Goal: Task Accomplishment & Management: Use online tool/utility

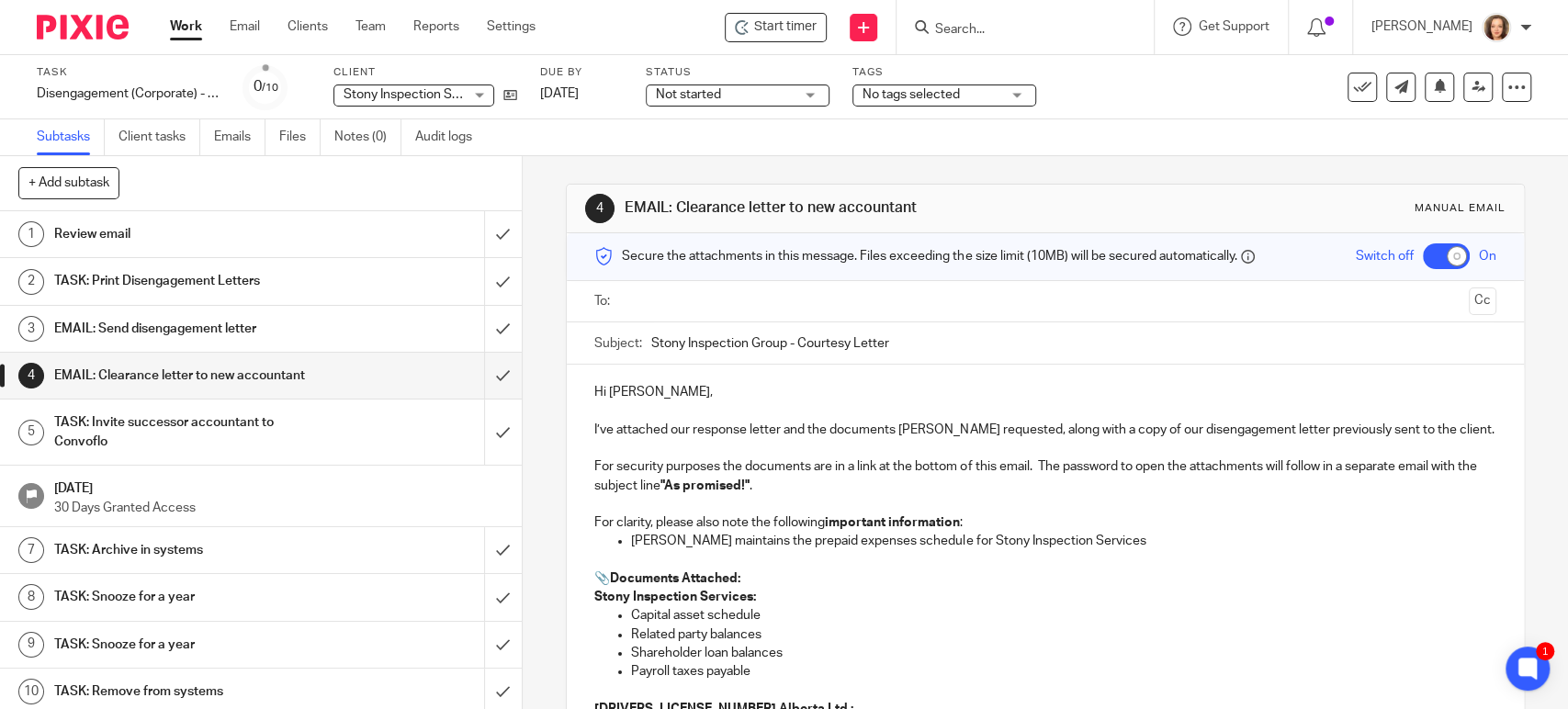
scroll to position [224, 0]
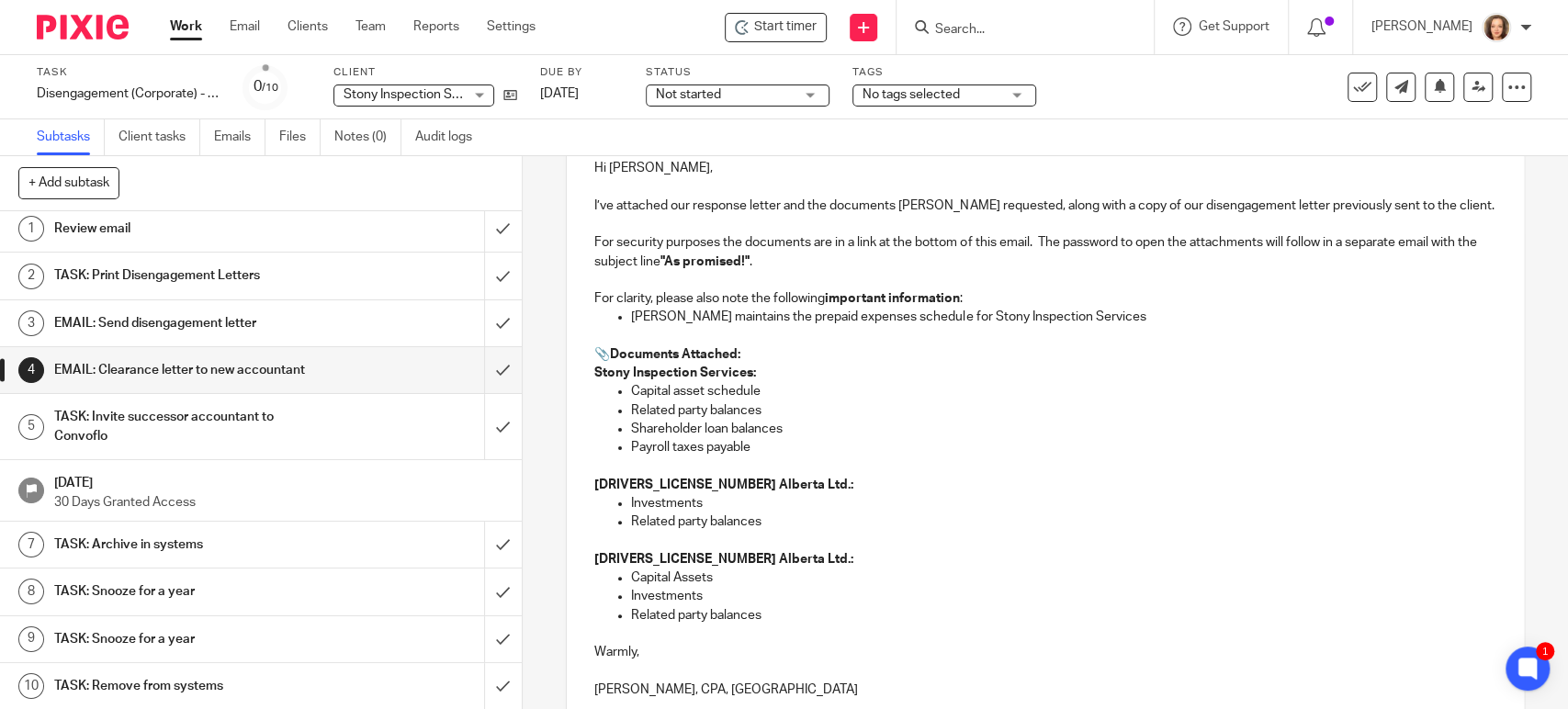
click at [1073, 312] on p "Jana maintains the prepaid expenses schedule for Stony Inspection Services" at bounding box center [1063, 317] width 864 height 19
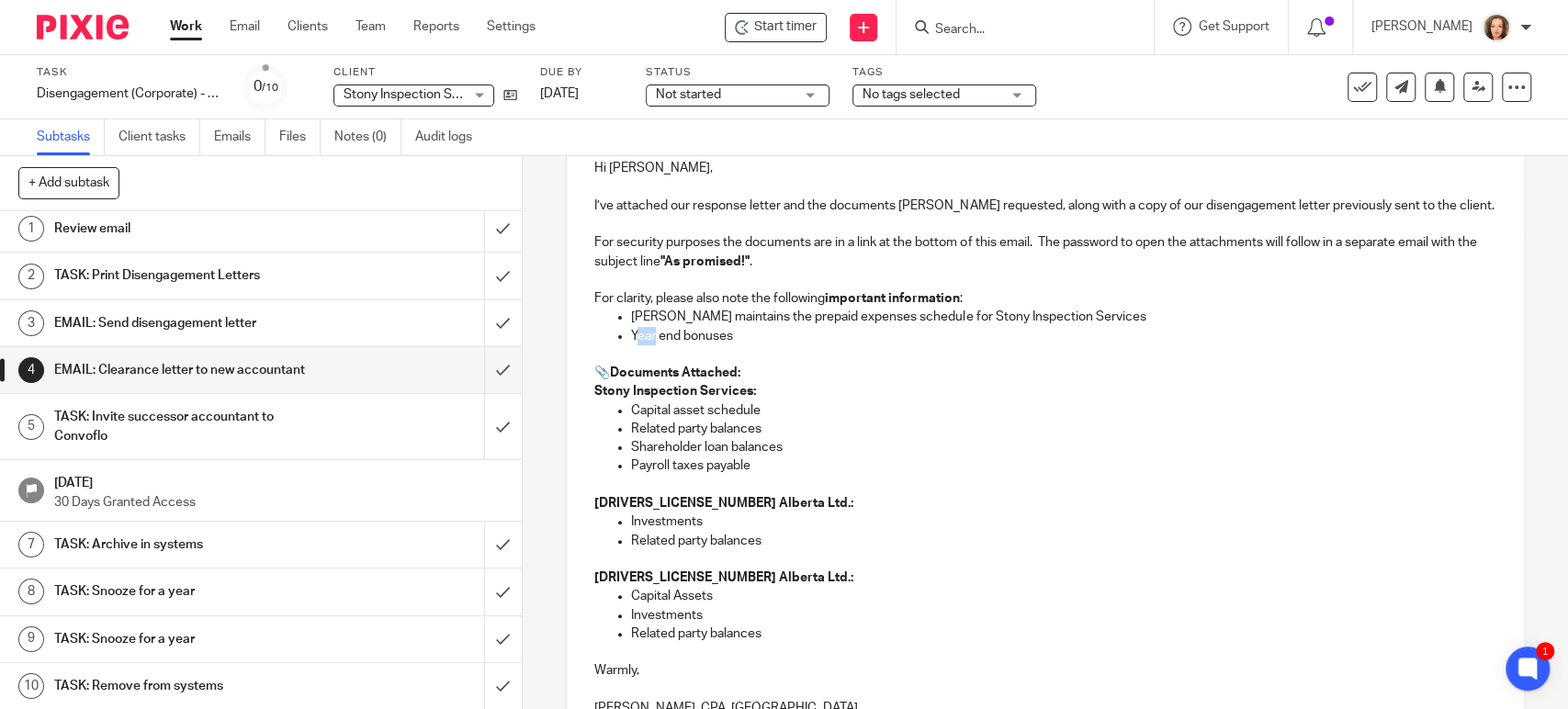
drag, startPoint x: 629, startPoint y: 338, endPoint x: 649, endPoint y: 338, distance: 20.0
click at [649, 338] on p "Year end bonuses" at bounding box center [1063, 337] width 864 height 19
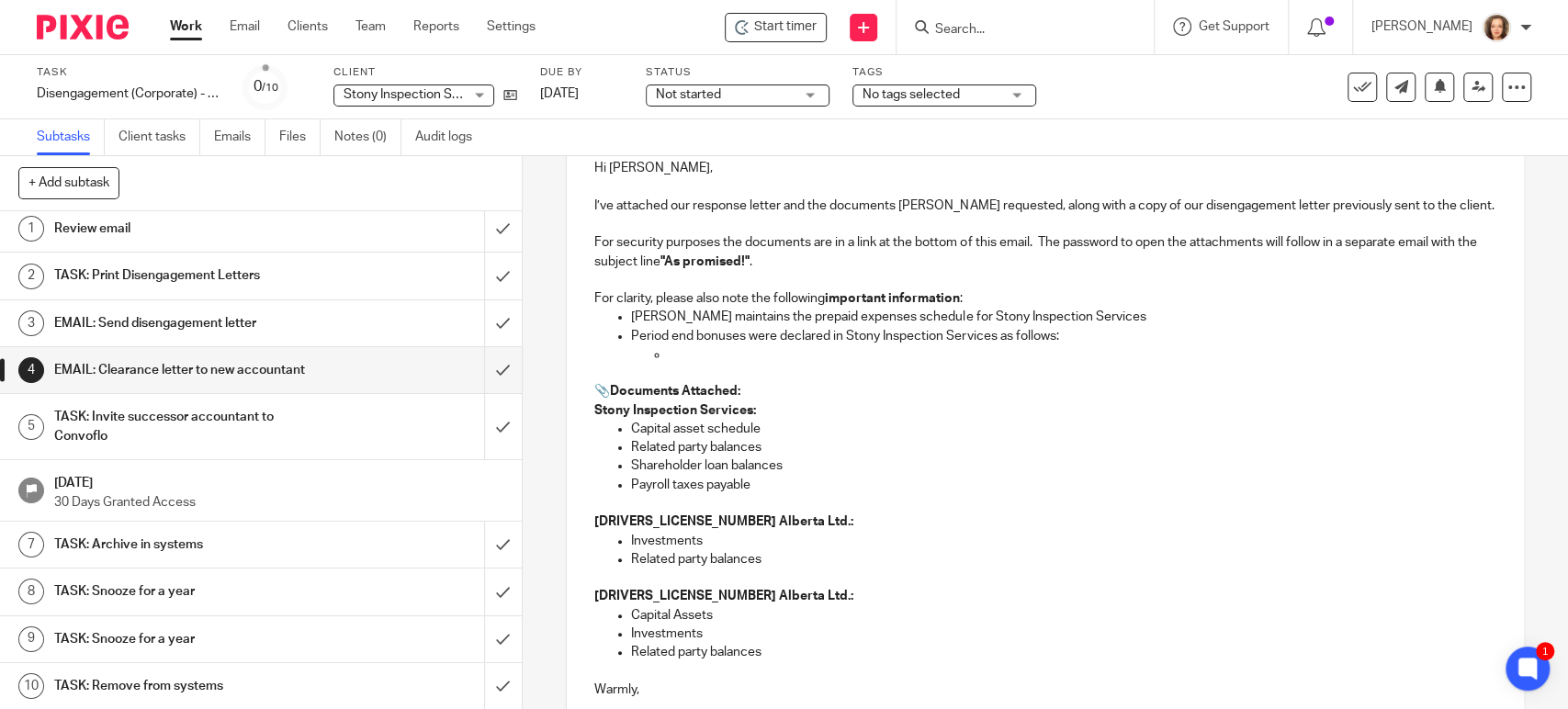
click at [689, 352] on p at bounding box center [1082, 354] width 828 height 19
click at [668, 352] on p "Carl Elliott <carl@sapsol.ca>" at bounding box center [1082, 354] width 828 height 19
click at [868, 345] on p at bounding box center [1082, 354] width 828 height 19
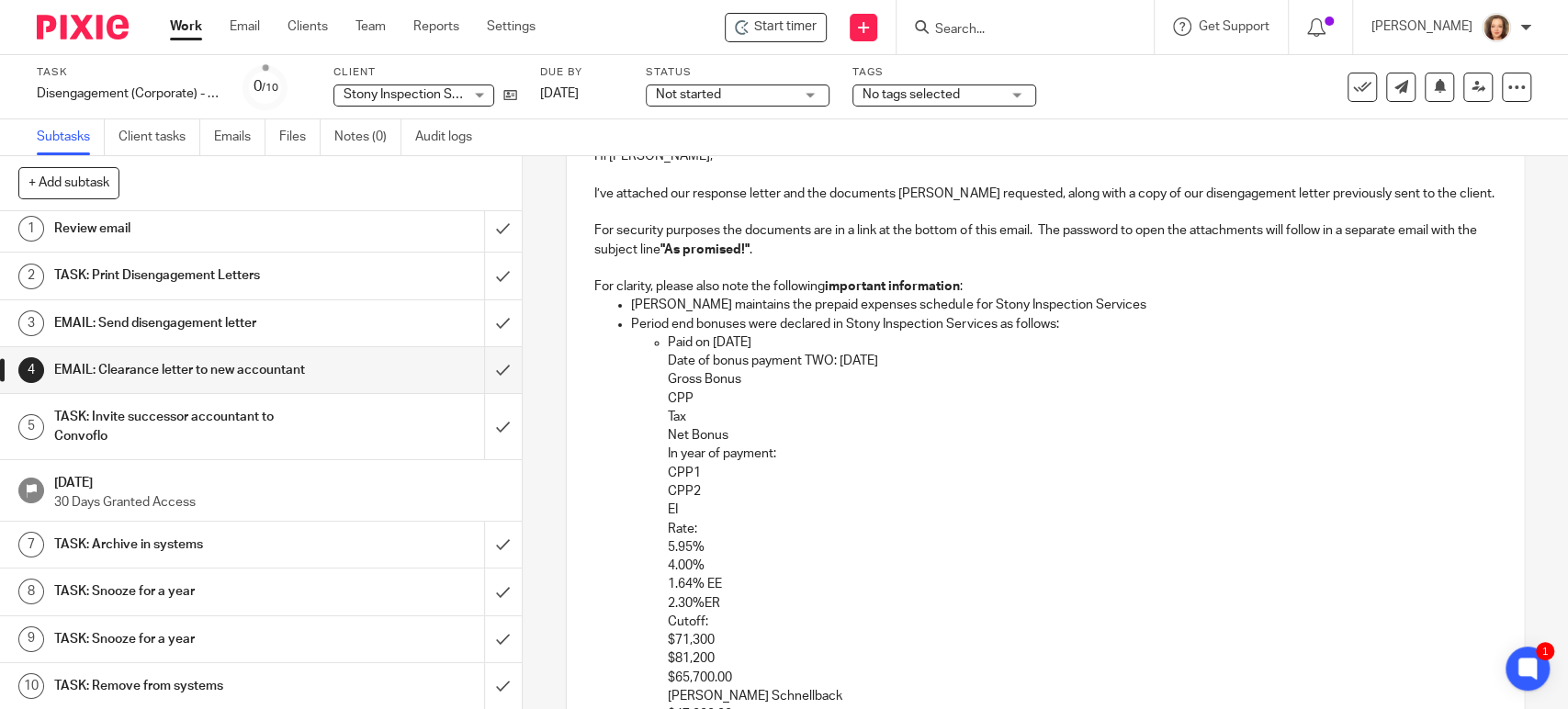
scroll to position [262, 0]
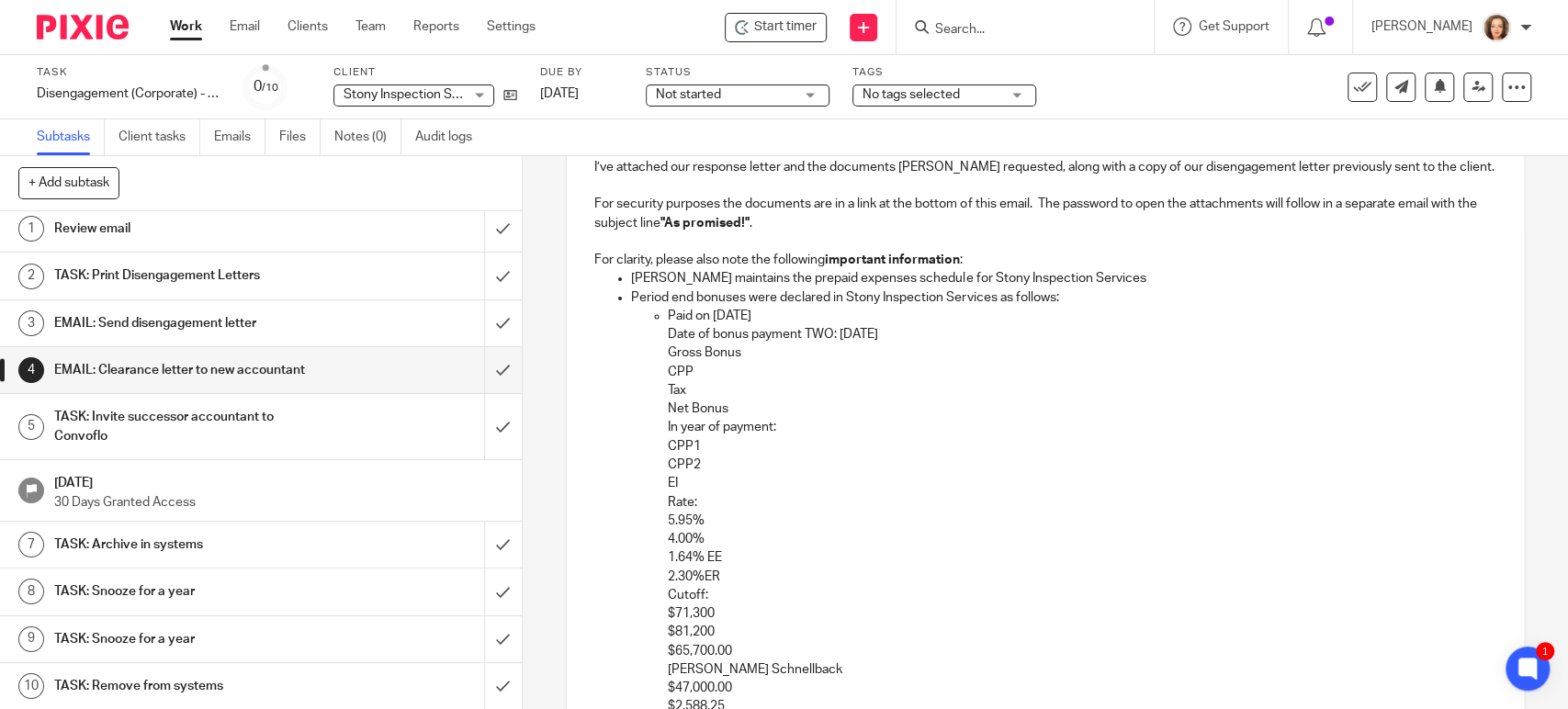
click at [668, 329] on p "Date of bonus payment TWO: 27-Sep-2025" at bounding box center [1082, 335] width 828 height 19
click at [919, 336] on p "Date of bonus payment TWO: 27-Sep-2025" at bounding box center [1082, 335] width 828 height 19
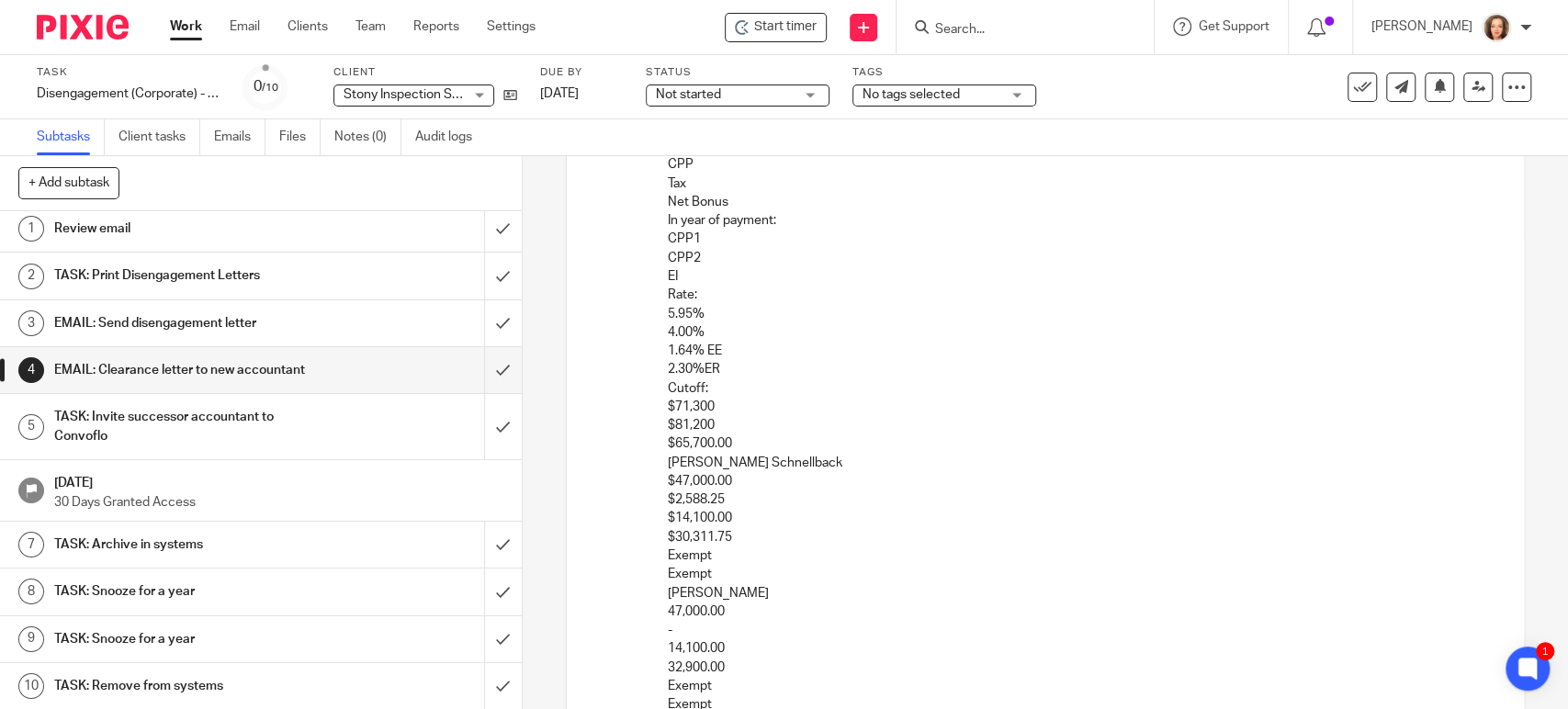
scroll to position [466, 0]
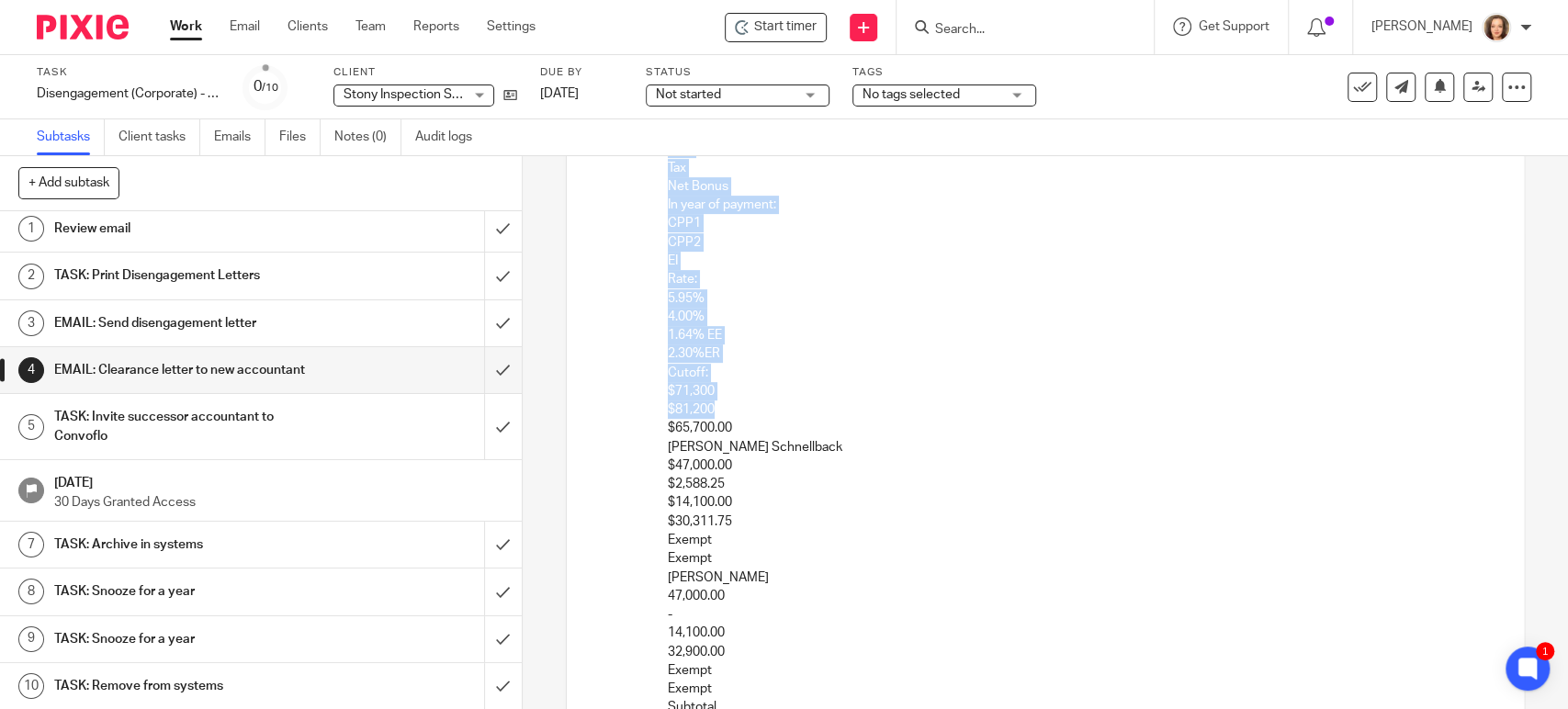
click at [748, 418] on p "$65,700.00" at bounding box center [1082, 428] width 828 height 19
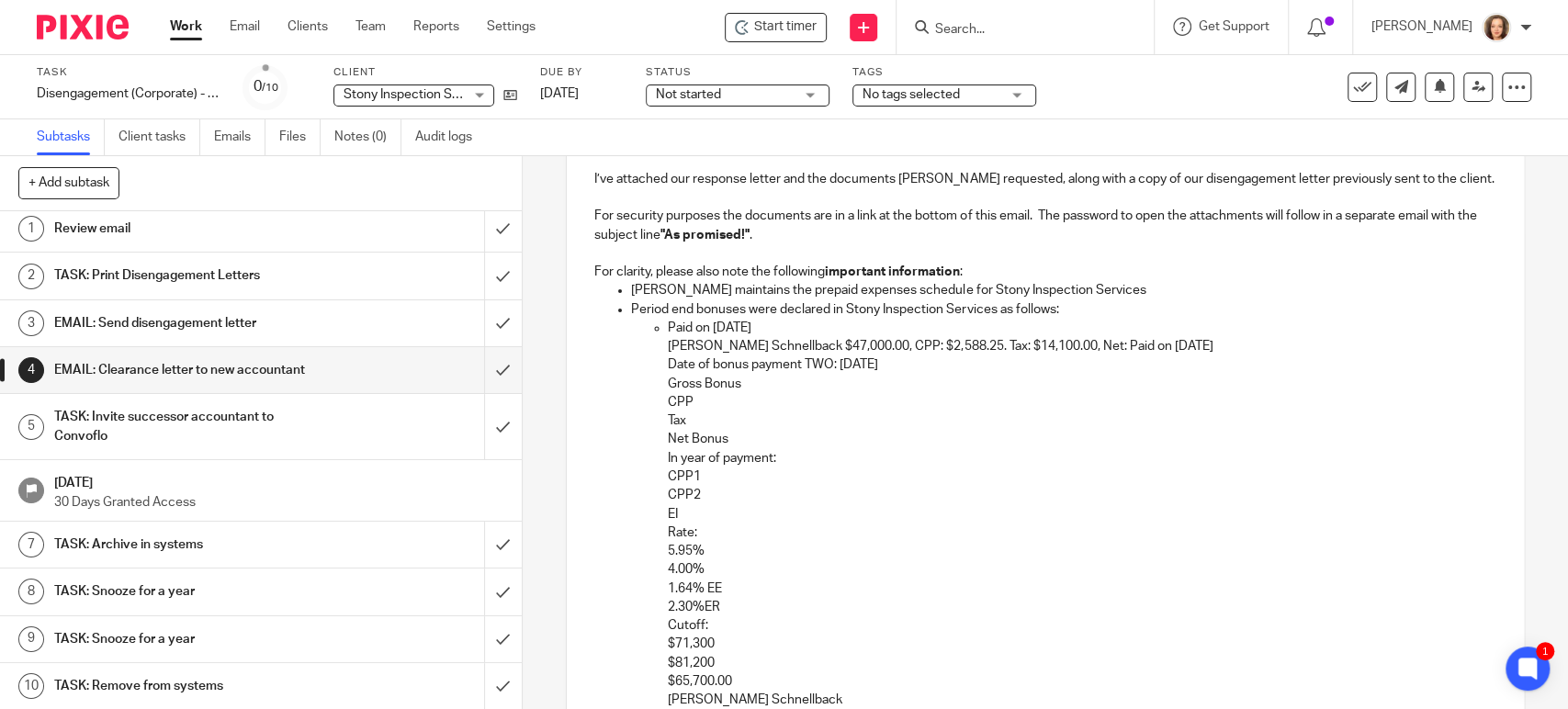
scroll to position [255, 0]
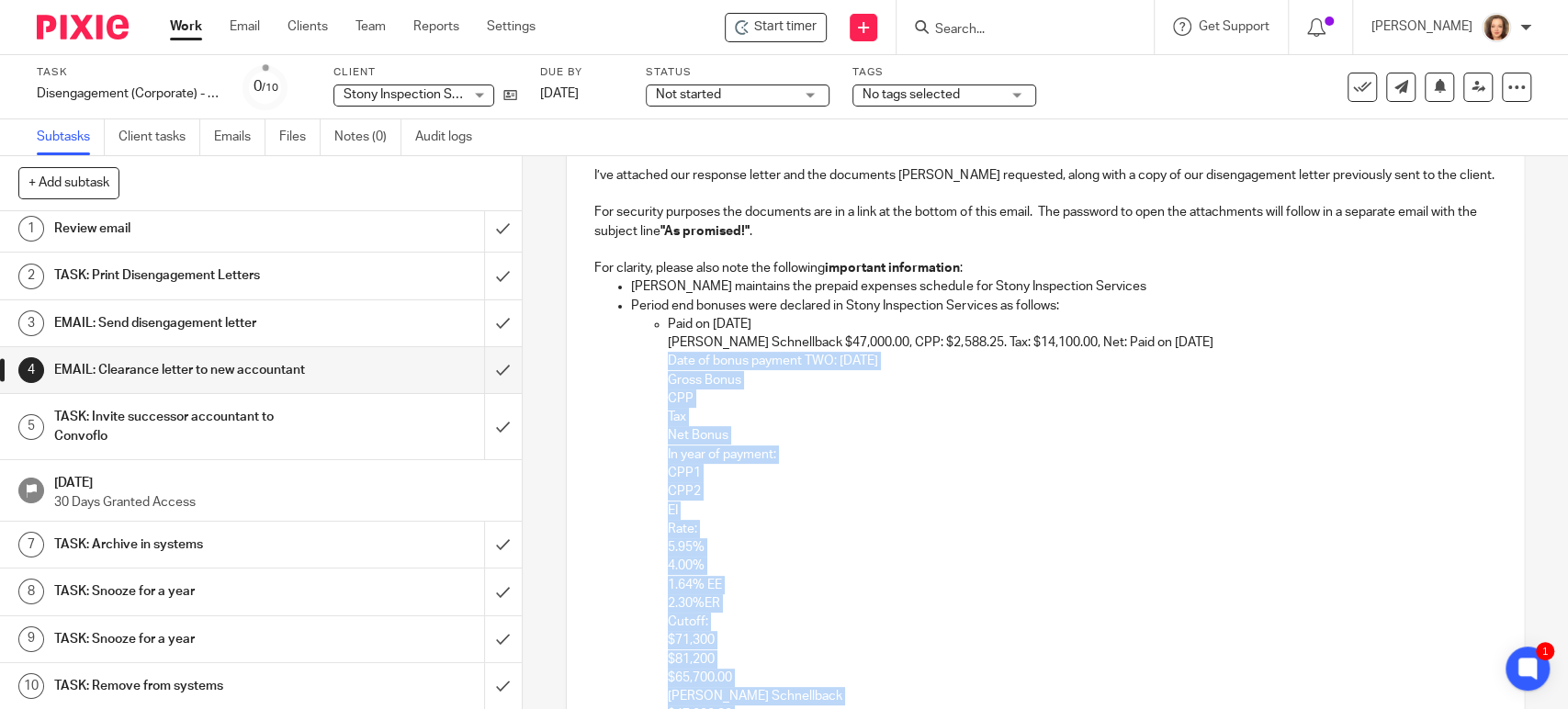
click at [668, 359] on p "Date of bonus payment TWO: 27-Sep-2025" at bounding box center [1082, 361] width 828 height 19
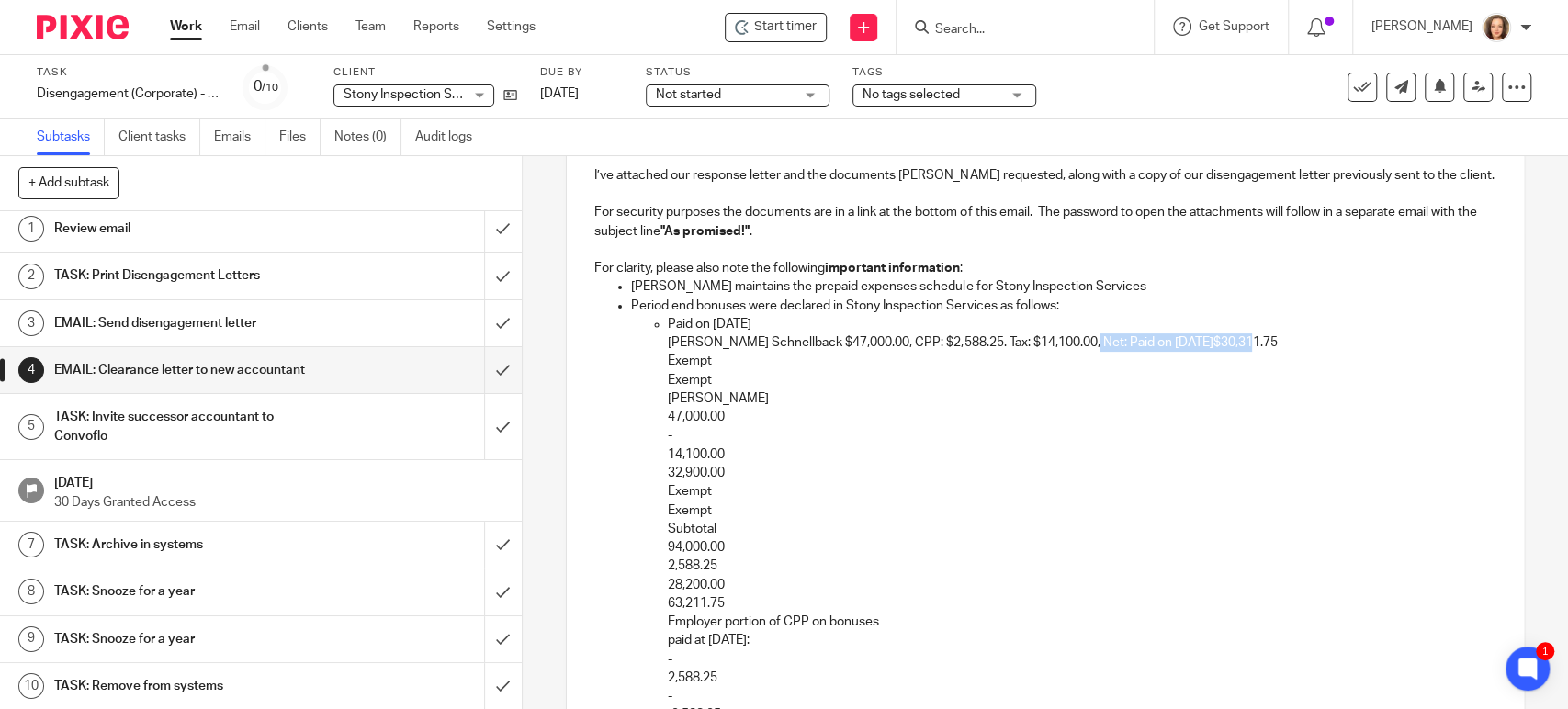
click at [1074, 348] on p "Burnard Schnellback $47,000.00, CPP: $2,588.25. Tax: $14,100.00, Net: Paid on S…" at bounding box center [1082, 343] width 828 height 19
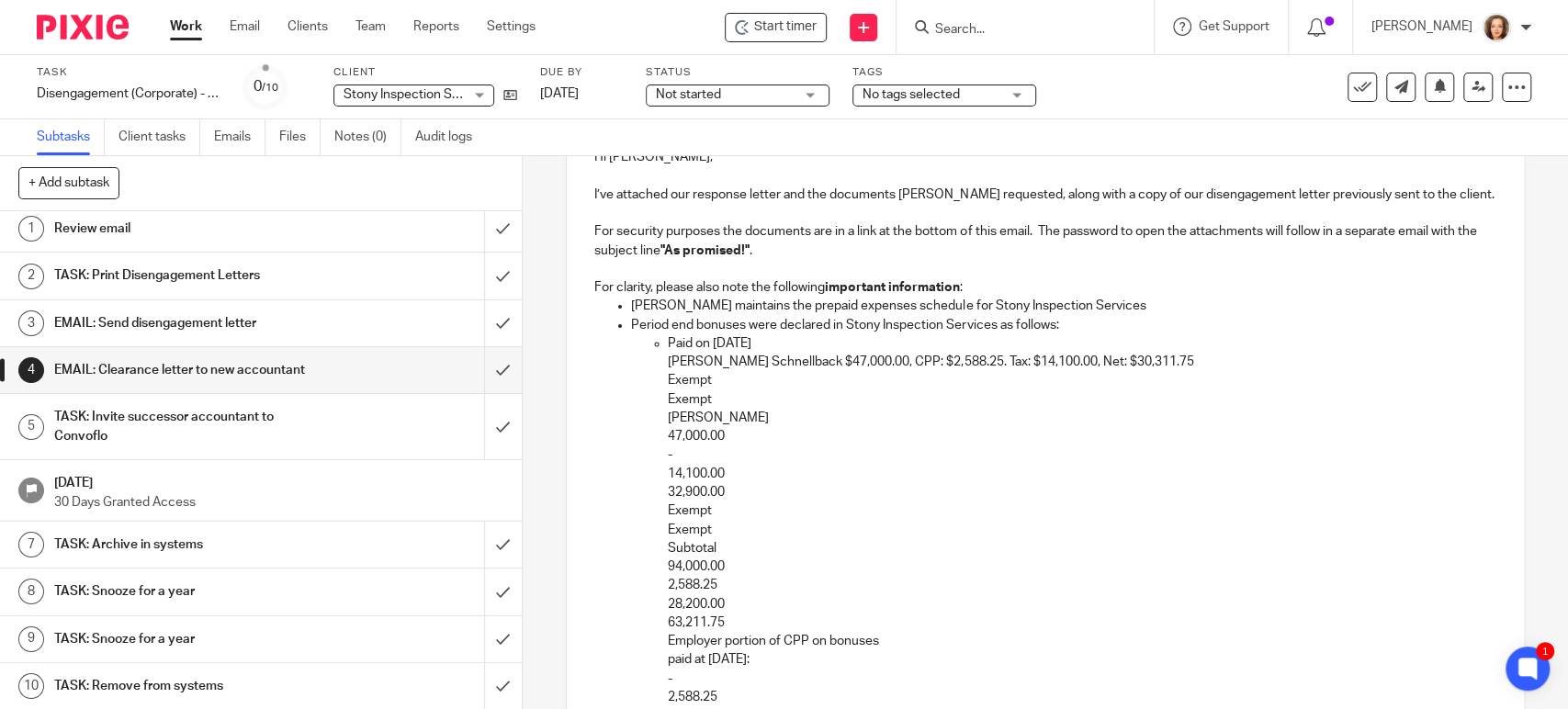
scroll to position [228, 0]
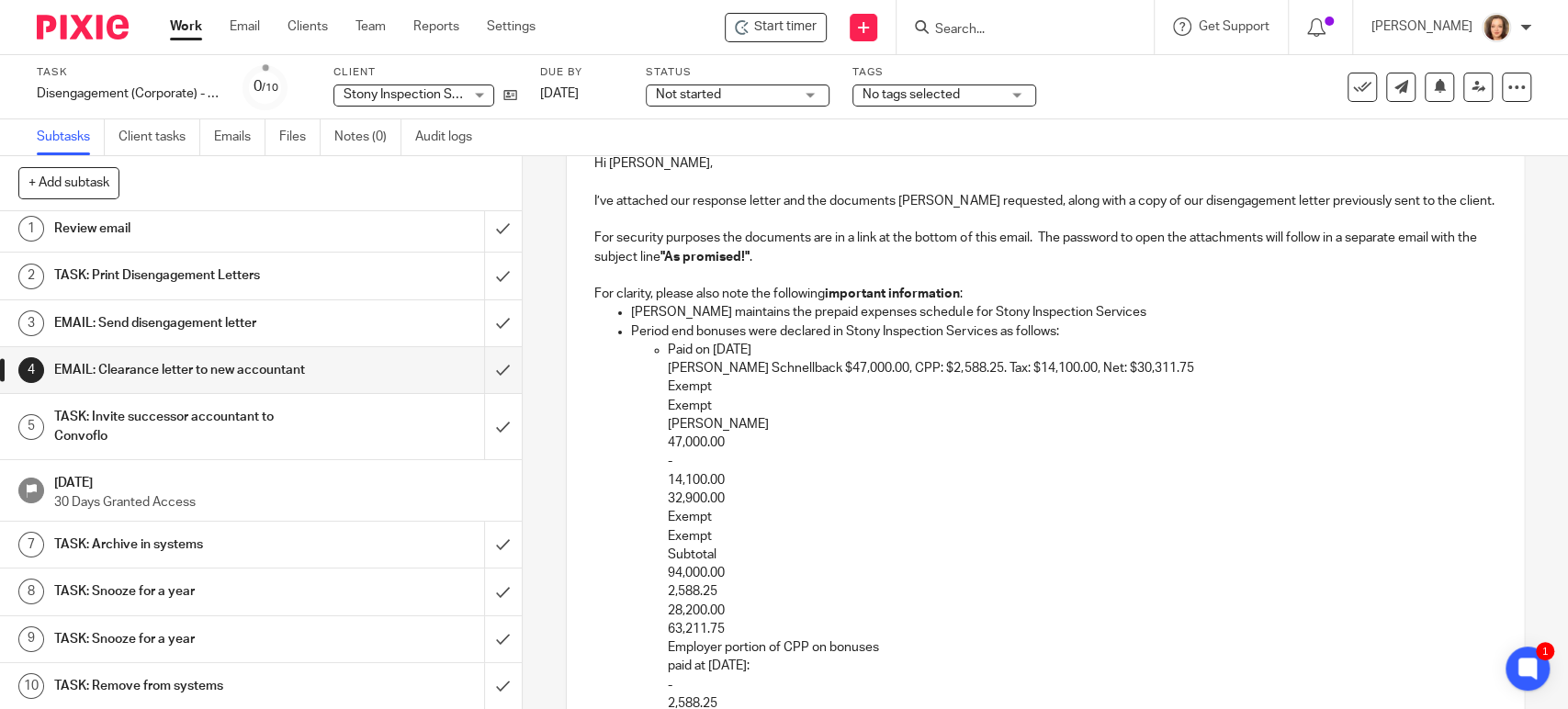
drag, startPoint x: 664, startPoint y: 382, endPoint x: 719, endPoint y: 409, distance: 61.3
click at [719, 409] on li "Paid on September 27, 2025 Burnard Schnellback $47,000.00, CPP: $2,588.25. Tax:…" at bounding box center [1082, 591] width 828 height 502
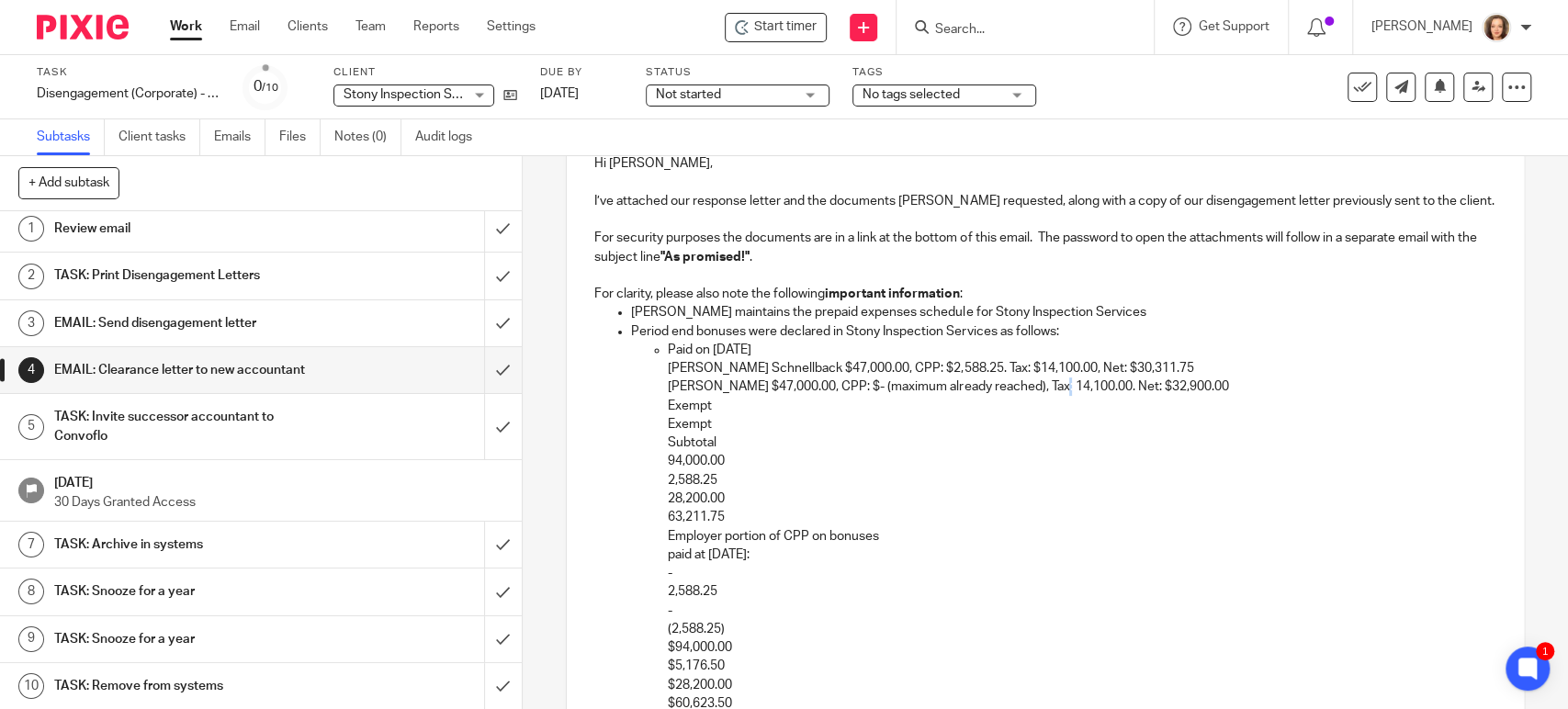
click at [1048, 386] on p "Jana Miskey $47,000.00, CPP: $- (maximum already reached), Tax: 14,100.00. Net:…" at bounding box center [1082, 386] width 828 height 19
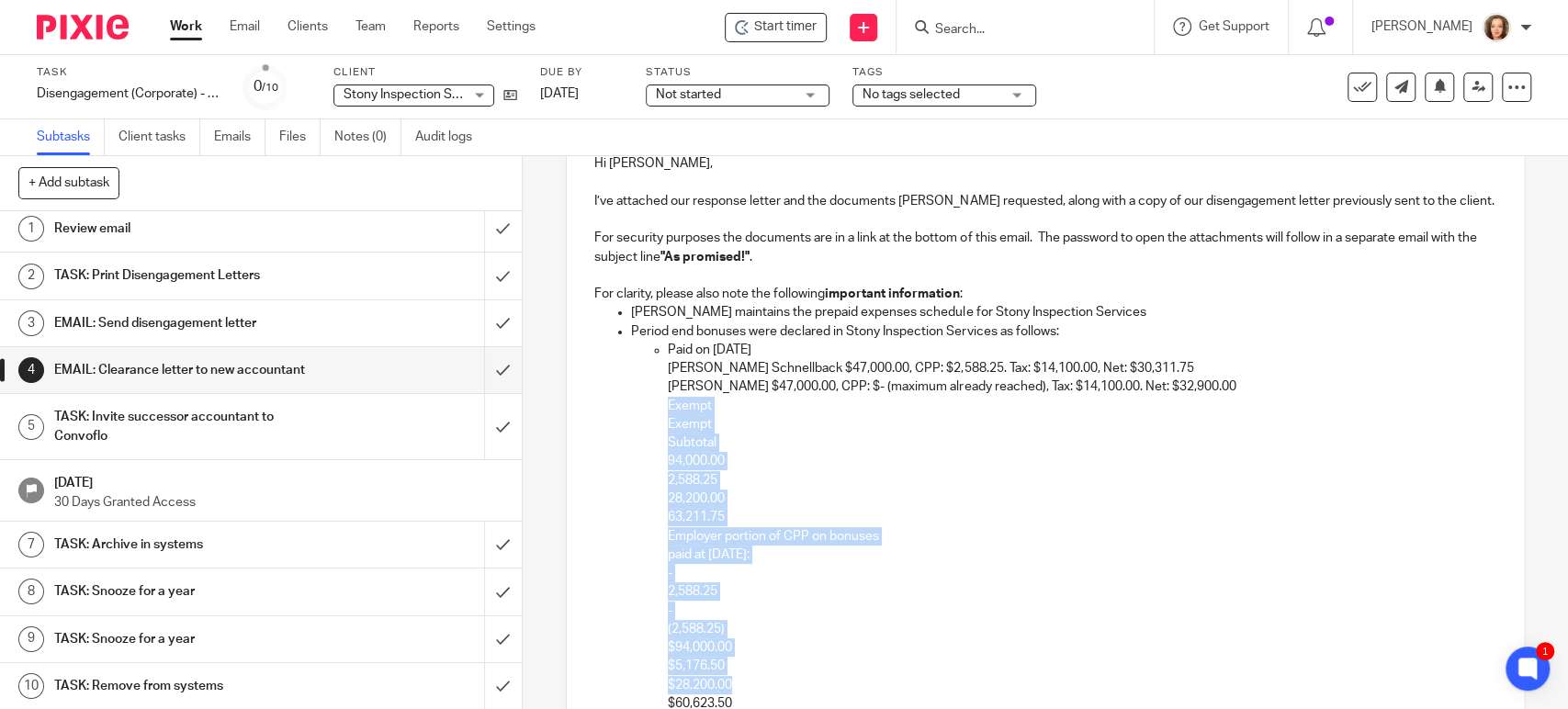
click at [737, 689] on p "$28,200.00" at bounding box center [1082, 685] width 828 height 19
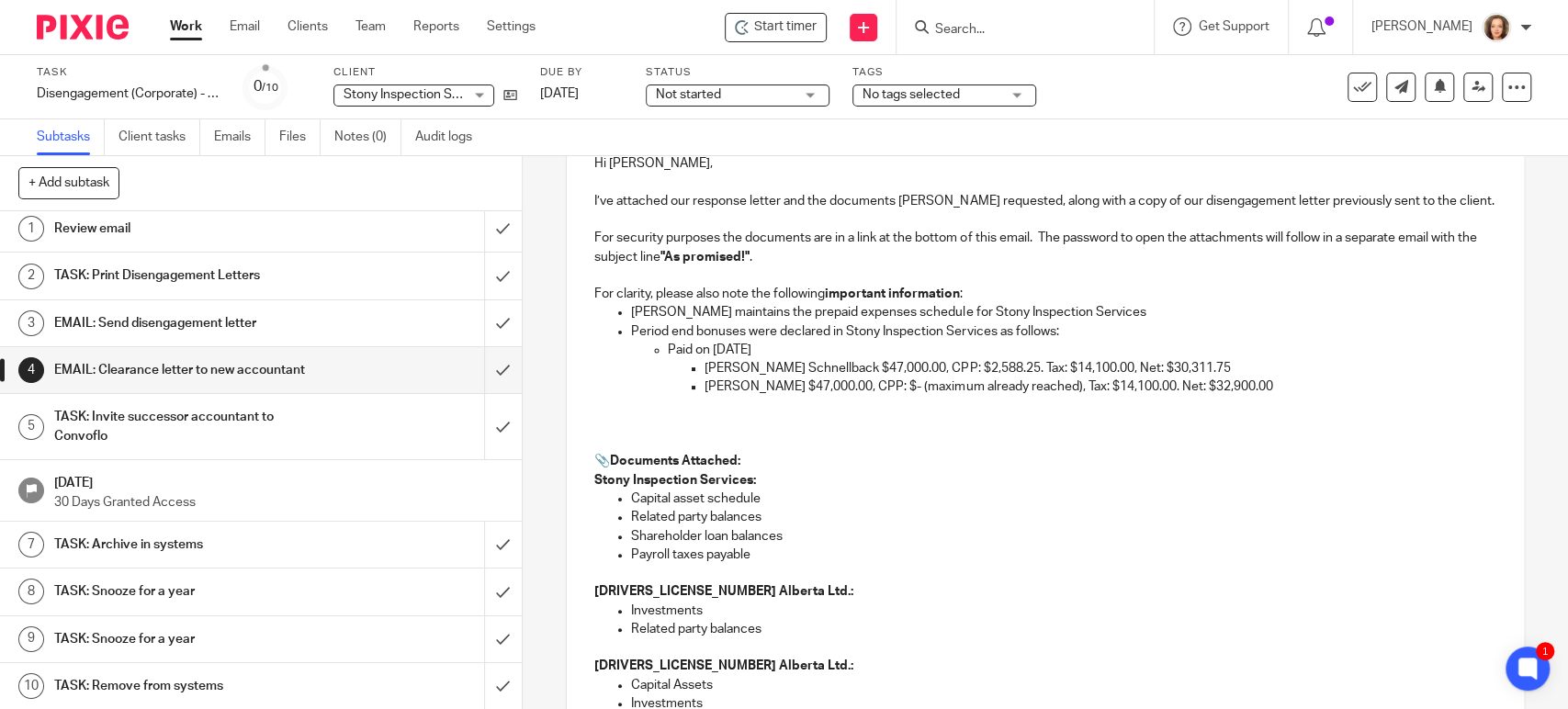
click at [668, 345] on p "Paid on September 27, 2025" at bounding box center [1082, 350] width 828 height 19
click at [713, 410] on p at bounding box center [1100, 406] width 791 height 19
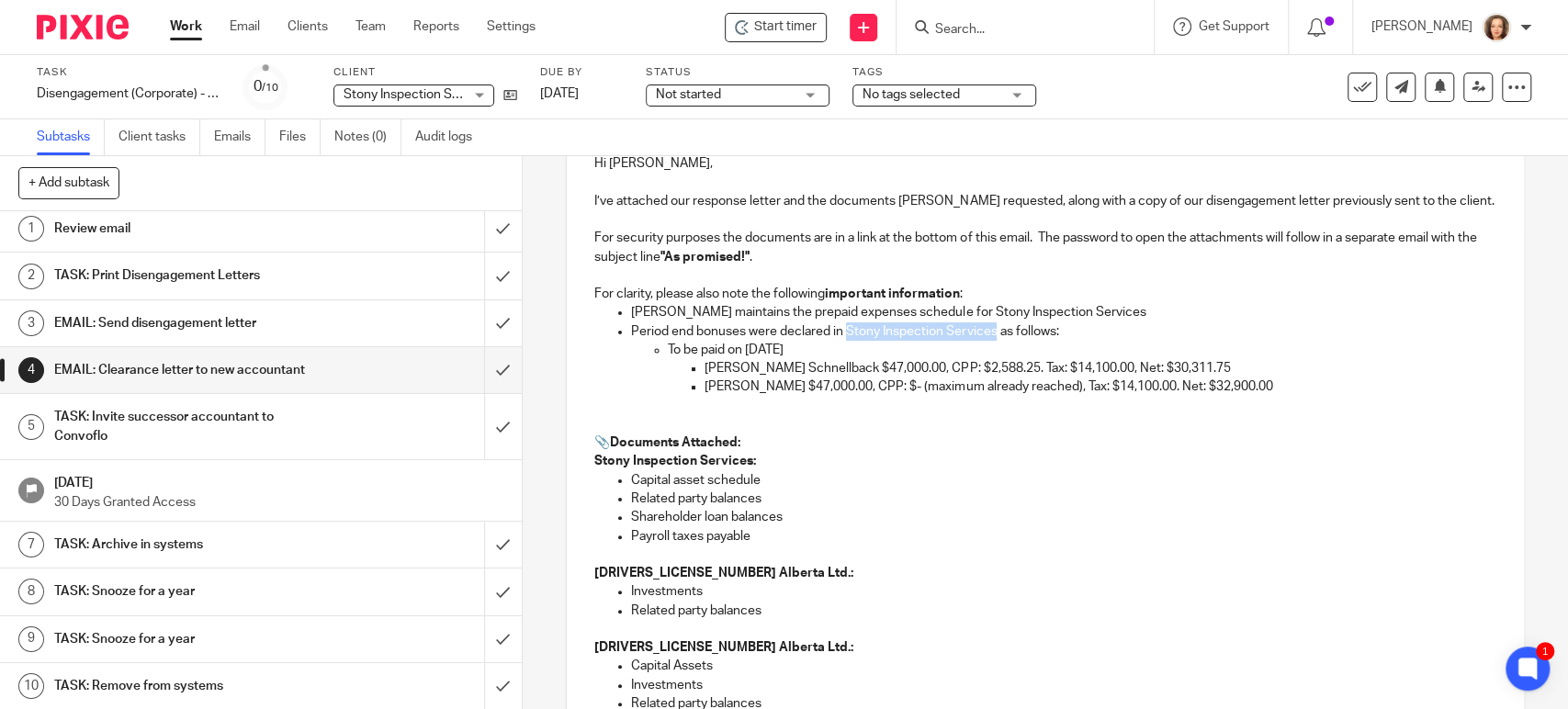
drag, startPoint x: 844, startPoint y: 323, endPoint x: 990, endPoint y: 334, distance: 146.4
click at [990, 334] on p "Period end bonuses were declared in Stony Inspection Services as follows:" at bounding box center [1063, 332] width 864 height 19
click at [924, 307] on p "Jana maintains the prepaid expenses schedule for Stony Inspection Services" at bounding box center [1063, 312] width 864 height 19
drag, startPoint x: 738, startPoint y: 310, endPoint x: 839, endPoint y: 315, distance: 101.1
click at [839, 315] on p "Jana maintains the prepaid expenses schedule for Stony Inspection Services" at bounding box center [1063, 312] width 864 height 19
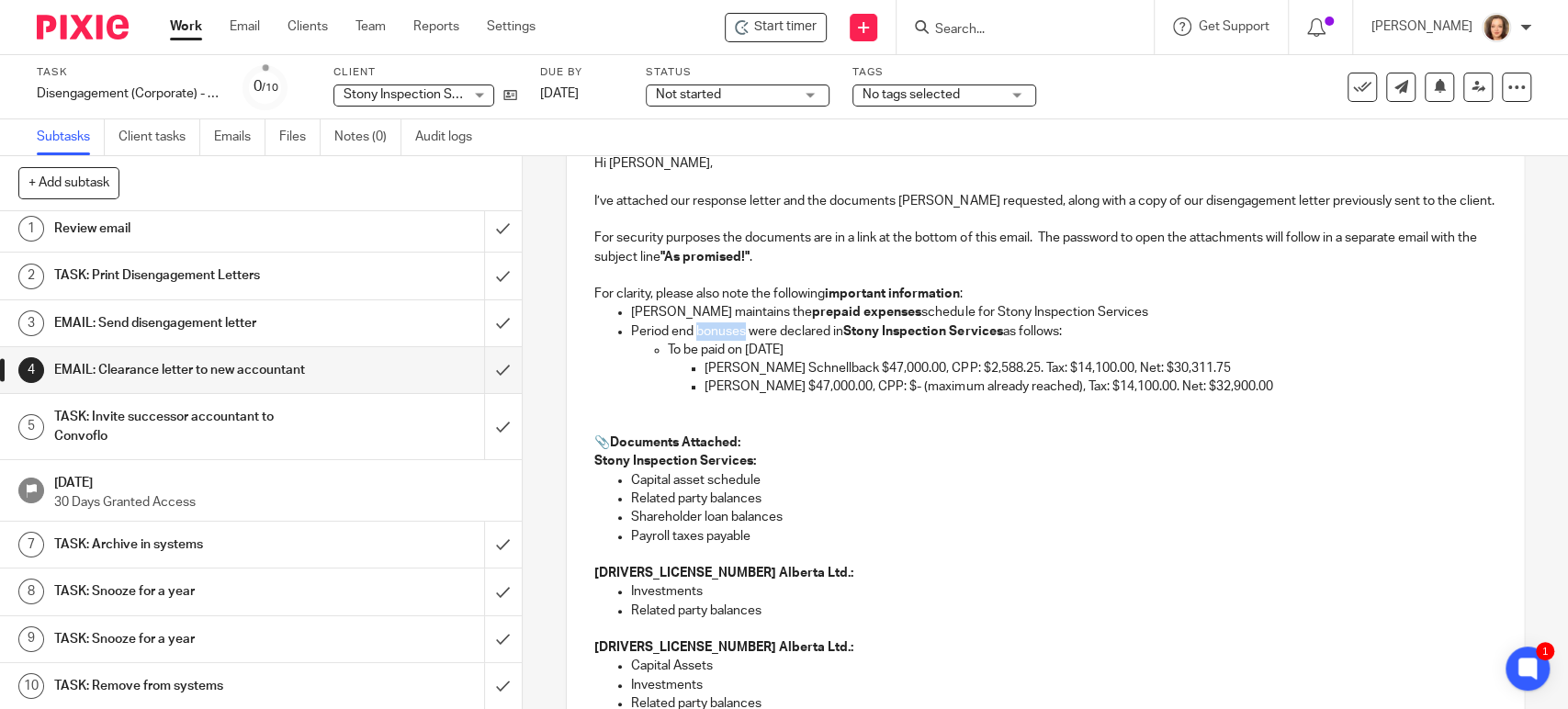
drag, startPoint x: 704, startPoint y: 333, endPoint x: 737, endPoint y: 336, distance: 33.1
click at [737, 336] on p "Period end bonuses were declared in Stony Inspection Services as follows:" at bounding box center [1063, 332] width 864 height 19
click at [919, 493] on p "Related party balances" at bounding box center [1063, 499] width 864 height 19
drag, startPoint x: 742, startPoint y: 348, endPoint x: 862, endPoint y: 351, distance: 120.0
click at [863, 350] on p "To be paid on September 27, 2025" at bounding box center [1082, 350] width 828 height 19
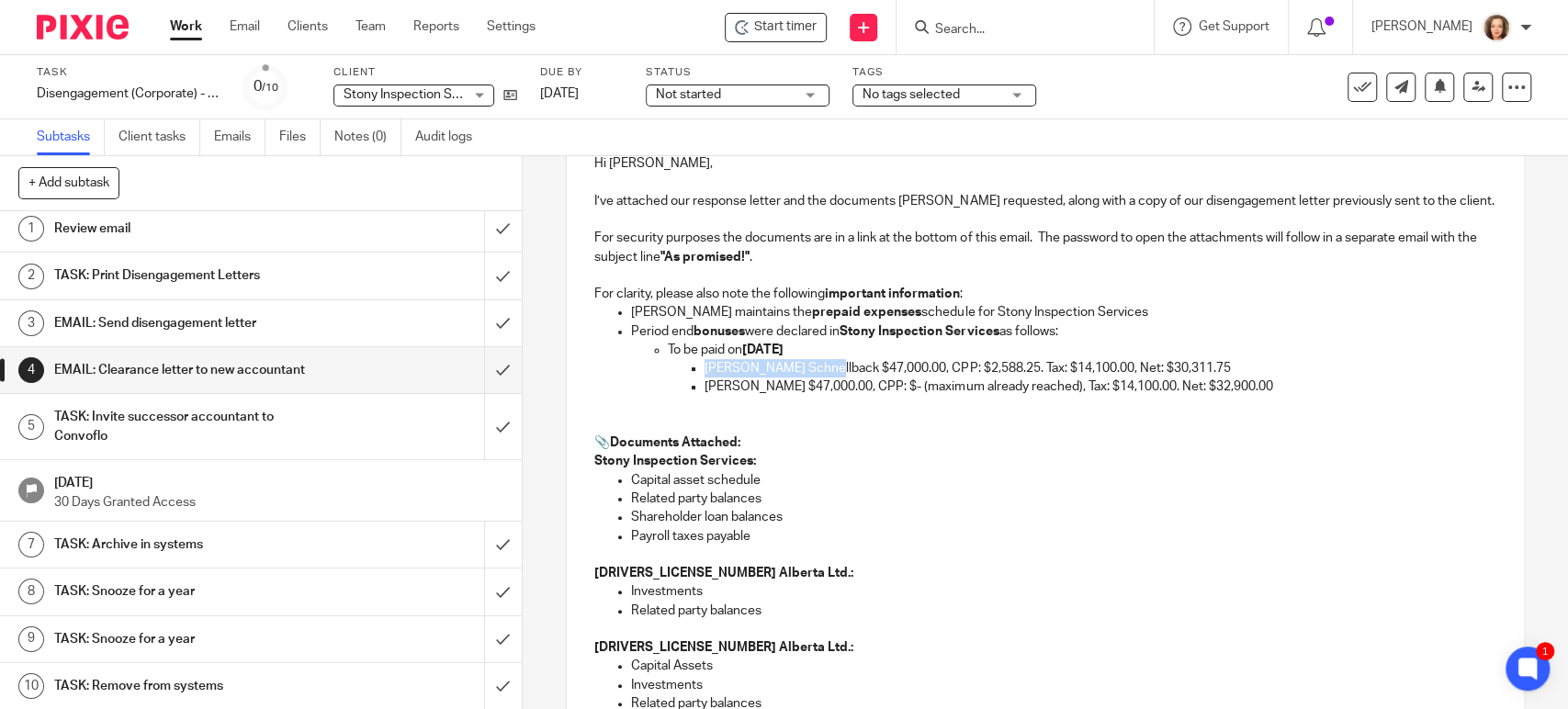
drag, startPoint x: 699, startPoint y: 367, endPoint x: 816, endPoint y: 370, distance: 117.0
click at [816, 370] on p "Burnard Schnellback $47,000.00, CPP: $2,588.25. Tax: $14,100.00, Net: $30,311.75" at bounding box center [1100, 369] width 791 height 19
drag, startPoint x: 698, startPoint y: 385, endPoint x: 768, endPoint y: 387, distance: 70.0
click at [768, 387] on p "Jana Miskey $47,000.00, CPP: $- (maximum already reached), Tax: $14,100.00. Net…" at bounding box center [1100, 386] width 791 height 19
click at [831, 443] on p "📎 Documents Attached:" at bounding box center [1045, 443] width 901 height 19
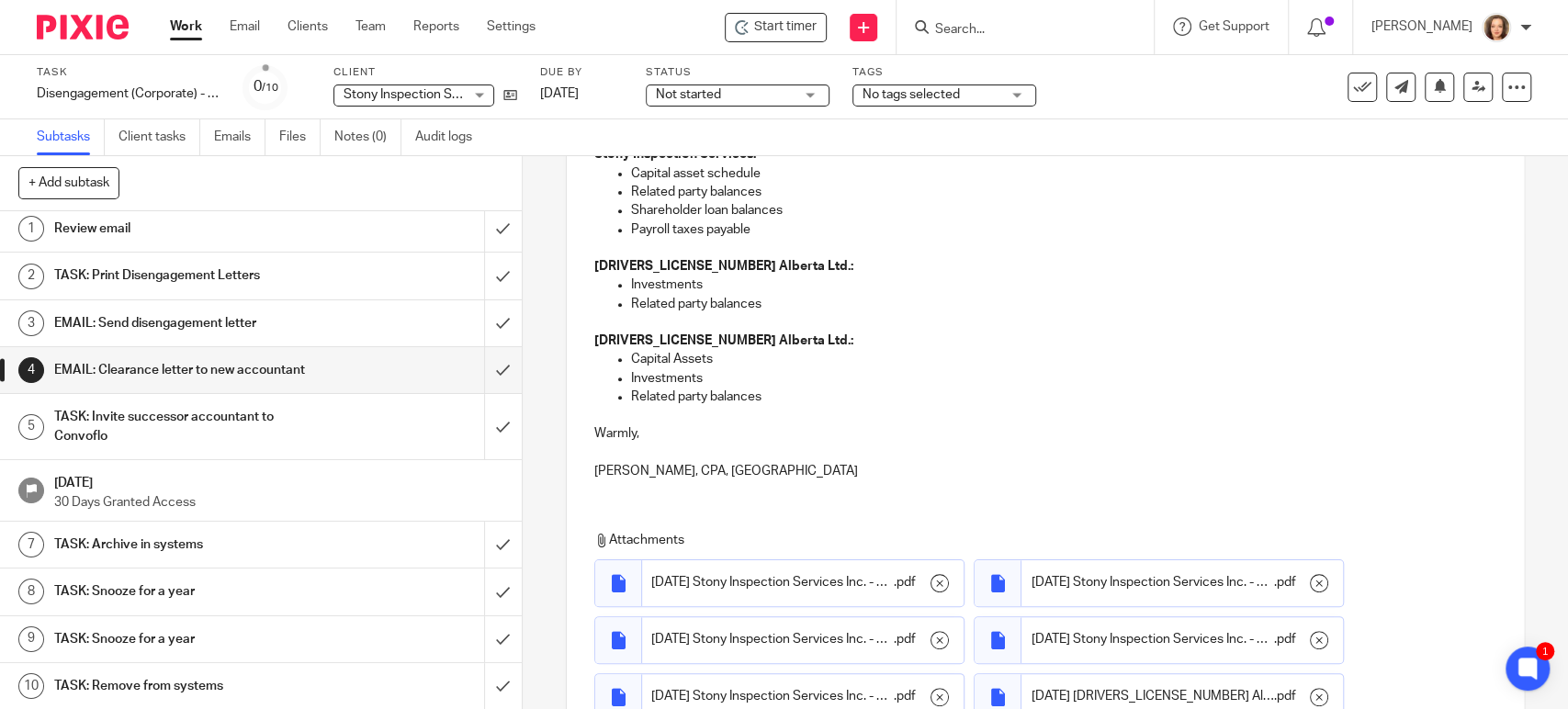
scroll to position [874, 0]
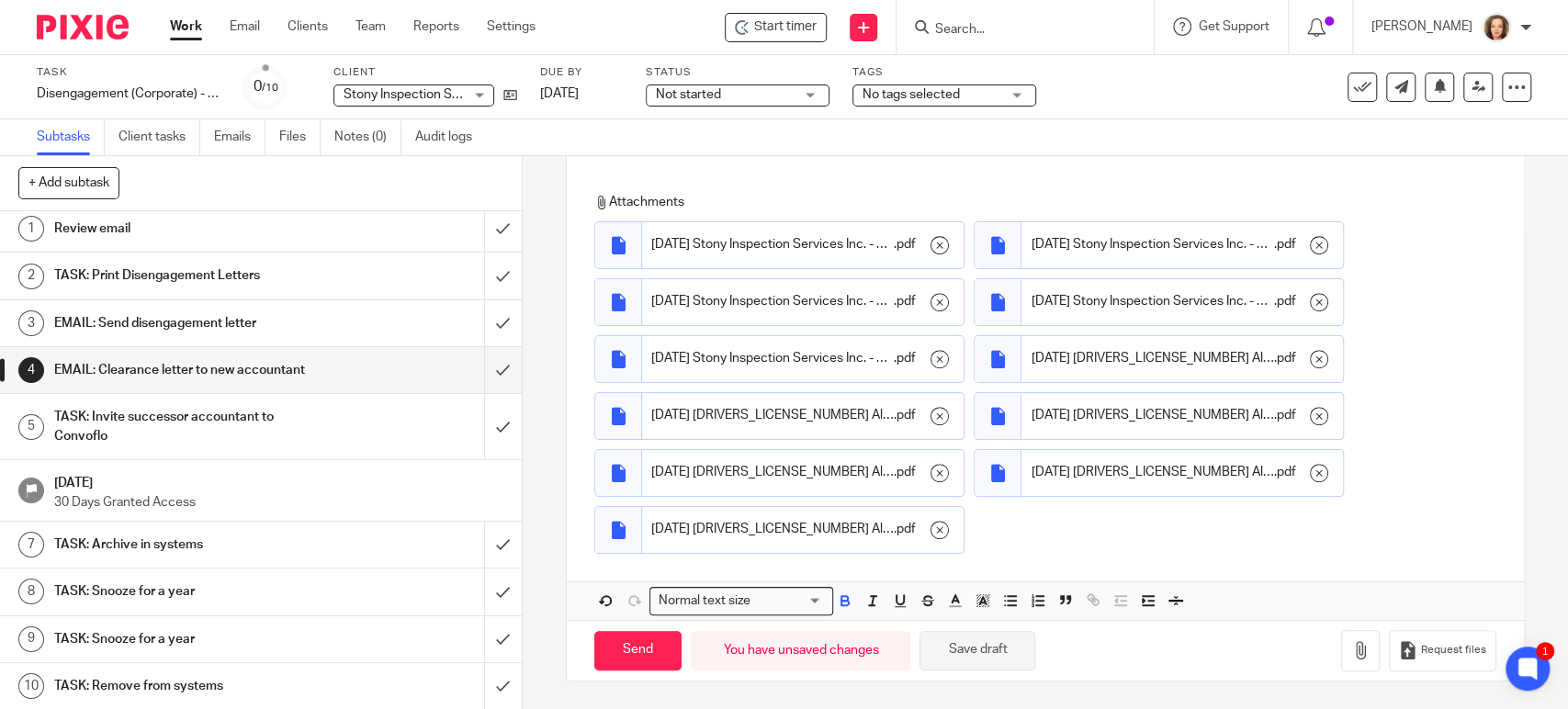
click at [965, 649] on button "Save draft" at bounding box center [977, 651] width 116 height 39
click at [636, 652] on input "Send" at bounding box center [638, 651] width 87 height 39
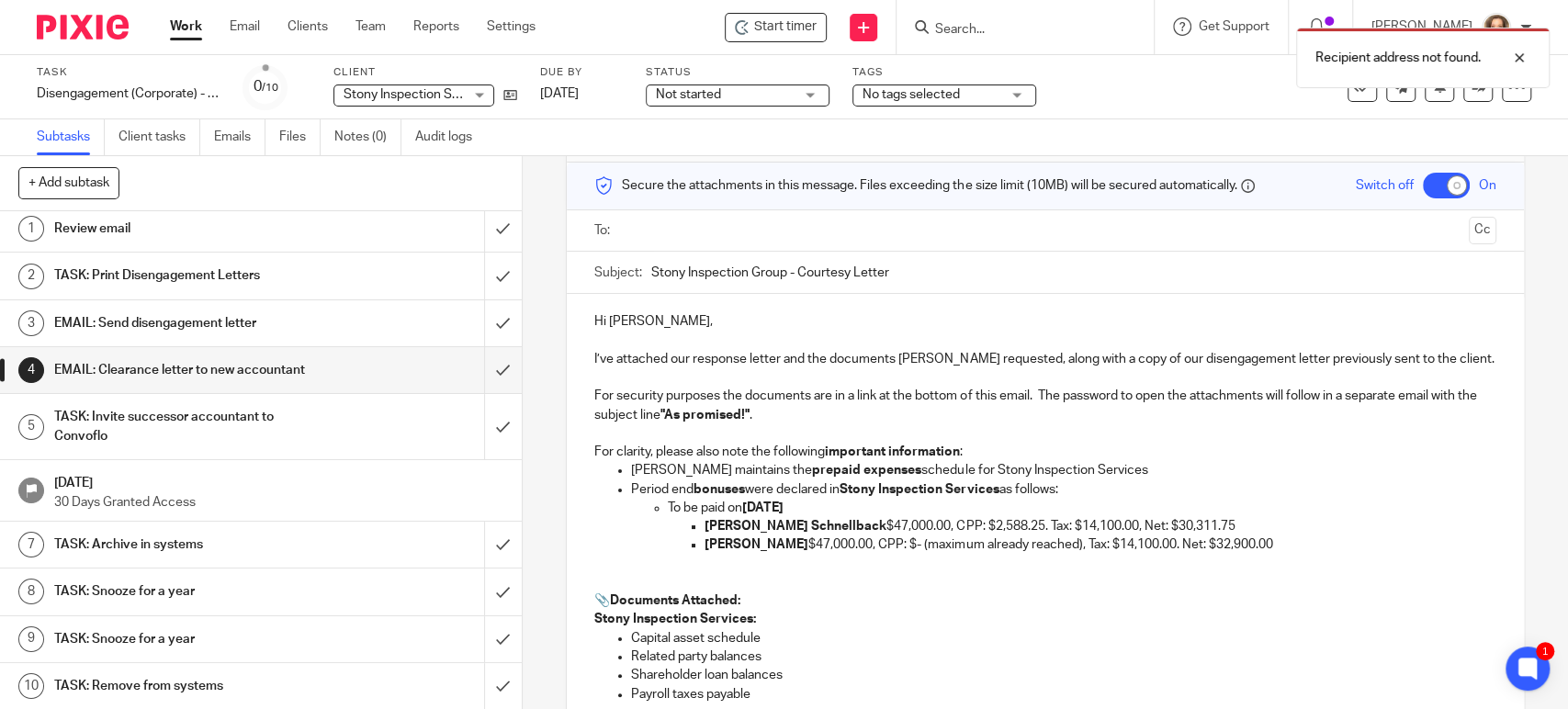
scroll to position [7, 0]
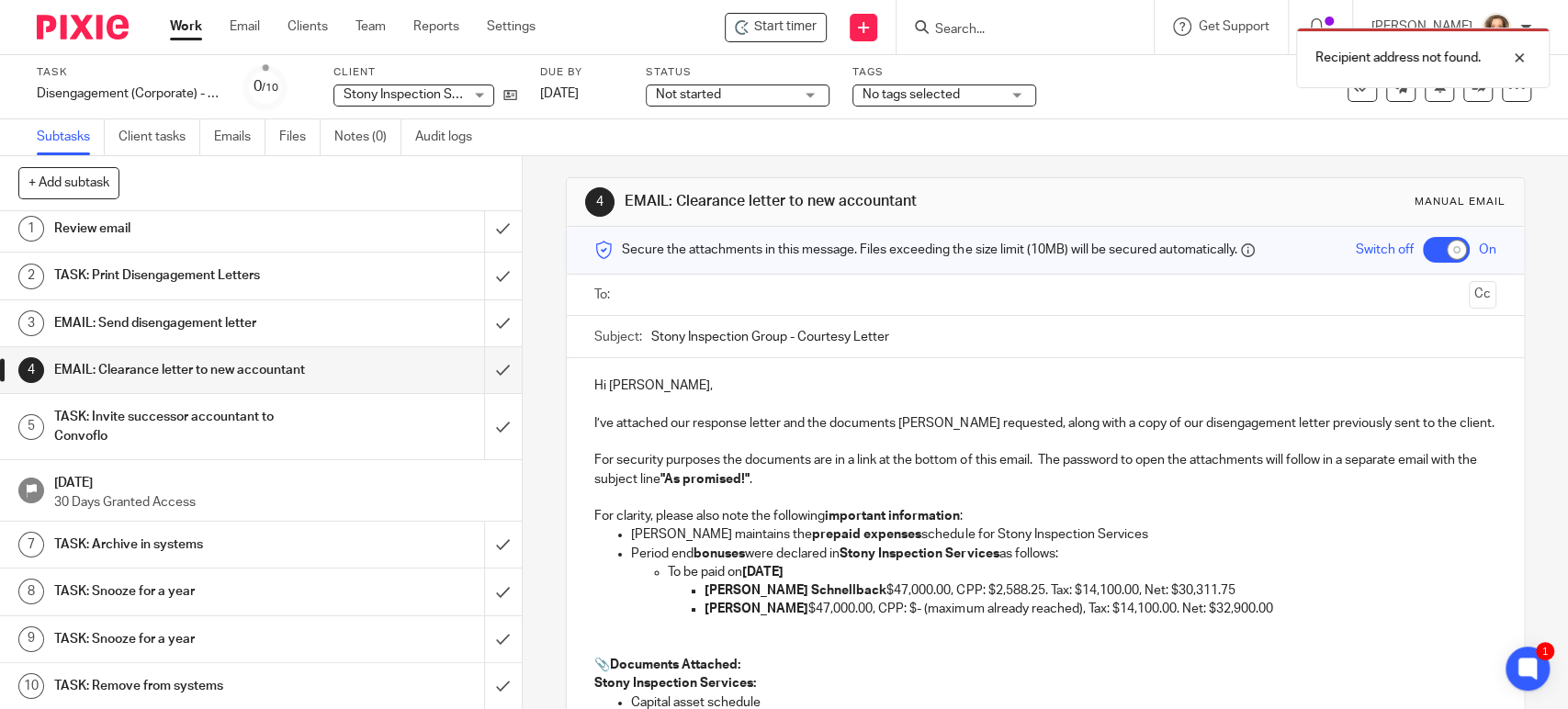
click at [779, 291] on input "text" at bounding box center [1044, 295] width 832 height 21
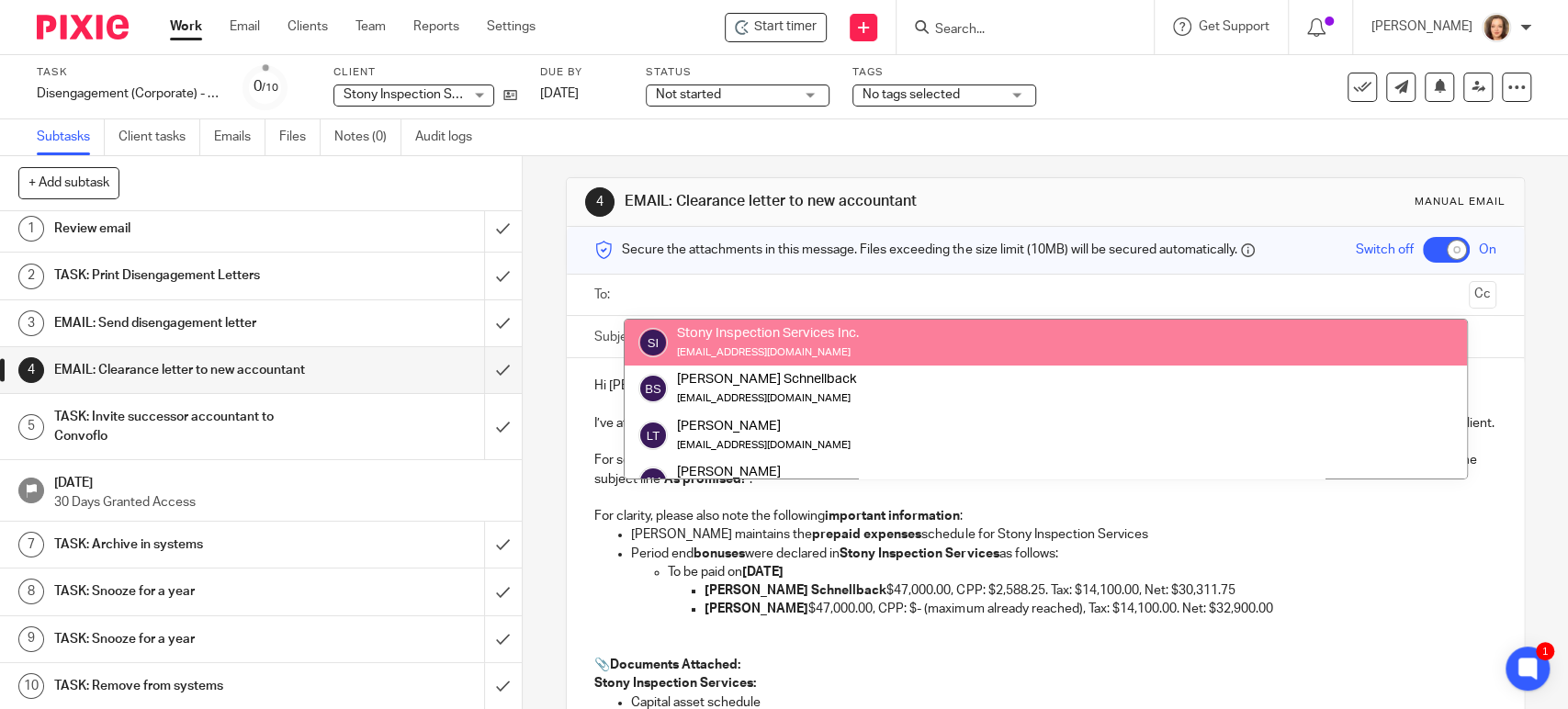
click at [664, 289] on input "text" at bounding box center [1044, 295] width 832 height 21
paste input "<mcrawley@hawkings.com>"
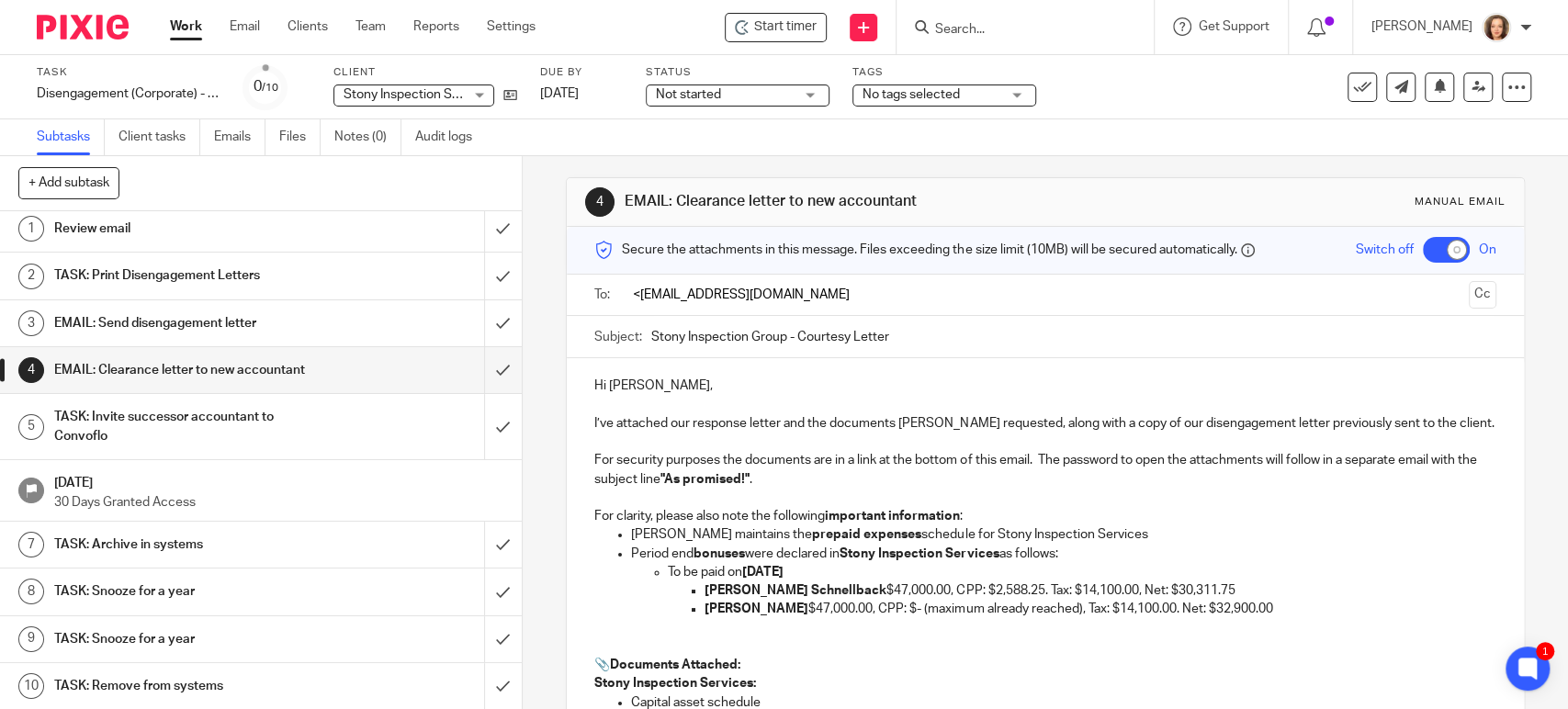
drag, startPoint x: 634, startPoint y: 295, endPoint x: 606, endPoint y: 295, distance: 28.0
click at [628, 295] on input "<mcrawley@hawkings.com" at bounding box center [1044, 295] width 832 height 21
type input "[EMAIL_ADDRESS][DOMAIN_NAME]"
click at [1469, 291] on button "Cc" at bounding box center [1482, 294] width 27 height 27
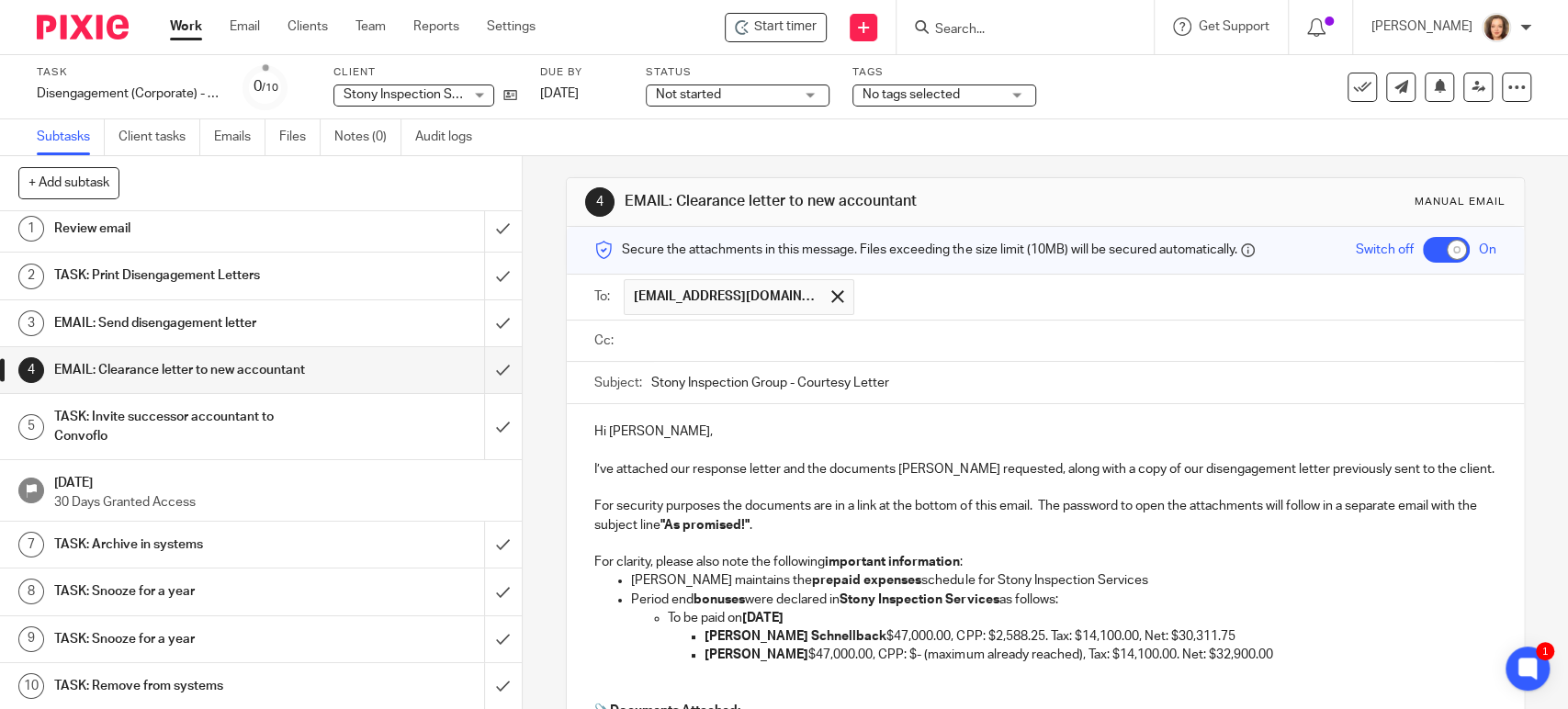
click at [729, 347] on input "text" at bounding box center [1058, 341] width 860 height 21
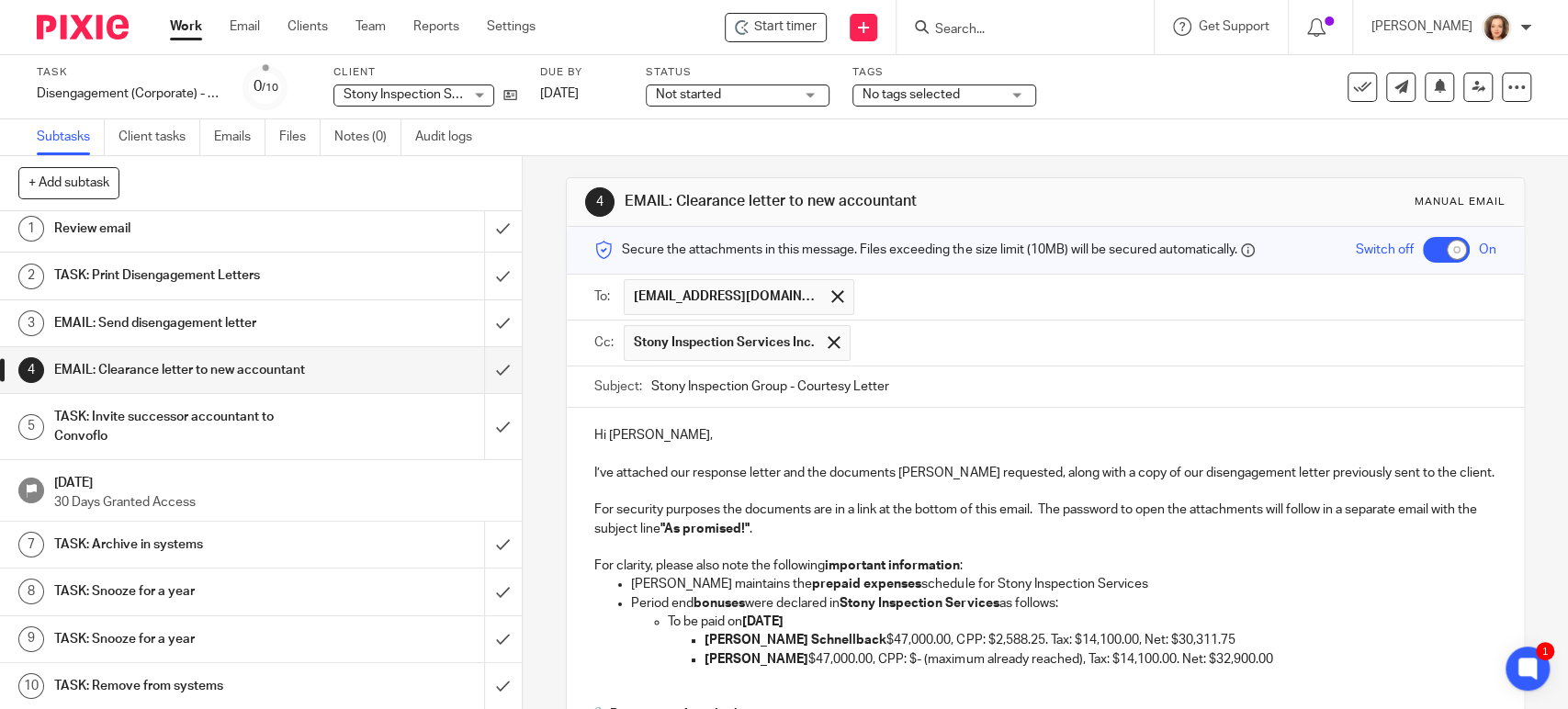
click at [879, 339] on input "text" at bounding box center [1174, 343] width 629 height 36
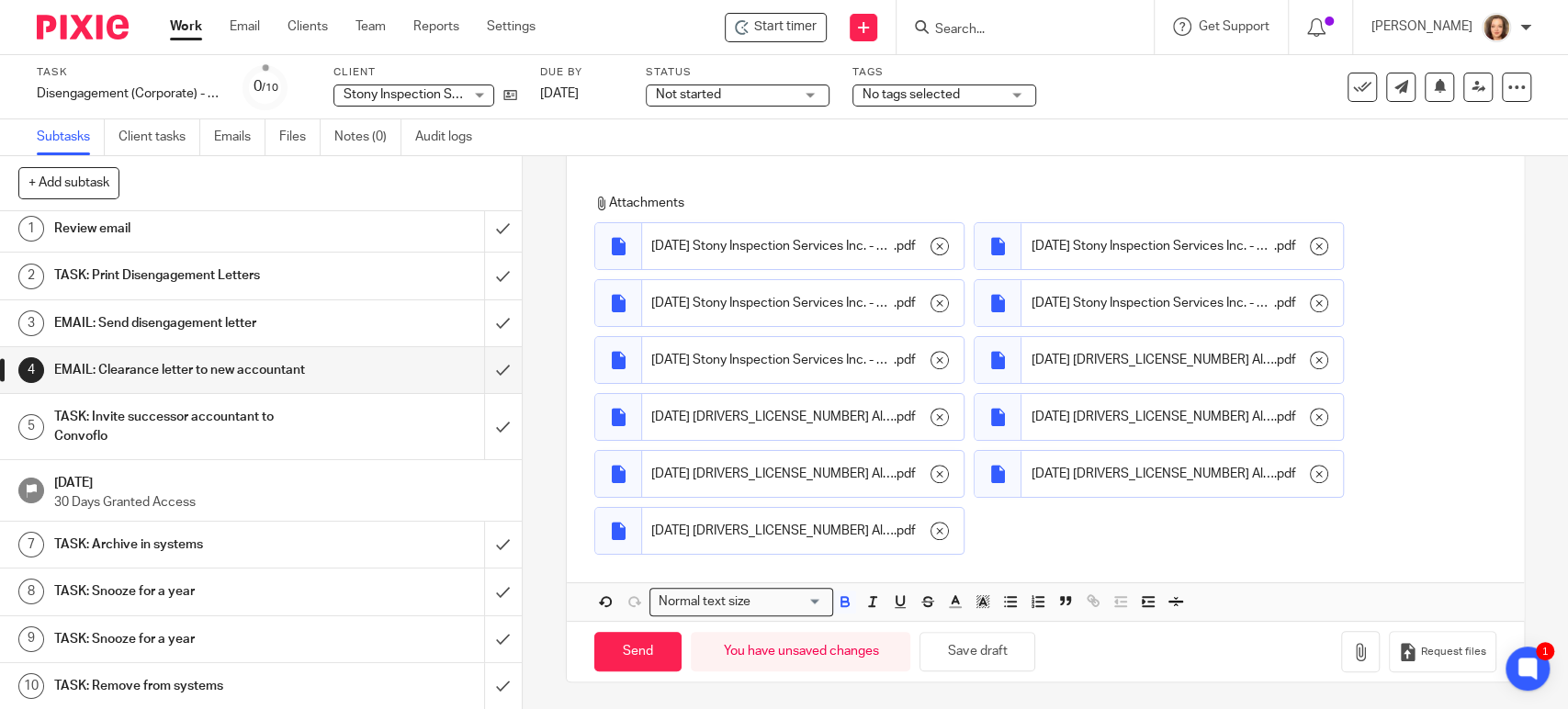
scroll to position [925, 0]
click at [1239, 241] on span "2025-09-26 Stony Inspection Services Inc. - Response to successor accountant" at bounding box center [1152, 245] width 243 height 19
click at [935, 236] on icon "button" at bounding box center [940, 245] width 19 height 19
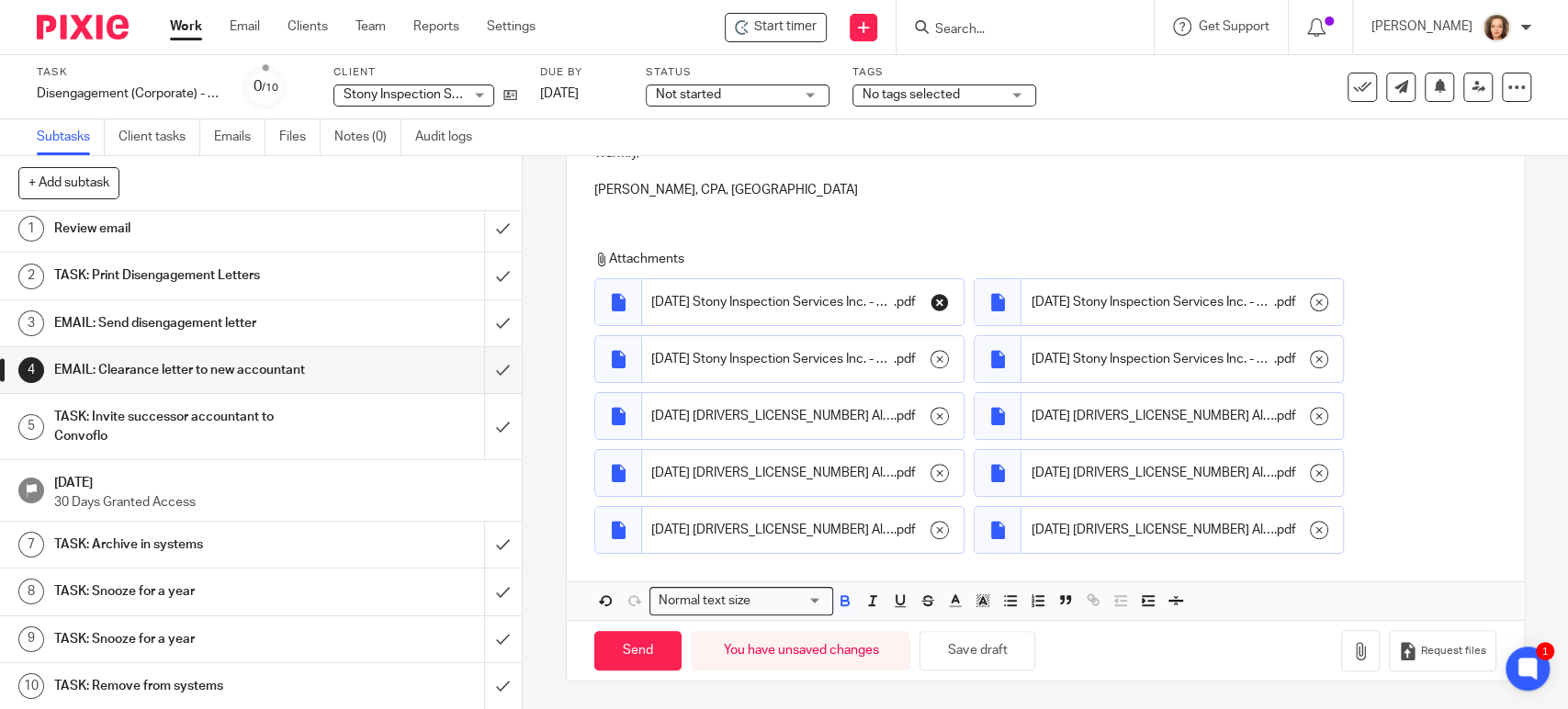
click at [935, 303] on icon "button" at bounding box center [940, 303] width 19 height 19
click at [933, 368] on button "button" at bounding box center [940, 358] width 29 height 29
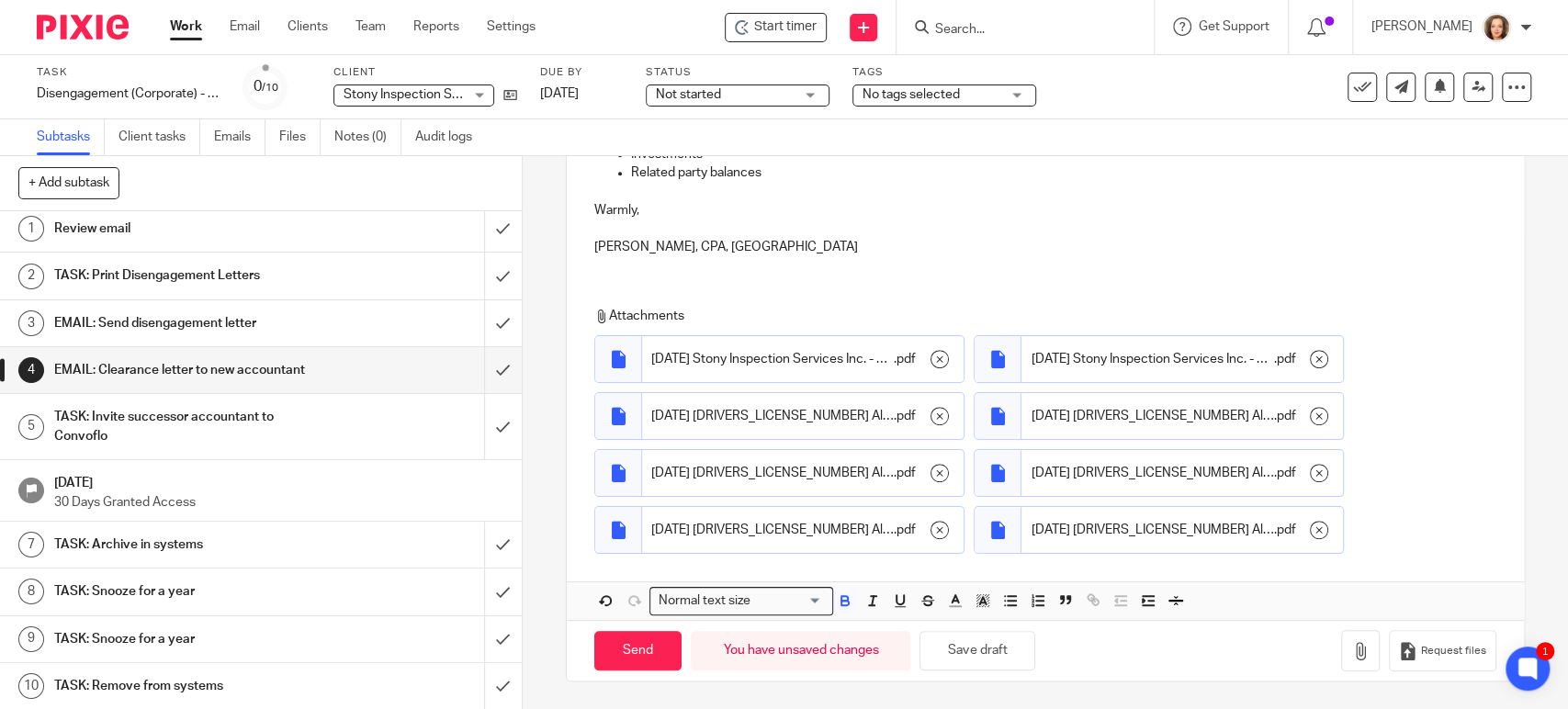
scroll to position [809, 0]
click at [939, 366] on icon "button" at bounding box center [940, 359] width 19 height 19
click at [934, 418] on icon "button" at bounding box center [940, 417] width 19 height 19
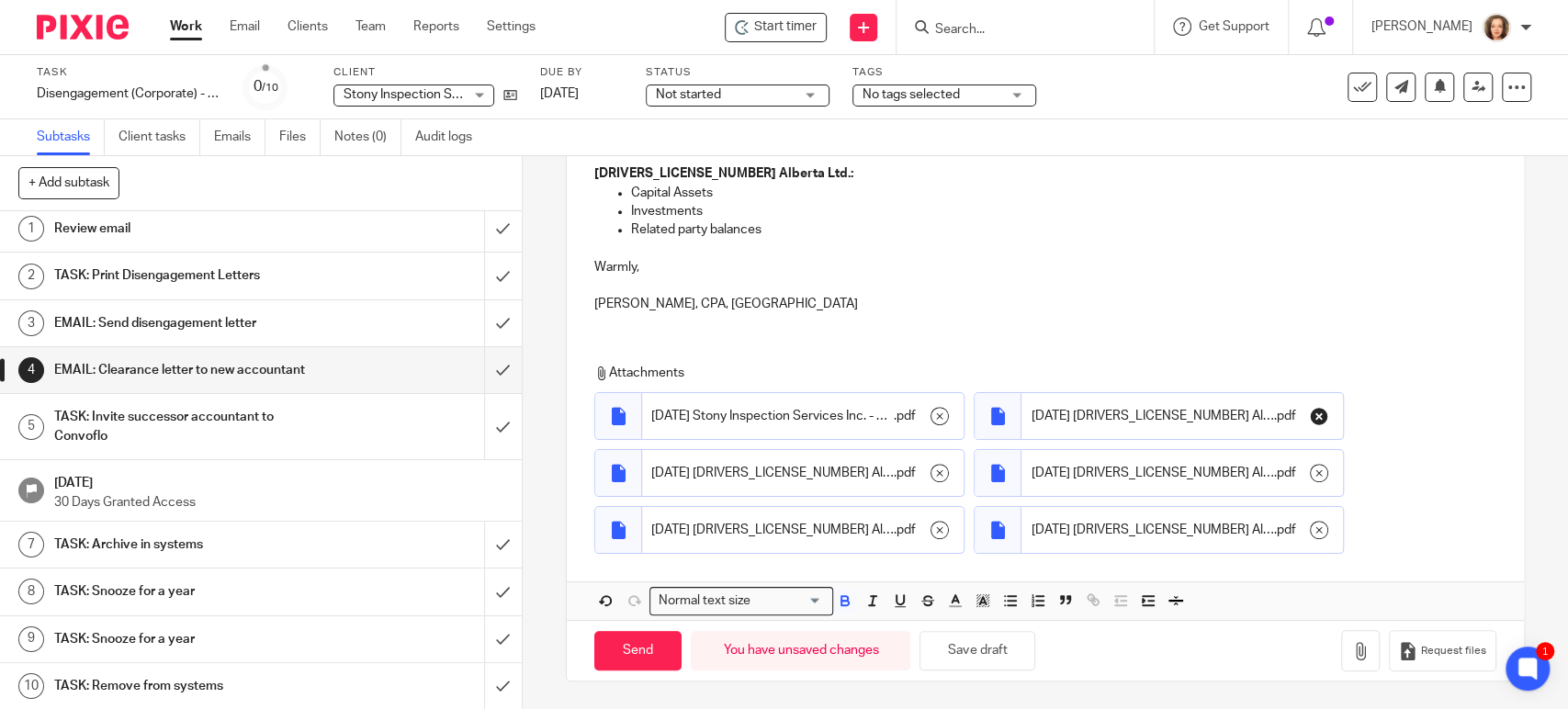
drag, startPoint x: 928, startPoint y: 418, endPoint x: 934, endPoint y: 427, distance: 10.8
click at [930, 418] on icon "button" at bounding box center [940, 417] width 19 height 19
click at [942, 473] on button "button" at bounding box center [940, 472] width 29 height 29
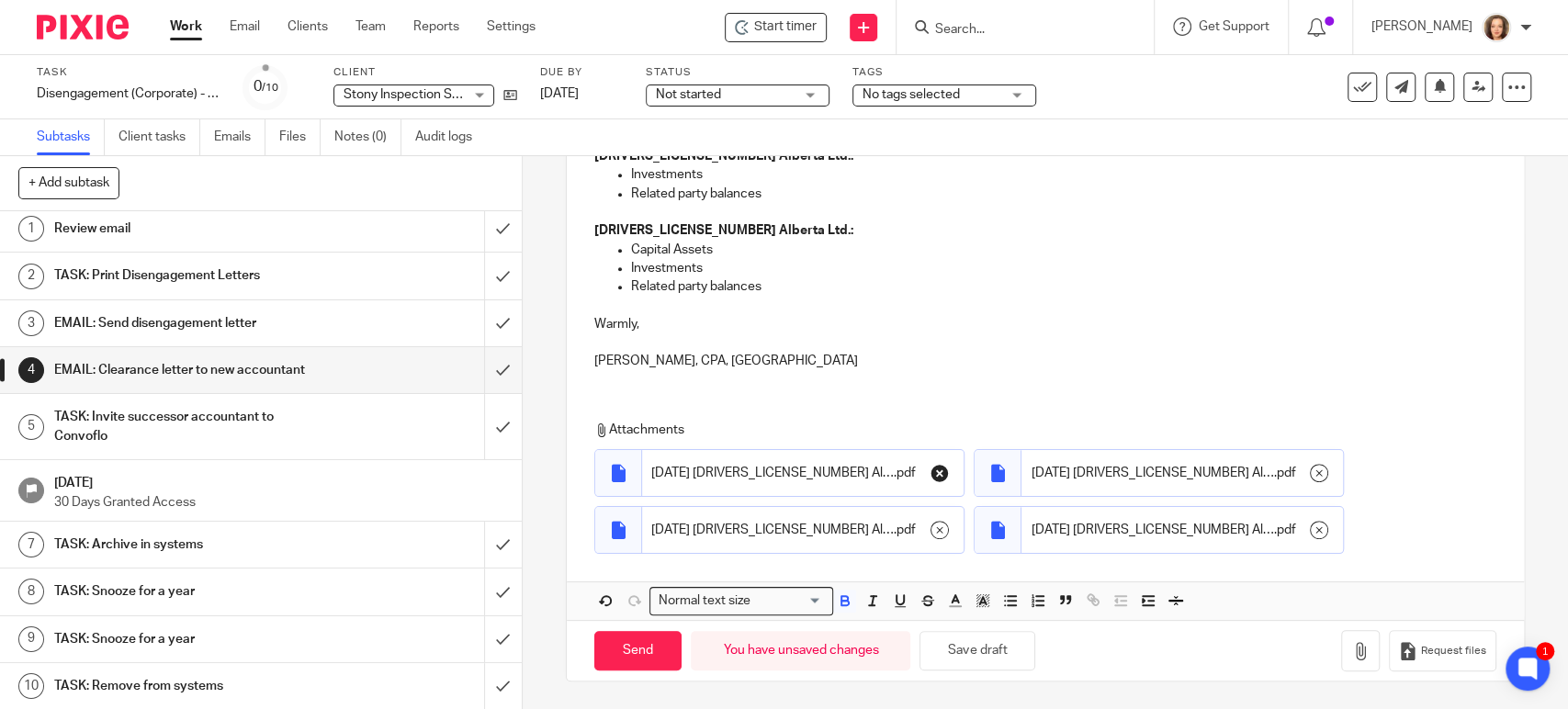
click at [934, 475] on icon "button" at bounding box center [940, 473] width 19 height 19
click at [933, 531] on icon "button" at bounding box center [940, 530] width 19 height 19
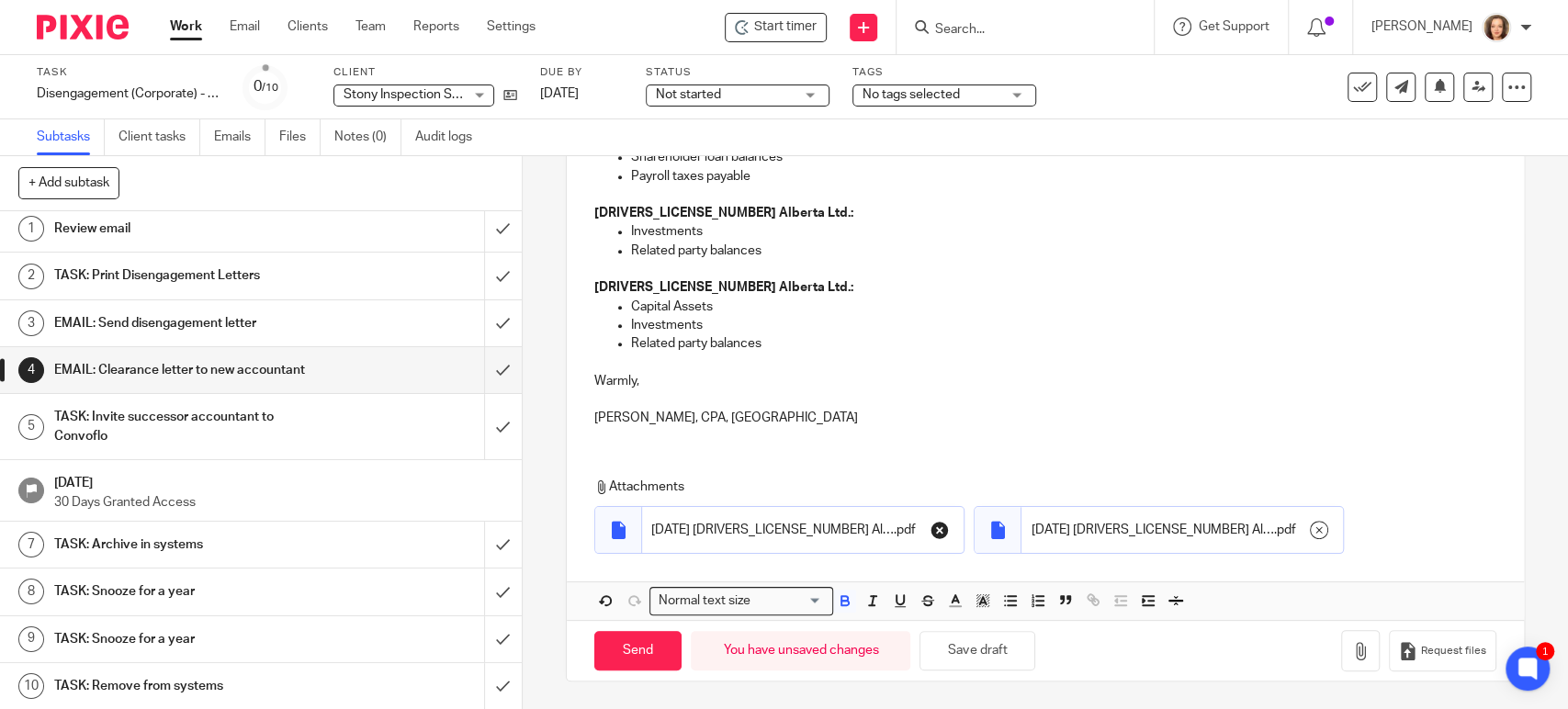
scroll to position [638, 0]
click at [931, 530] on icon "button" at bounding box center [940, 530] width 19 height 19
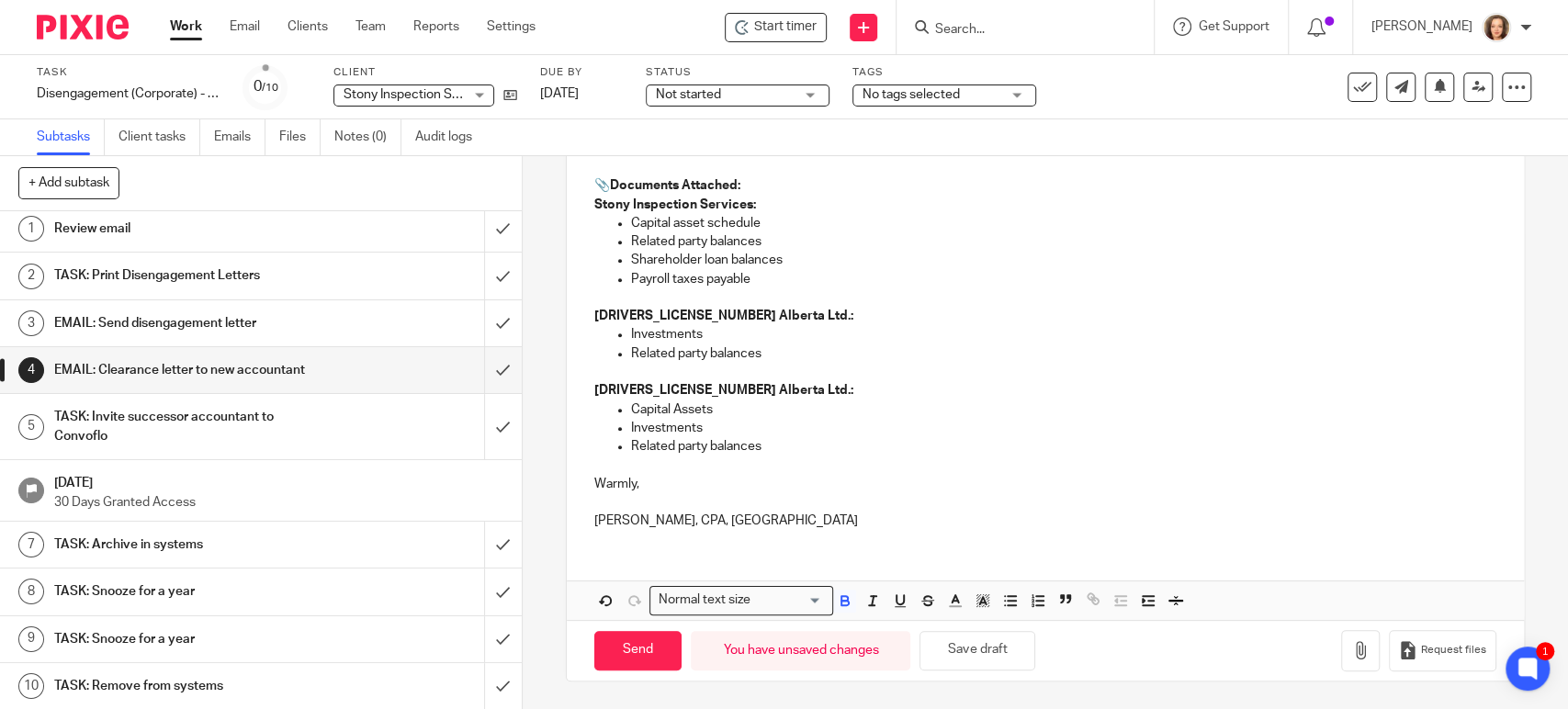
scroll to position [534, 0]
click at [1352, 654] on icon "button" at bounding box center [1361, 652] width 19 height 19
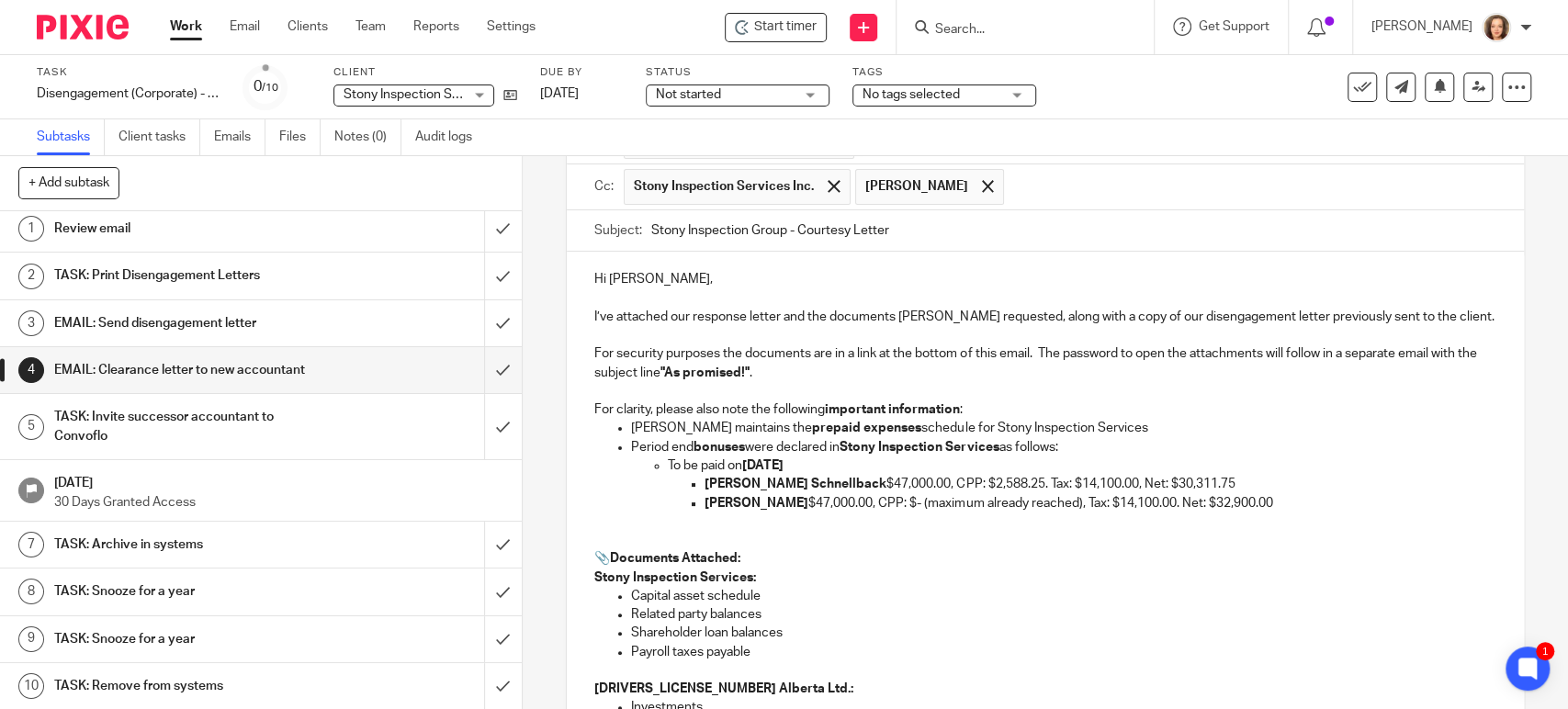
scroll to position [151, 0]
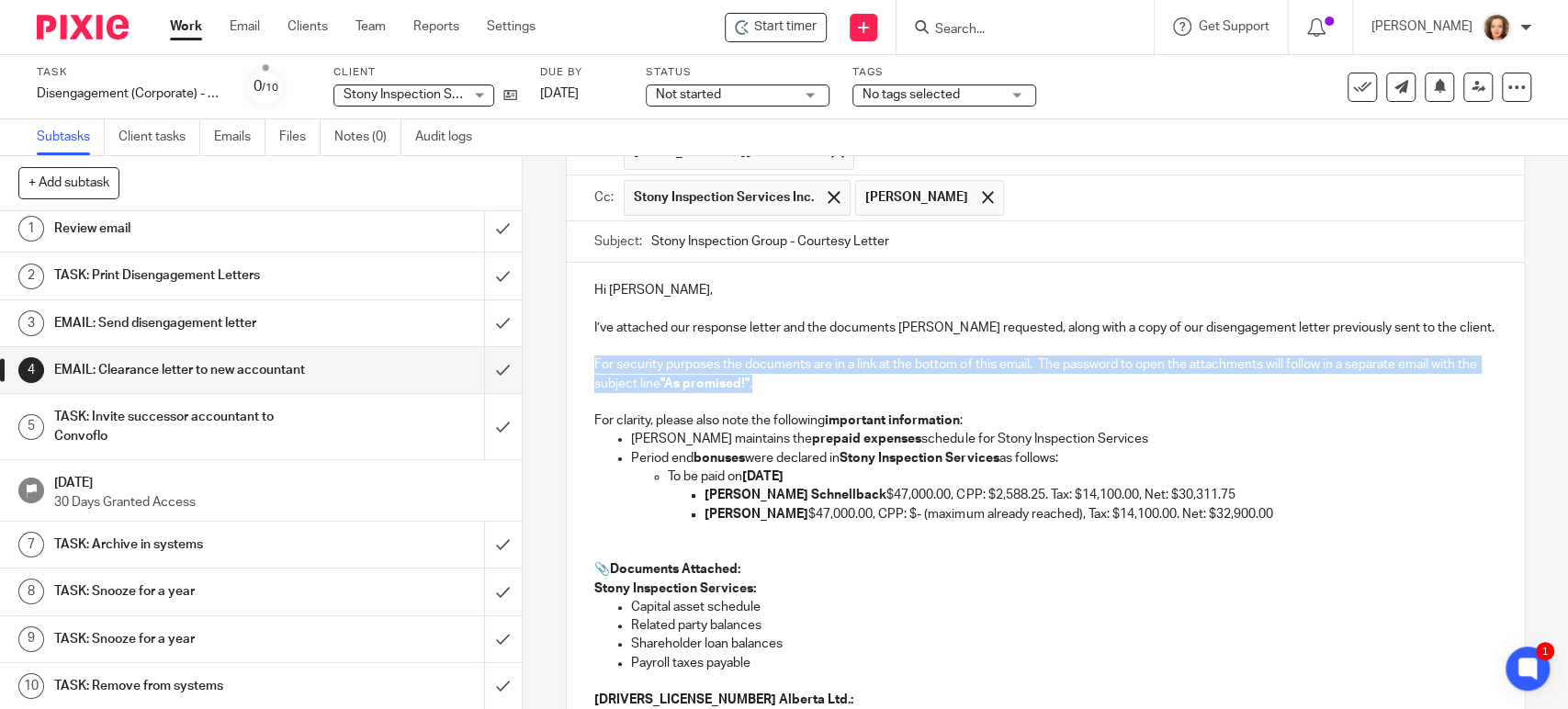
drag, startPoint x: 761, startPoint y: 384, endPoint x: 586, endPoint y: 367, distance: 175.8
click at [586, 367] on div "Hi Mackenzie, I’ve attached our response letter and the documents Ellen request…" at bounding box center [1045, 594] width 957 height 665
copy p "For security purposes the documents are in a link at the bottom of this email. …"
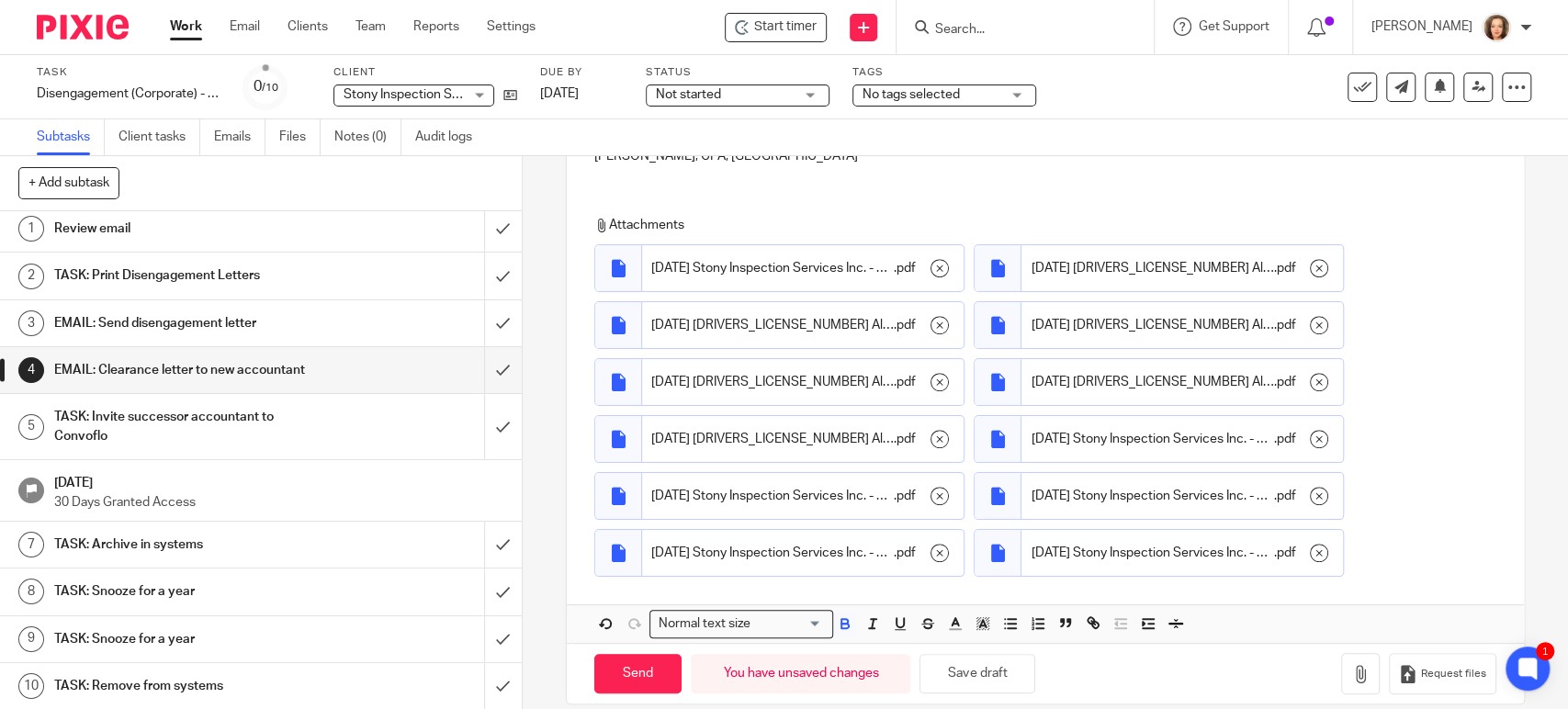
scroll to position [925, 0]
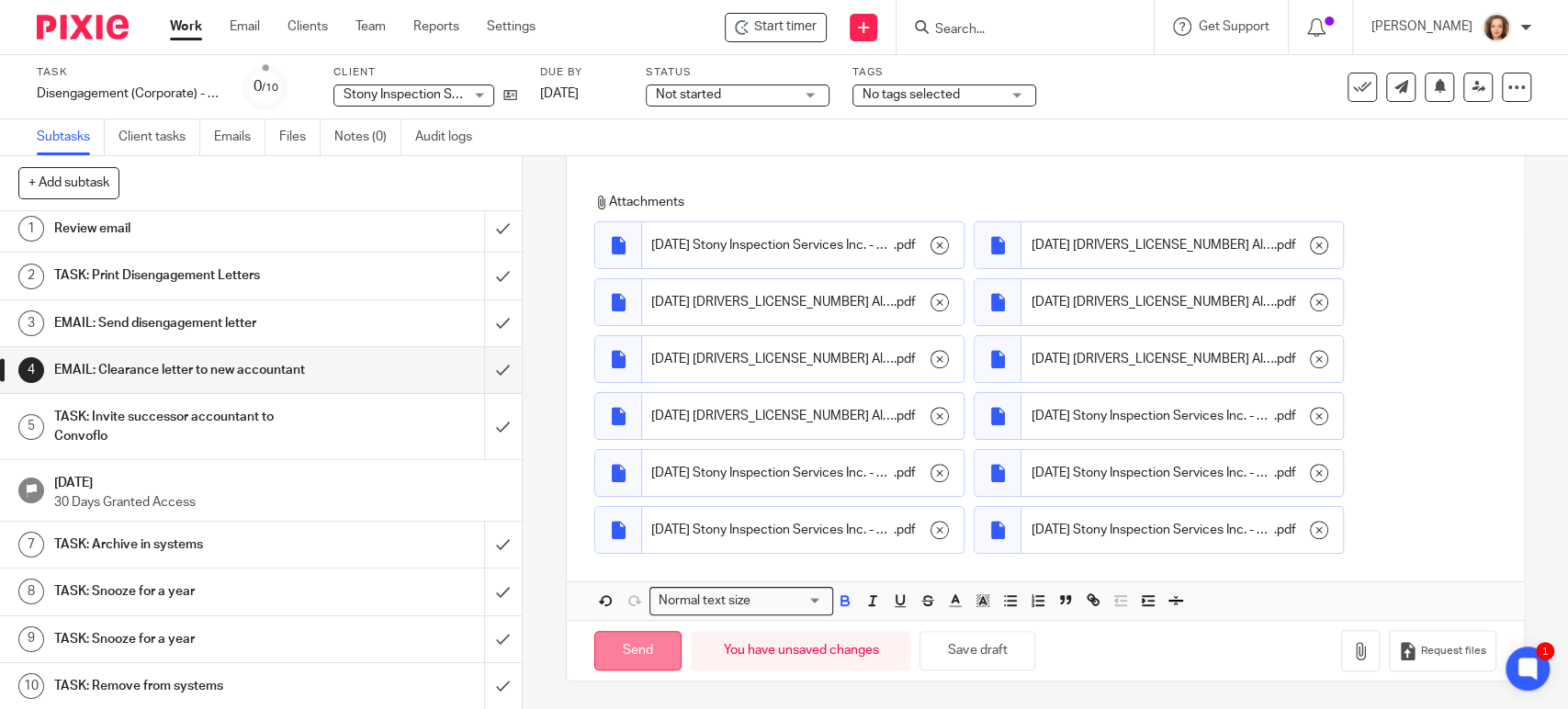
click at [639, 649] on input "Send" at bounding box center [638, 651] width 87 height 39
checkbox input "false"
type input "Sent"
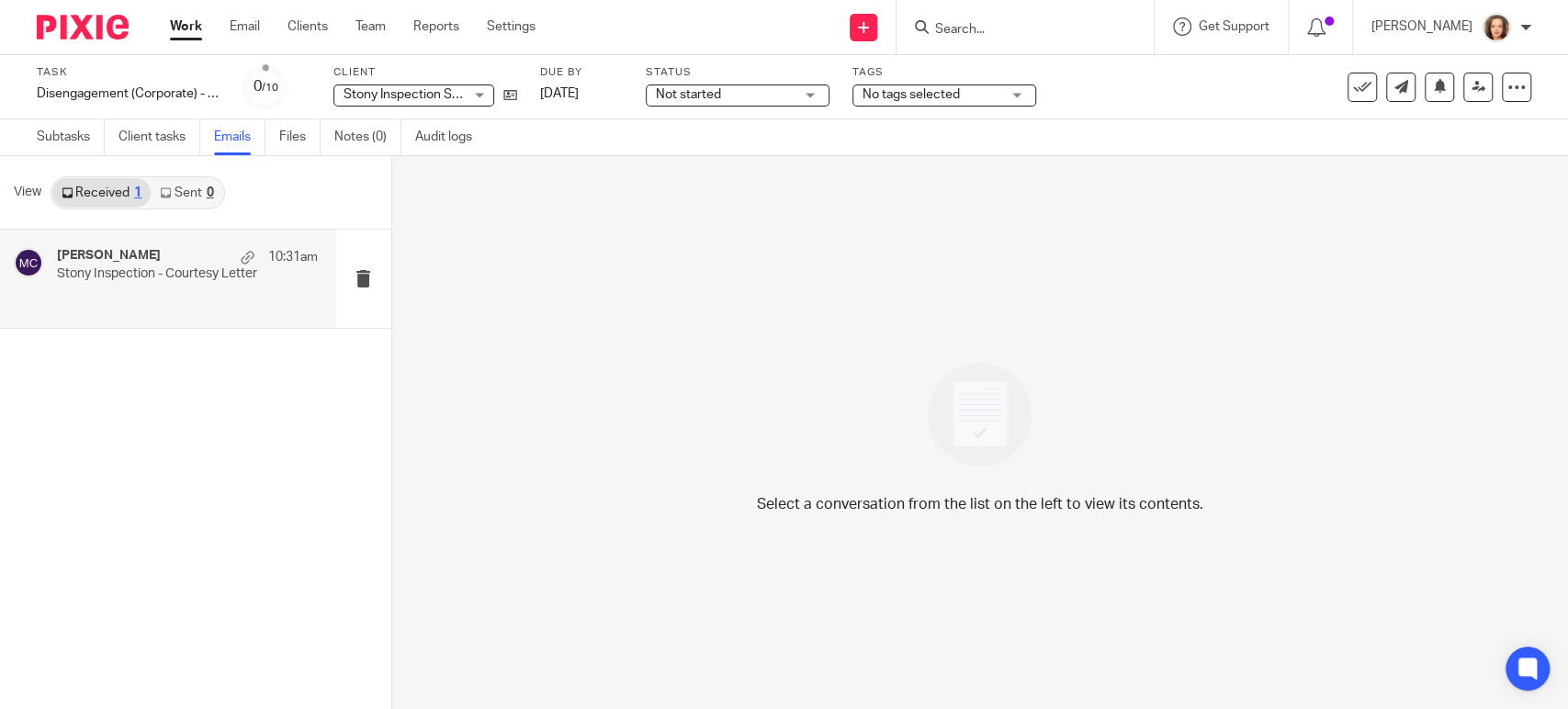
click at [119, 266] on p "Stony Inspection - Courtesy Letter" at bounding box center [162, 274] width 209 height 16
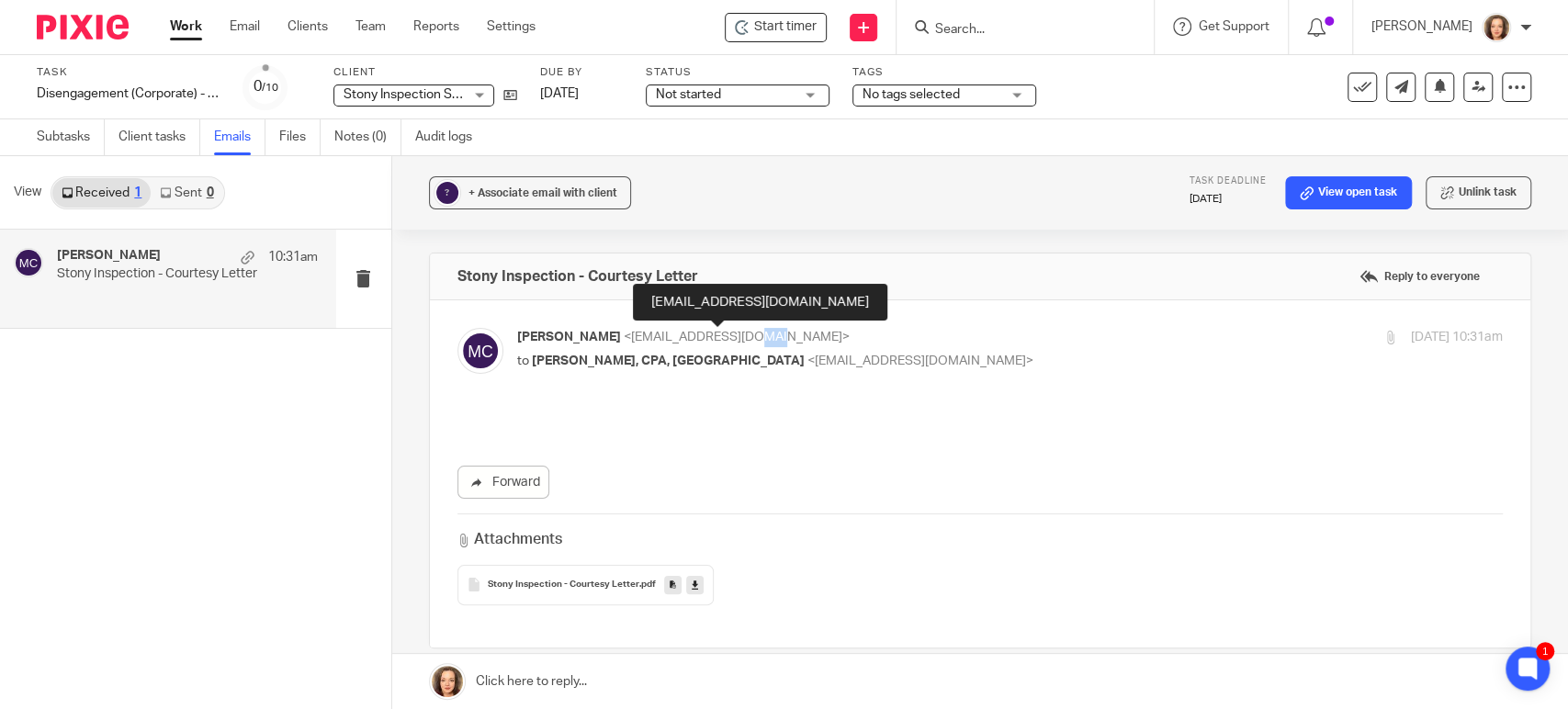
drag, startPoint x: 795, startPoint y: 336, endPoint x: 768, endPoint y: 339, distance: 27.2
click at [768, 339] on span "<[EMAIL_ADDRESS][DOMAIN_NAME]>" at bounding box center [736, 338] width 226 height 13
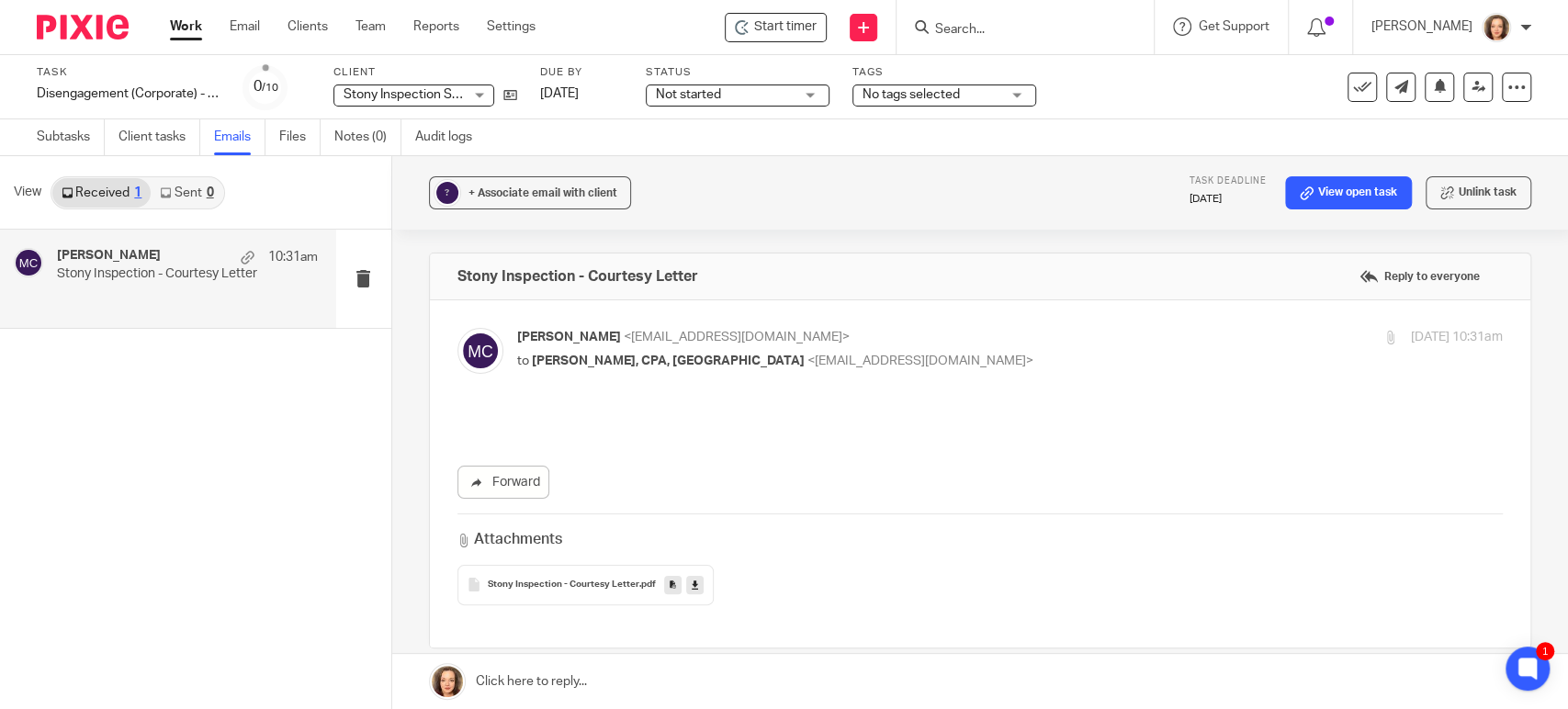
click at [645, 333] on span "<[EMAIL_ADDRESS][DOMAIN_NAME]>" at bounding box center [736, 338] width 226 height 13
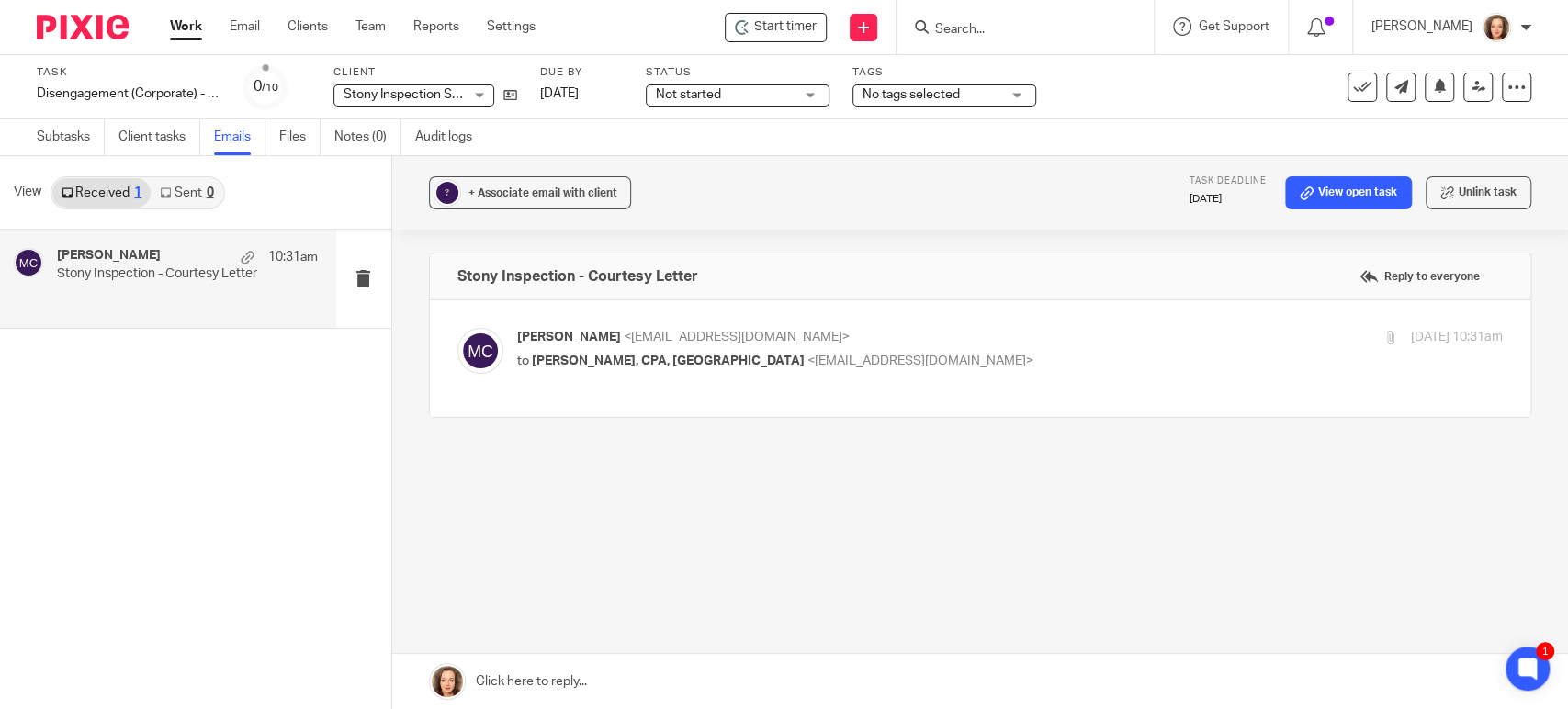
click at [699, 335] on span "<mcrawley@hawkings.com>" at bounding box center [736, 338] width 226 height 13
checkbox input "true"
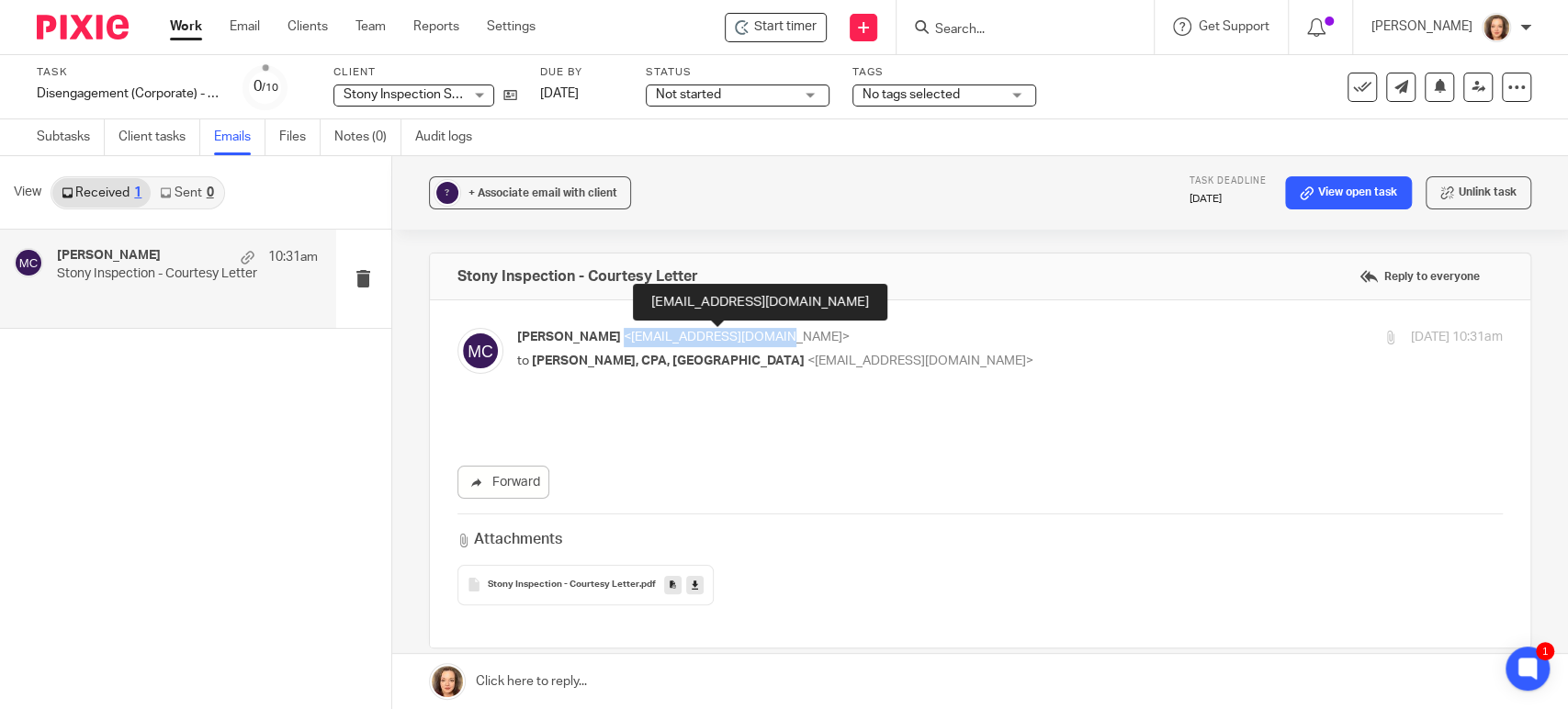
drag, startPoint x: 791, startPoint y: 335, endPoint x: 634, endPoint y: 338, distance: 157.0
click at [634, 338] on span "<mcrawley@hawkings.com>" at bounding box center [736, 338] width 226 height 13
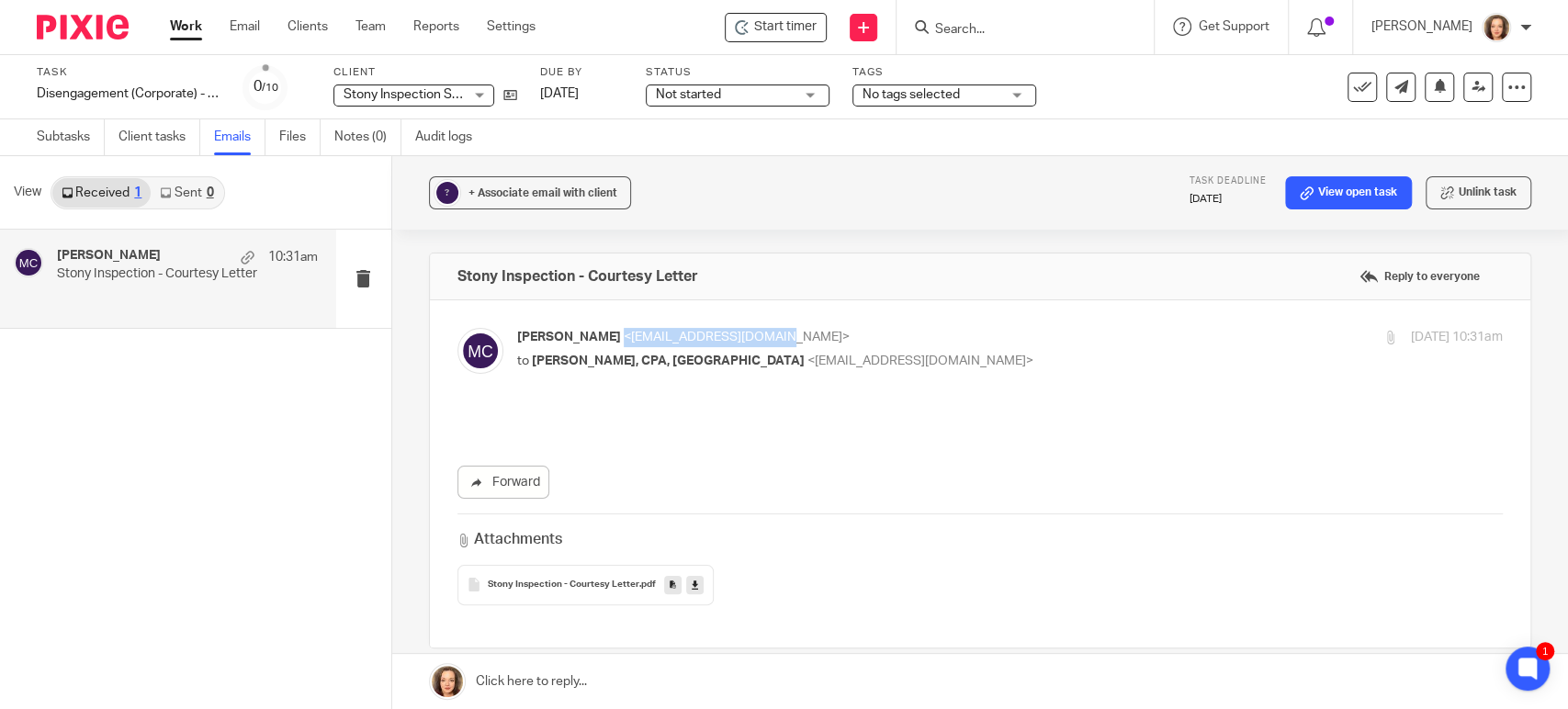
copy span "<mcrawley@hawkings.com>"
click at [71, 130] on link "Subtasks" at bounding box center [71, 137] width 68 height 36
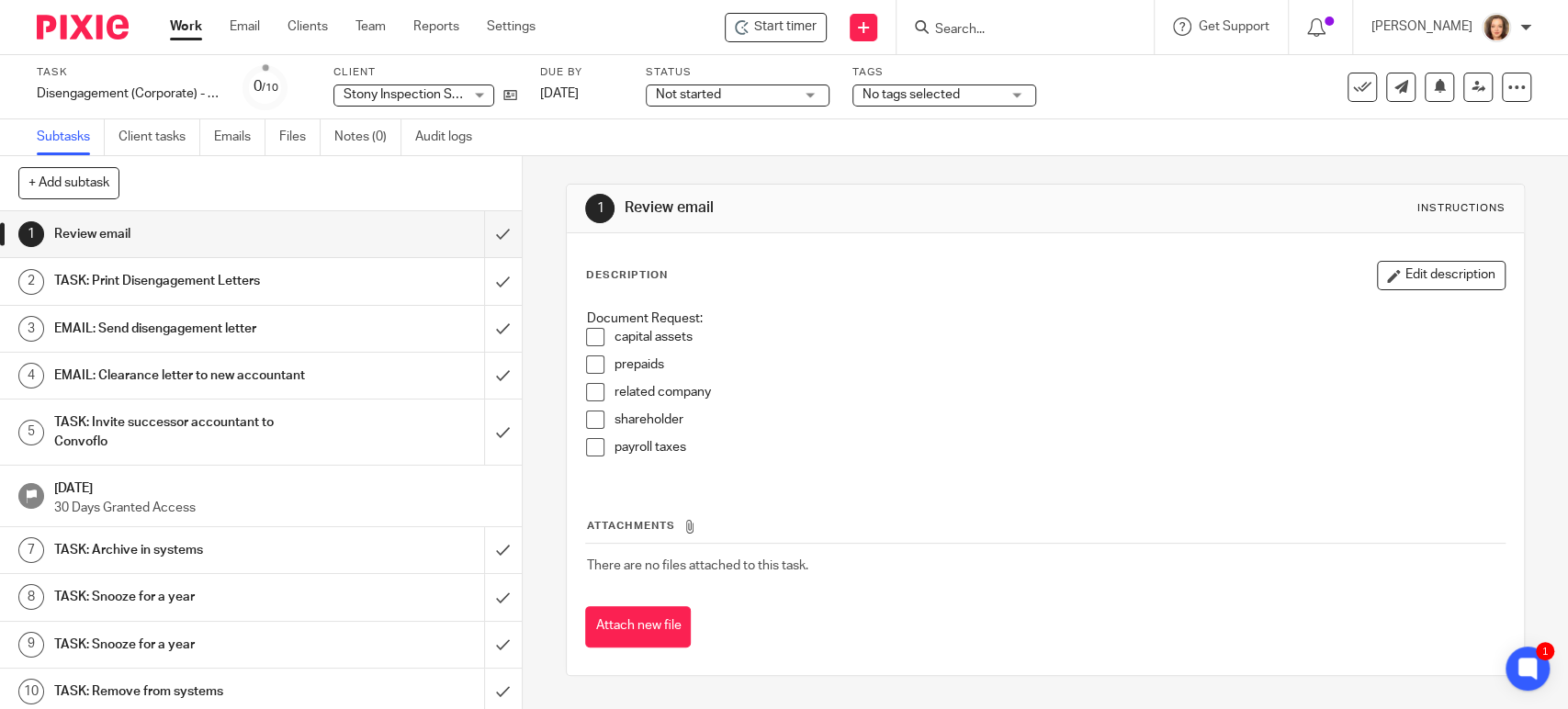
click at [230, 327] on h1 "EMAIL: Send disengagement letter" at bounding box center [192, 328] width 275 height 27
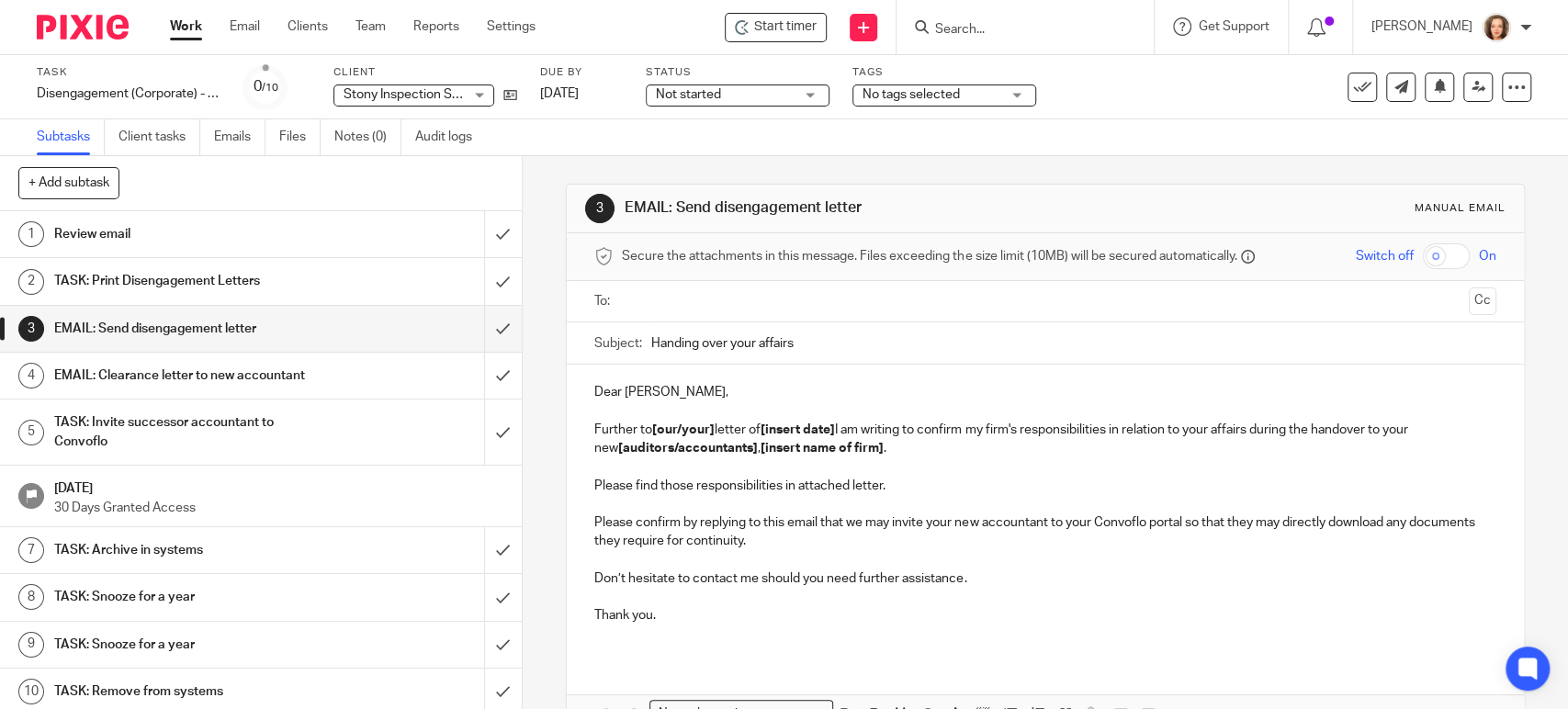
click at [718, 295] on input "text" at bounding box center [1044, 302] width 832 height 21
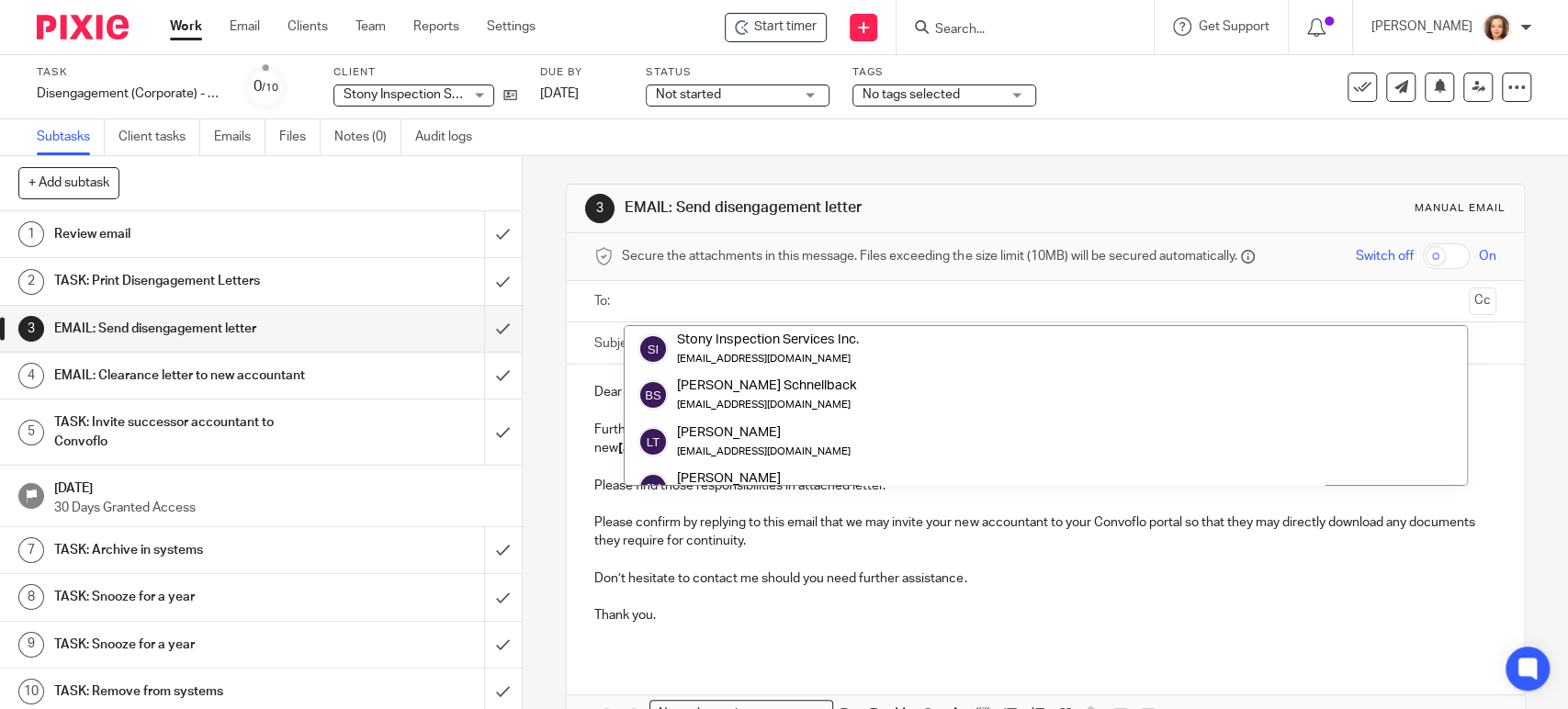
click at [757, 298] on input "text" at bounding box center [1044, 302] width 832 height 21
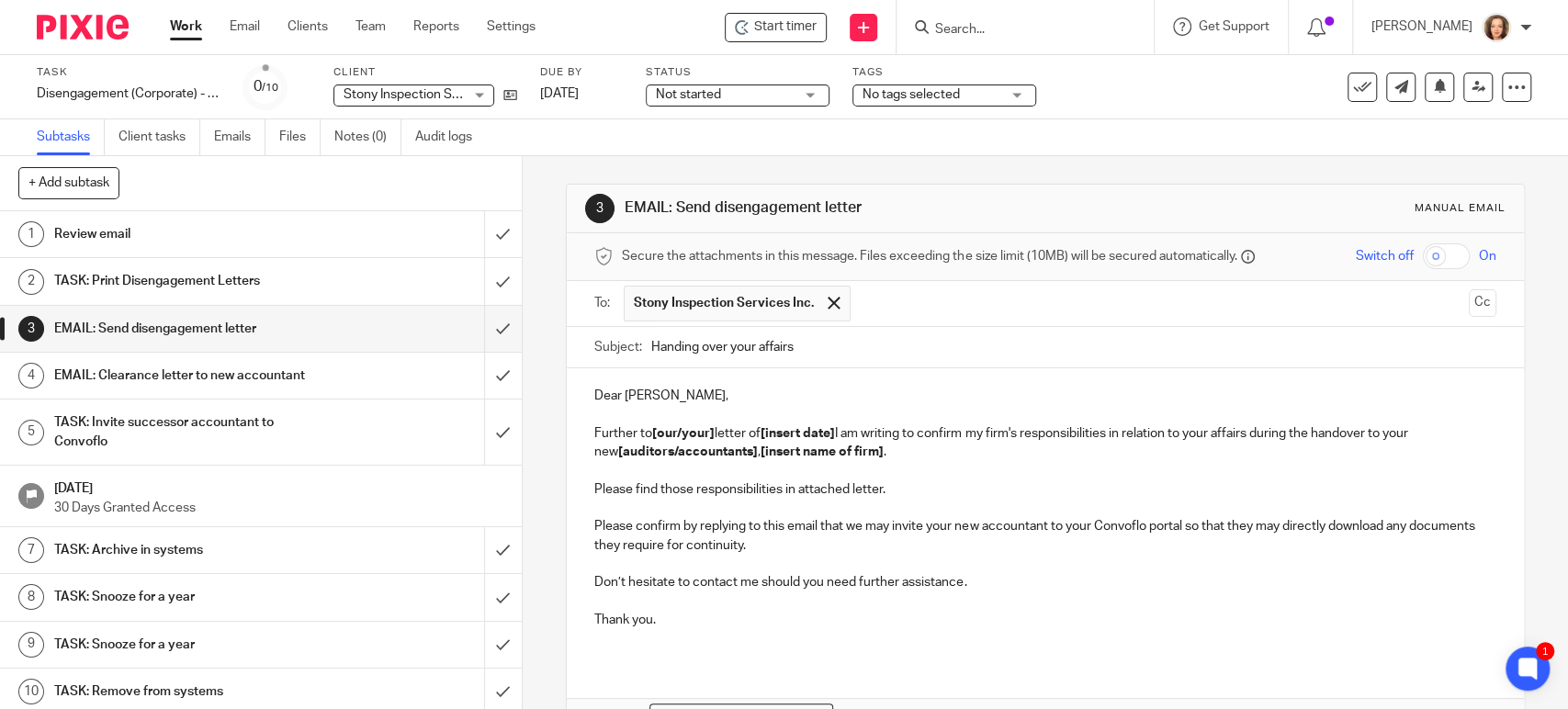
click at [882, 308] on input "text" at bounding box center [1161, 304] width 602 height 36
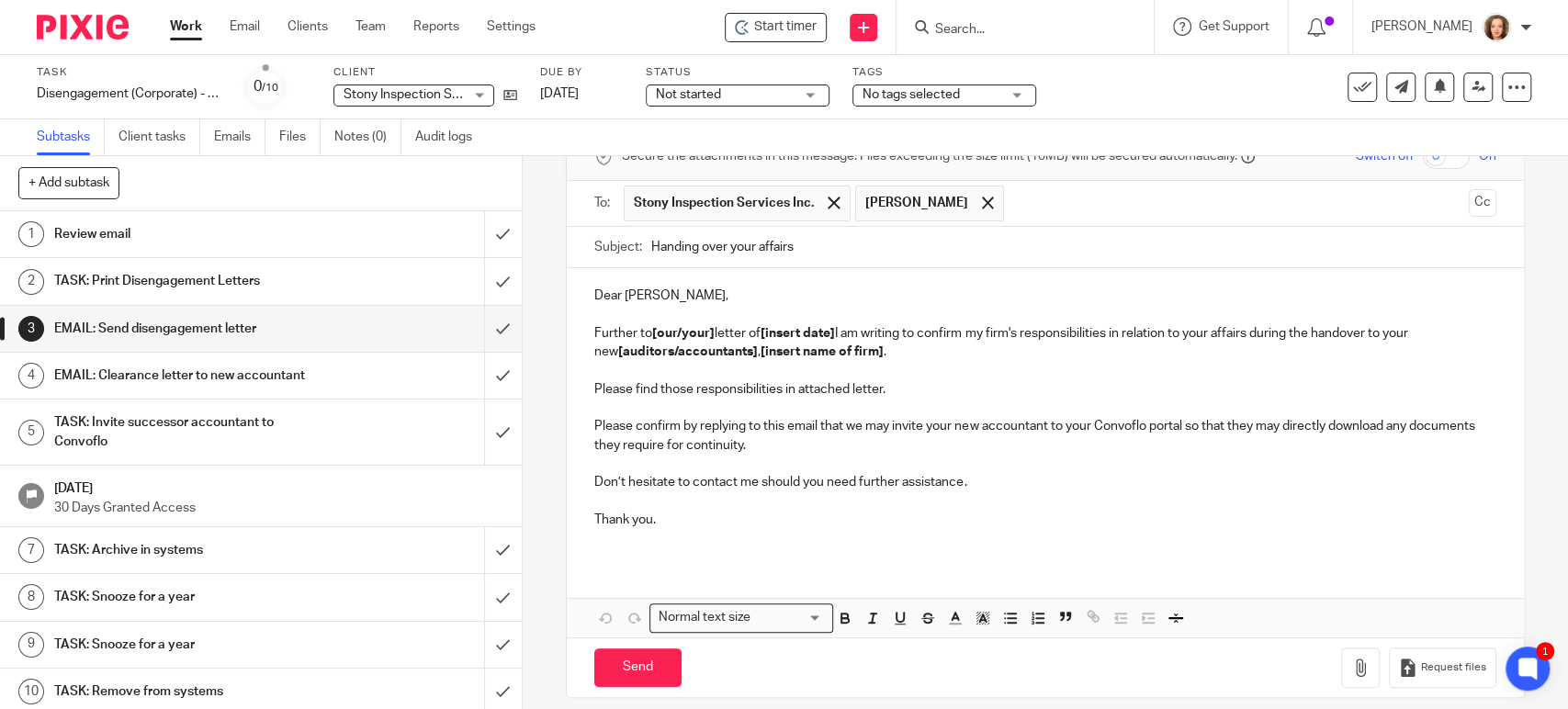
scroll to position [116, 0]
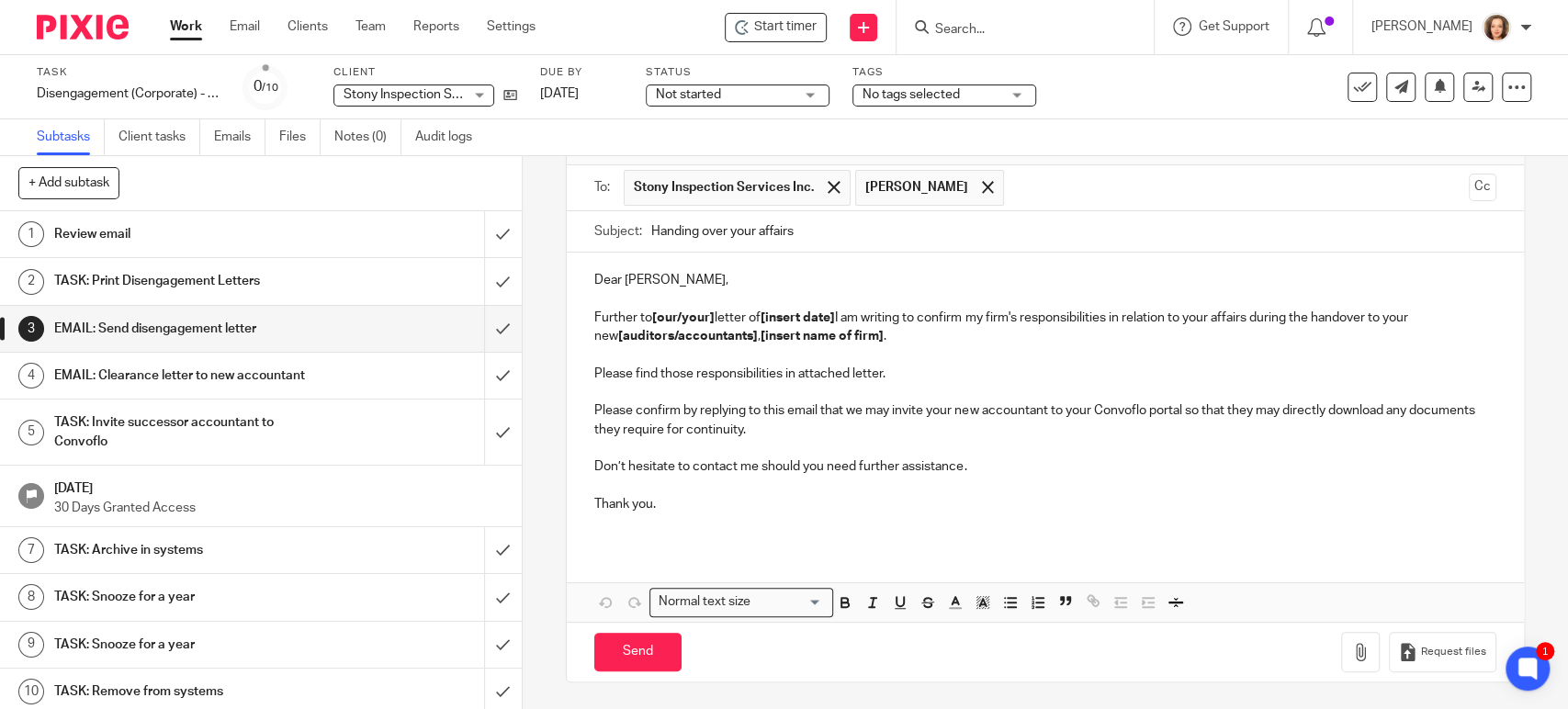
click at [663, 315] on strong "[our/your]" at bounding box center [683, 318] width 62 height 13
drag, startPoint x: 650, startPoint y: 316, endPoint x: 711, endPoint y: 323, distance: 61.4
click at [711, 323] on p "Further to [our/your] letter of [insert date] I am writing to confirm my firm's…" at bounding box center [1045, 327] width 901 height 38
click at [833, 317] on p "Further to [our/your] letter of [insert date] I am writing to confirm my firm's…" at bounding box center [1045, 327] width 901 height 38
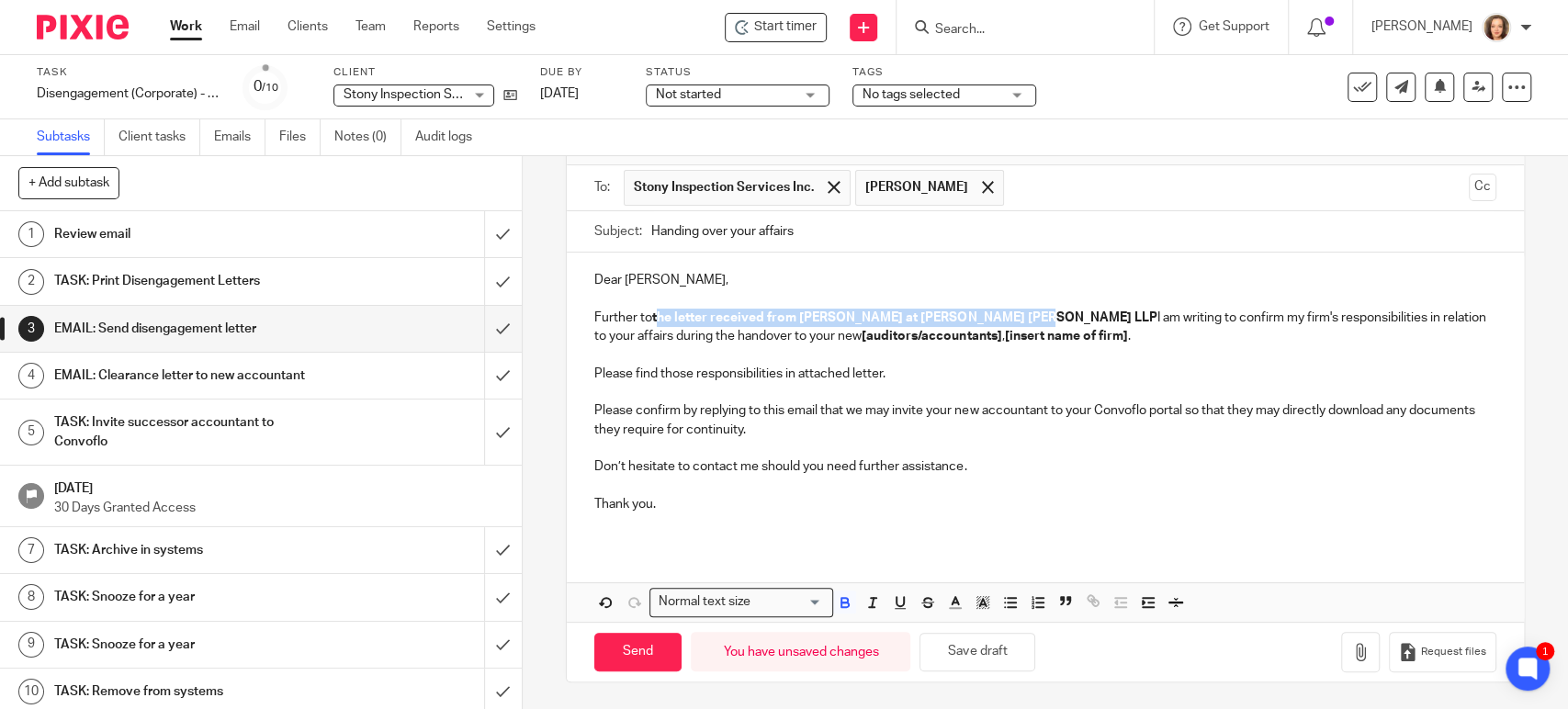
click at [654, 322] on strong "the letter received from Ellen Brown at Hawkings Tilley LLP" at bounding box center [904, 318] width 504 height 13
click at [652, 319] on strong "the letter received from Ellen Brown at Hawkings Tilley LLP" at bounding box center [904, 318] width 504 height 13
click at [657, 331] on p "Further to the letter received from Ellen Brown at Hawkings Tilley LLP I am wri…" at bounding box center [1045, 327] width 901 height 38
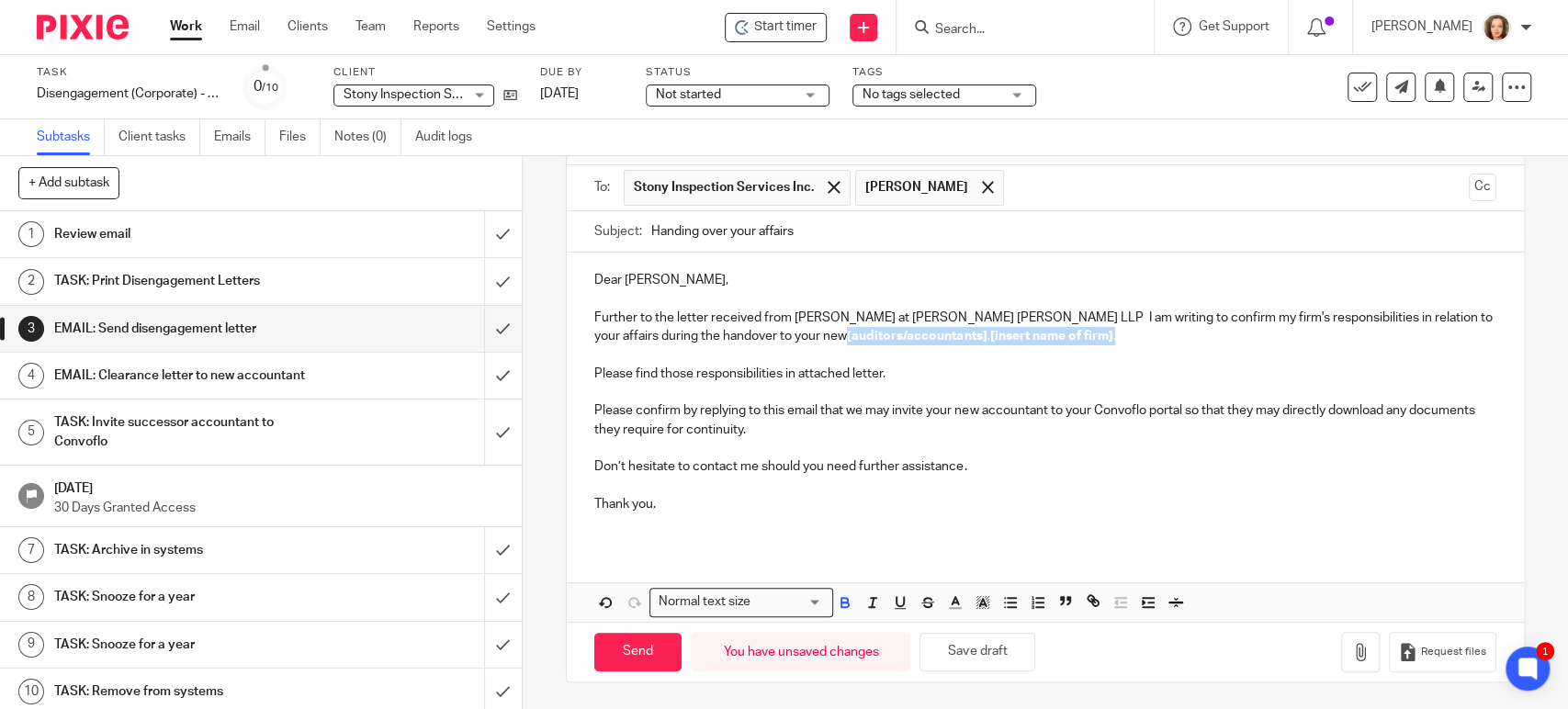
drag, startPoint x: 738, startPoint y: 336, endPoint x: 1036, endPoint y: 340, distance: 298.0
click at [1036, 340] on p "Further to the letter received from Ellen Brown at Hawkings Tilley LLP I am wri…" at bounding box center [1045, 327] width 901 height 38
drag, startPoint x: 832, startPoint y: 333, endPoint x: 736, endPoint y: 335, distance: 96.0
click at [736, 335] on p "Further to the letter received from Ellen Brown at Hawkings Tilley LLP I am wri…" at bounding box center [1045, 327] width 901 height 38
click at [808, 377] on p "Please find those responsibilities in attached letter." at bounding box center [1045, 374] width 901 height 19
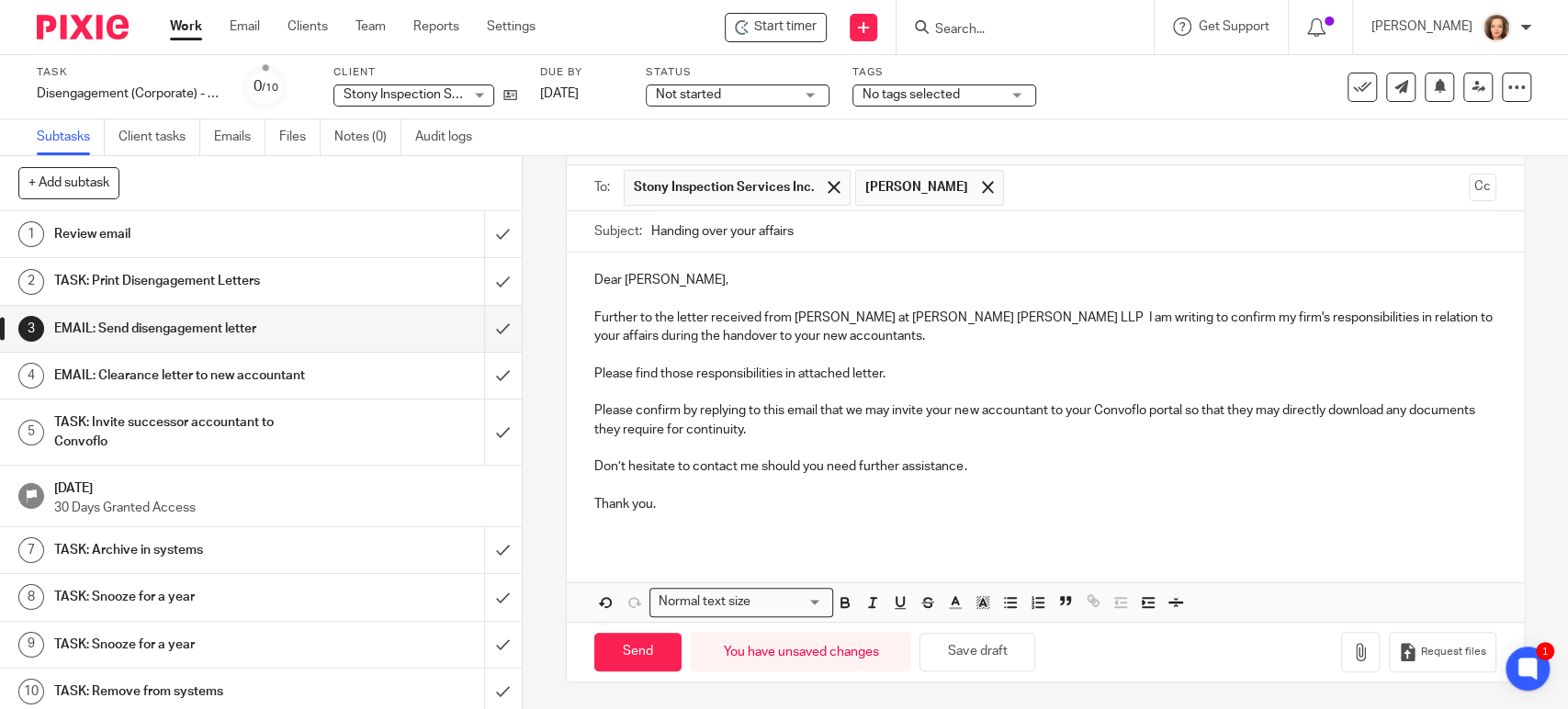
click at [874, 383] on p at bounding box center [1045, 392] width 901 height 19
click at [894, 412] on p "Please confirm by replying to this email that we may invite your new accountant…" at bounding box center [1045, 420] width 901 height 38
click at [775, 381] on p "Please find those responsibilities in attached letter." at bounding box center [1045, 374] width 901 height 19
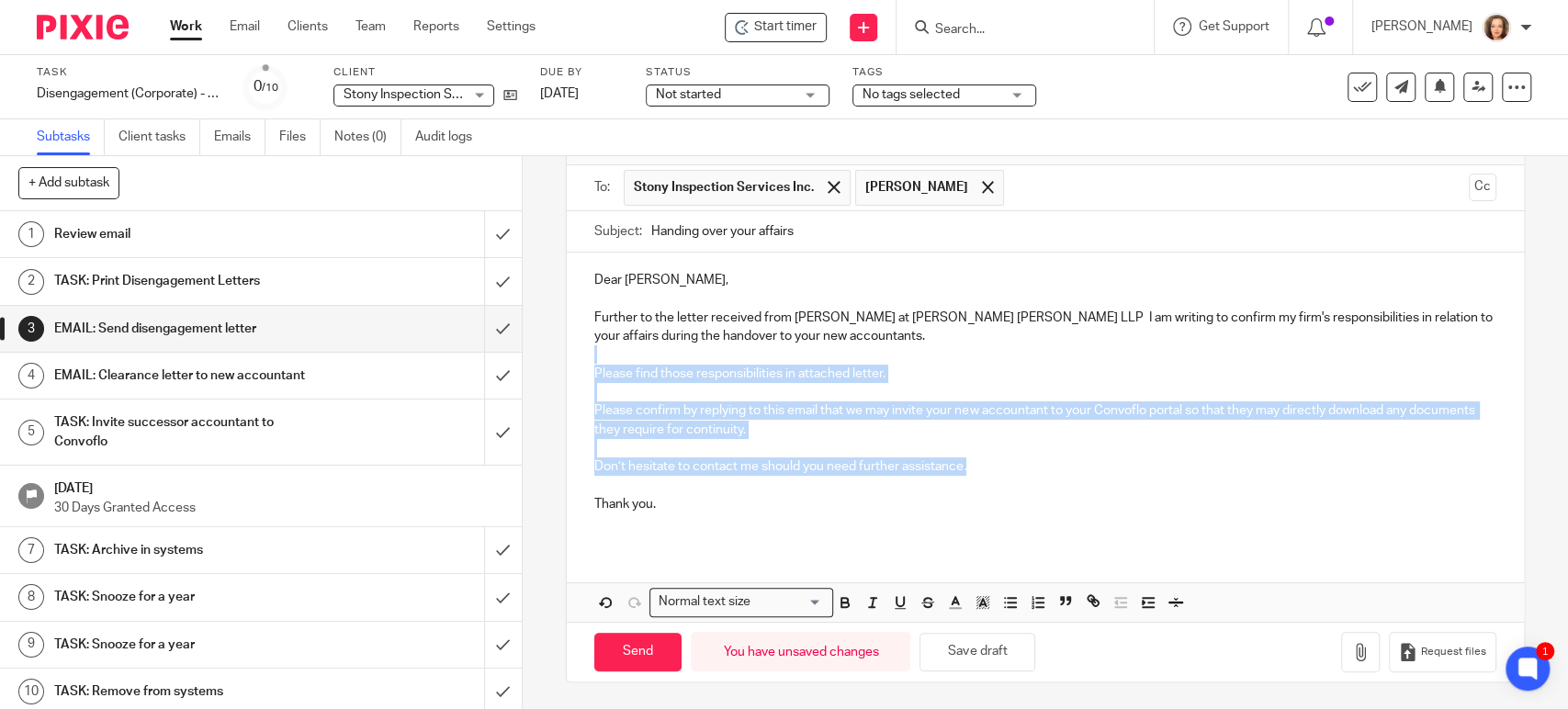
drag, startPoint x: 972, startPoint y: 470, endPoint x: 584, endPoint y: 362, distance: 402.8
click at [584, 362] on div "Dear Burnard, Further to the letter received from Ellen Brown at Hawkings Tille…" at bounding box center [1045, 400] width 957 height 293
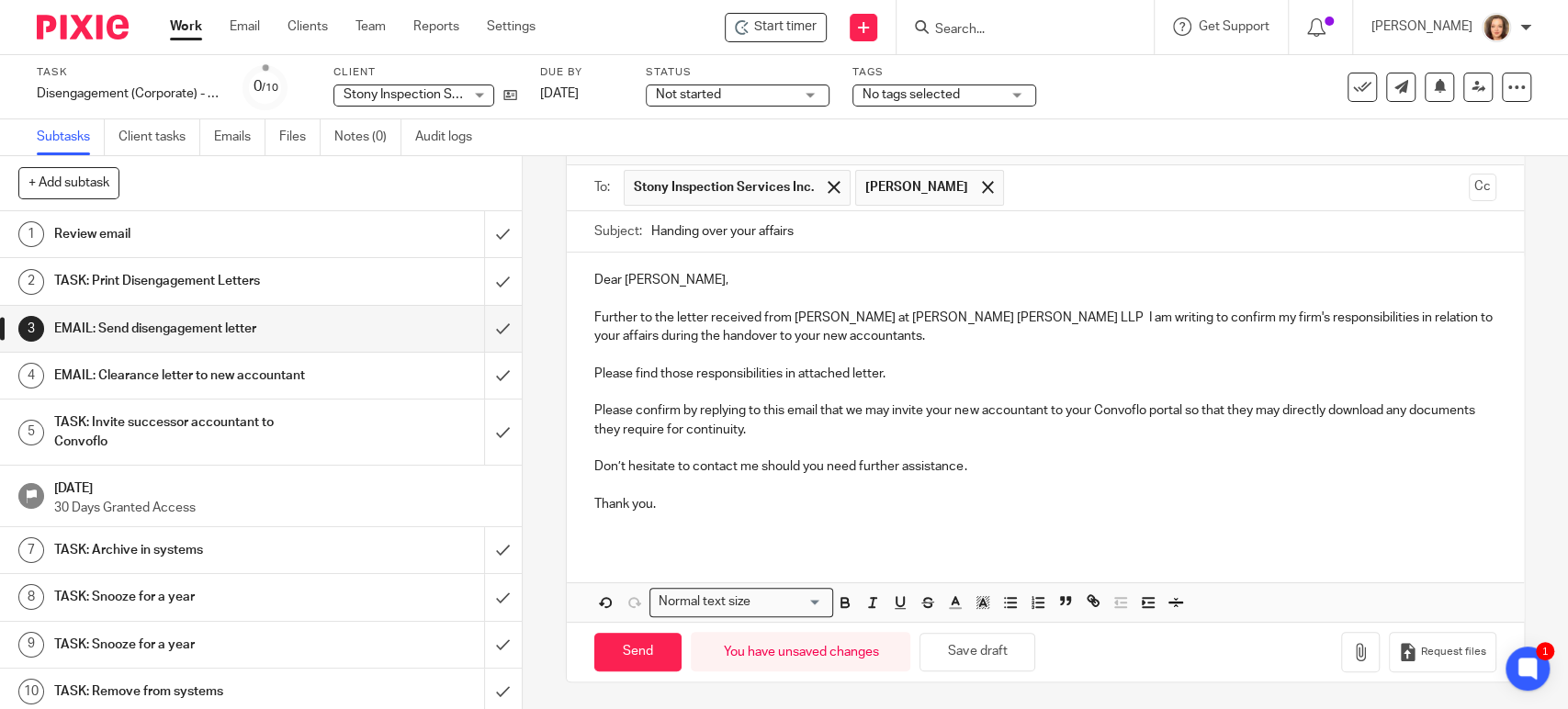
scroll to position [22, 0]
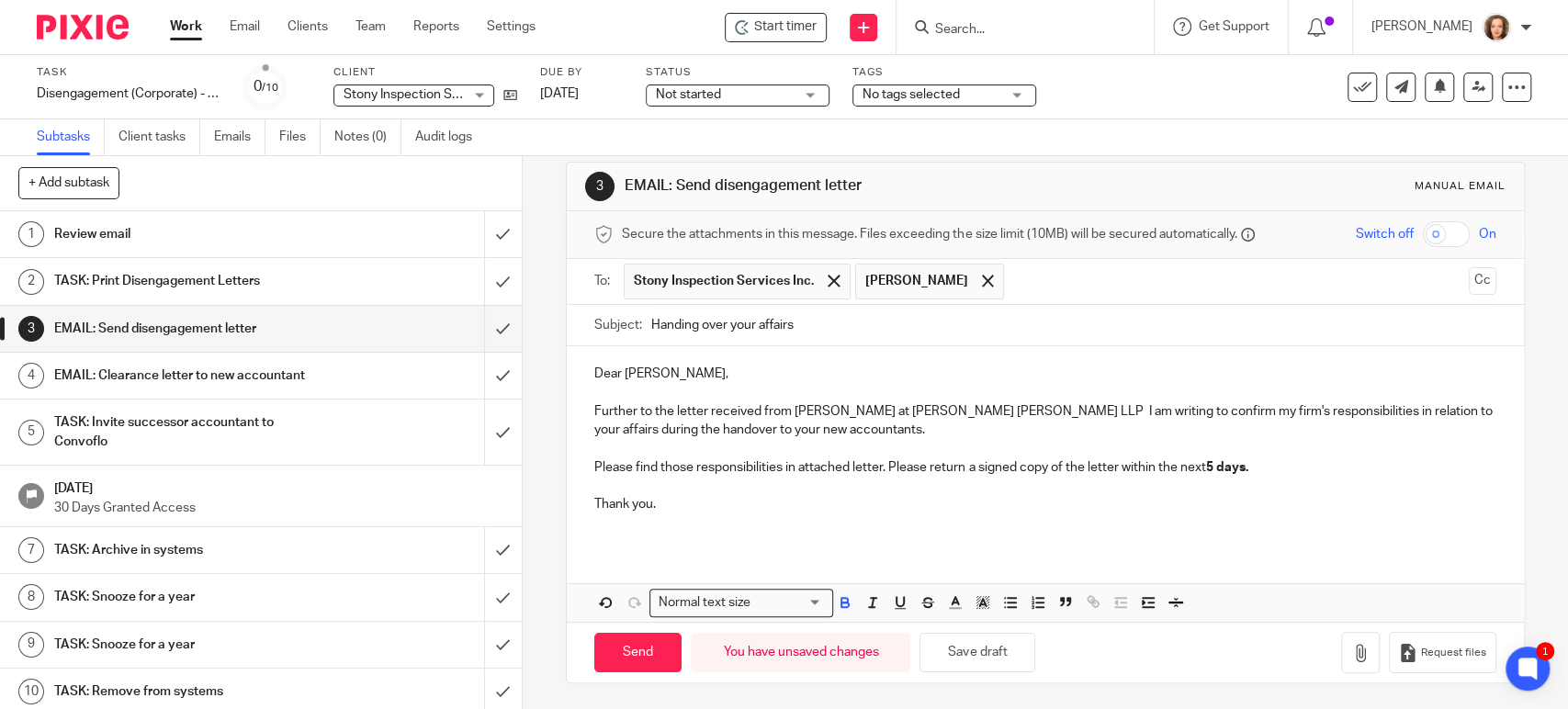
click at [754, 413] on p "Further to the letter received from Ellen Brown at Hawkings Tilley LLP I am wri…" at bounding box center [1045, 421] width 901 height 38
click at [990, 415] on p "Further to the letter received from Ellen Brown at Hawkings Tilley LLP I am wri…" at bounding box center [1045, 421] width 901 height 38
click at [863, 469] on p "Please find those responsibilities in attached letter. Please return a signed c…" at bounding box center [1045, 467] width 901 height 19
click at [1352, 651] on icon "button" at bounding box center [1361, 654] width 19 height 19
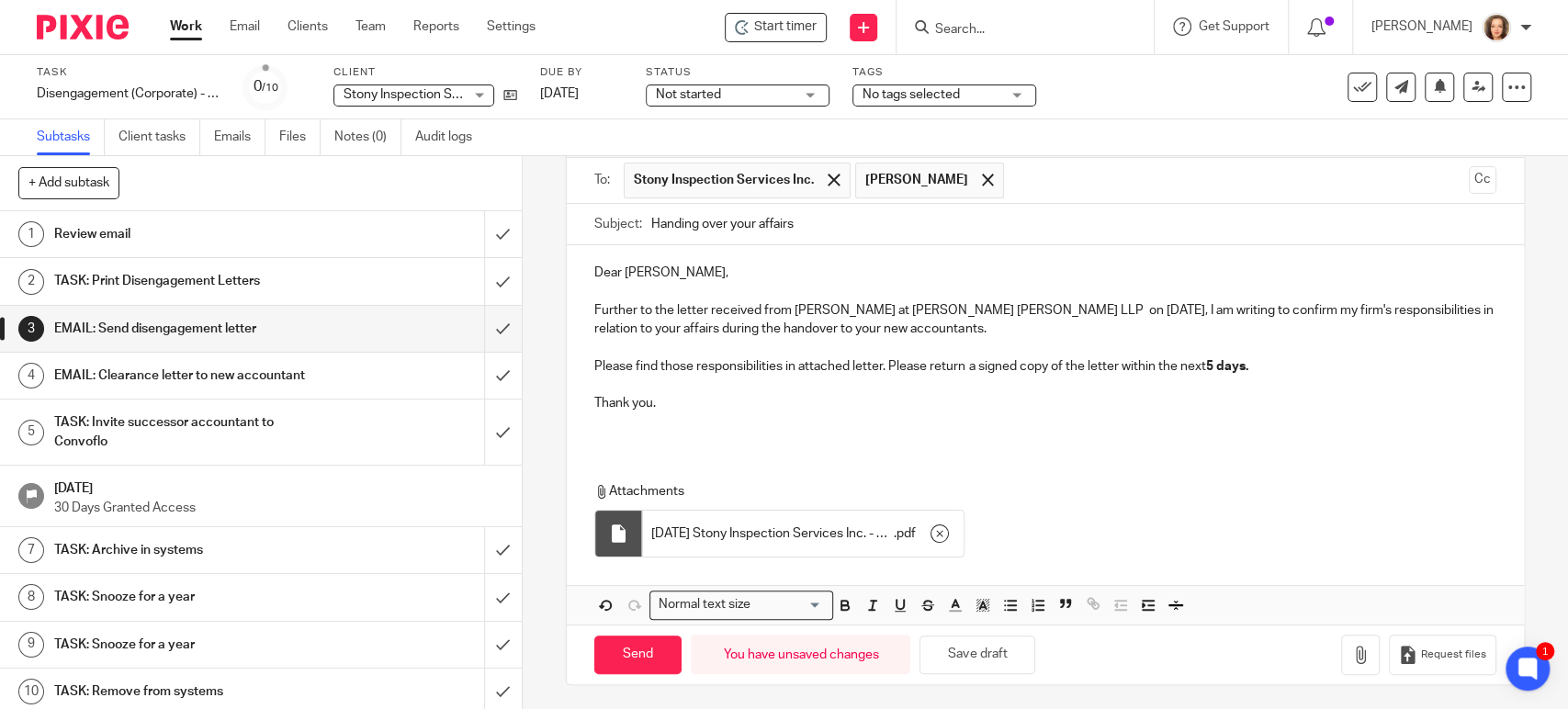
scroll to position [126, 0]
click at [813, 536] on span "2025-09-26 Stony Inspection Services Inc. - Disengagement letter" at bounding box center [772, 531] width 243 height 19
click at [936, 527] on icon "button" at bounding box center [940, 531] width 19 height 19
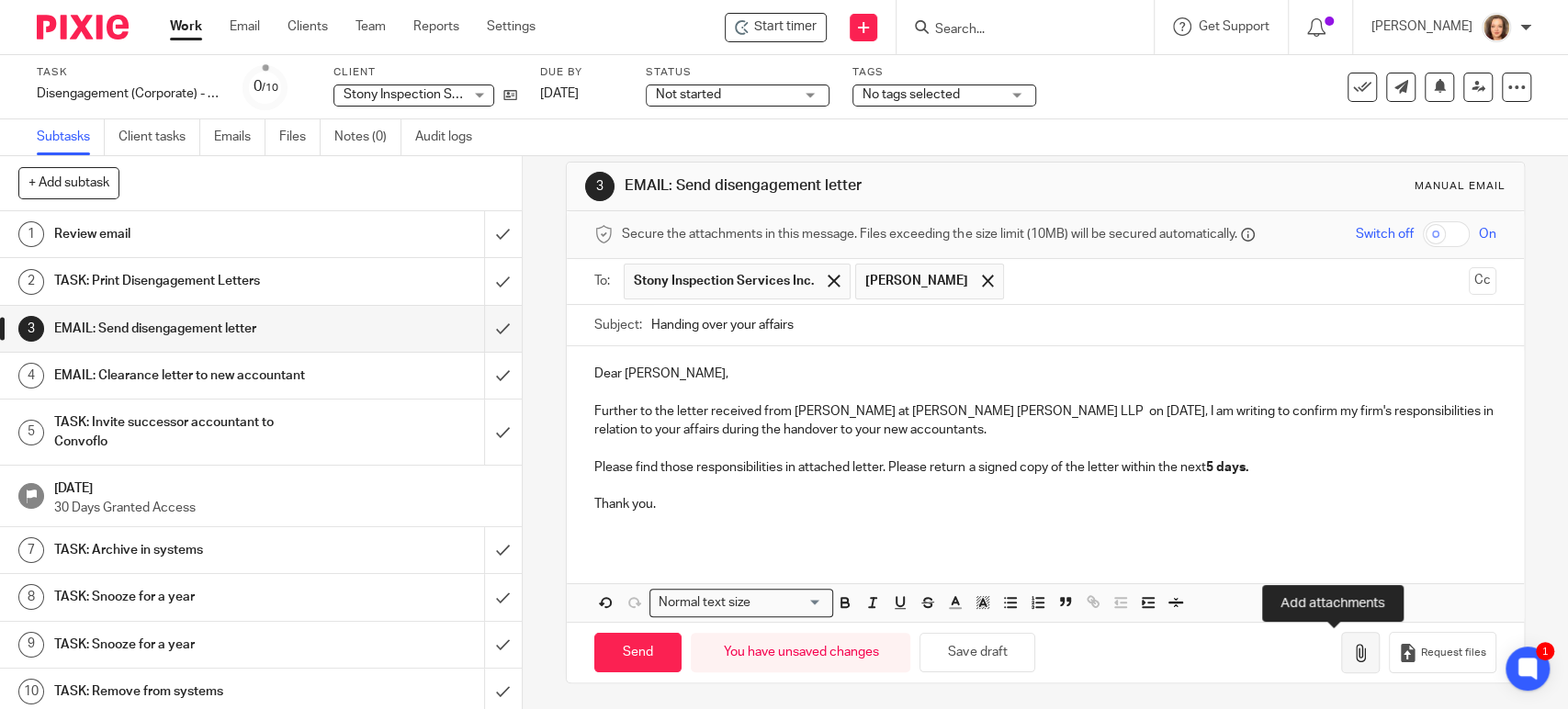
click at [1352, 654] on icon "button" at bounding box center [1361, 654] width 19 height 19
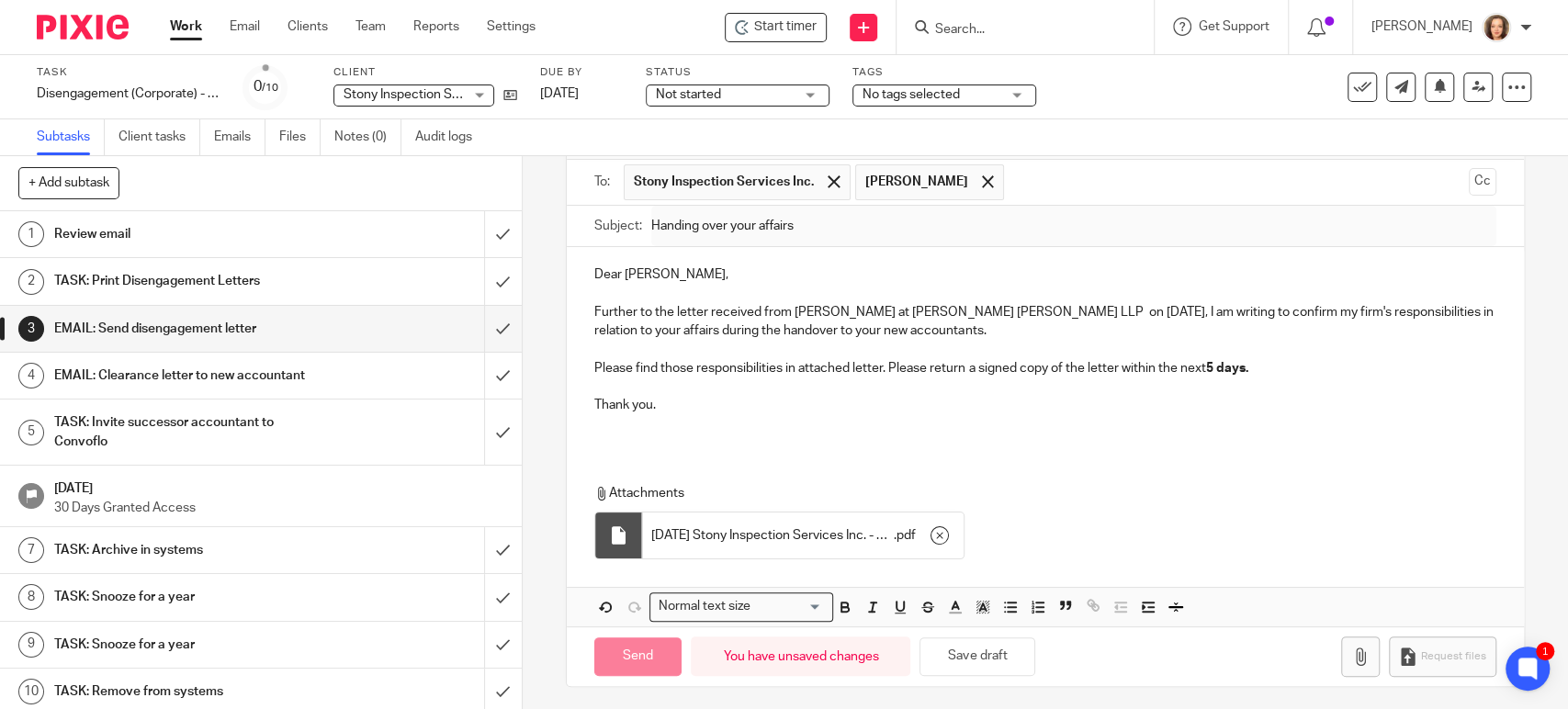
scroll to position [126, 0]
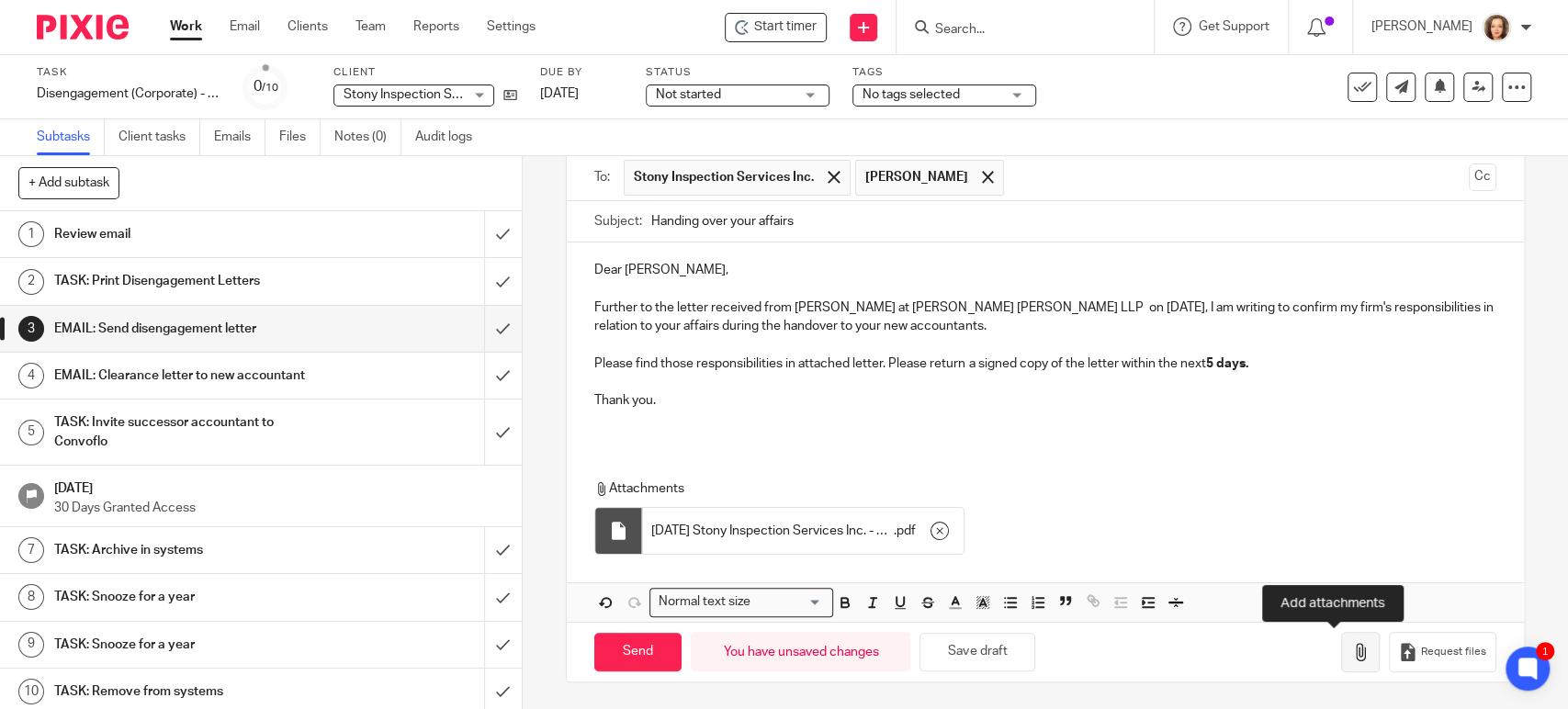
click at [1352, 653] on icon "button" at bounding box center [1361, 653] width 19 height 19
click at [1352, 652] on icon "button" at bounding box center [1361, 653] width 19 height 19
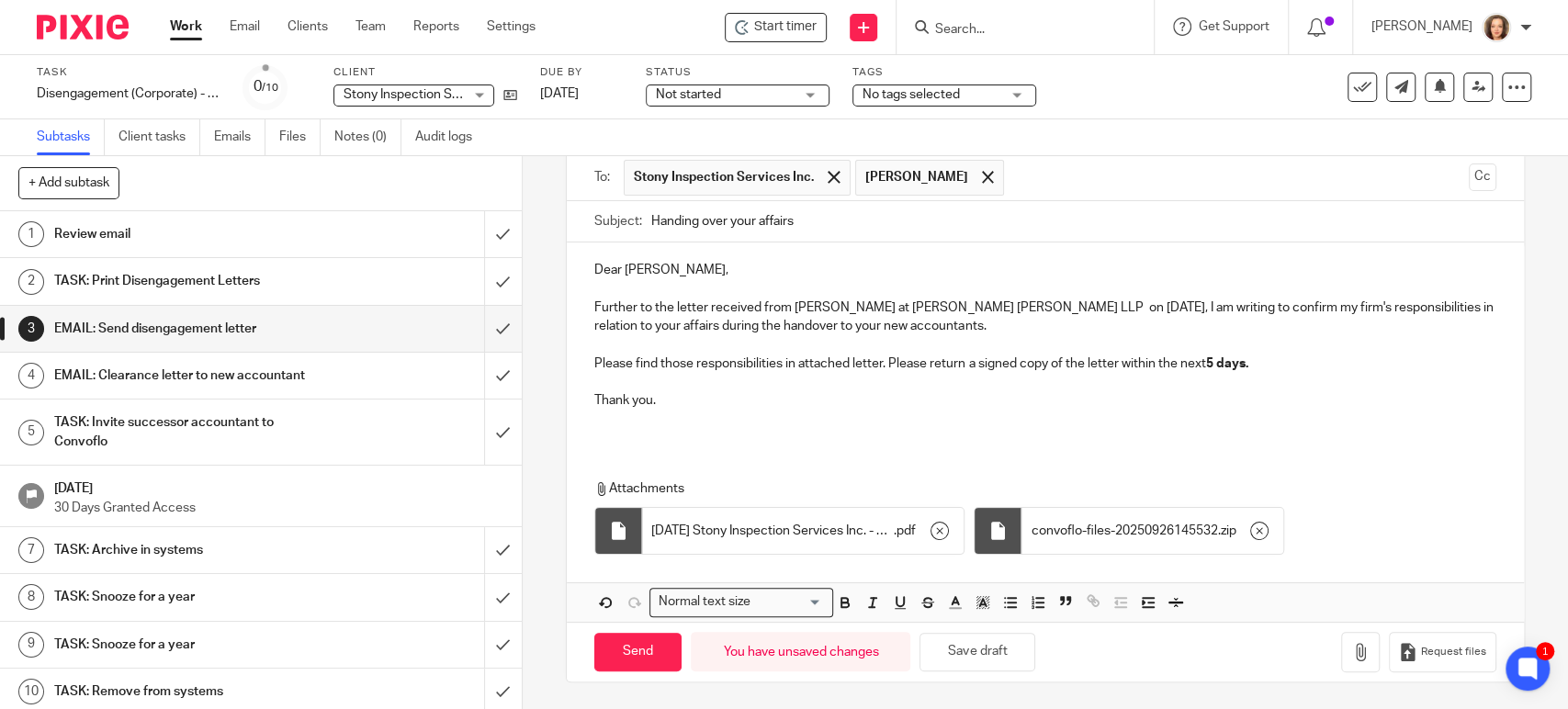
click at [1261, 528] on icon "button" at bounding box center [1259, 531] width 19 height 19
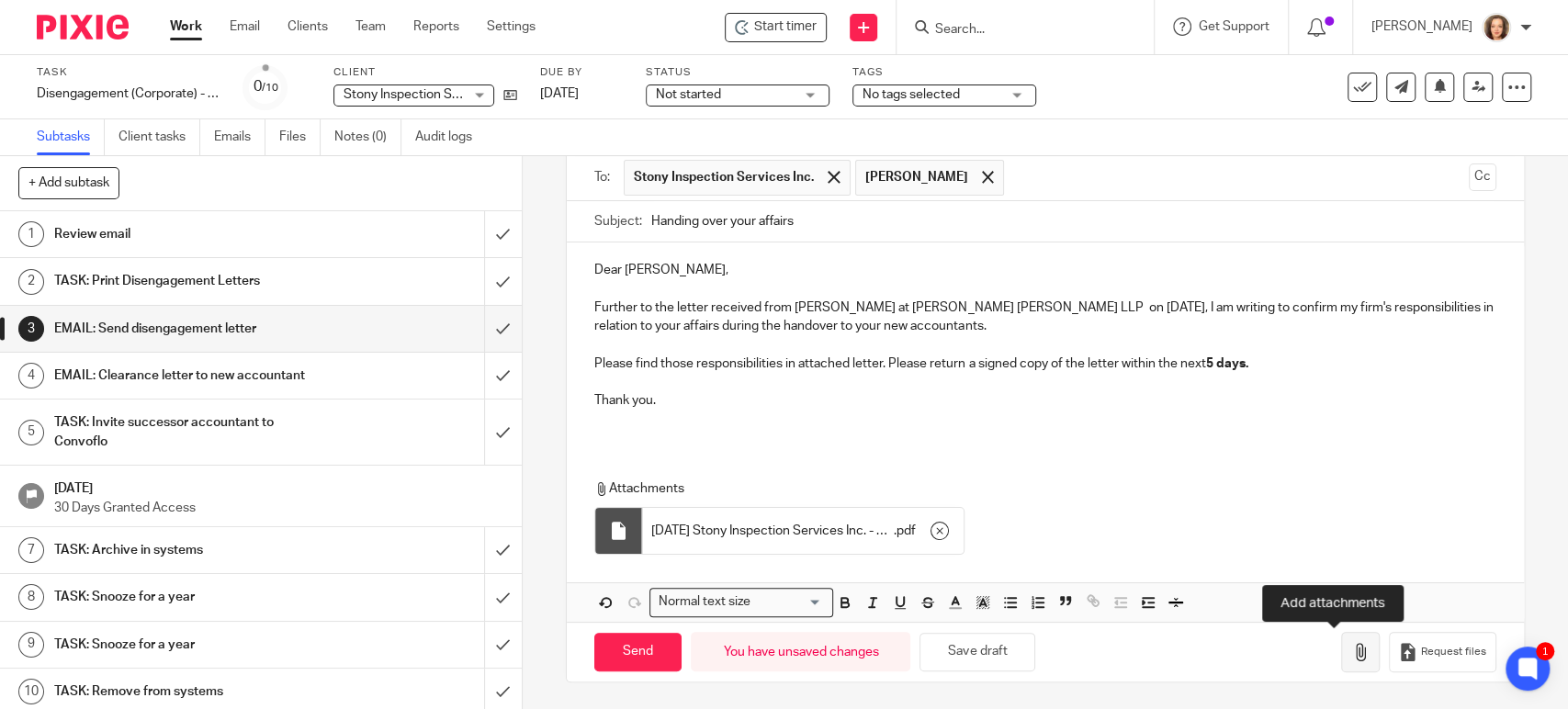
click at [1352, 649] on icon "button" at bounding box center [1361, 653] width 19 height 19
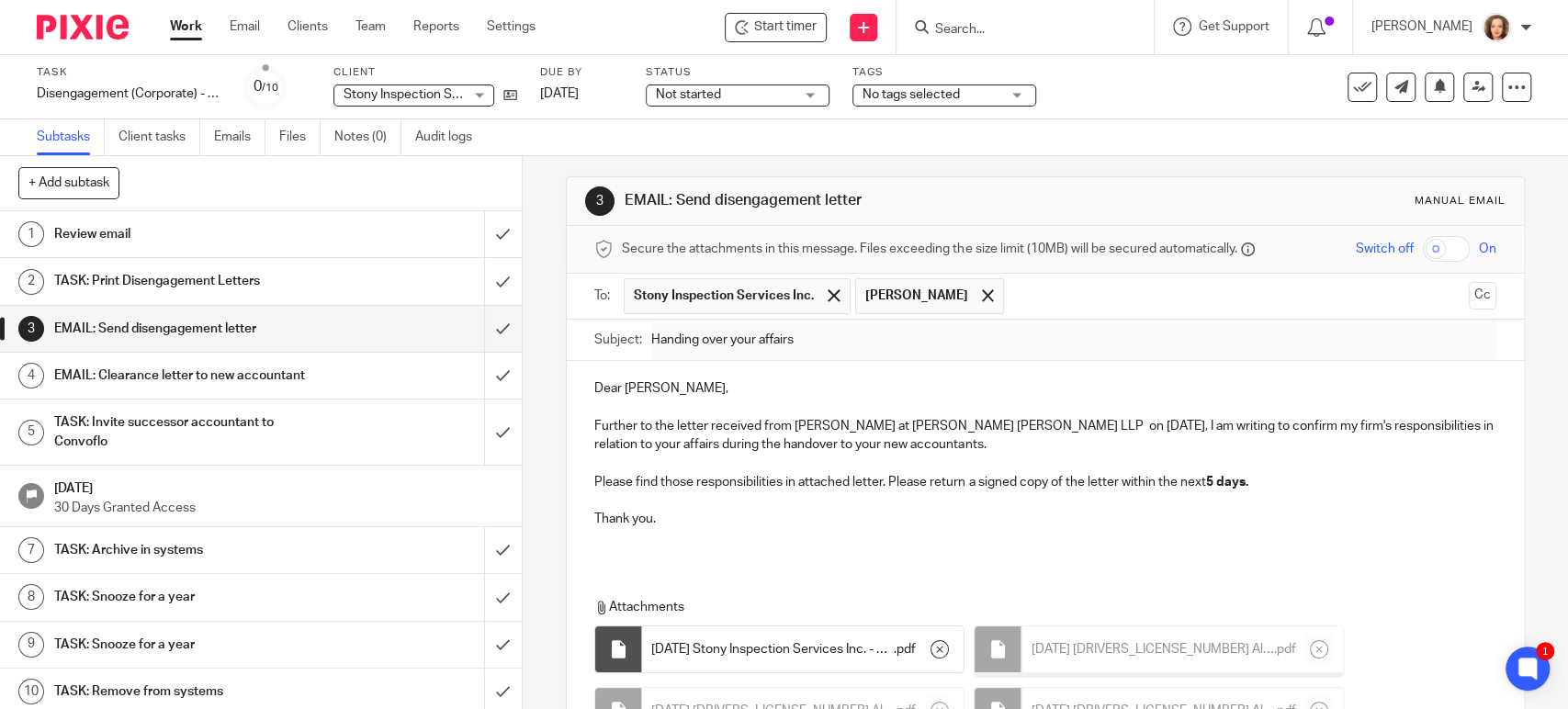
scroll to position [0, 0]
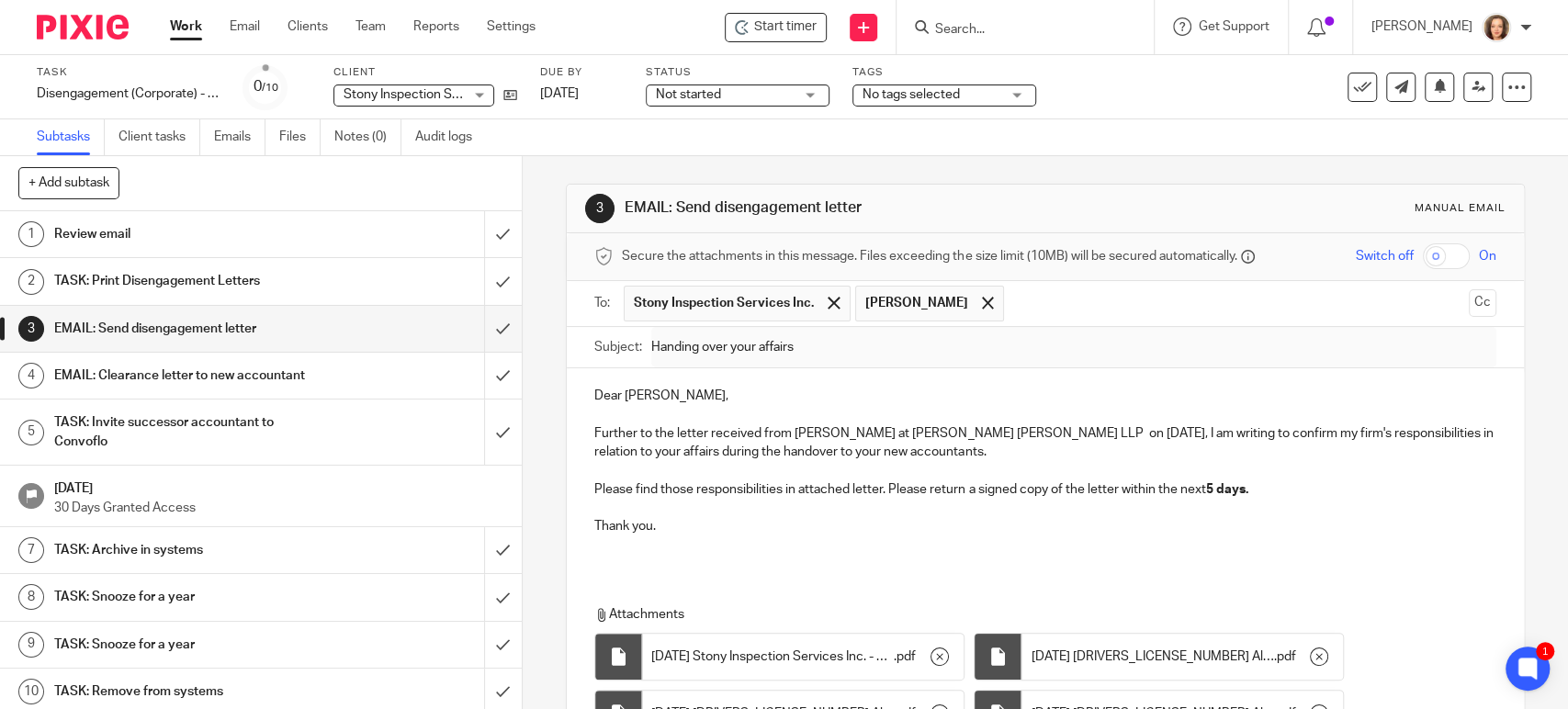
click at [1305, 491] on p "Please find those responsibilities in attached letter. Please return a signed c…" at bounding box center [1045, 490] width 901 height 19
click at [1280, 488] on p "Please find those responsibilities in attached letter. Please return a signed c…" at bounding box center [1045, 490] width 901 height 19
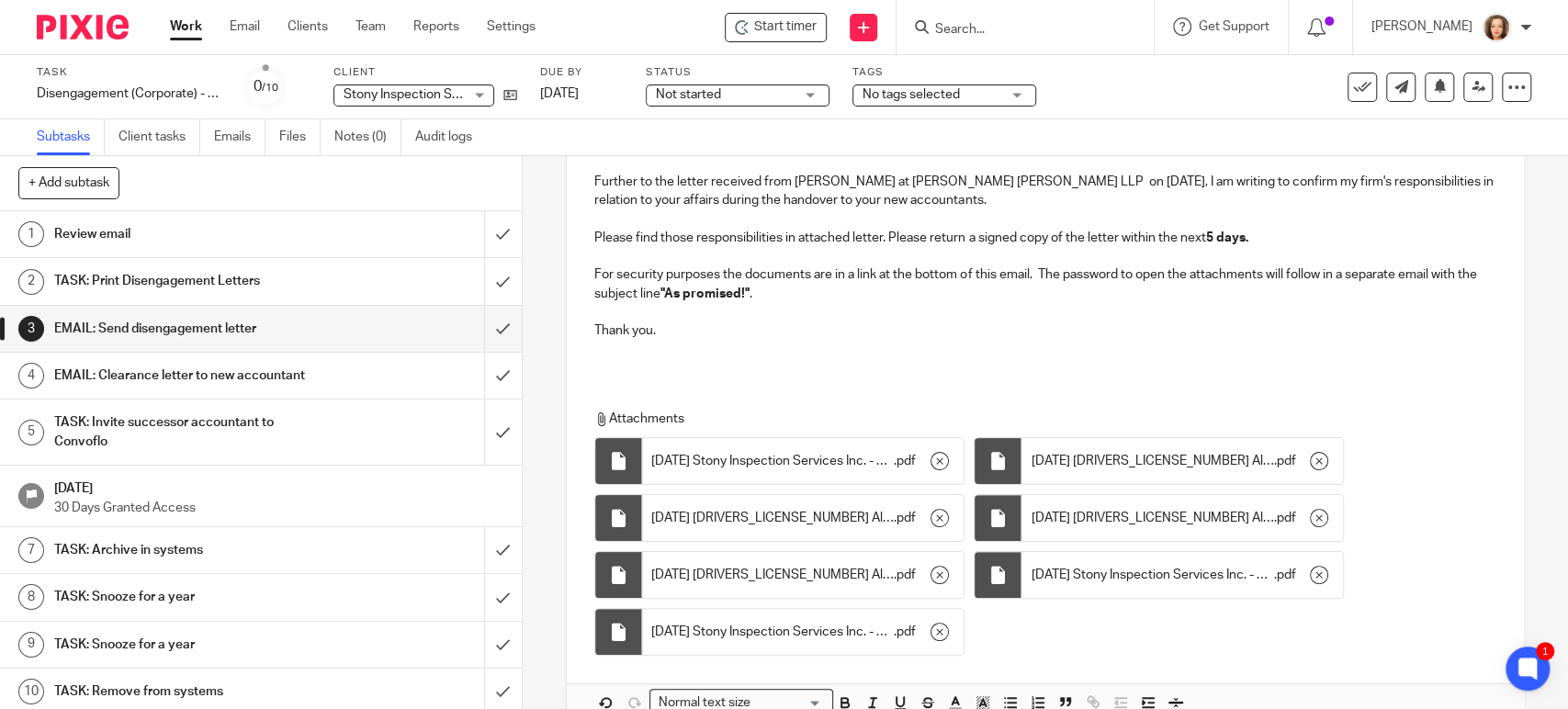
scroll to position [354, 0]
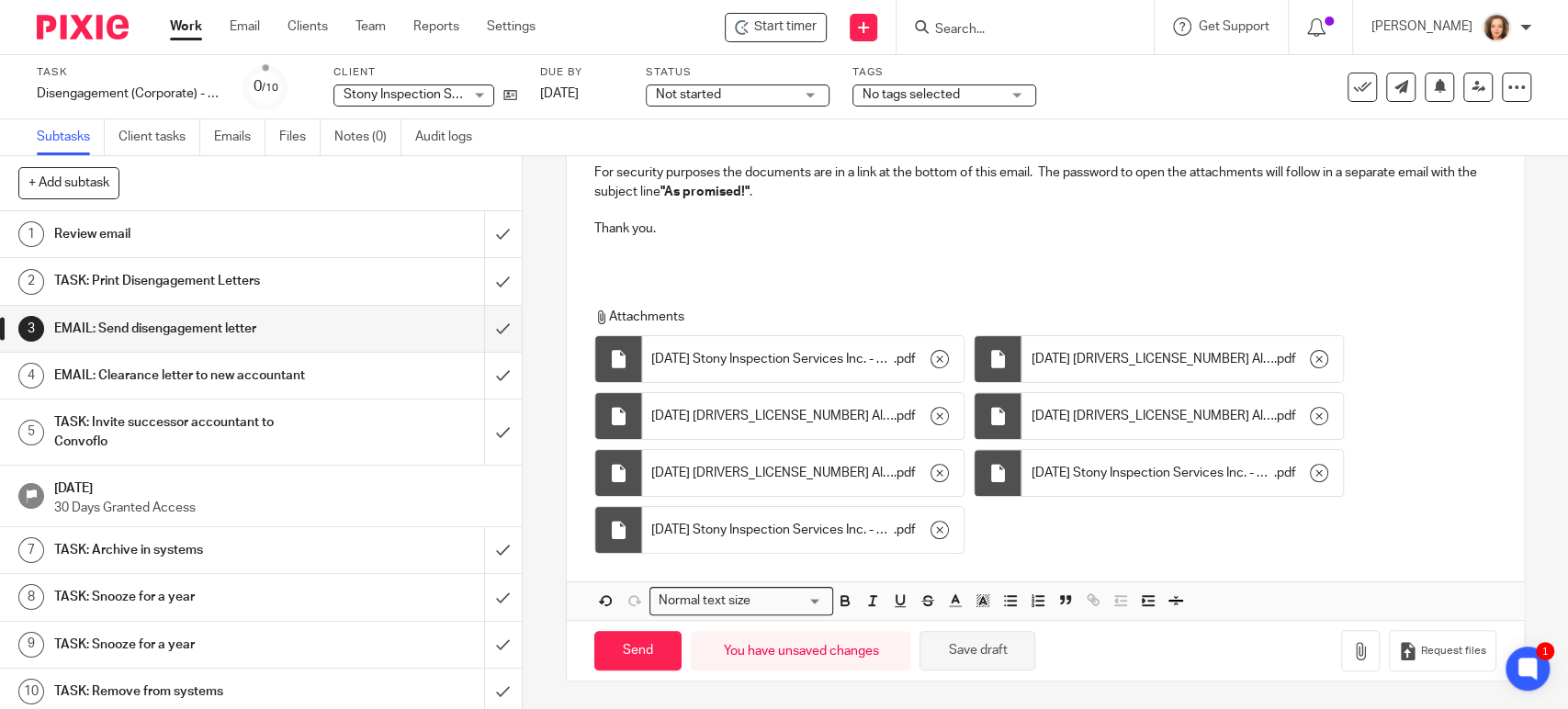
click at [962, 653] on button "Save draft" at bounding box center [977, 651] width 116 height 39
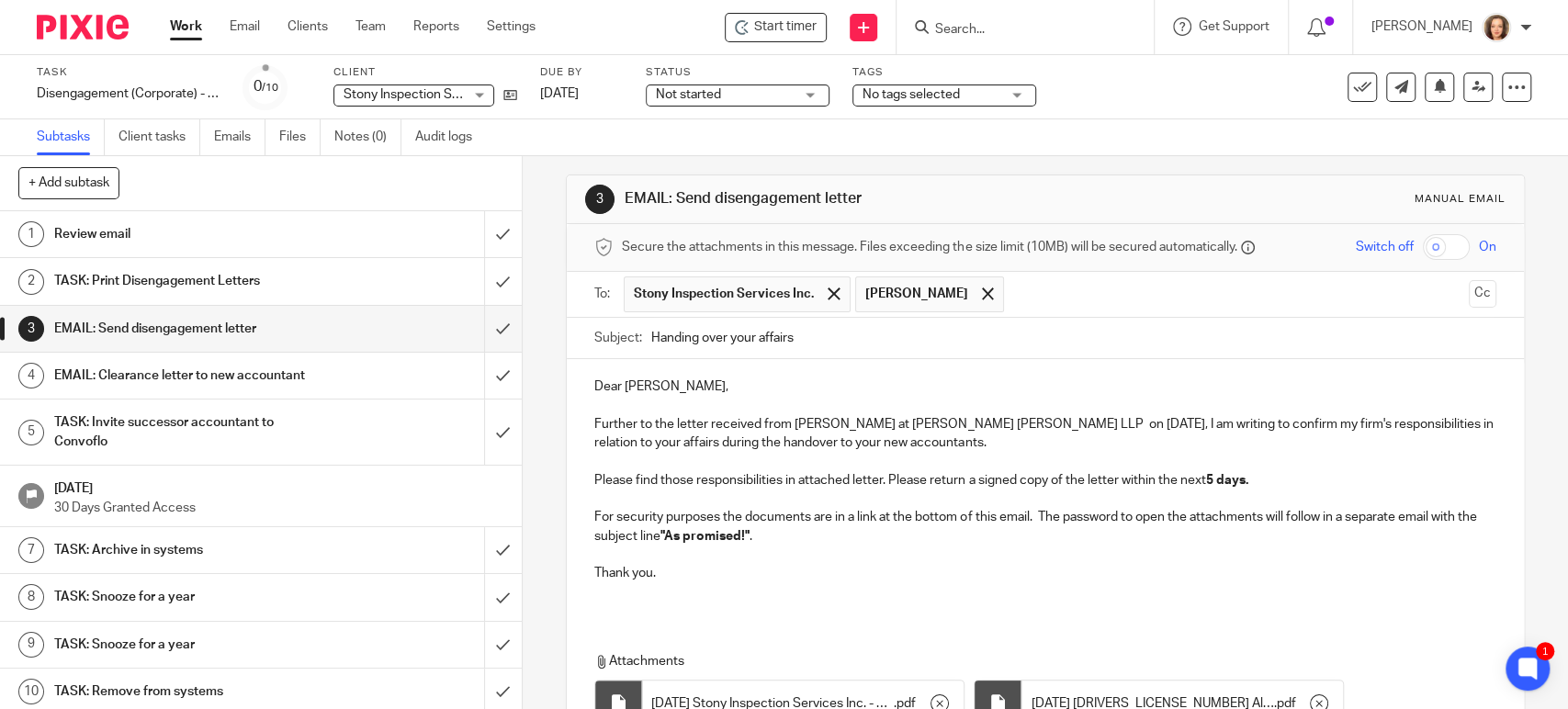
scroll to position [0, 0]
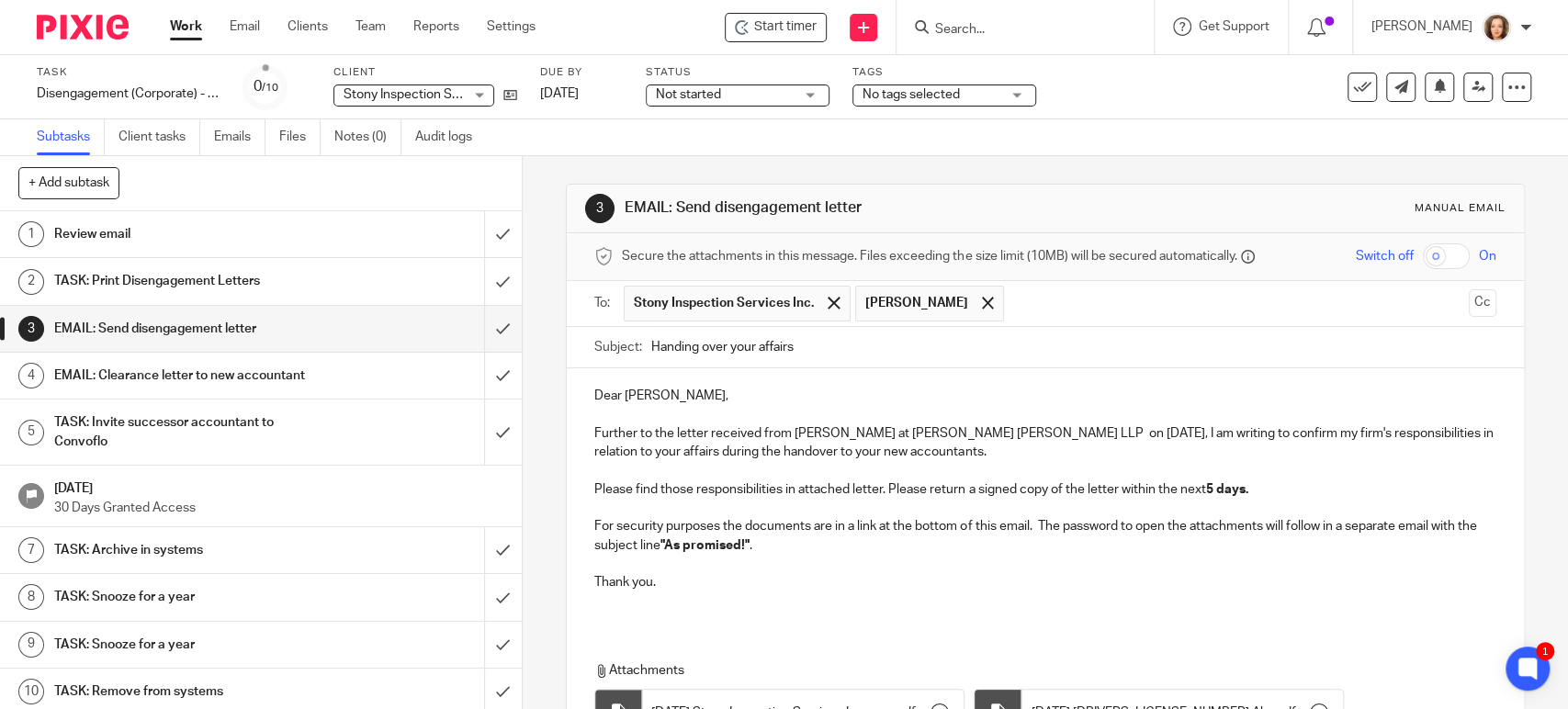
click at [1423, 256] on input "checkbox" at bounding box center [1447, 256] width 47 height 25
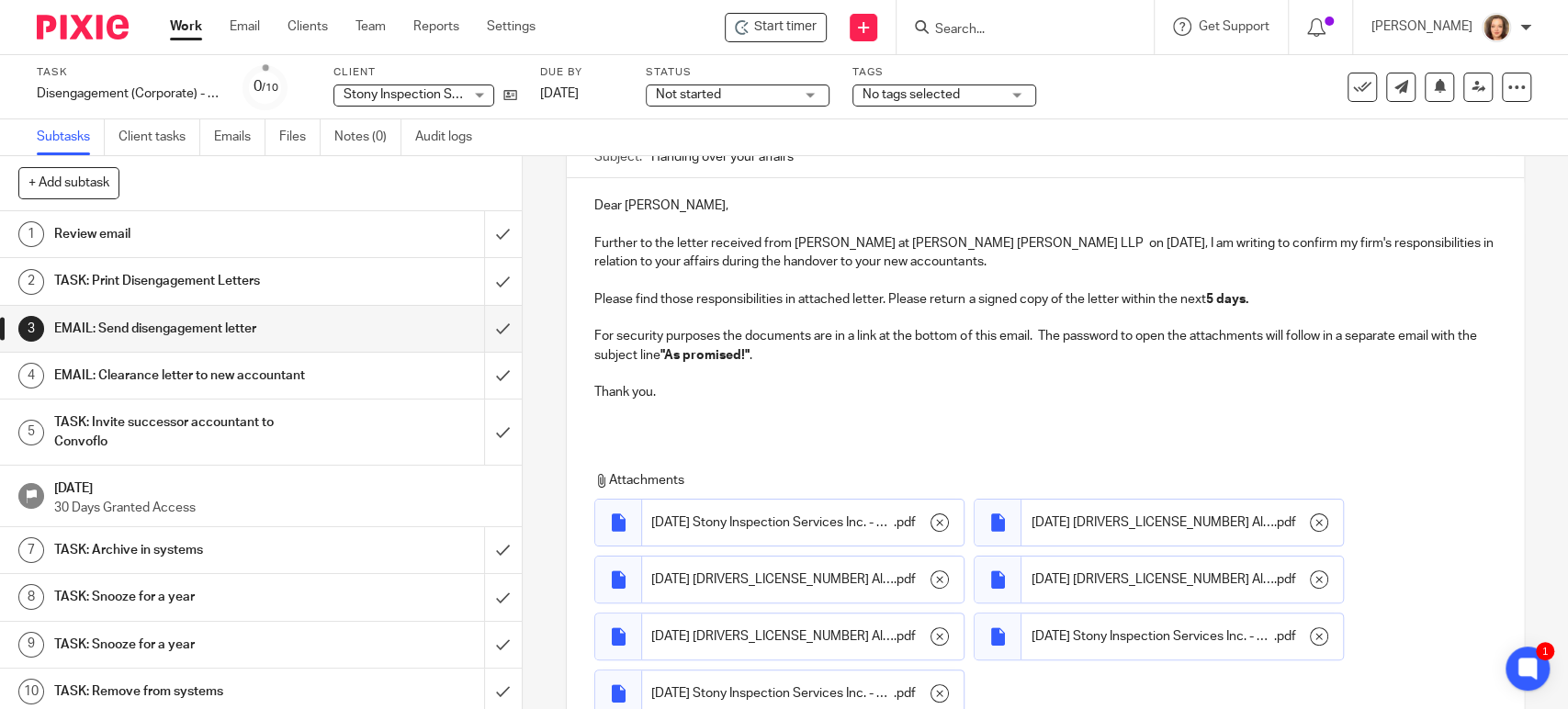
scroll to position [354, 0]
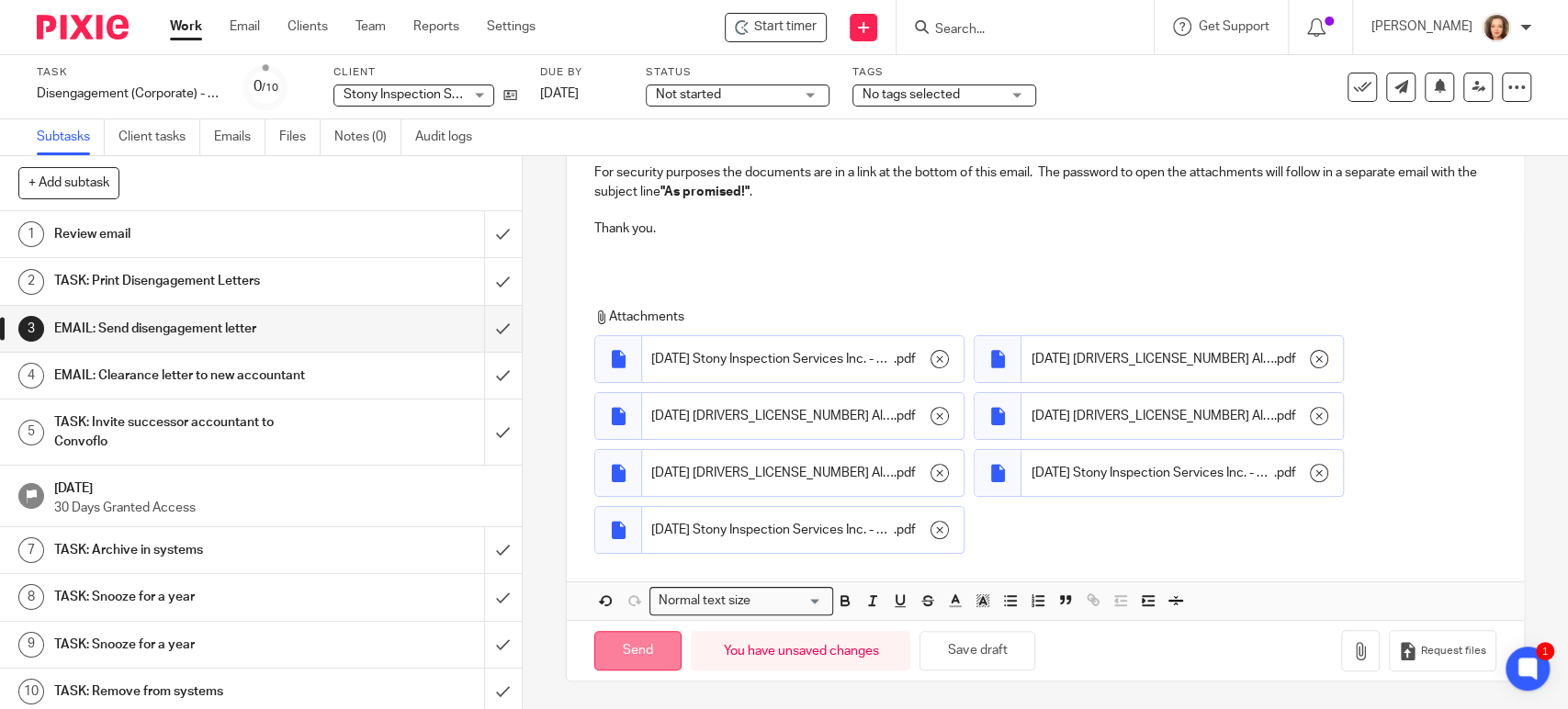
click at [634, 650] on input "Send" at bounding box center [638, 651] width 87 height 39
checkbox input "false"
type input "Sent"
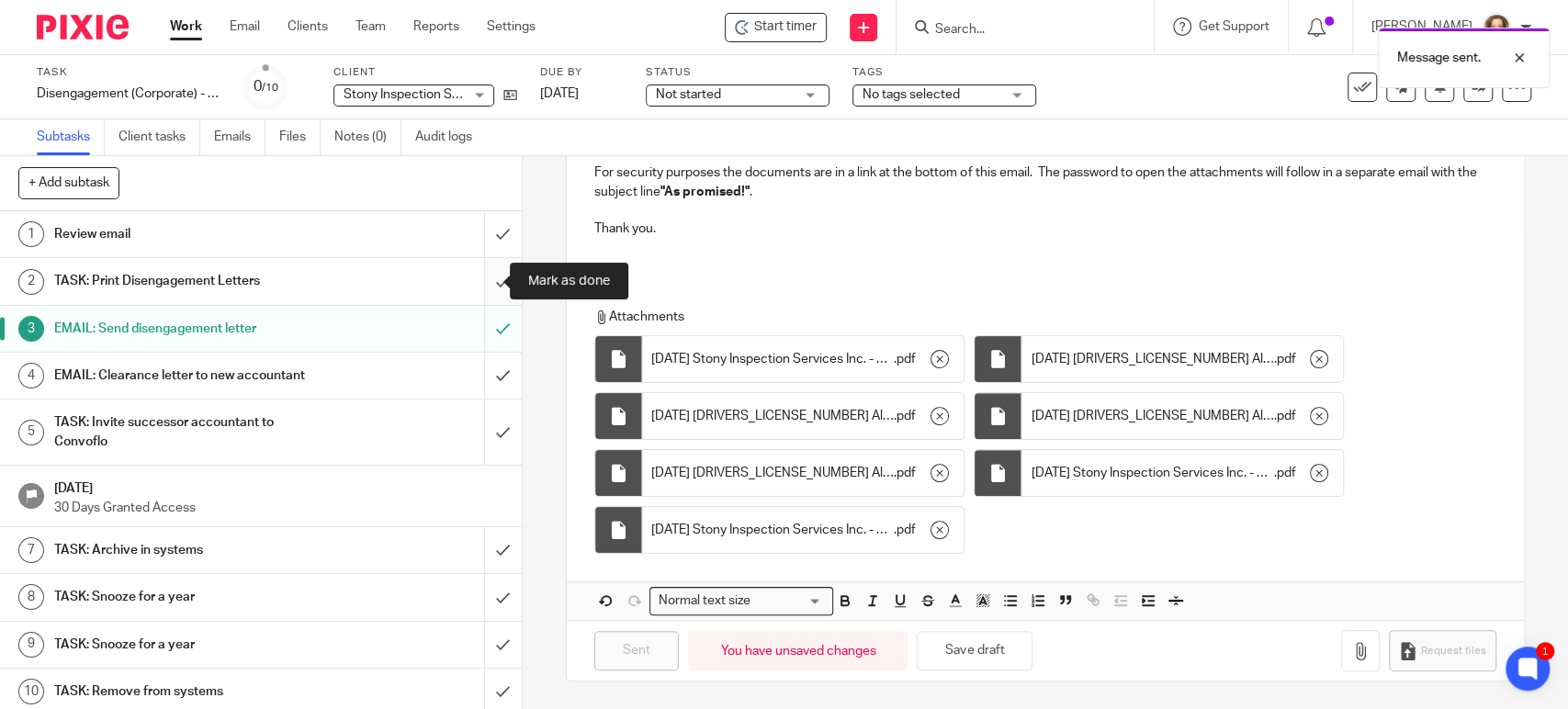
click at [480, 277] on input "submit" at bounding box center [261, 280] width 522 height 46
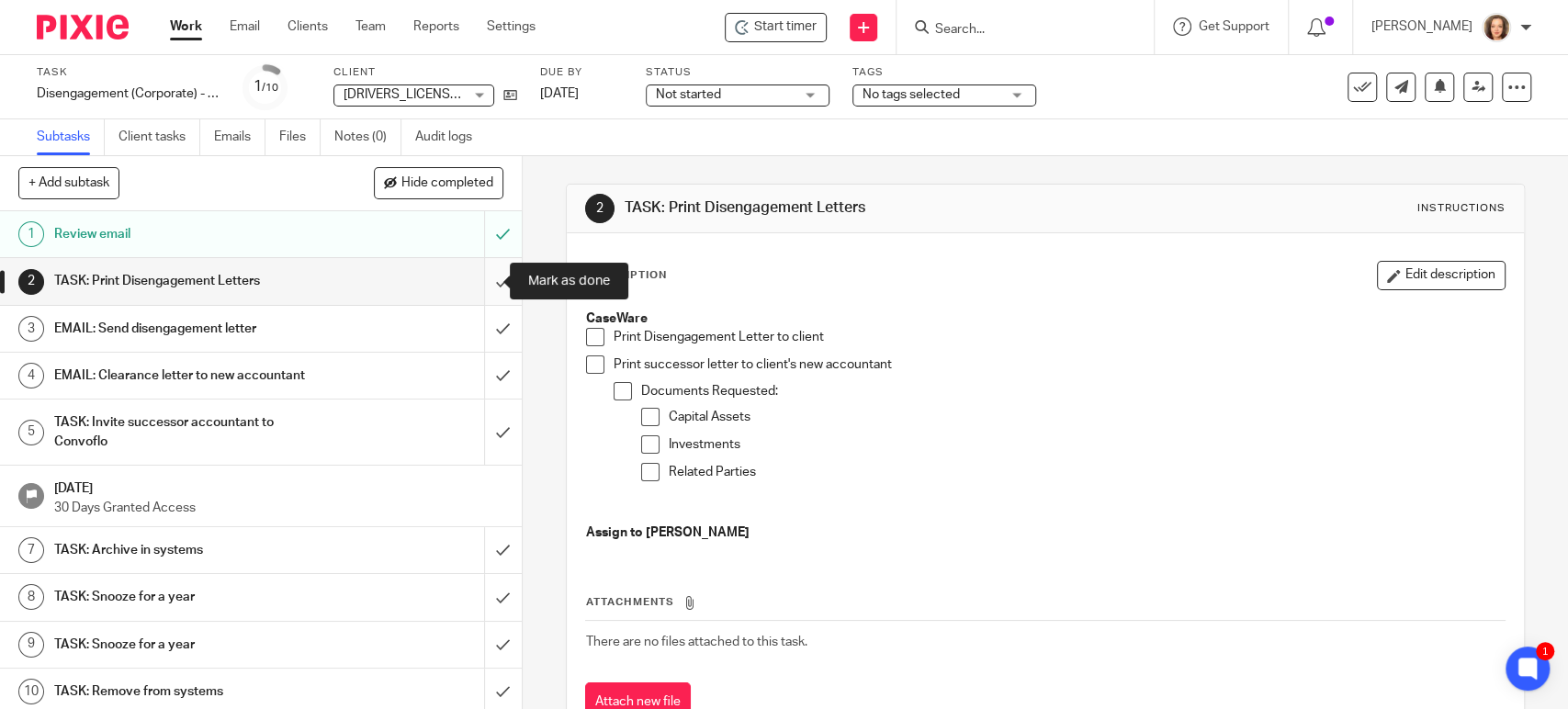
click at [478, 276] on input "submit" at bounding box center [261, 280] width 522 height 46
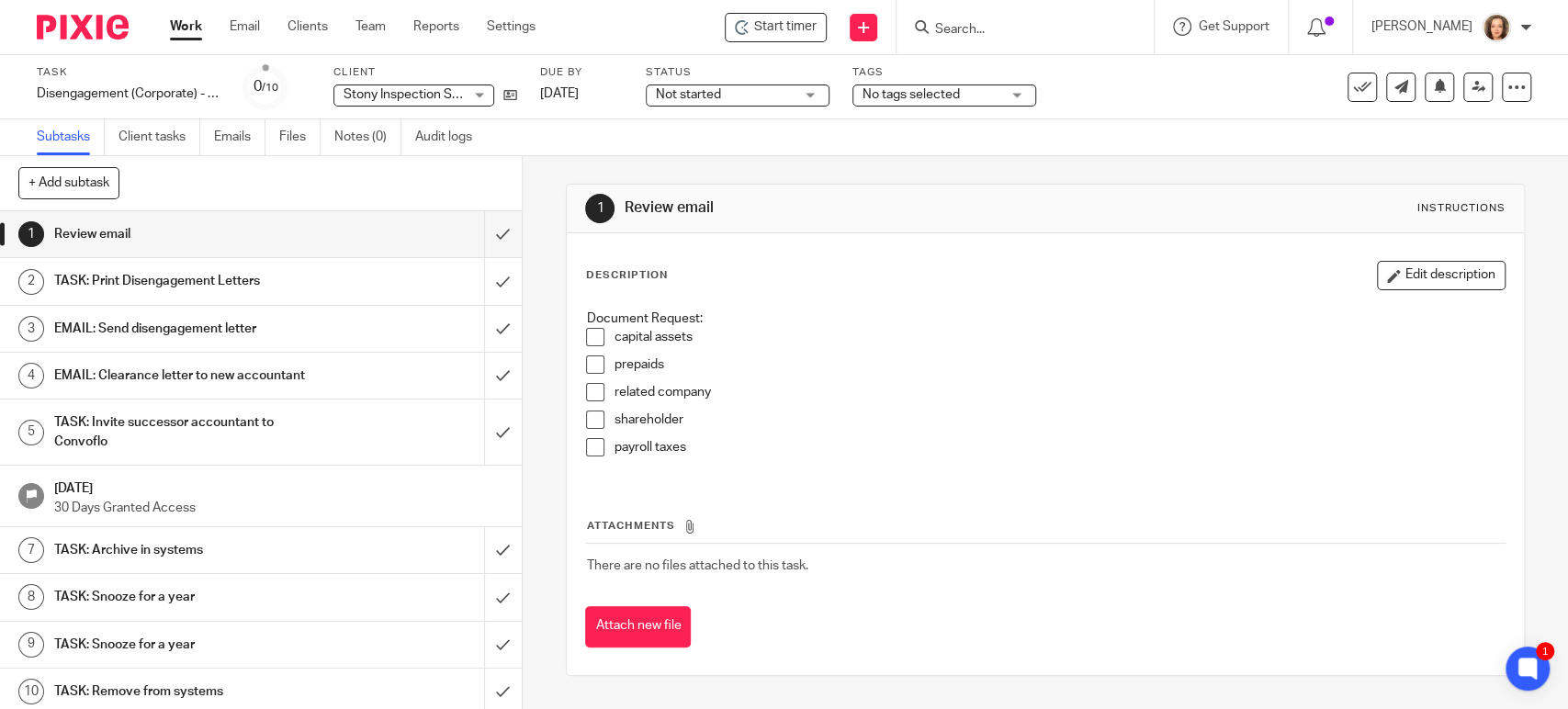
click at [332, 181] on div "+ Add subtask Cancel + Add" at bounding box center [261, 183] width 522 height 55
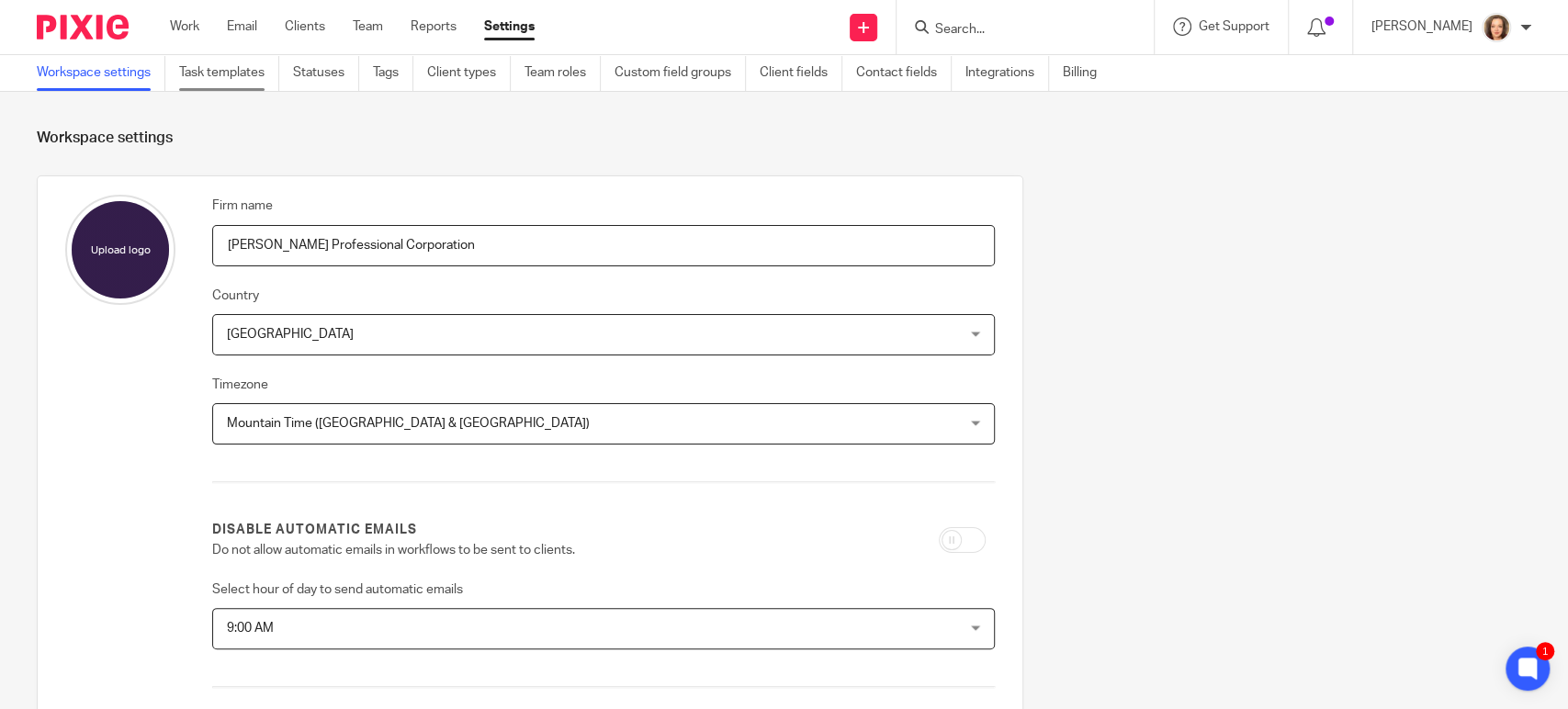
click at [217, 72] on link "Task templates" at bounding box center [229, 73] width 100 height 36
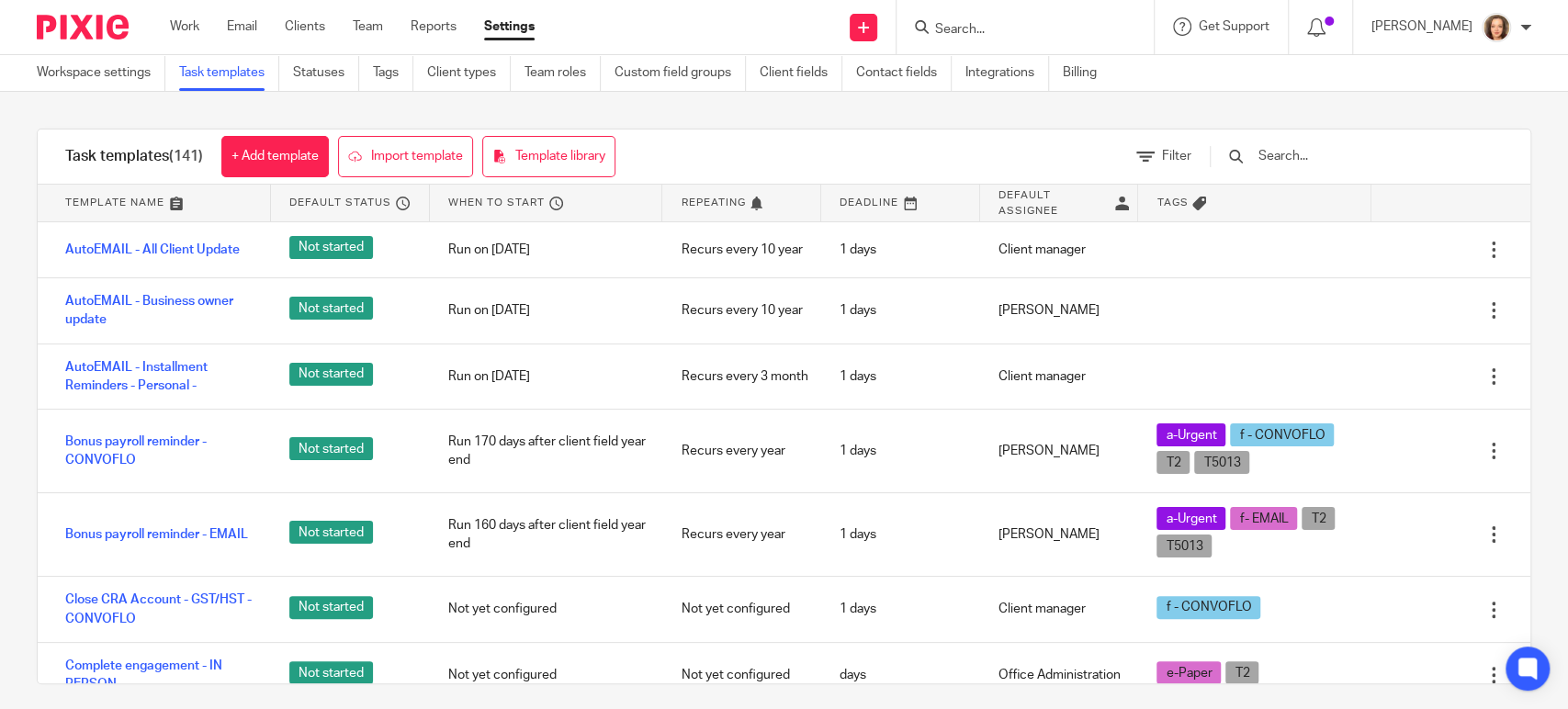
click at [1314, 149] on input "text" at bounding box center [1364, 155] width 214 height 20
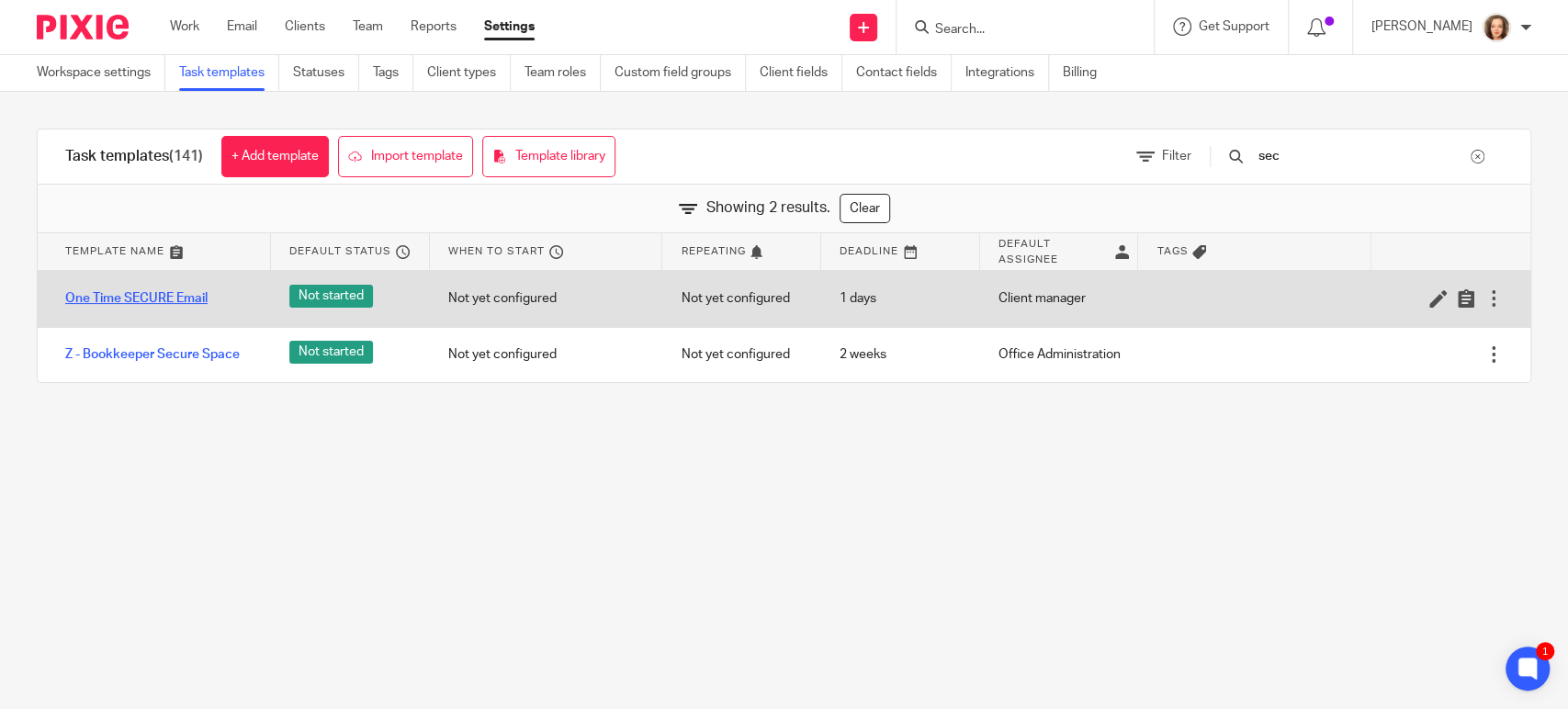
type input "sec"
click at [139, 306] on link "One Time SECURE Email" at bounding box center [135, 299] width 142 height 19
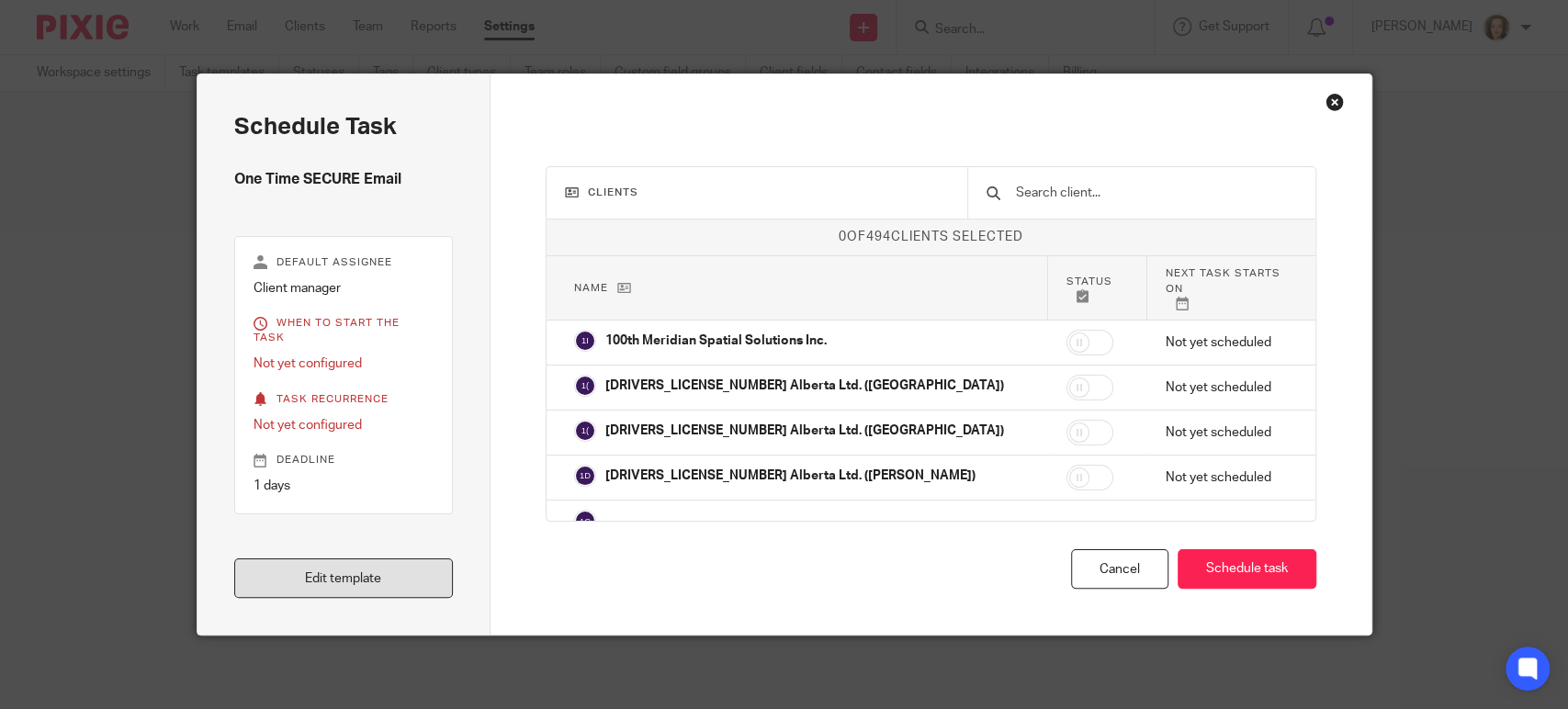
click at [312, 580] on link "Edit template" at bounding box center [343, 578] width 219 height 39
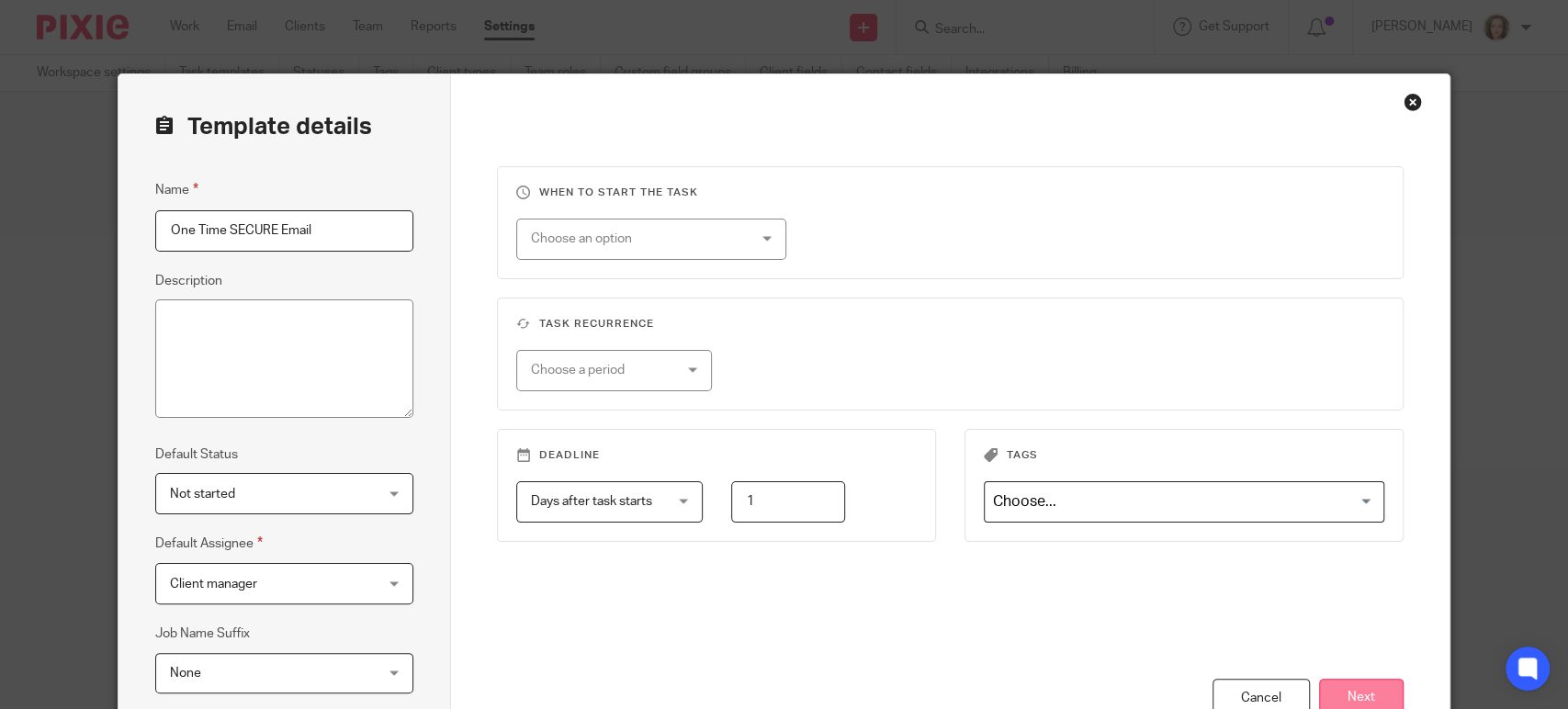
click at [1352, 690] on button "Next" at bounding box center [1362, 699] width 85 height 39
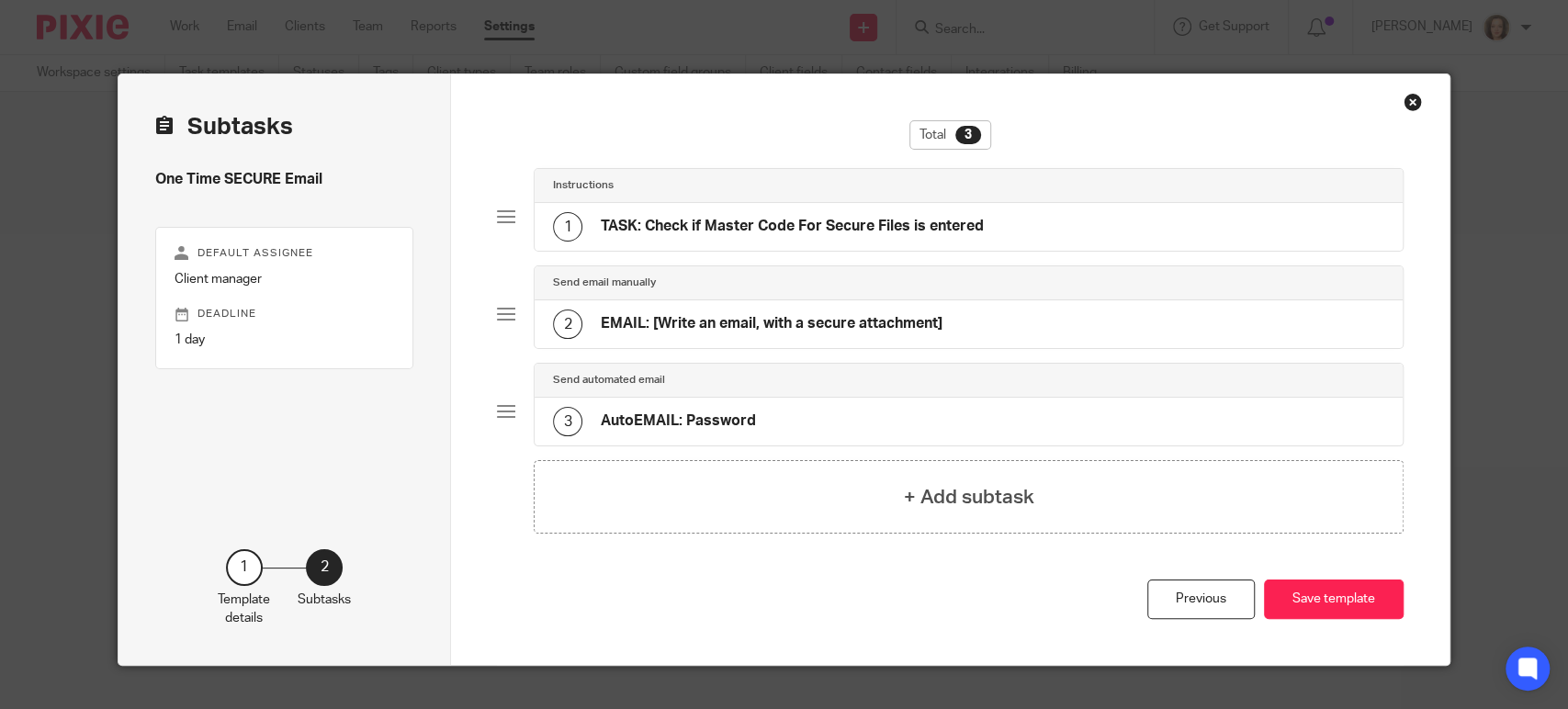
click at [780, 413] on div "3 AutoEMAIL: Password" at bounding box center [968, 421] width 868 height 48
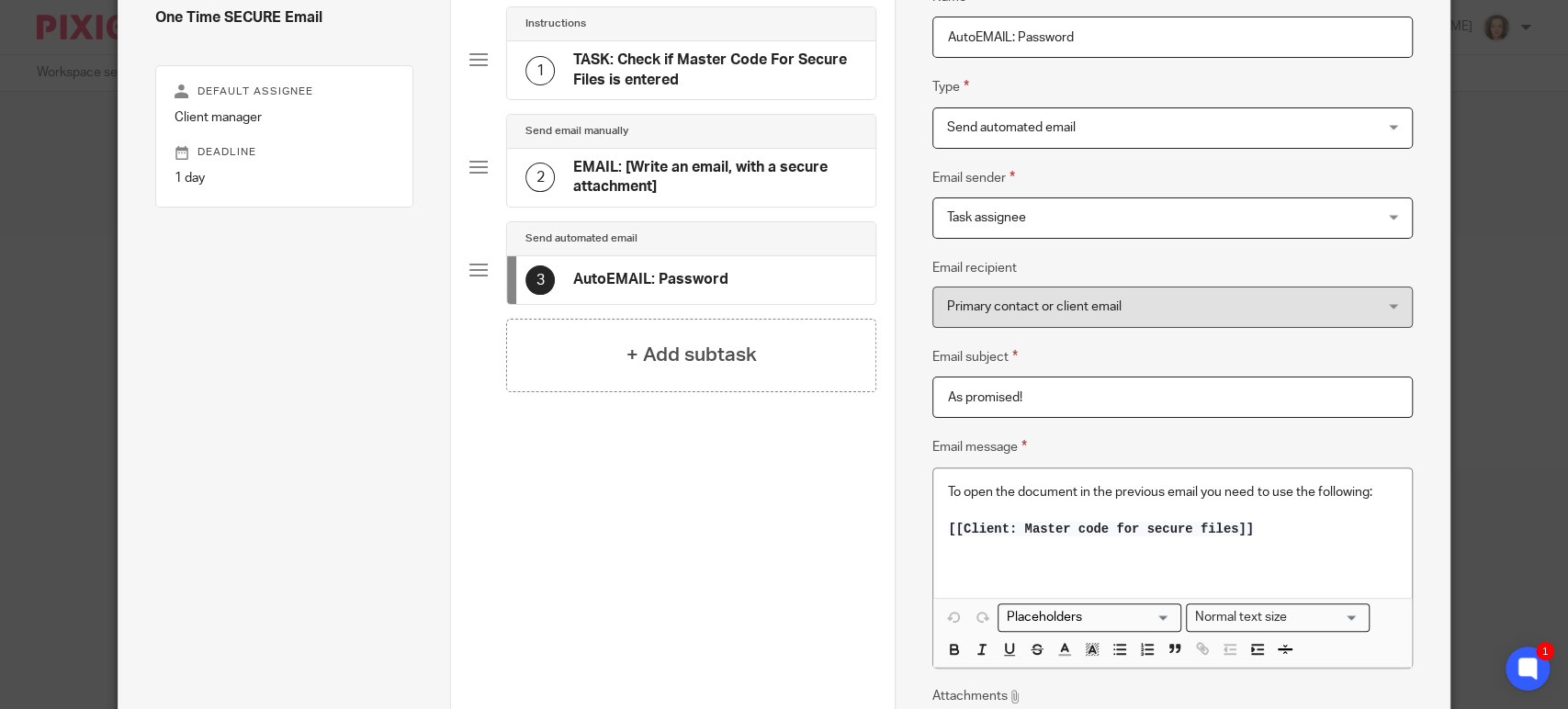
scroll to position [404, 0]
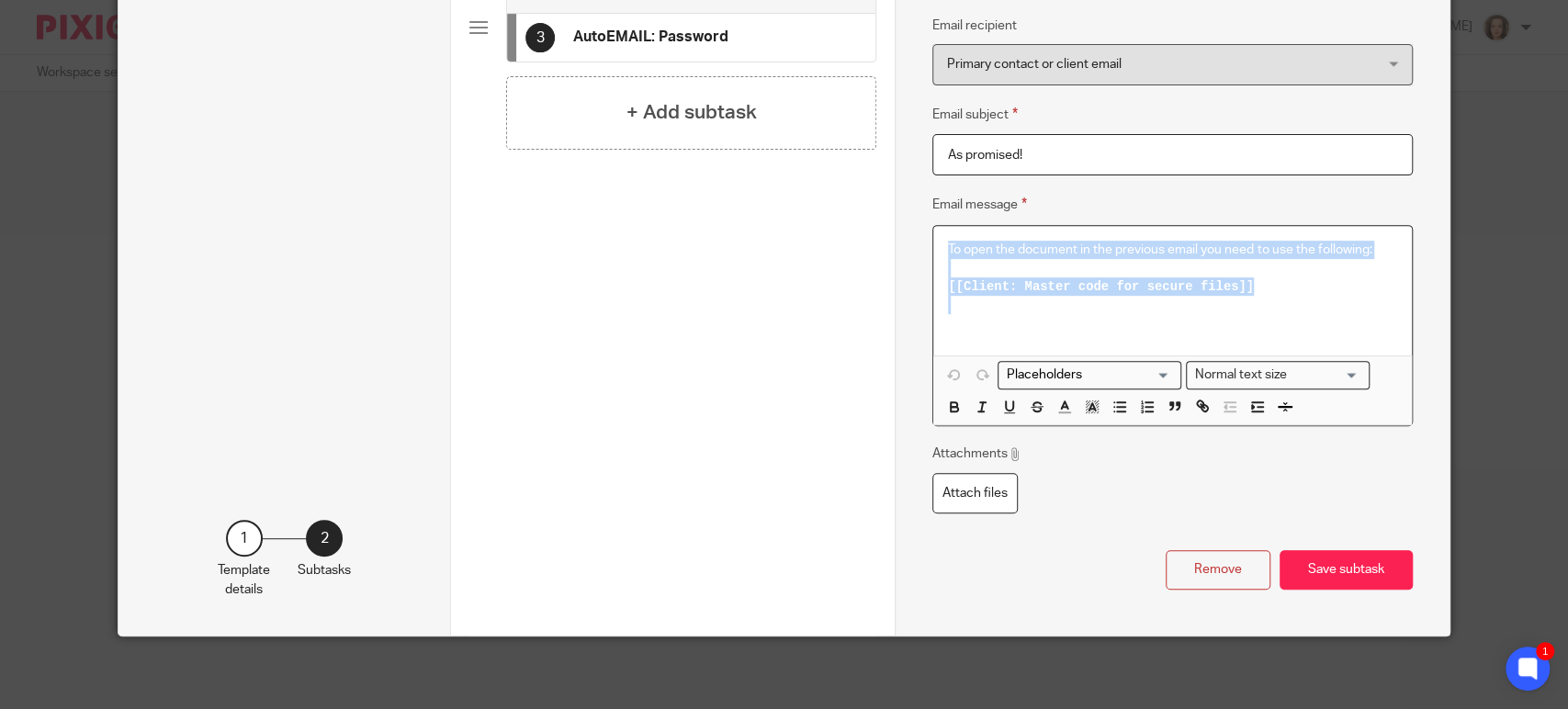
drag, startPoint x: 1281, startPoint y: 296, endPoint x: 661, endPoint y: 176, distance: 631.5
click at [661, 176] on div "Subtasks One Time SECURE Email Default assignee Client manager Deadline 1 day 1…" at bounding box center [784, 152] width 1331 height 965
copy div "To open the document in the previous email you need to use the following: [[Cli…"
click at [1338, 571] on button "Save subtask" at bounding box center [1347, 570] width 134 height 39
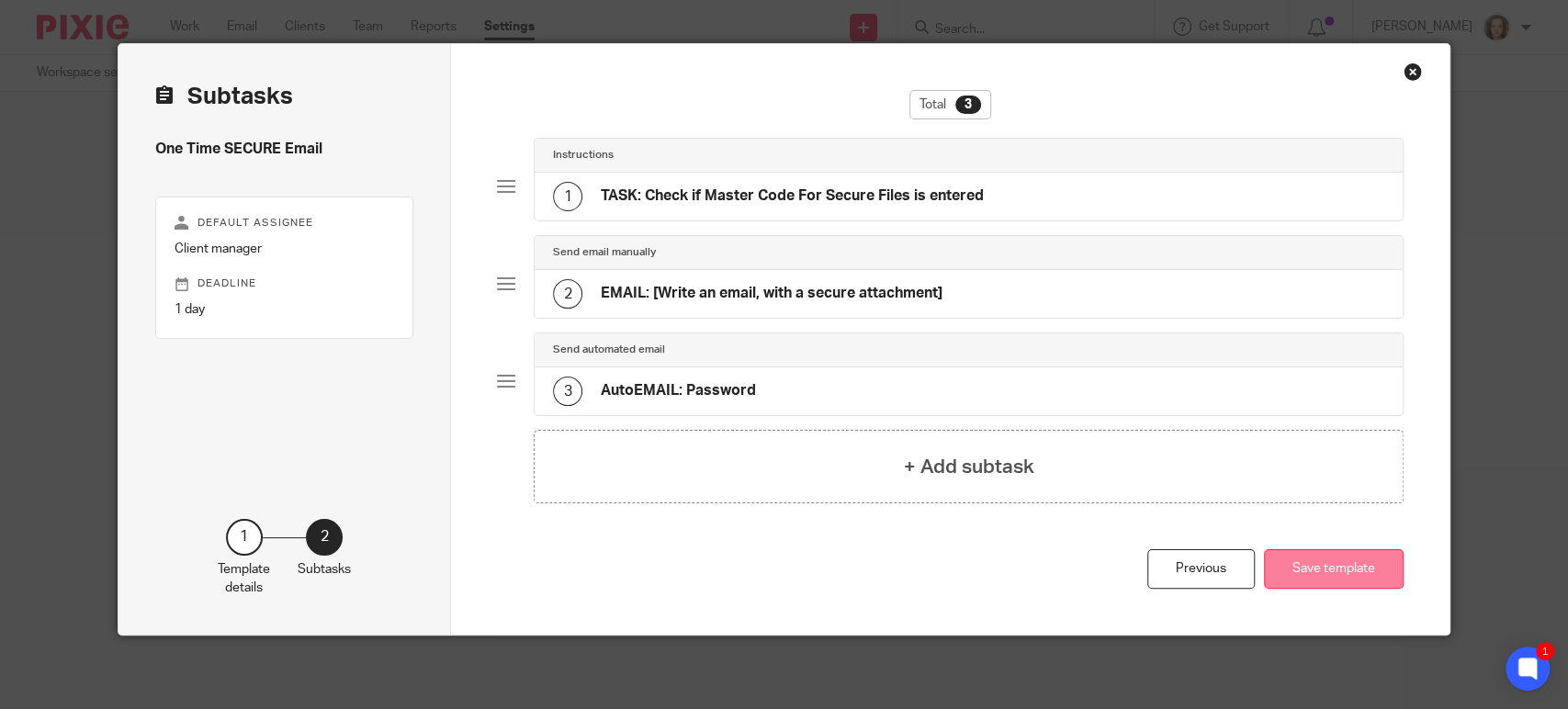
scroll to position [28, 0]
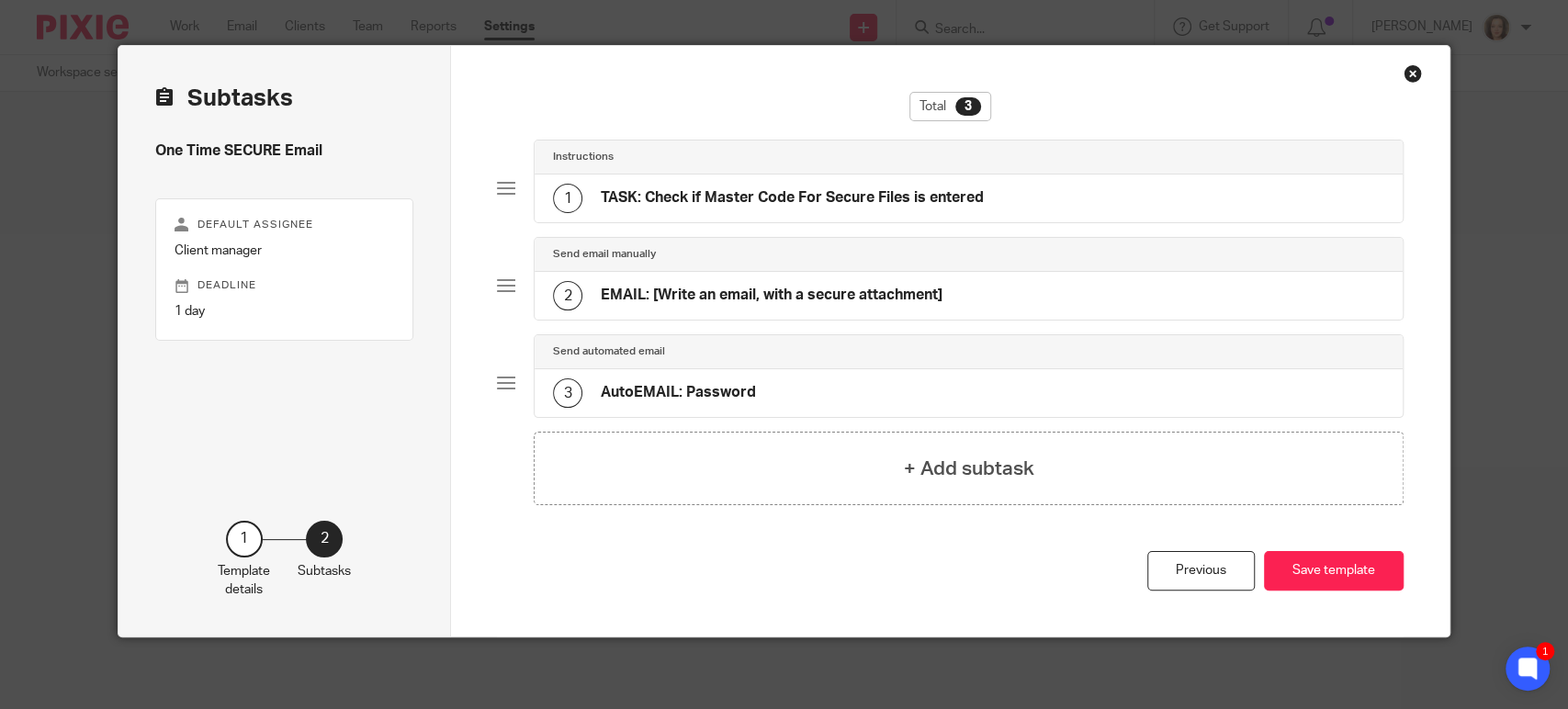
drag, startPoint x: 1311, startPoint y: 564, endPoint x: 1422, endPoint y: 69, distance: 507.3
click at [1422, 70] on div "Total 3 Instructions 1 TASK: Check if Master Code For Secure Files is entered S…" at bounding box center [951, 341] width 999 height 591
click at [1405, 72] on div "Close this dialog window" at bounding box center [1413, 73] width 19 height 19
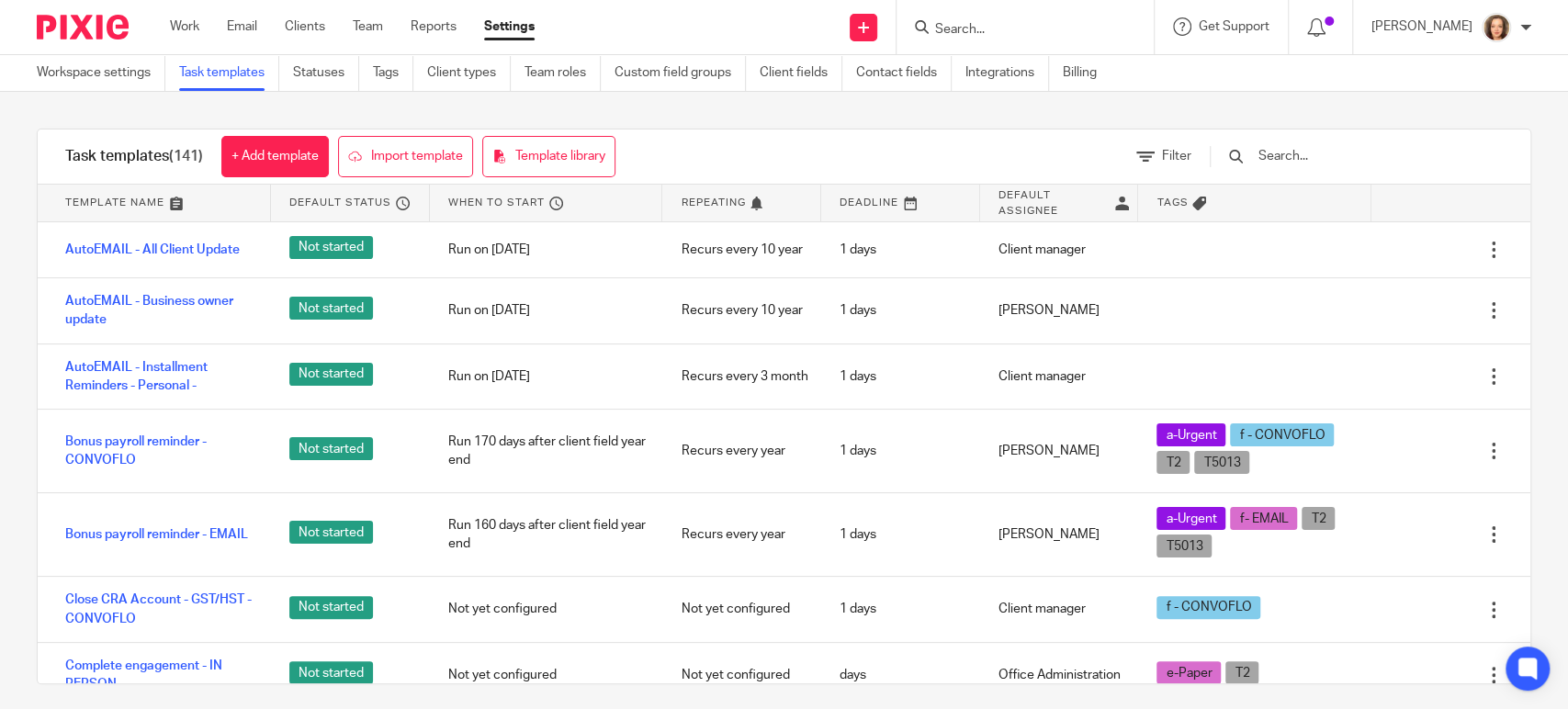
click at [965, 29] on input "Search" at bounding box center [1016, 30] width 166 height 17
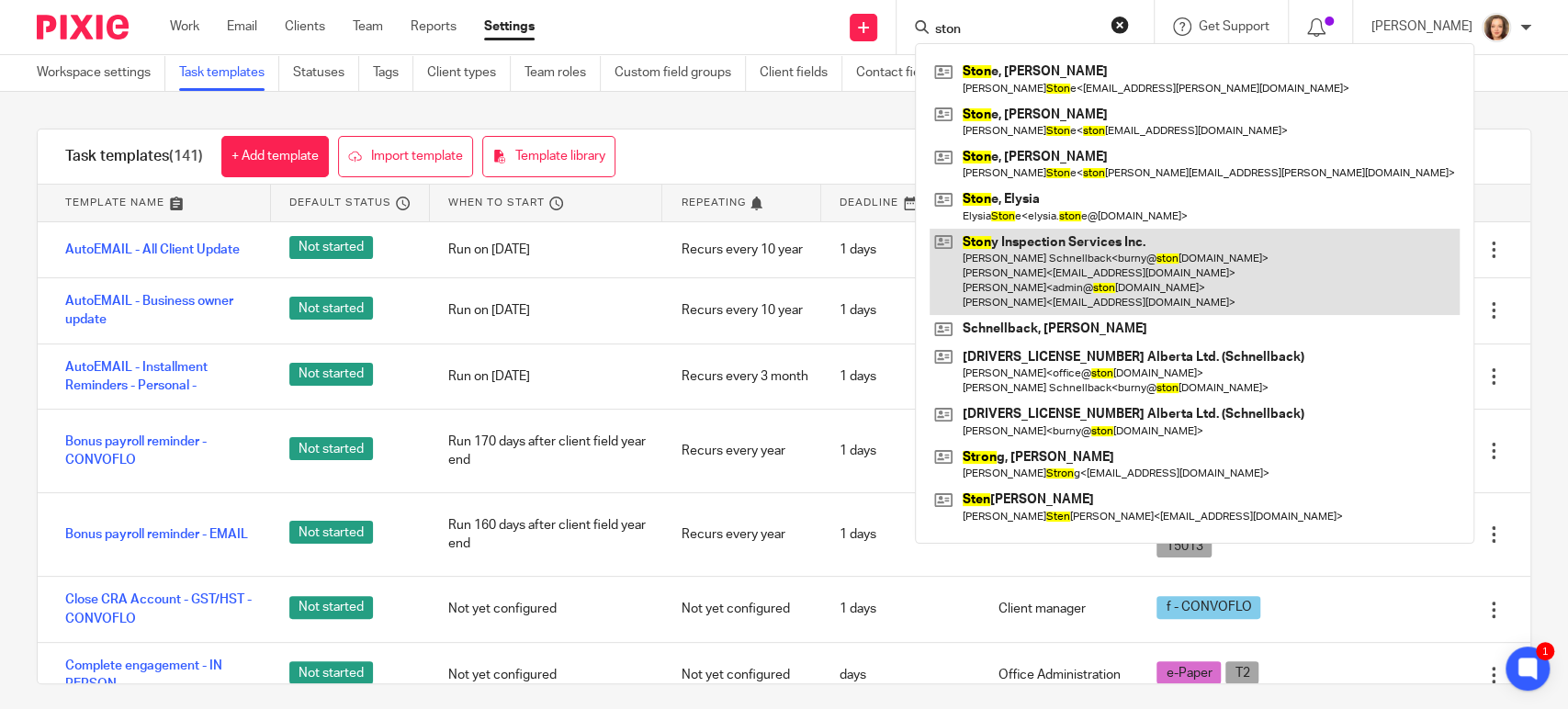
type input "ston"
click at [1037, 287] on link at bounding box center [1195, 272] width 531 height 87
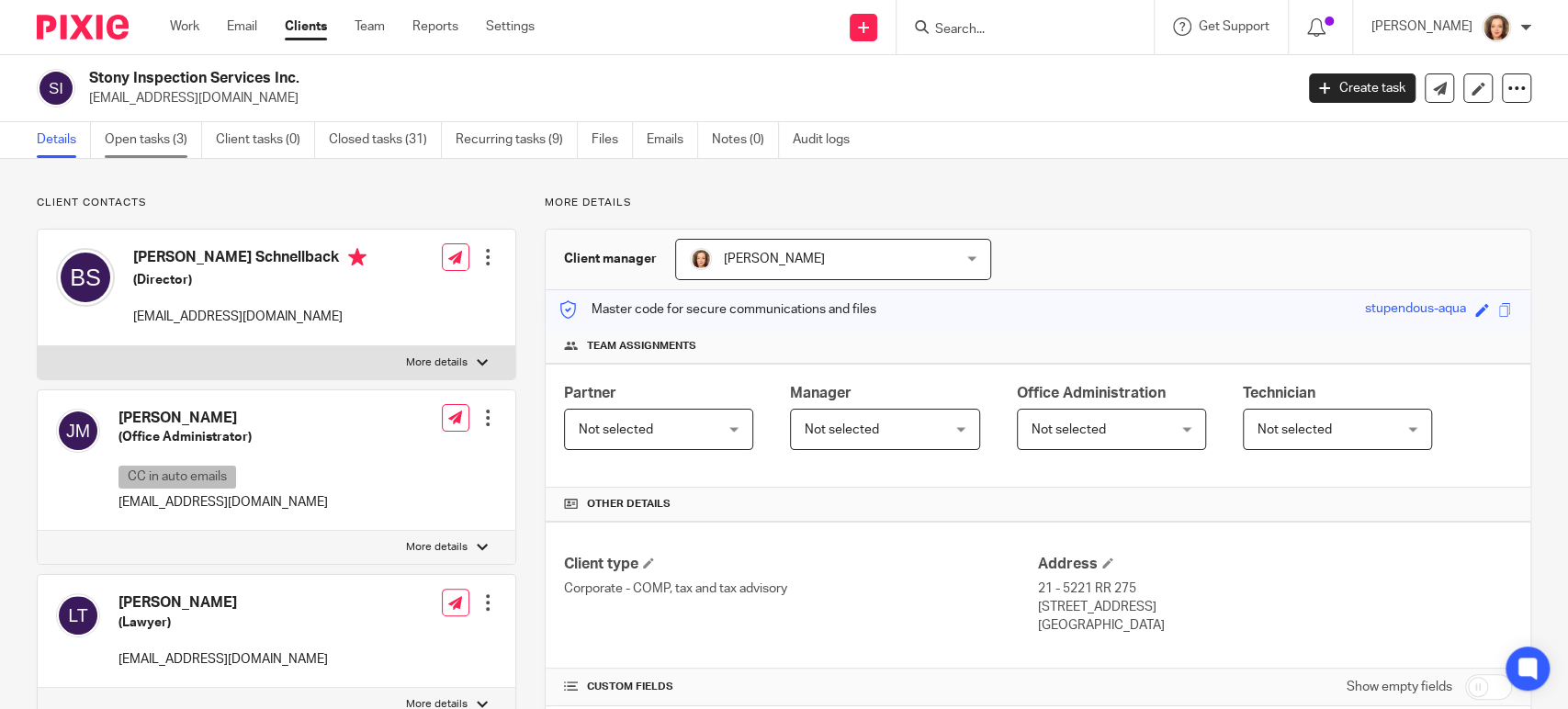
click at [150, 138] on link "Open tasks (3)" at bounding box center [153, 140] width 98 height 36
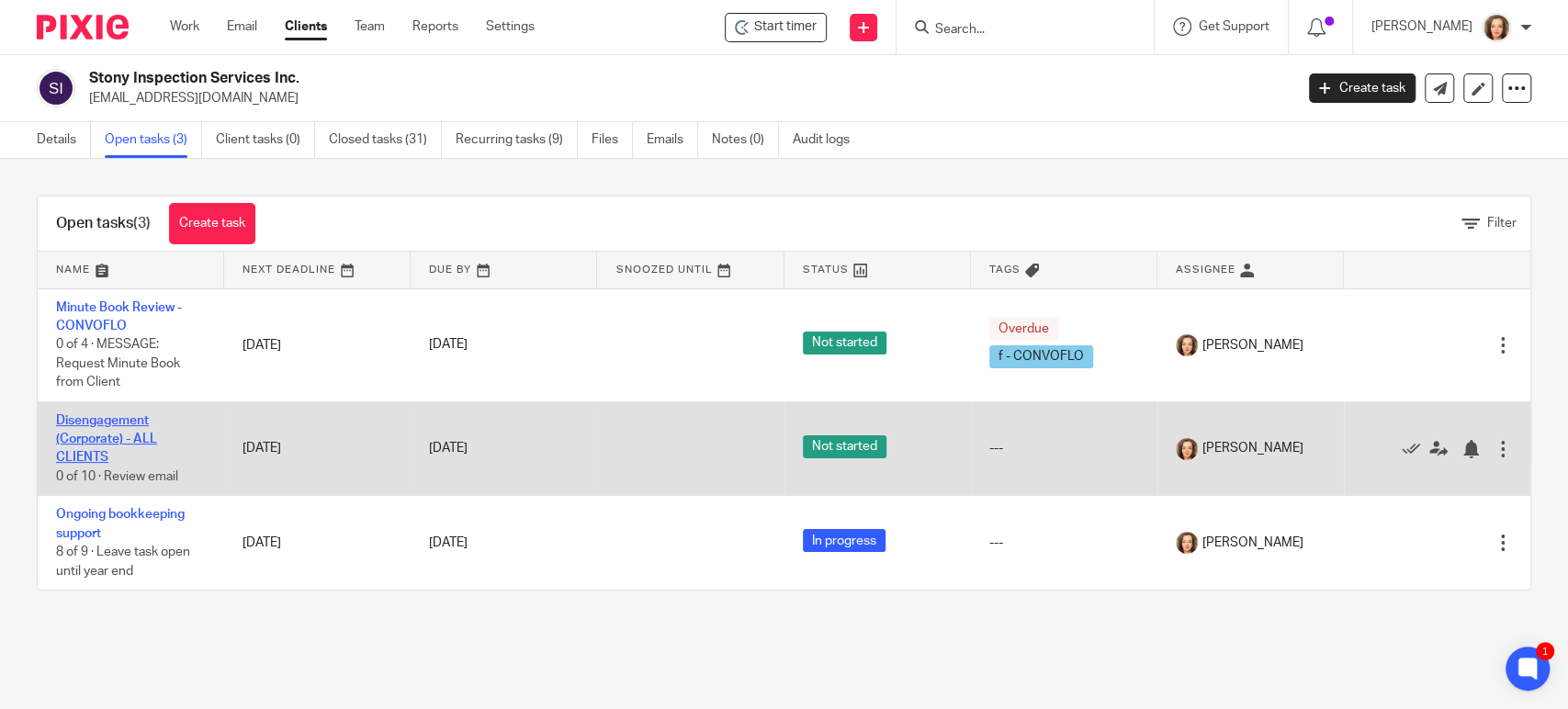
click at [124, 418] on link "Disengagement (Corporate) - ALL CLIENTS" at bounding box center [106, 439] width 101 height 51
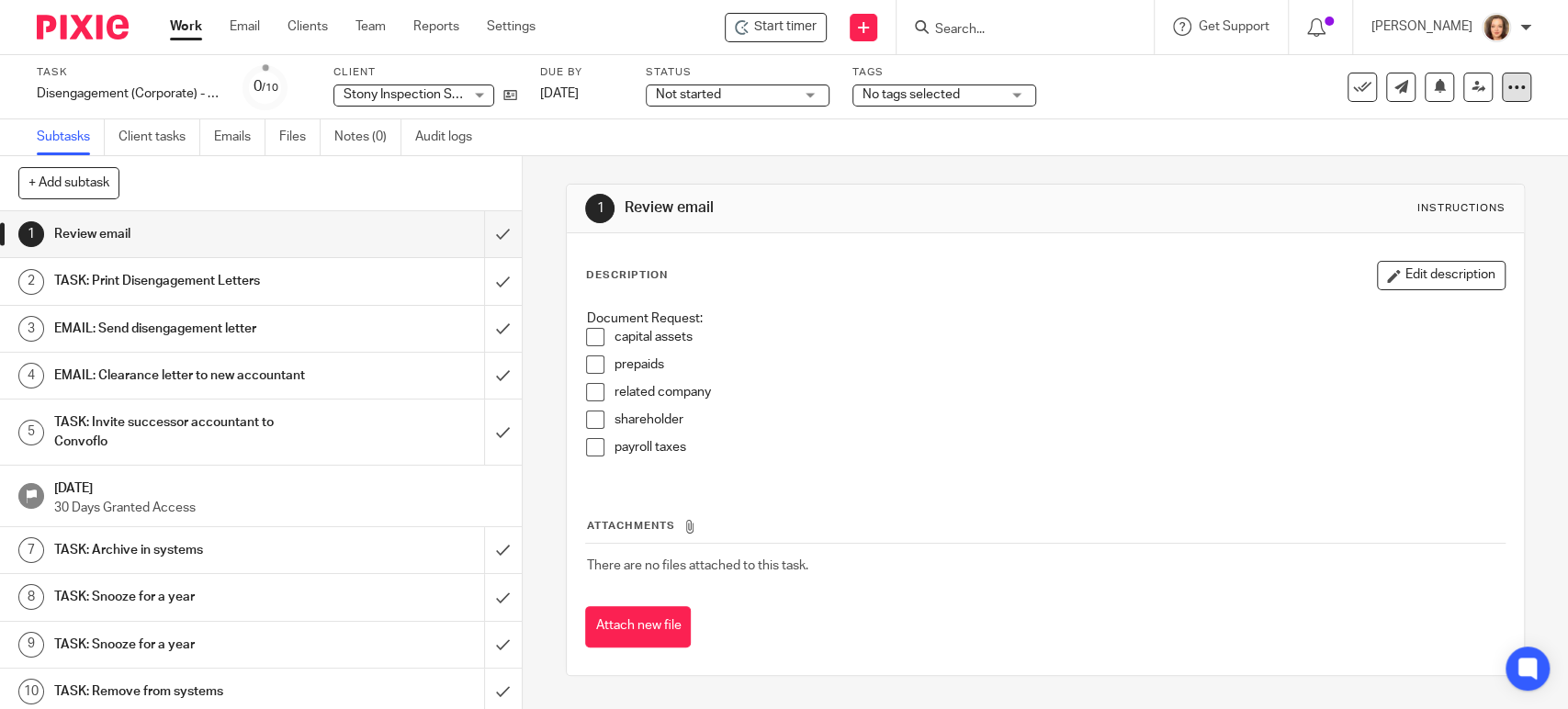
click at [1508, 86] on icon at bounding box center [1517, 87] width 19 height 19
click at [1407, 150] on li "Advanced task editor" at bounding box center [1432, 161] width 147 height 26
click at [1408, 156] on link "Advanced task editor" at bounding box center [1444, 161] width 121 height 13
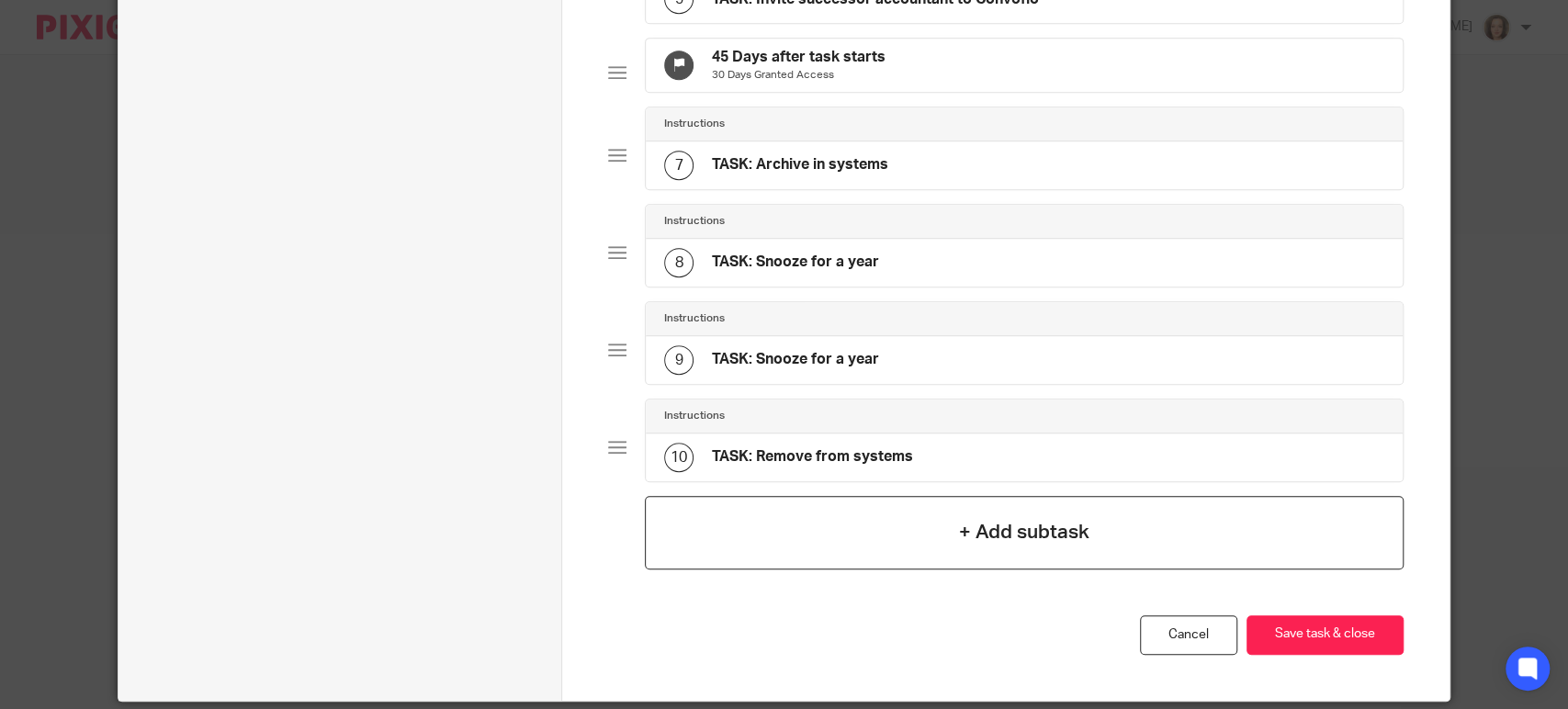
scroll to position [740, 0]
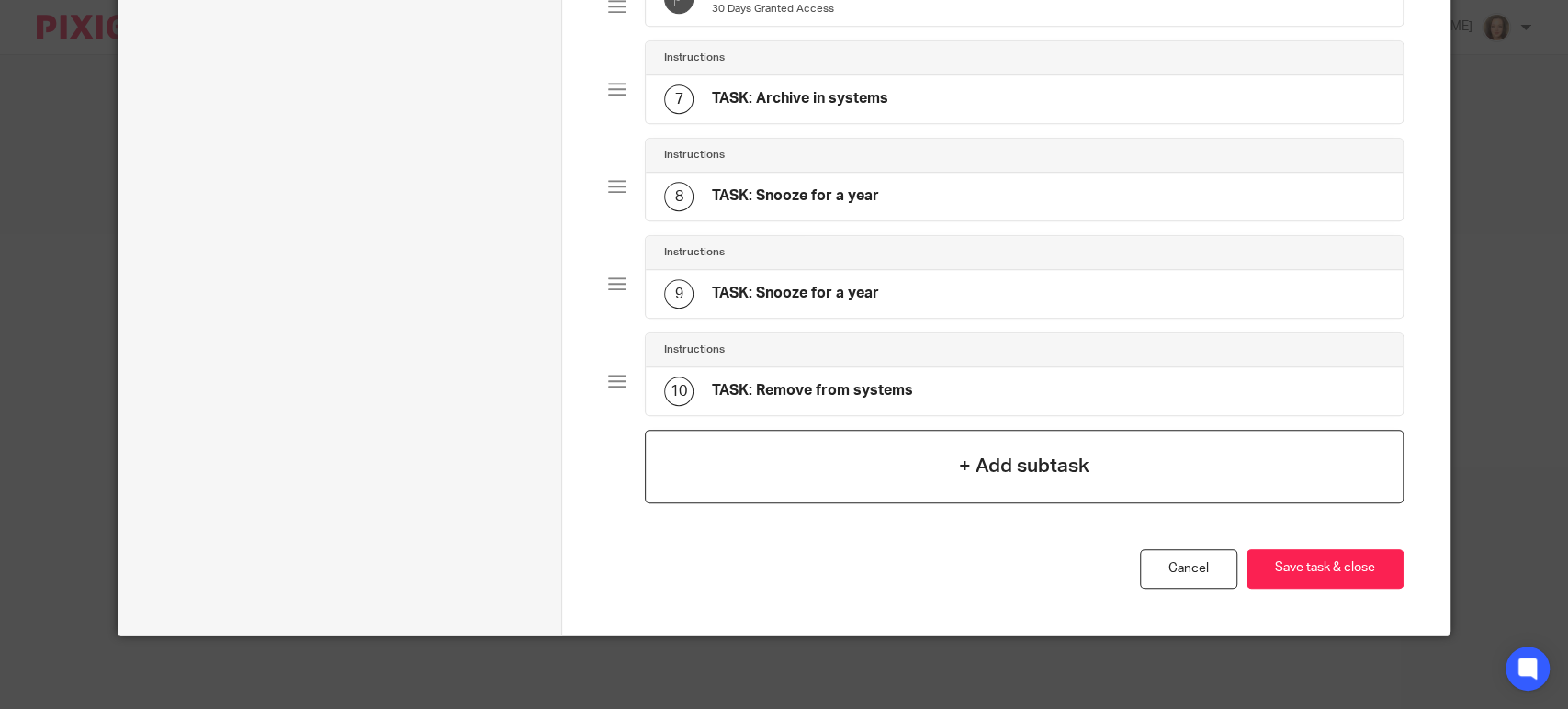
click at [835, 451] on div "+ Add subtask" at bounding box center [1024, 466] width 759 height 73
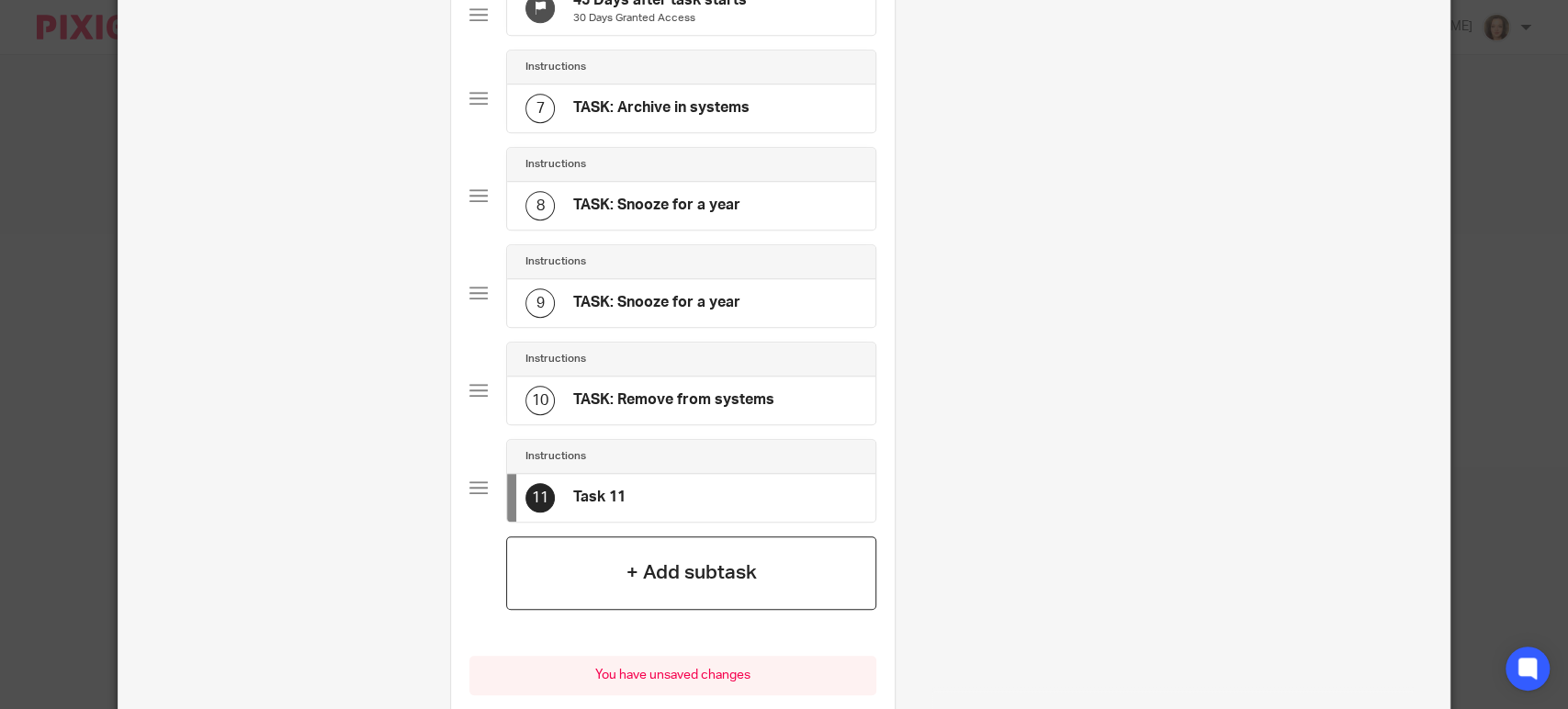
scroll to position [0, 0]
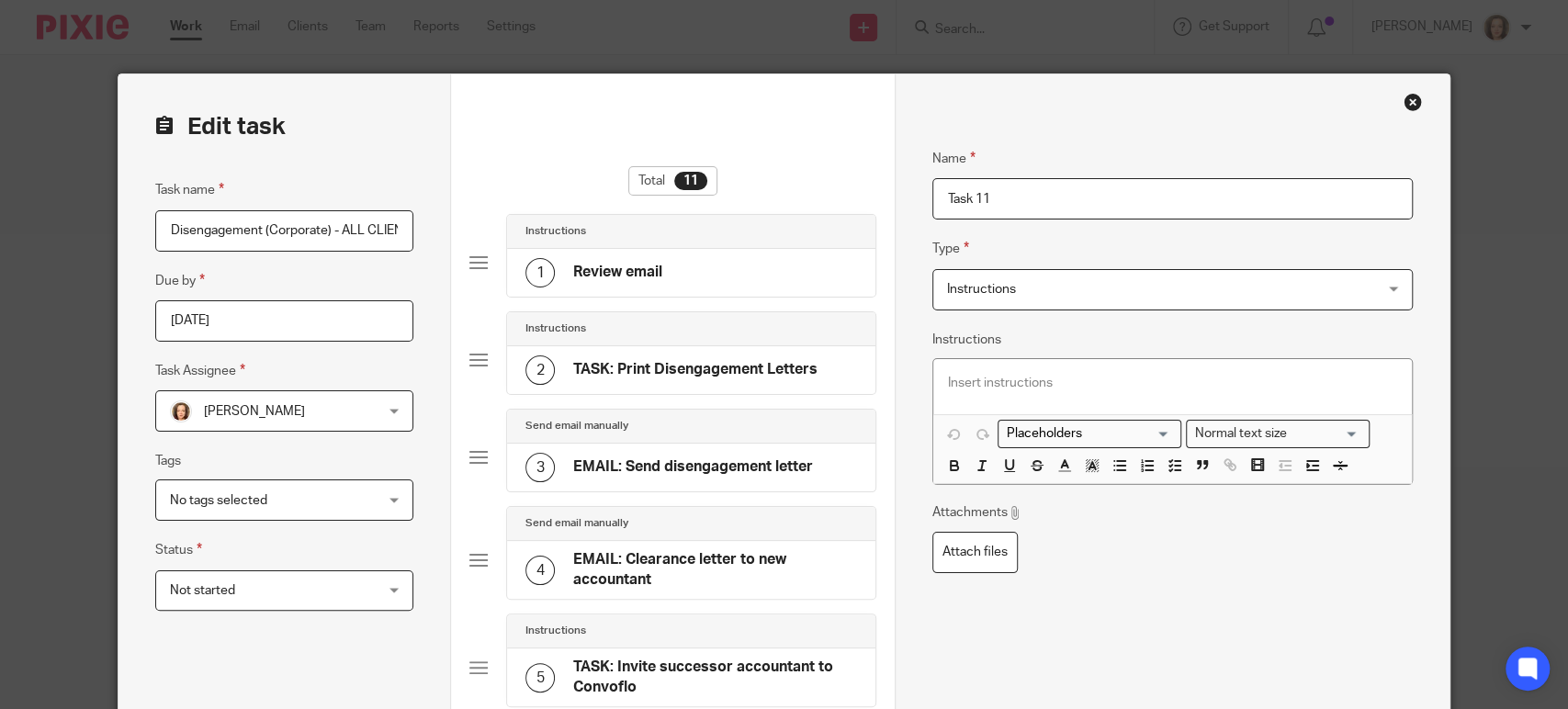
drag, startPoint x: 1045, startPoint y: 198, endPoint x: 784, endPoint y: 203, distance: 261.0
type input "AutoEMAIL: Password"
click at [1005, 296] on span "Instructions" at bounding box center [1133, 289] width 372 height 39
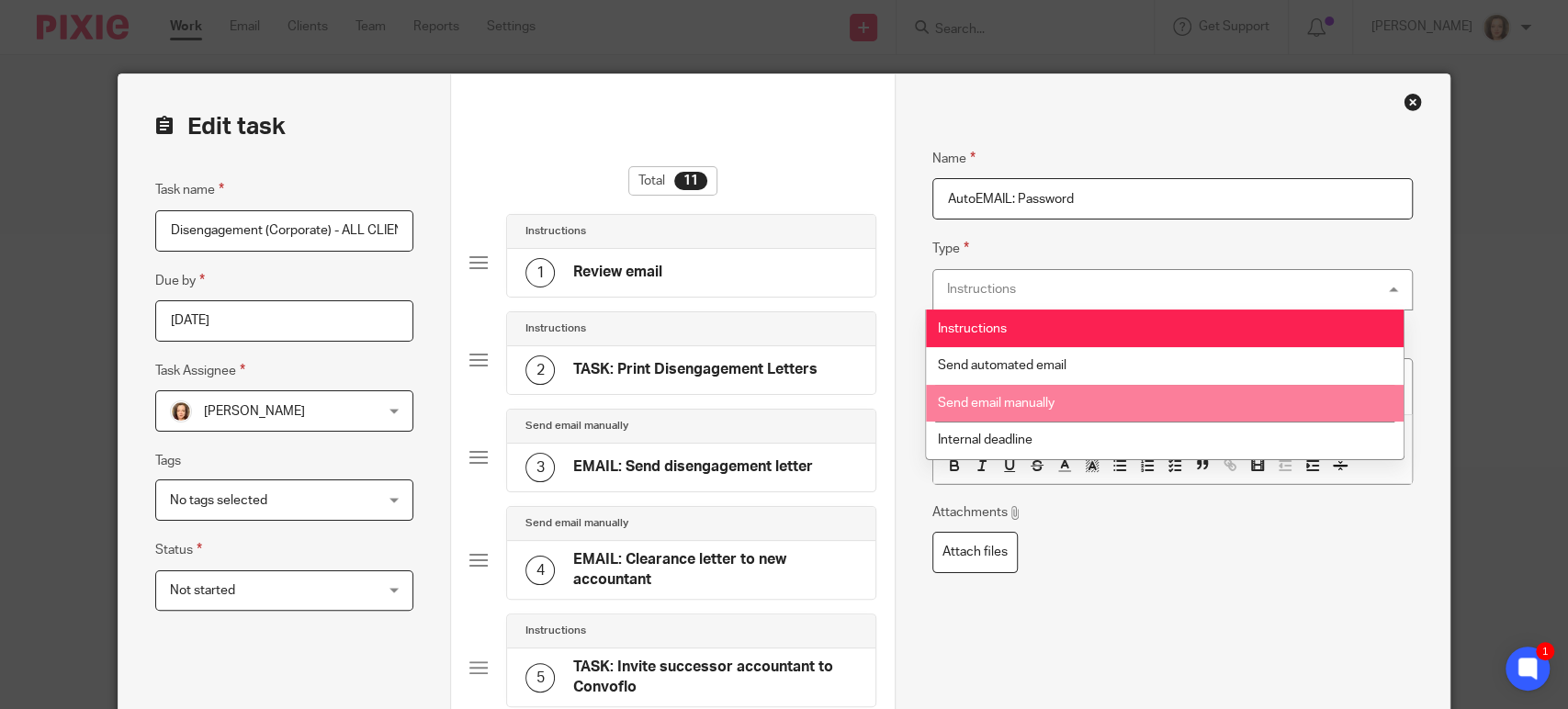
click at [1006, 399] on span "Send email manually" at bounding box center [996, 403] width 117 height 13
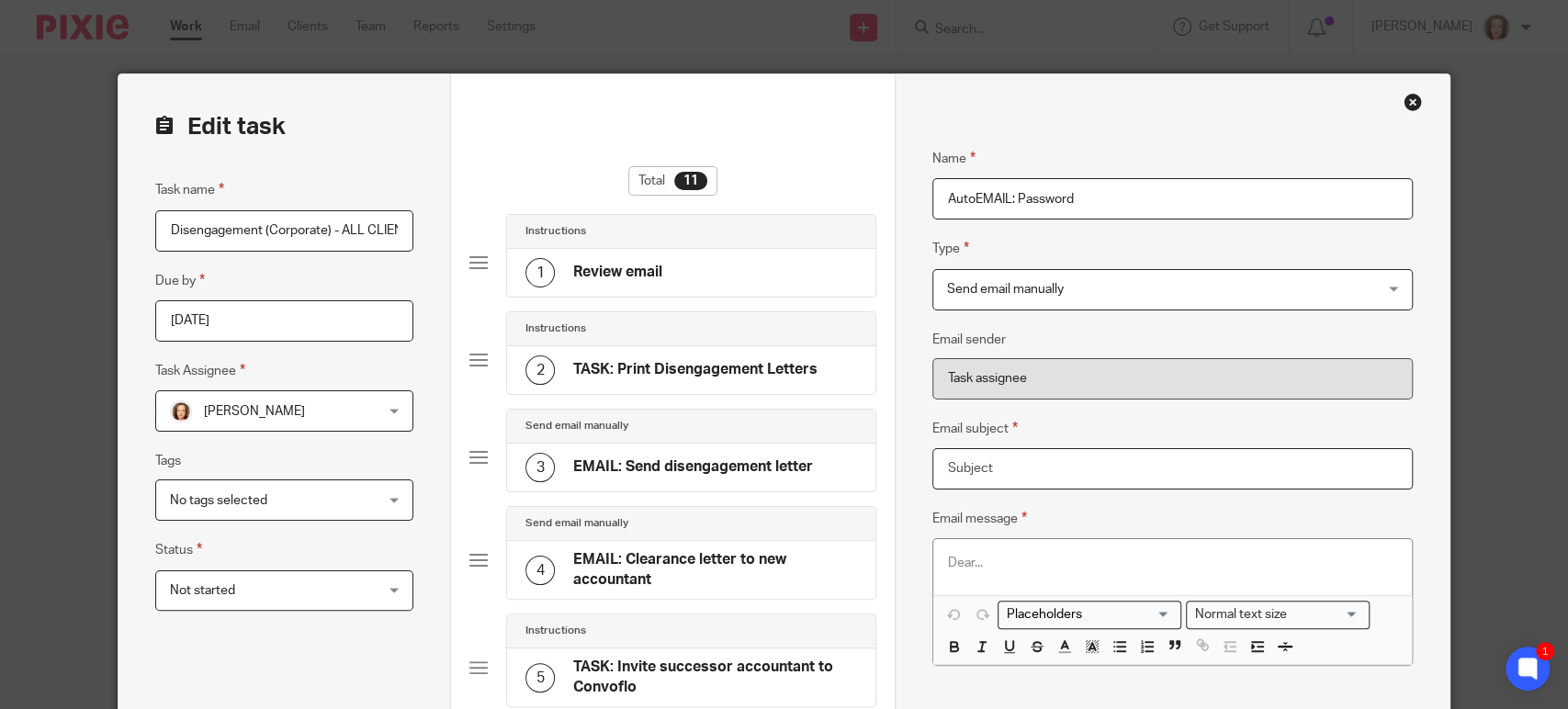
click at [987, 462] on input "Email subject" at bounding box center [1172, 469] width 481 height 41
type input "As Promised!"
click at [1048, 554] on p at bounding box center [1173, 563] width 450 height 19
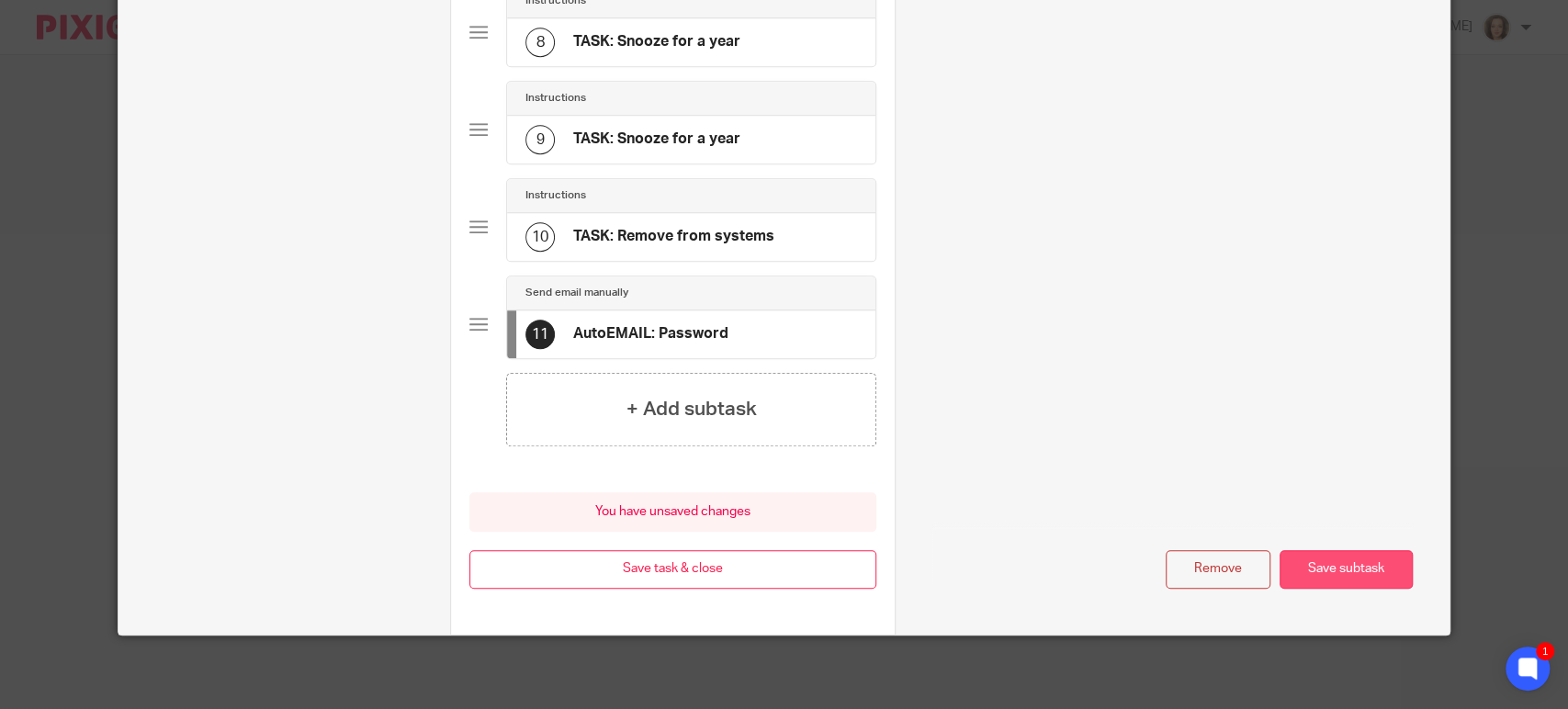
click at [1321, 571] on button "Save subtask" at bounding box center [1347, 570] width 134 height 39
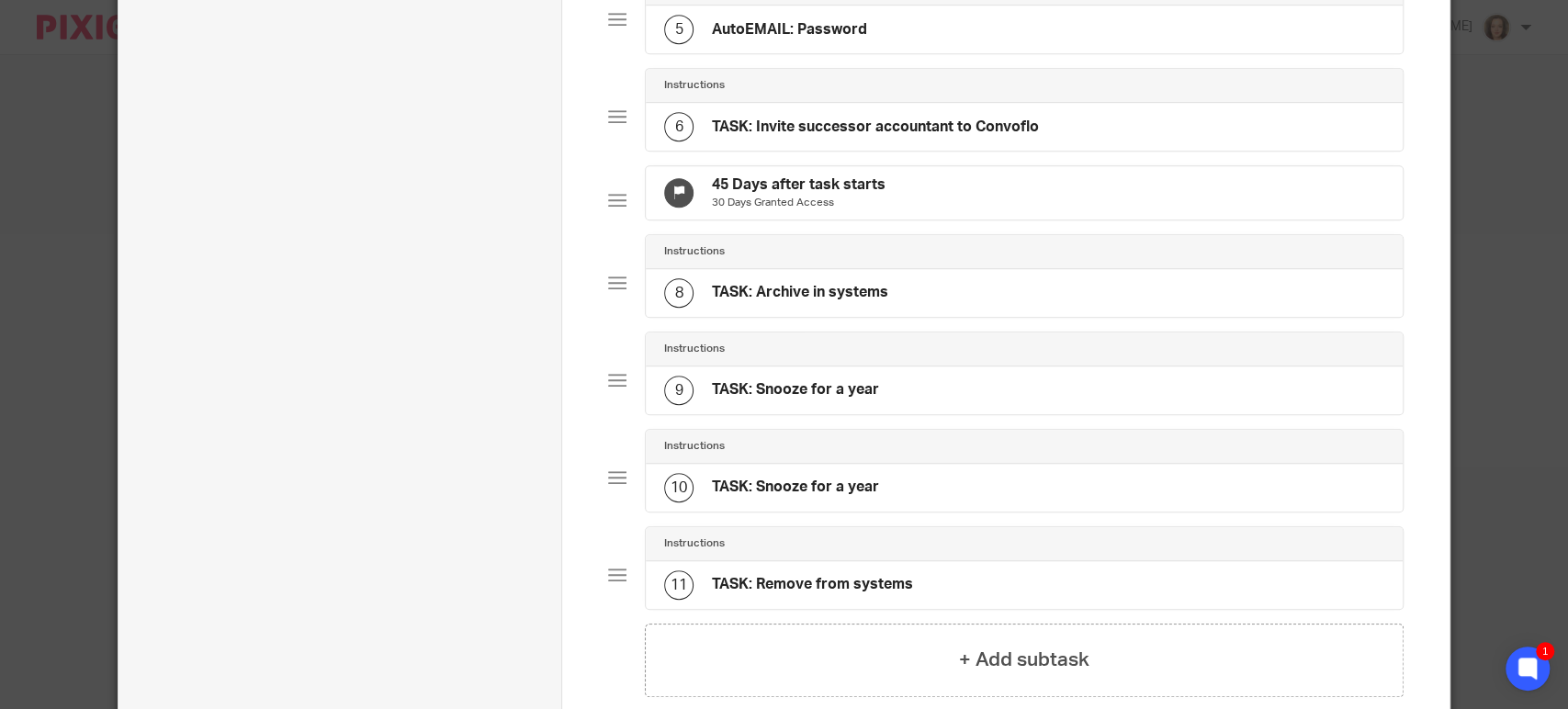
scroll to position [838, 0]
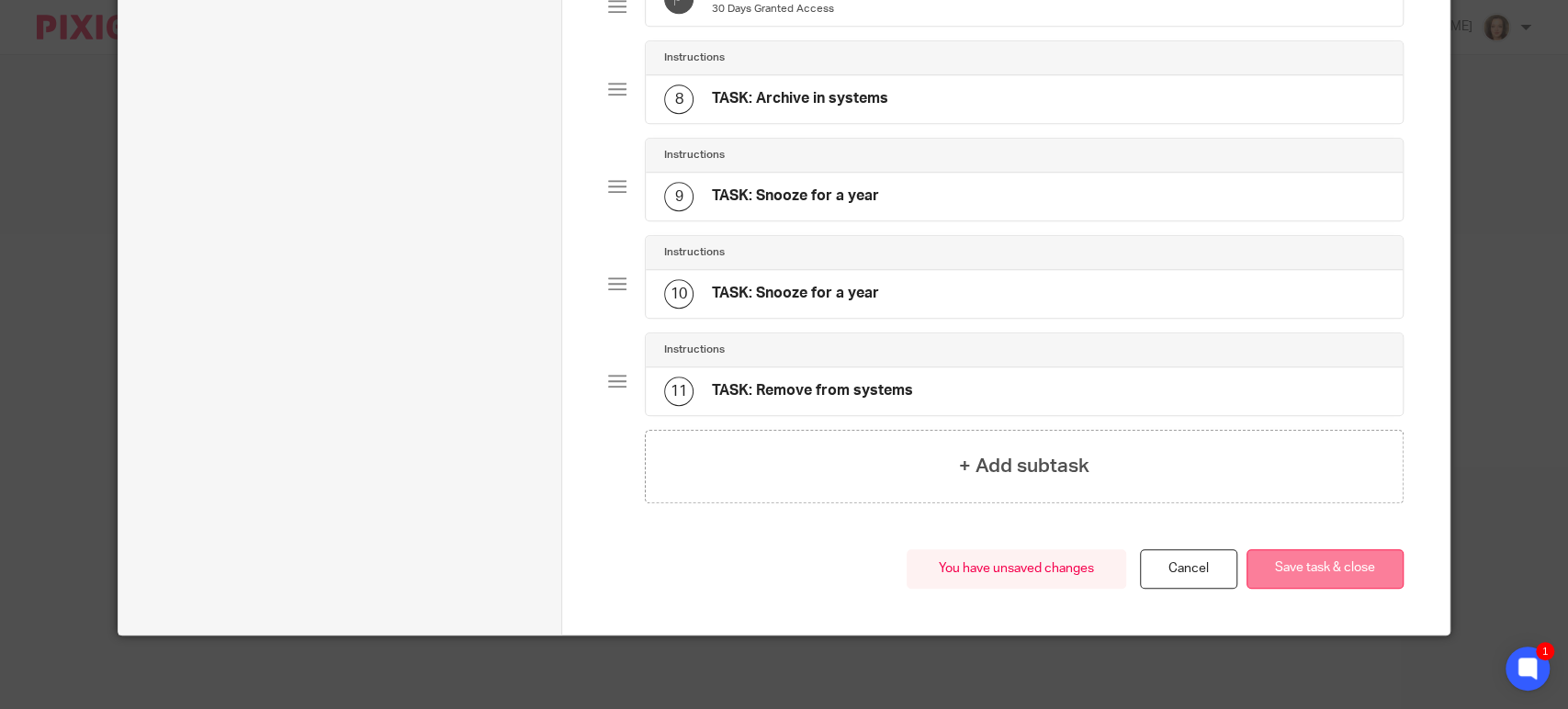
click at [1265, 572] on button "Save task & close" at bounding box center [1324, 569] width 157 height 39
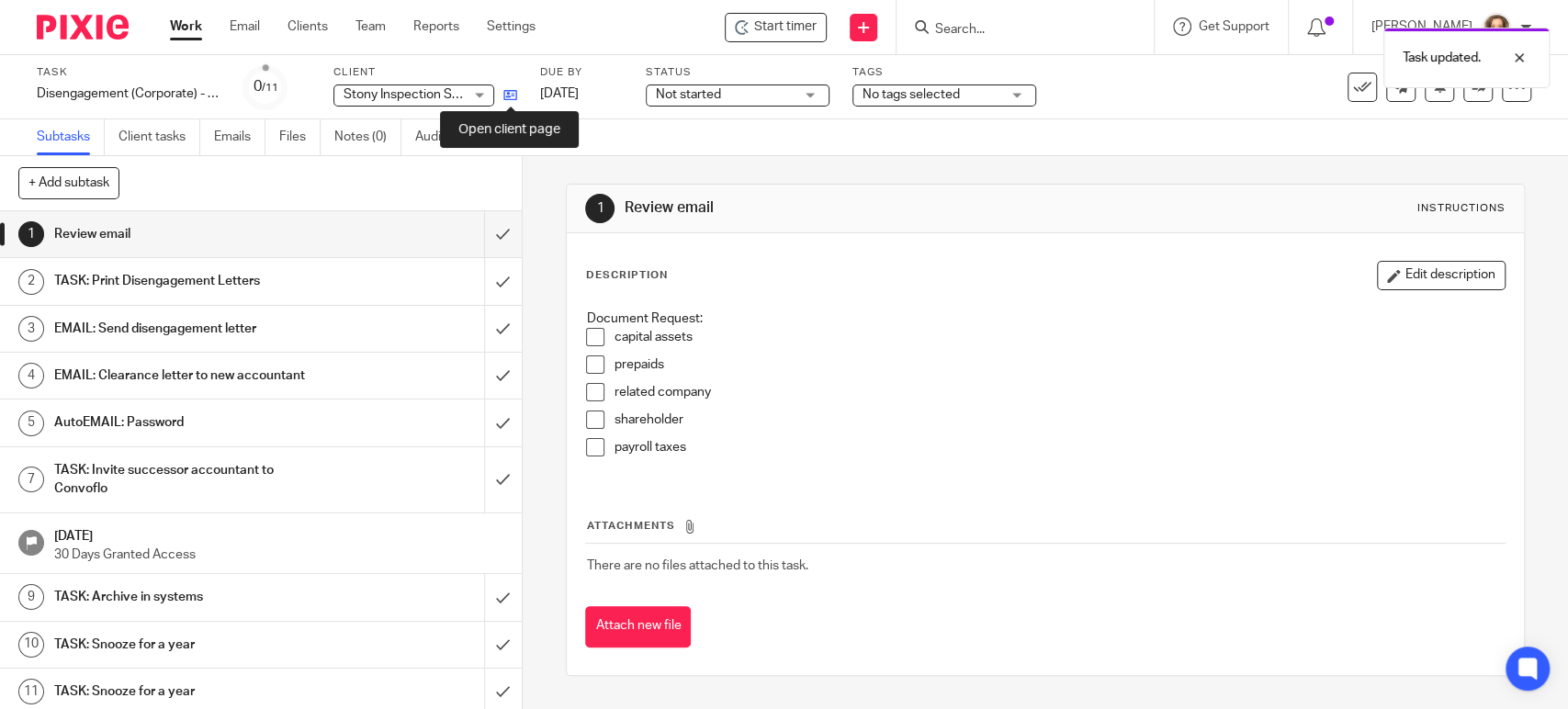
click at [509, 99] on icon at bounding box center [510, 95] width 14 height 14
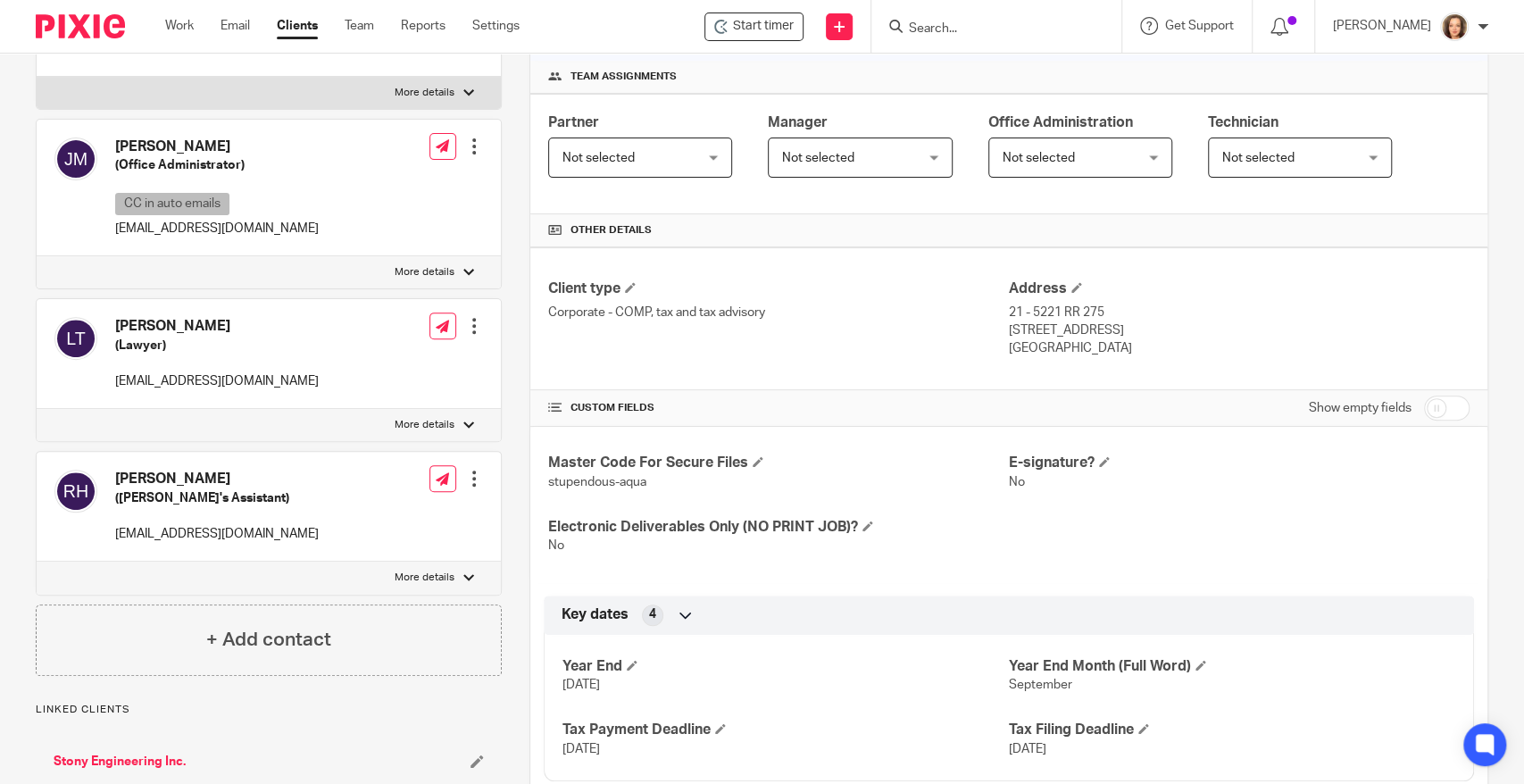
scroll to position [272, 0]
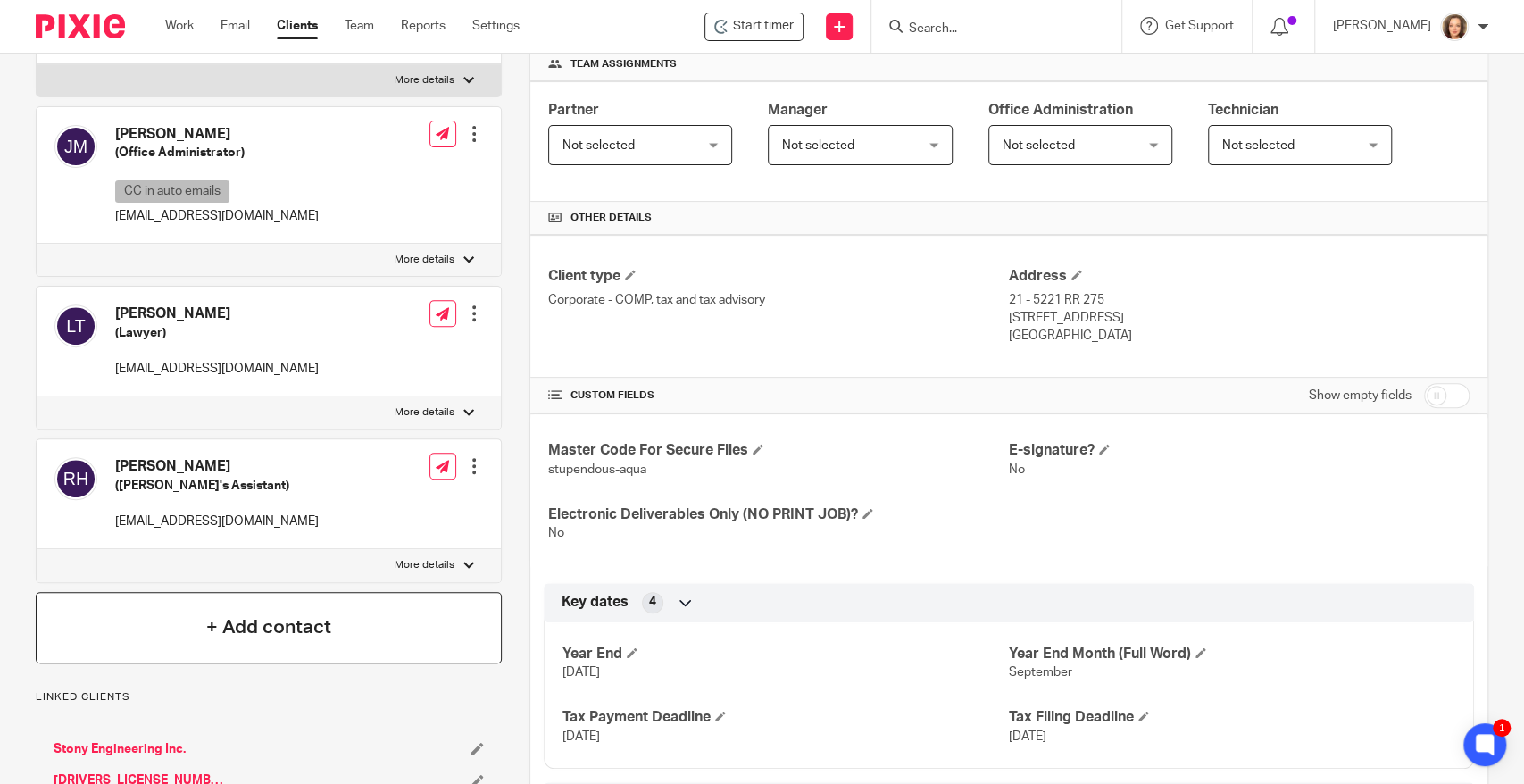
click at [297, 623] on h4 "+ Add contact" at bounding box center [269, 627] width 125 height 27
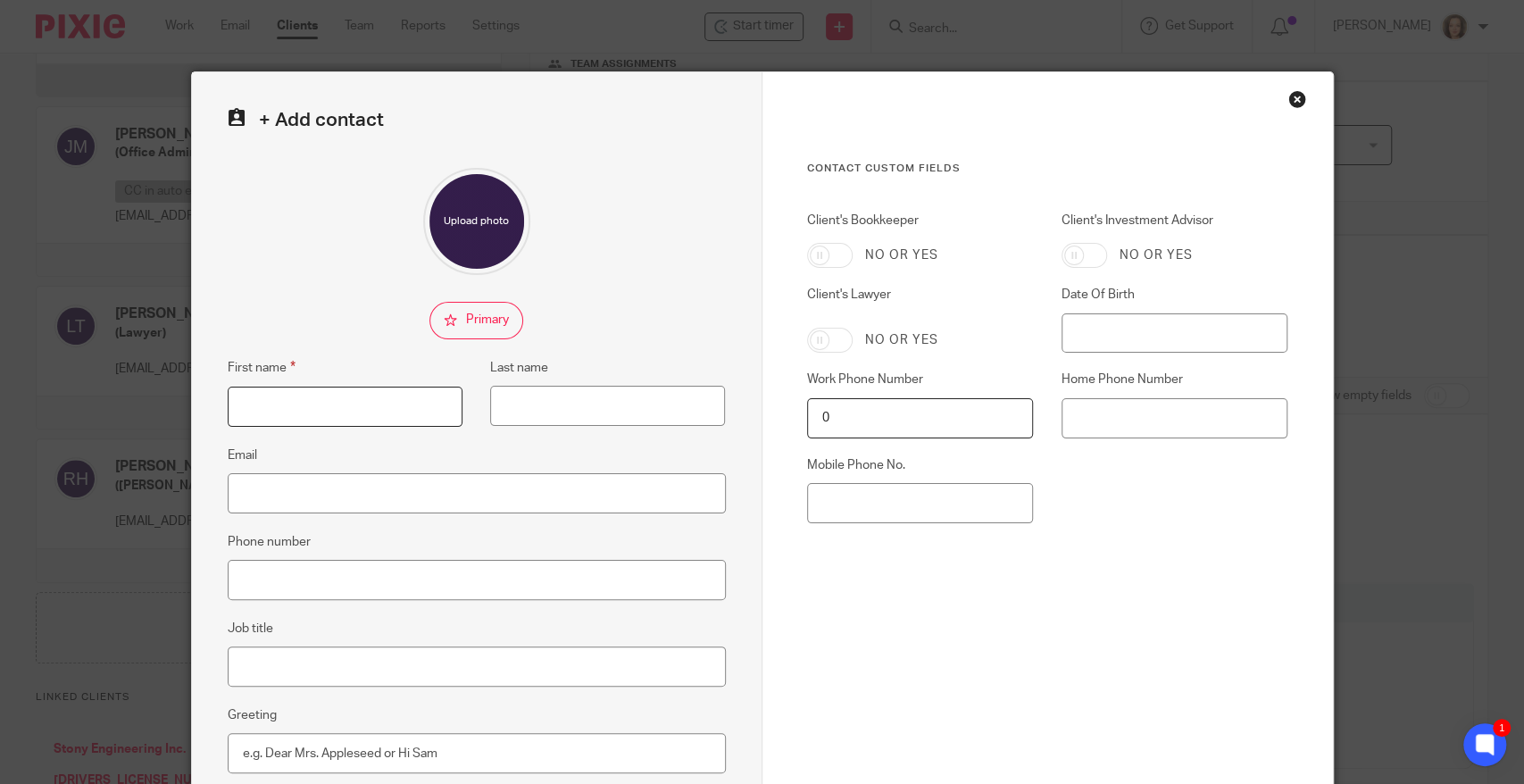
click at [354, 405] on input "First name" at bounding box center [345, 407] width 235 height 40
click at [304, 496] on input "Email" at bounding box center [476, 493] width 498 height 40
paste input "Mackenzie Crawley <mcrawley@hawkings.com>"
click at [352, 496] on input "Mackenzie Crawley <mcrawley@hawkings.com>" at bounding box center [476, 493] width 498 height 40
drag, startPoint x: 340, startPoint y: 494, endPoint x: 300, endPoint y: 491, distance: 40.1
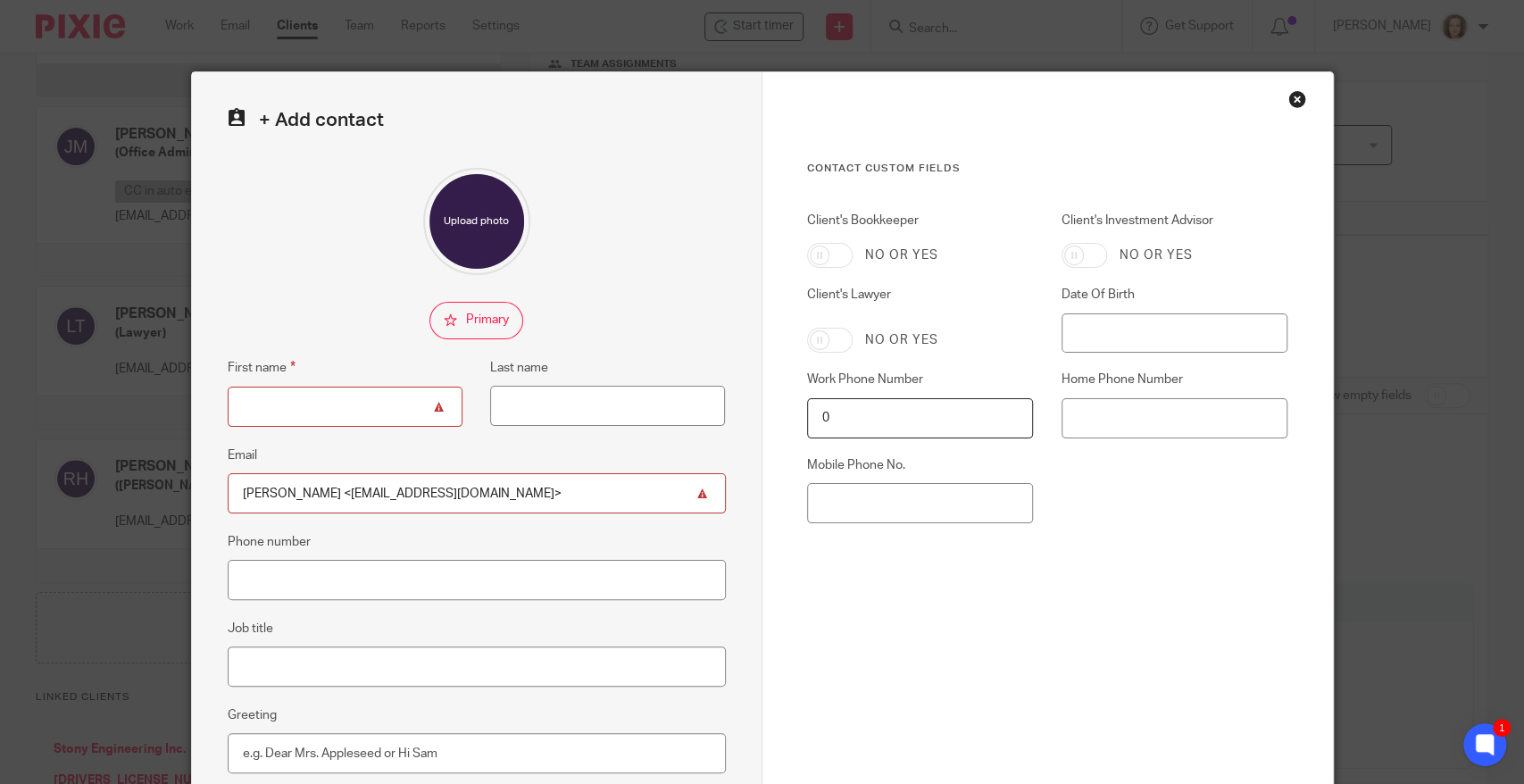
click at [300, 491] on input "Mackenzie Crawley <mcrawley@hawkings.com>" at bounding box center [476, 493] width 498 height 40
type input "Mackenzie <mcrawley@hawkings.com>"
click at [534, 402] on input "Last name" at bounding box center [607, 406] width 235 height 40
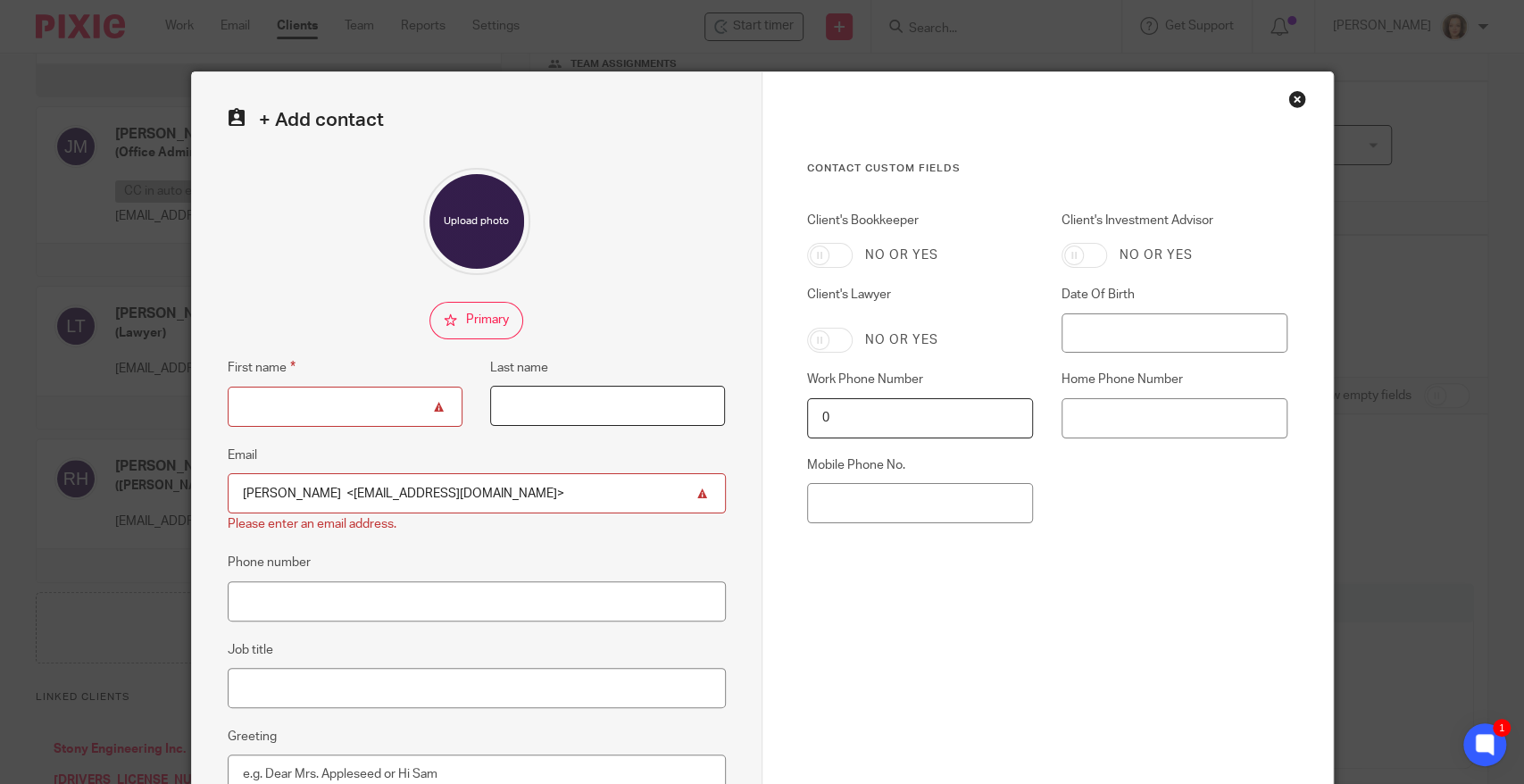
paste input "Crawley"
type input "Crawley"
drag, startPoint x: 293, startPoint y: 495, endPoint x: 193, endPoint y: 482, distance: 100.8
click at [197, 486] on div "+ Add contact First name Last name Crawley Email Mackenzie <mcrawley@hawkings.c…" at bounding box center [477, 515] width 570 height 887
type input "<mcrawley@hawkings.com>"
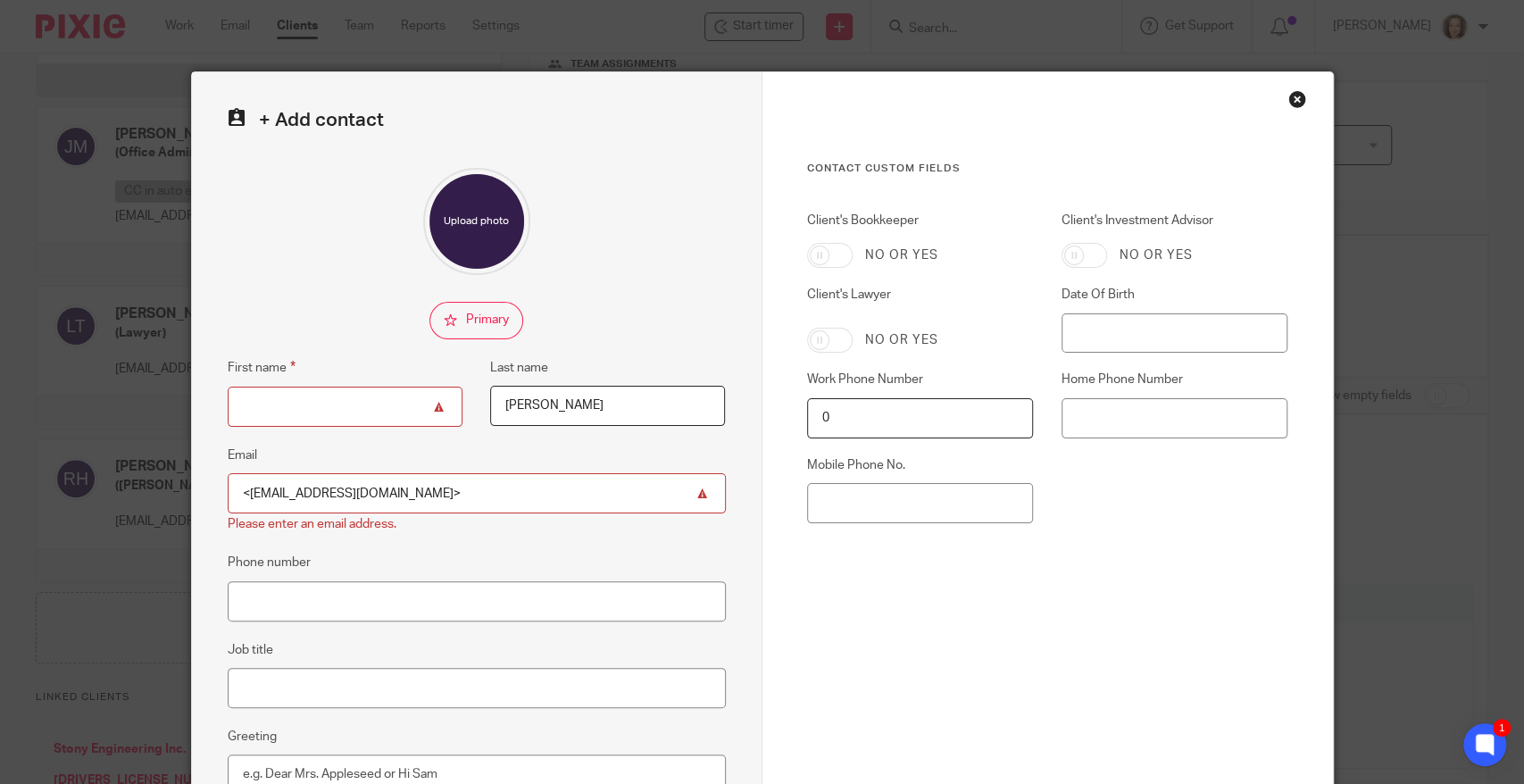
click at [304, 408] on input "First name" at bounding box center [345, 407] width 235 height 40
paste input "Mackenzie"
type input "Mackenzie"
drag, startPoint x: 249, startPoint y: 494, endPoint x: 139, endPoint y: 505, distance: 110.5
click at [165, 496] on div "+ Add contact First name Mackenzie Last name Crawley Email <mcrawley@hawkings.c…" at bounding box center [762, 392] width 1524 height 784
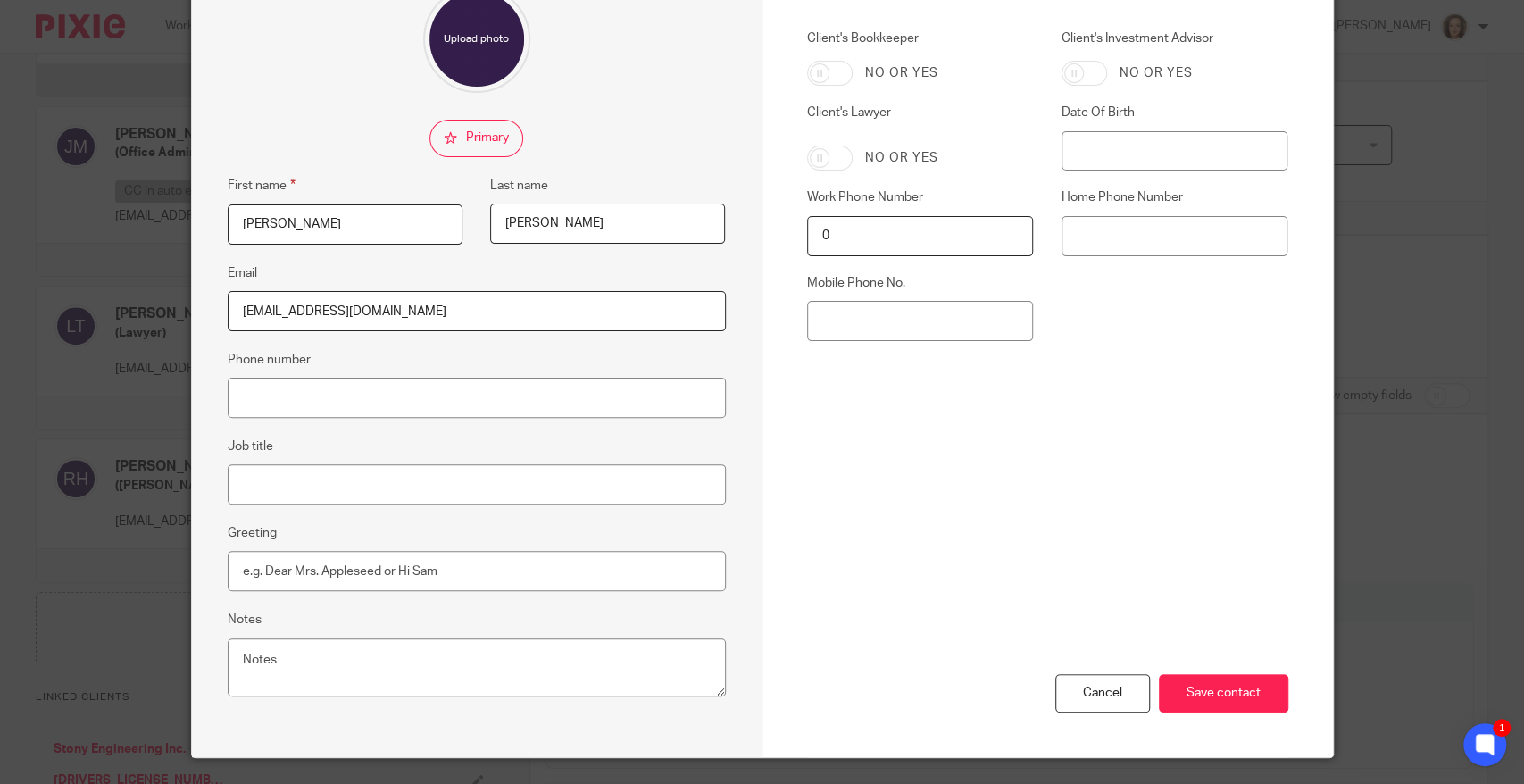
scroll to position [226, 0]
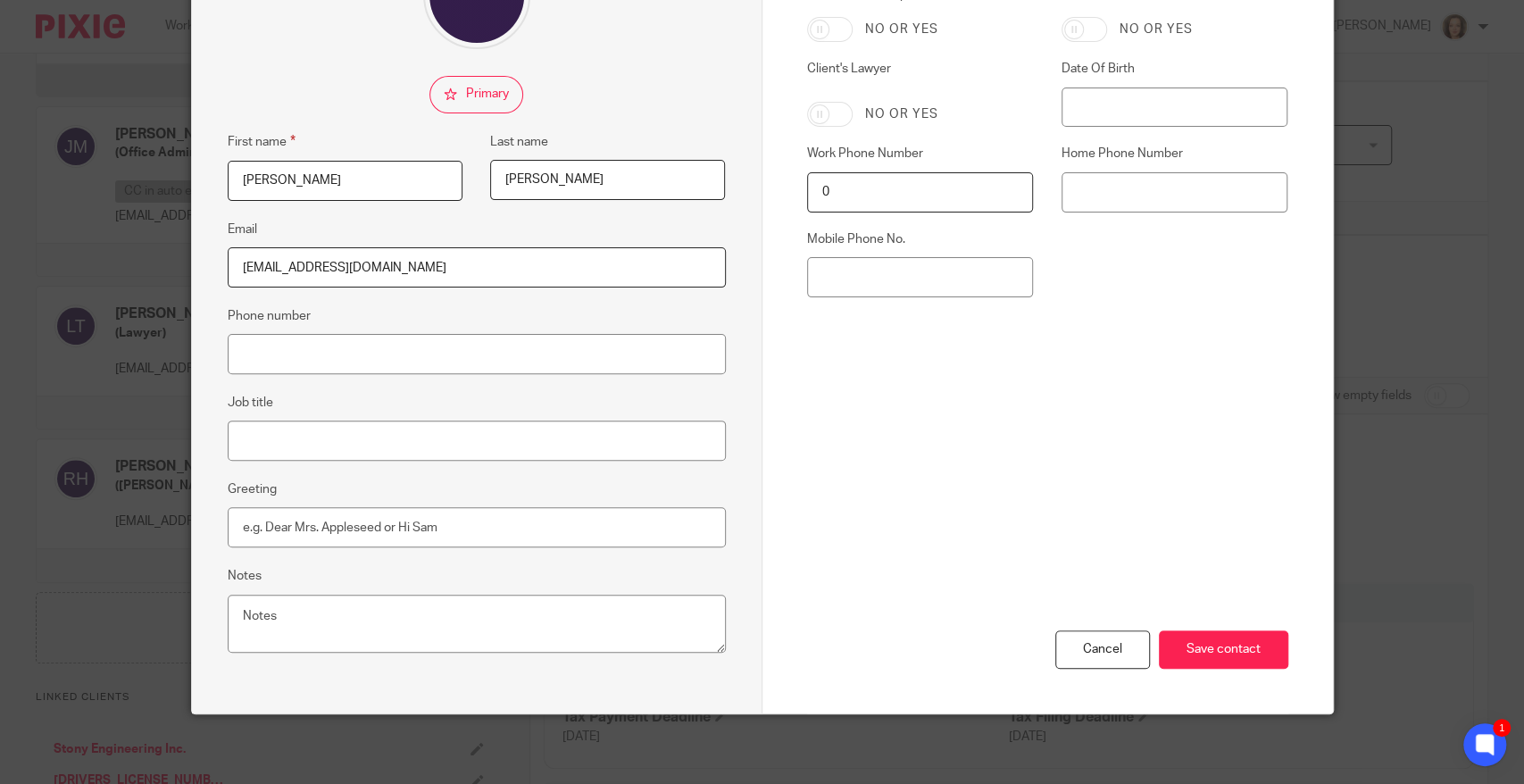
type input "mcrawley@hawkings.com"
click at [340, 622] on textarea "Notes" at bounding box center [476, 623] width 498 height 58
type textarea "Assistant to Ellen Brown"
click at [1195, 631] on input "Save contact" at bounding box center [1224, 650] width 130 height 38
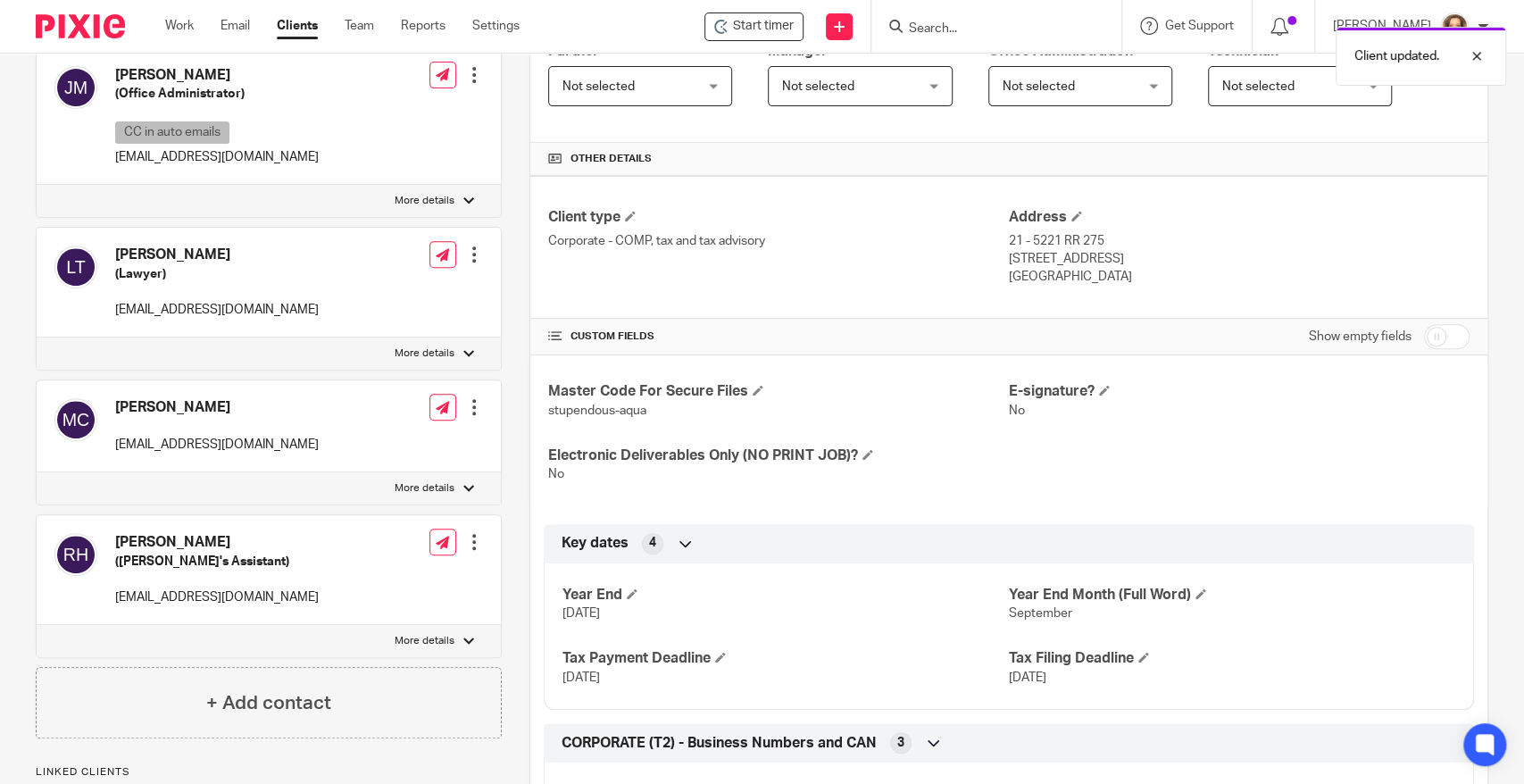
scroll to position [520, 0]
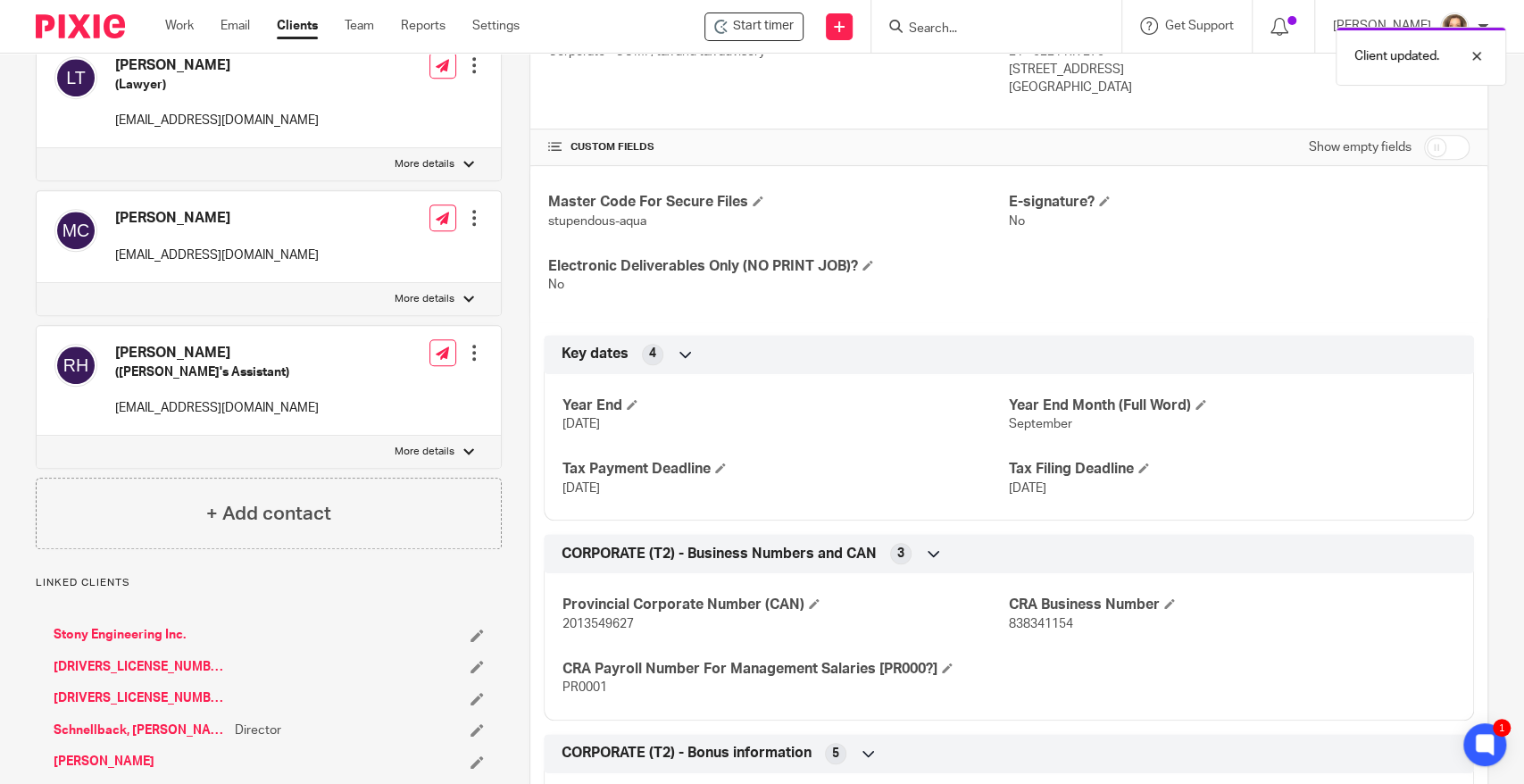
click at [474, 217] on div at bounding box center [474, 218] width 18 height 18
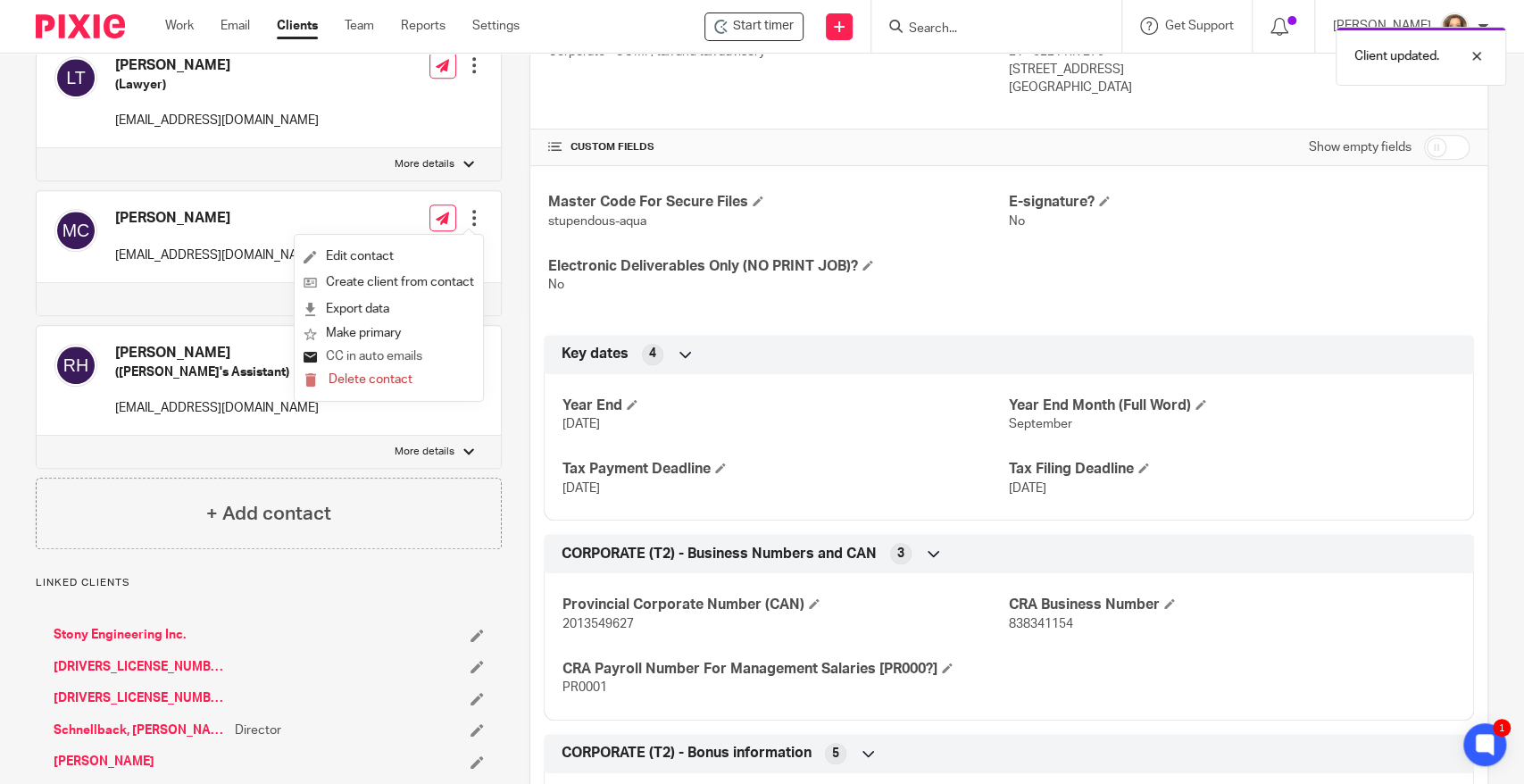
click at [384, 353] on button "CC in auto emails" at bounding box center [363, 356] width 119 height 23
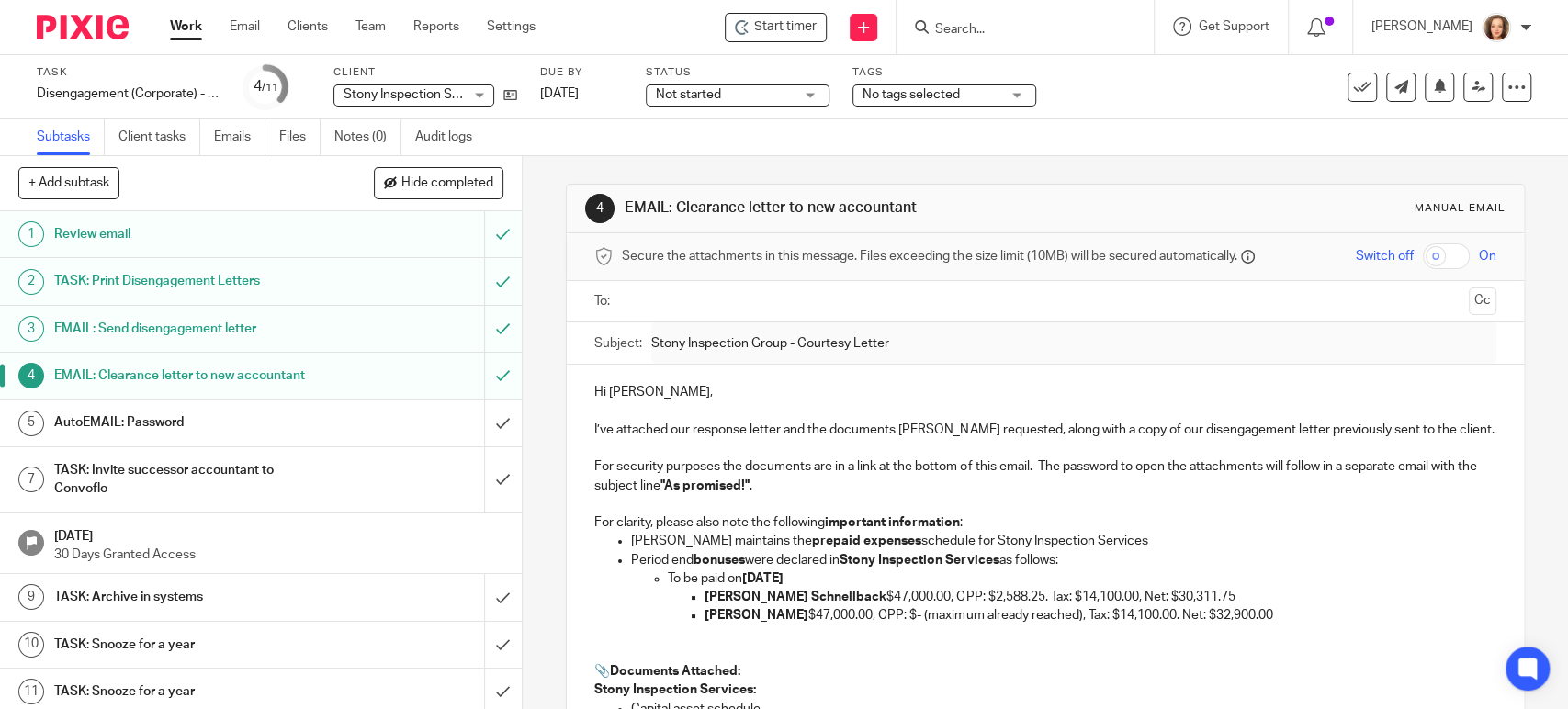
click at [401, 412] on div "AutoEMAIL: Password" at bounding box center [261, 422] width 412 height 27
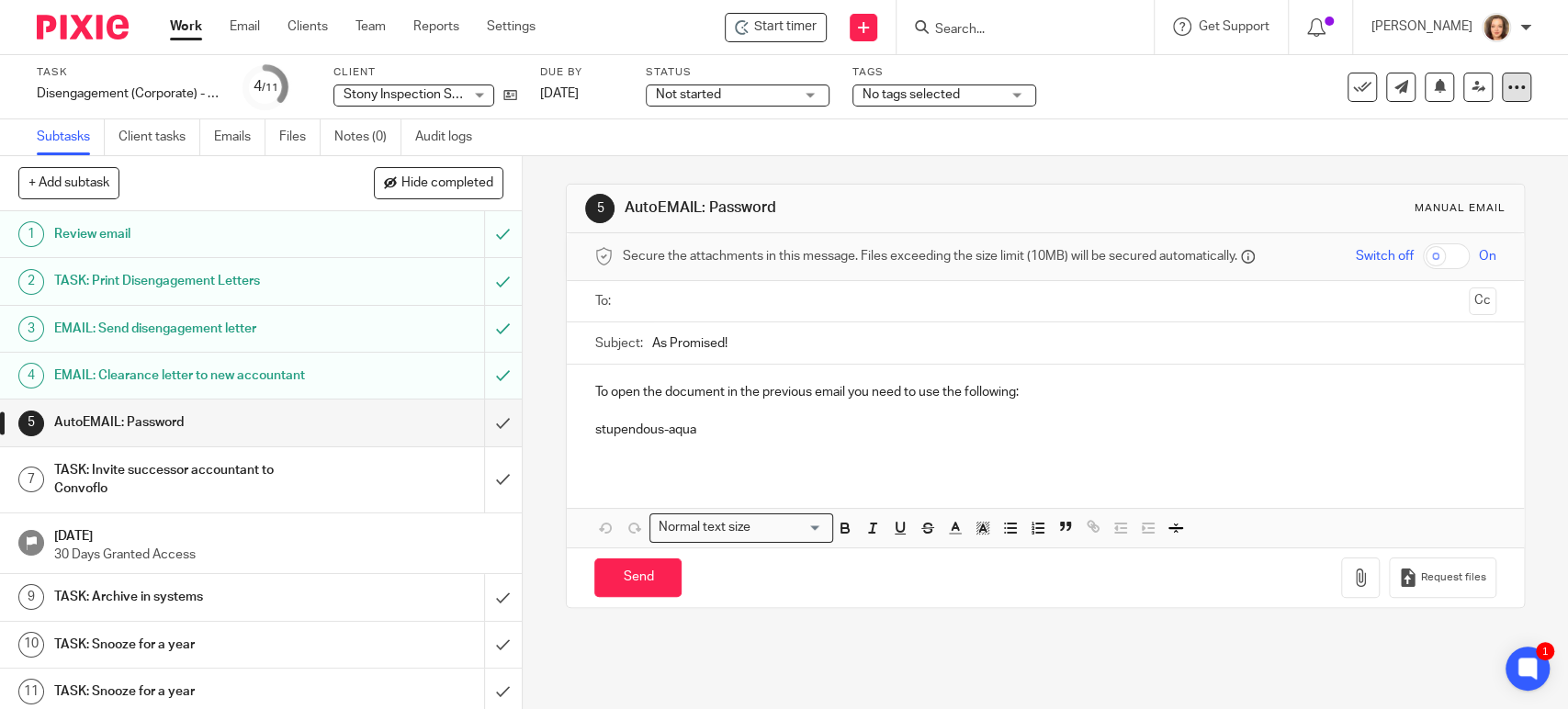
click at [1508, 78] on icon at bounding box center [1517, 87] width 19 height 19
click at [1426, 161] on link "Advanced task editor" at bounding box center [1444, 161] width 121 height 13
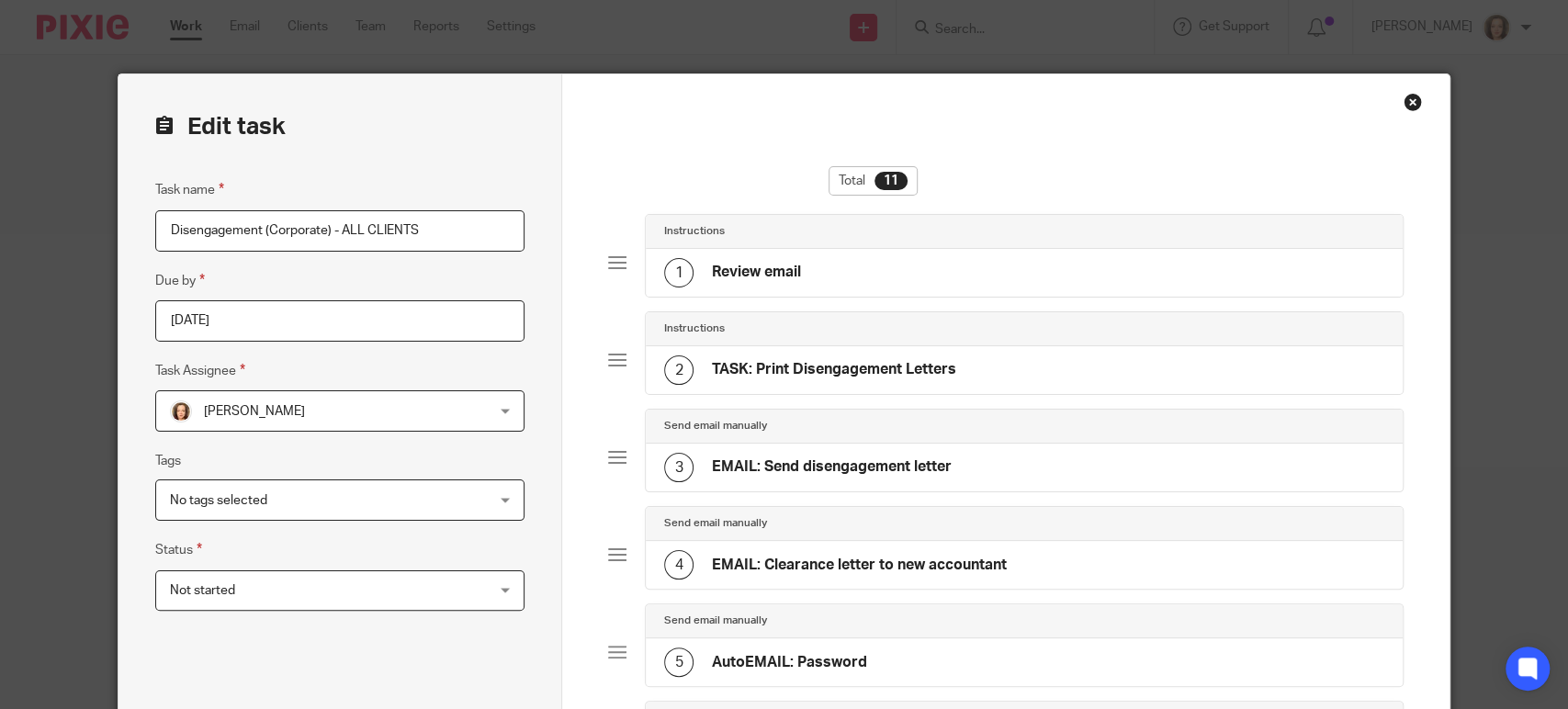
scroll to position [357, 0]
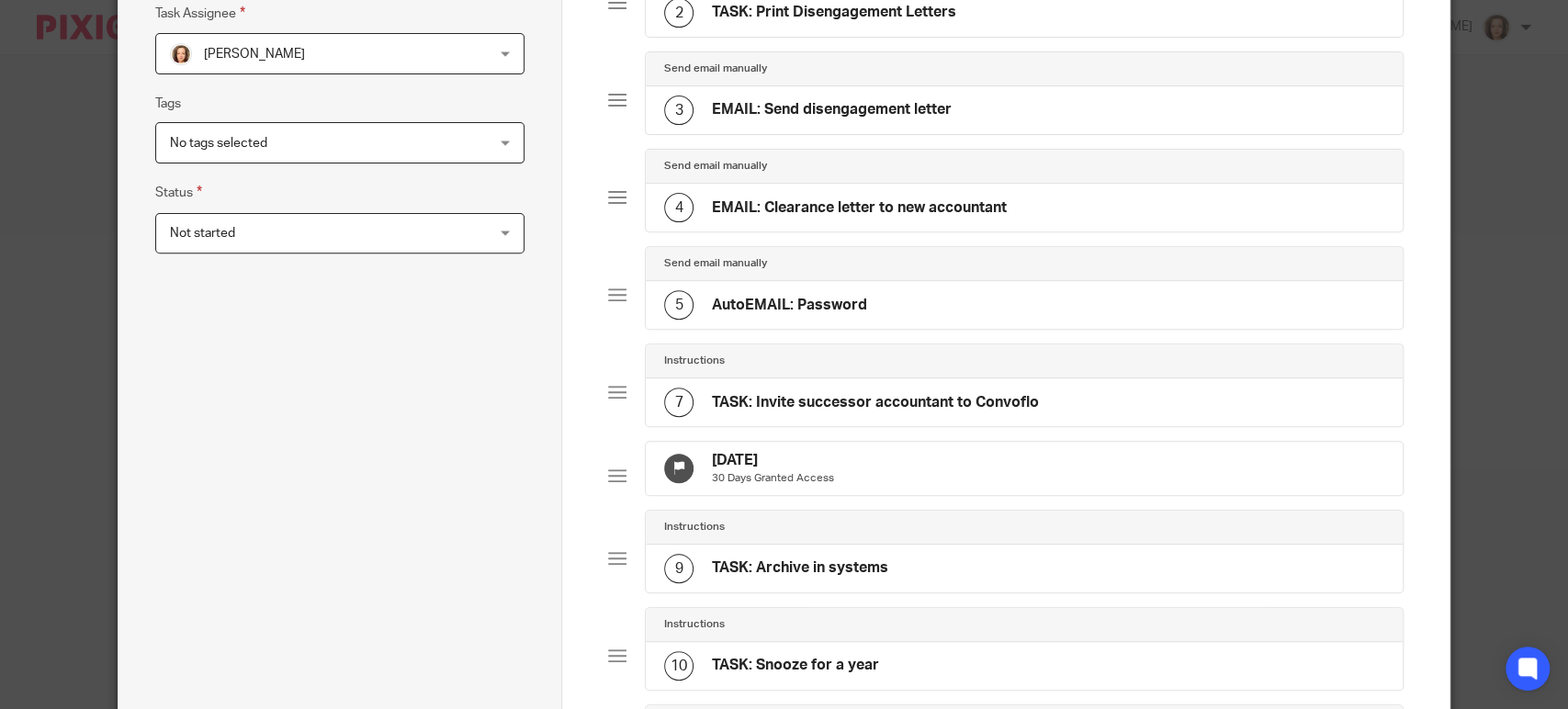
click at [818, 309] on h4 "AutoEMAIL: Password" at bounding box center [789, 305] width 155 height 20
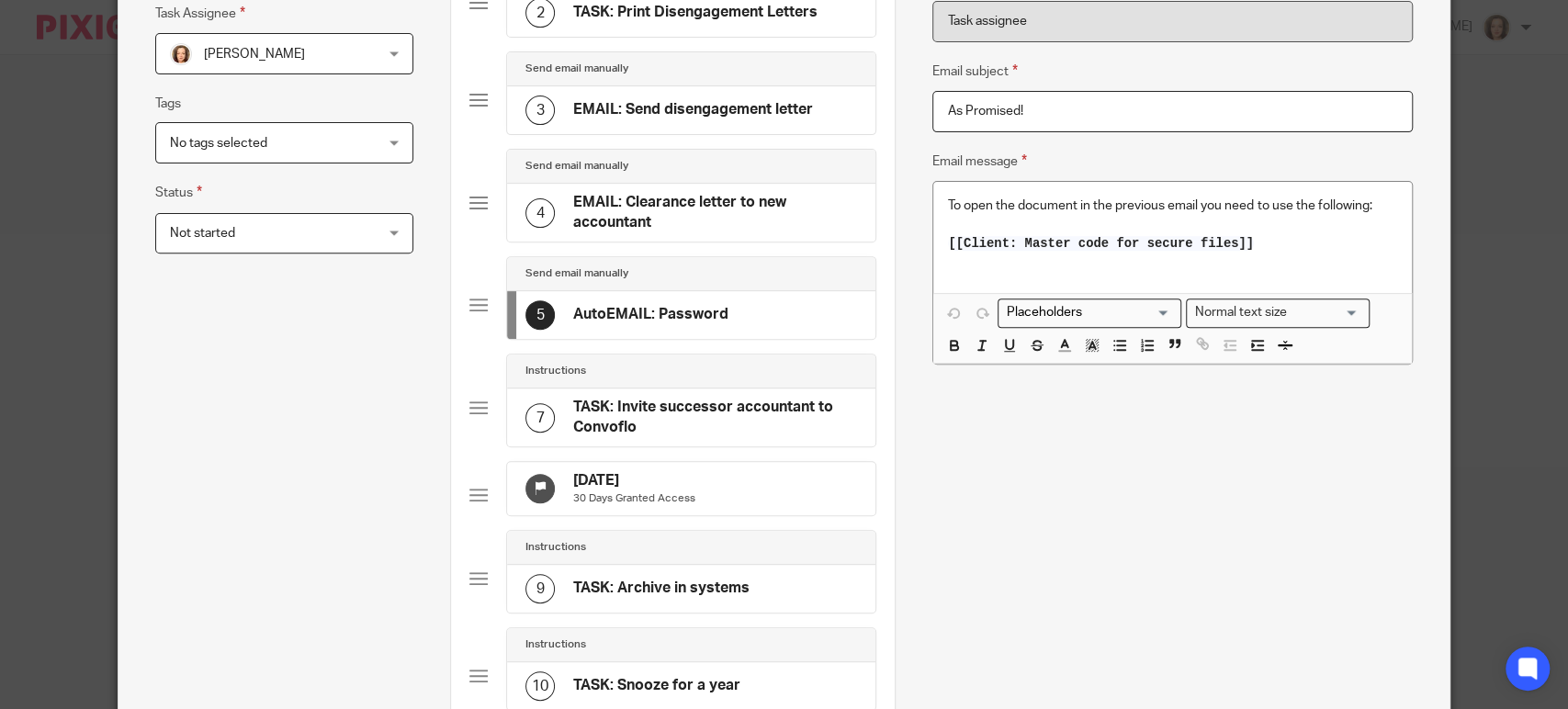
scroll to position [0, 0]
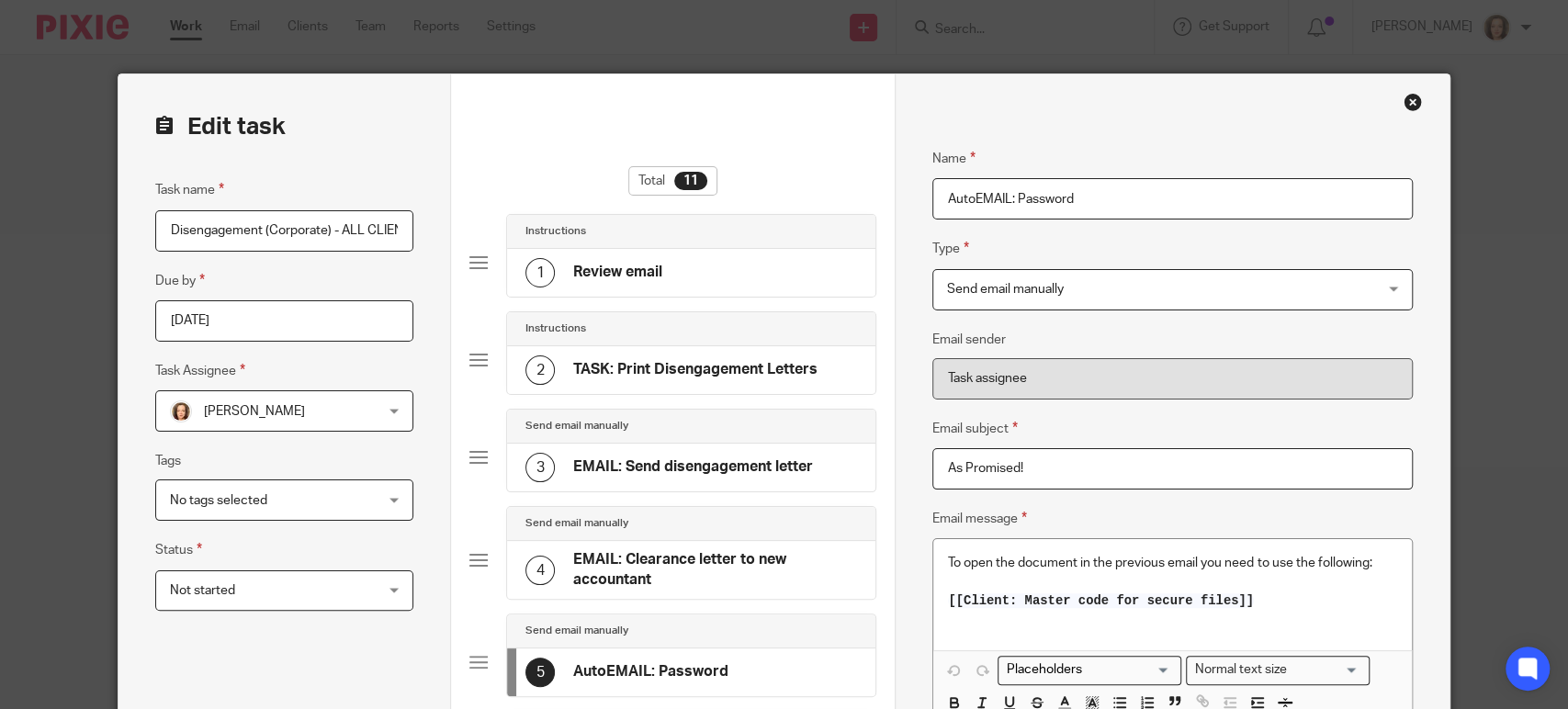
click at [1017, 289] on span "Send email manually" at bounding box center [1006, 290] width 117 height 13
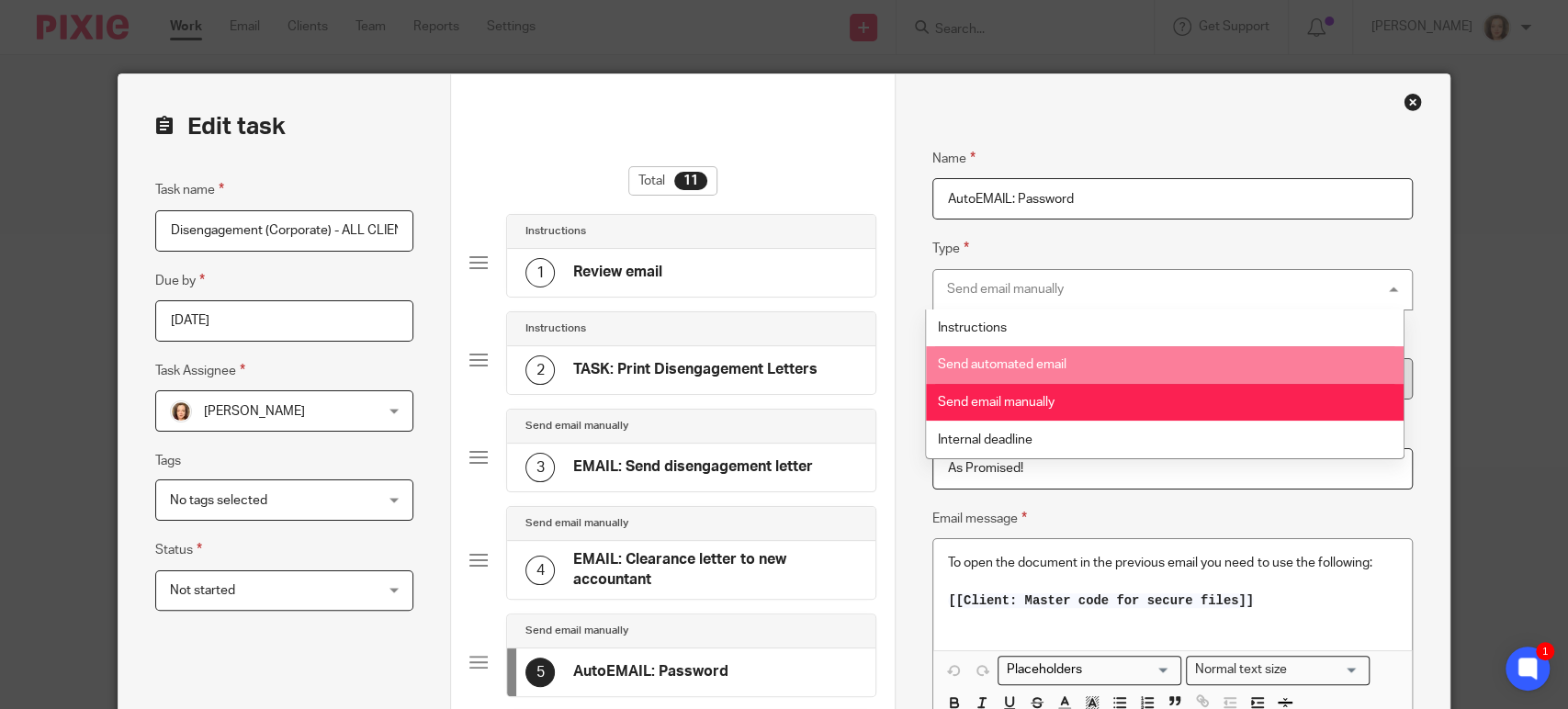
click at [986, 358] on span "Send automated email" at bounding box center [1002, 365] width 129 height 13
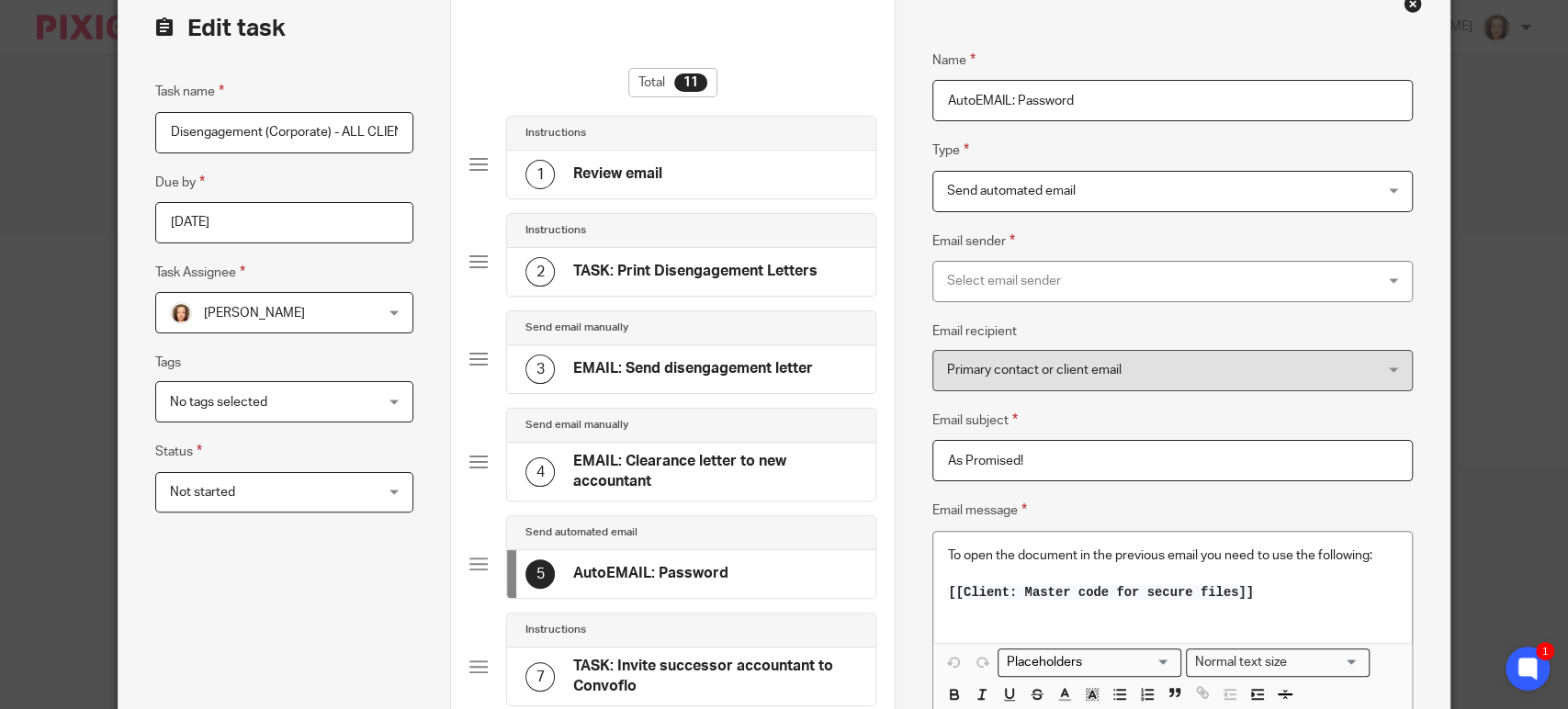
scroll to position [102, 0]
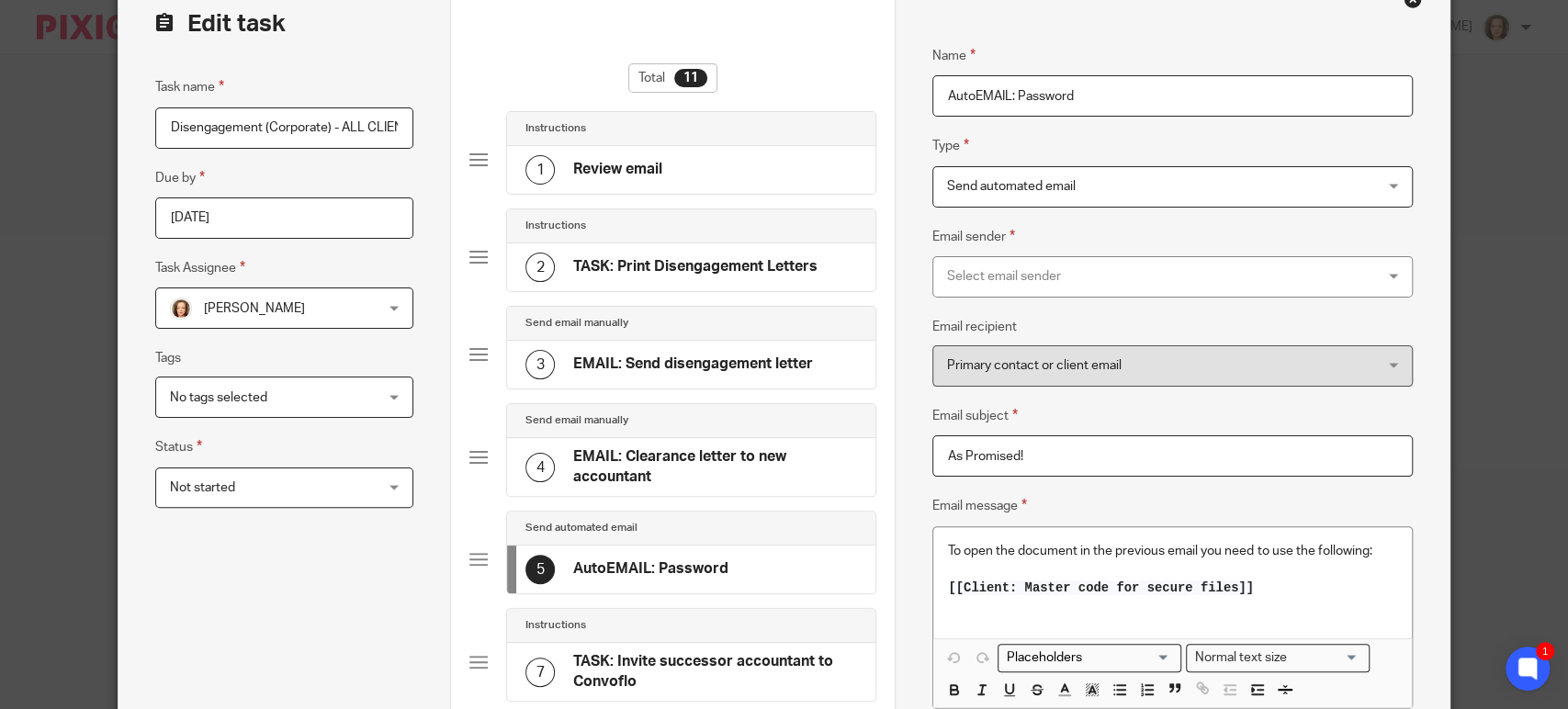
click at [1009, 272] on div "Select email sender" at bounding box center [1133, 276] width 372 height 39
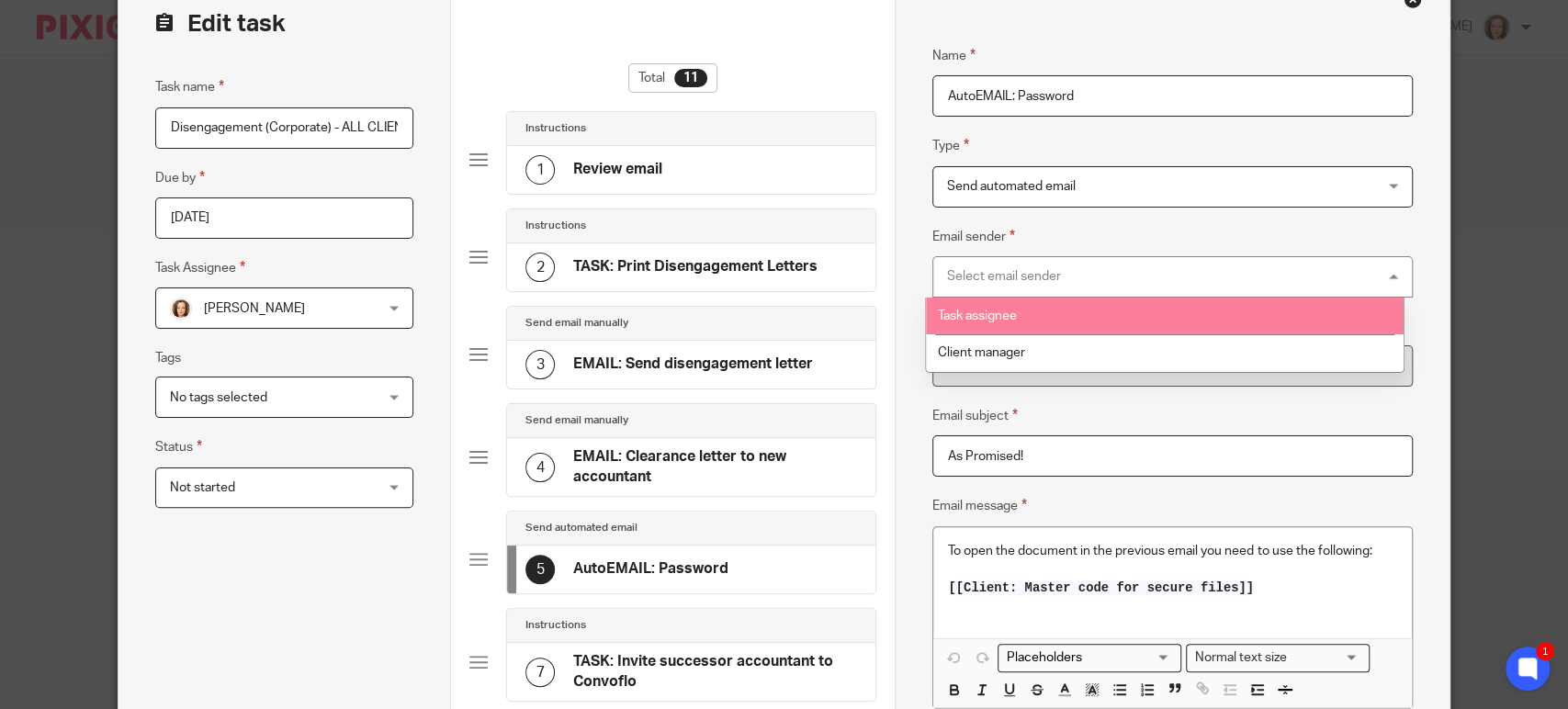
click at [1000, 307] on li "Task assignee" at bounding box center [1164, 316] width 479 height 38
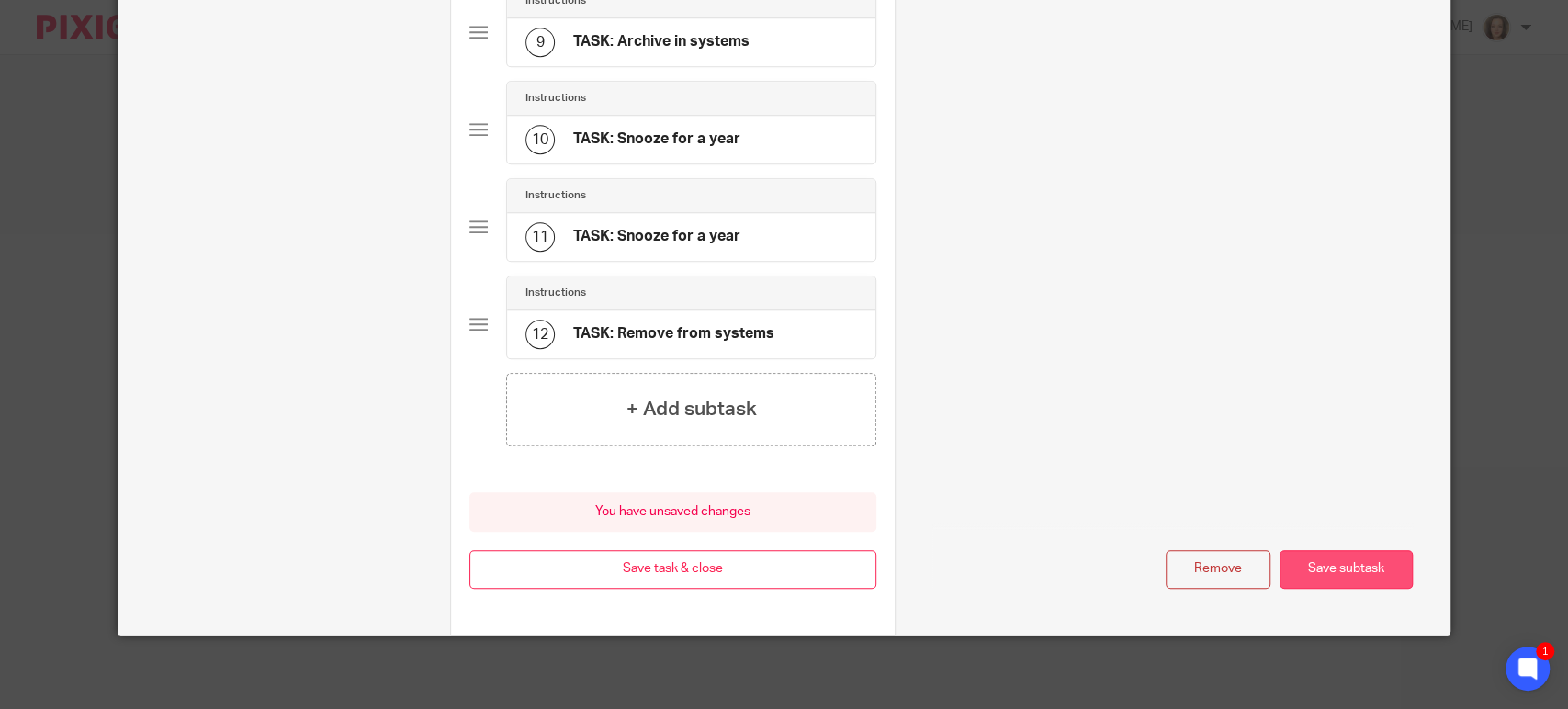
click at [1360, 563] on button "Save subtask" at bounding box center [1347, 570] width 134 height 39
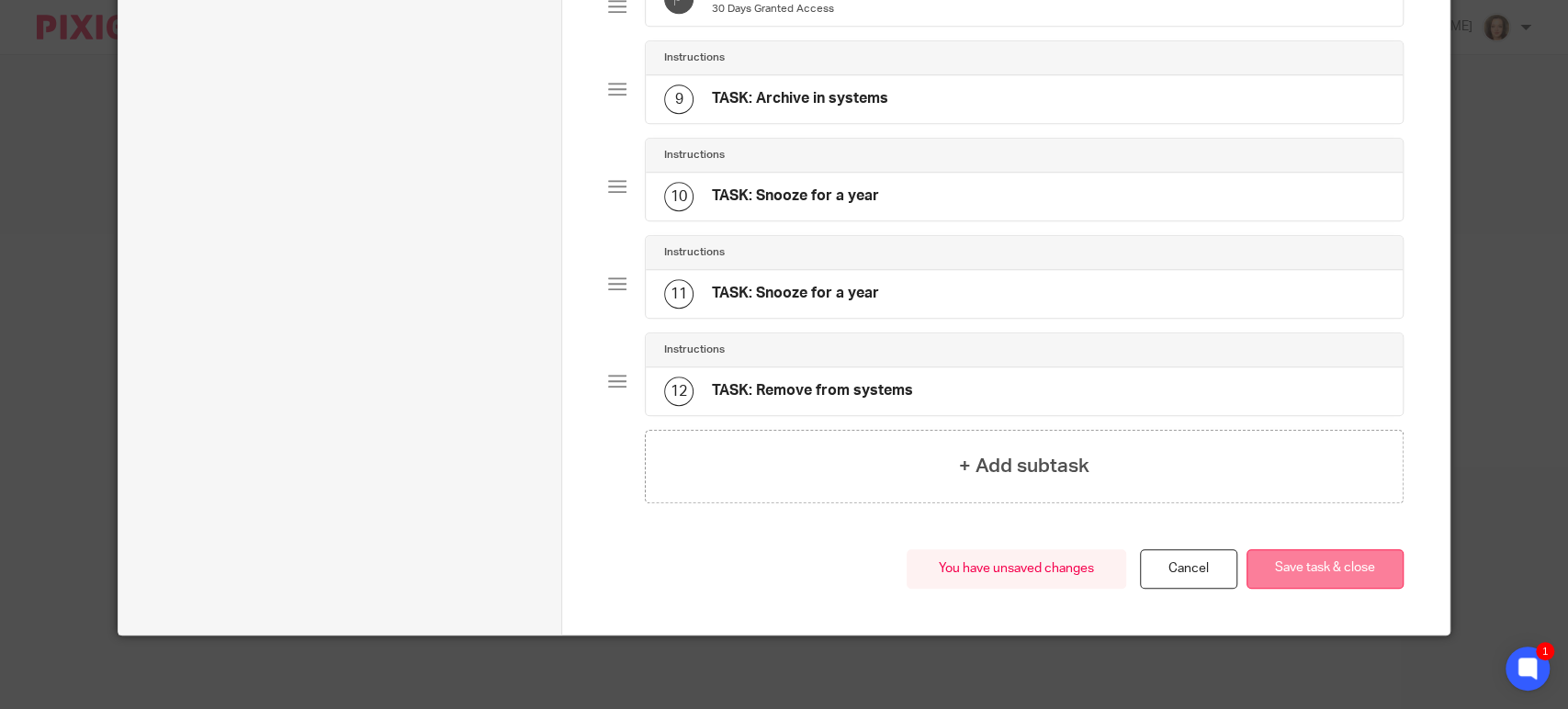
click at [1280, 564] on button "Save task & close" at bounding box center [1324, 569] width 157 height 39
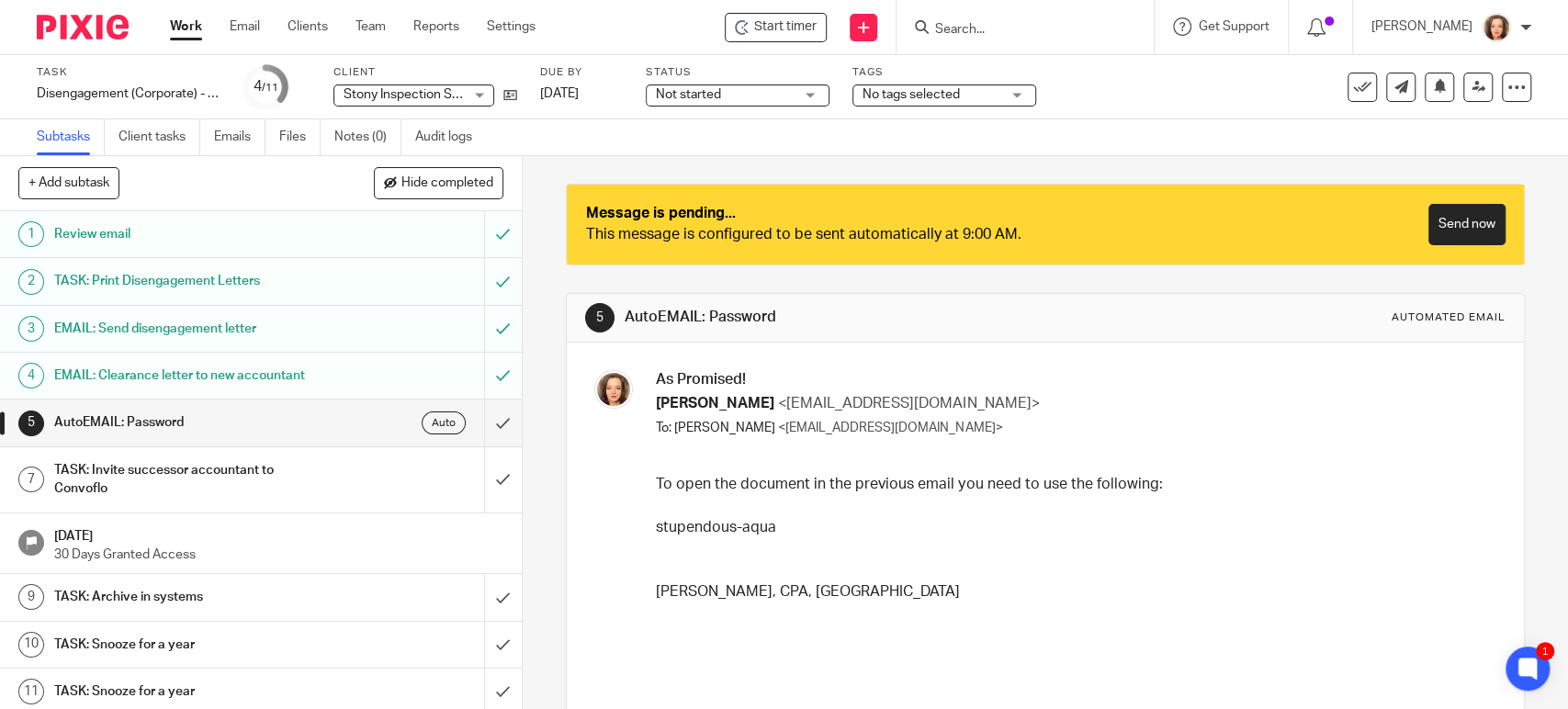
click at [1364, 233] on div "Send now" at bounding box center [1275, 225] width 460 height 41
click at [1443, 223] on link "Send now" at bounding box center [1467, 225] width 77 height 41
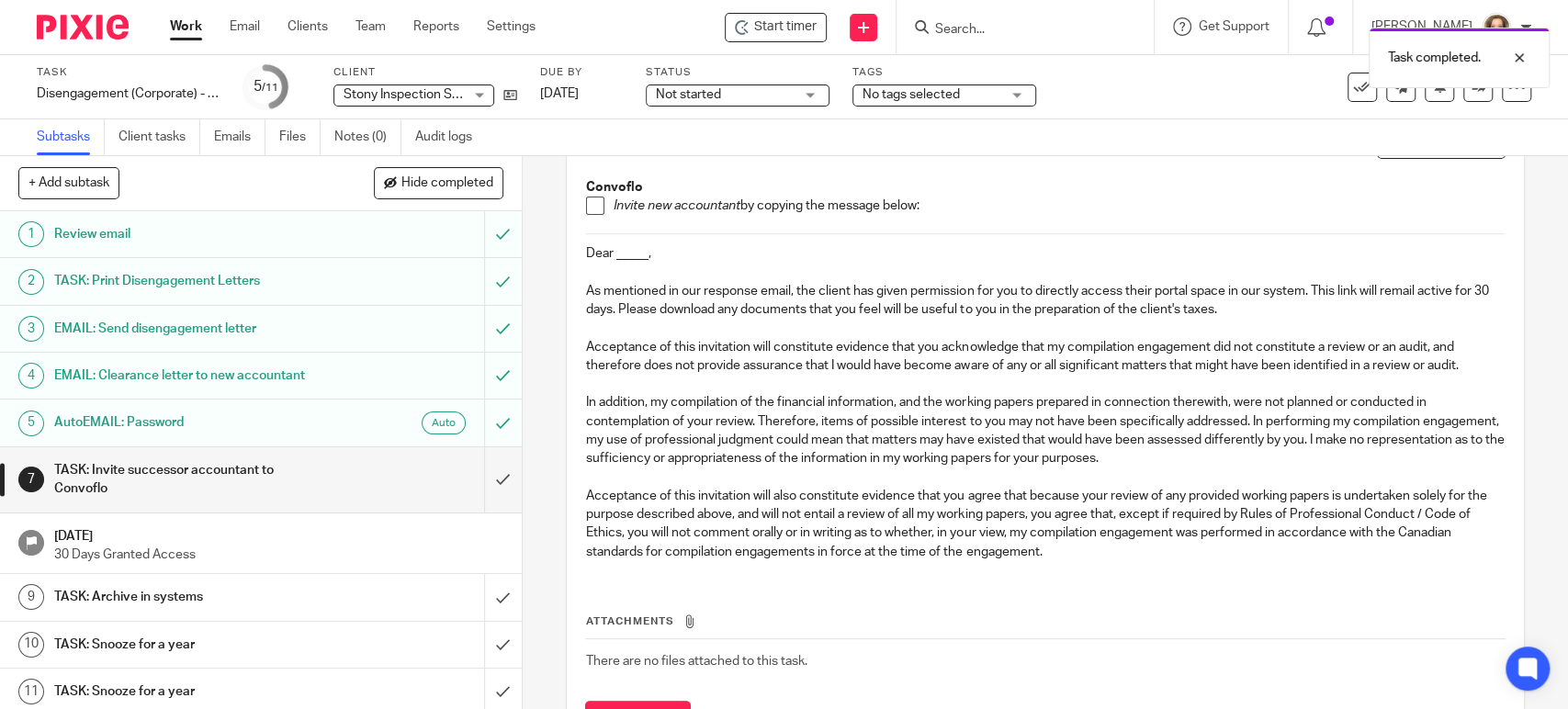
scroll to position [219, 0]
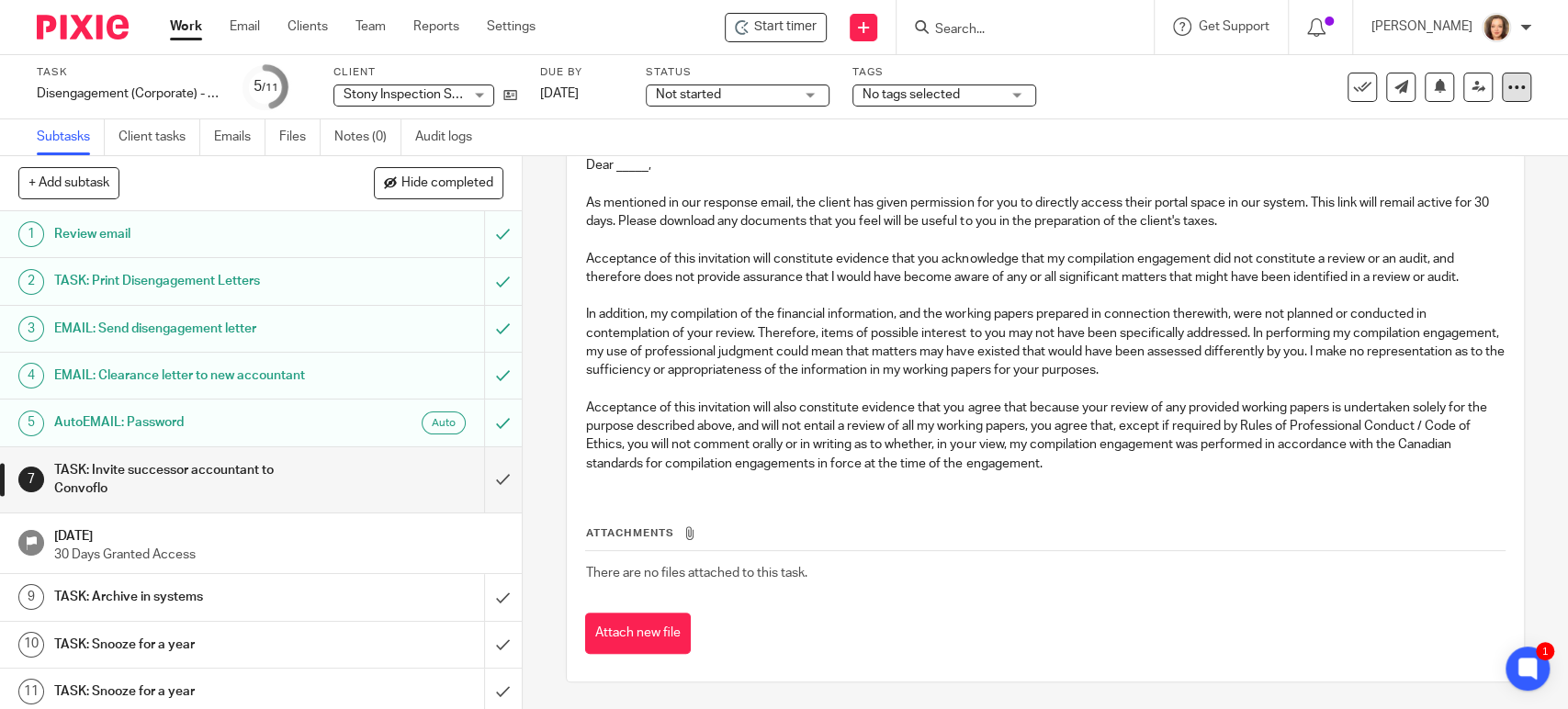
click at [1508, 80] on icon at bounding box center [1517, 87] width 19 height 19
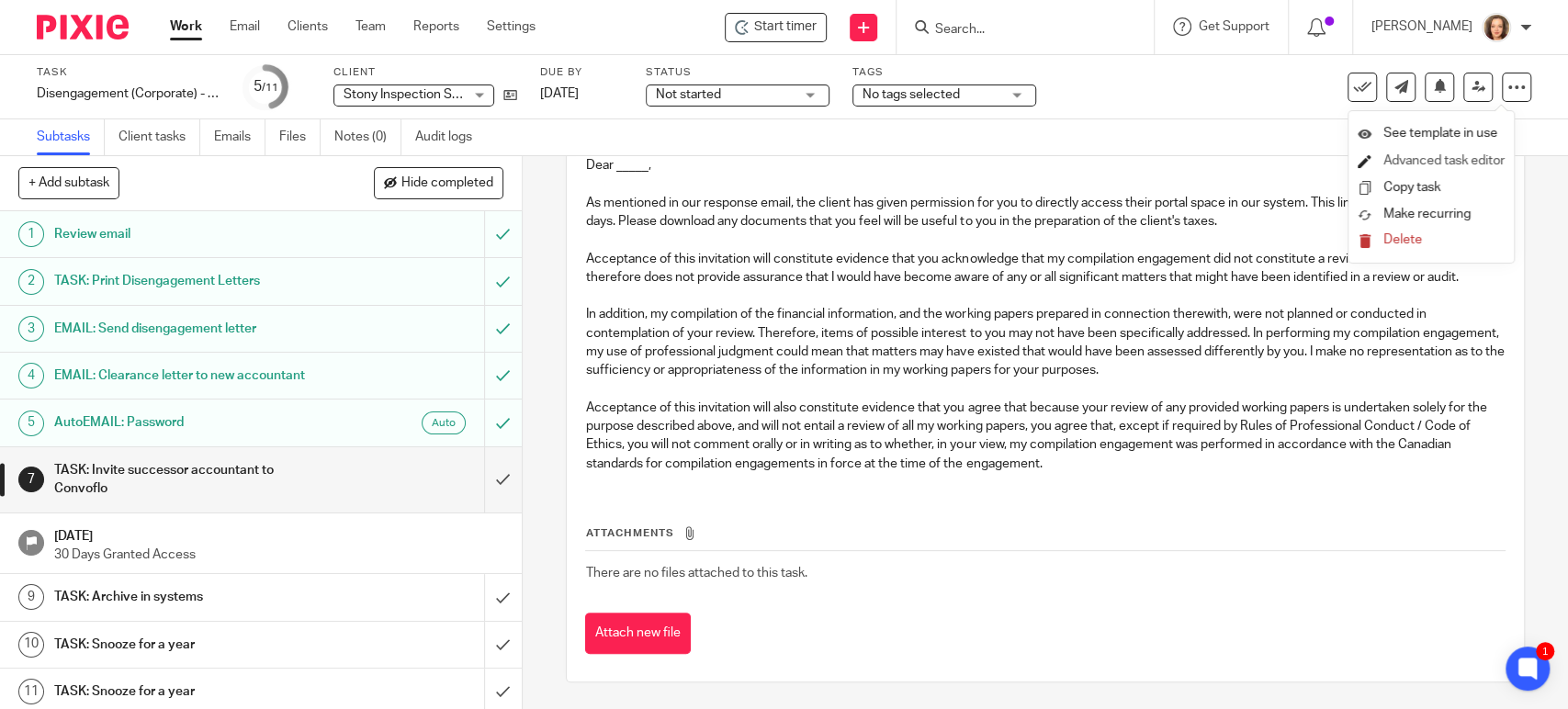
click at [1436, 157] on link "Advanced task editor" at bounding box center [1444, 161] width 121 height 13
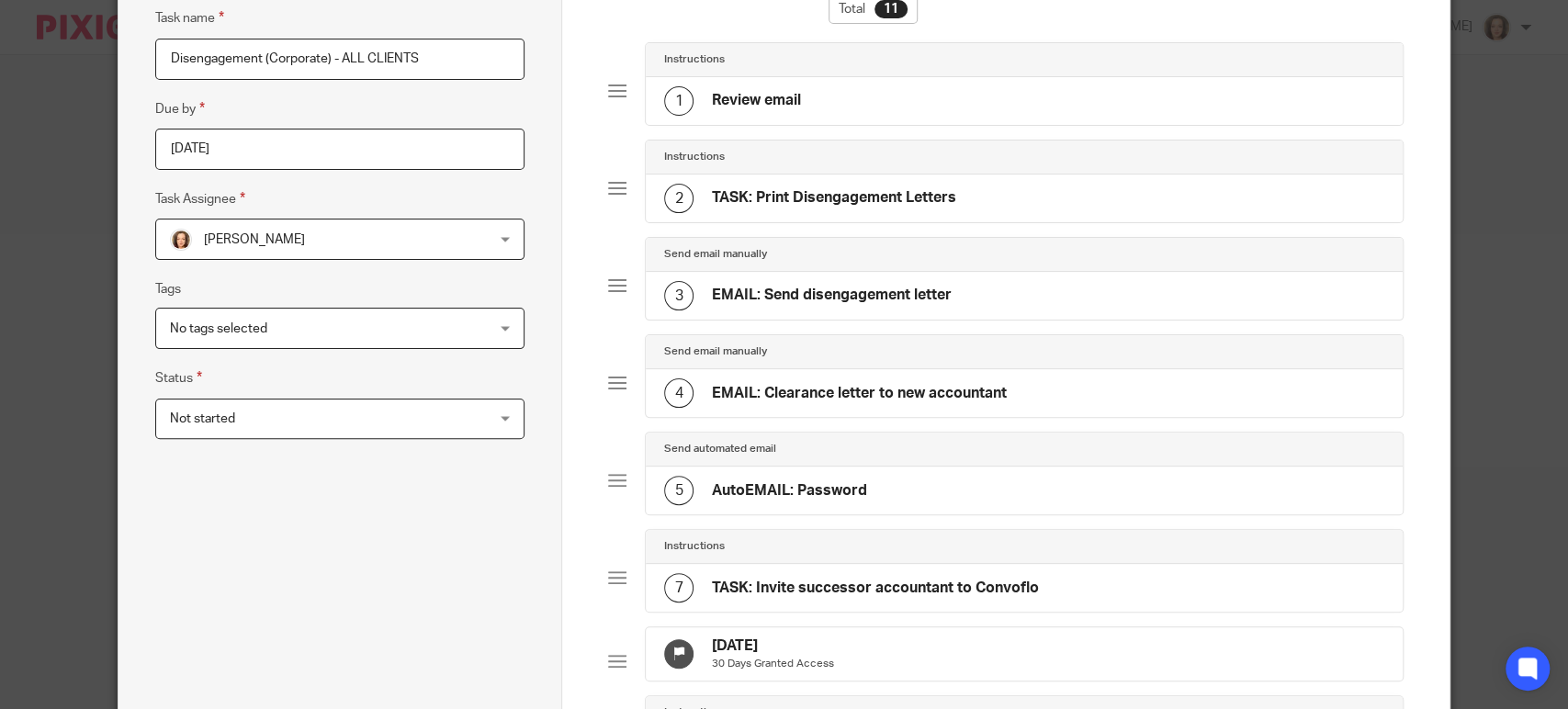
scroll to position [561, 0]
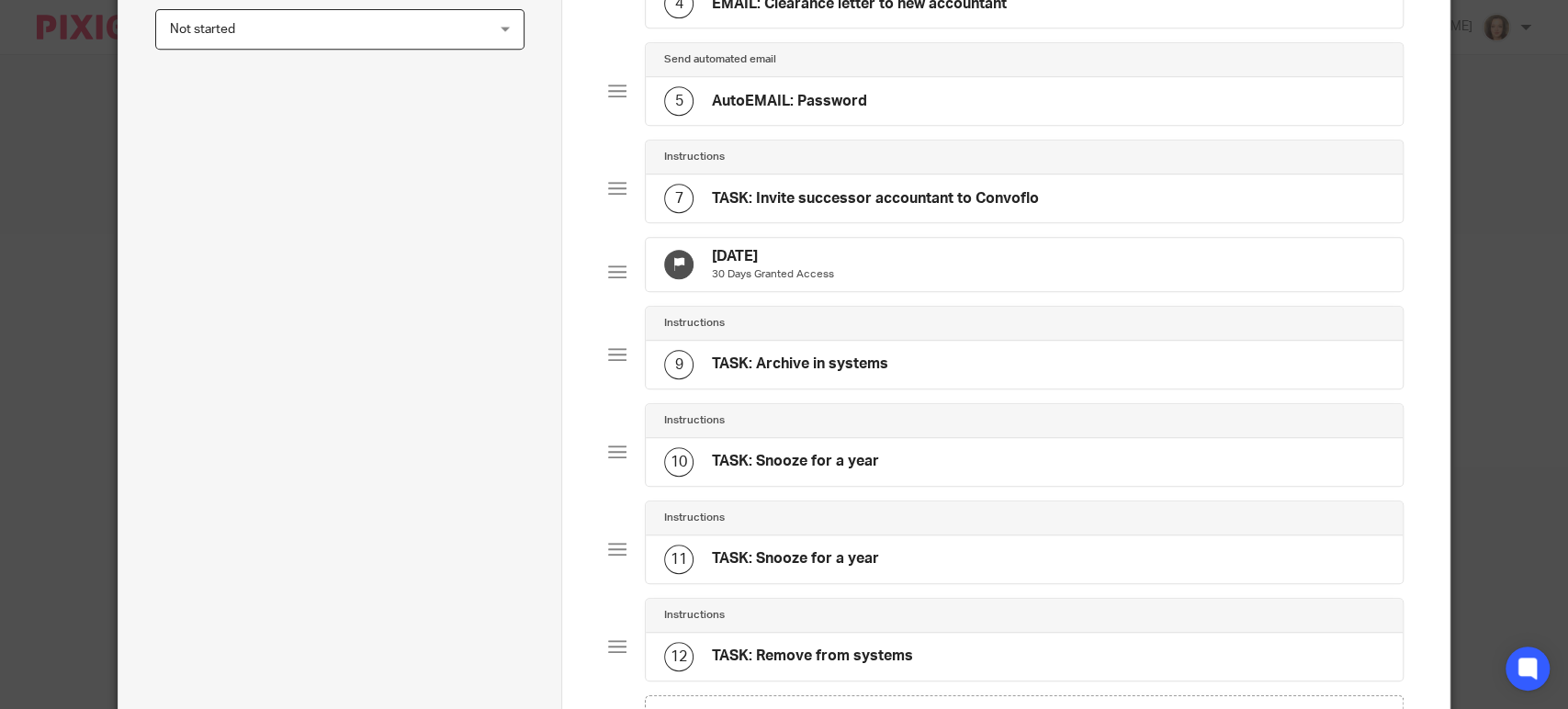
click at [970, 183] on div "7 TASK: Invite successor accountant to Convoflo" at bounding box center [851, 197] width 374 height 29
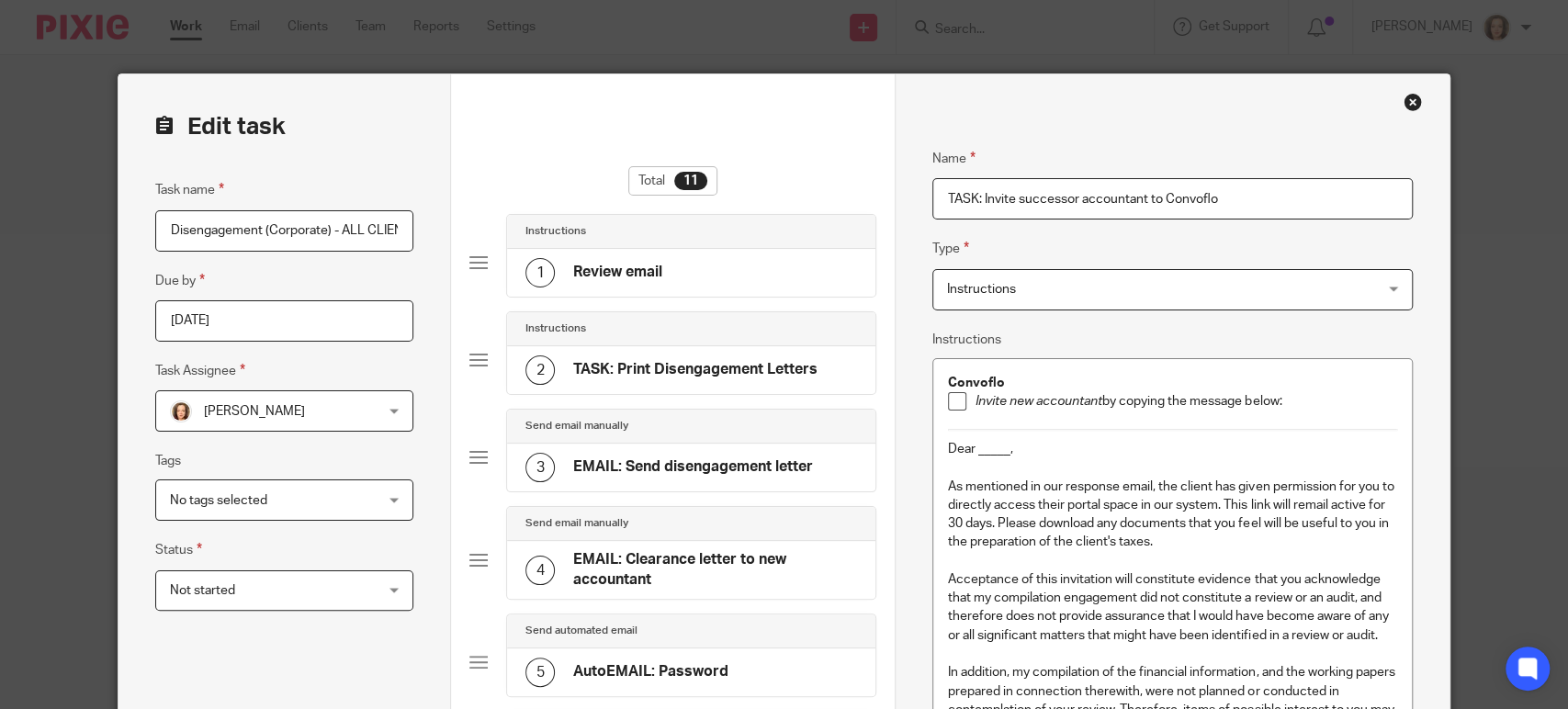
scroll to position [0, 0]
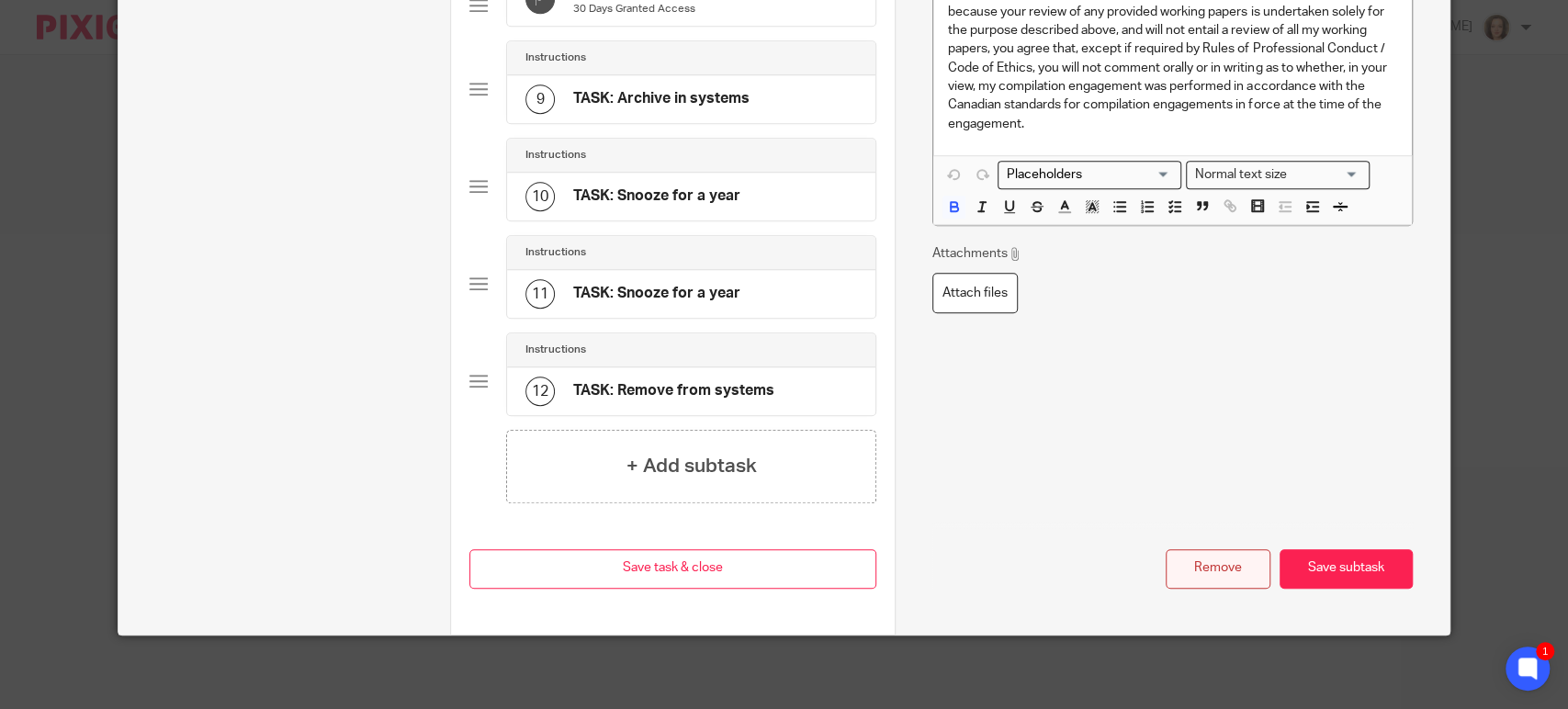
click at [1205, 567] on button "Remove" at bounding box center [1217, 569] width 104 height 39
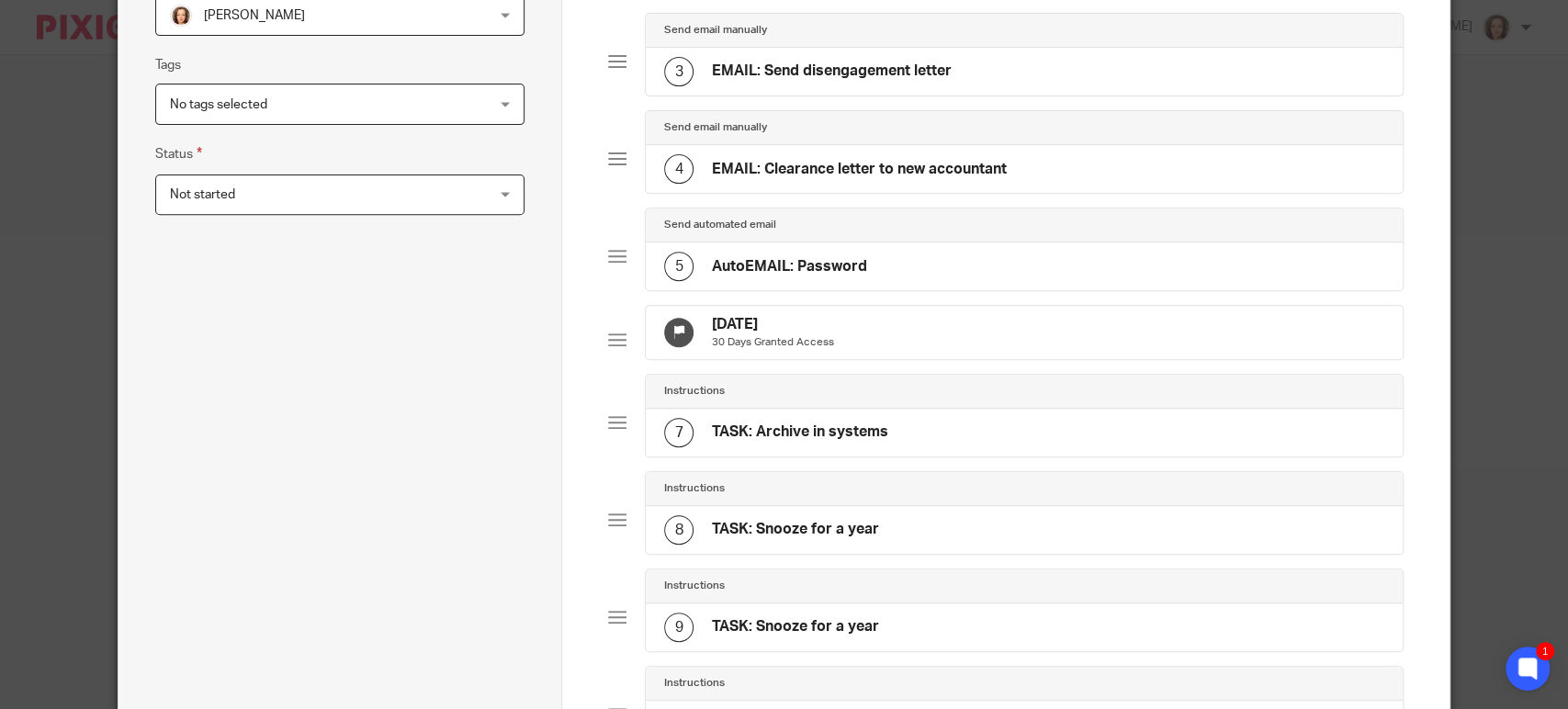
scroll to position [357, 0]
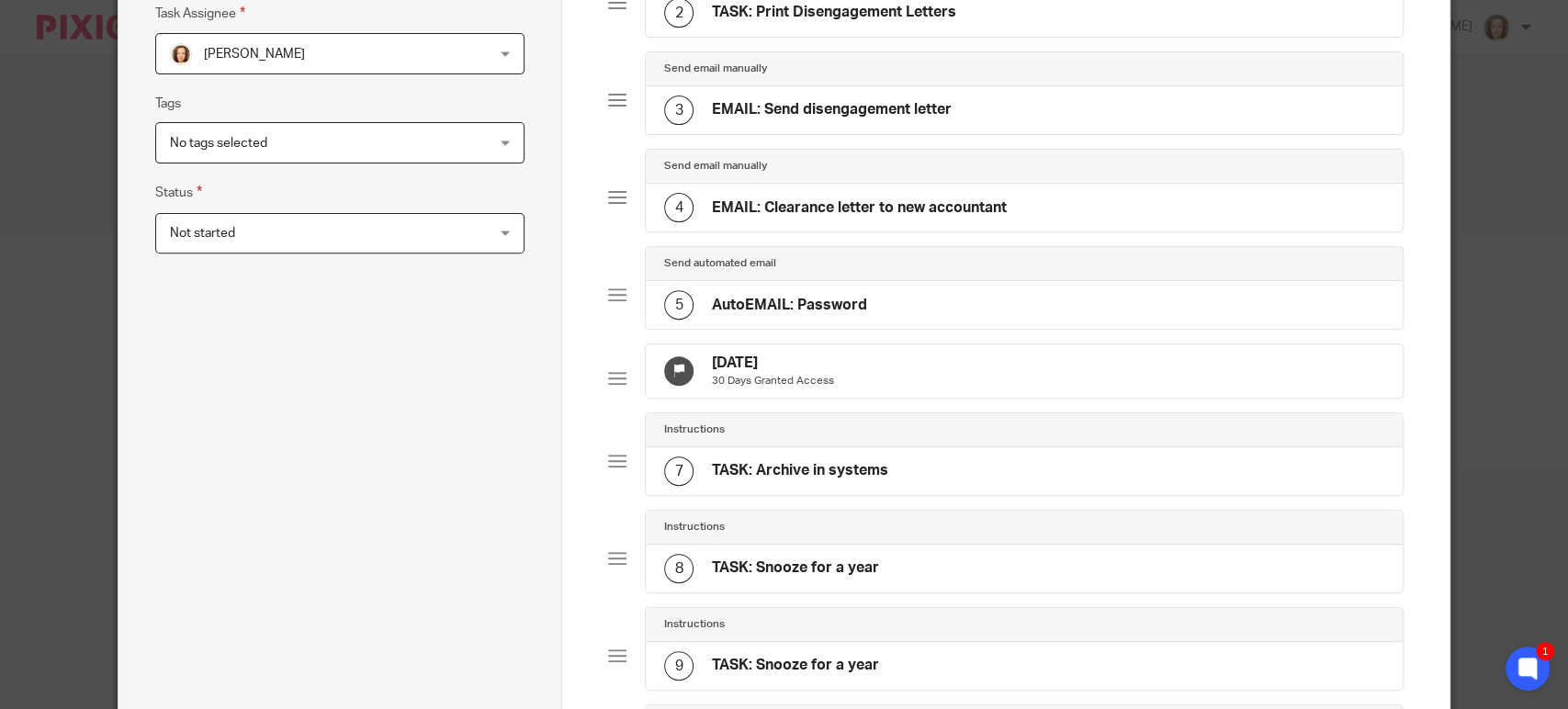
click at [909, 367] on div "Nov 9, 2025 30 Days Granted Access" at bounding box center [1024, 370] width 757 height 54
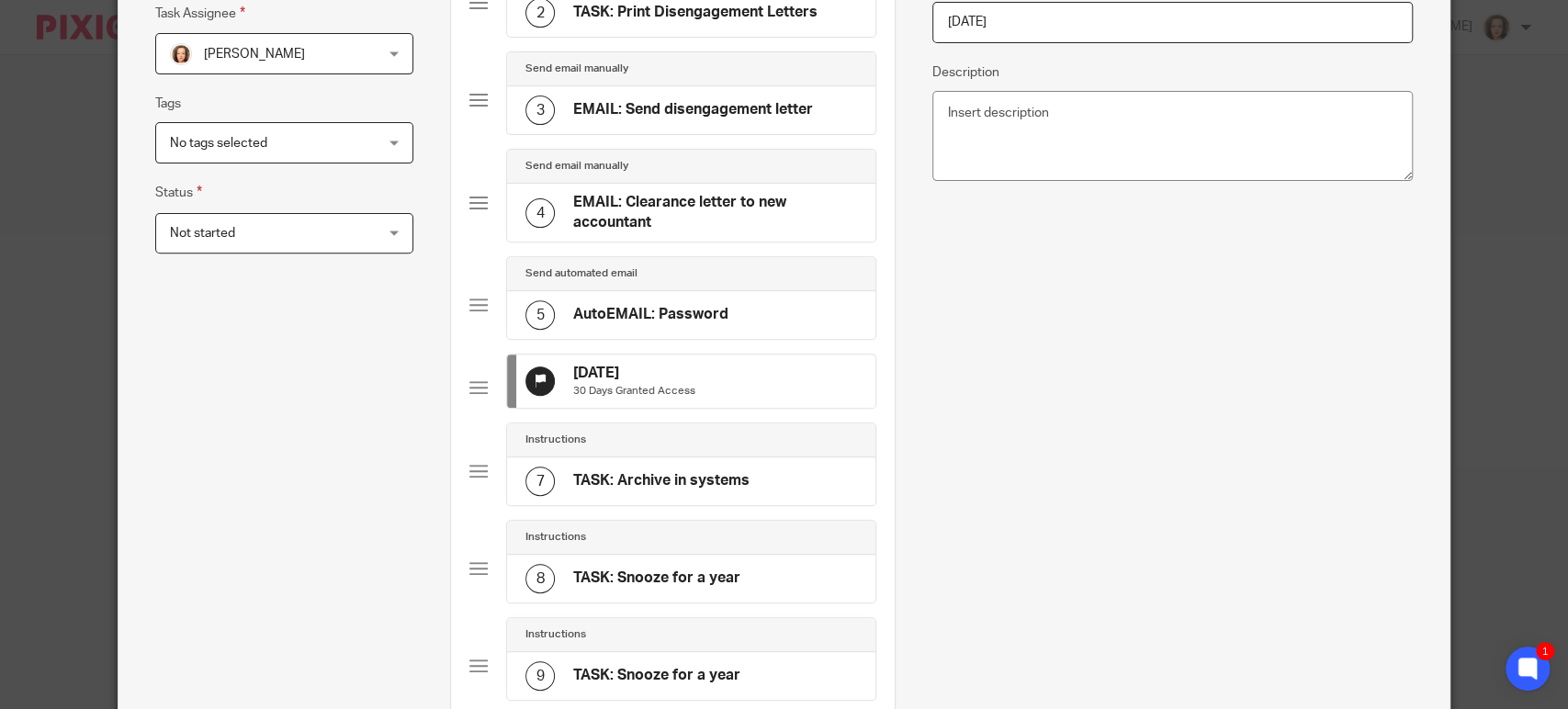
scroll to position [0, 0]
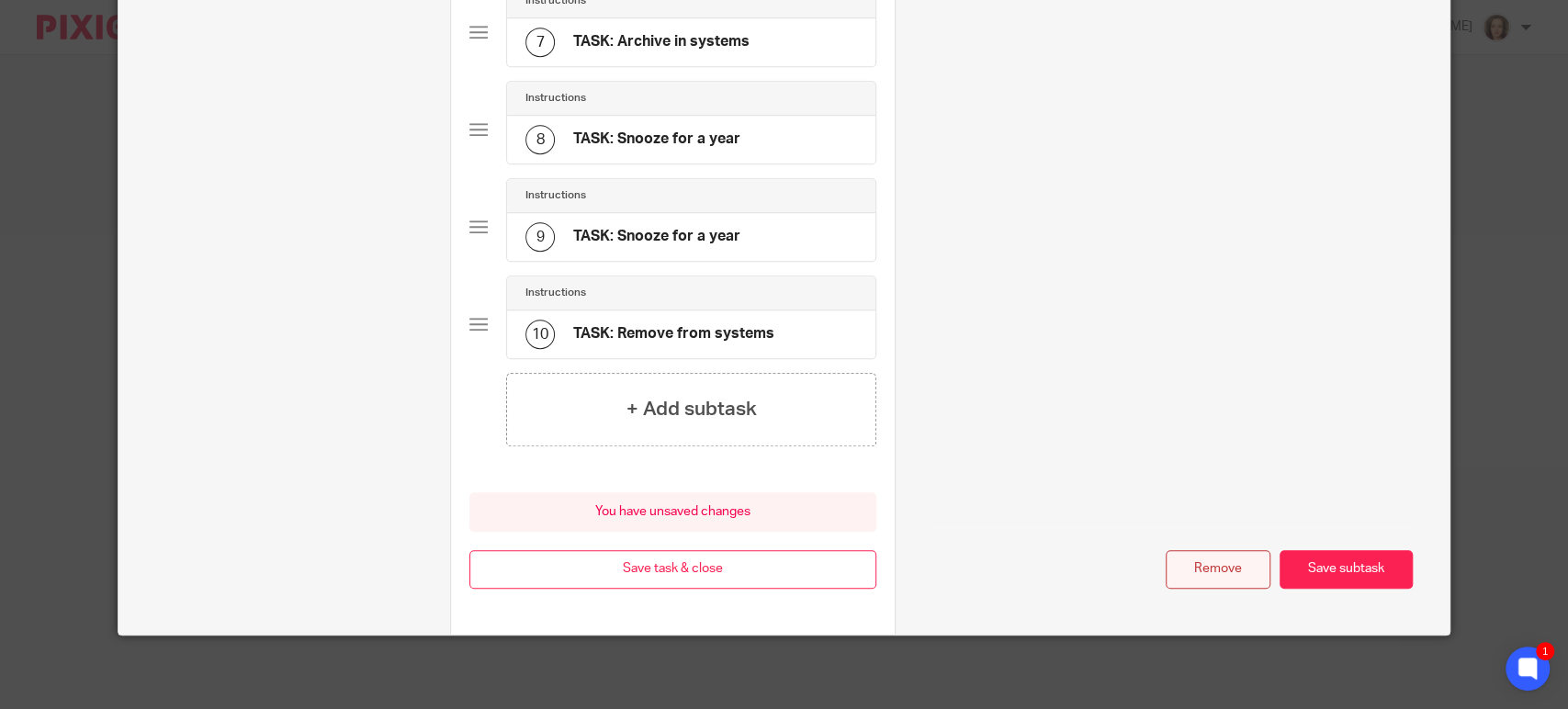
click at [1209, 568] on button "Remove" at bounding box center [1217, 570] width 104 height 39
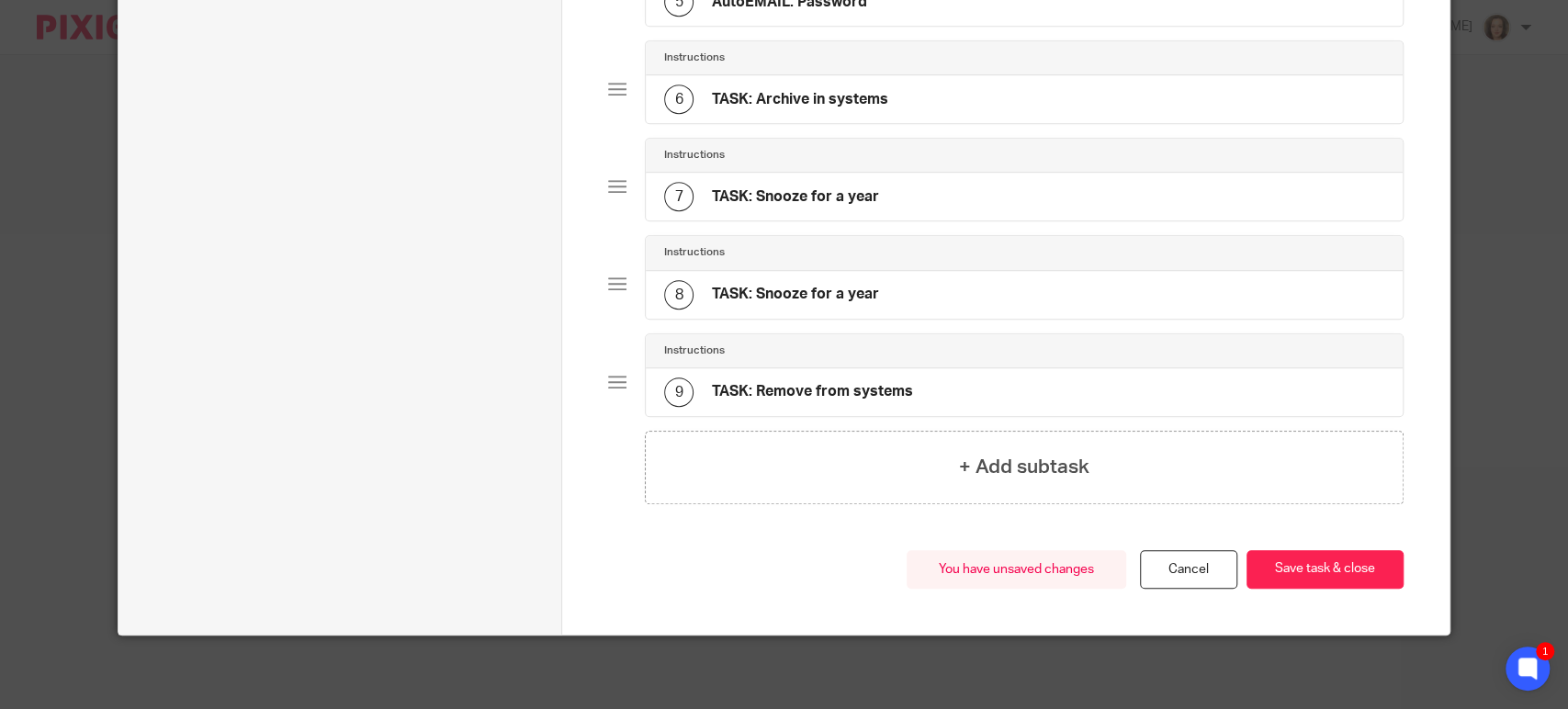
scroll to position [656, 0]
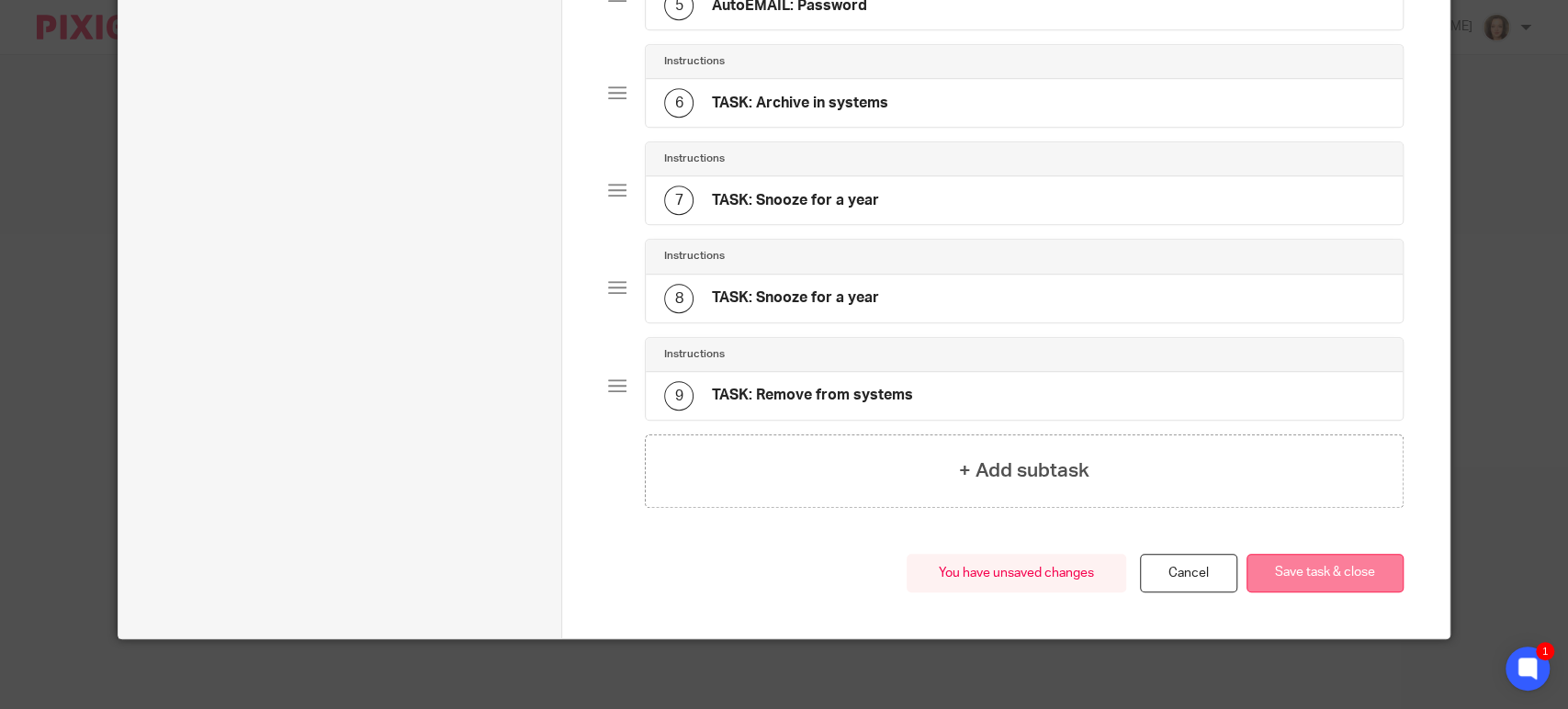
click at [1287, 572] on button "Save task & close" at bounding box center [1324, 574] width 157 height 39
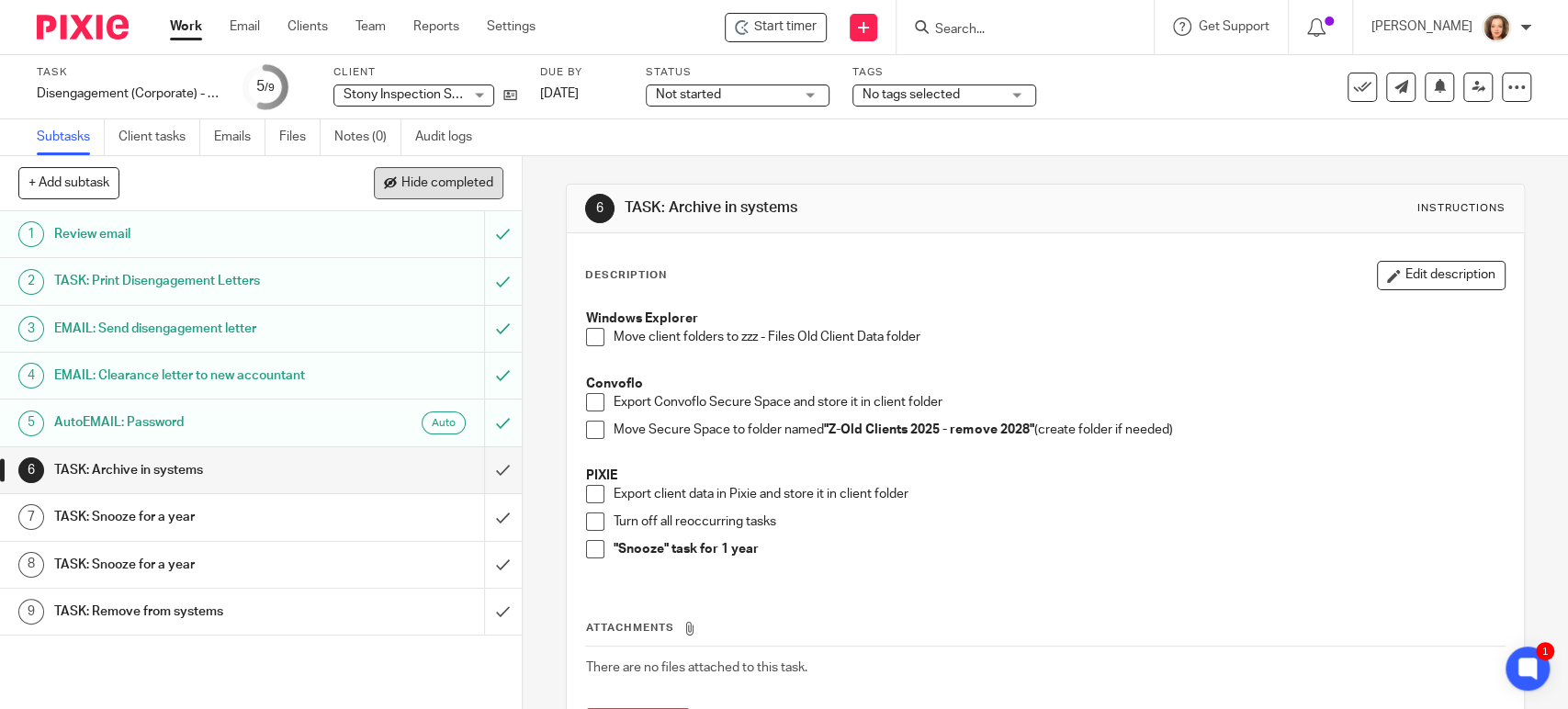
drag, startPoint x: 460, startPoint y: 181, endPoint x: 450, endPoint y: 177, distance: 10.8
click at [459, 181] on span "Hide completed" at bounding box center [448, 184] width 92 height 15
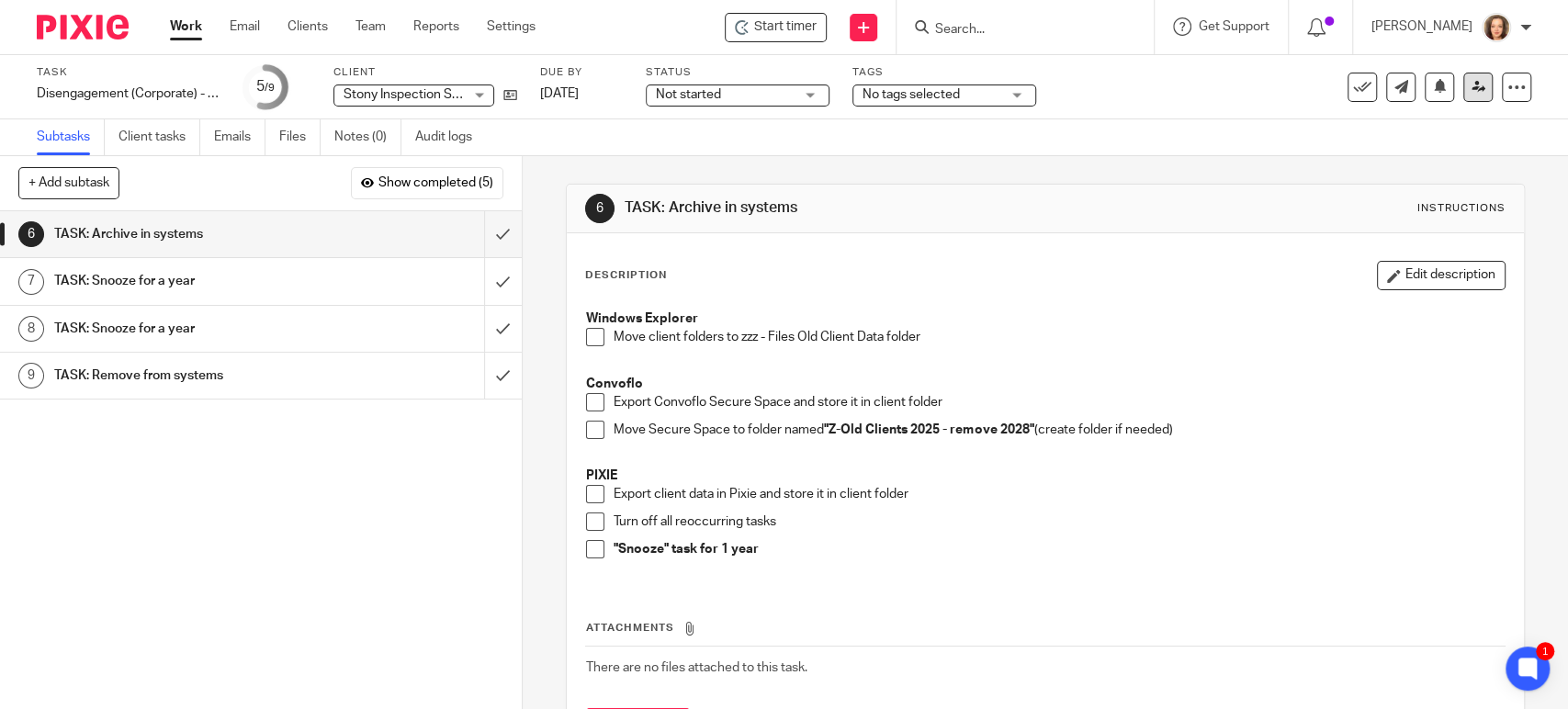
click at [1472, 87] on icon at bounding box center [1479, 87] width 14 height 14
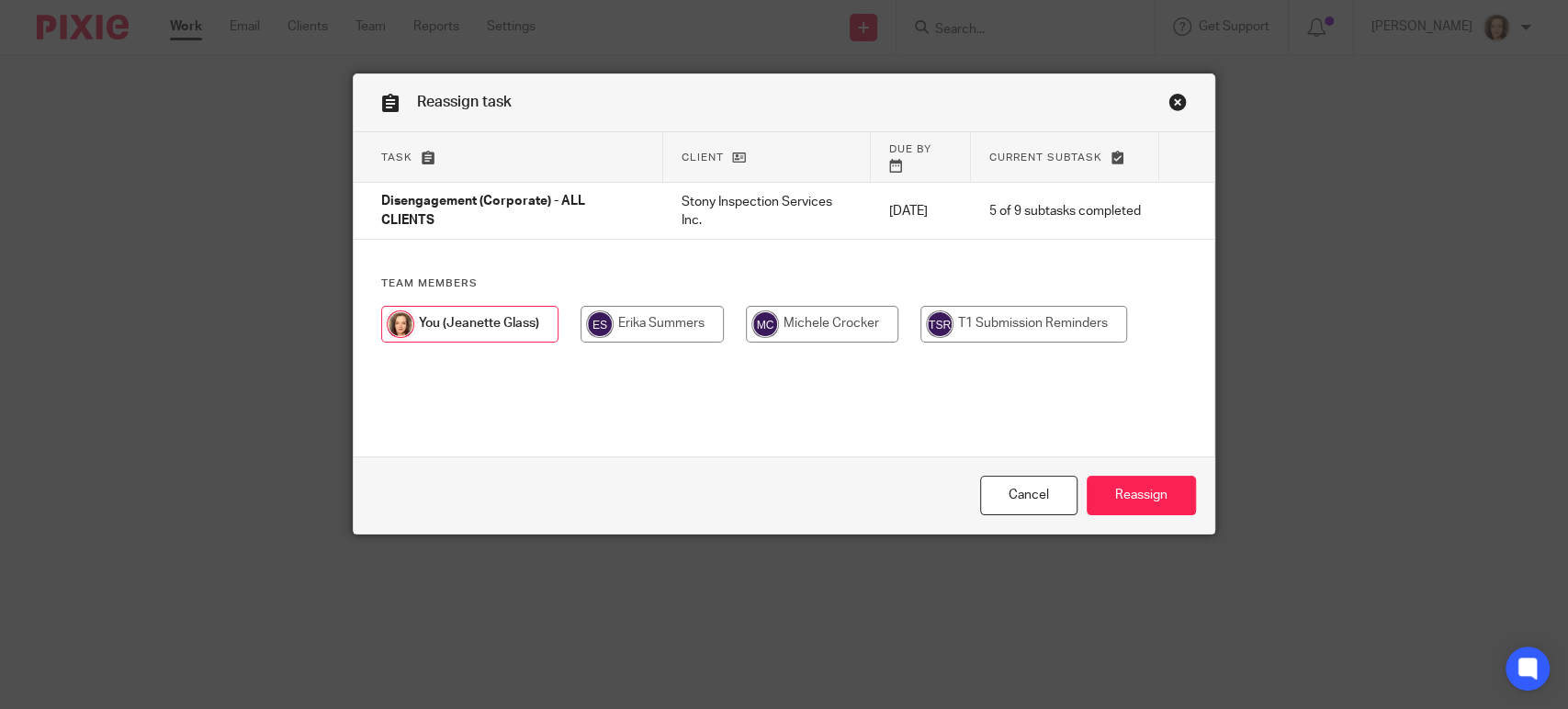
click at [805, 306] on input "radio" at bounding box center [822, 323] width 152 height 37
radio input "true"
click at [1133, 481] on input "Reassign" at bounding box center [1141, 496] width 109 height 39
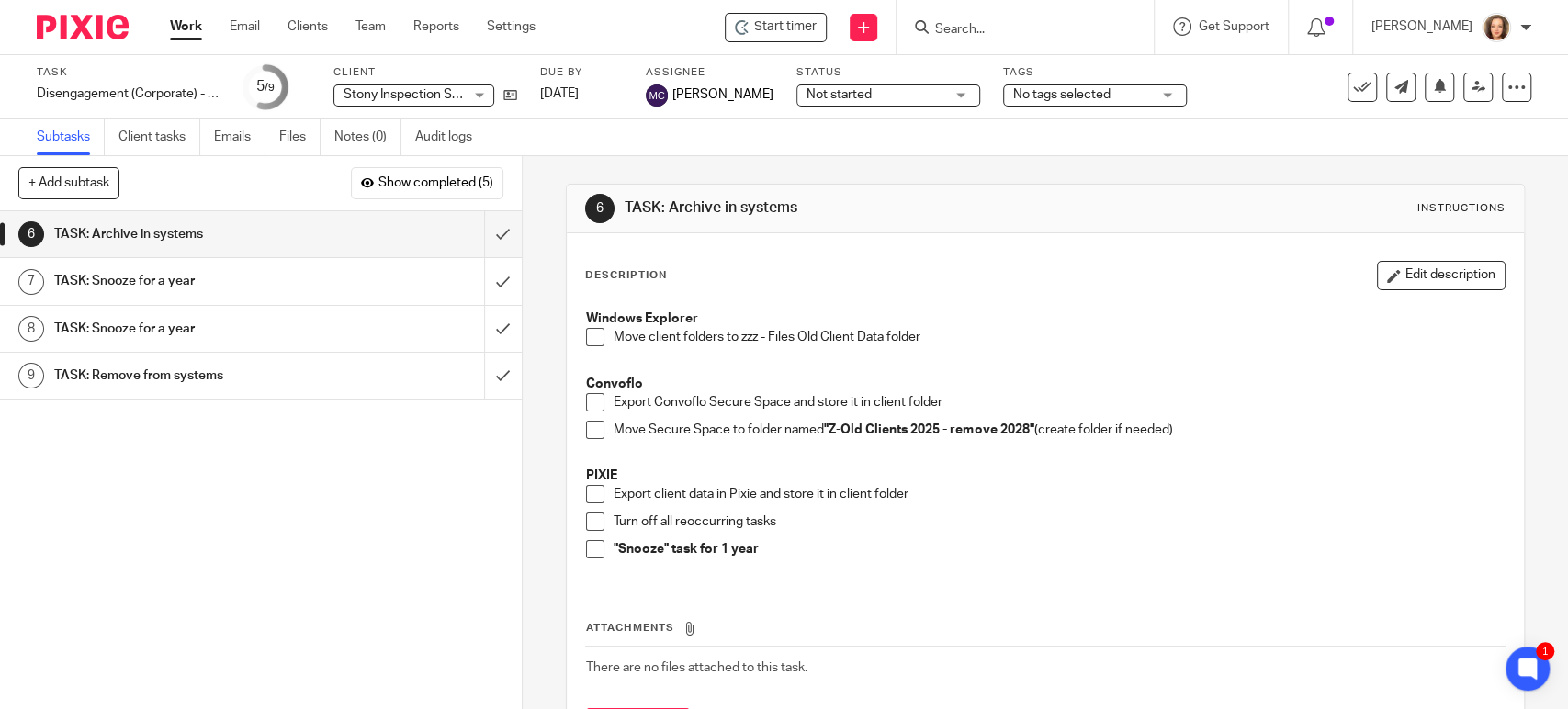
click at [968, 27] on input "Search" at bounding box center [1016, 30] width 166 height 17
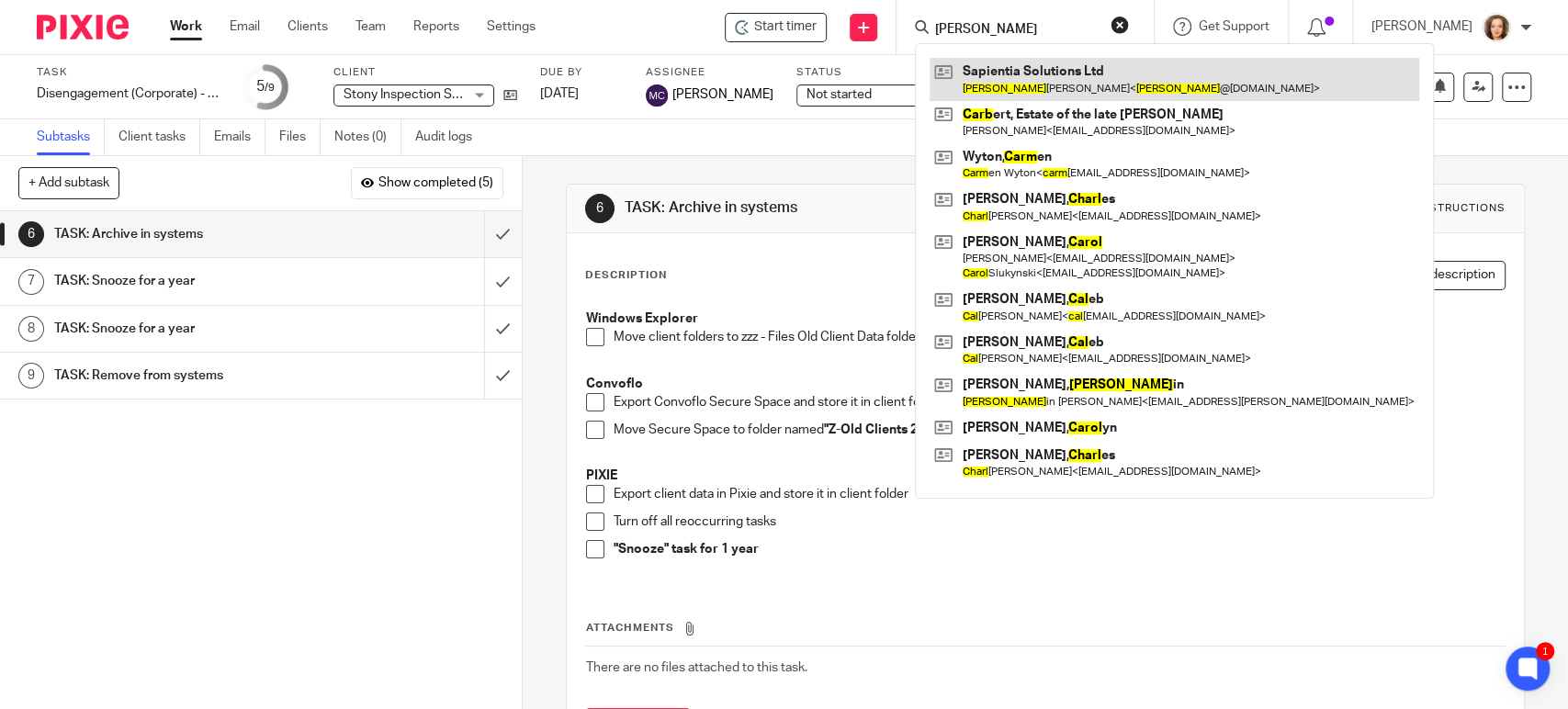
type input "carl"
click at [1050, 81] on link at bounding box center [1174, 79] width 490 height 42
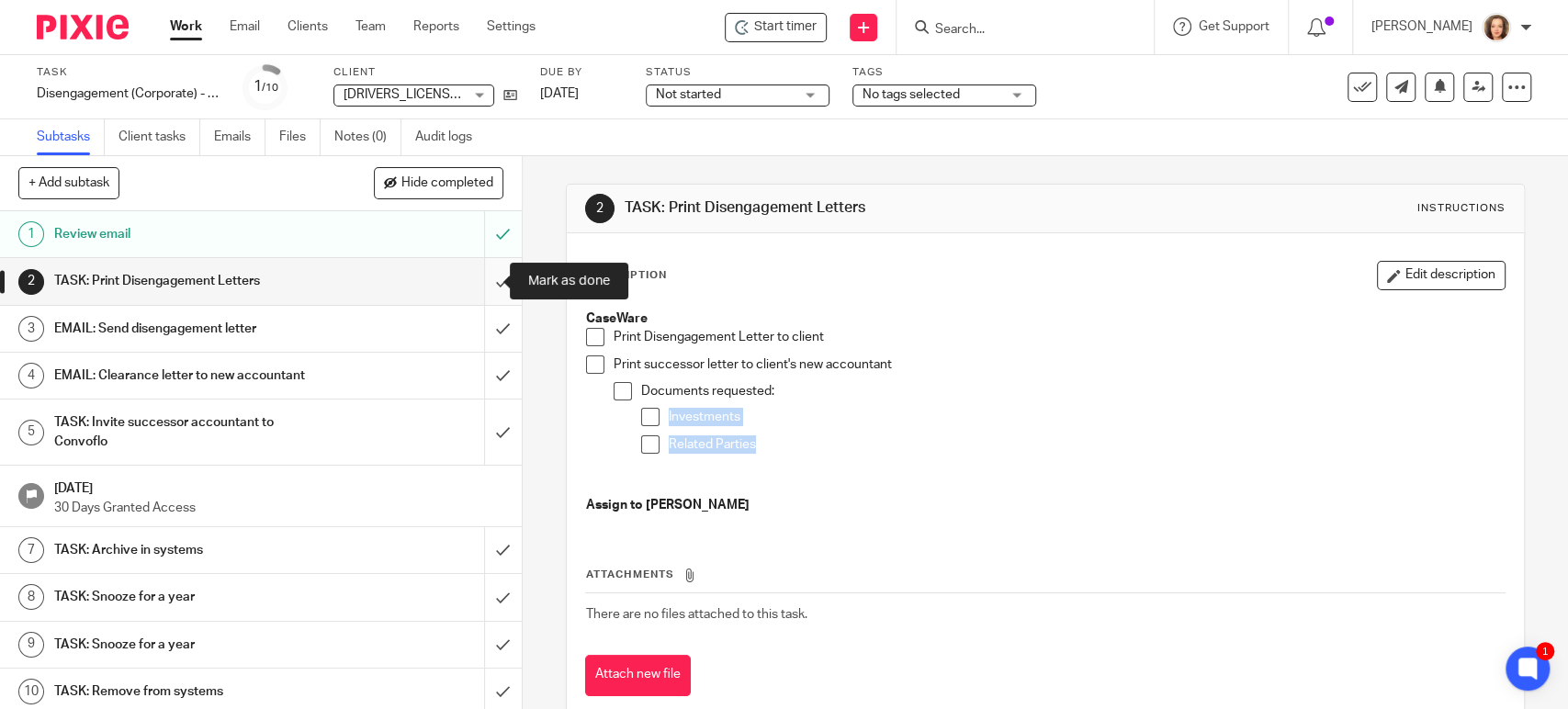
click at [481, 275] on input "submit" at bounding box center [261, 280] width 522 height 46
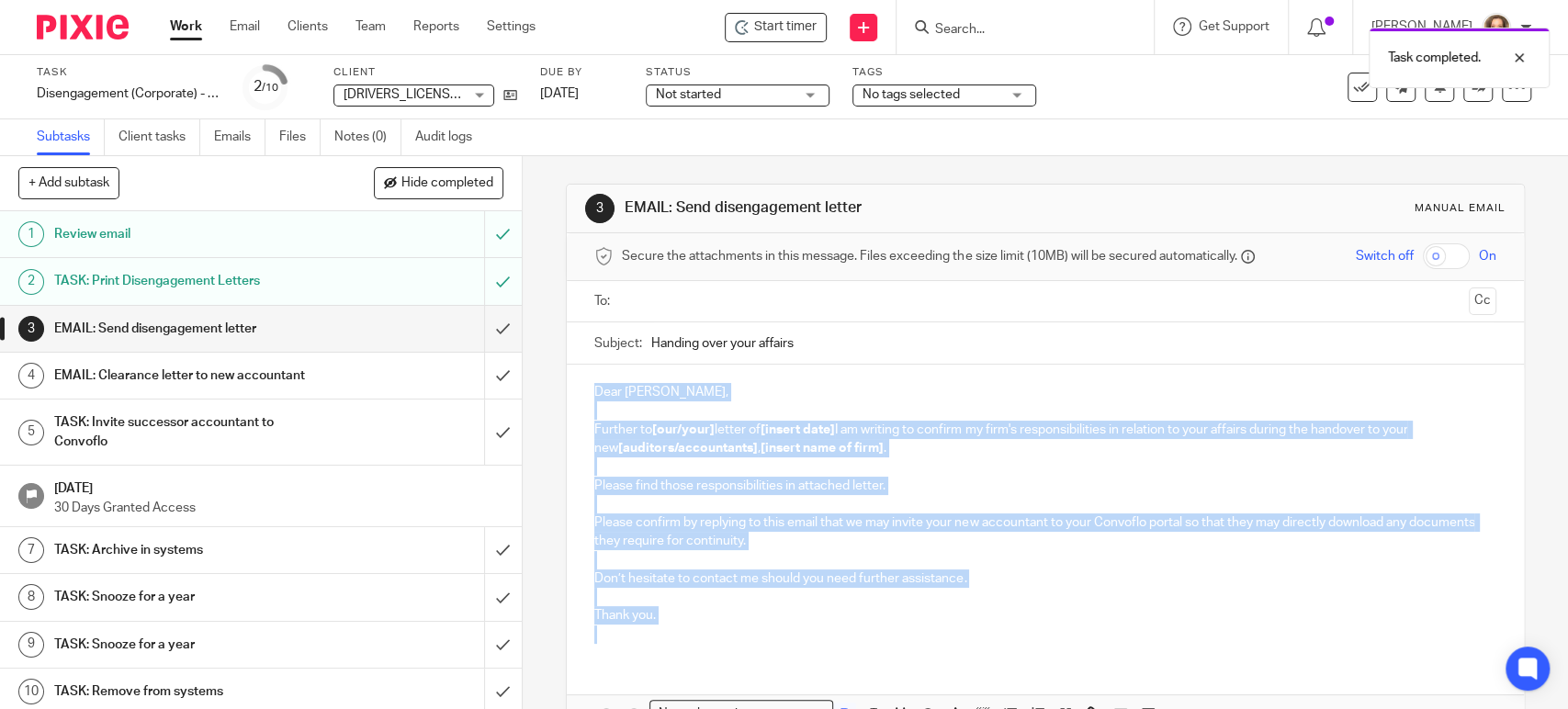
drag, startPoint x: 0, startPoint y: 0, endPoint x: 566, endPoint y: 384, distance: 684.0
click at [567, 384] on div "Dear [PERSON_NAME], Further to [our/your] letter of [insert date] I am writing …" at bounding box center [1045, 512] width 957 height 293
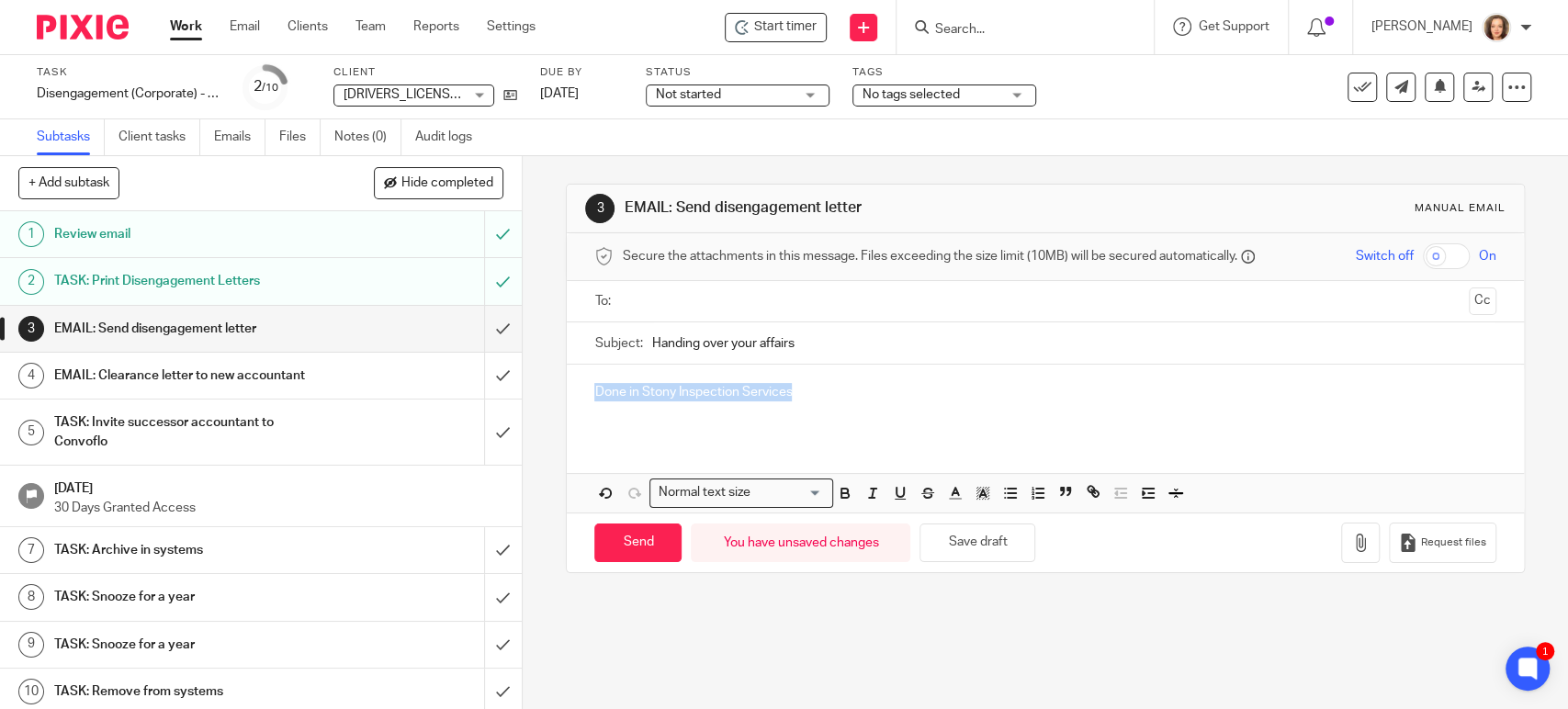
copy p "Done in Stony Inspection Services"
click at [481, 325] on input "submit" at bounding box center [261, 328] width 522 height 46
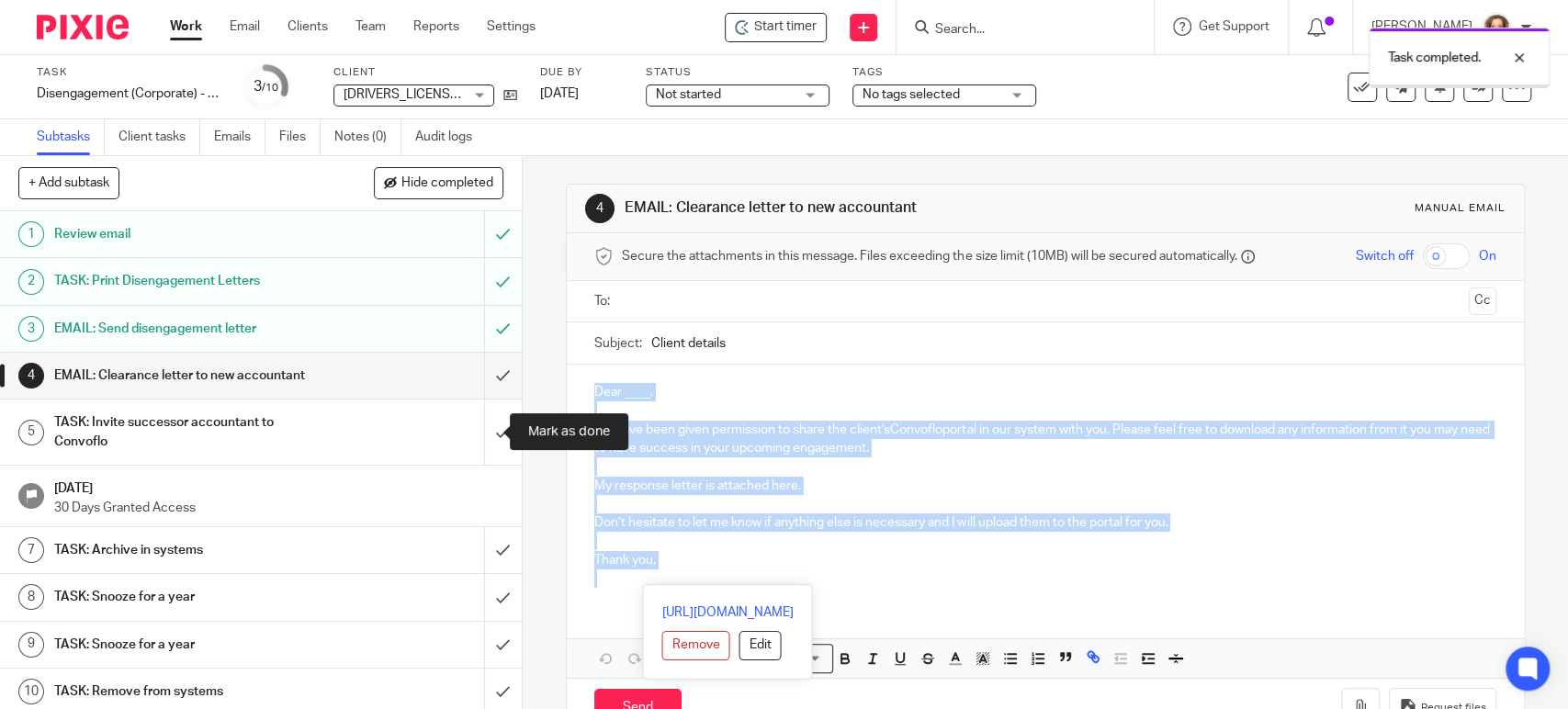
drag, startPoint x: 626, startPoint y: 539, endPoint x: 396, endPoint y: 244, distance: 374.1
click at [396, 248] on div "+ Add subtask Hide completed Cancel + Add 1 Review email 2 TASK: Print Disengag…" at bounding box center [784, 433] width 1568 height 553
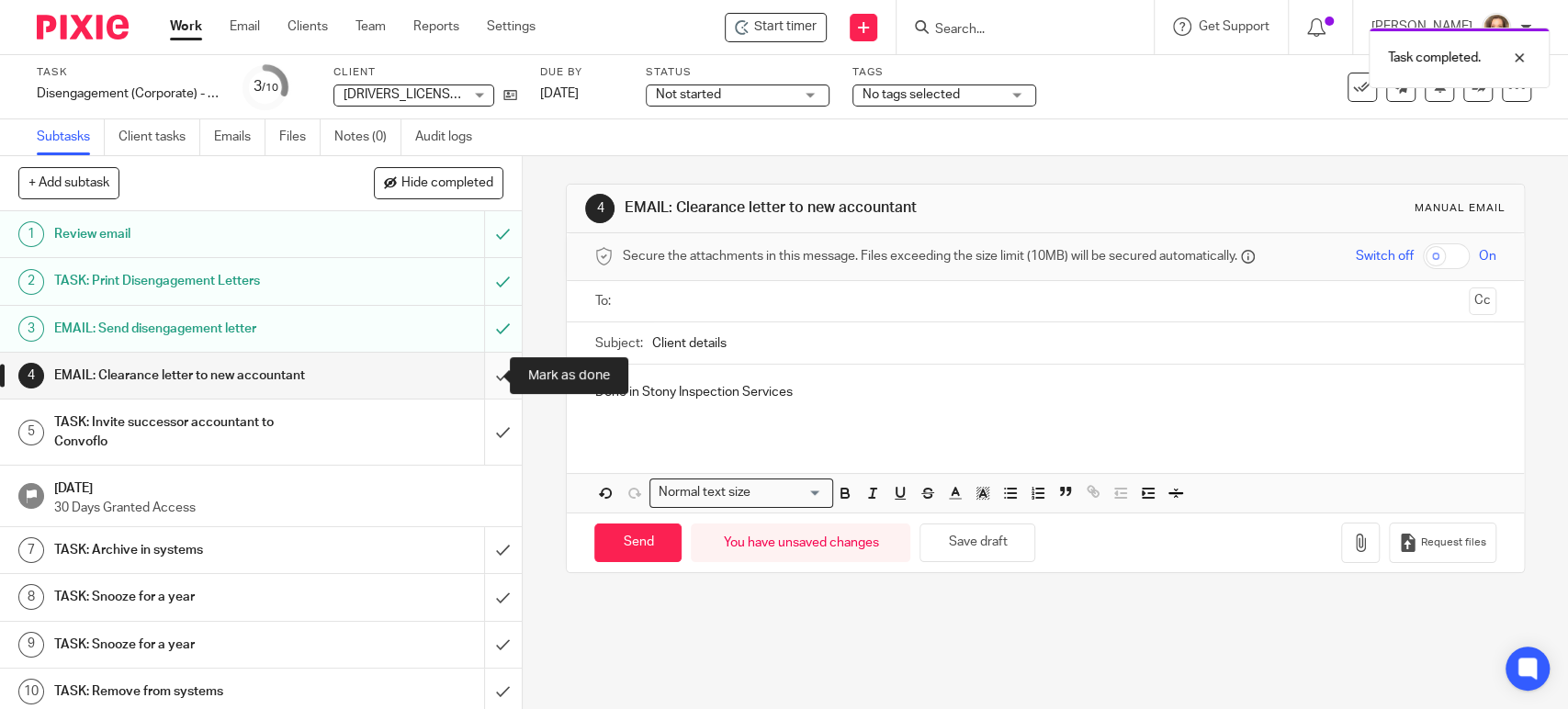
click at [480, 369] on input "submit" at bounding box center [261, 375] width 522 height 46
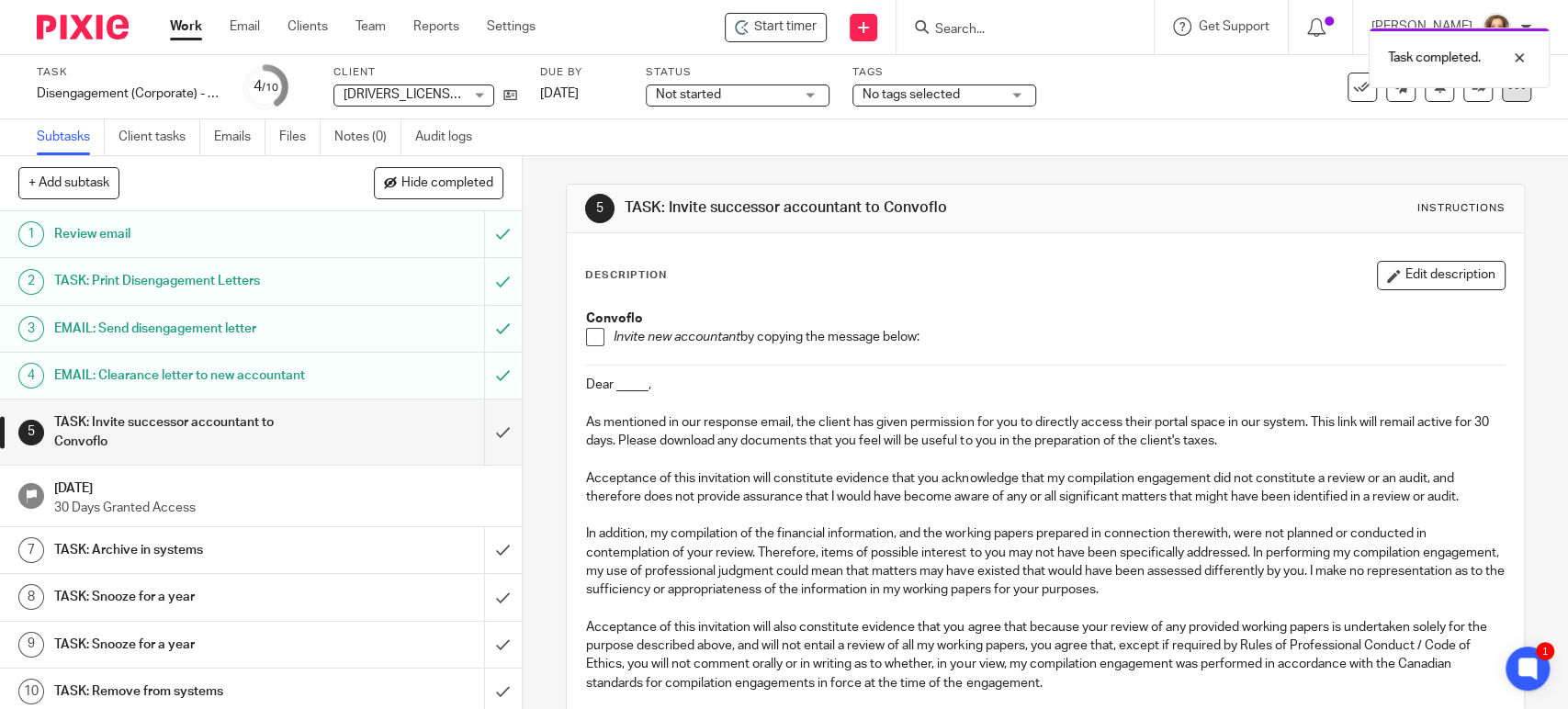
click at [1508, 89] on icon at bounding box center [1517, 87] width 19 height 19
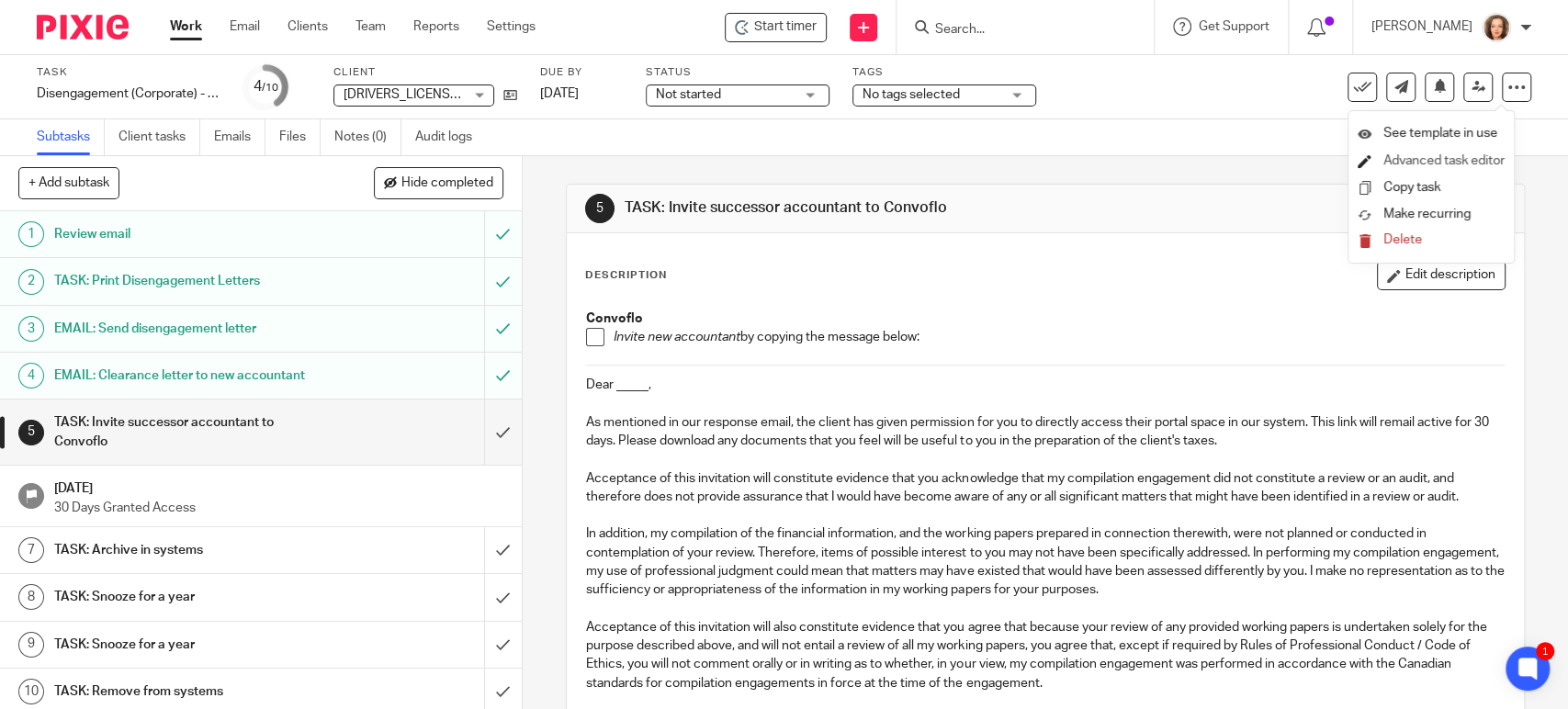
click at [1417, 159] on link "Advanced task editor" at bounding box center [1444, 161] width 121 height 13
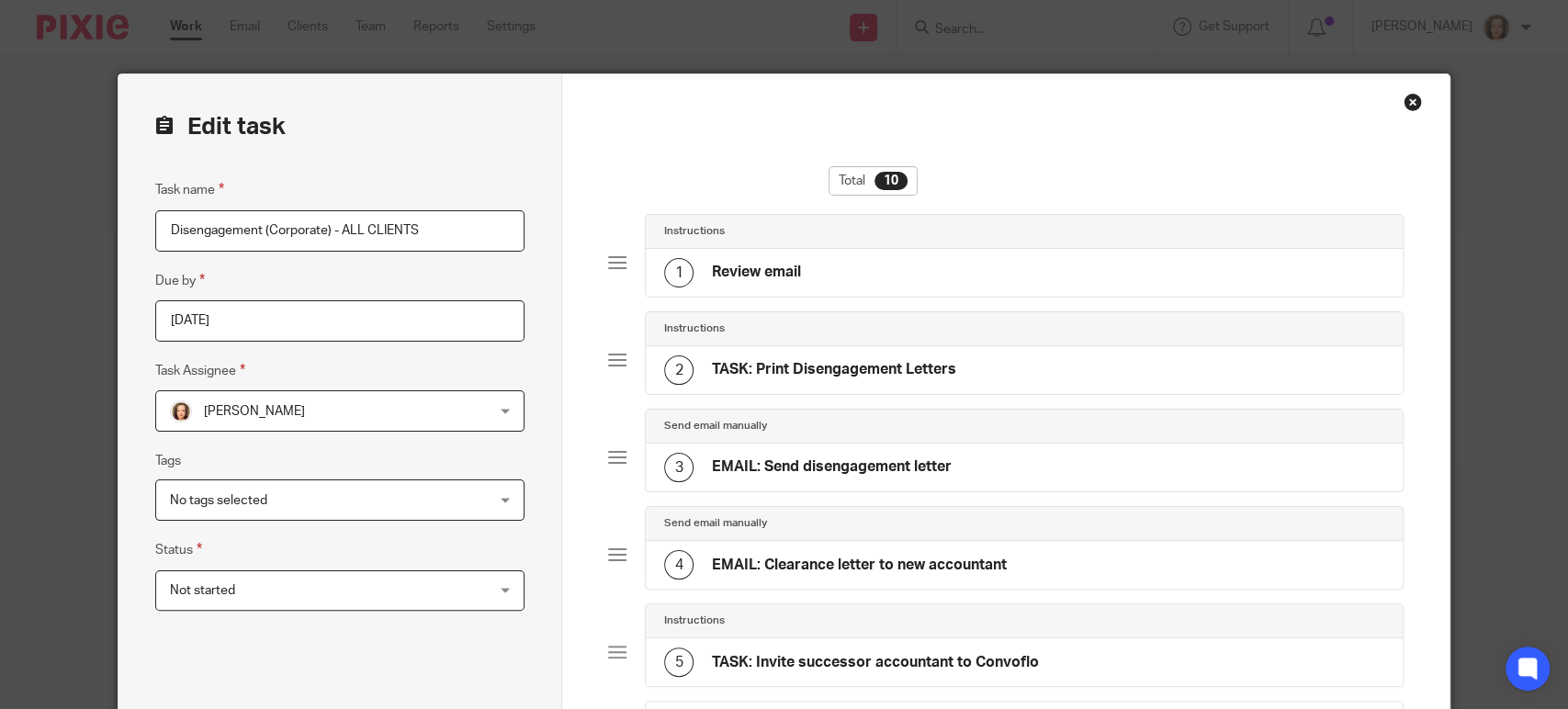
scroll to position [433, 0]
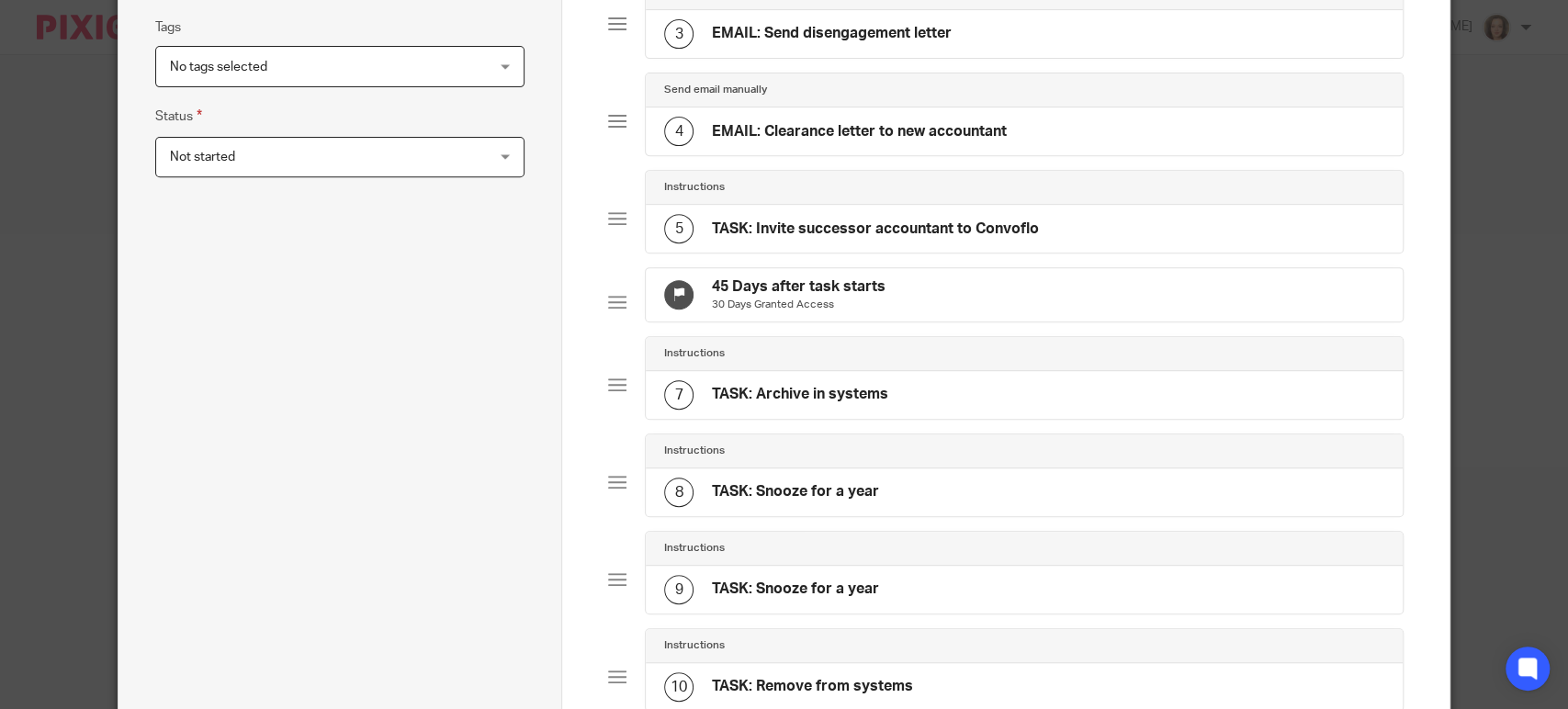
click at [863, 222] on h4 "TASK: Invite successor accountant to Convoflo" at bounding box center [876, 228] width 327 height 20
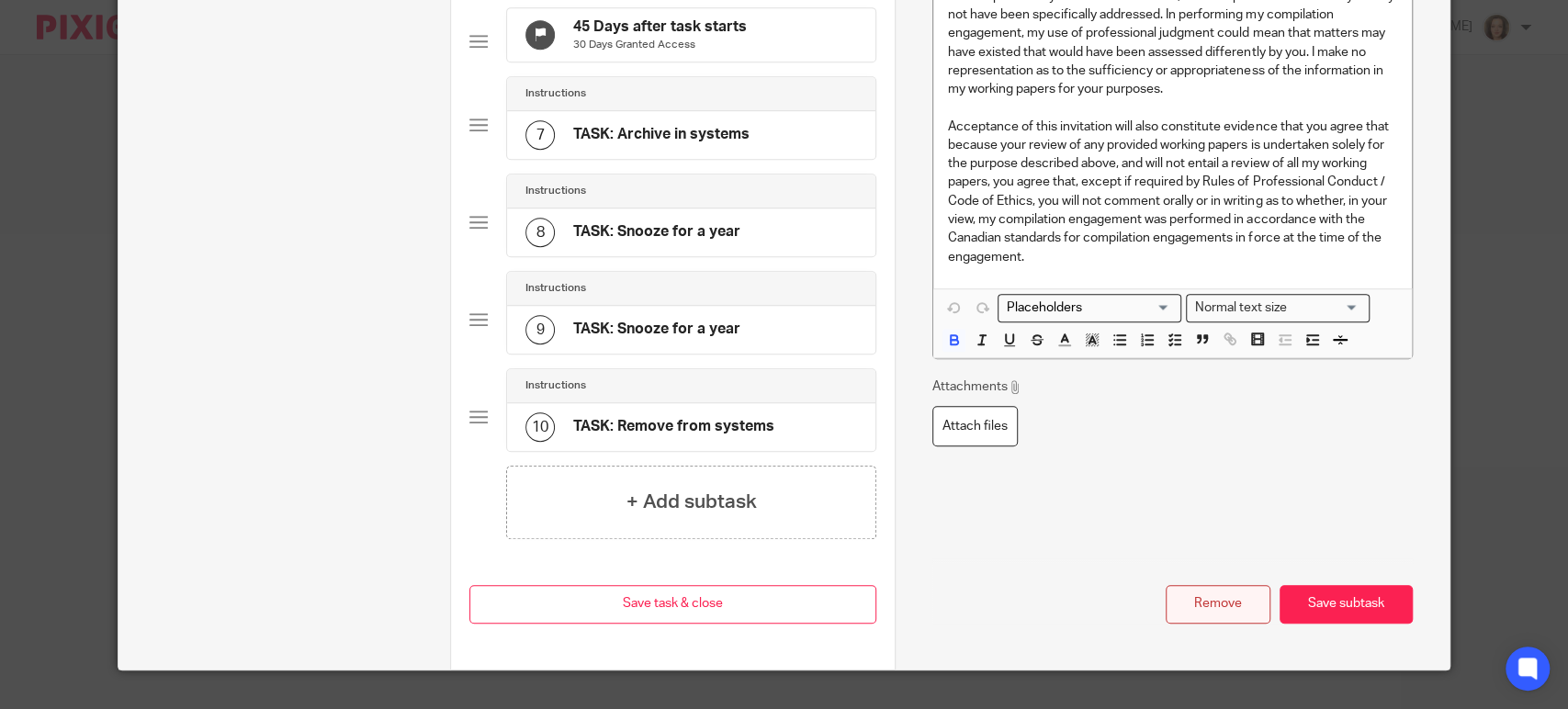
click at [1196, 617] on button "Remove" at bounding box center [1217, 605] width 104 height 39
type input "30 Days Granted Access"
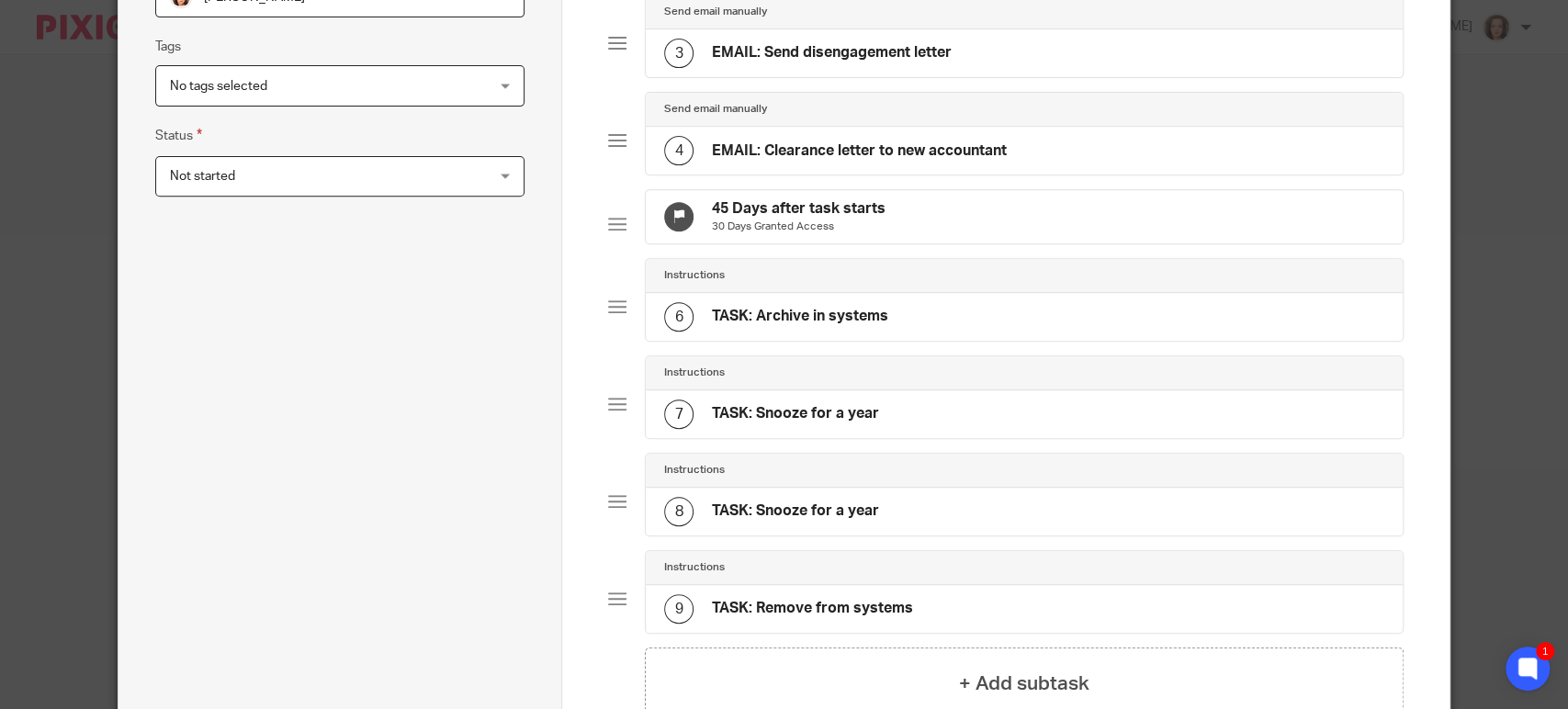
scroll to position [414, 0]
click at [852, 211] on h4 "45 Days after task starts" at bounding box center [799, 210] width 174 height 20
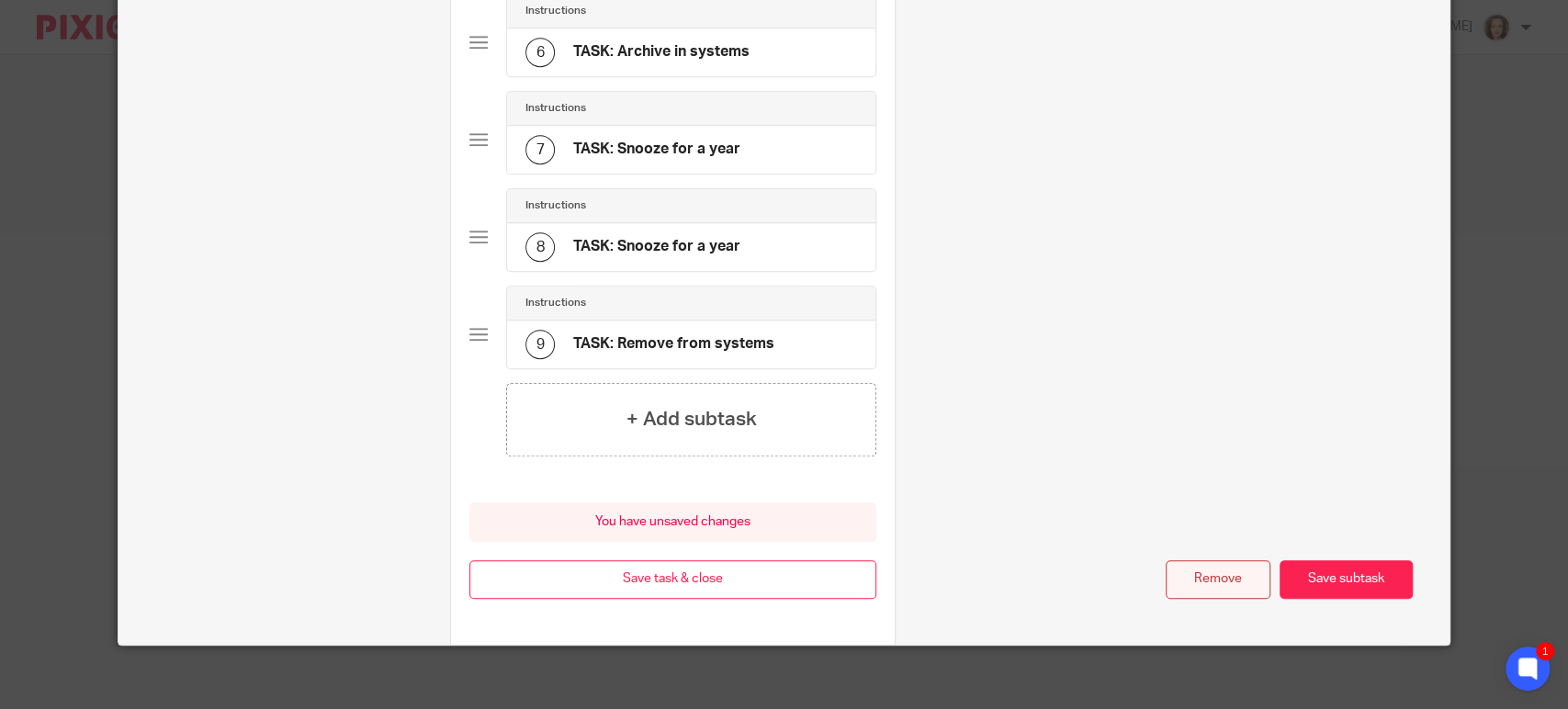
click at [1194, 591] on button "Remove" at bounding box center [1217, 580] width 104 height 39
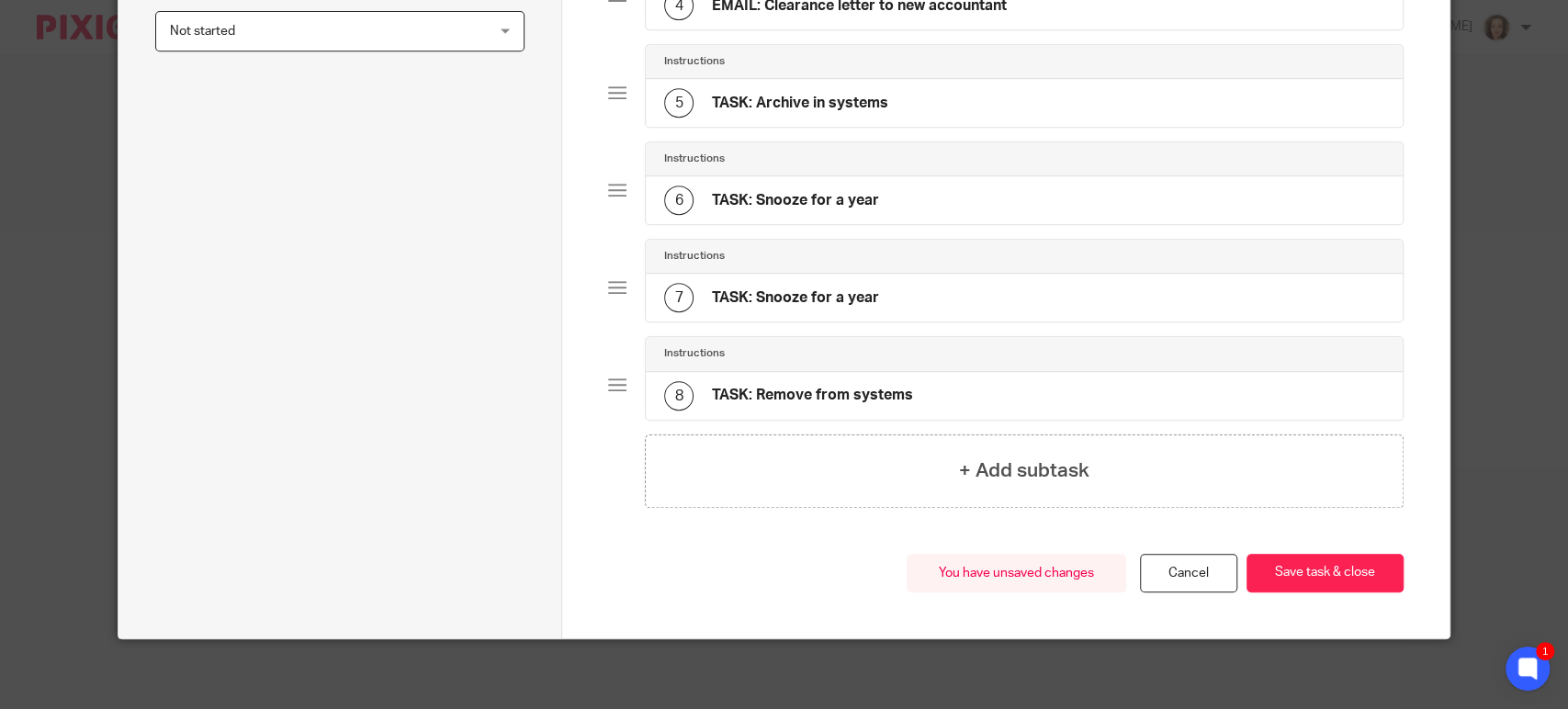
click at [1263, 547] on div "Total 8 Instructions 1 Review email Instructions 2 TASK: Print Disengagement Le…" at bounding box center [1006, 80] width 796 height 947
click at [1281, 570] on button "Save task & close" at bounding box center [1324, 574] width 157 height 39
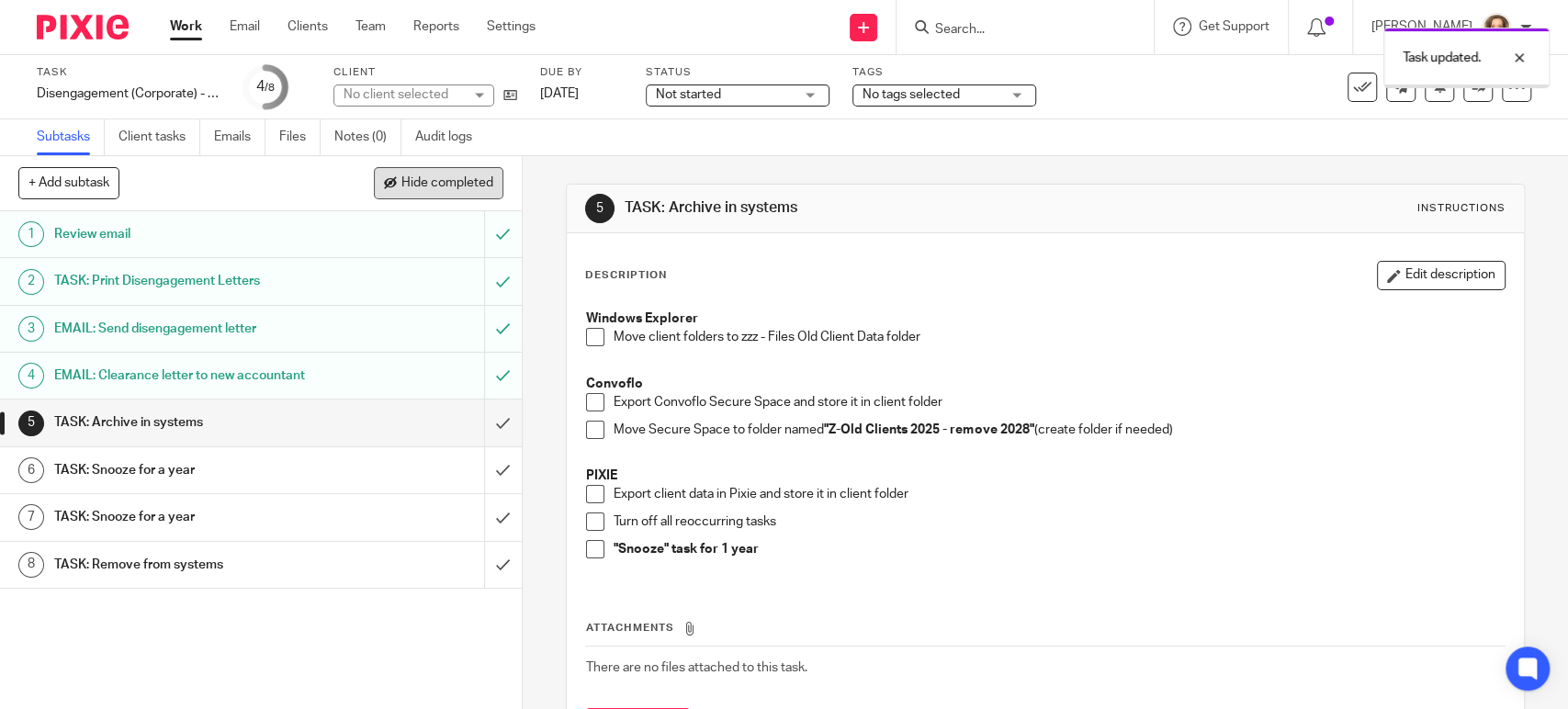
click at [418, 182] on span "Hide completed" at bounding box center [448, 184] width 92 height 15
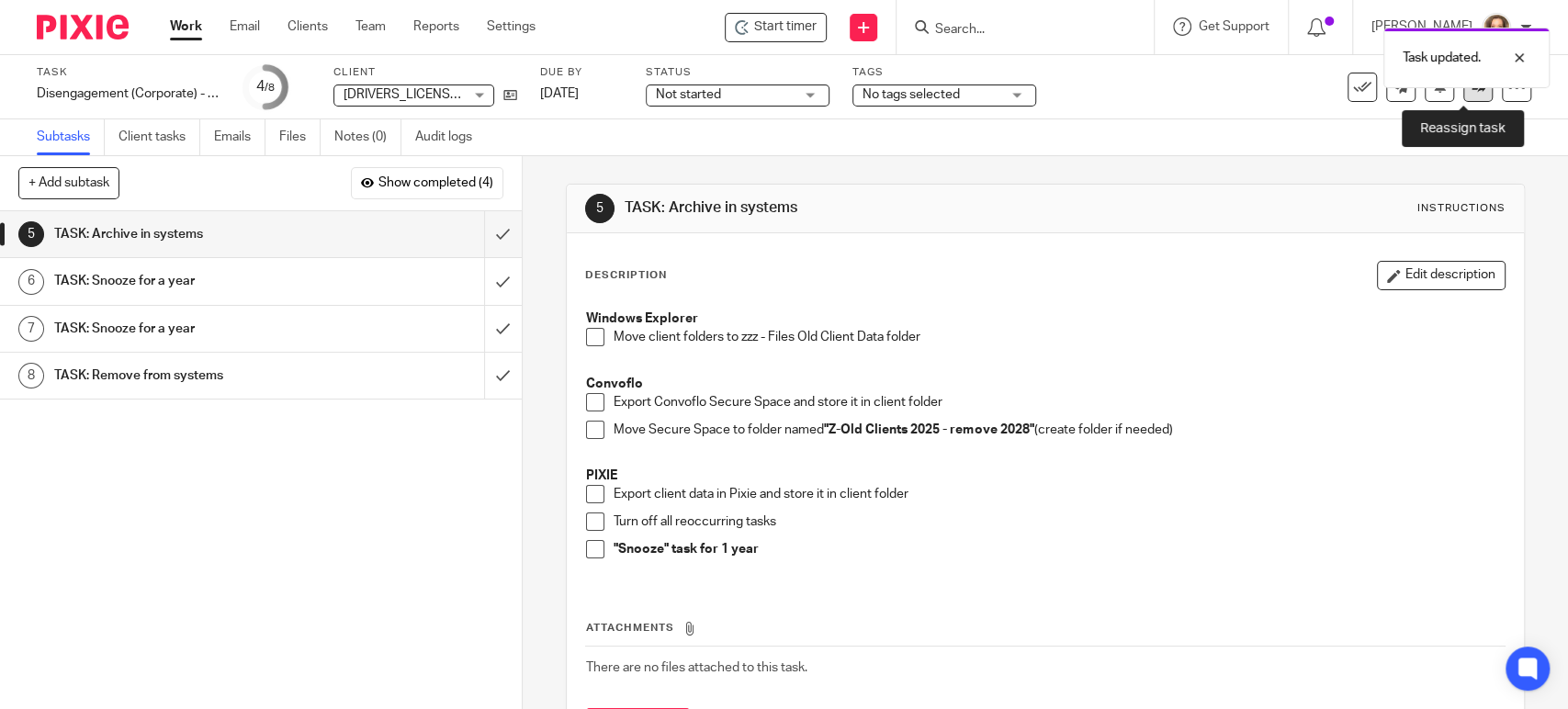
click at [1464, 97] on link at bounding box center [1478, 87] width 29 height 29
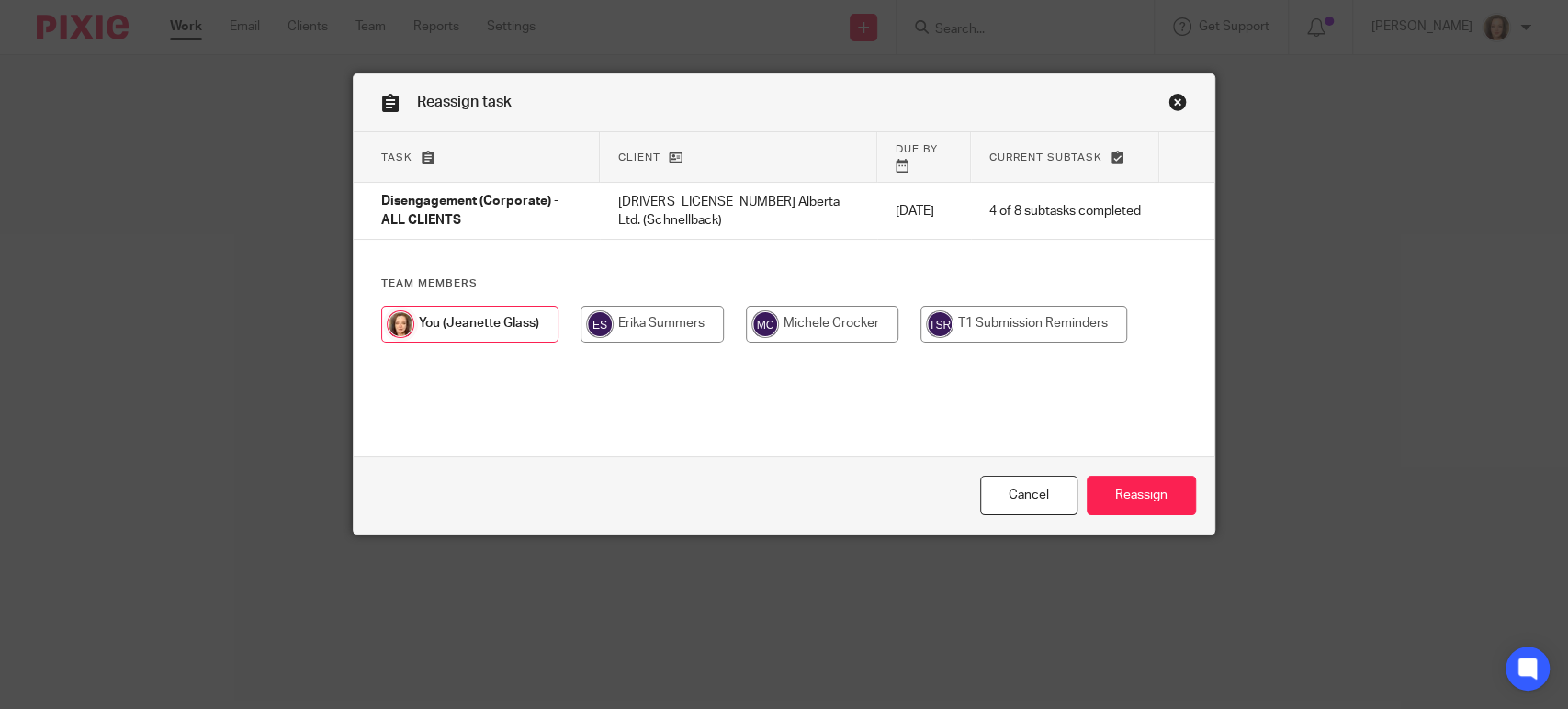
click at [782, 306] on input "radio" at bounding box center [822, 323] width 152 height 37
radio input "true"
click at [1133, 484] on input "Reassign" at bounding box center [1141, 496] width 109 height 39
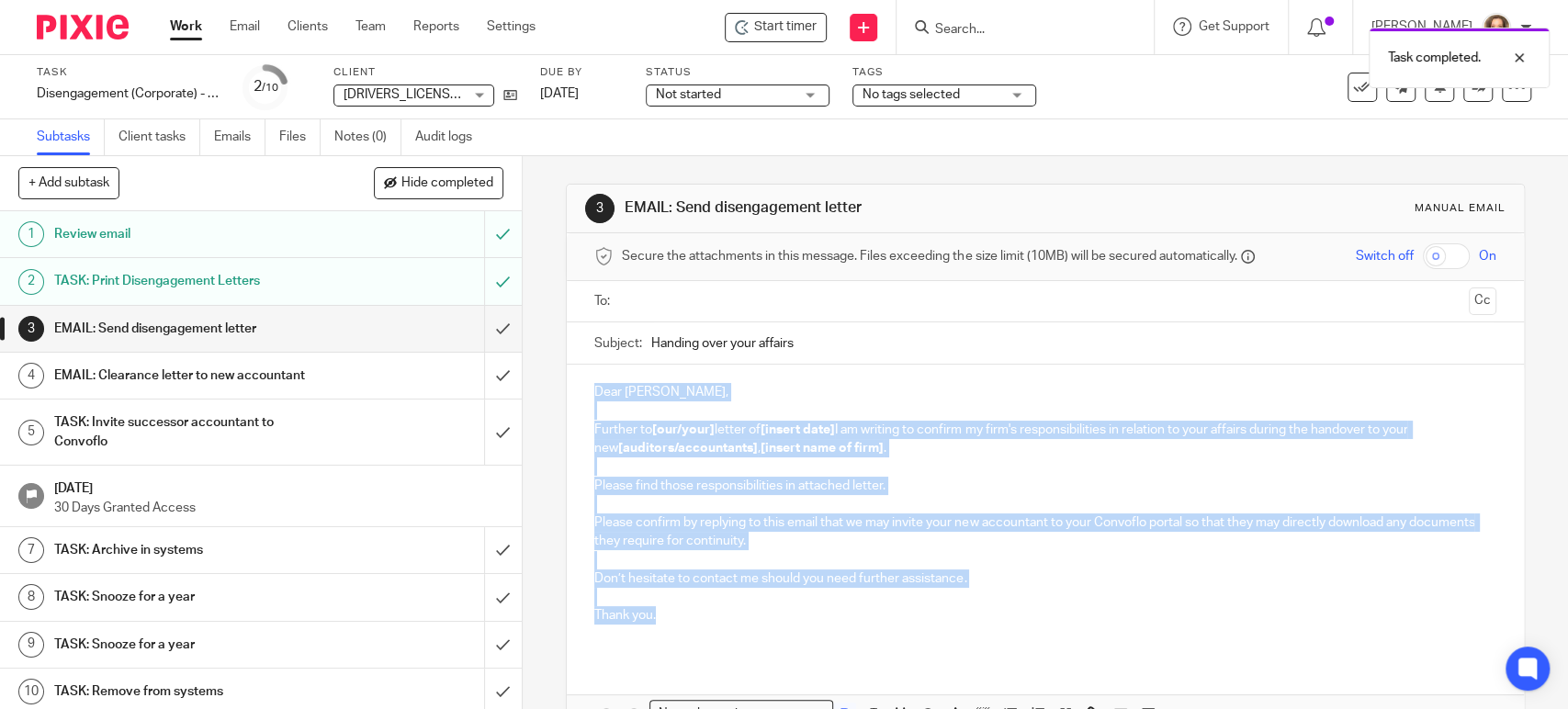
drag, startPoint x: 674, startPoint y: 623, endPoint x: 559, endPoint y: 343, distance: 302.7
click at [566, 348] on div "3 EMAIL: Send disengagement letter Manual email Secure the attachments in this …" at bounding box center [1045, 488] width 958 height 610
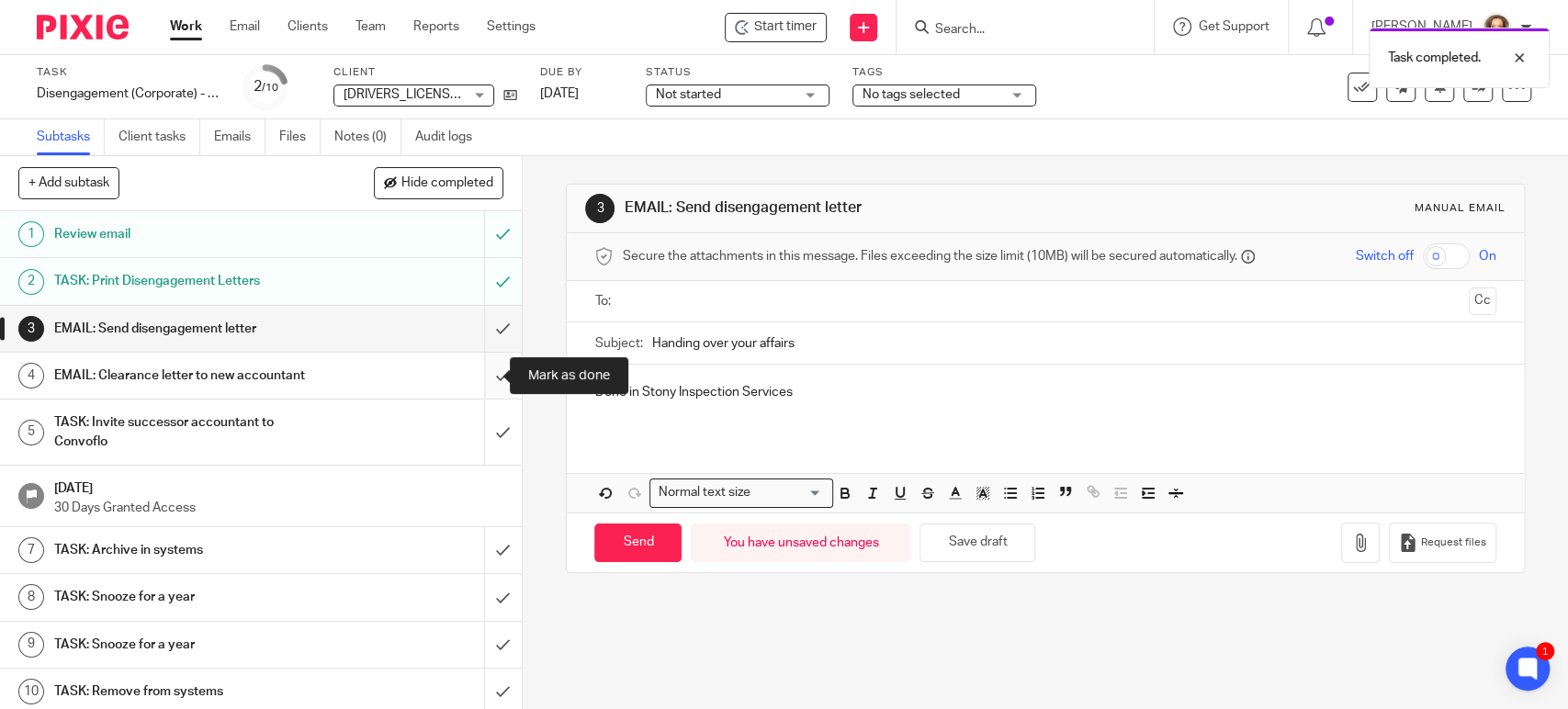
click at [479, 373] on input "submit" at bounding box center [261, 375] width 522 height 46
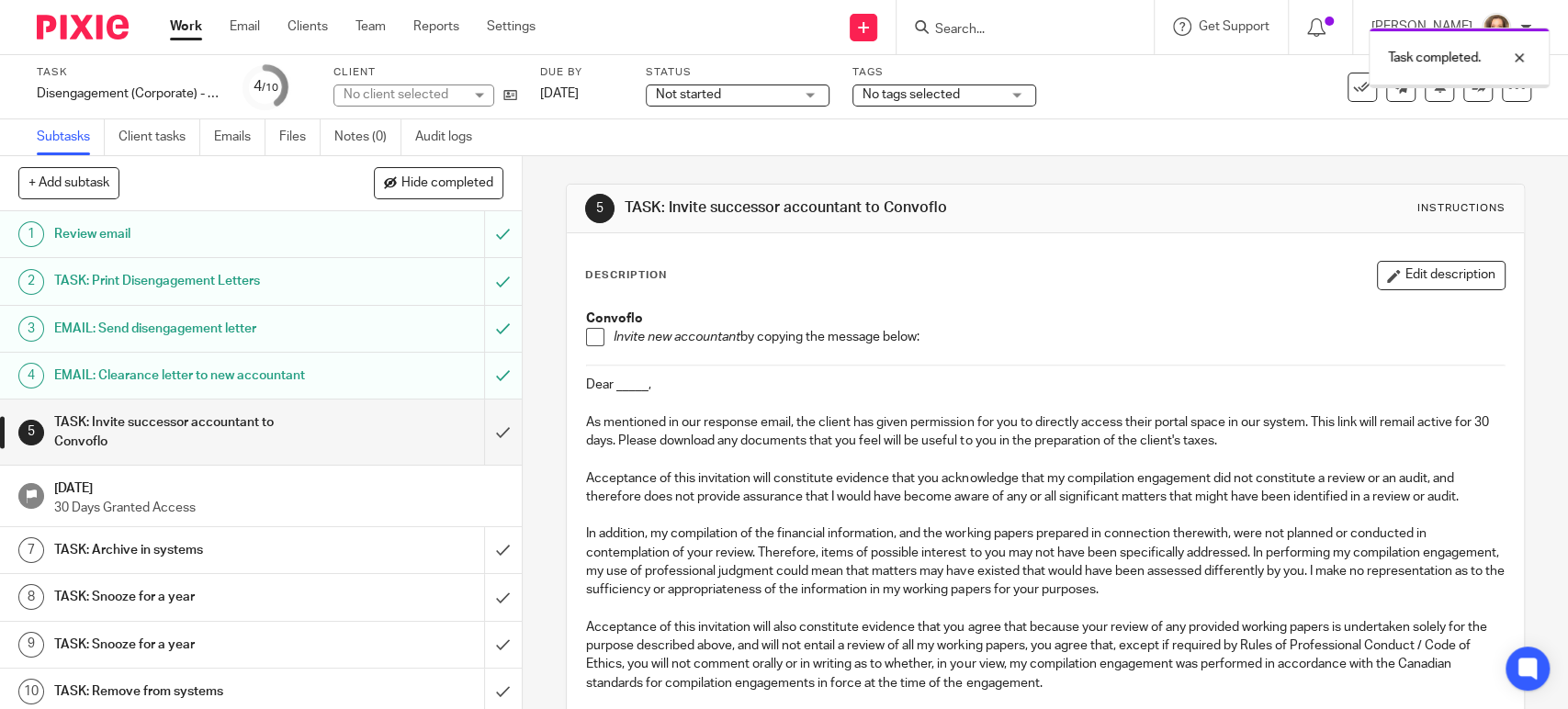
click at [366, 373] on div "EMAIL: Clearance letter to new accountant" at bounding box center [261, 375] width 412 height 27
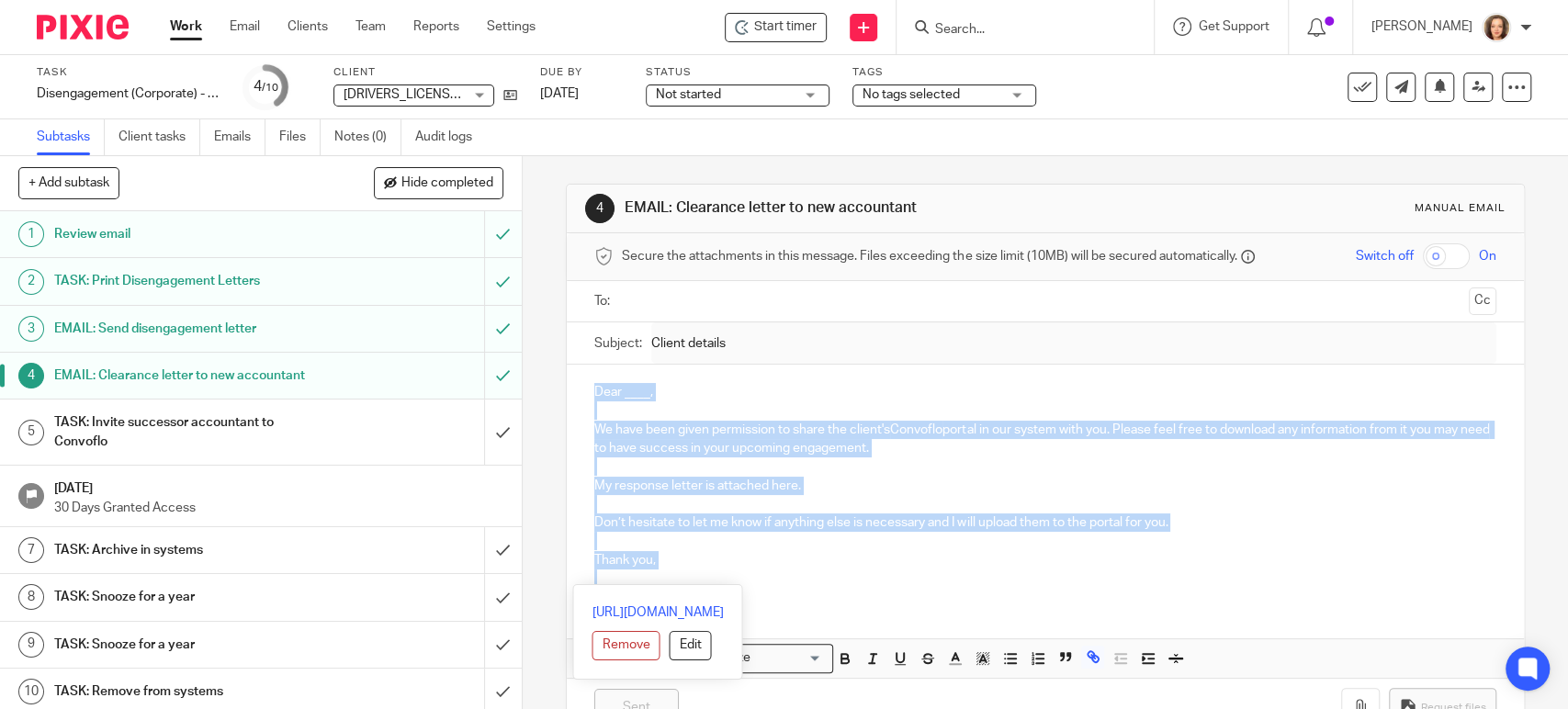
drag, startPoint x: 661, startPoint y: 571, endPoint x: 561, endPoint y: 255, distance: 331.4
click at [566, 261] on div "4 EMAIL: Clearance letter to new accountant Manual email Secure the attachments…" at bounding box center [1045, 461] width 958 height 555
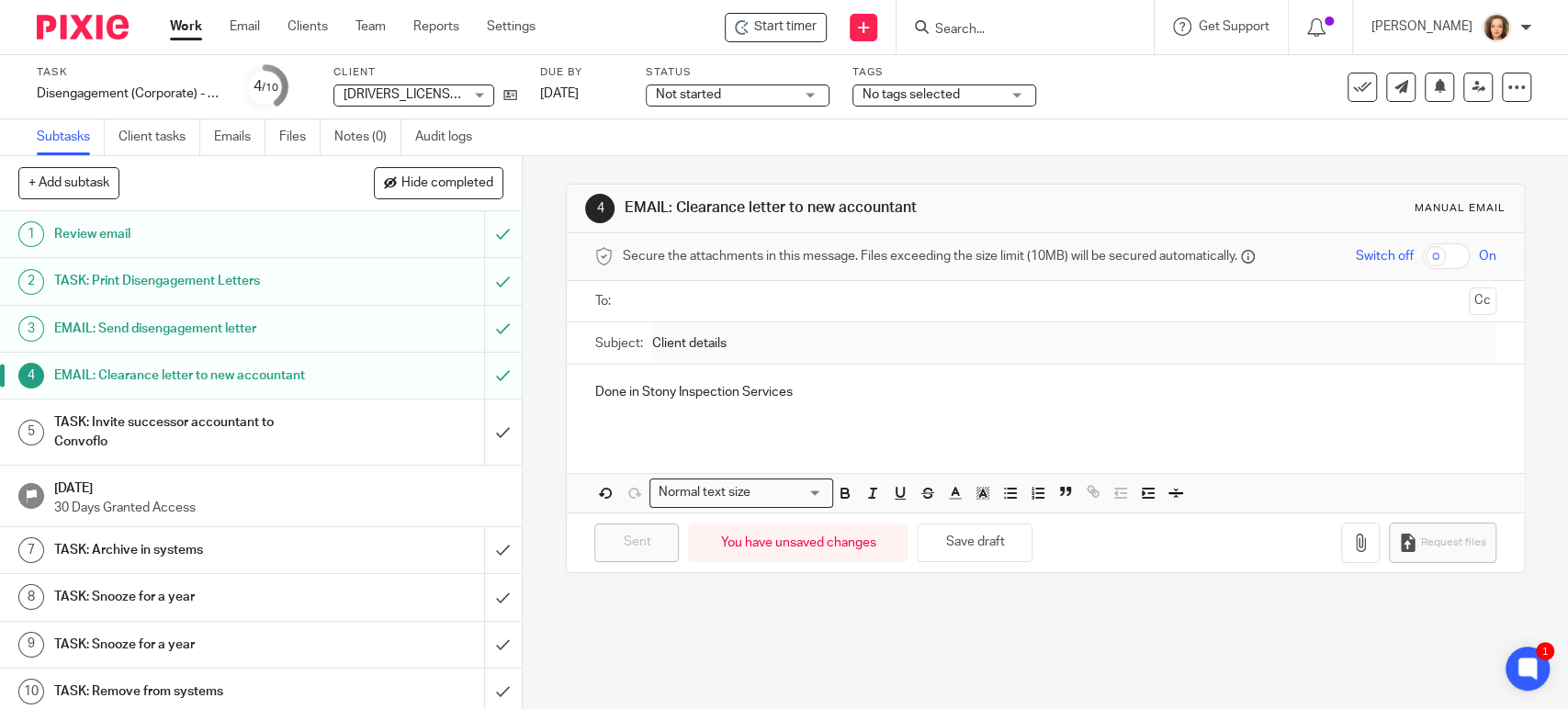
click at [348, 433] on div "TASK: Invite successor accountant to Convoflo" at bounding box center [261, 433] width 412 height 47
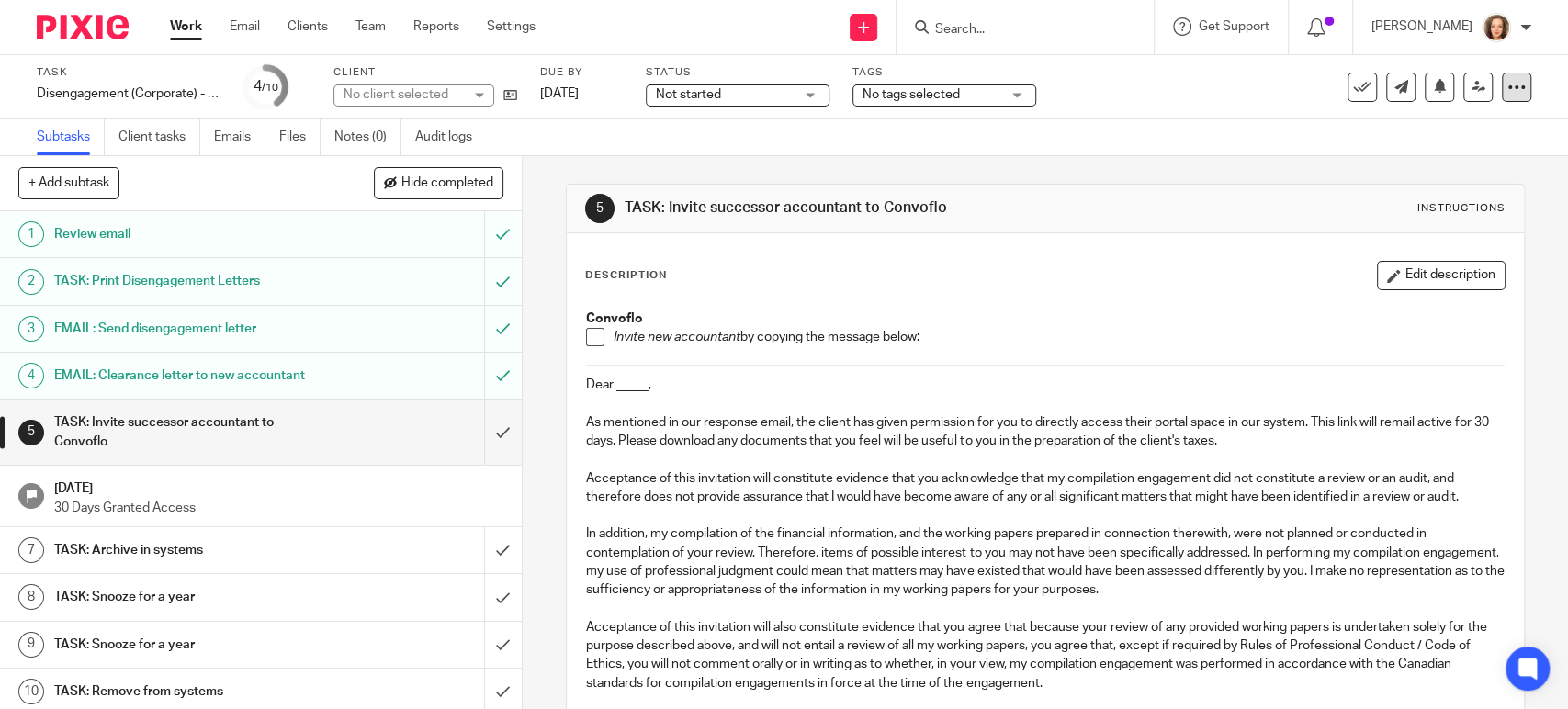
click at [1508, 87] on icon at bounding box center [1517, 87] width 19 height 19
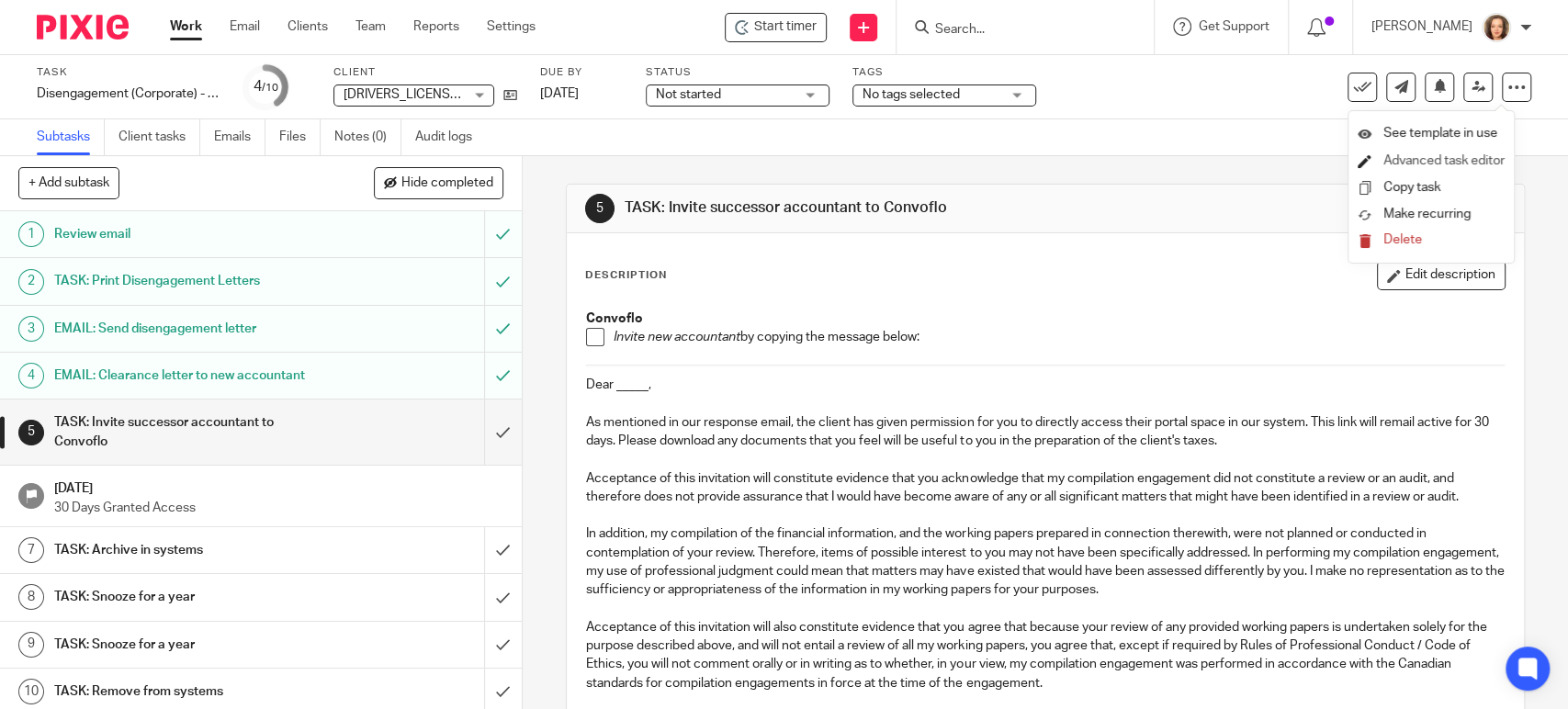
click at [1397, 160] on link "Advanced task editor" at bounding box center [1444, 161] width 121 height 13
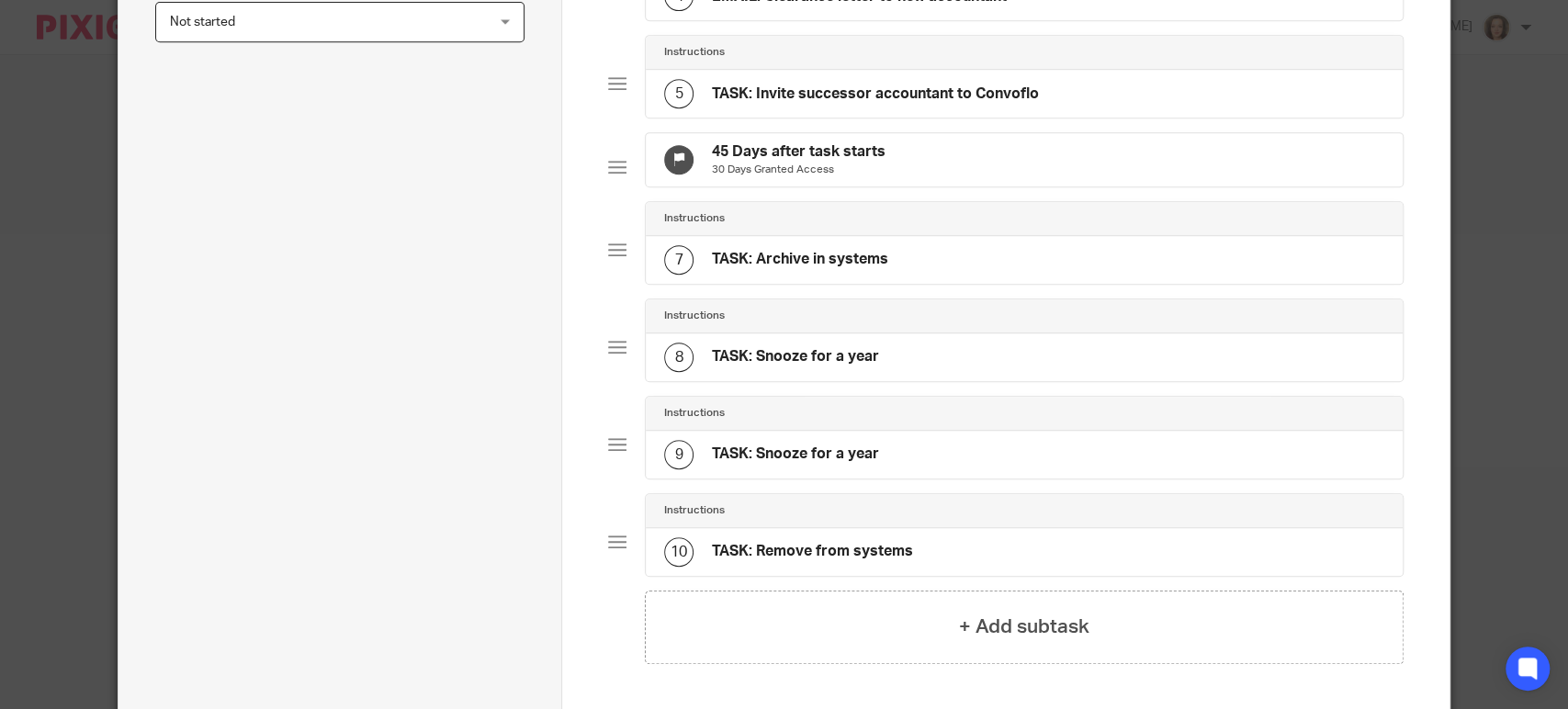
scroll to position [433, 0]
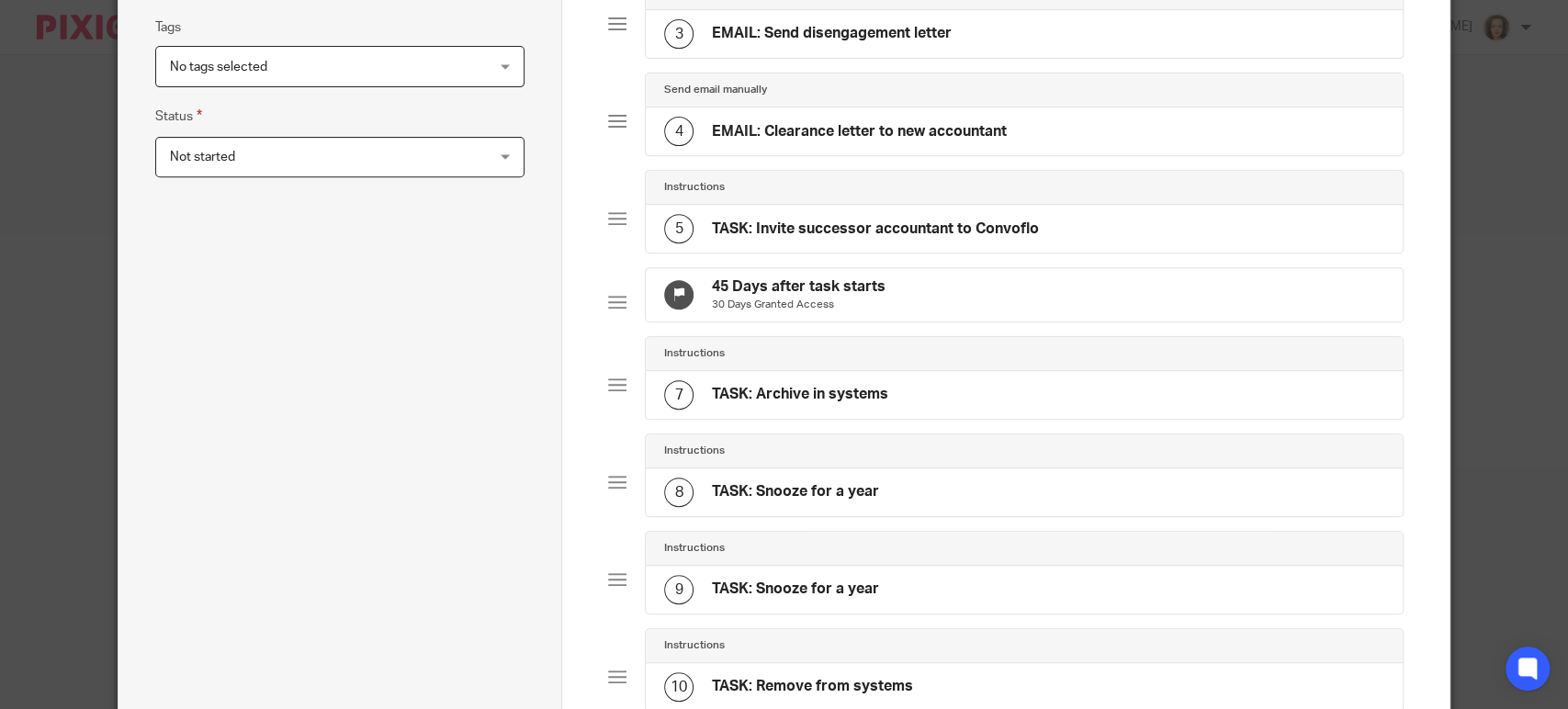
click at [821, 209] on div "5 TASK: Invite successor accountant to Convoflo" at bounding box center [1024, 228] width 757 height 48
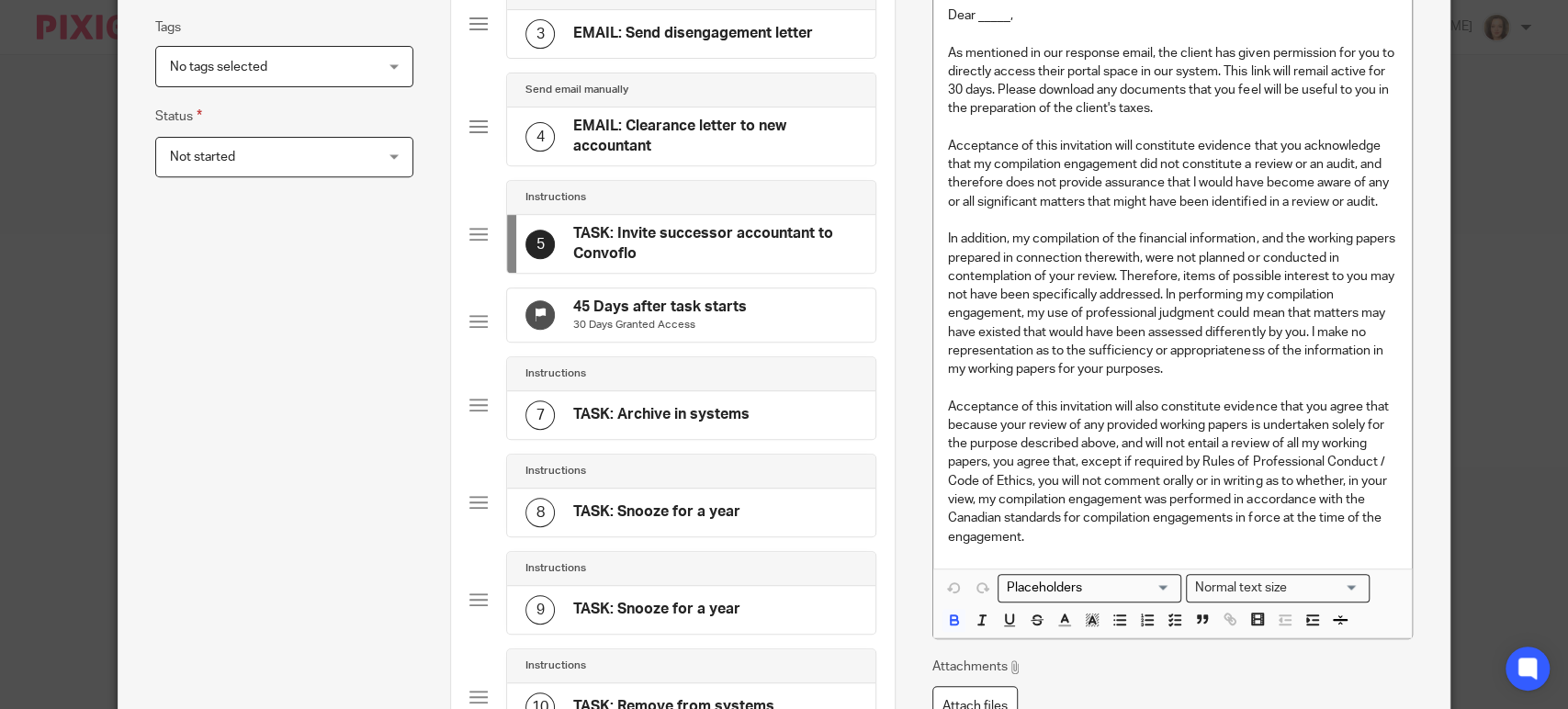
scroll to position [0, 0]
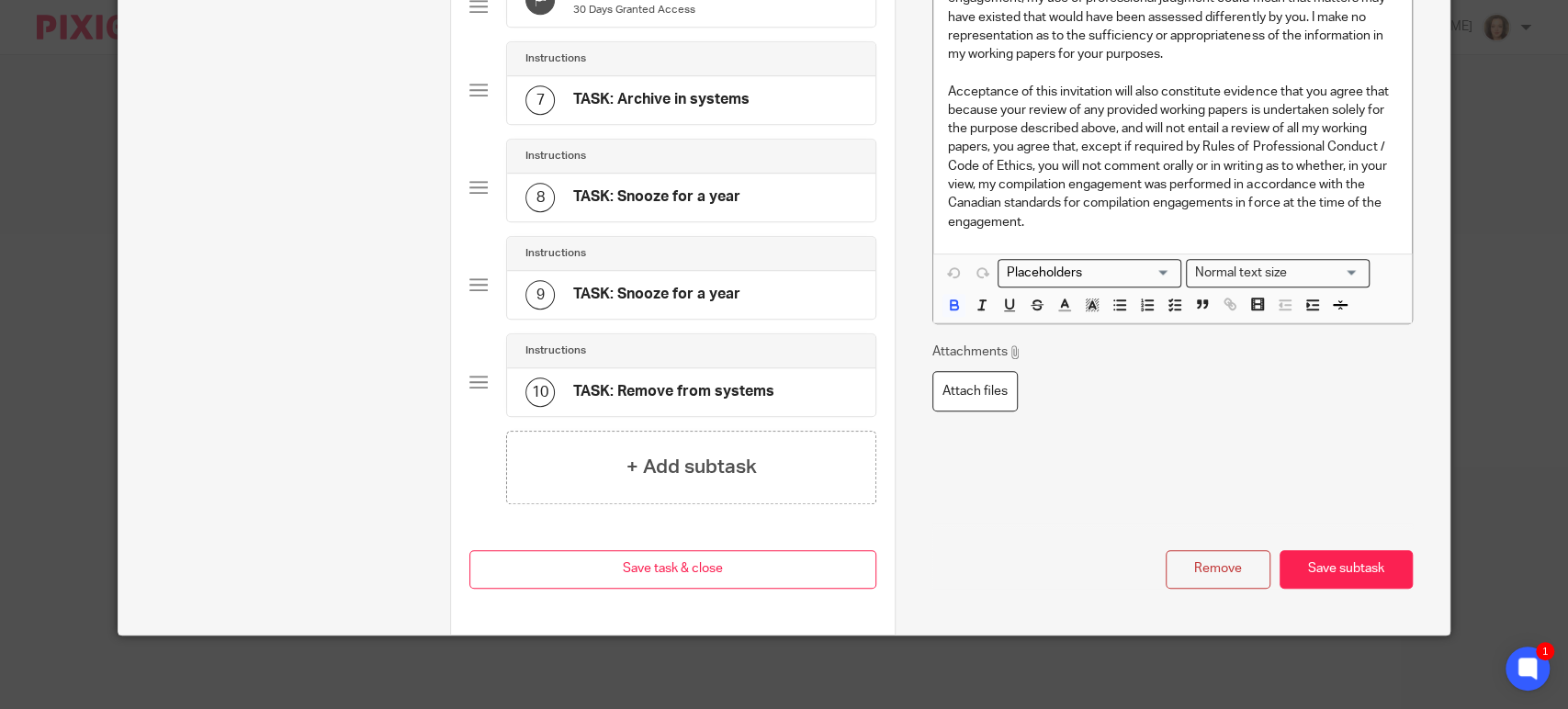
click at [1191, 571] on button "Remove" at bounding box center [1217, 570] width 104 height 39
type input "30 Days Granted Access"
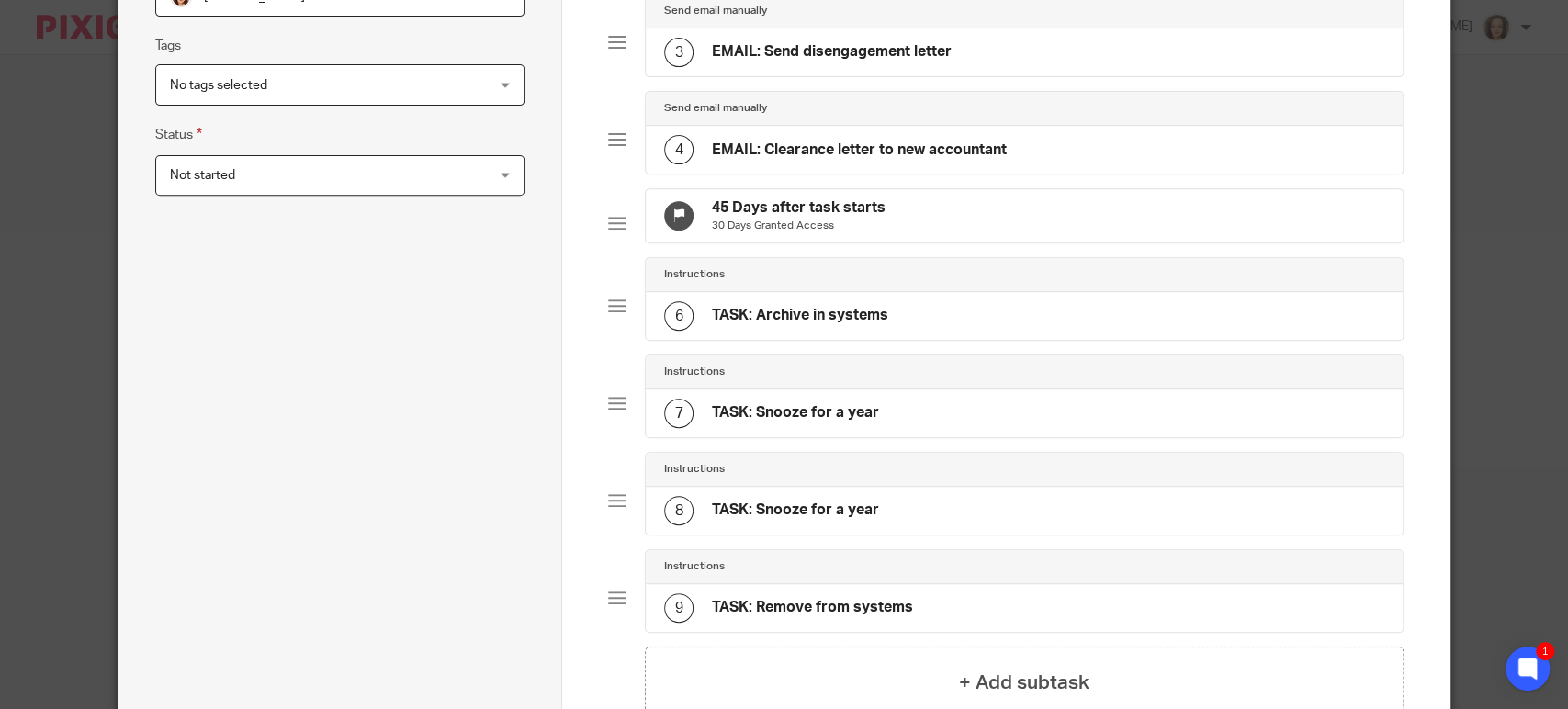
scroll to position [414, 0]
click at [926, 217] on div "45 Days after task starts 30 Days Granted Access" at bounding box center [1024, 217] width 757 height 54
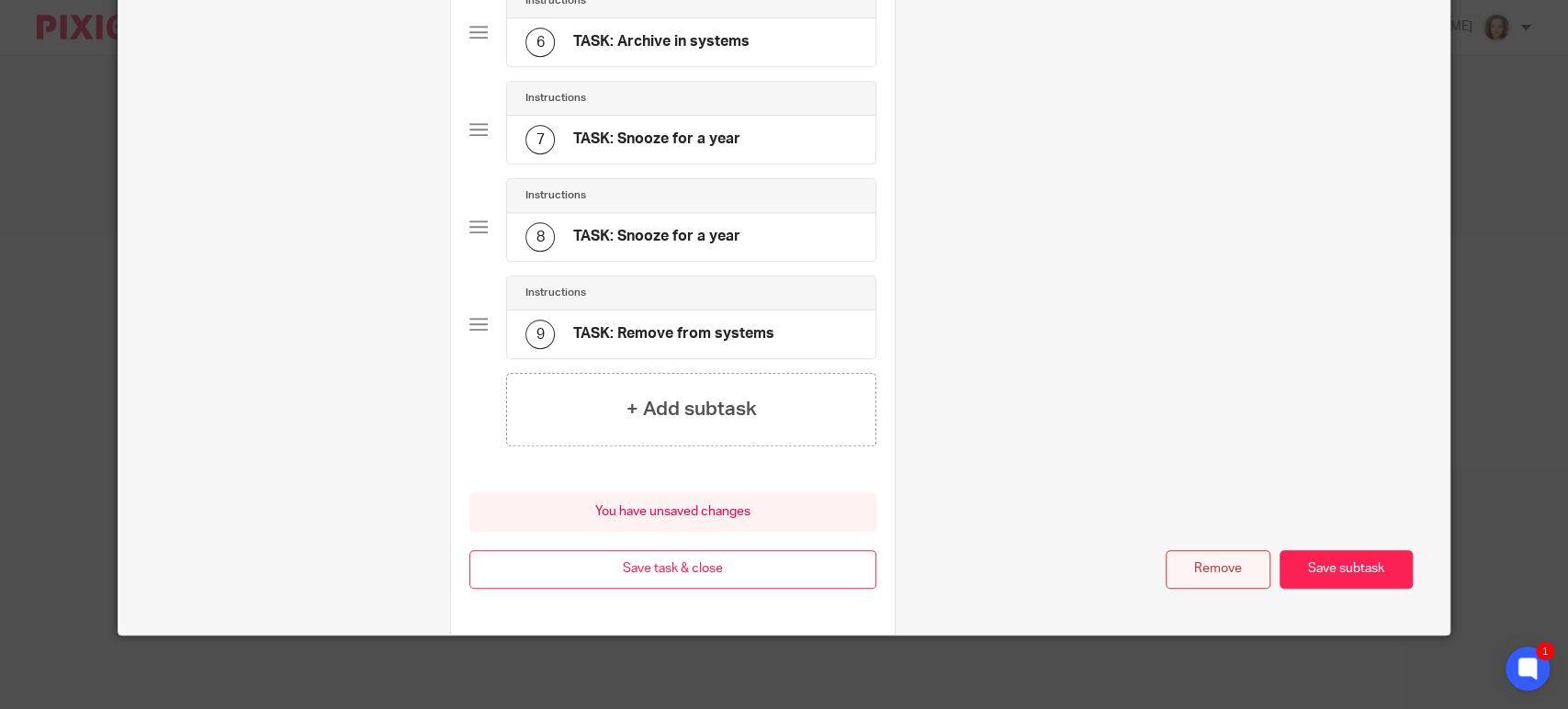
click at [1211, 564] on button "Remove" at bounding box center [1217, 570] width 104 height 39
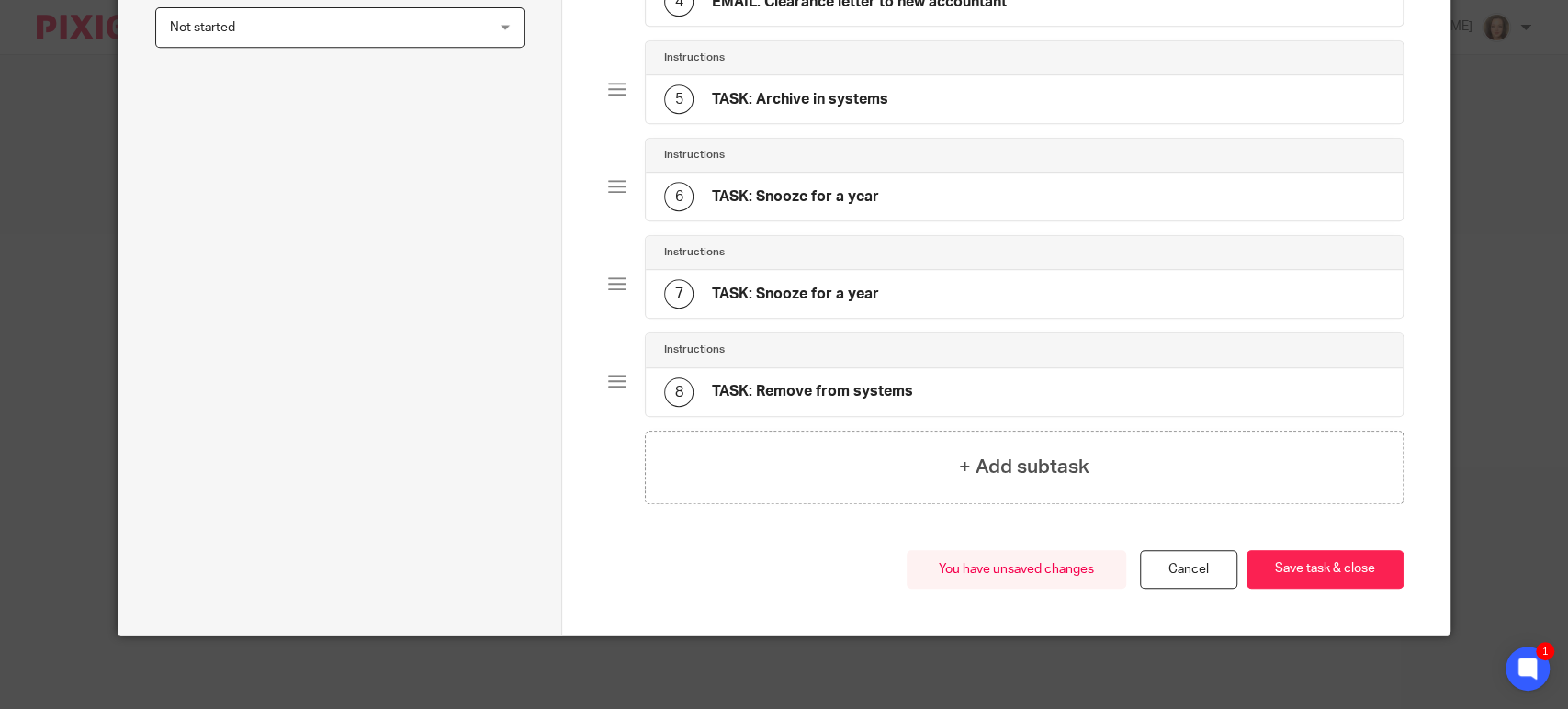
scroll to position [559, 0]
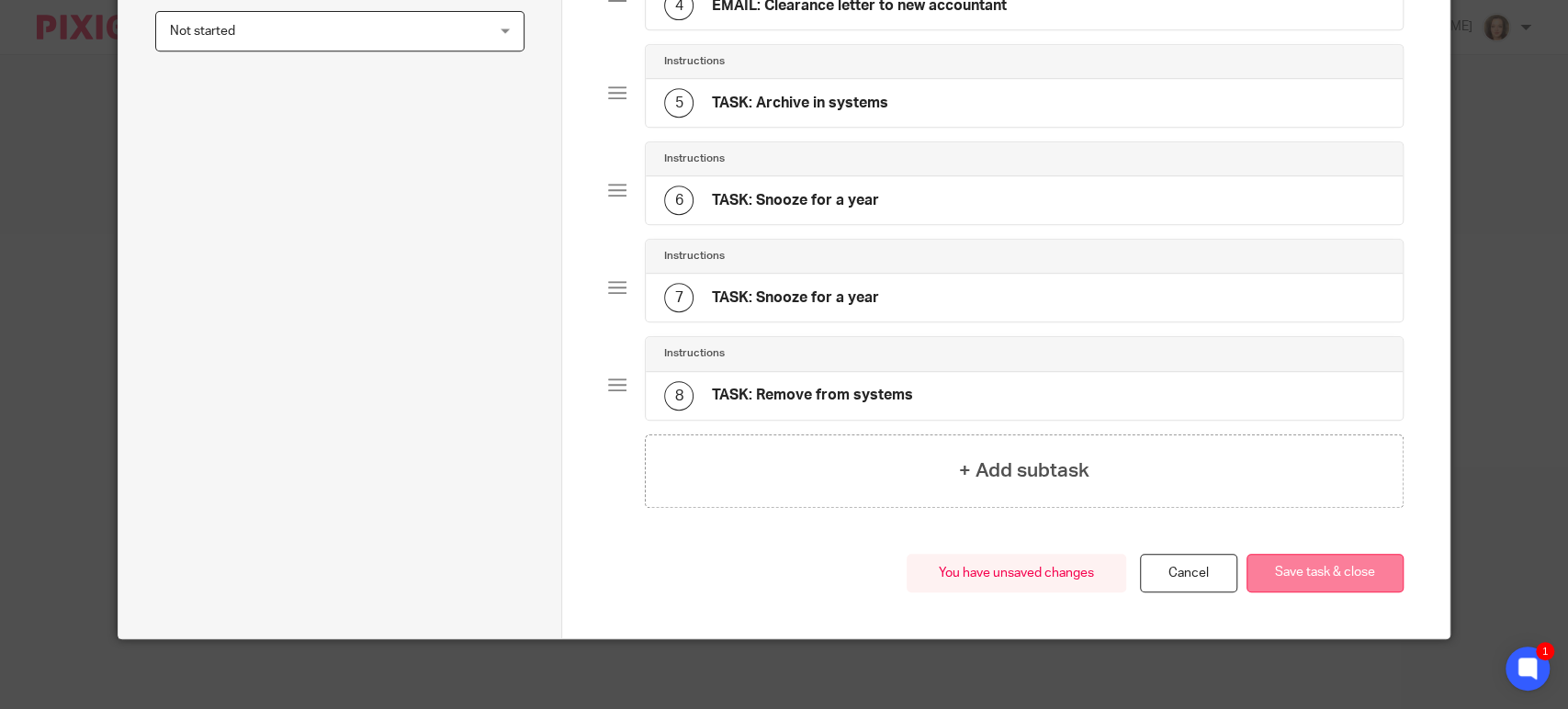
click at [1302, 569] on button "Save task & close" at bounding box center [1324, 574] width 157 height 39
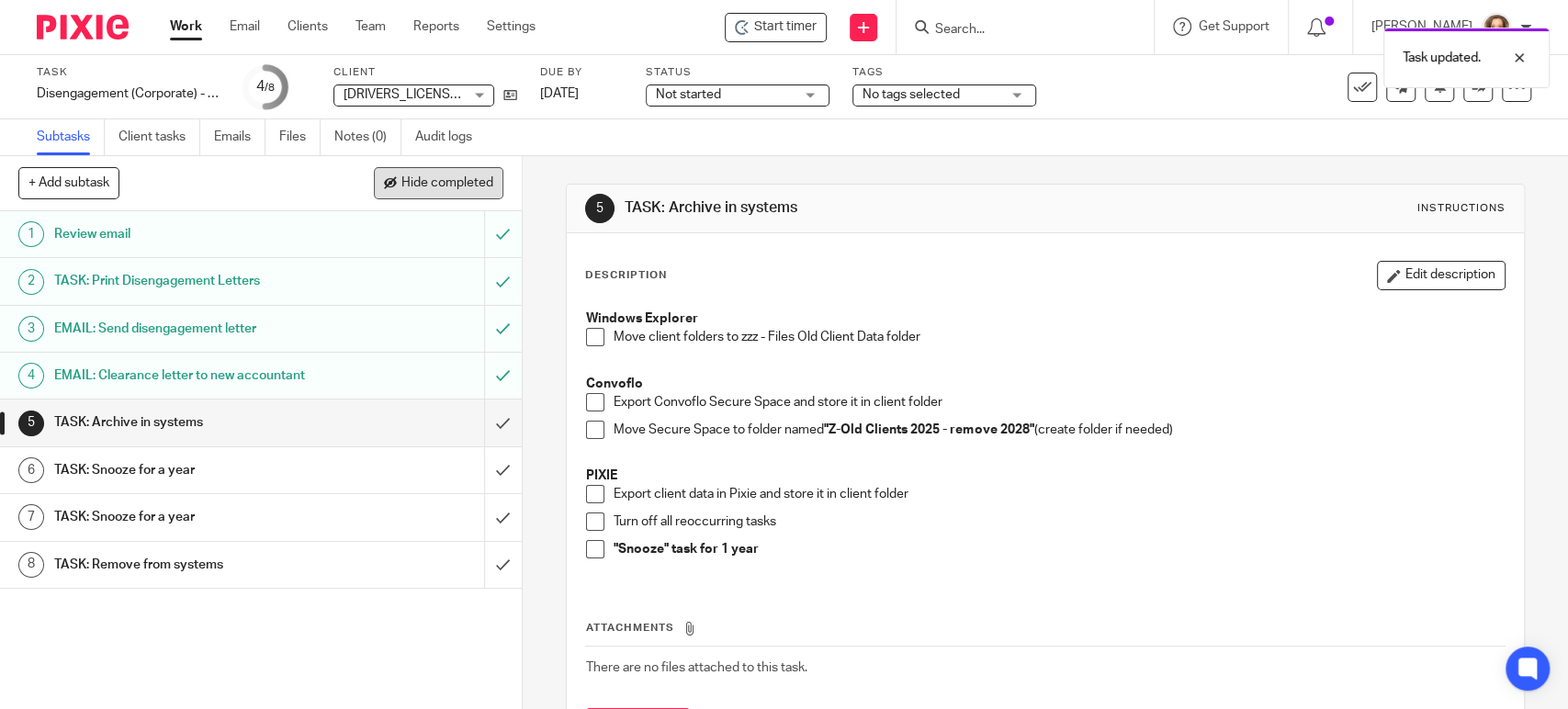
click at [435, 188] on span "Hide completed" at bounding box center [448, 184] width 92 height 15
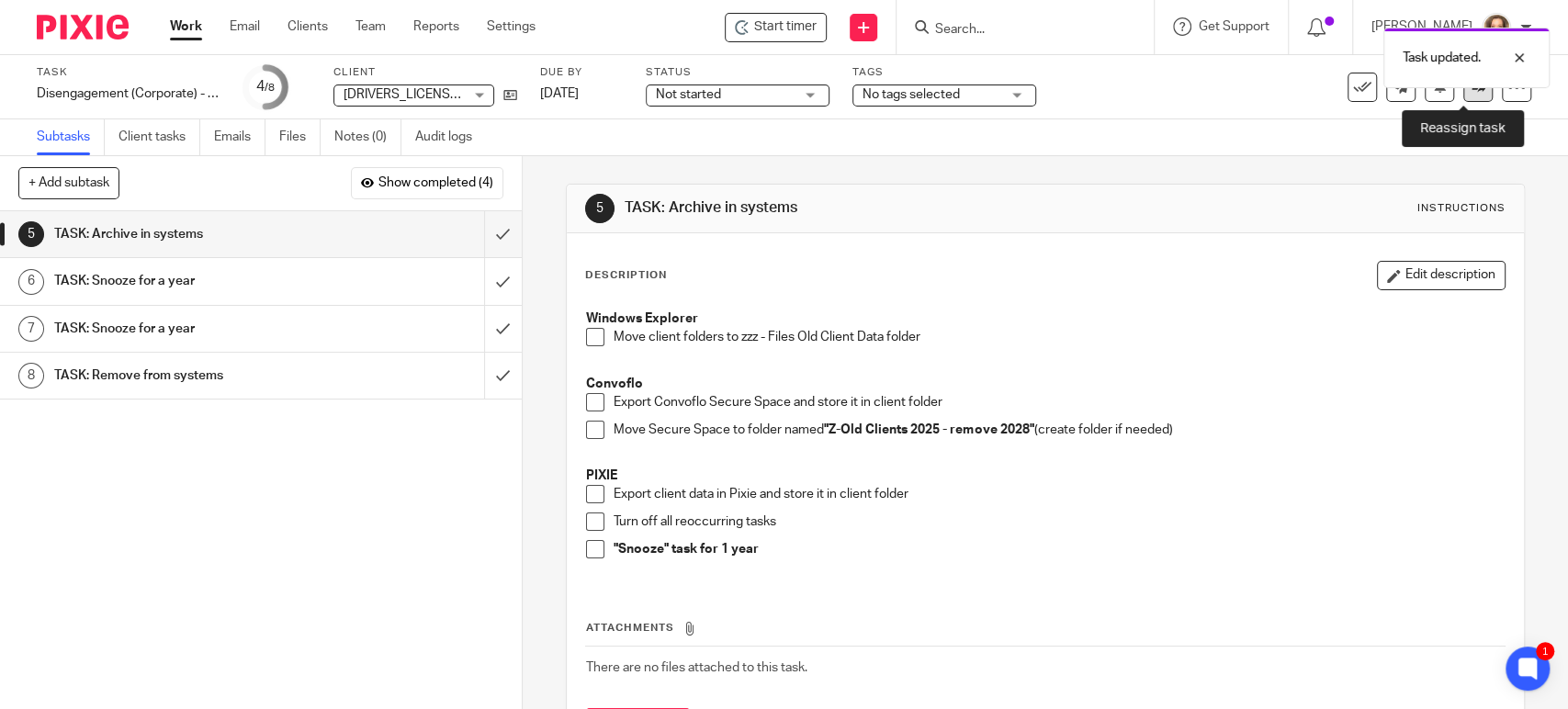
click at [1464, 97] on link at bounding box center [1478, 87] width 29 height 29
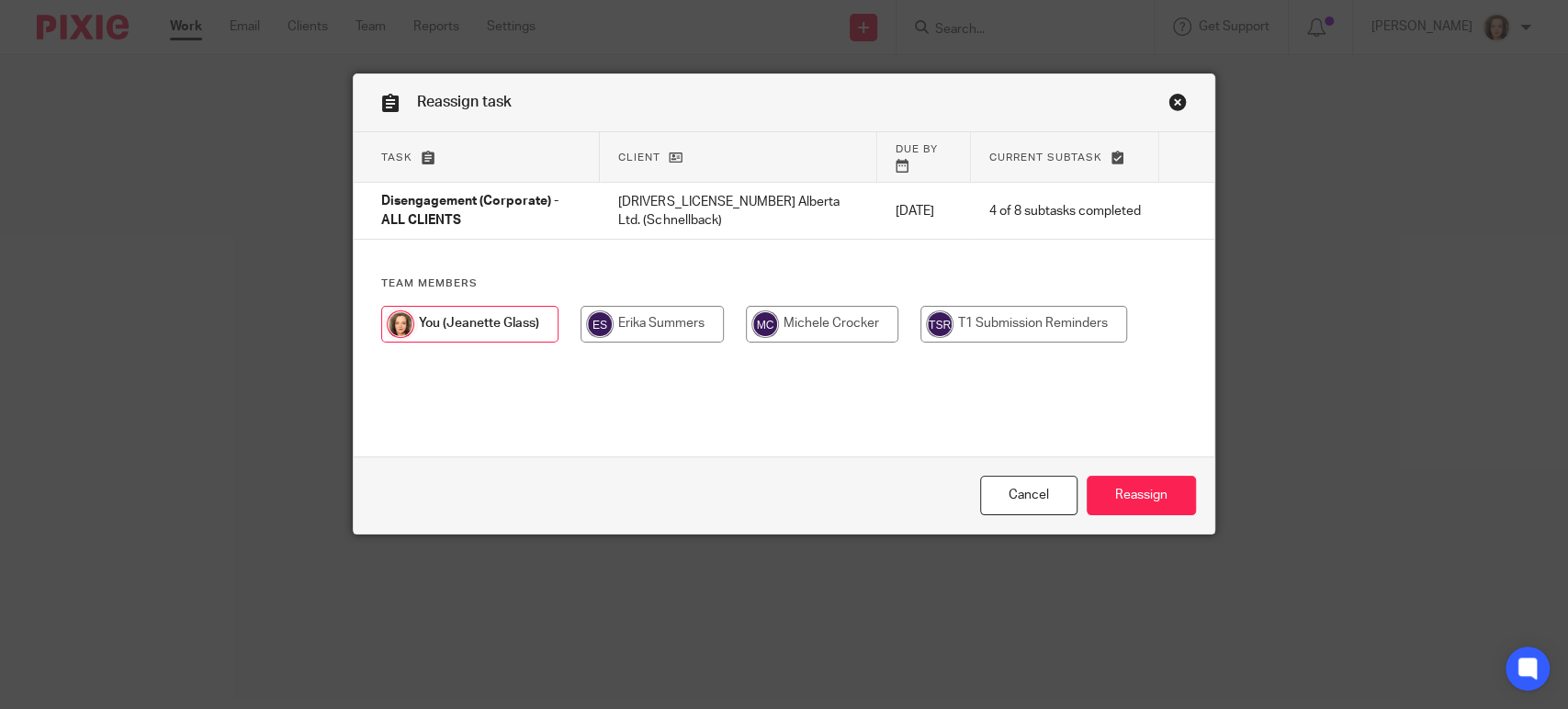
click at [778, 311] on input "radio" at bounding box center [822, 323] width 152 height 37
radio input "true"
click at [1123, 491] on input "Reassign" at bounding box center [1141, 496] width 109 height 39
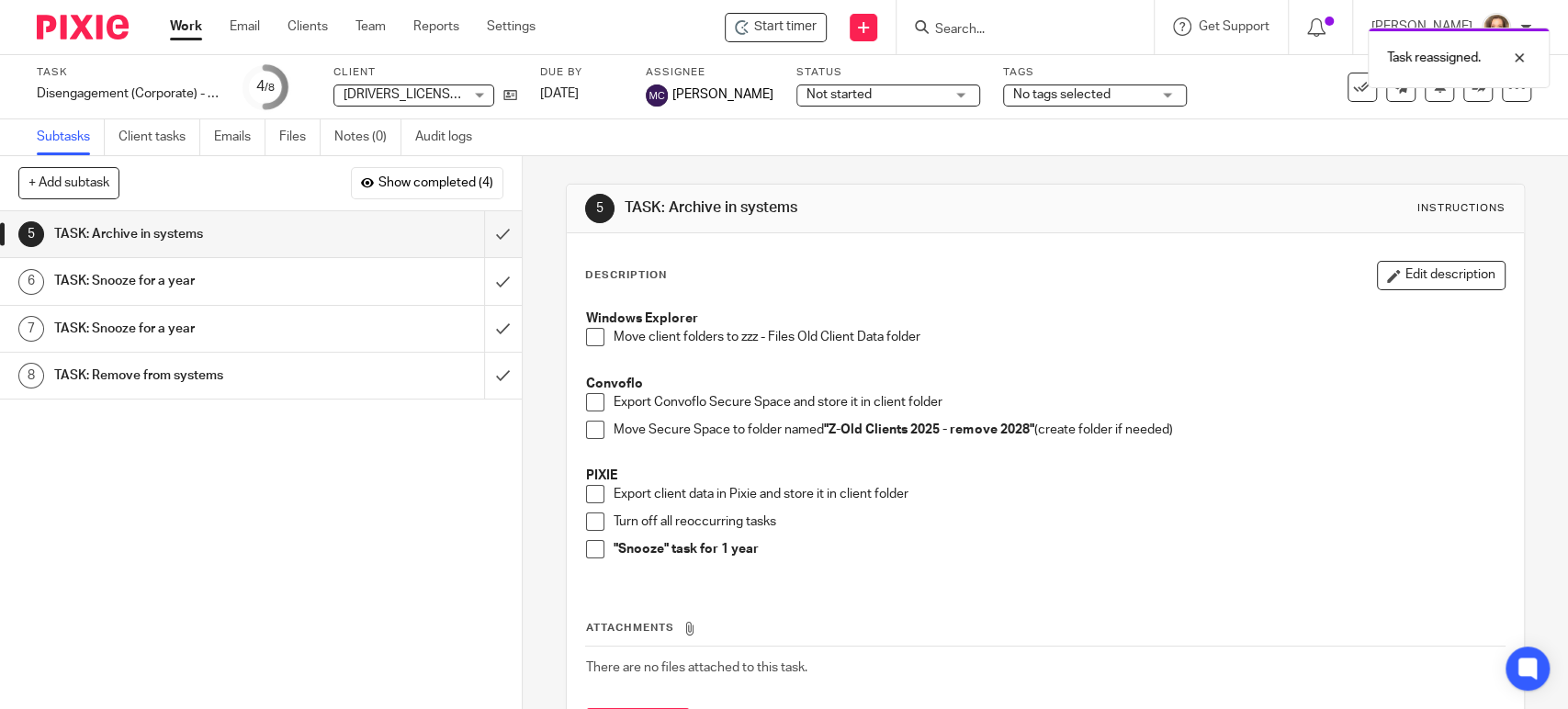
click at [974, 27] on div "Task reassigned." at bounding box center [1167, 54] width 767 height 70
click at [998, 27] on div "Task reassigned." at bounding box center [1167, 54] width 767 height 70
click at [958, 31] on div "Task reassigned." at bounding box center [1167, 54] width 767 height 70
click at [951, 30] on input "Search" at bounding box center [1016, 30] width 166 height 17
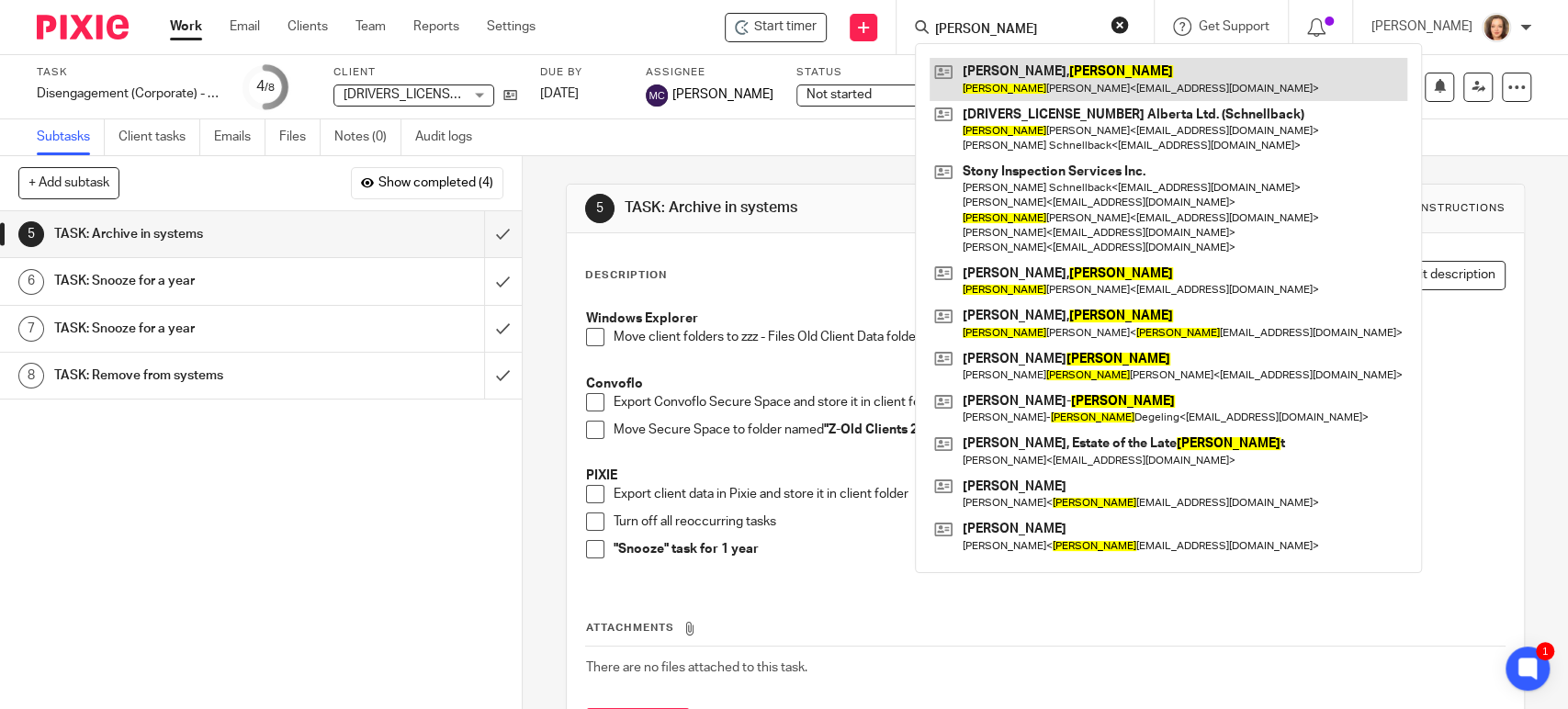
type input "jana"
click at [1031, 71] on link at bounding box center [1168, 79] width 478 height 42
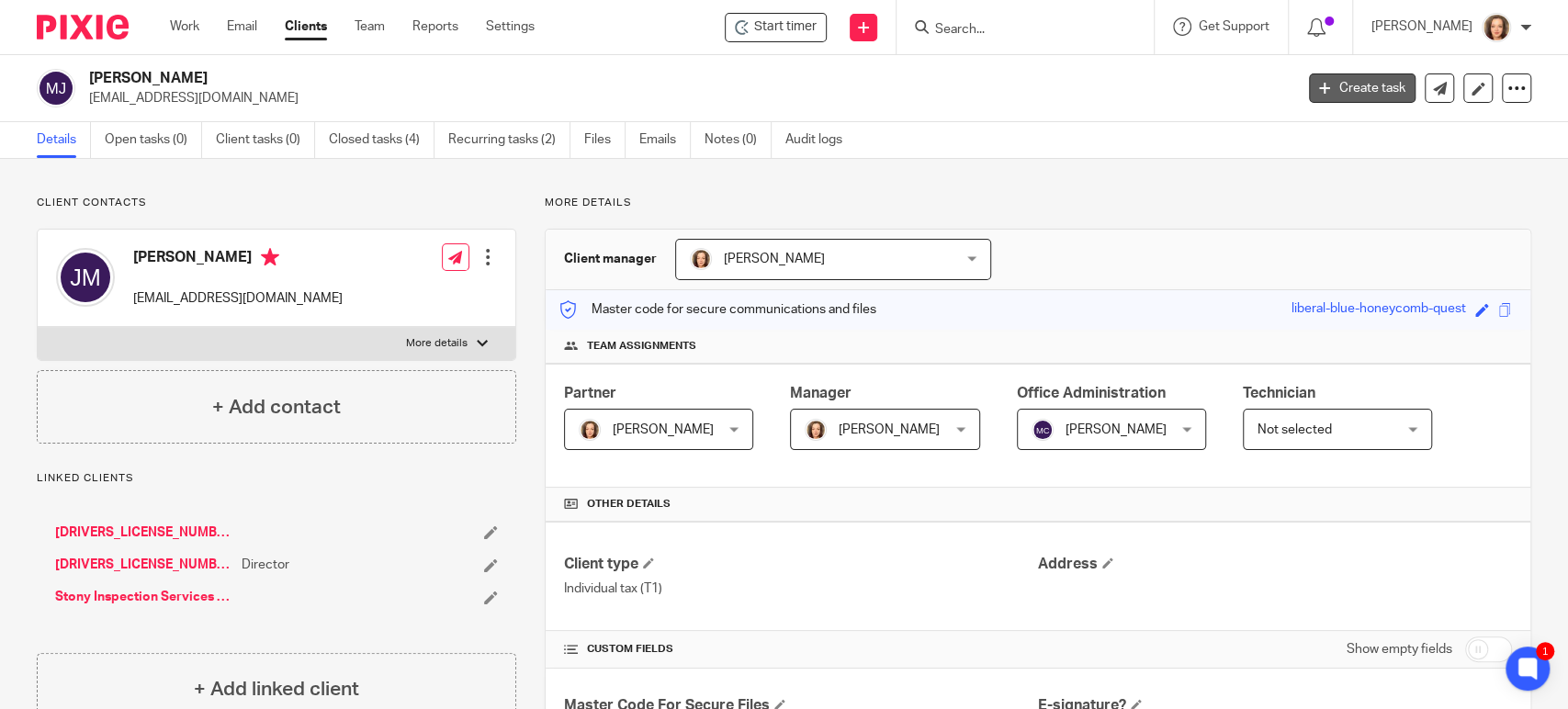
click at [1359, 88] on link "Create task" at bounding box center [1362, 87] width 106 height 29
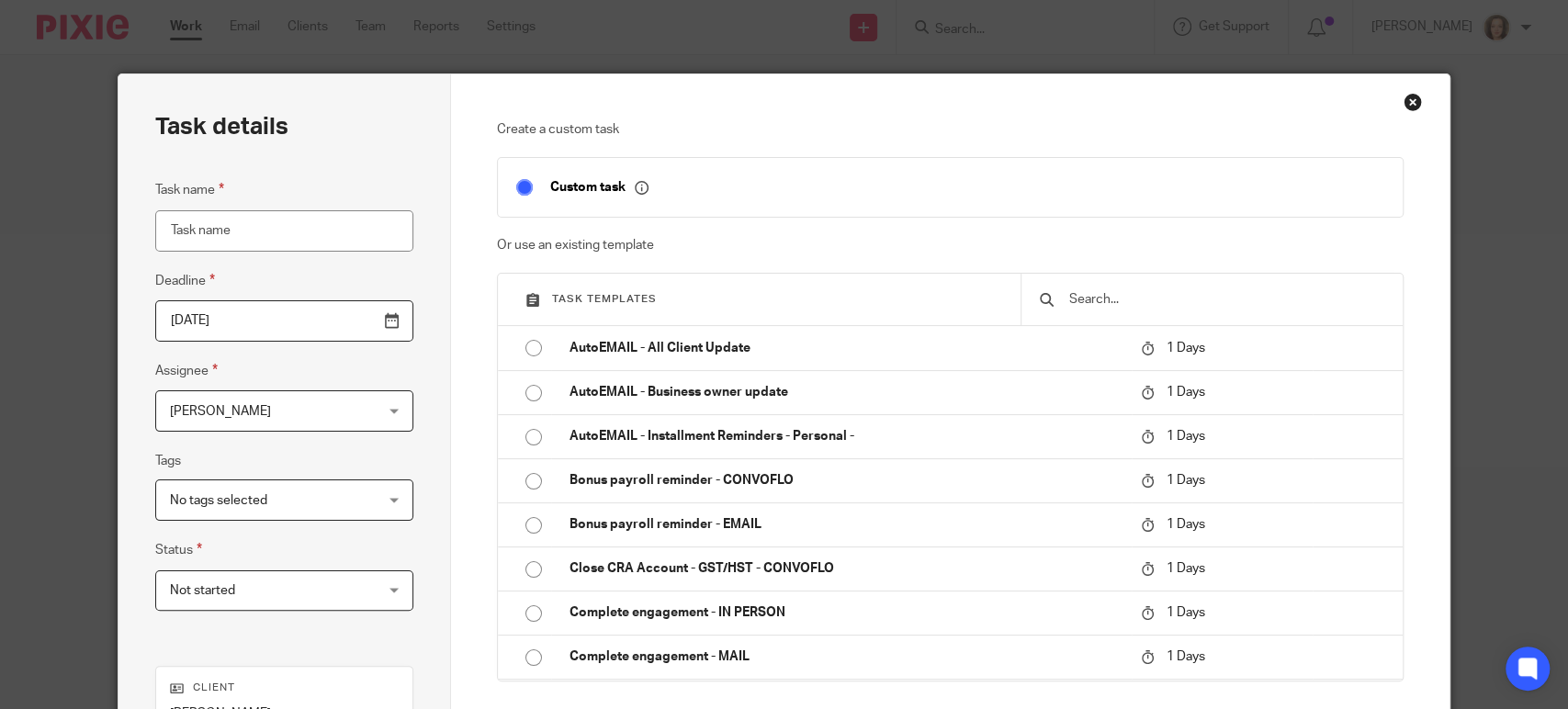
click at [1078, 305] on input "text" at bounding box center [1226, 299] width 317 height 20
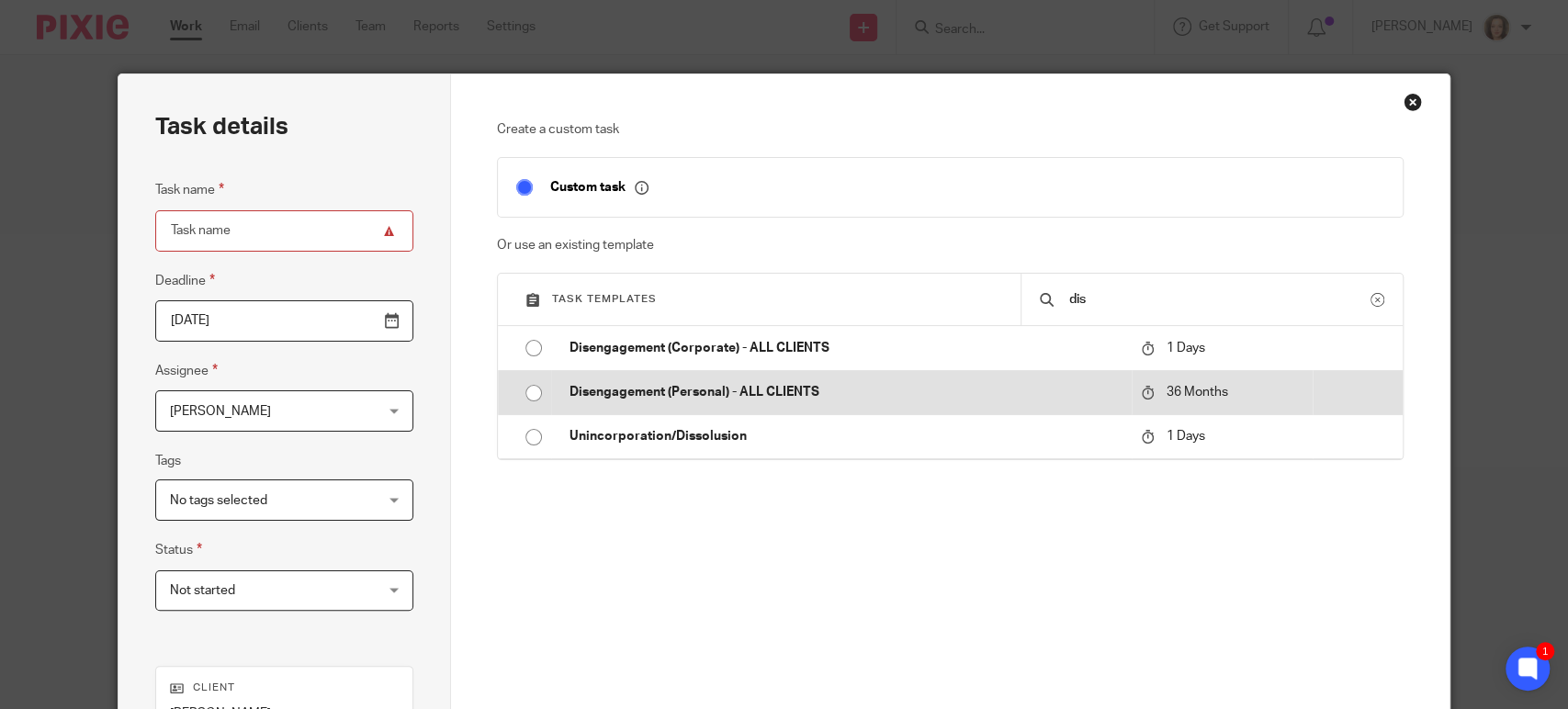
type input "dis"
click at [679, 401] on p "Disengagement (Personal) - ALL CLIENTS" at bounding box center [846, 392] width 552 height 19
type input "2028-09-26"
type input "Disengagement (Personal) - ALL CLIENTS"
checkbox input "false"
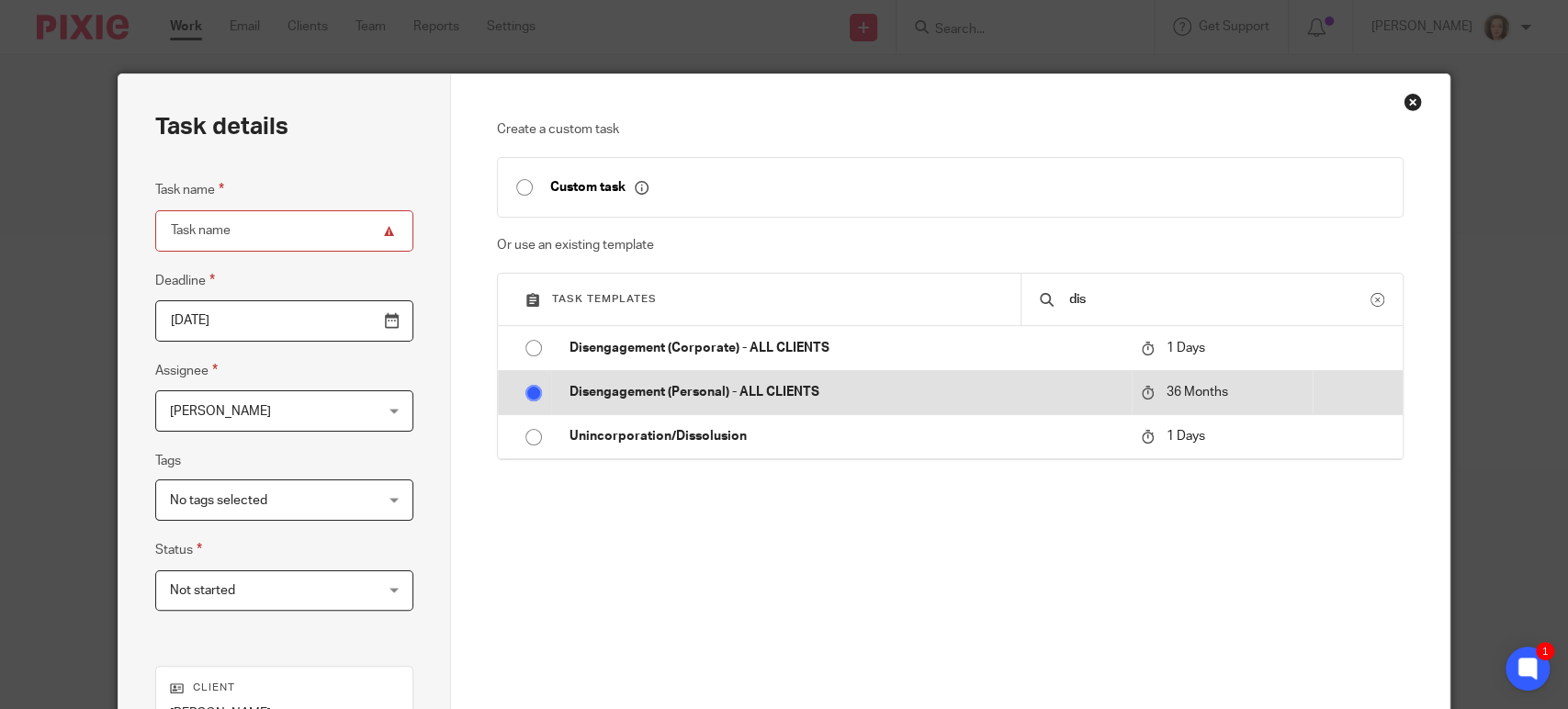
radio input "true"
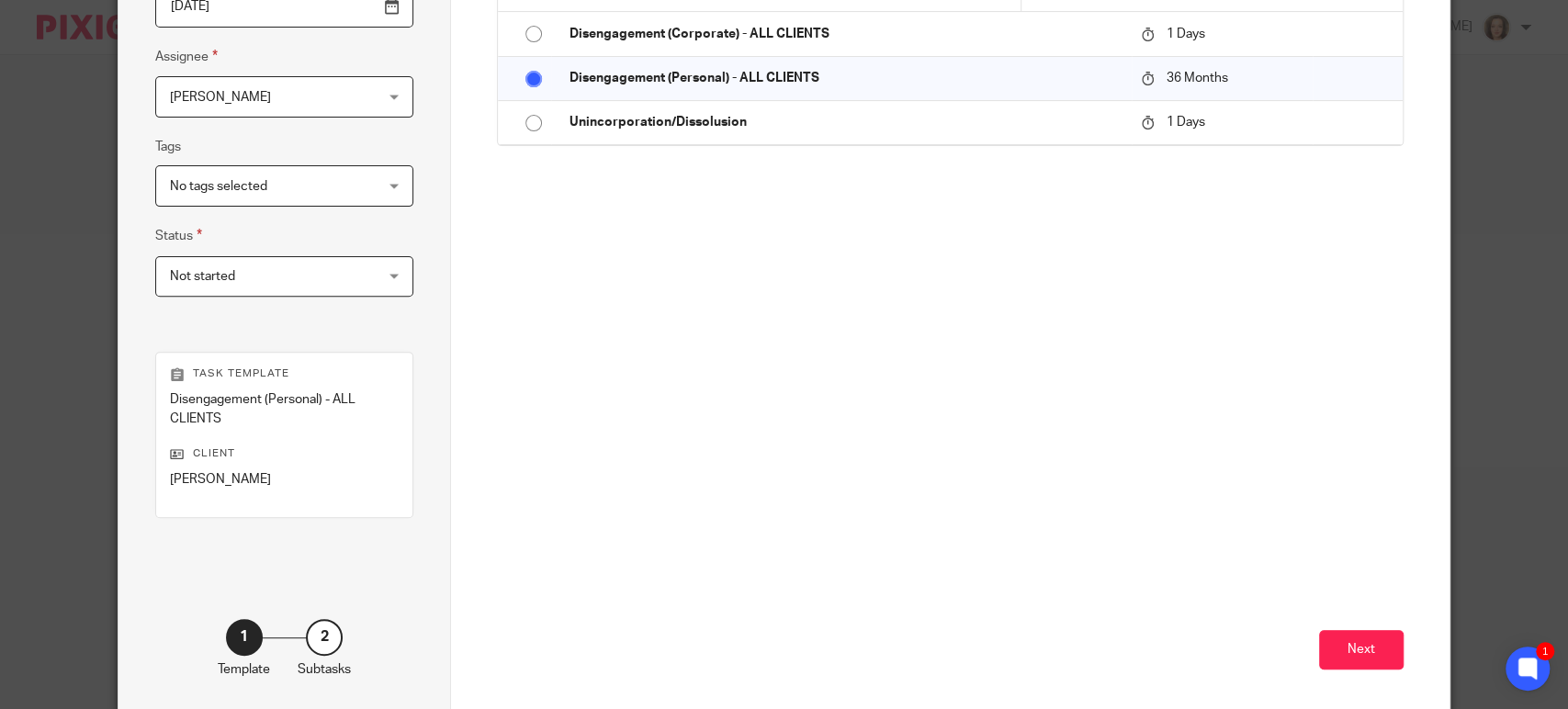
scroll to position [394, 0]
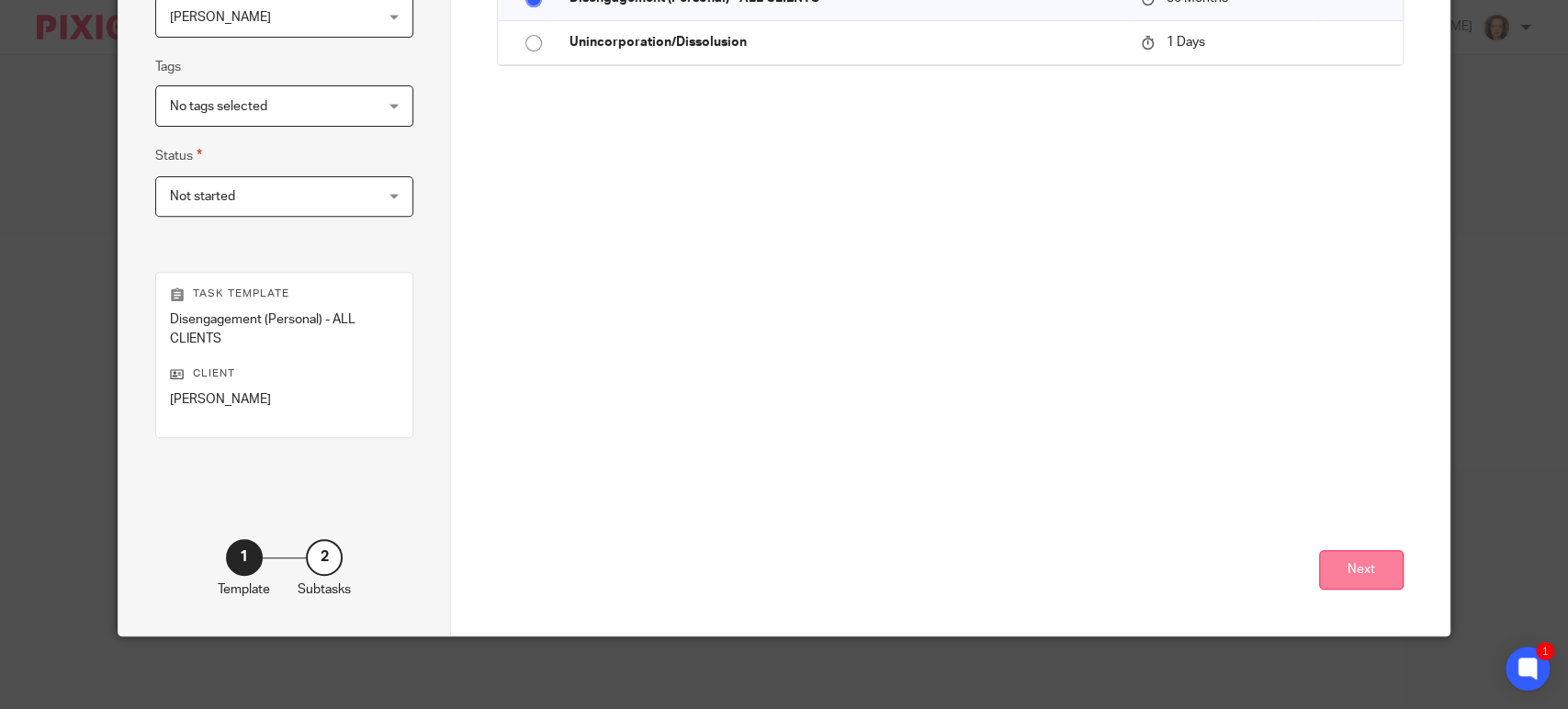
click at [1352, 568] on button "Next" at bounding box center [1362, 570] width 85 height 39
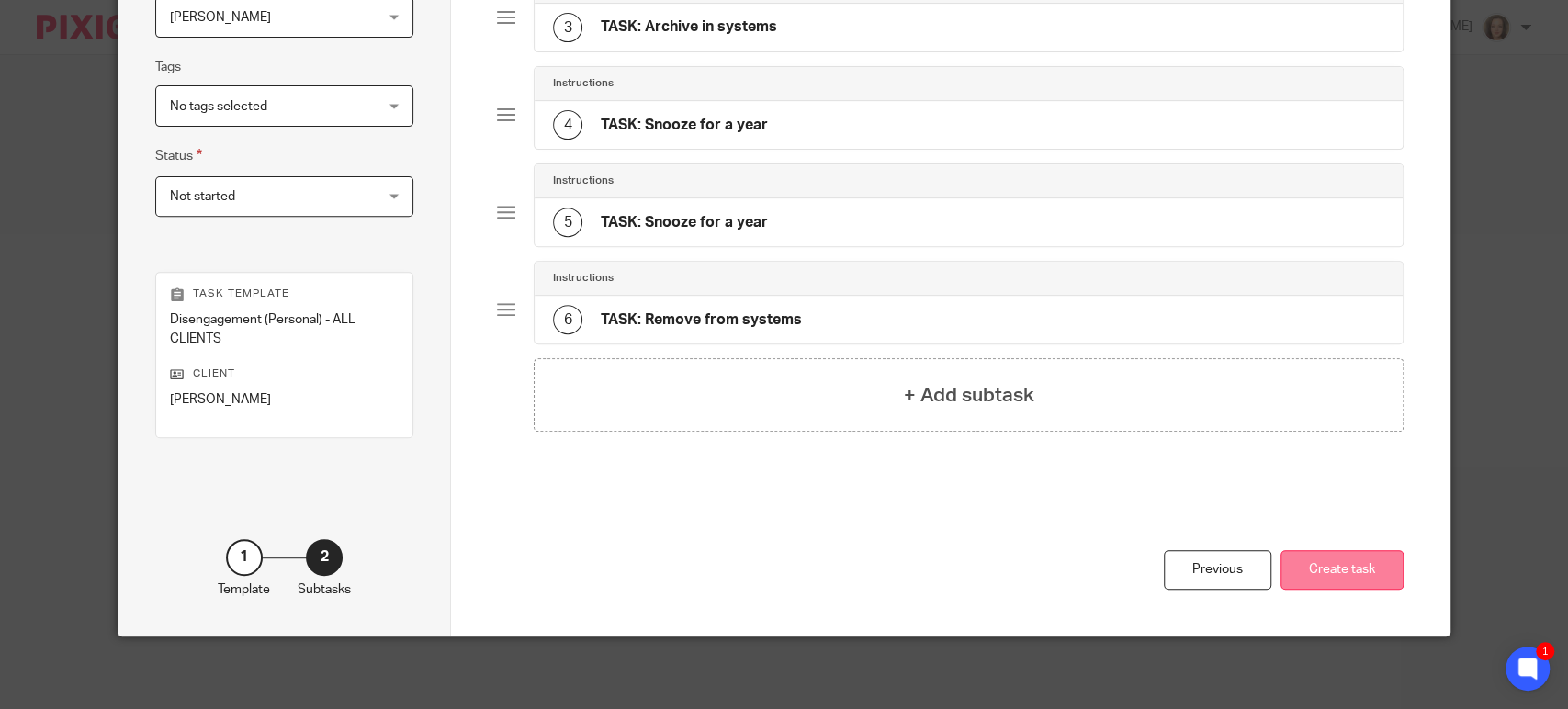
click at [1330, 570] on button "Create task" at bounding box center [1341, 570] width 123 height 39
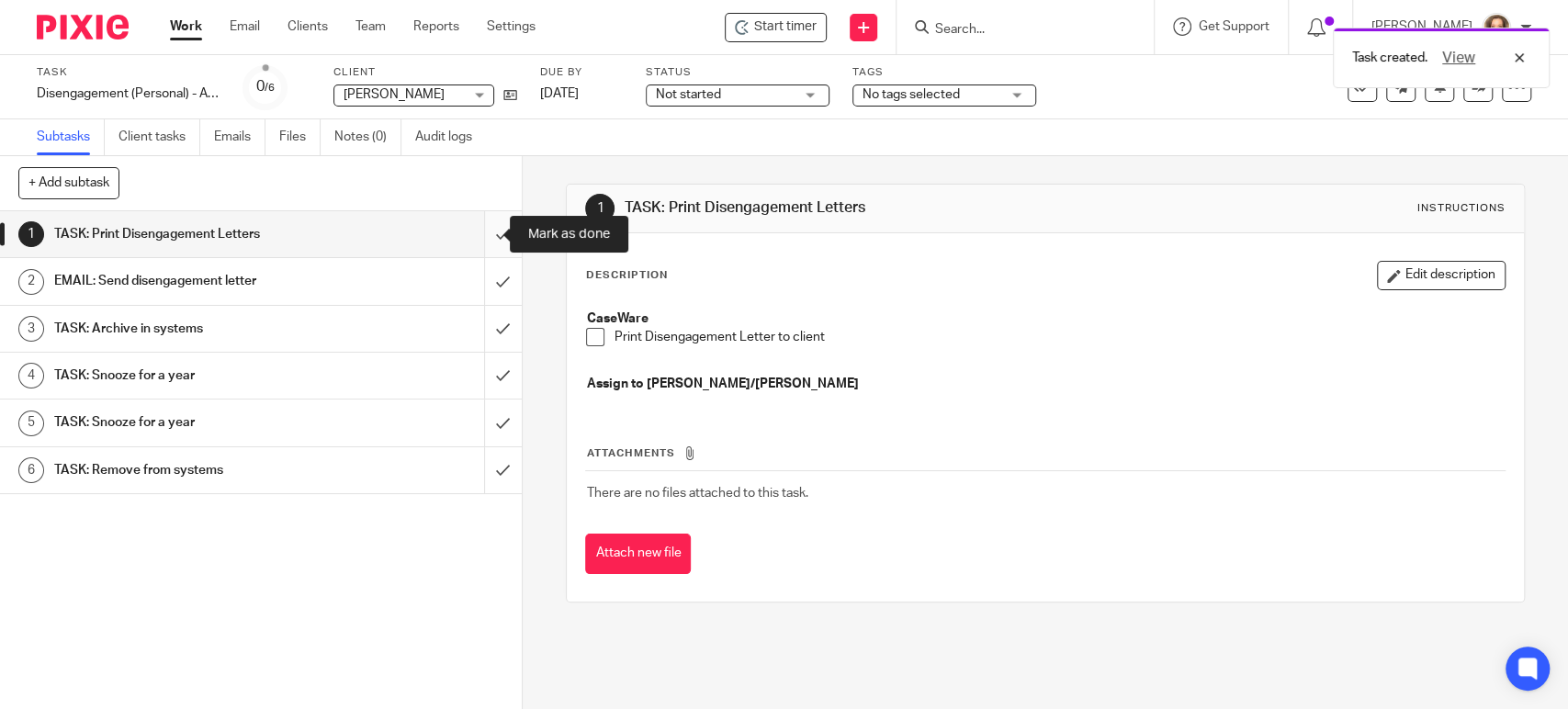
click at [489, 231] on input "submit" at bounding box center [261, 234] width 522 height 46
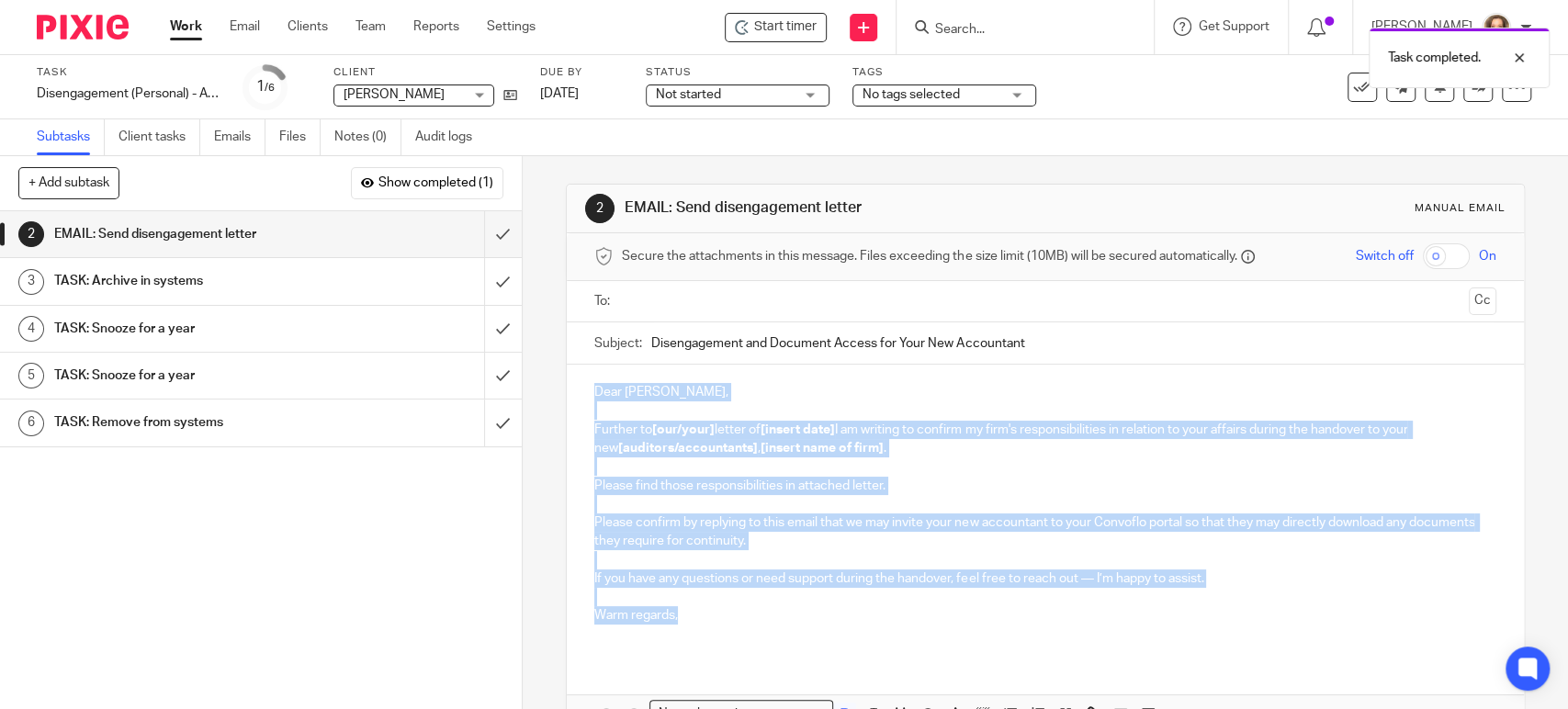
drag, startPoint x: 677, startPoint y: 608, endPoint x: 563, endPoint y: 345, distance: 286.6
click at [567, 347] on form "Secure the attachments in this message. Files exceeding the size limit (10MB) w…" at bounding box center [1045, 513] width 957 height 560
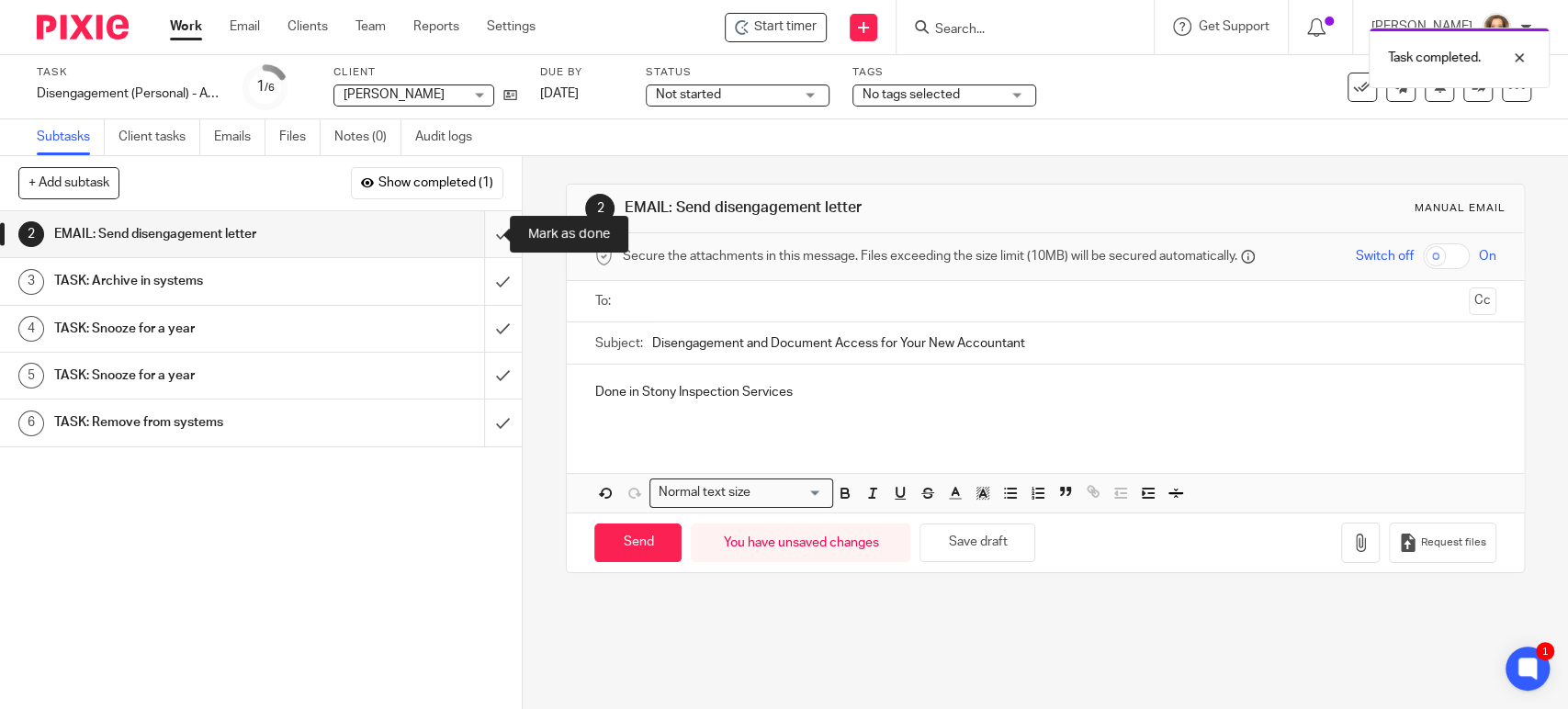
click at [485, 233] on input "submit" at bounding box center [261, 234] width 522 height 46
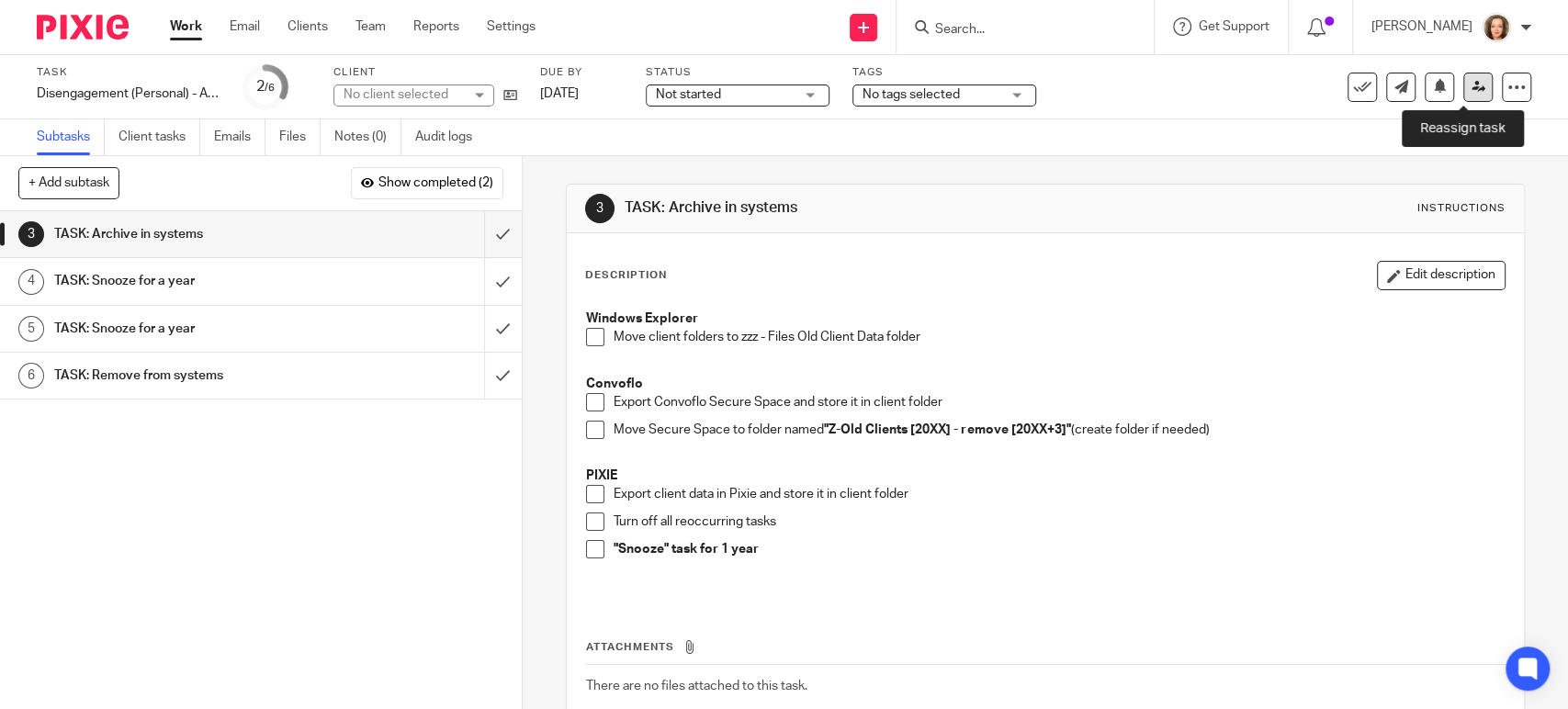
click at [1472, 87] on icon at bounding box center [1479, 87] width 14 height 14
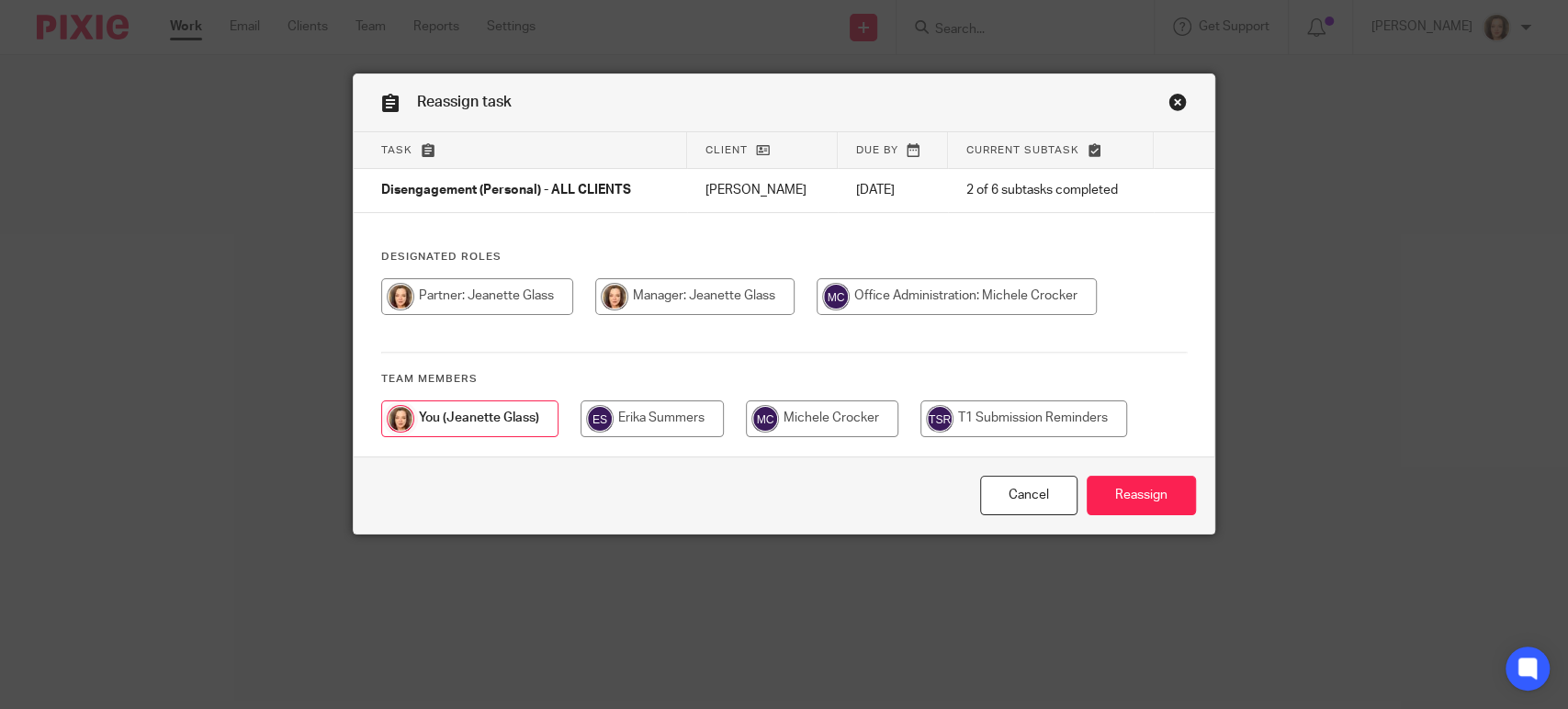
click at [895, 295] on input "radio" at bounding box center [957, 296] width 280 height 37
radio input "true"
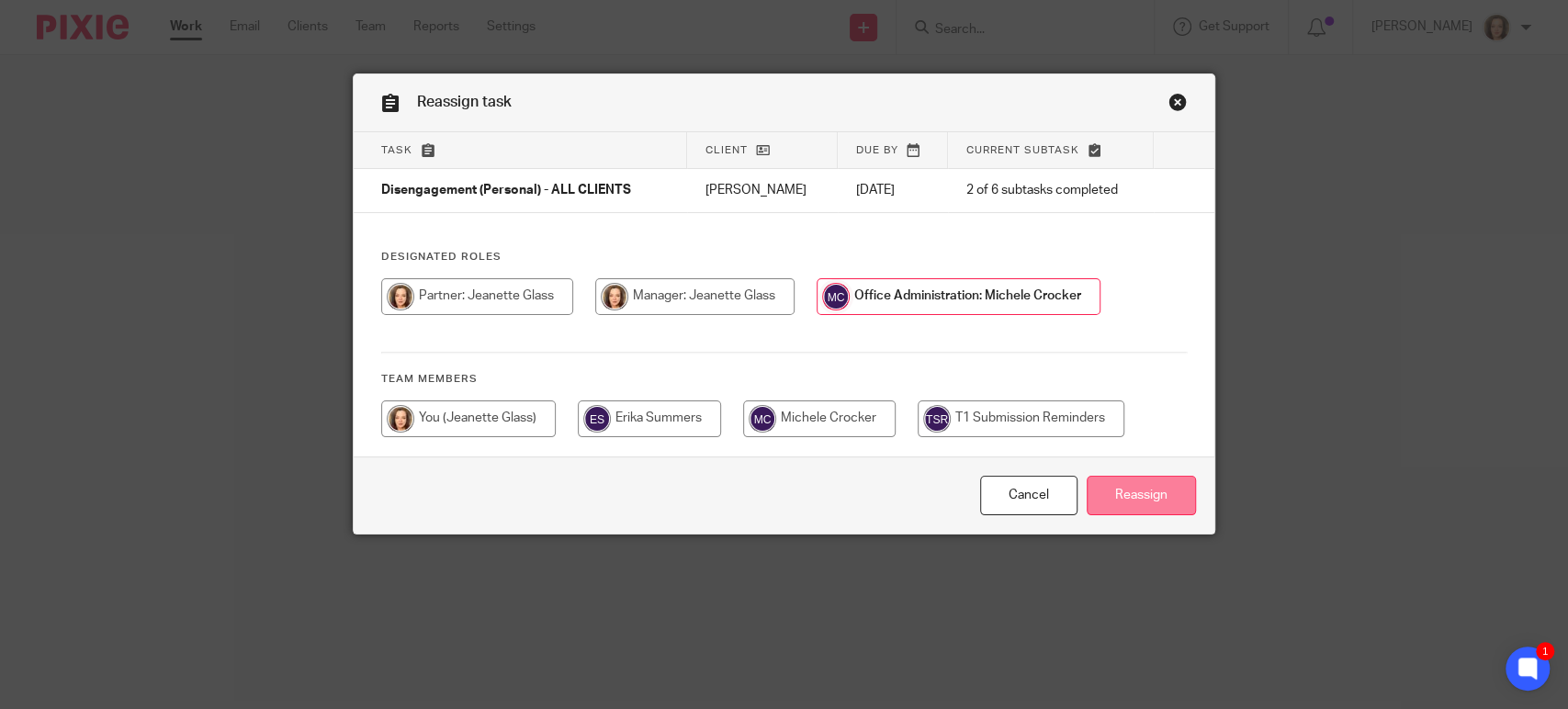
click at [1108, 492] on input "Reassign" at bounding box center [1141, 496] width 109 height 39
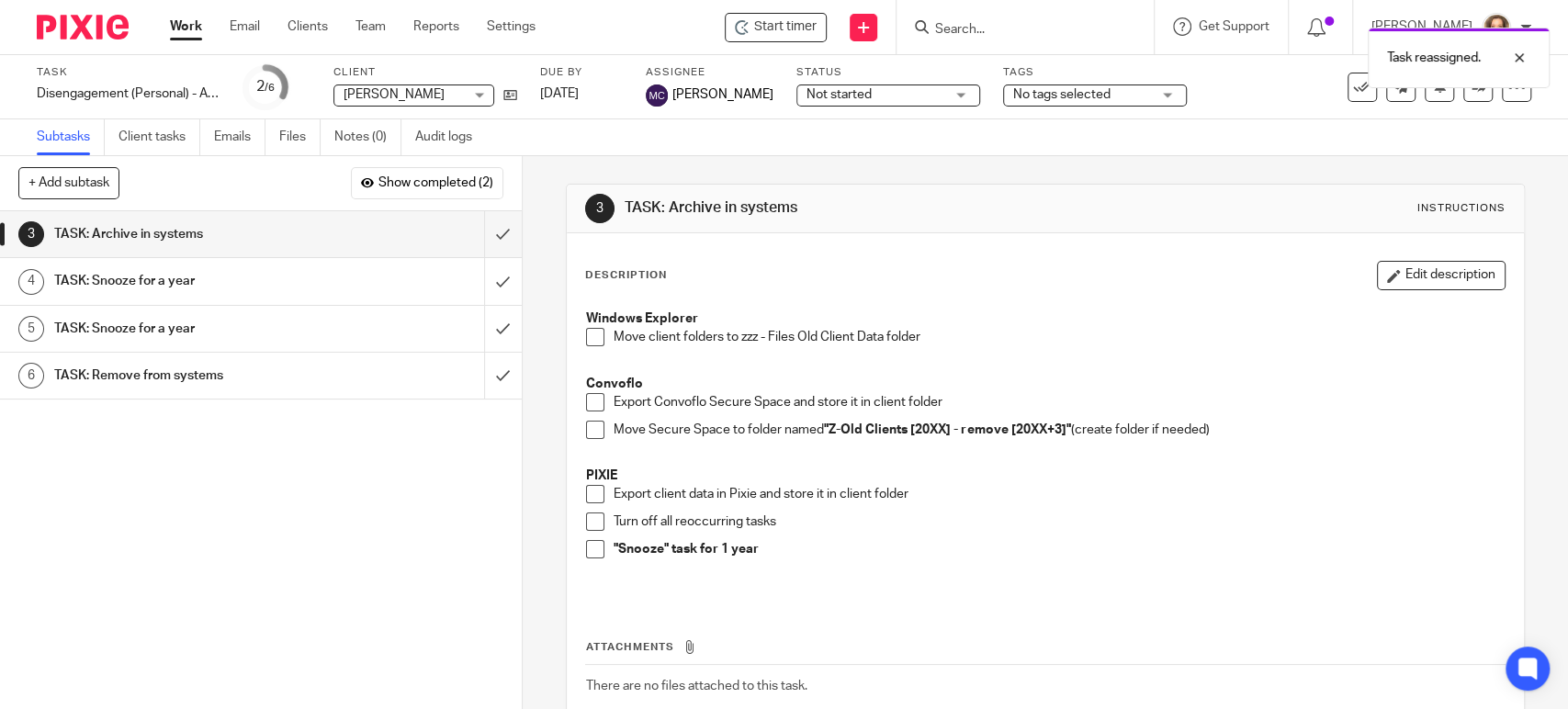
click at [978, 24] on div "Task reassigned." at bounding box center [1167, 54] width 767 height 70
click at [986, 29] on input "Search" at bounding box center [1016, 30] width 166 height 17
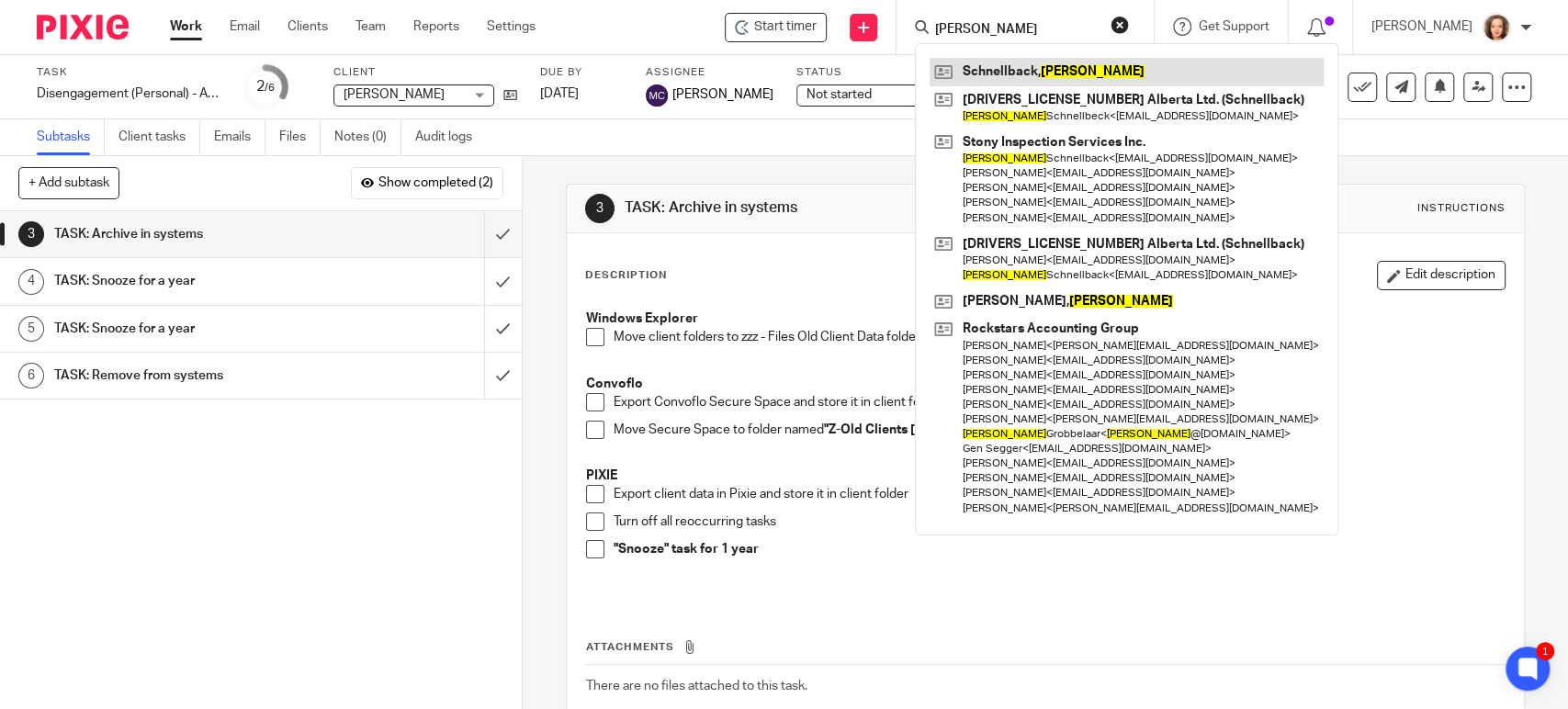
type input "burnard"
click at [1076, 71] on link at bounding box center [1126, 71] width 394 height 27
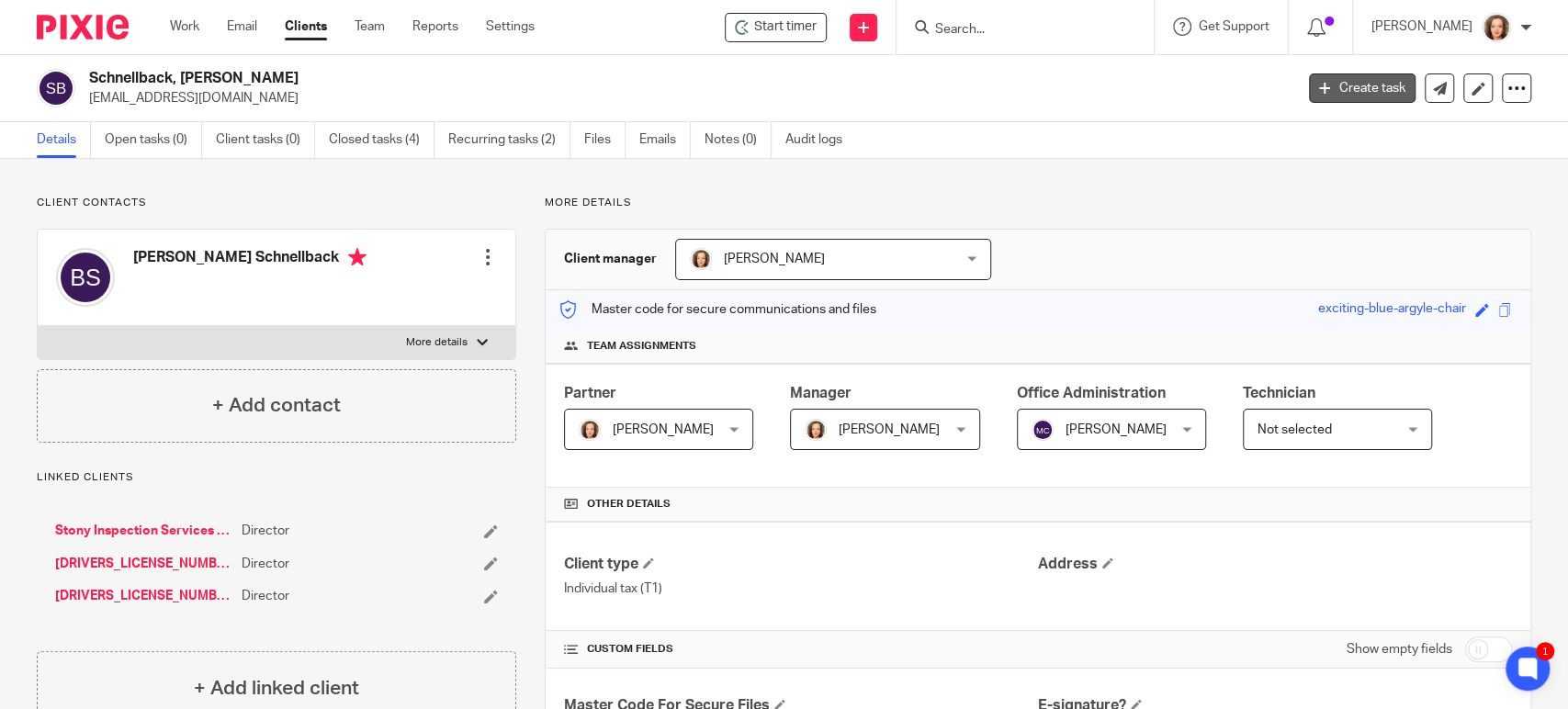
click at [1338, 82] on link "Create task" at bounding box center [1362, 87] width 106 height 29
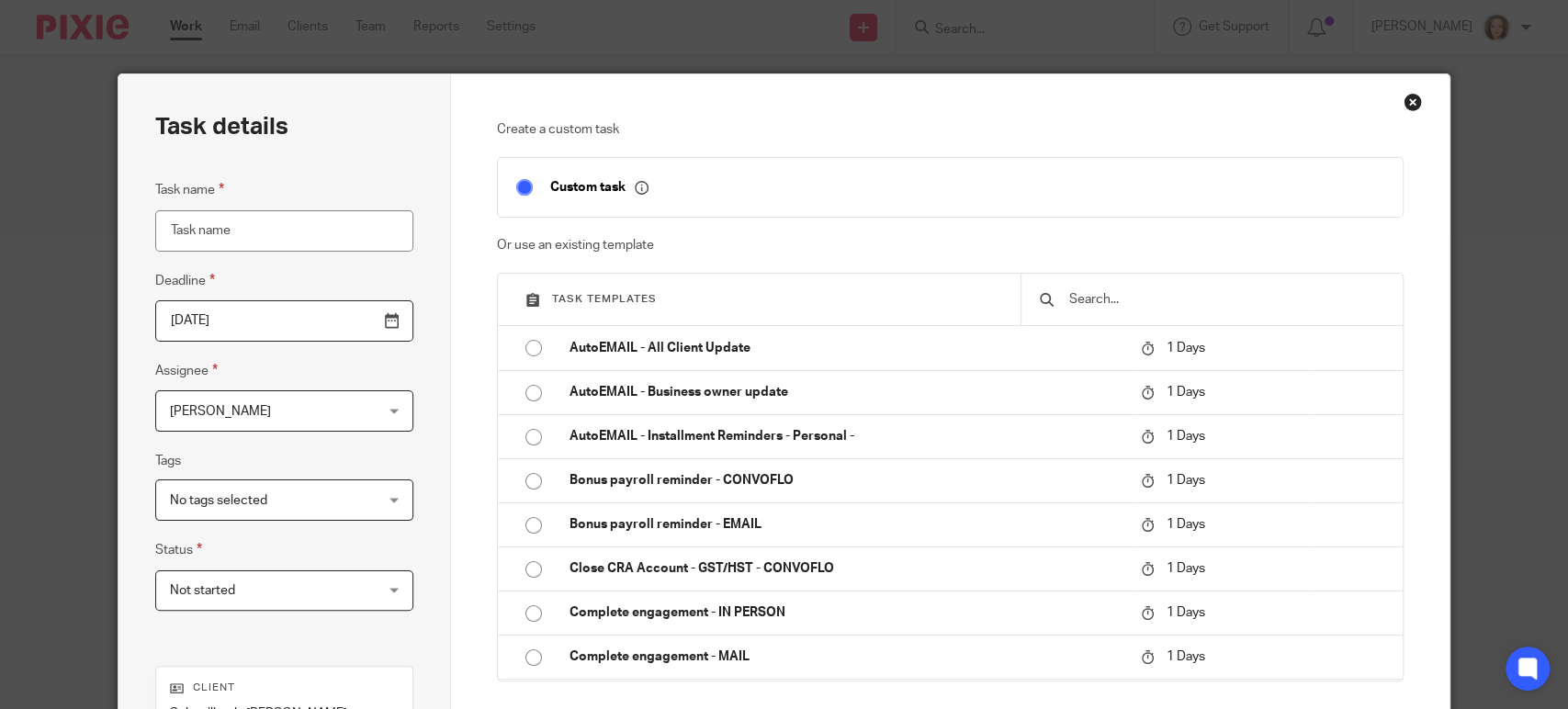
click at [1089, 302] on input "text" at bounding box center [1226, 299] width 317 height 20
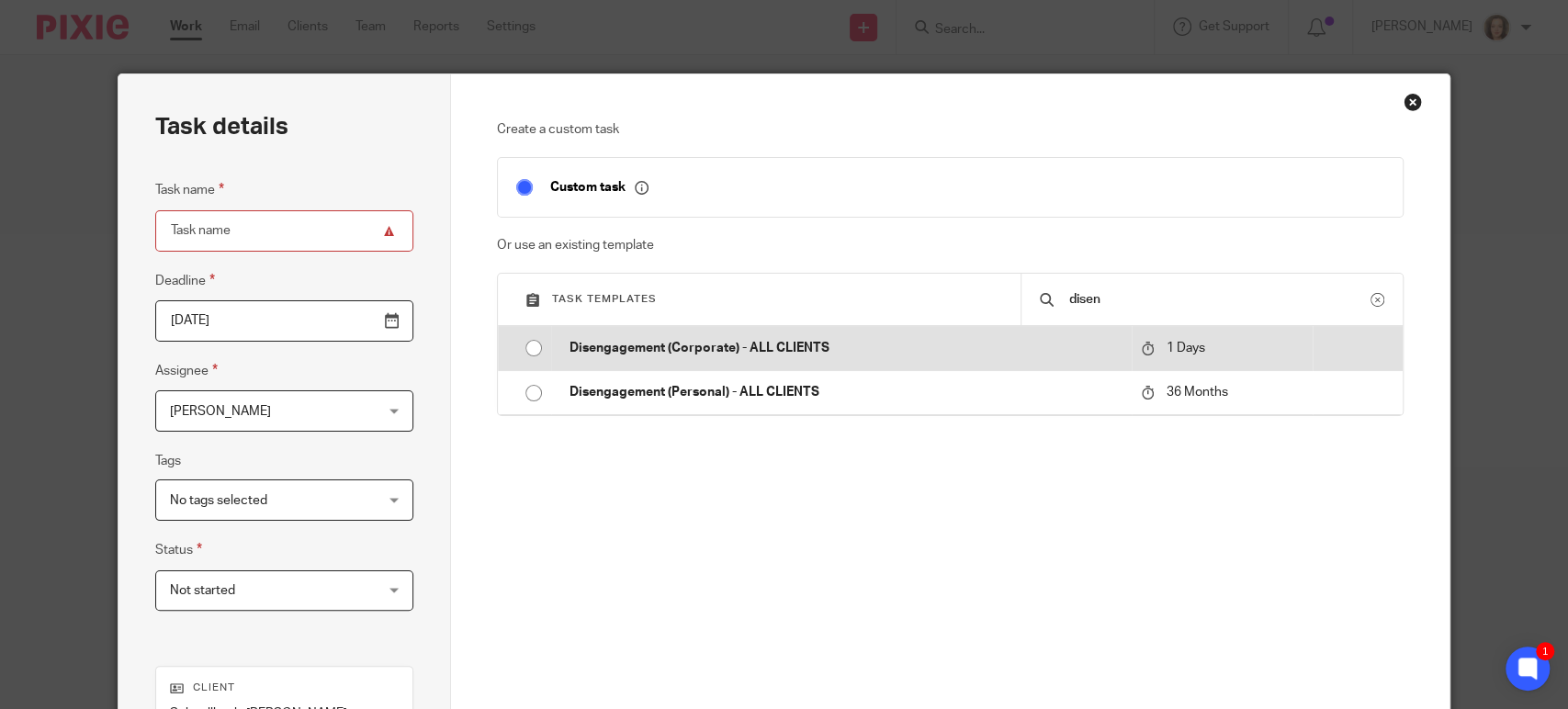
type input "disen"
click at [839, 352] on p "Disengagement (Corporate) - ALL CLIENTS" at bounding box center [846, 348] width 552 height 19
type input "2025-09-27"
type input "Disengagement (Corporate) - ALL CLIENTS"
checkbox input "false"
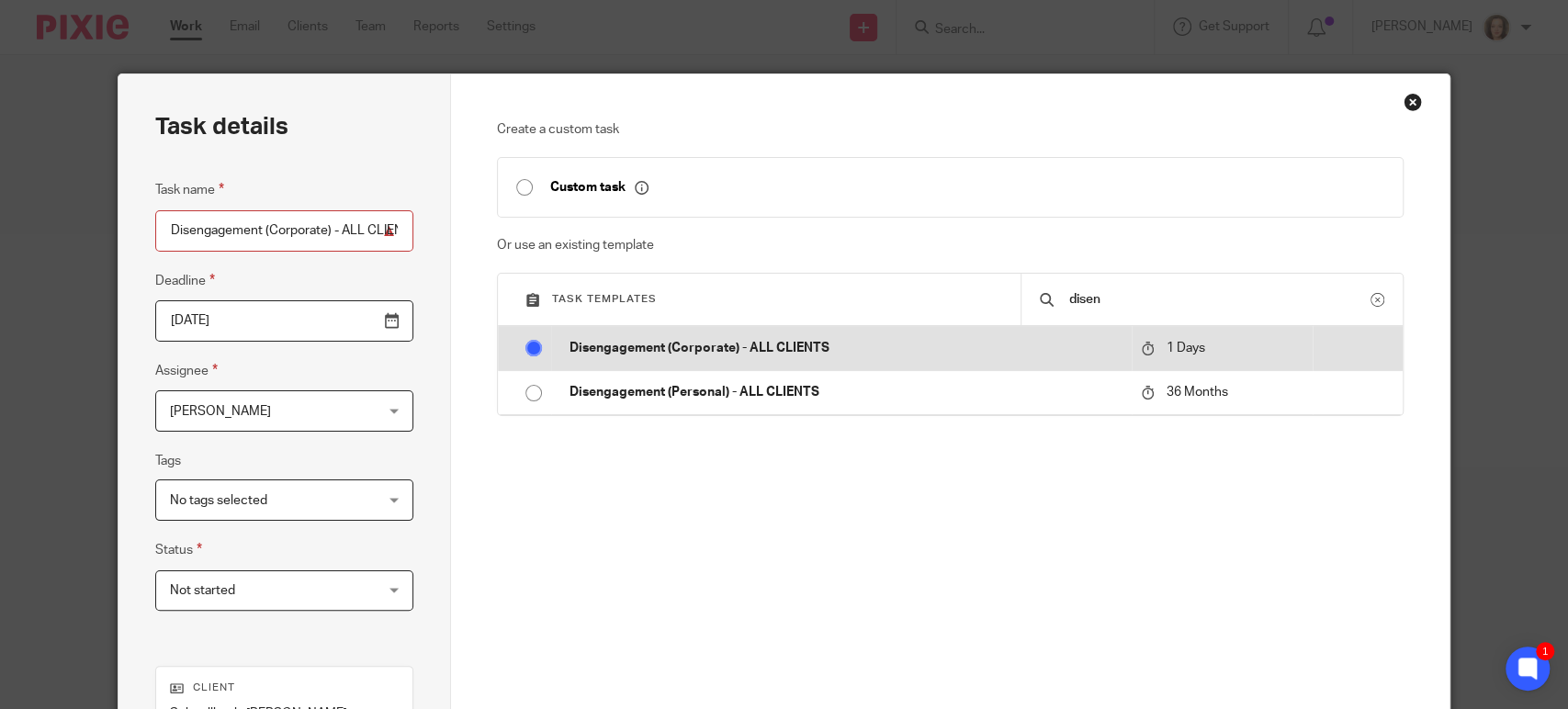
radio input "true"
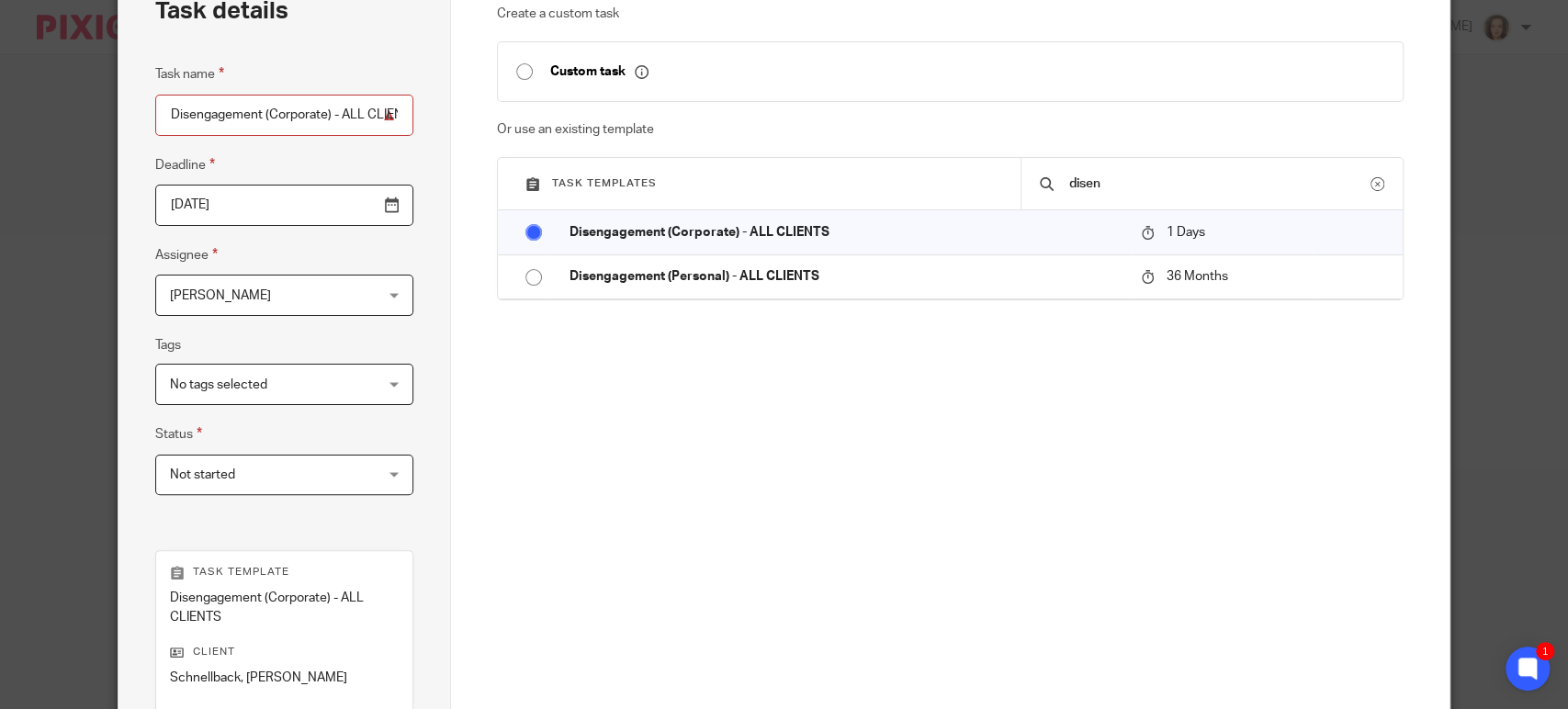
scroll to position [382, 0]
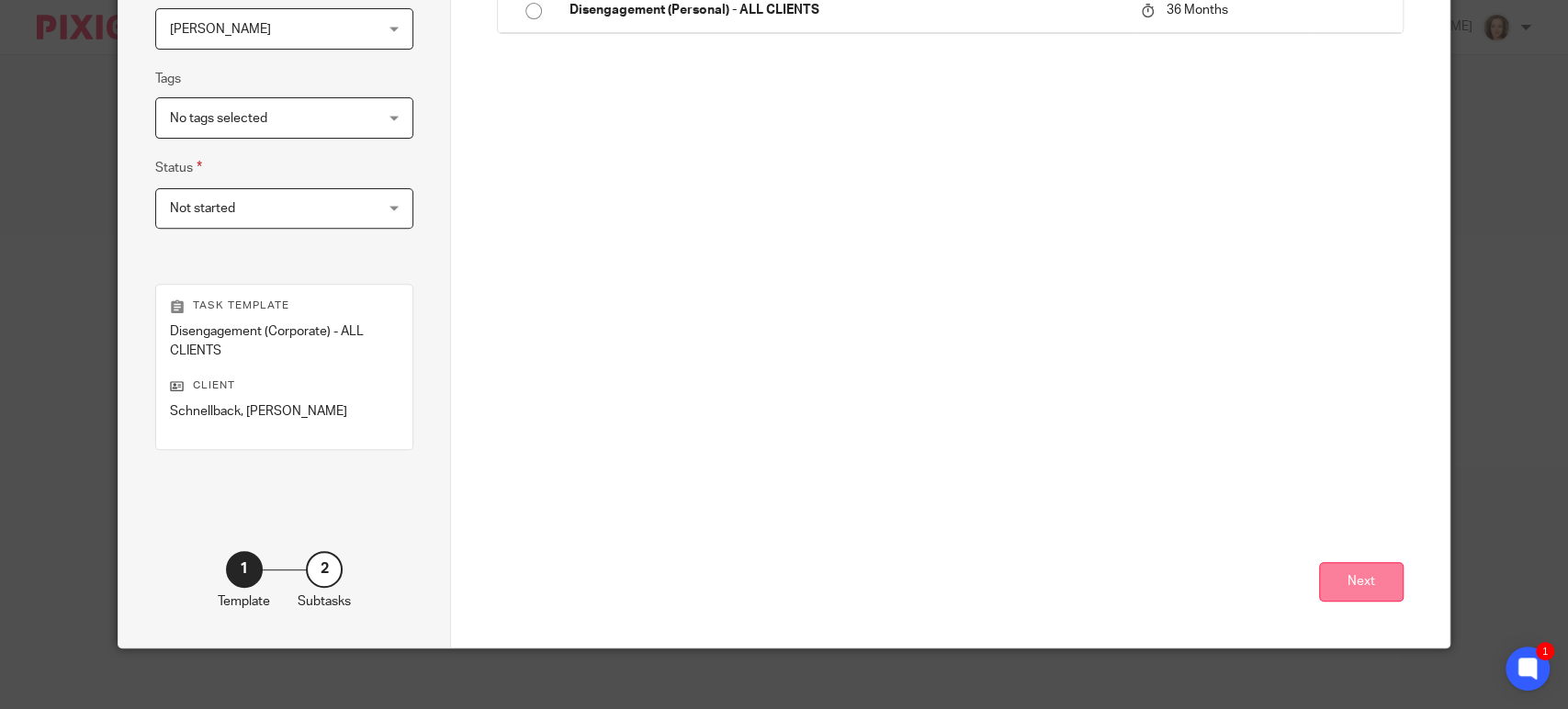
click at [1345, 578] on button "Next" at bounding box center [1362, 582] width 85 height 39
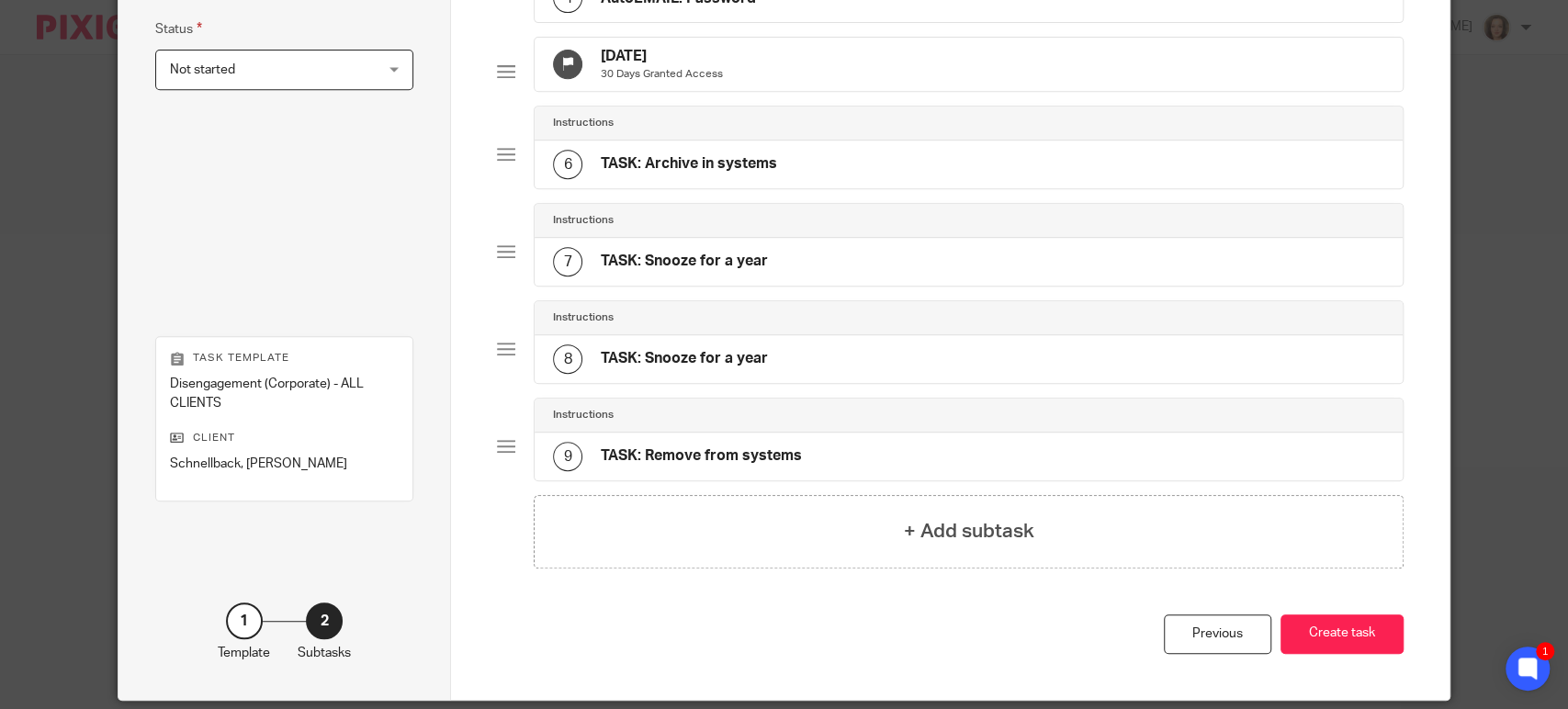
scroll to position [597, 0]
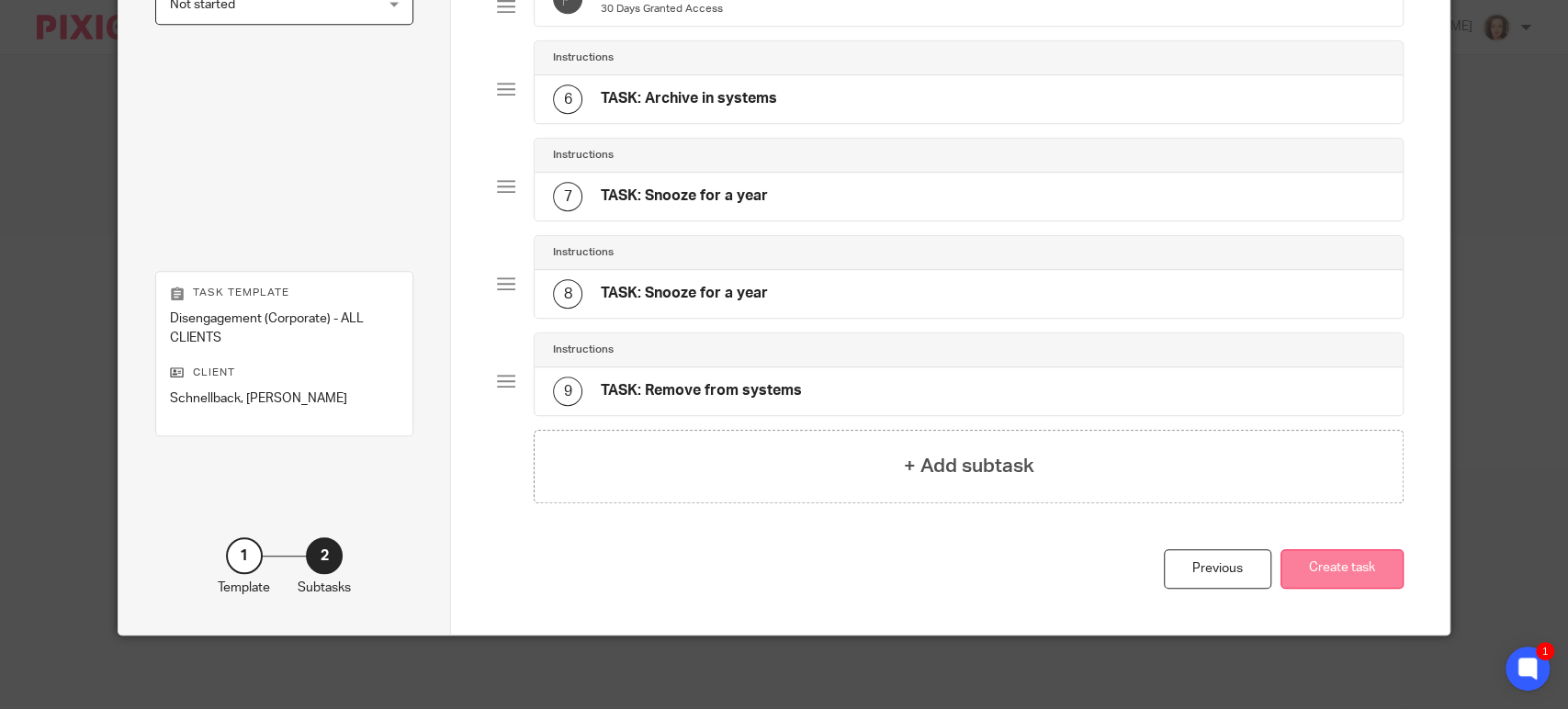
click at [1316, 570] on button "Create task" at bounding box center [1341, 569] width 123 height 39
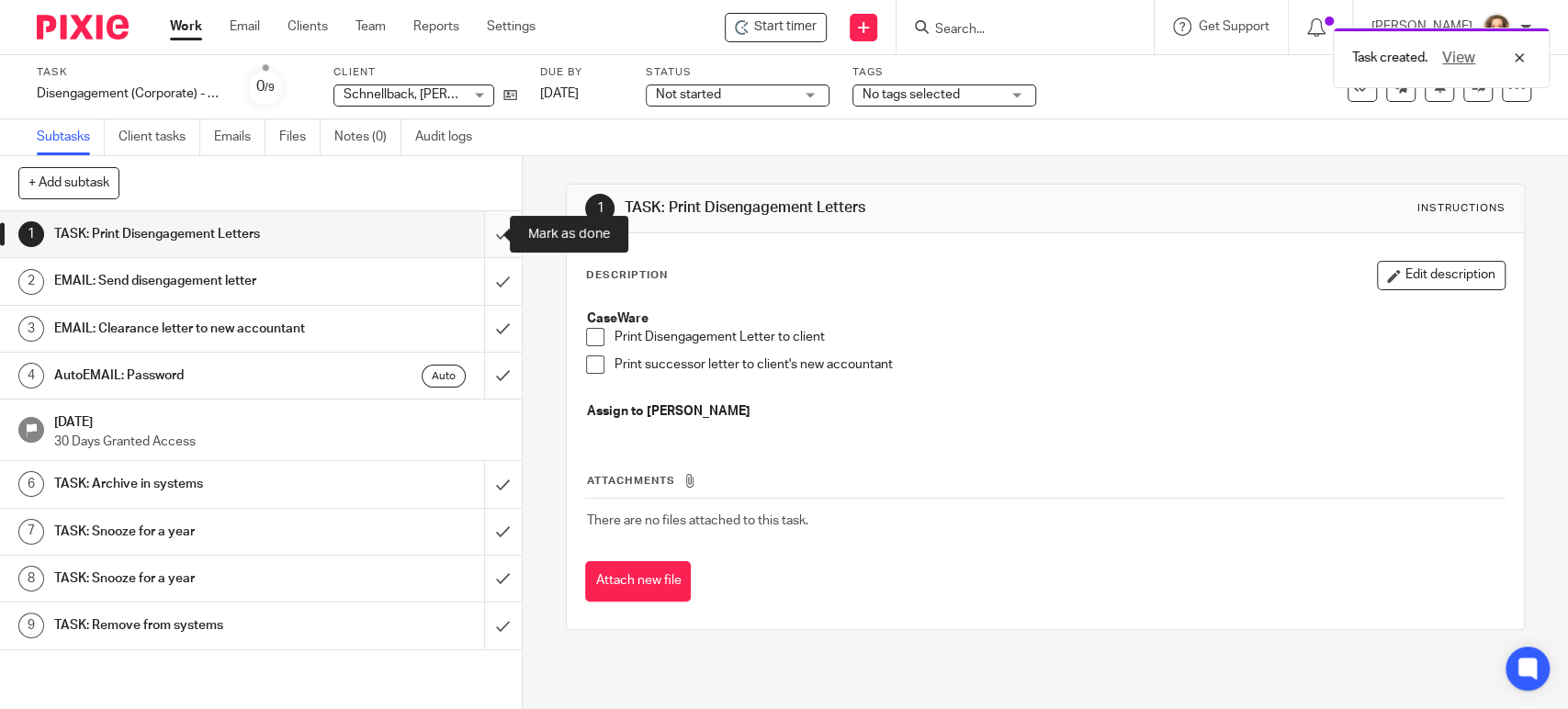
click at [490, 225] on input "submit" at bounding box center [261, 234] width 522 height 46
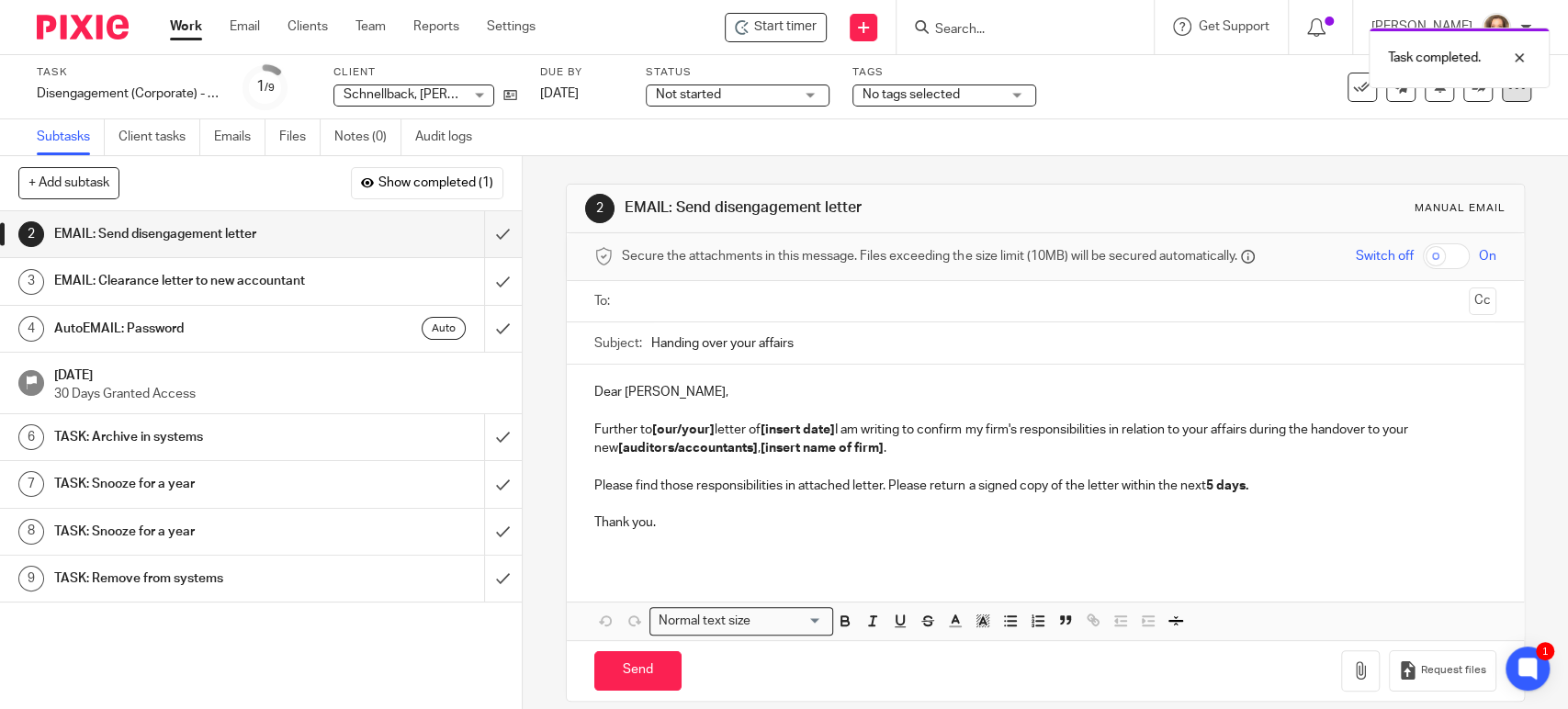
click at [1502, 97] on div at bounding box center [1516, 87] width 29 height 29
click at [1433, 230] on li "Delete" at bounding box center [1432, 240] width 147 height 24
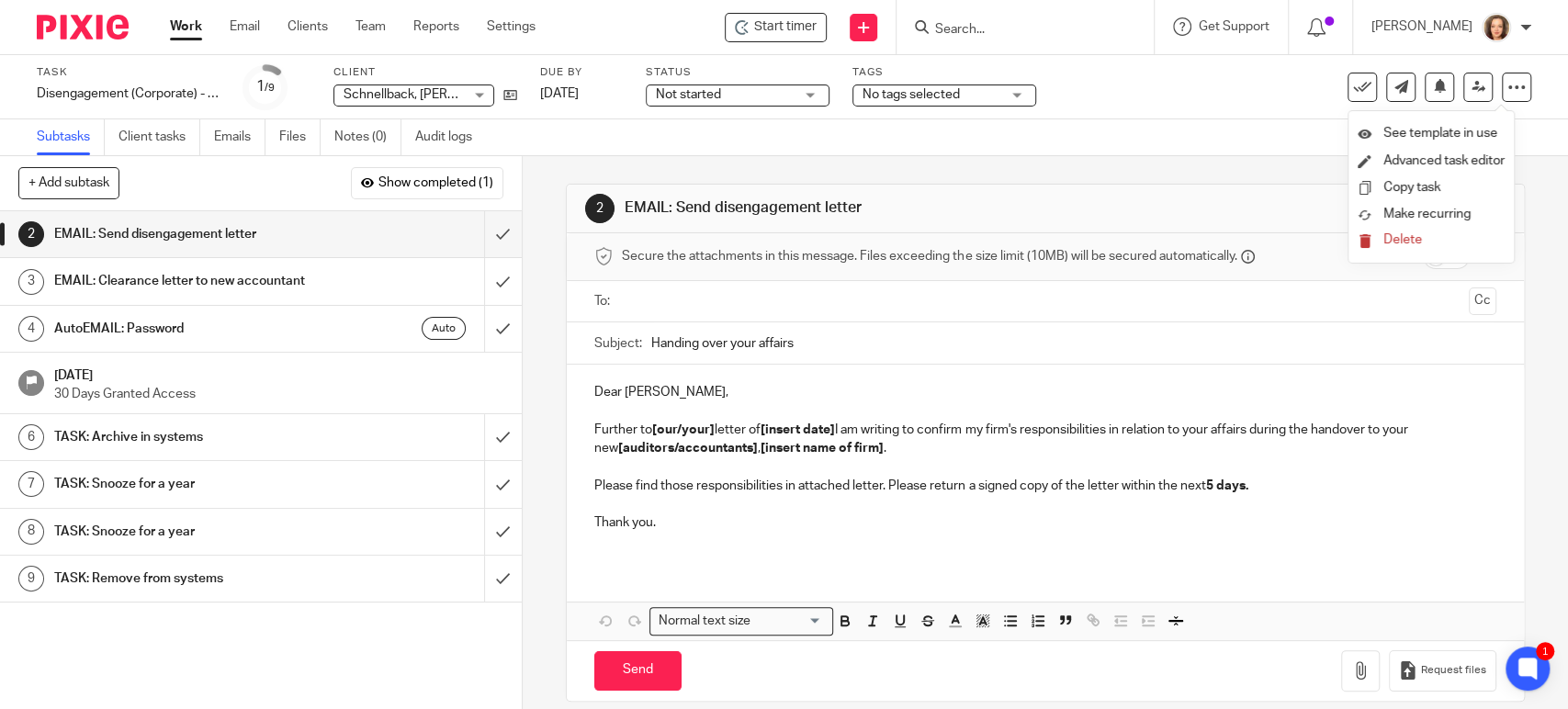
click at [1397, 237] on span "Delete" at bounding box center [1402, 240] width 39 height 13
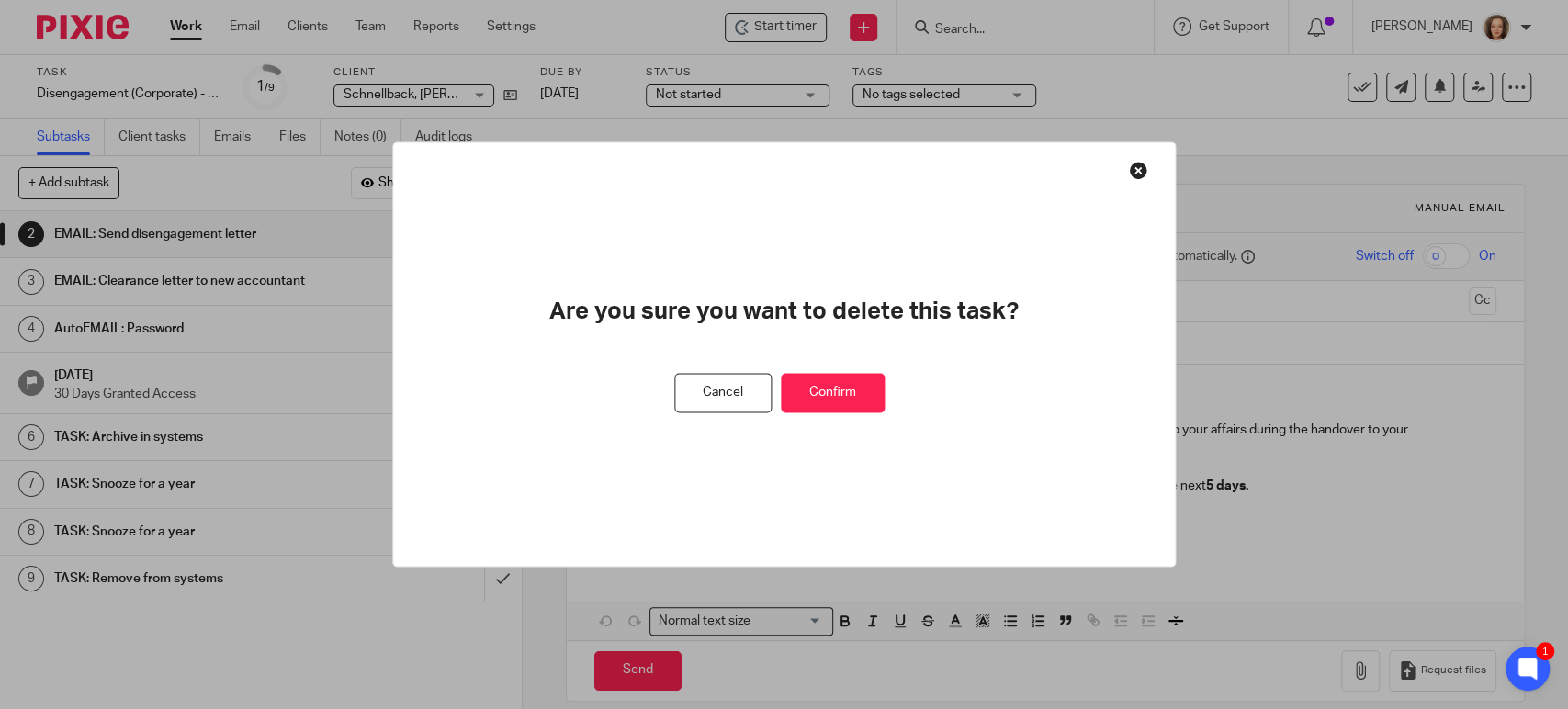
click at [826, 379] on button "Confirm" at bounding box center [832, 394] width 103 height 39
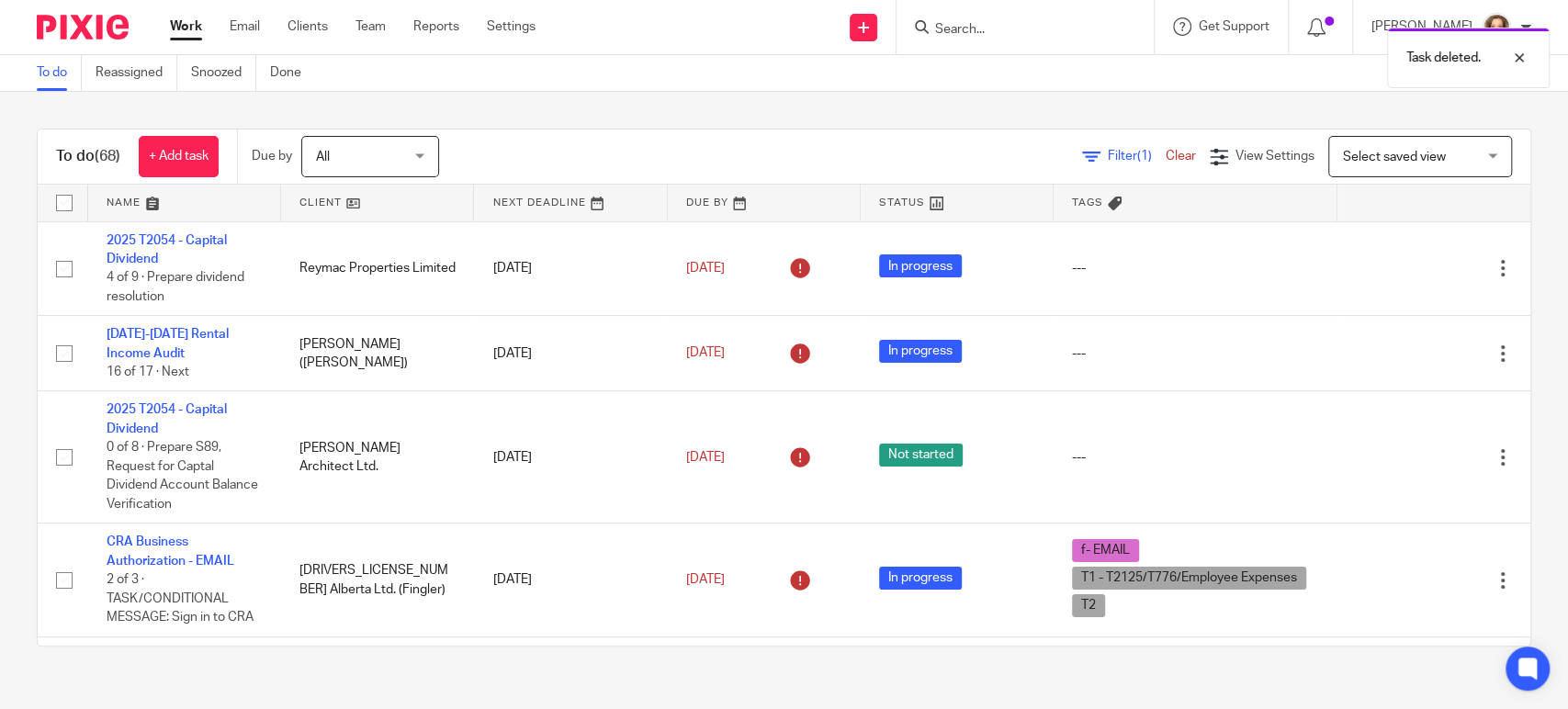
click at [985, 31] on div "Task deleted." at bounding box center [1167, 54] width 767 height 70
click at [1518, 52] on div at bounding box center [1505, 57] width 50 height 22
click at [958, 30] on input "Search" at bounding box center [1016, 30] width 166 height 17
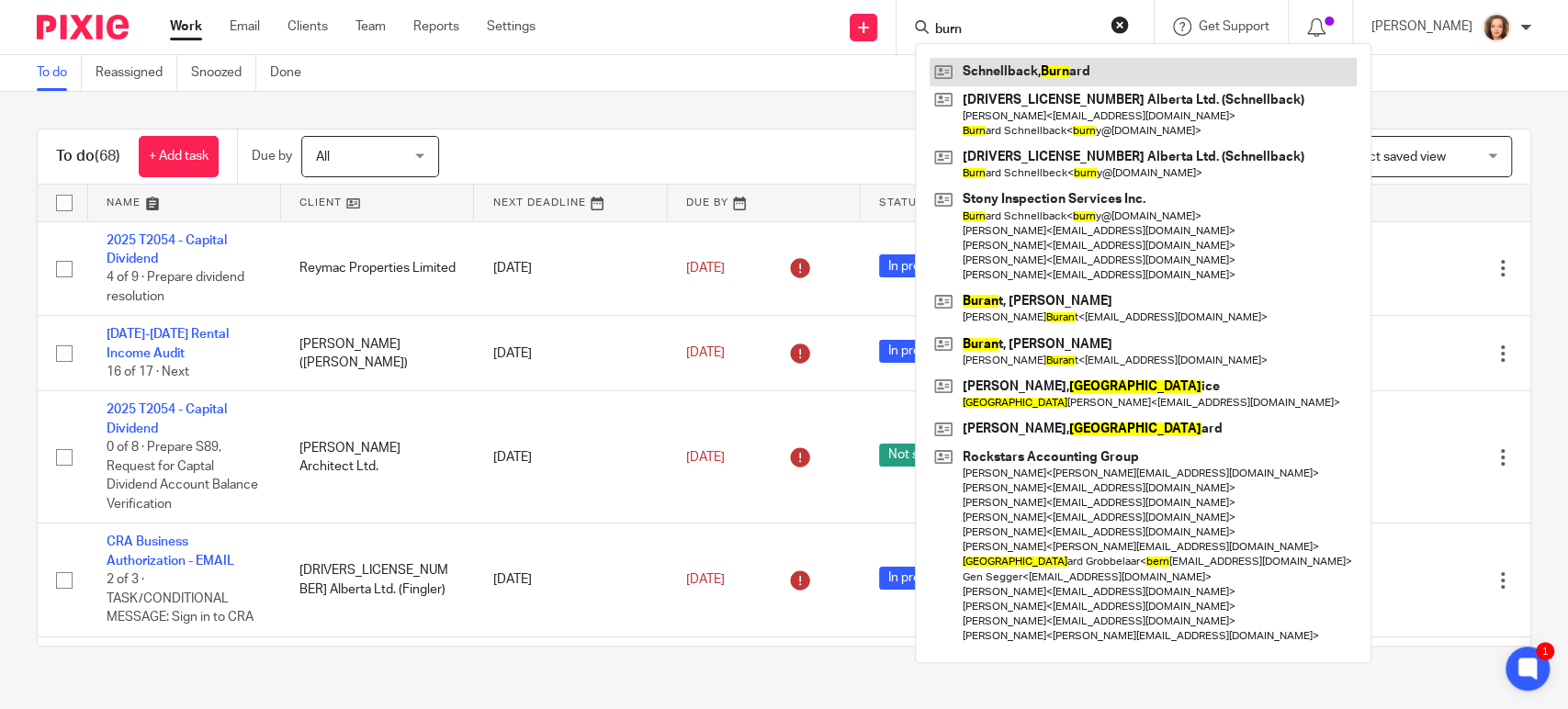
type input "burn"
click at [1087, 69] on link at bounding box center [1143, 71] width 427 height 27
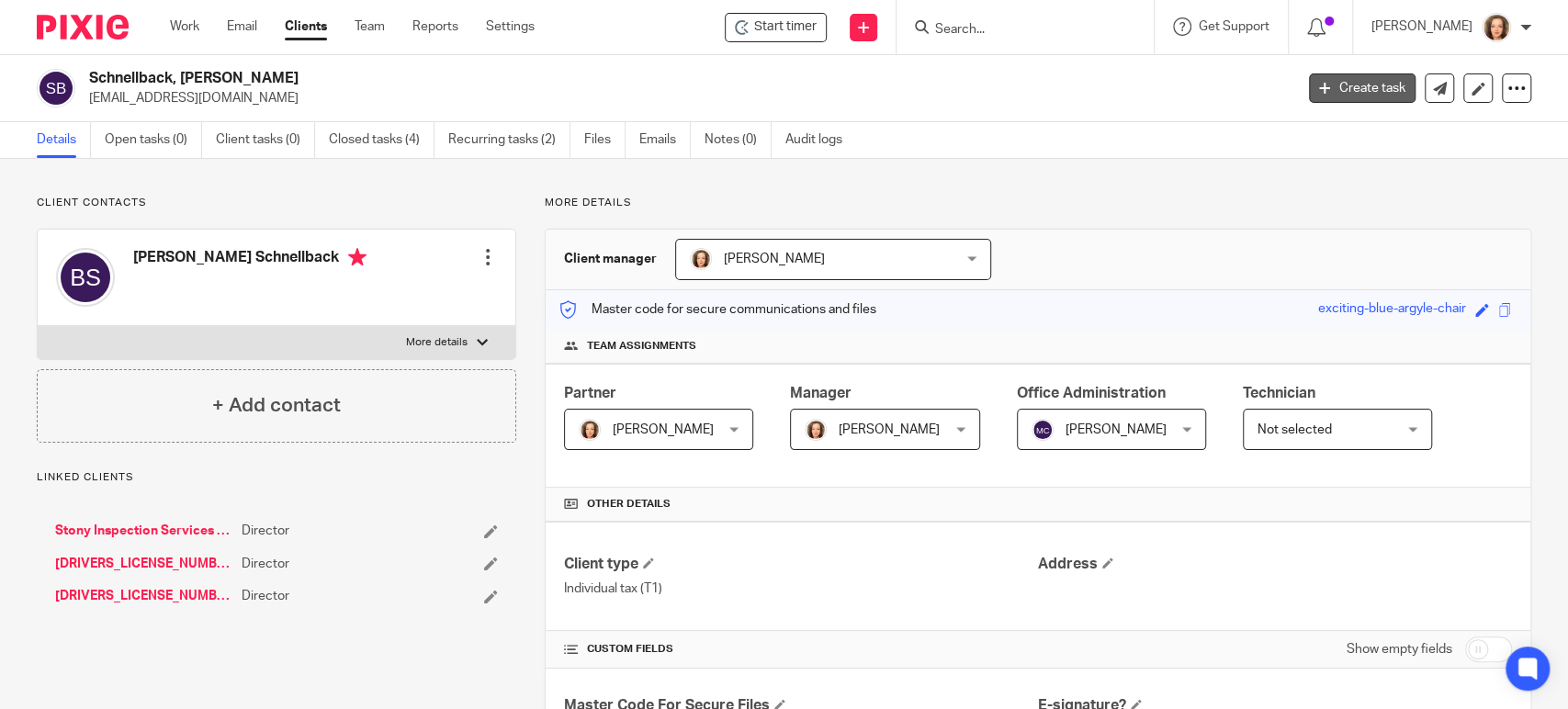
click at [1319, 81] on link "Create task" at bounding box center [1362, 87] width 106 height 29
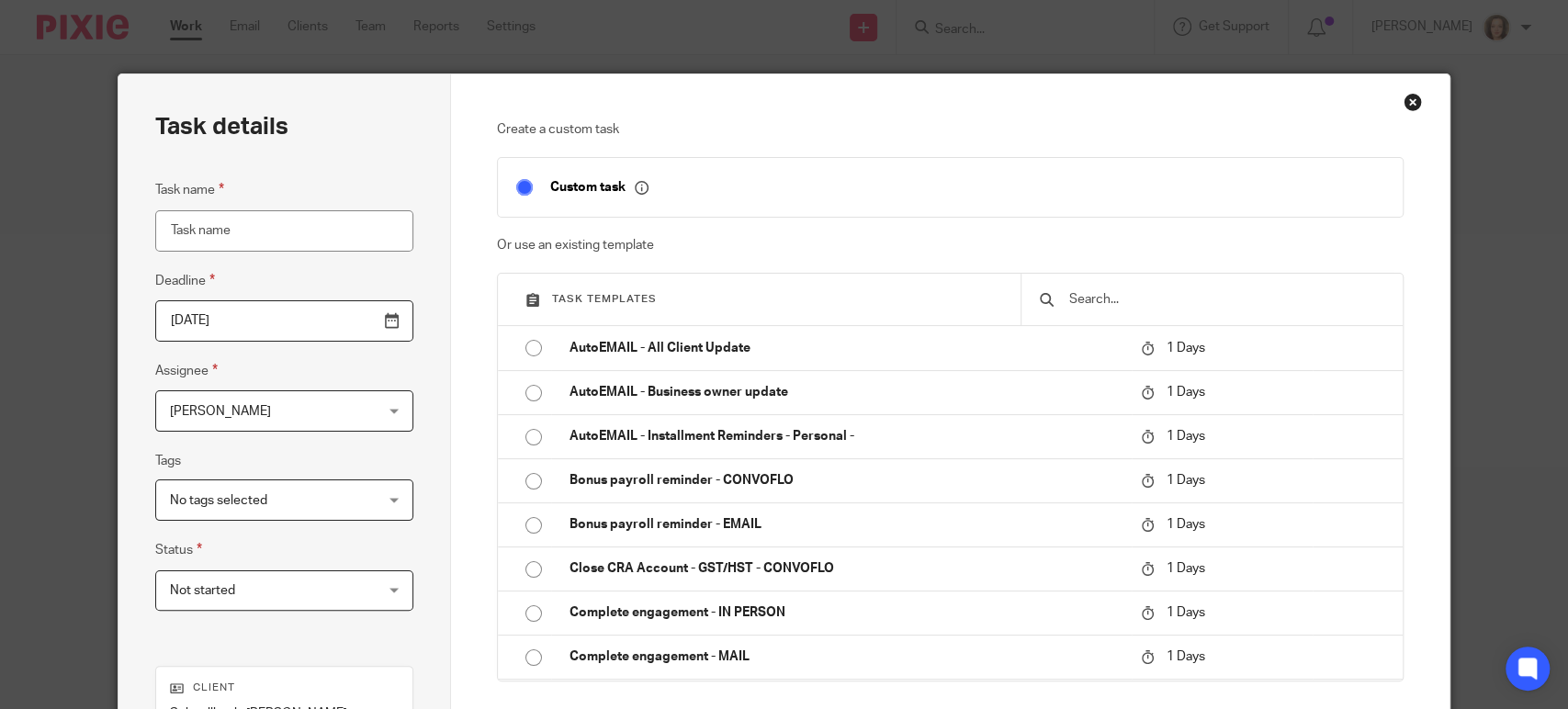
click at [1095, 296] on input "text" at bounding box center [1226, 299] width 317 height 20
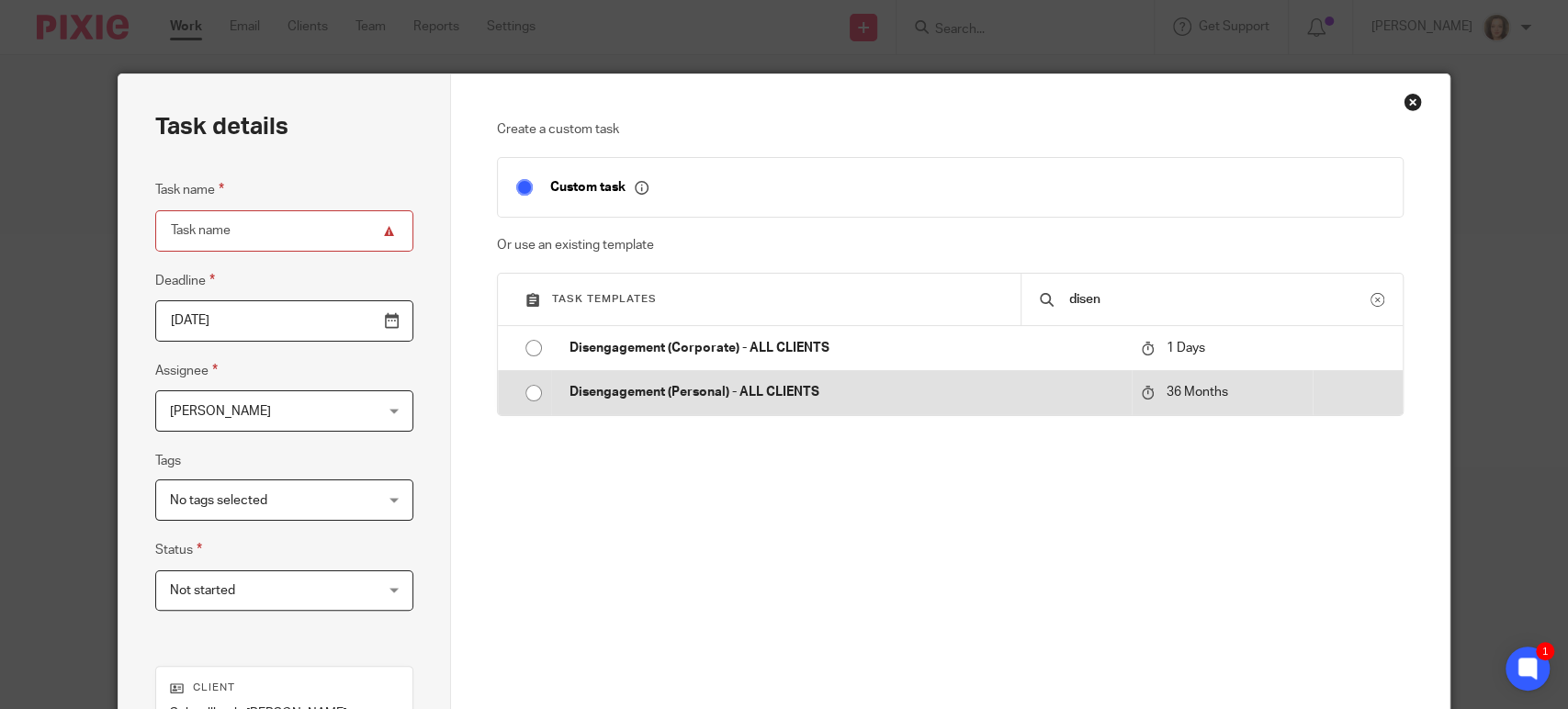
type input "disen"
click at [968, 387] on p "Disengagement (Personal) - ALL CLIENTS" at bounding box center [846, 392] width 552 height 19
type input "2028-09-26"
type input "Disengagement (Personal) - ALL CLIENTS"
checkbox input "false"
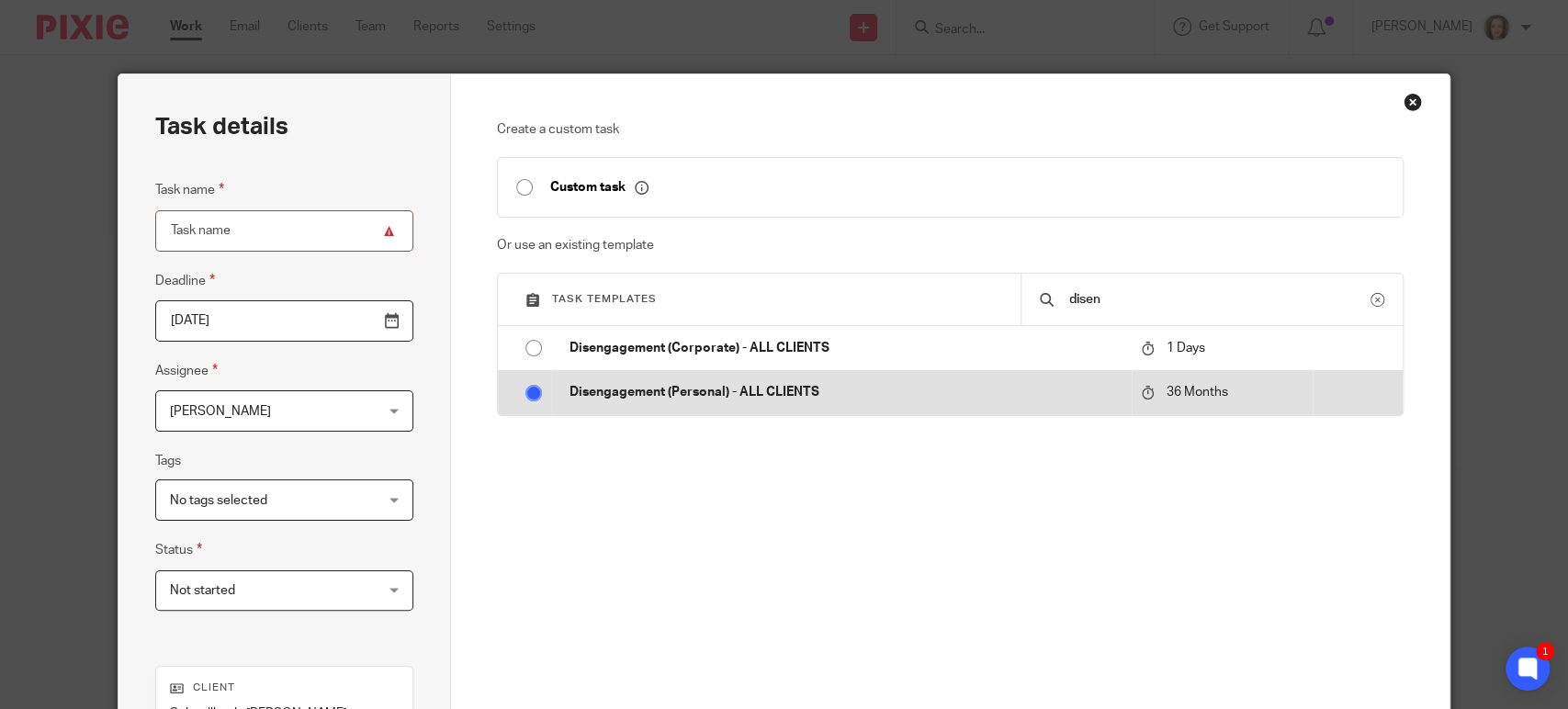
radio input "true"
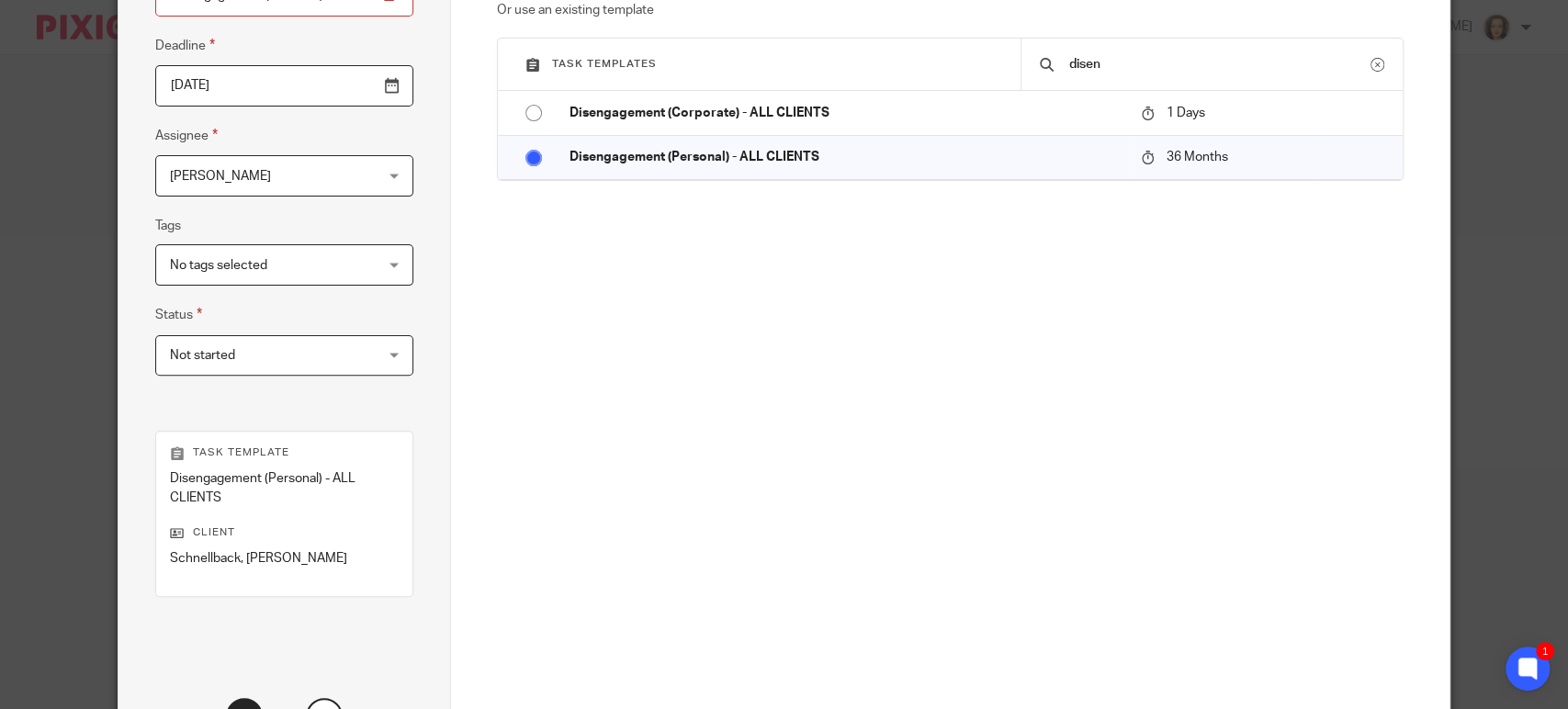
scroll to position [394, 0]
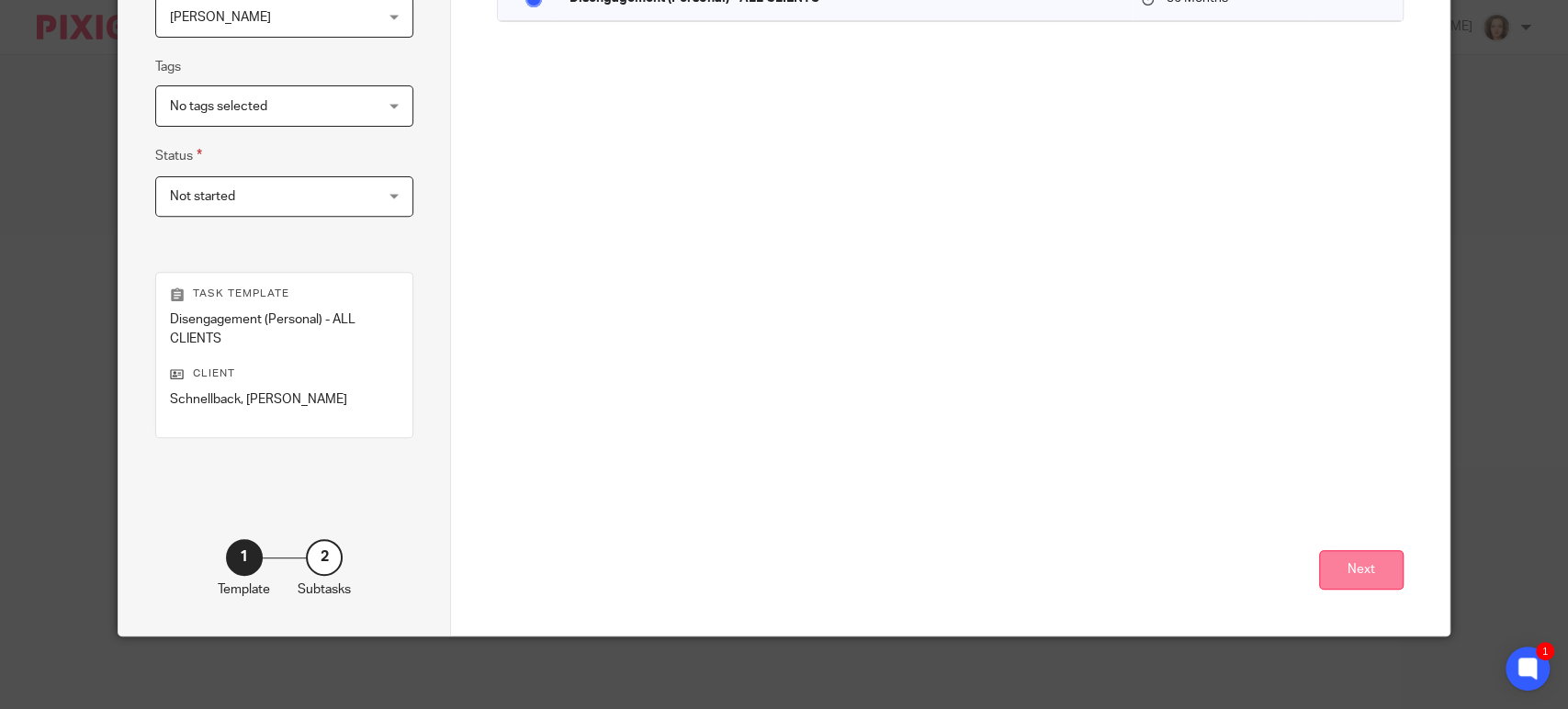
click at [1348, 571] on button "Next" at bounding box center [1362, 570] width 85 height 39
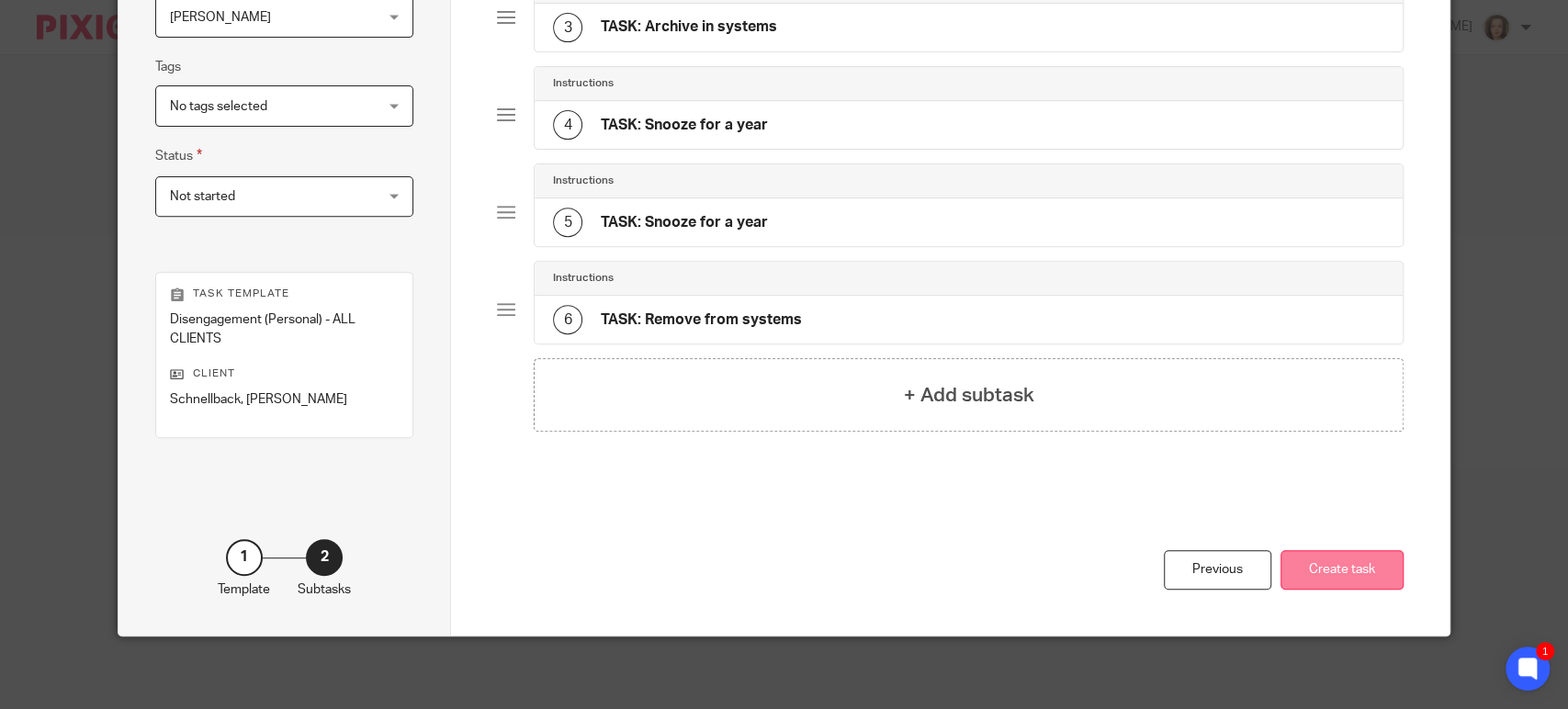
click at [1333, 569] on button "Create task" at bounding box center [1341, 570] width 123 height 39
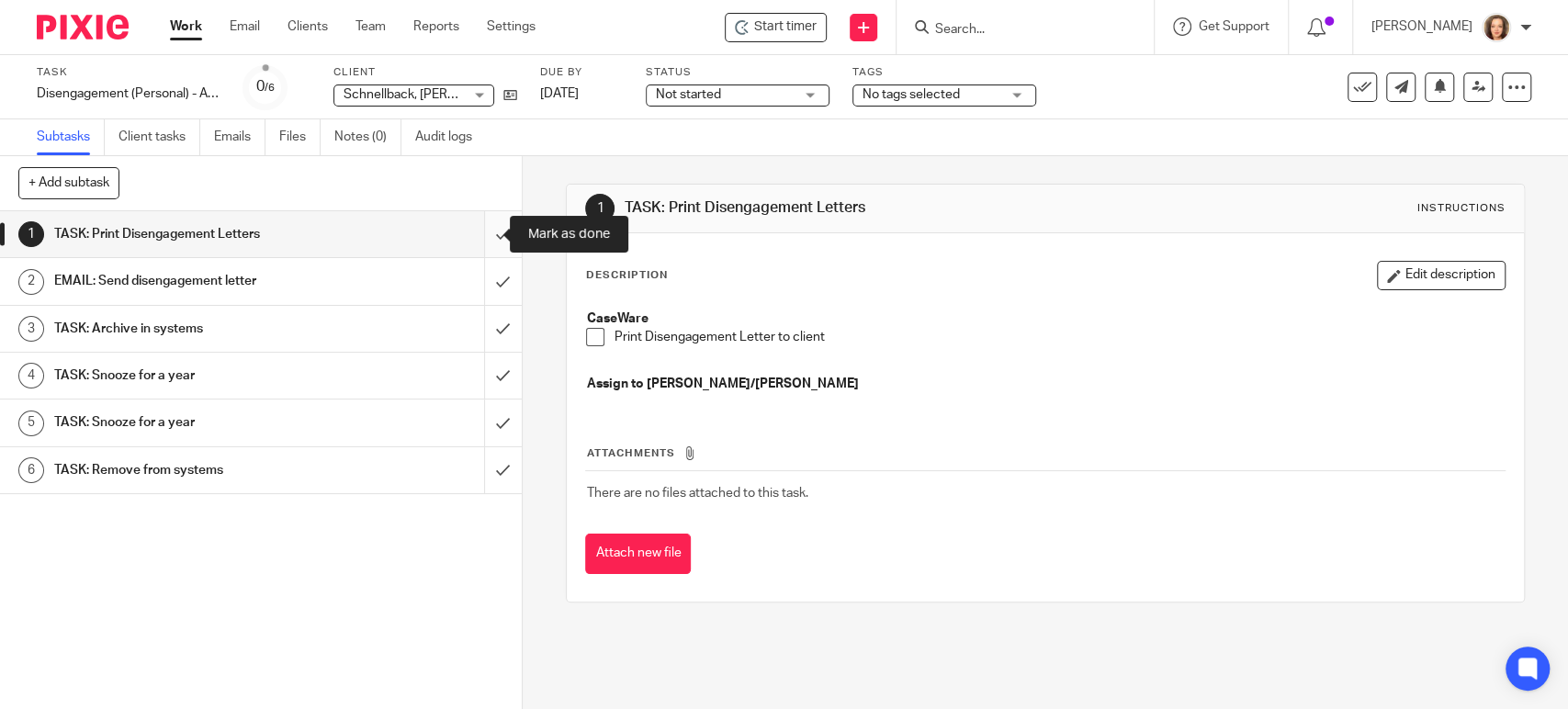
click at [473, 225] on input "submit" at bounding box center [261, 234] width 522 height 46
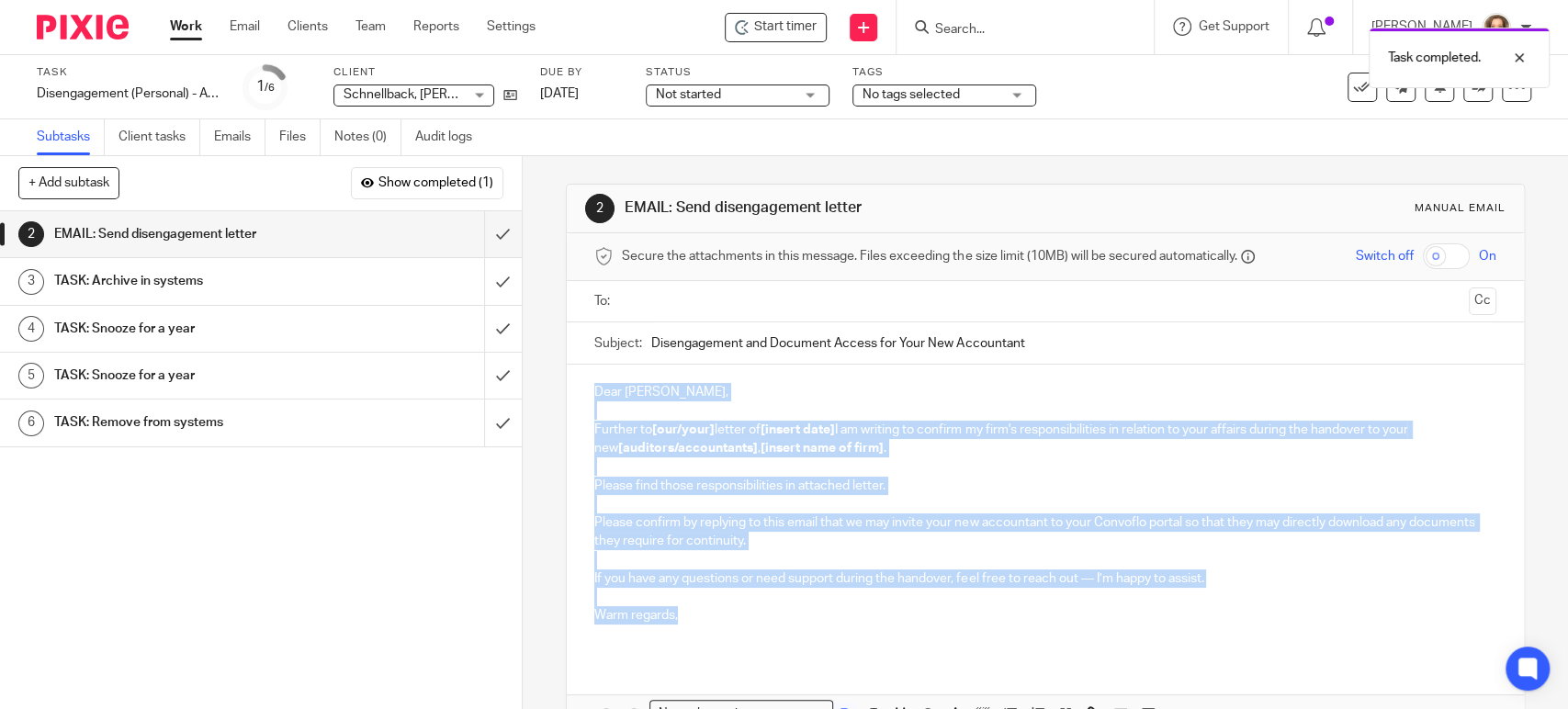
click at [531, 358] on div "2 EMAIL: Send disengagement letter Manual email Secure the attachments in this …" at bounding box center [1045, 433] width 1045 height 553
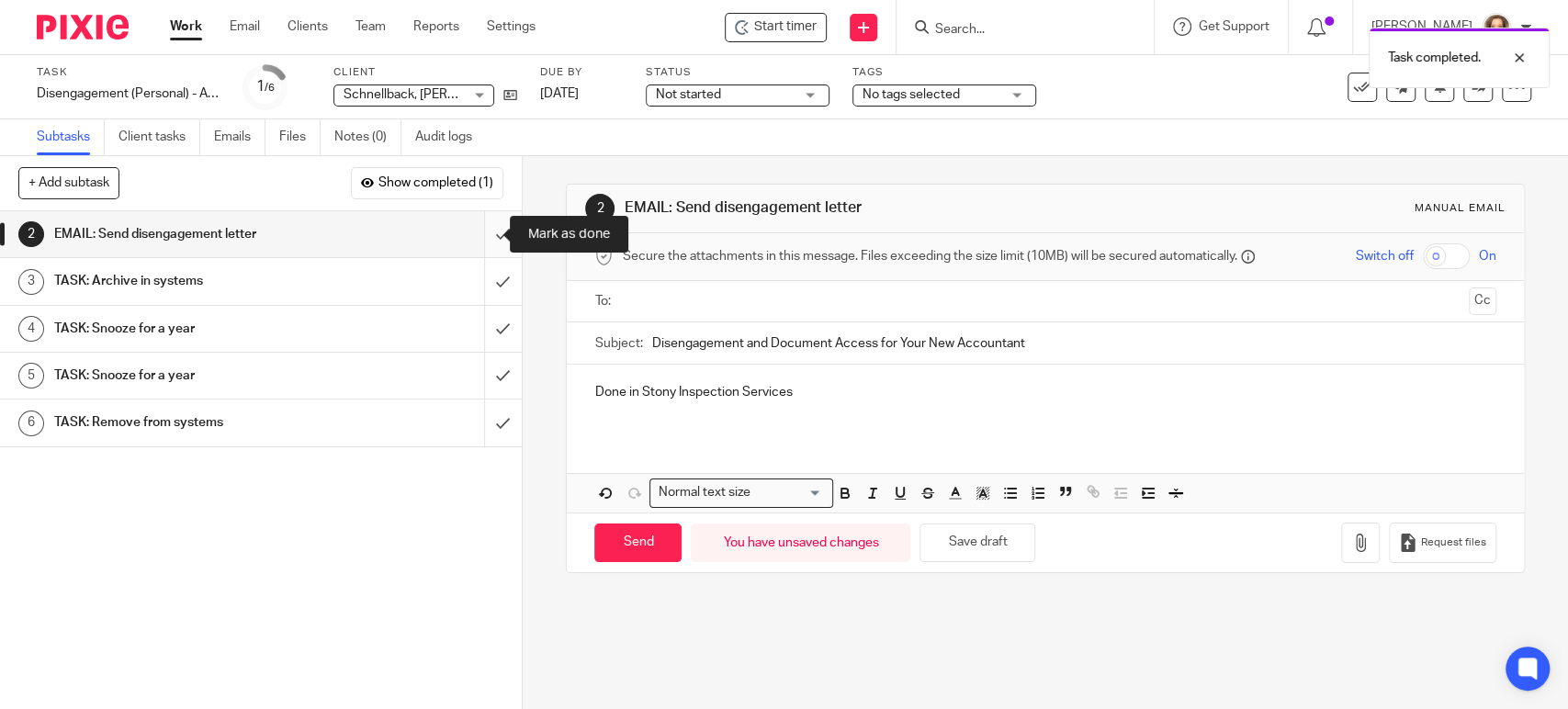
click at [473, 235] on input "submit" at bounding box center [261, 234] width 522 height 46
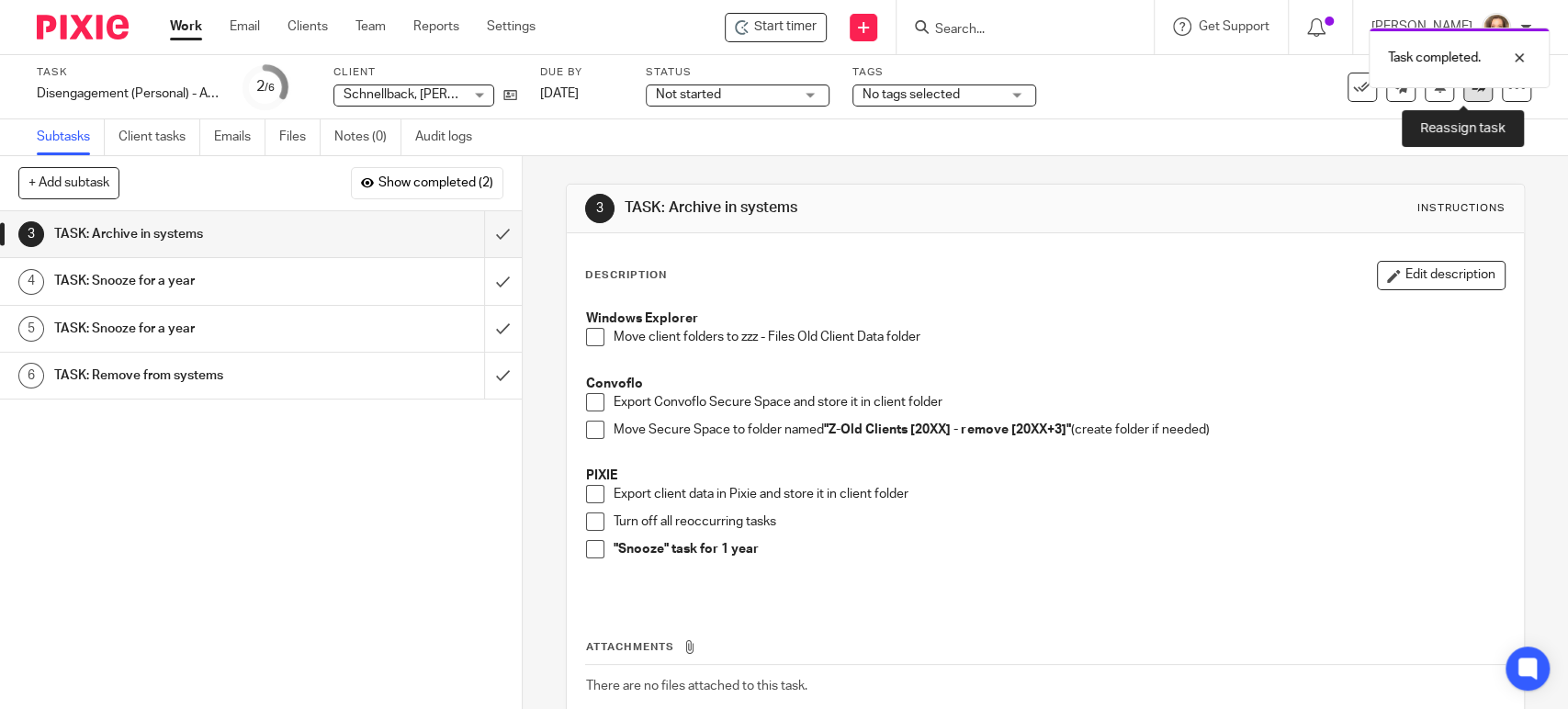
click at [1472, 93] on icon at bounding box center [1479, 87] width 14 height 14
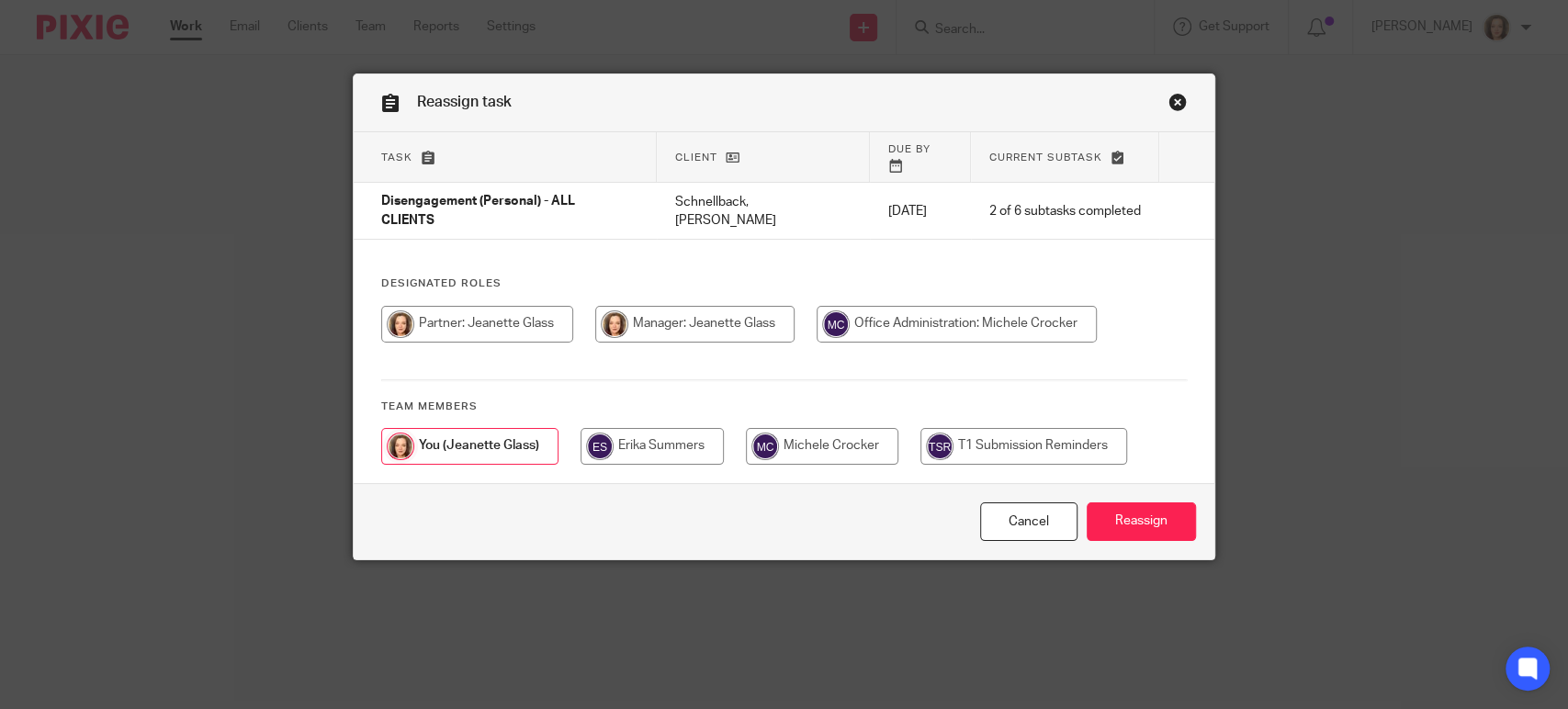
click at [901, 306] on input "radio" at bounding box center [957, 323] width 280 height 37
radio input "true"
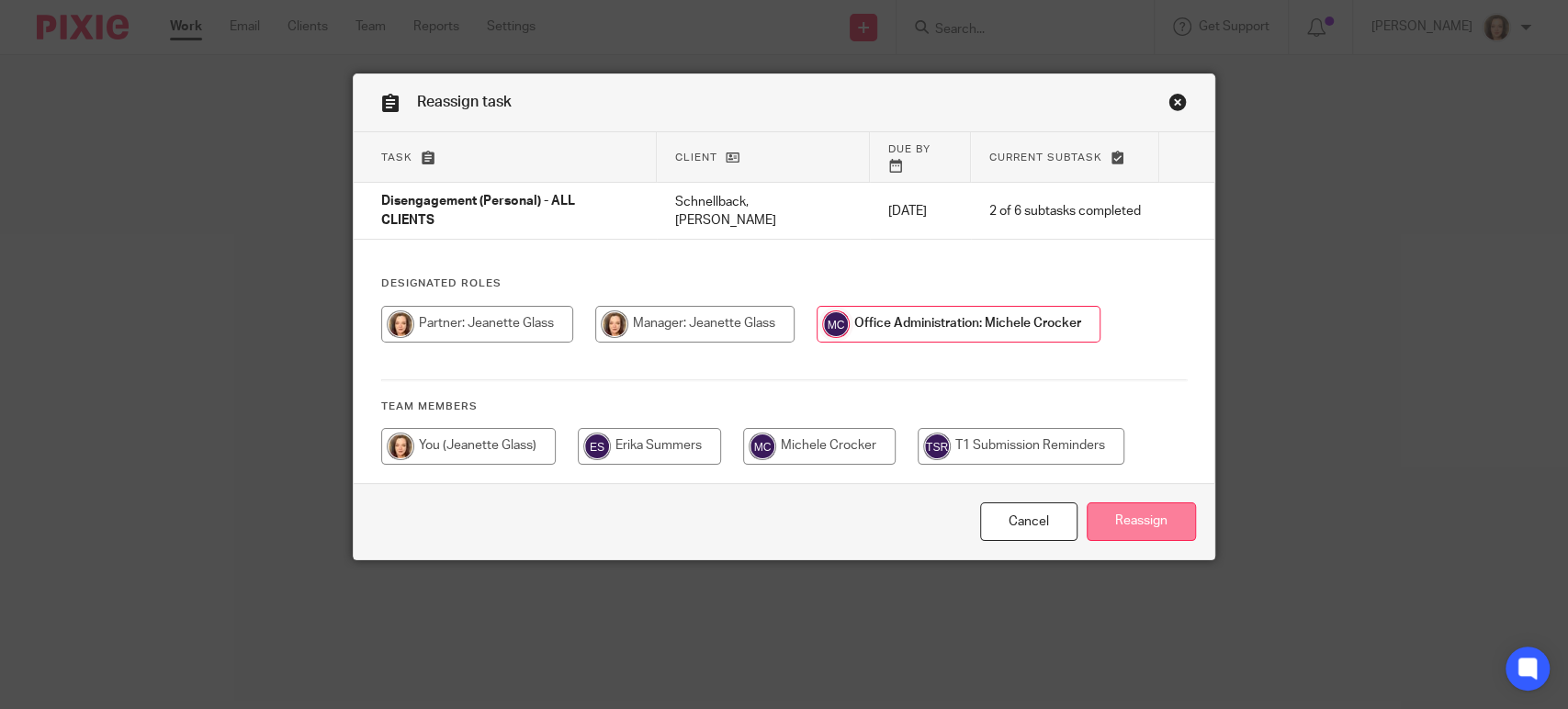
click at [1123, 502] on input "Reassign" at bounding box center [1141, 522] width 109 height 39
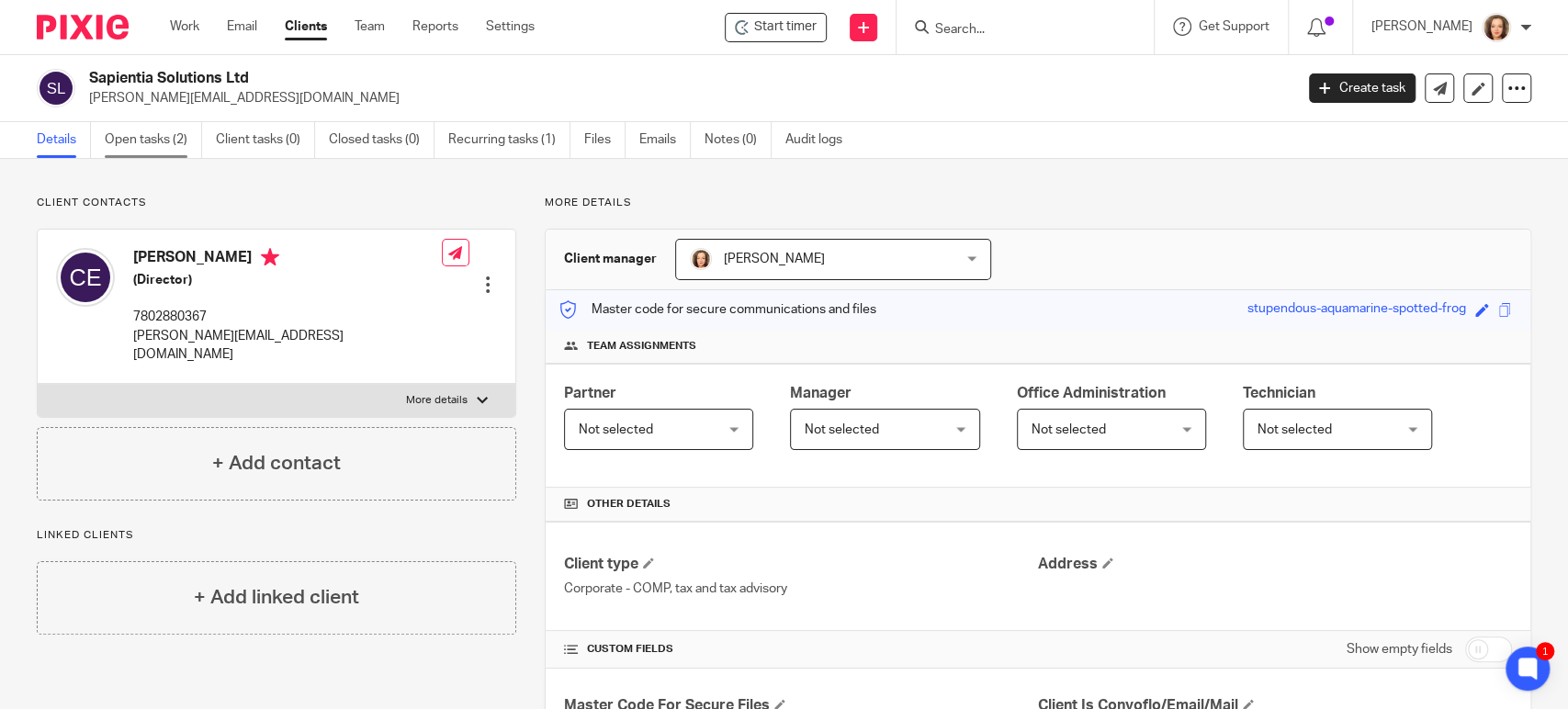
click at [154, 138] on link "Open tasks (2)" at bounding box center [153, 140] width 98 height 36
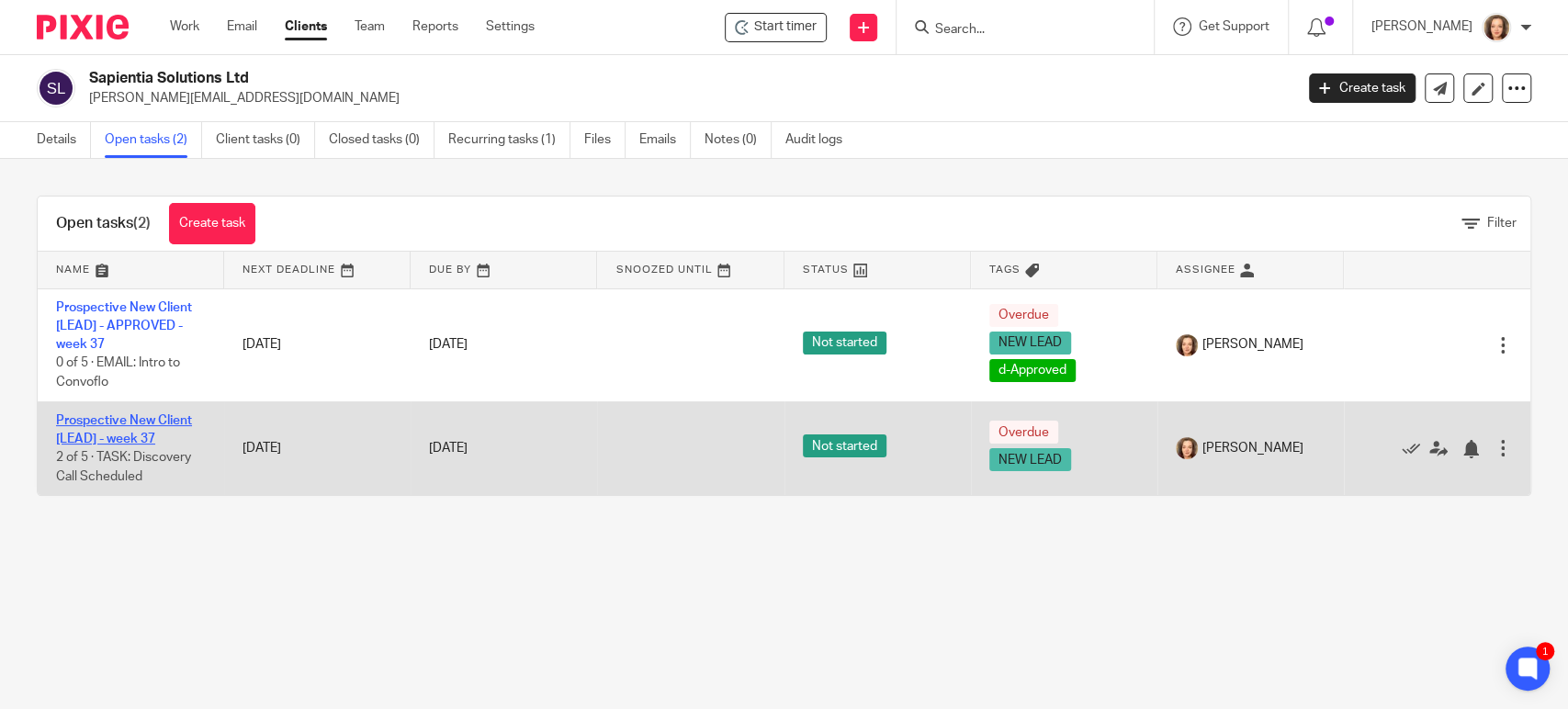
click at [135, 417] on link "Prospective New Client [LEAD] - week 37" at bounding box center [124, 429] width 136 height 31
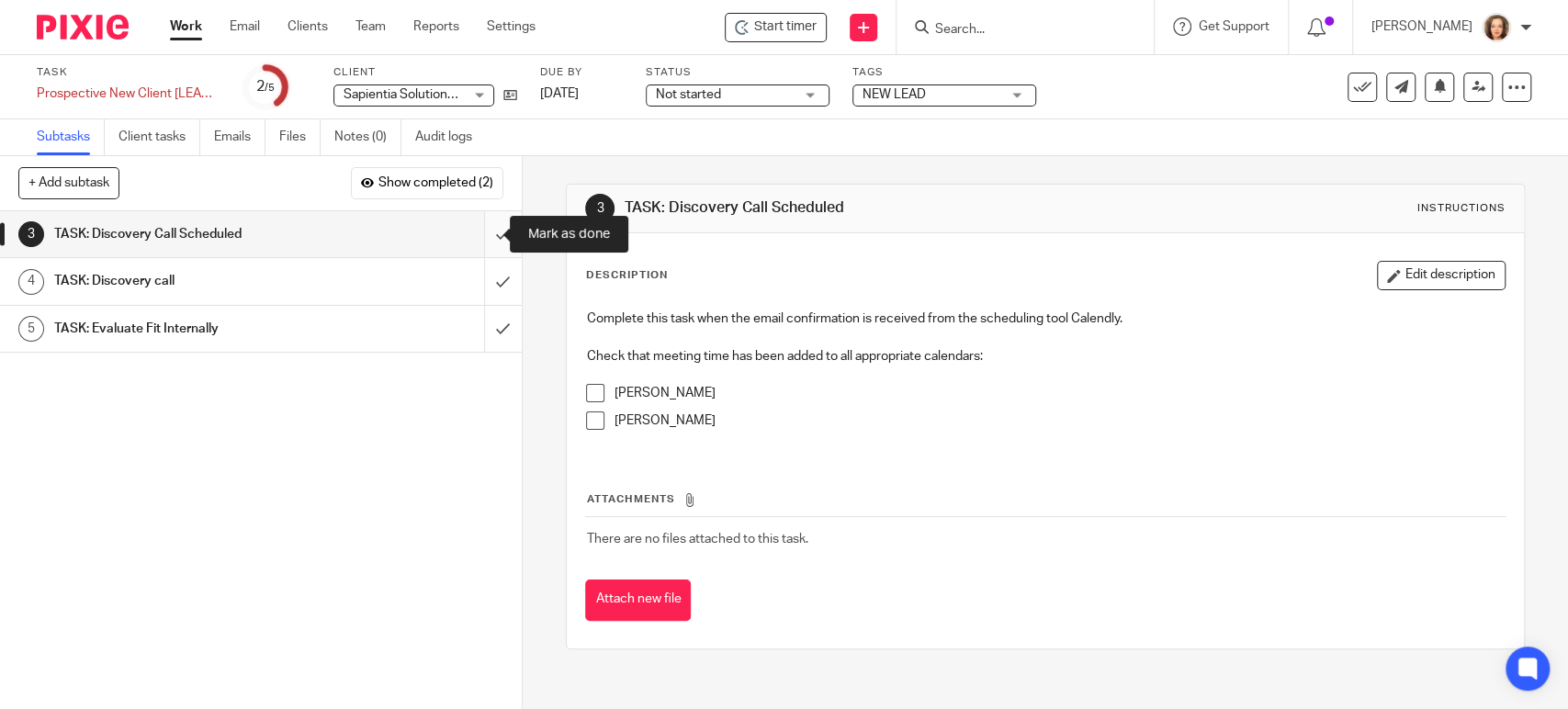
click at [478, 229] on input "submit" at bounding box center [261, 234] width 522 height 46
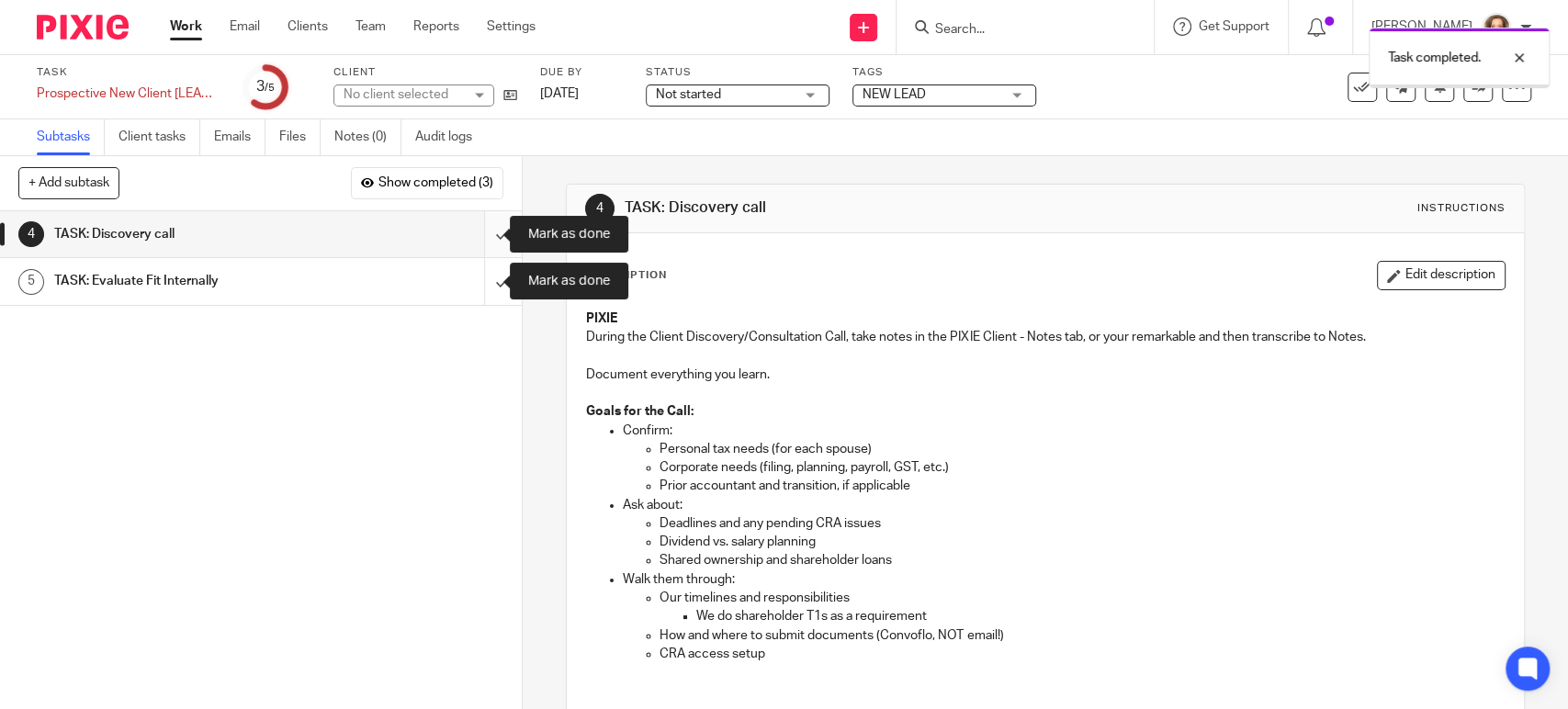
click at [470, 230] on input "submit" at bounding box center [261, 234] width 522 height 46
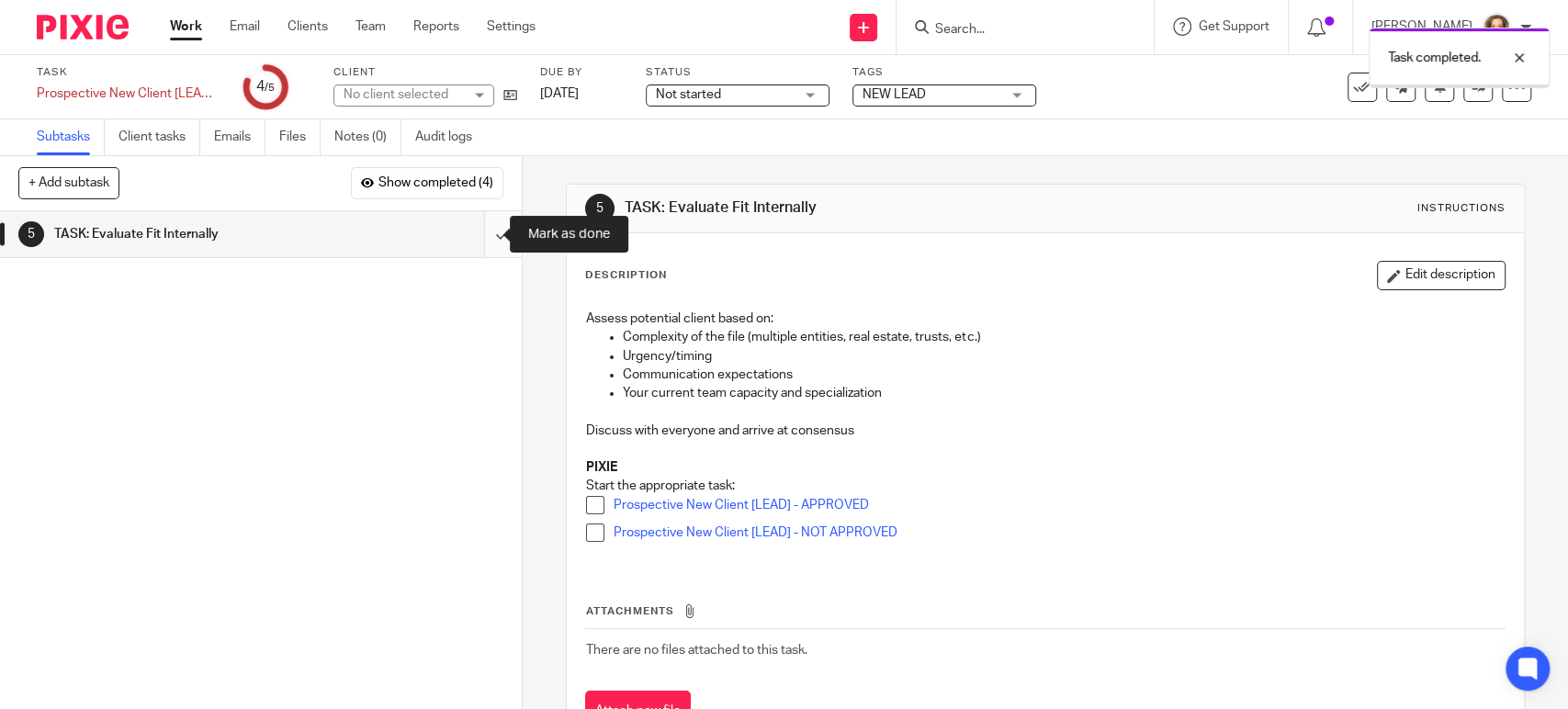
click at [478, 239] on input "submit" at bounding box center [261, 234] width 522 height 46
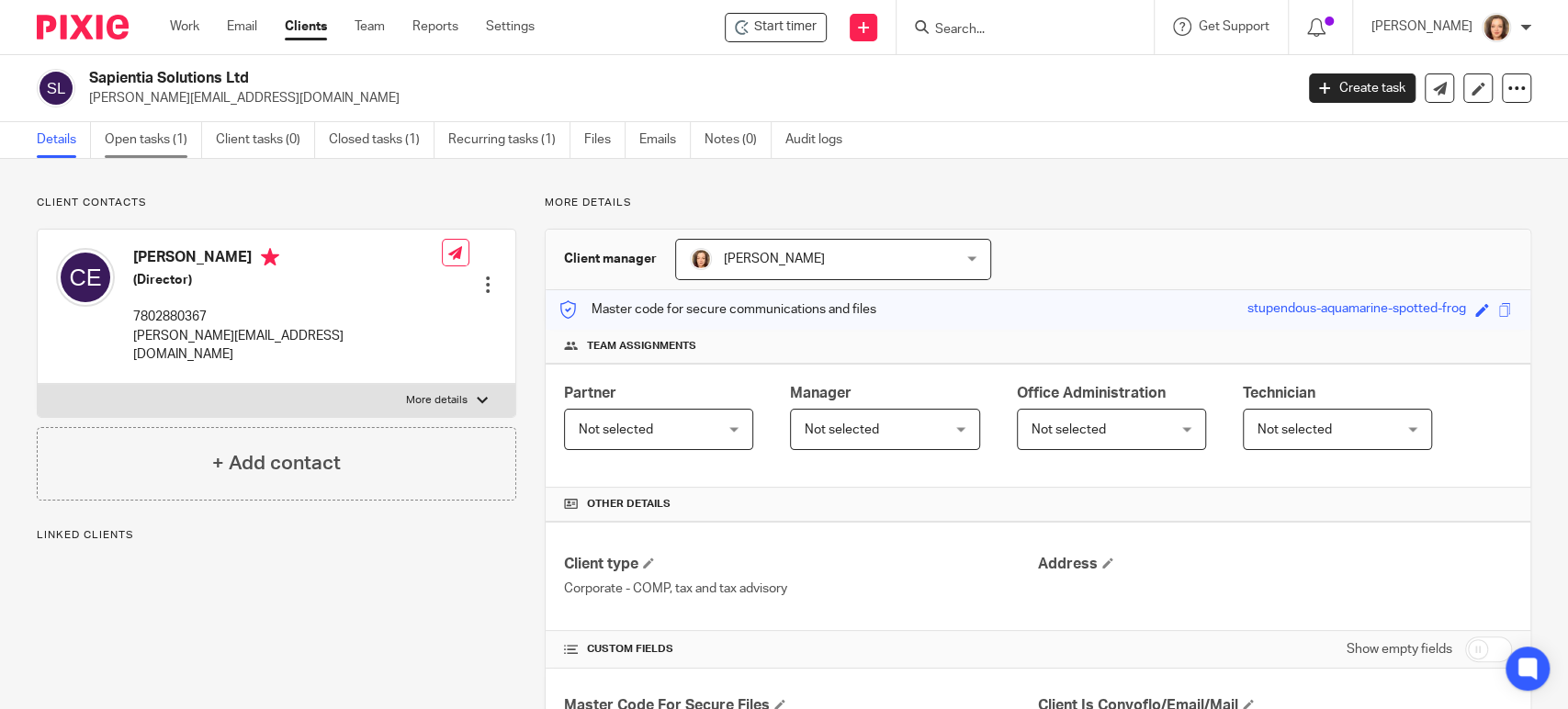
click at [133, 138] on link "Open tasks (1)" at bounding box center [153, 140] width 98 height 36
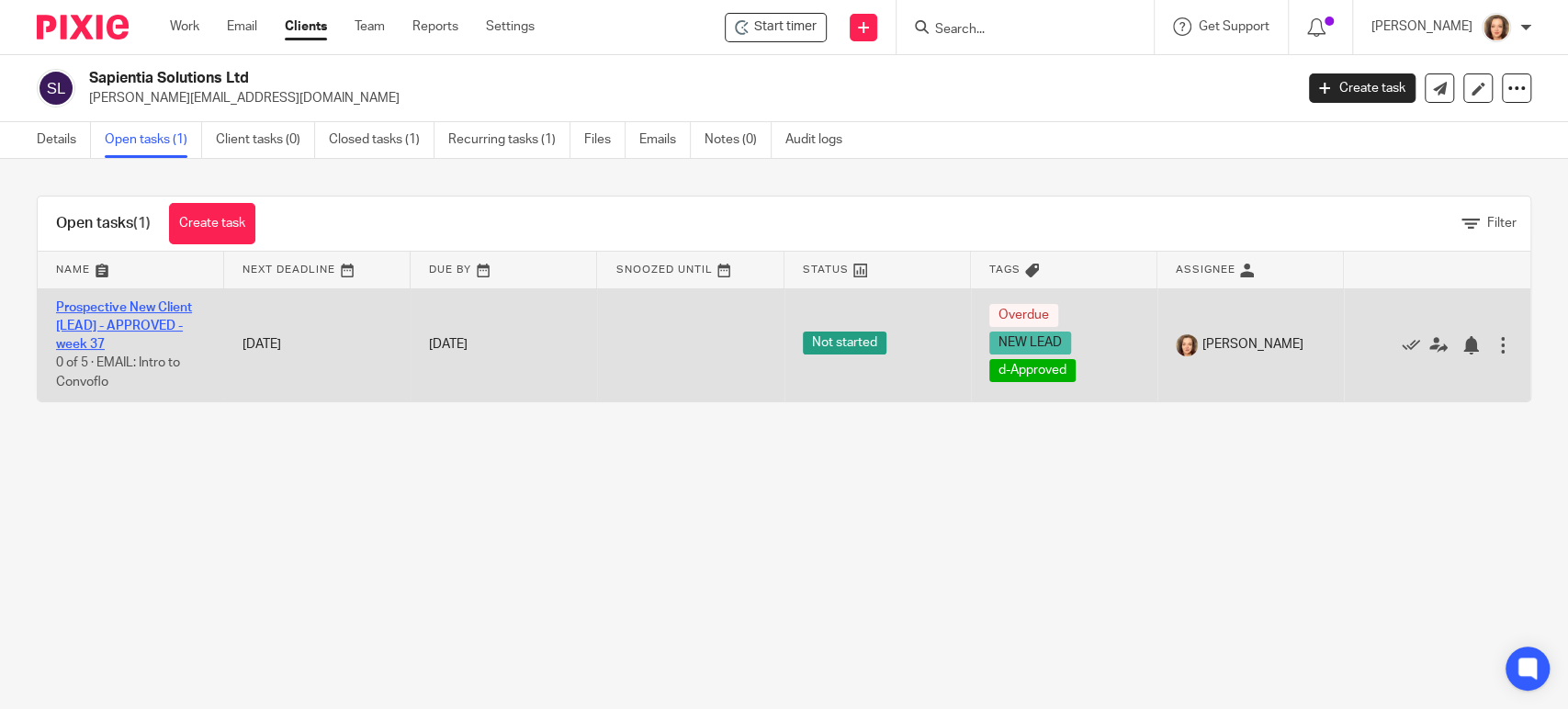
click at [154, 307] on link "Prospective New Client [LEAD] - APPROVED - week 37" at bounding box center [124, 326] width 136 height 51
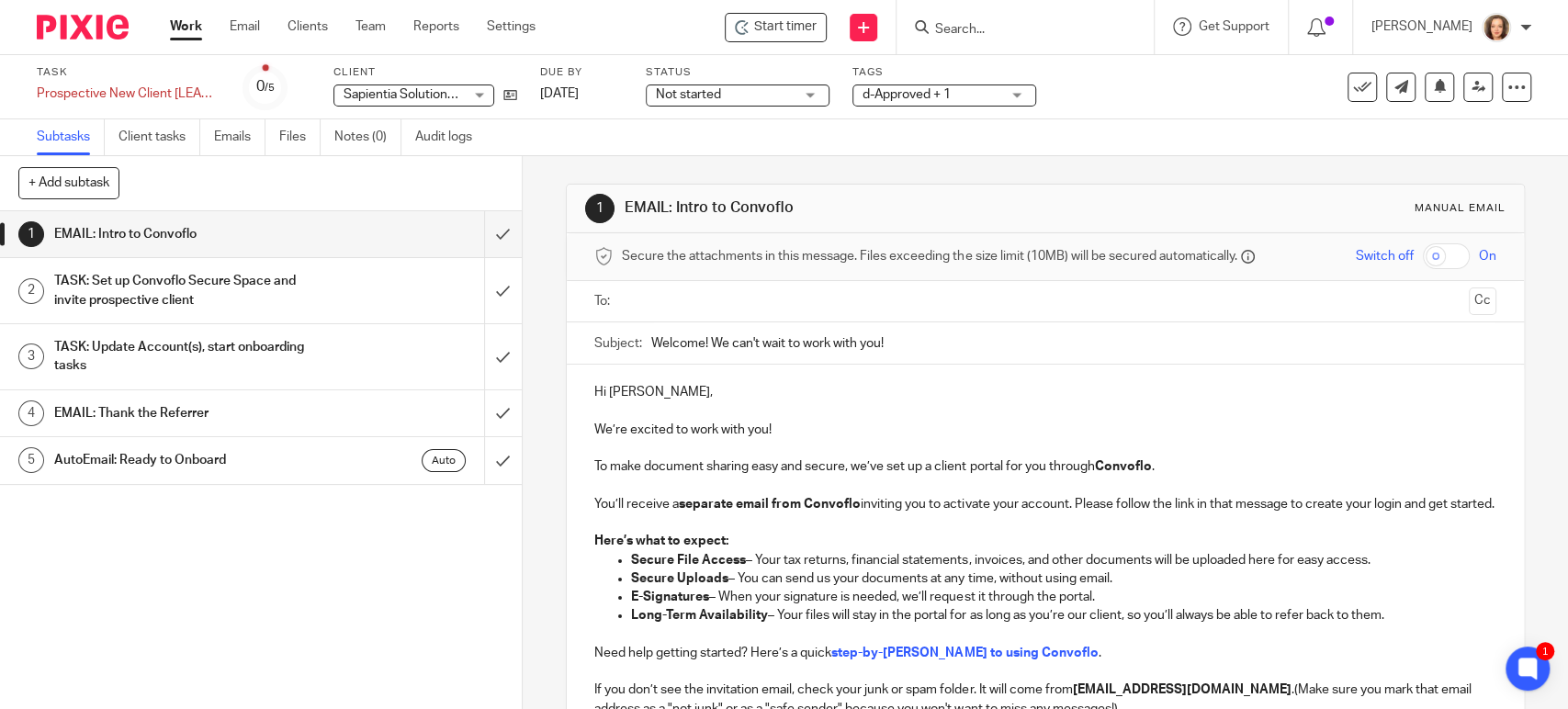
click at [881, 503] on p "You’ll receive a separate email from Convoflo inviting you to activate your acc…" at bounding box center [1045, 504] width 901 height 19
click at [292, 292] on h1 "TASK: Set up Convoflo Secure Space and invite prospective client" at bounding box center [192, 291] width 275 height 47
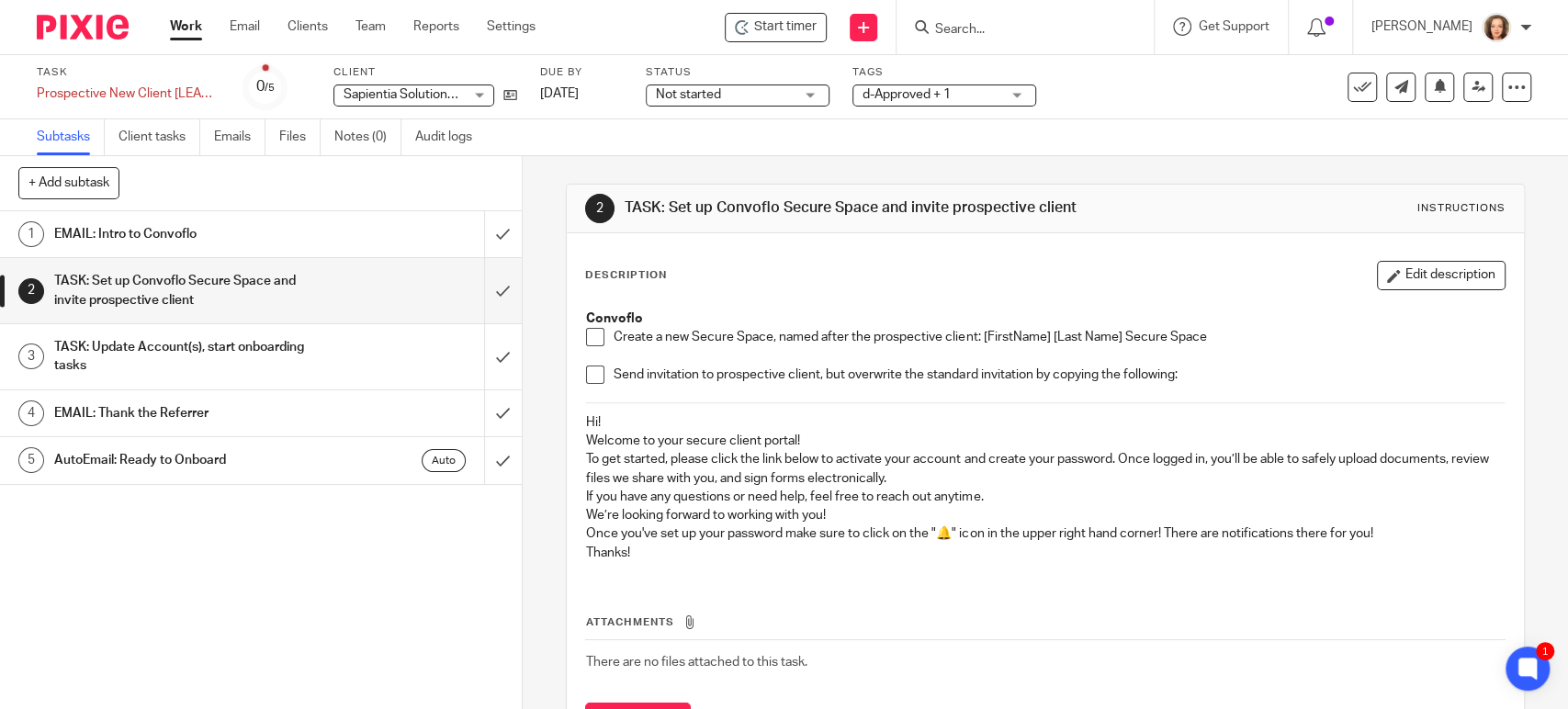
click at [331, 357] on div "TASK: Update Account(s), start onboarding tasks" at bounding box center [261, 357] width 412 height 47
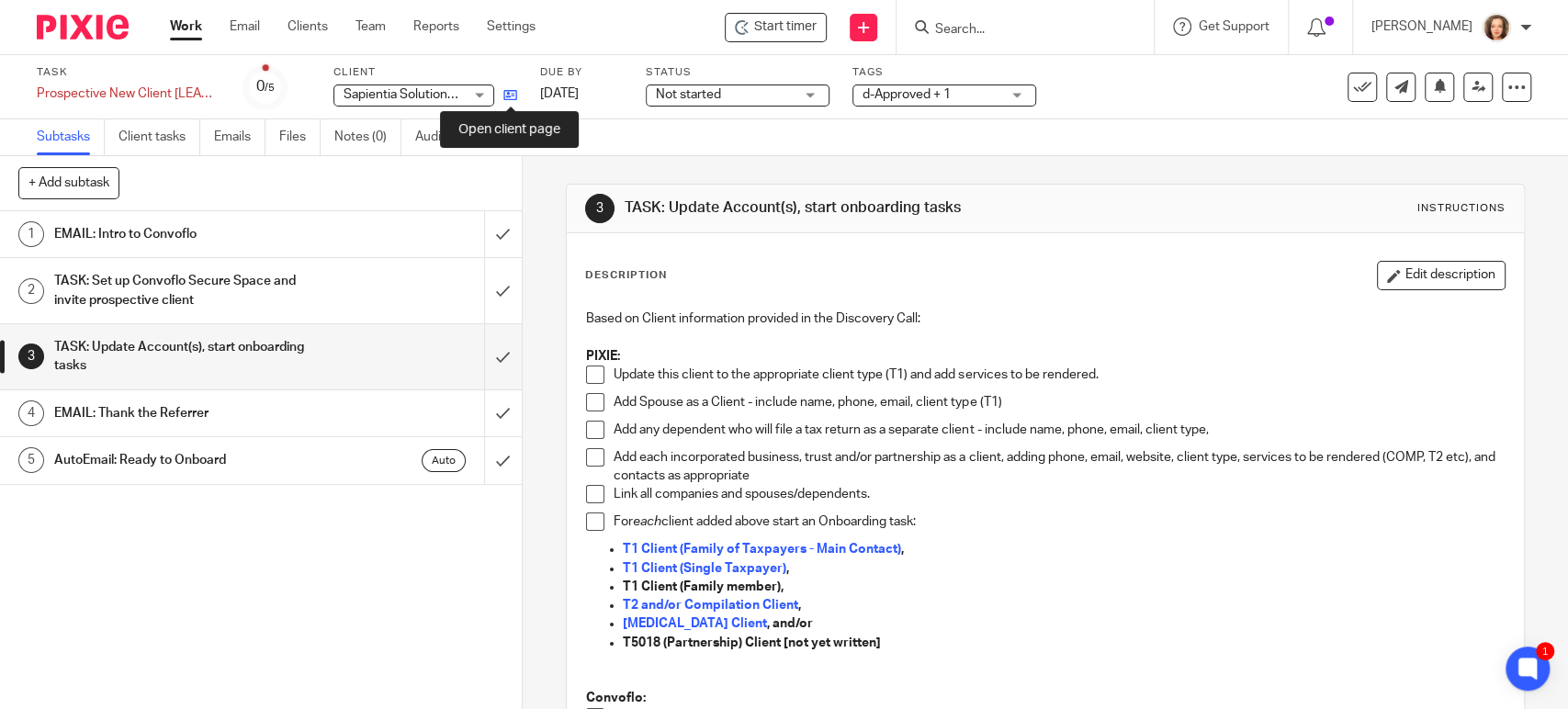
click at [508, 96] on icon at bounding box center [510, 95] width 14 height 14
click at [845, 125] on div "Subtasks Client tasks Emails Files Notes (0) Audit logs" at bounding box center [784, 137] width 1568 height 37
click at [976, 27] on input "Search" at bounding box center [1016, 30] width 166 height 17
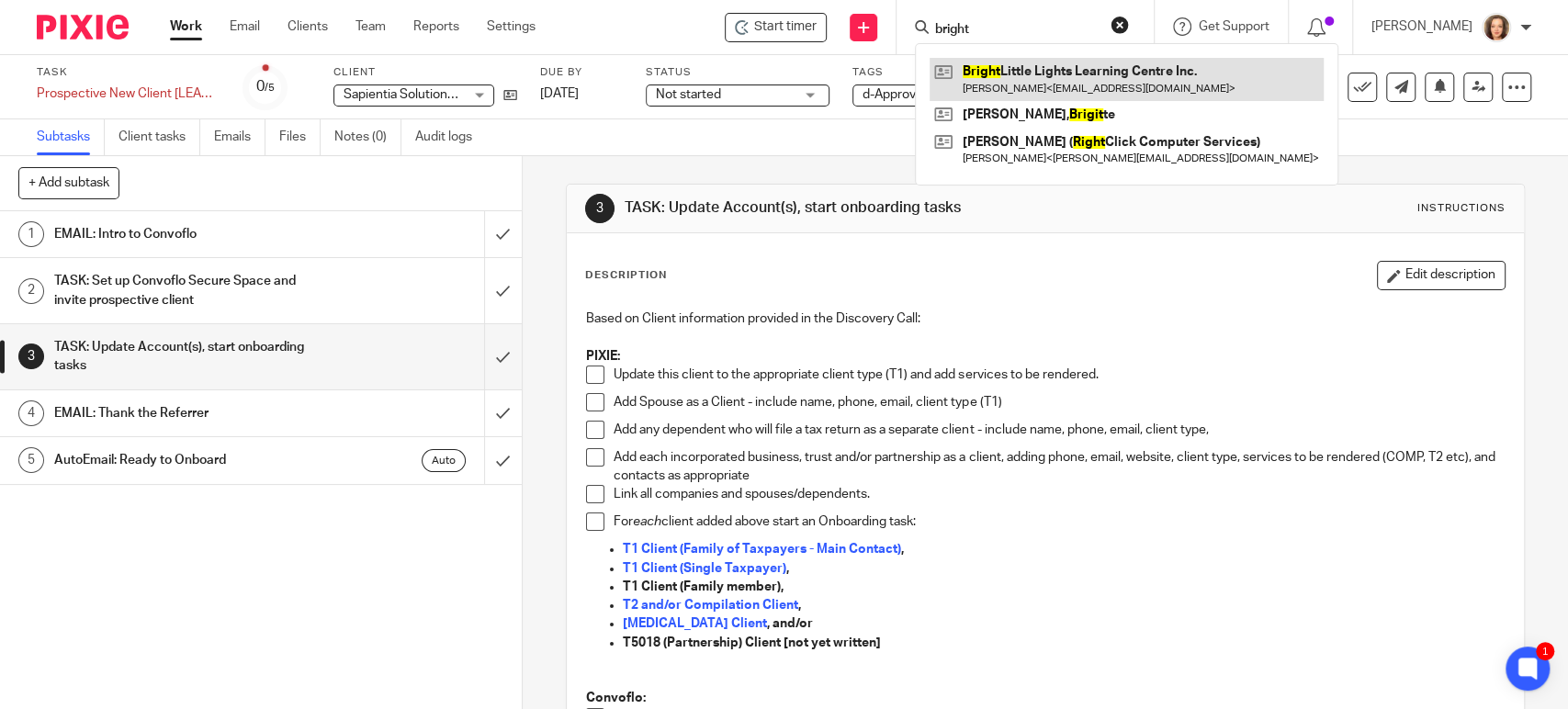
type input "bright"
click at [985, 66] on link at bounding box center [1126, 79] width 394 height 42
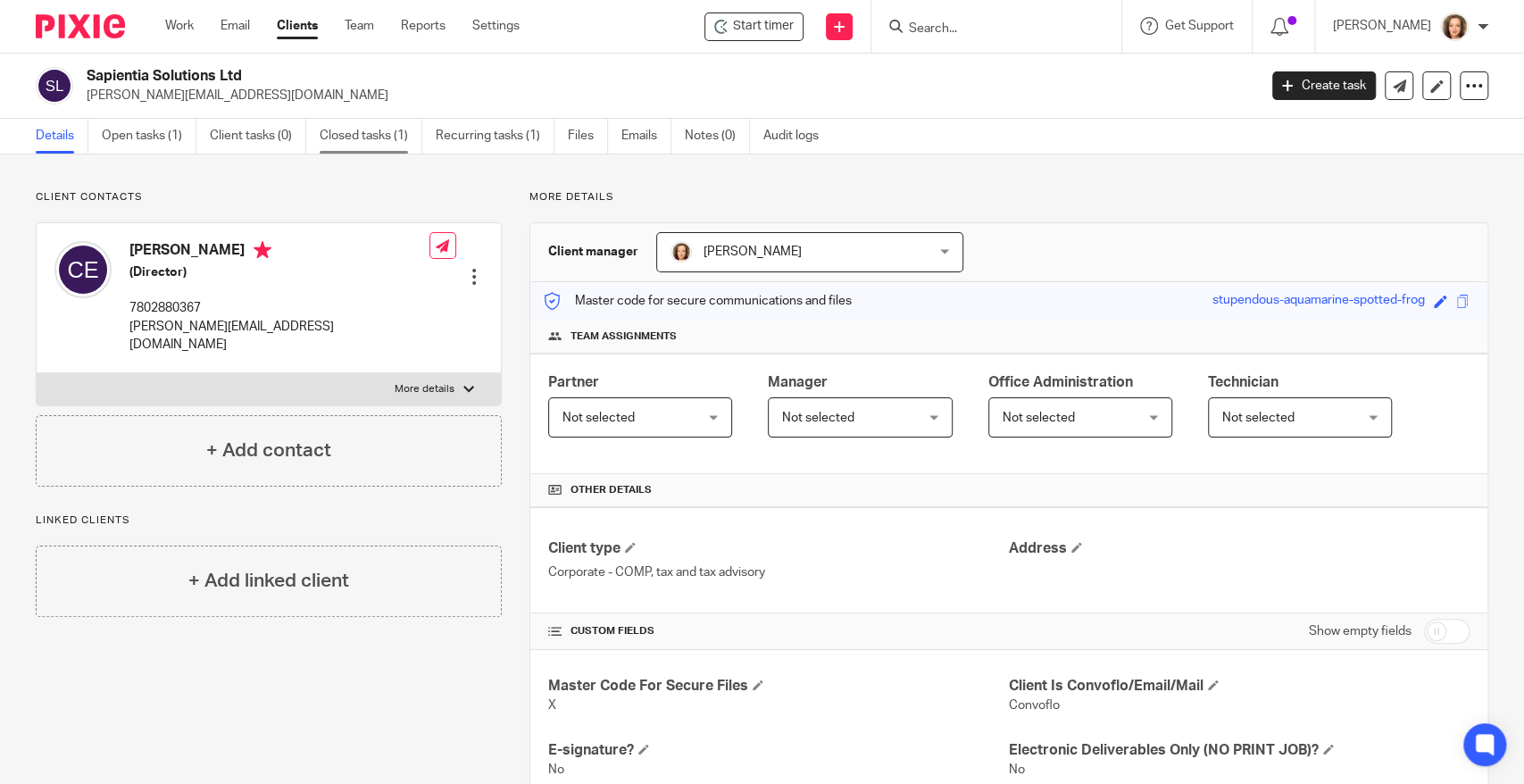
click at [378, 135] on link "Closed tasks (1)" at bounding box center [371, 136] width 102 height 35
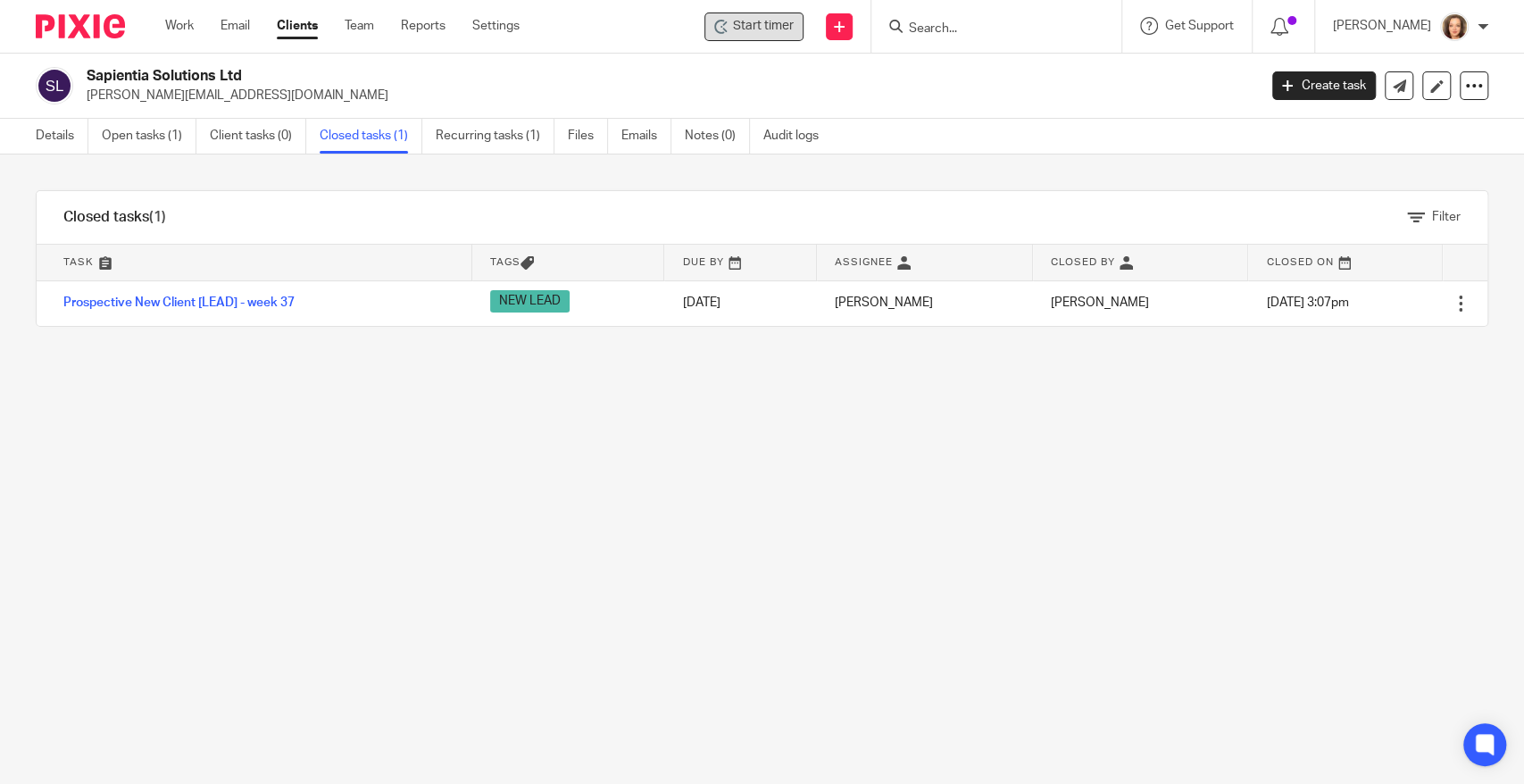
click at [763, 22] on span "Start timer" at bounding box center [763, 26] width 60 height 19
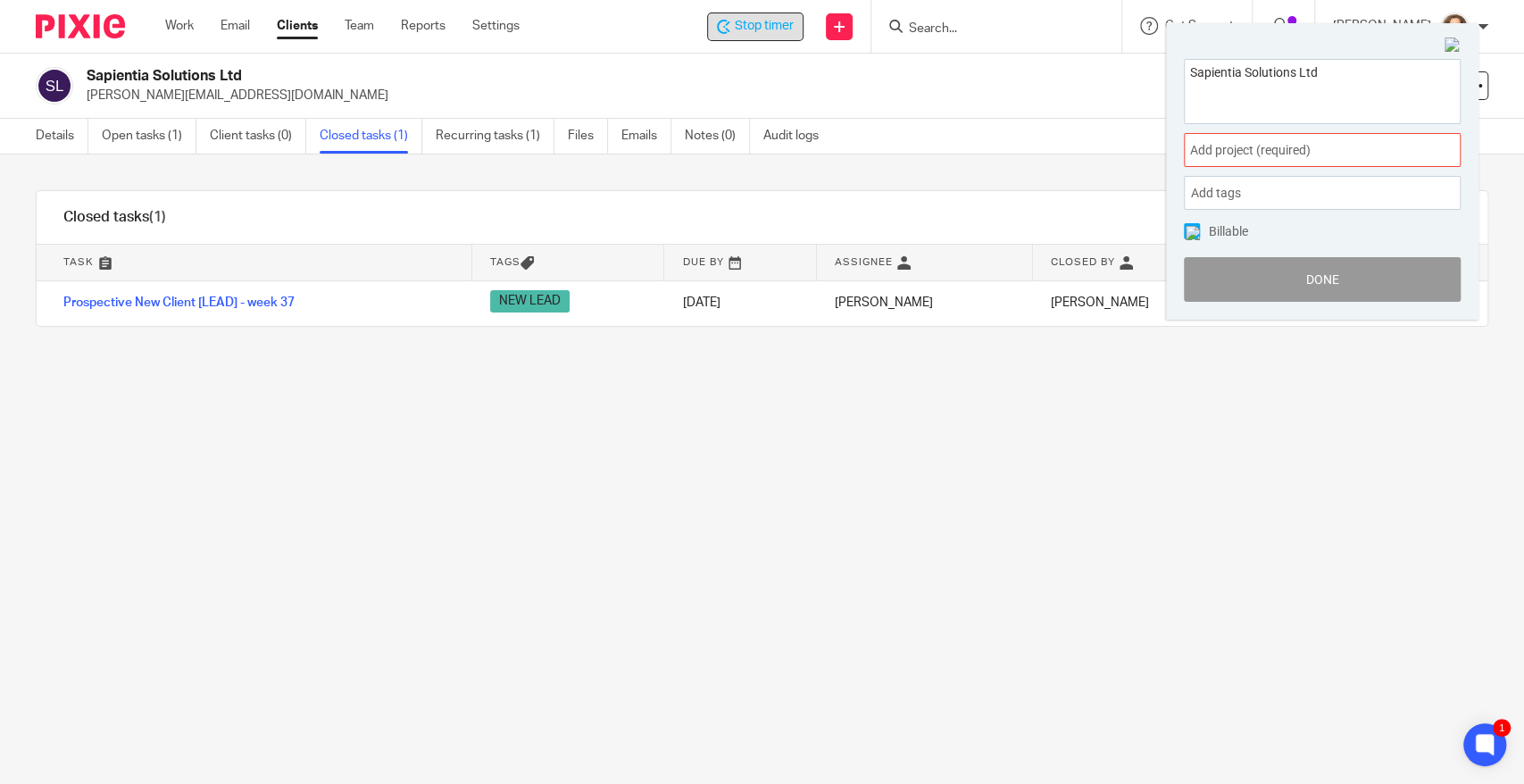
click at [1337, 76] on textarea "Sapientia Solutions Ltd" at bounding box center [1322, 88] width 275 height 58
click at [1456, 41] on img at bounding box center [1453, 46] width 16 height 16
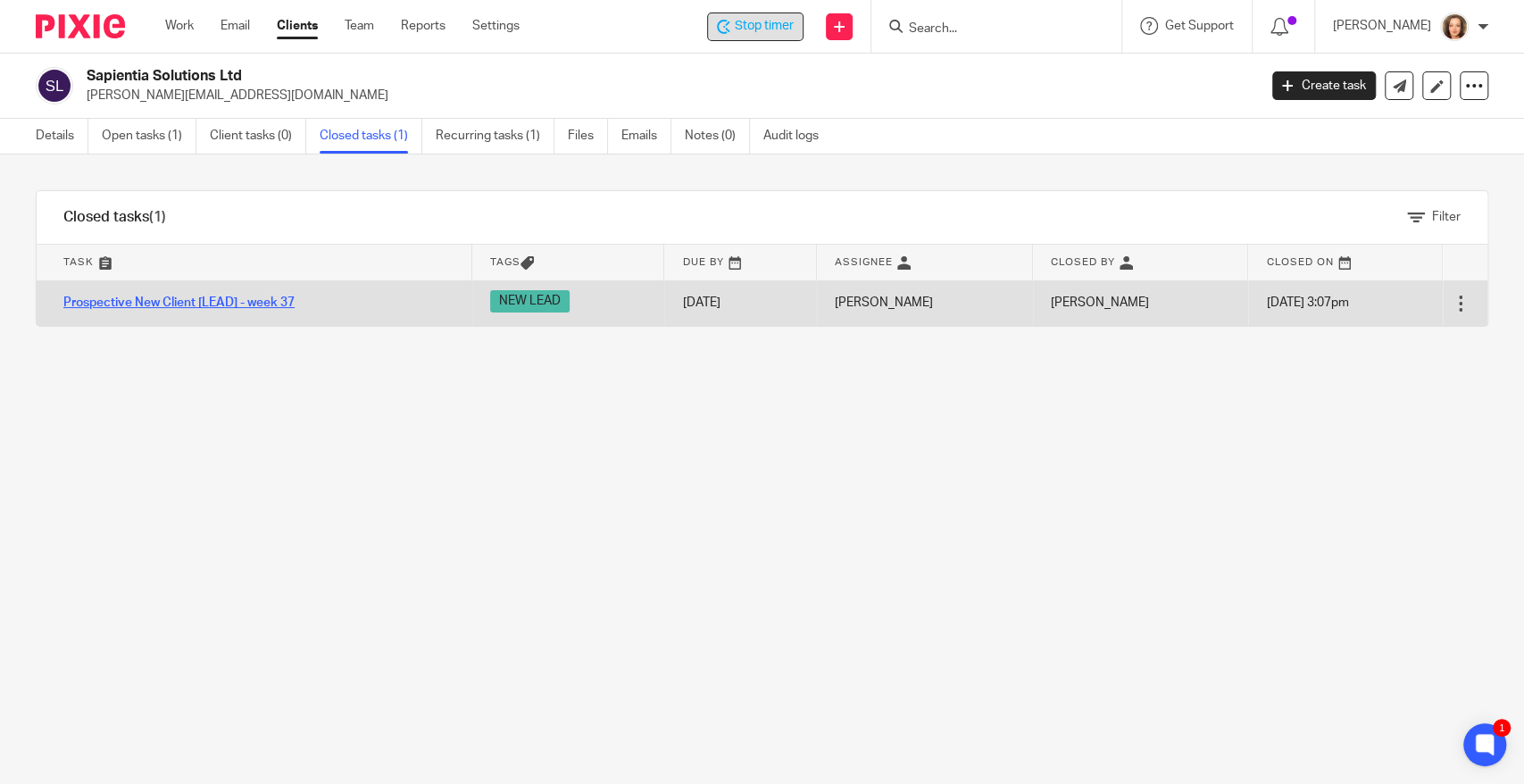
click at [221, 308] on link "Prospective New Client [LEAD] - week 37" at bounding box center [178, 302] width 231 height 13
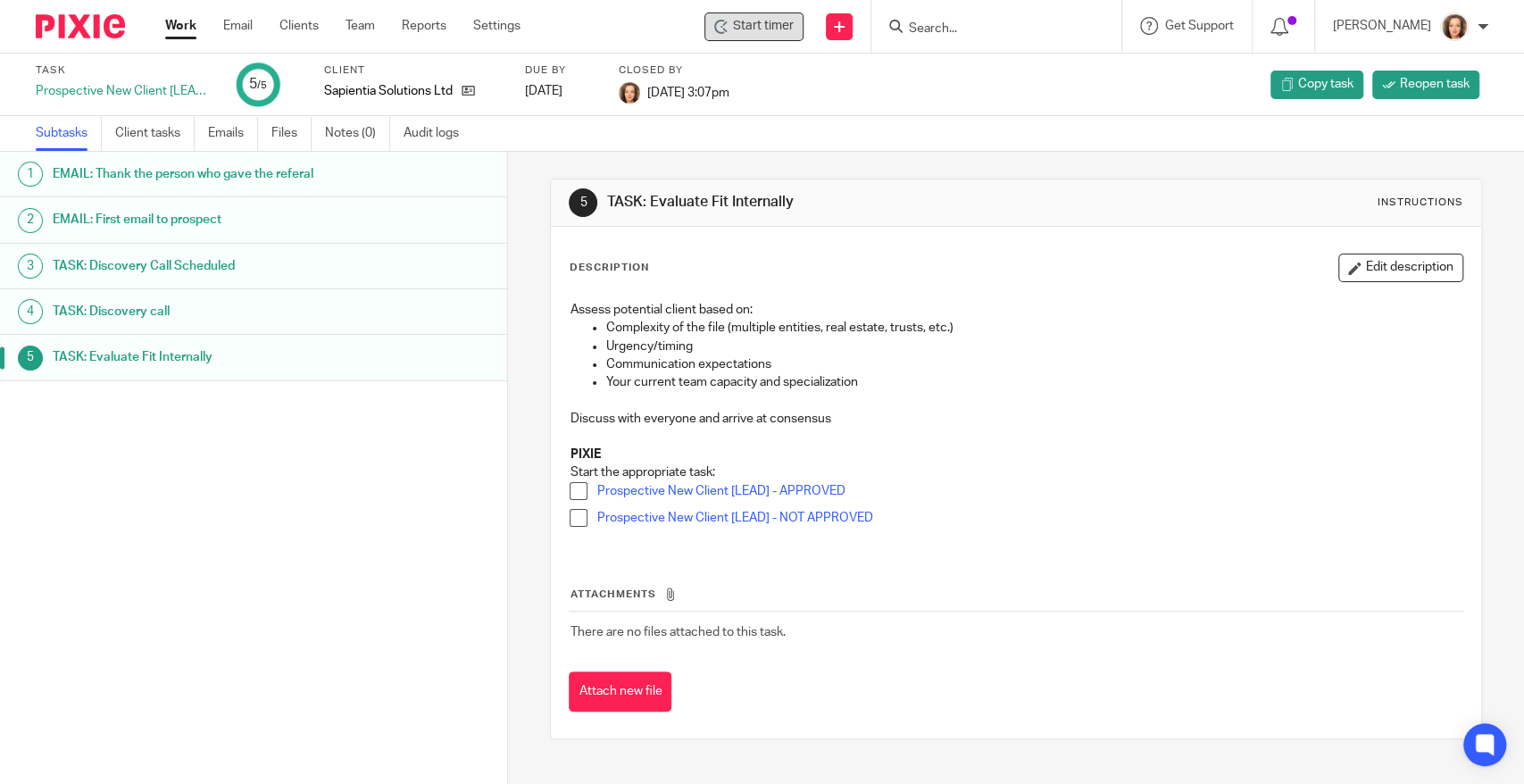
click at [768, 25] on span "Start timer" at bounding box center [763, 26] width 60 height 19
click at [777, 25] on span "Start timer" at bounding box center [763, 26] width 60 height 19
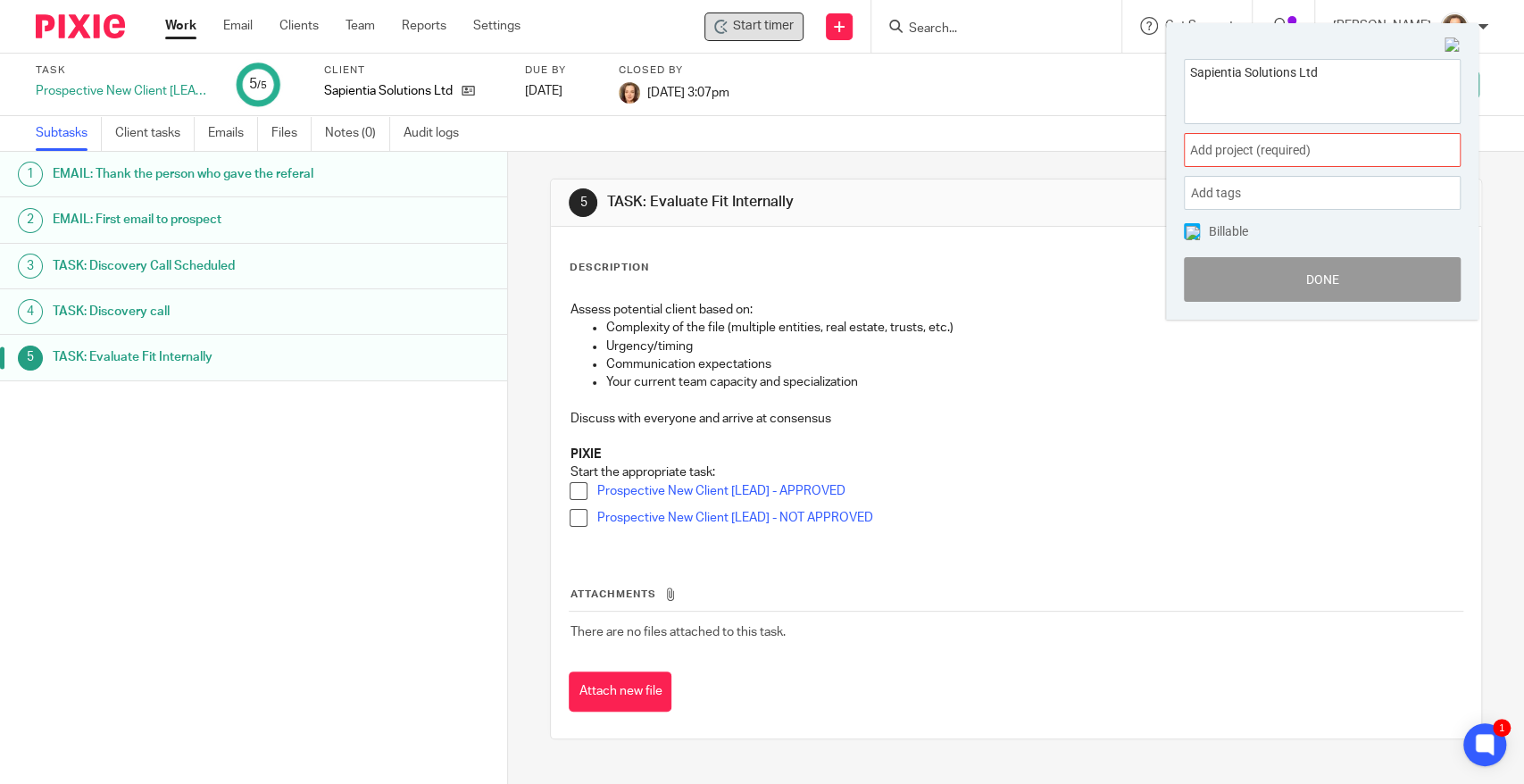
click at [1457, 46] on img at bounding box center [1453, 46] width 16 height 16
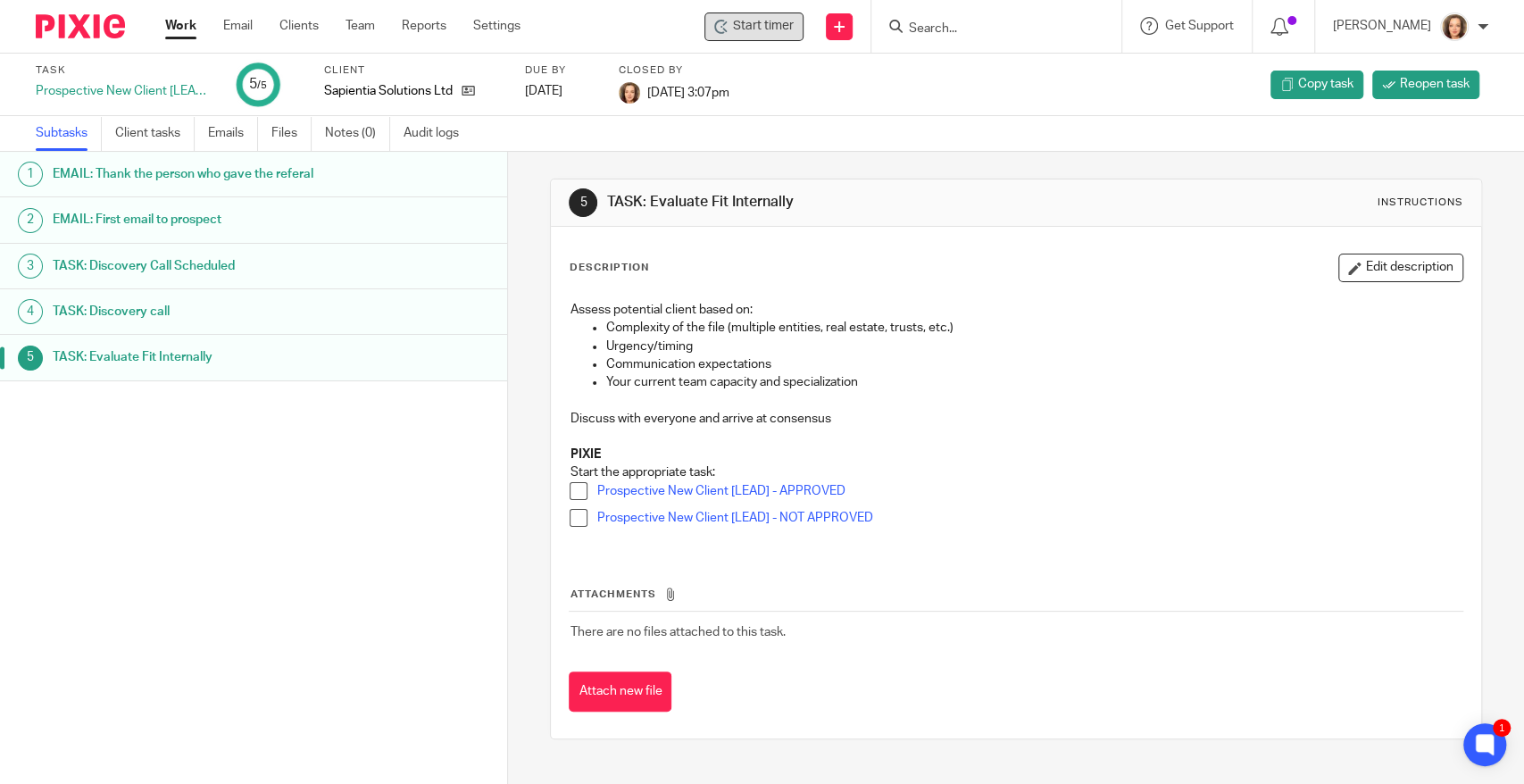
click at [133, 90] on div "Prospective New Client [LEAD] - week 37" at bounding box center [124, 91] width 178 height 18
drag, startPoint x: 35, startPoint y: 86, endPoint x: 202, endPoint y: 92, distance: 167.1
click at [202, 92] on div "Task Prospective New Client [LEAD] - week 37 5 /5 Client Sapientia Solutions Lt…" at bounding box center [762, 85] width 1524 height 62
copy div "Prospective New Client [LEAD"
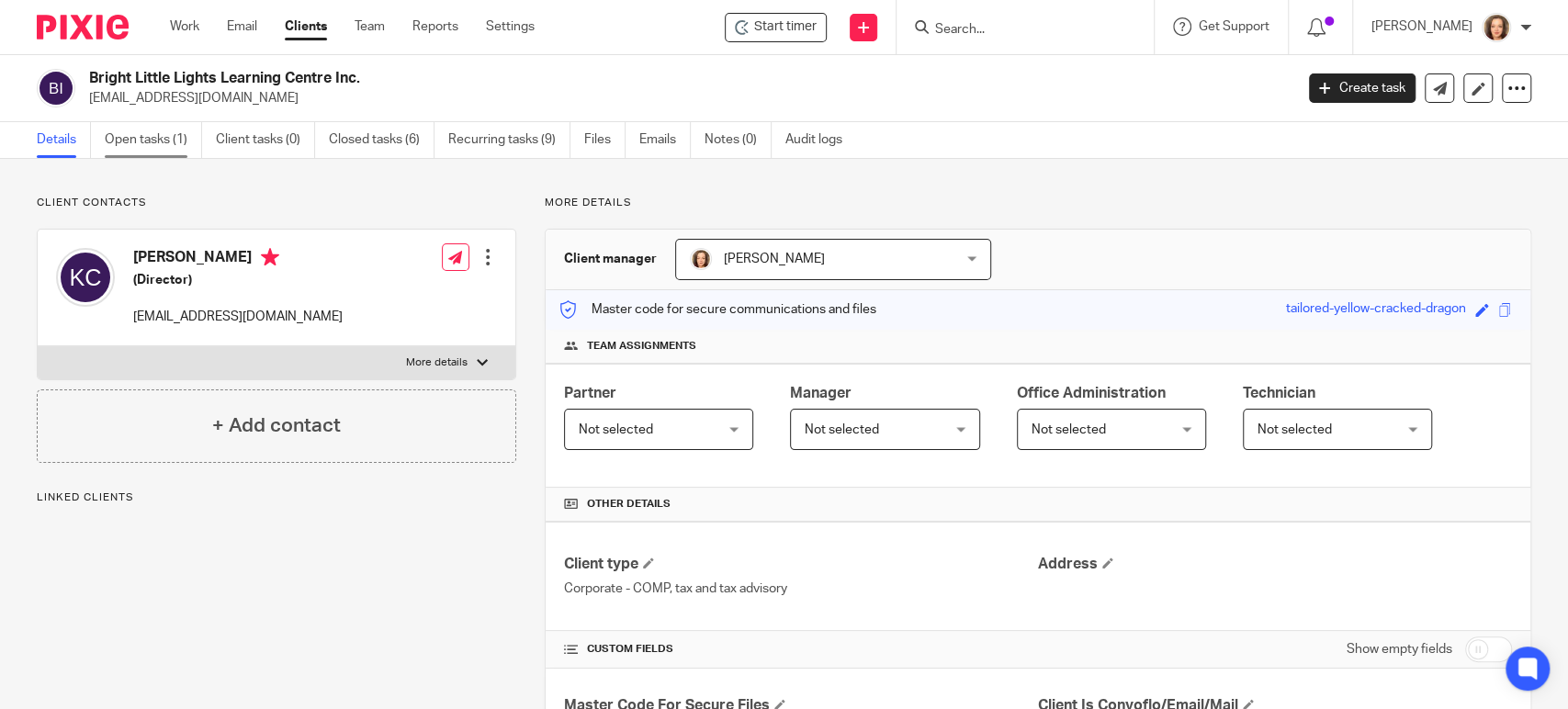
click at [133, 135] on link "Open tasks (1)" at bounding box center [153, 140] width 98 height 36
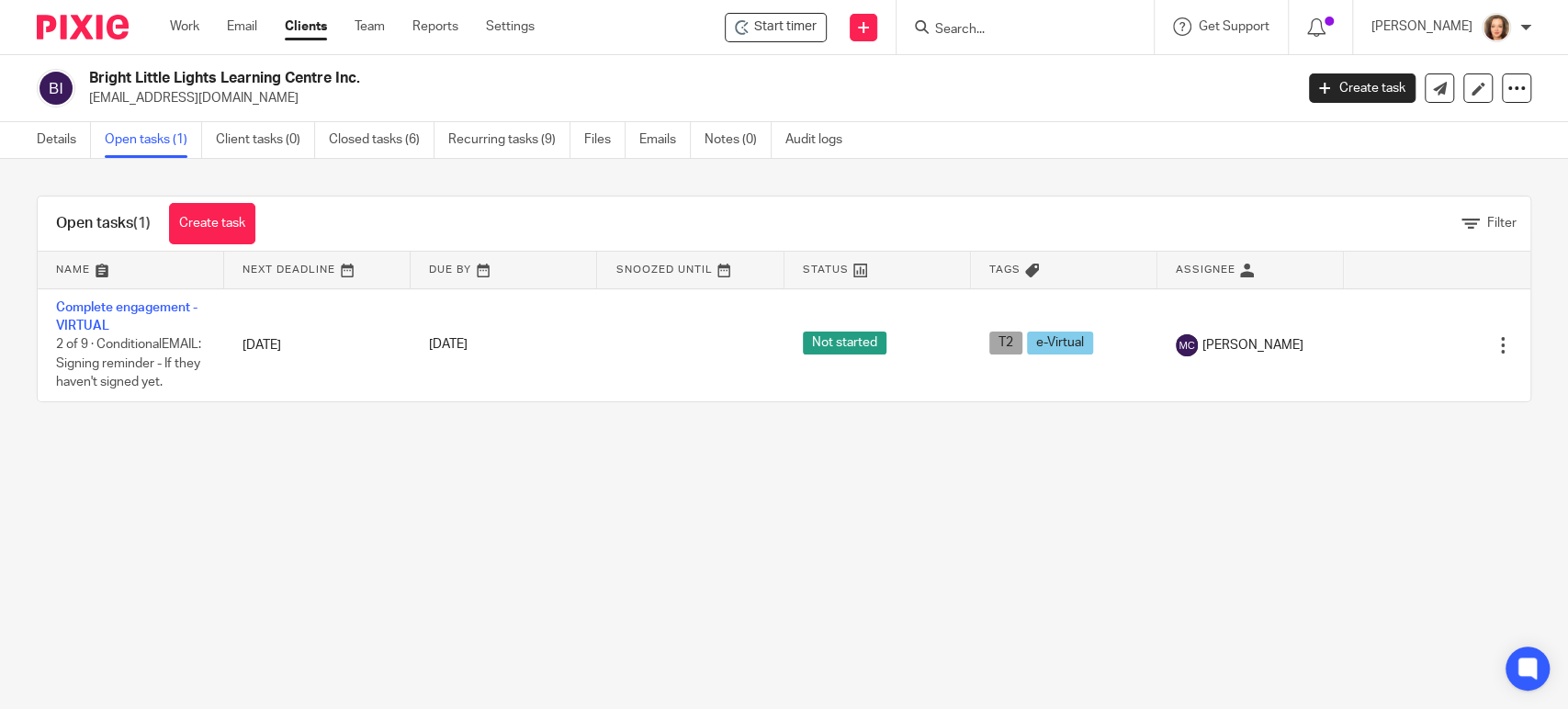
click at [808, 20] on span "Start timer" at bounding box center [785, 27] width 62 height 20
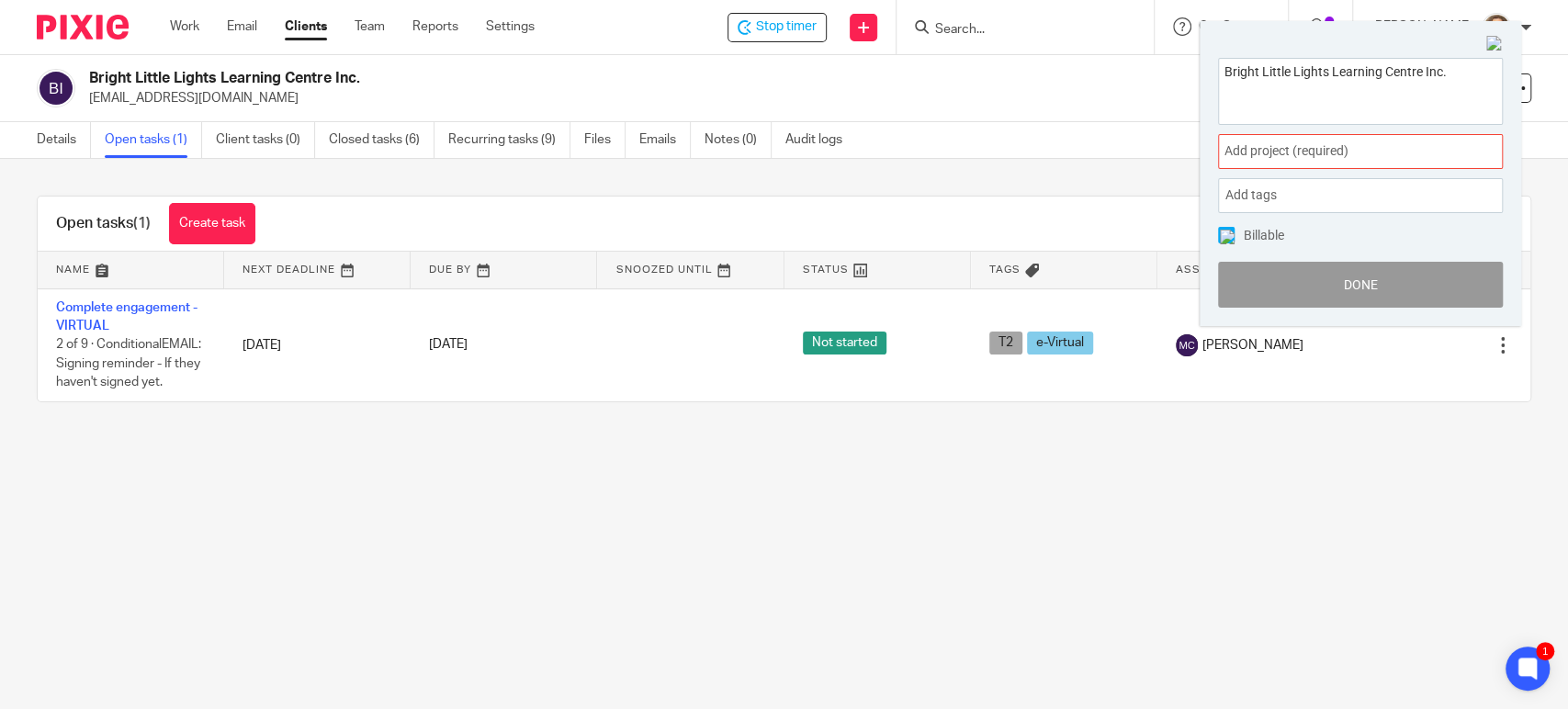
click at [1496, 42] on img at bounding box center [1495, 44] width 17 height 17
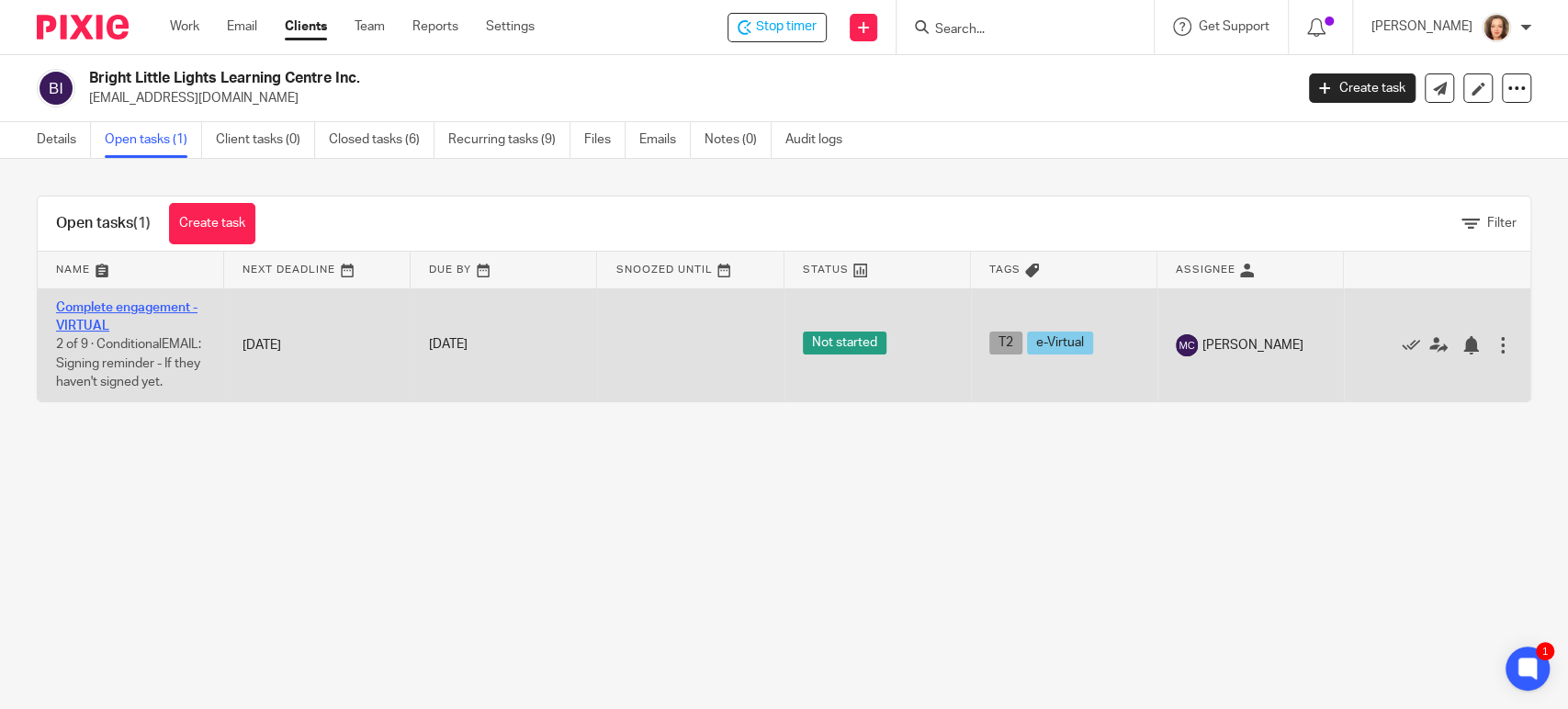
click at [83, 307] on link "Complete engagement - VIRTUAL" at bounding box center [127, 316] width 141 height 31
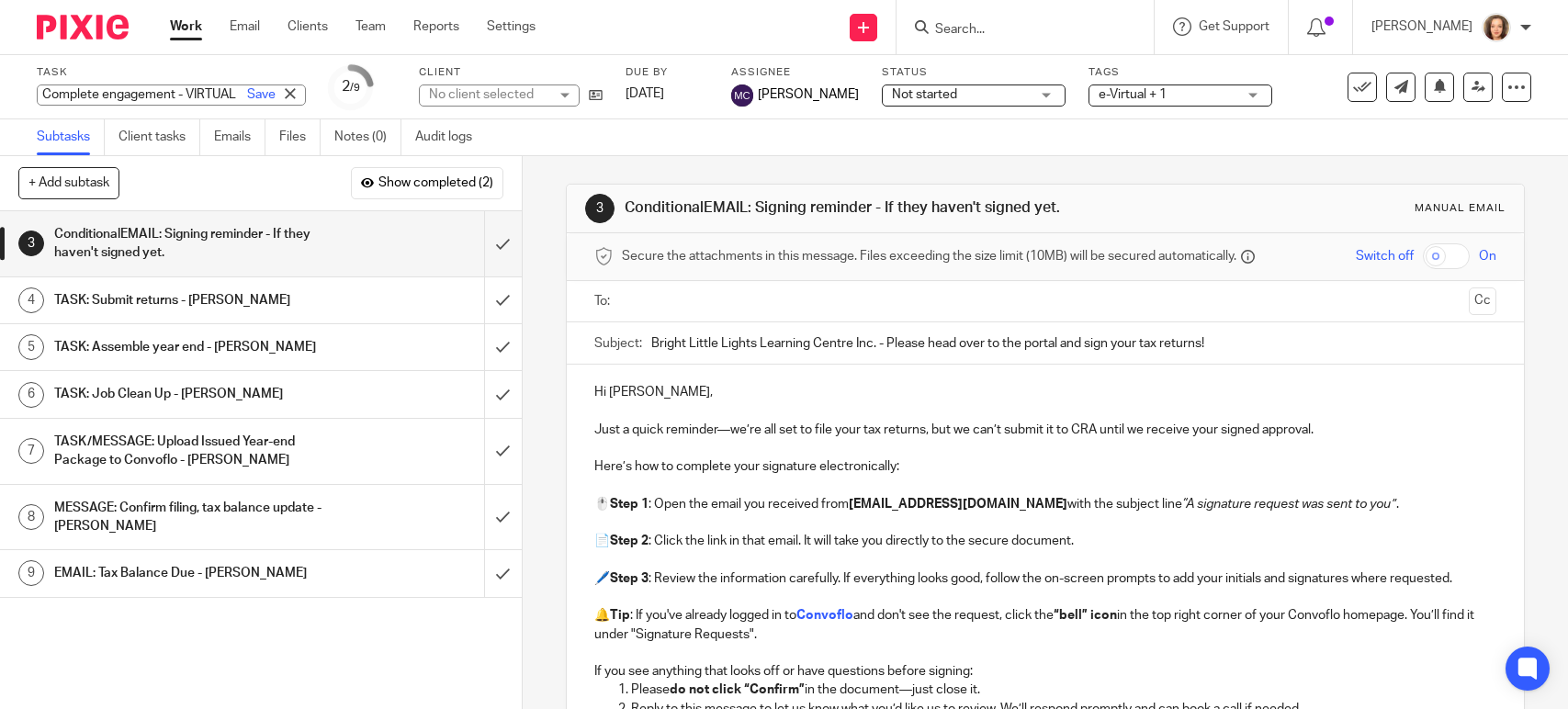
click at [115, 93] on div "Complete engagement - VIRTUAL Save Complete engagement - VIRTUAL" at bounding box center [171, 95] width 269 height 21
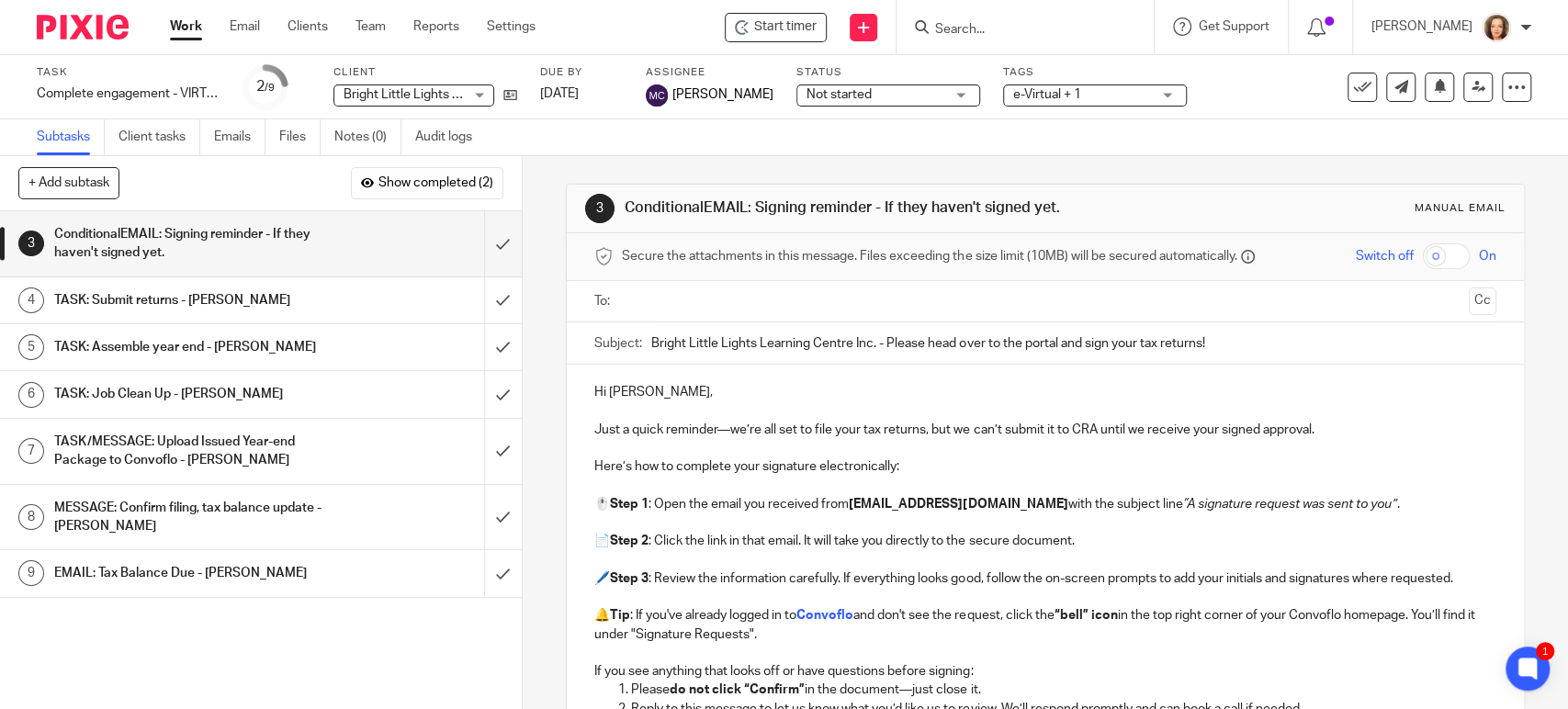
click at [1010, 27] on input "Search" at bounding box center [1016, 30] width 166 height 17
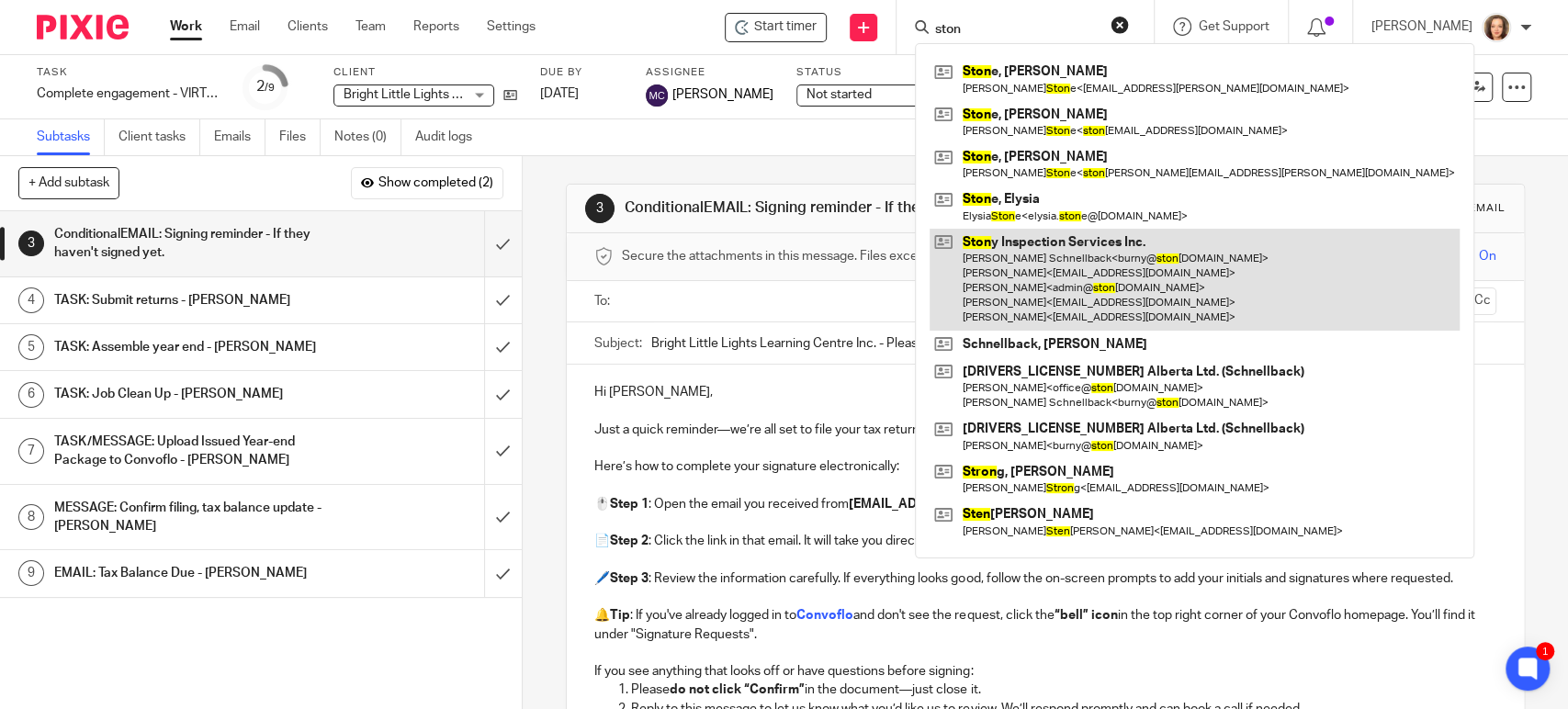
type input "ston"
click at [1031, 273] on link at bounding box center [1195, 279] width 531 height 102
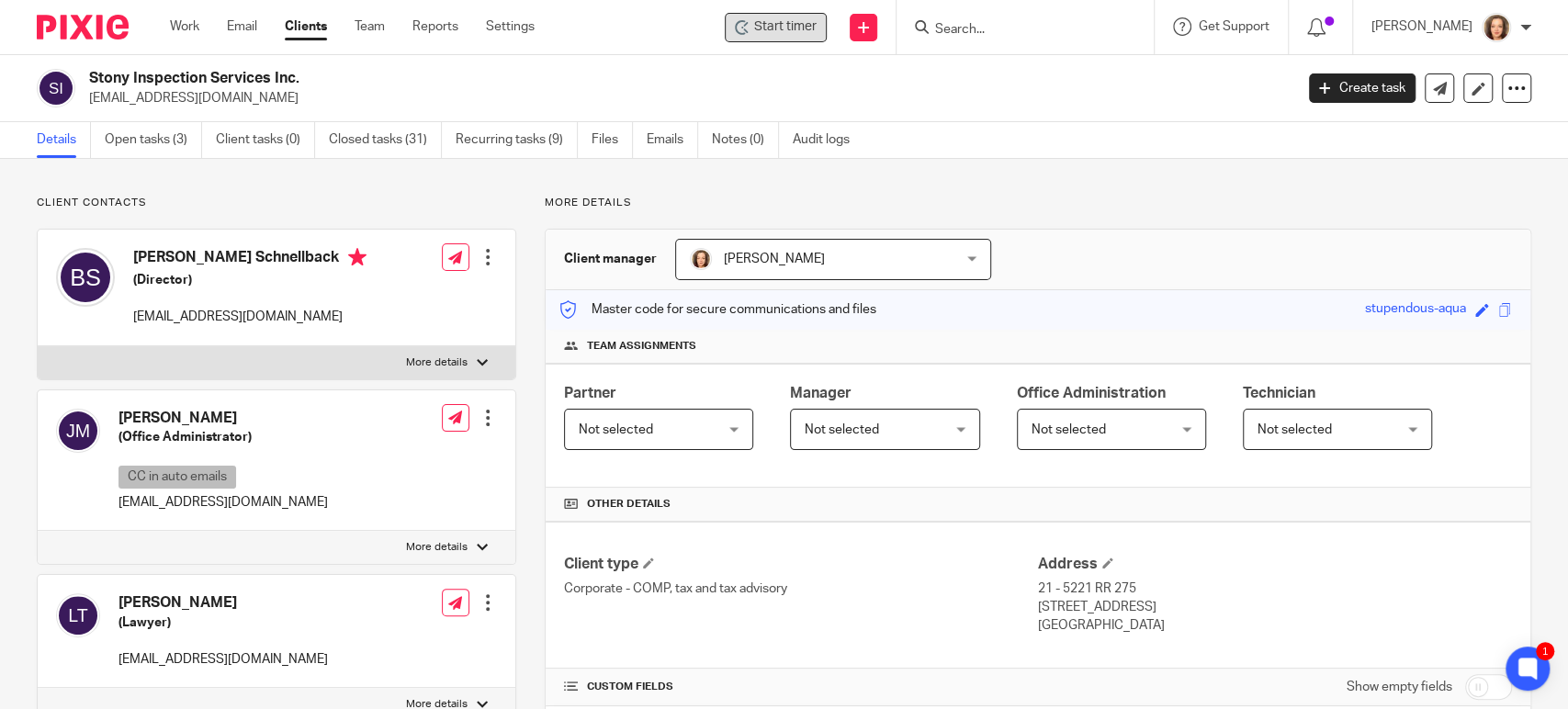
click at [781, 15] on div "Start timer" at bounding box center [776, 27] width 102 height 29
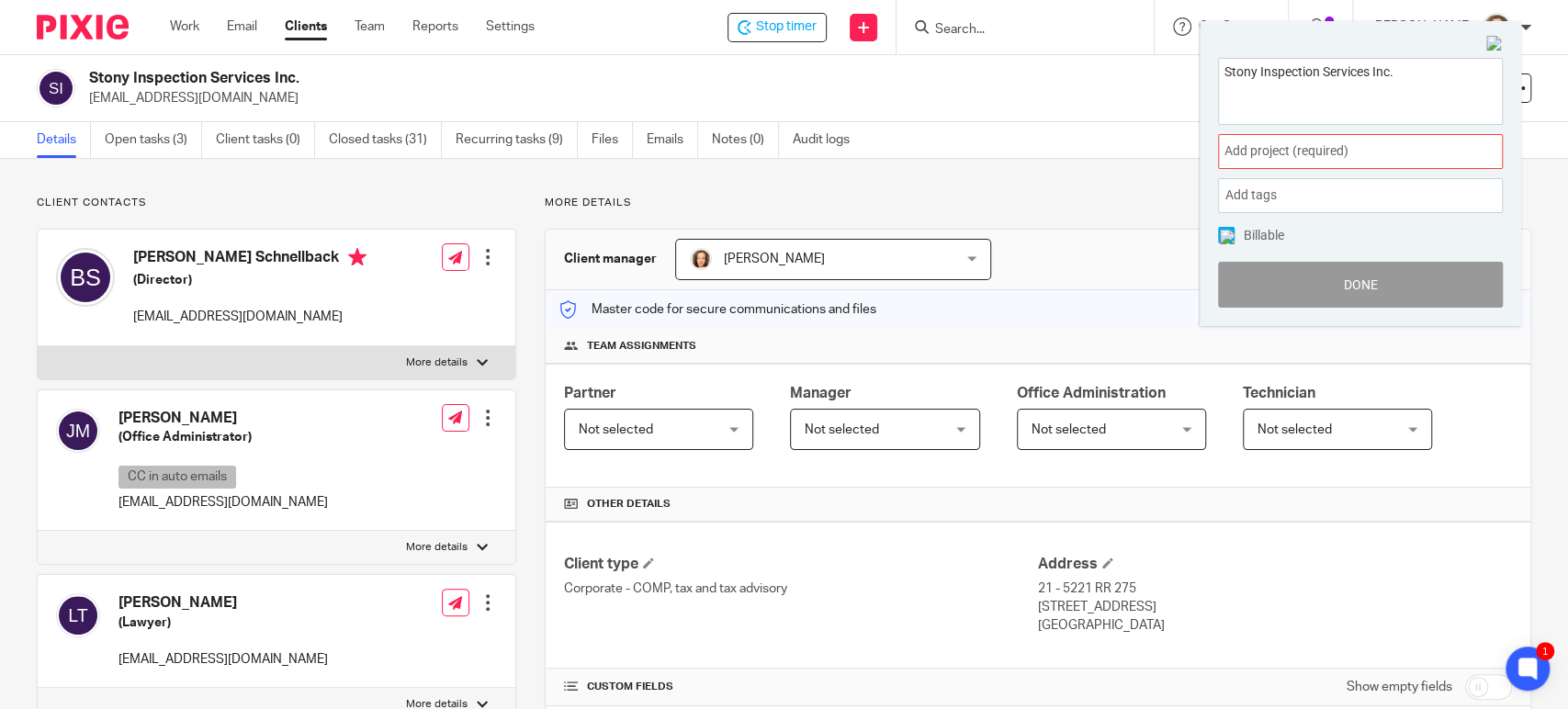
click at [1495, 40] on img at bounding box center [1495, 44] width 17 height 17
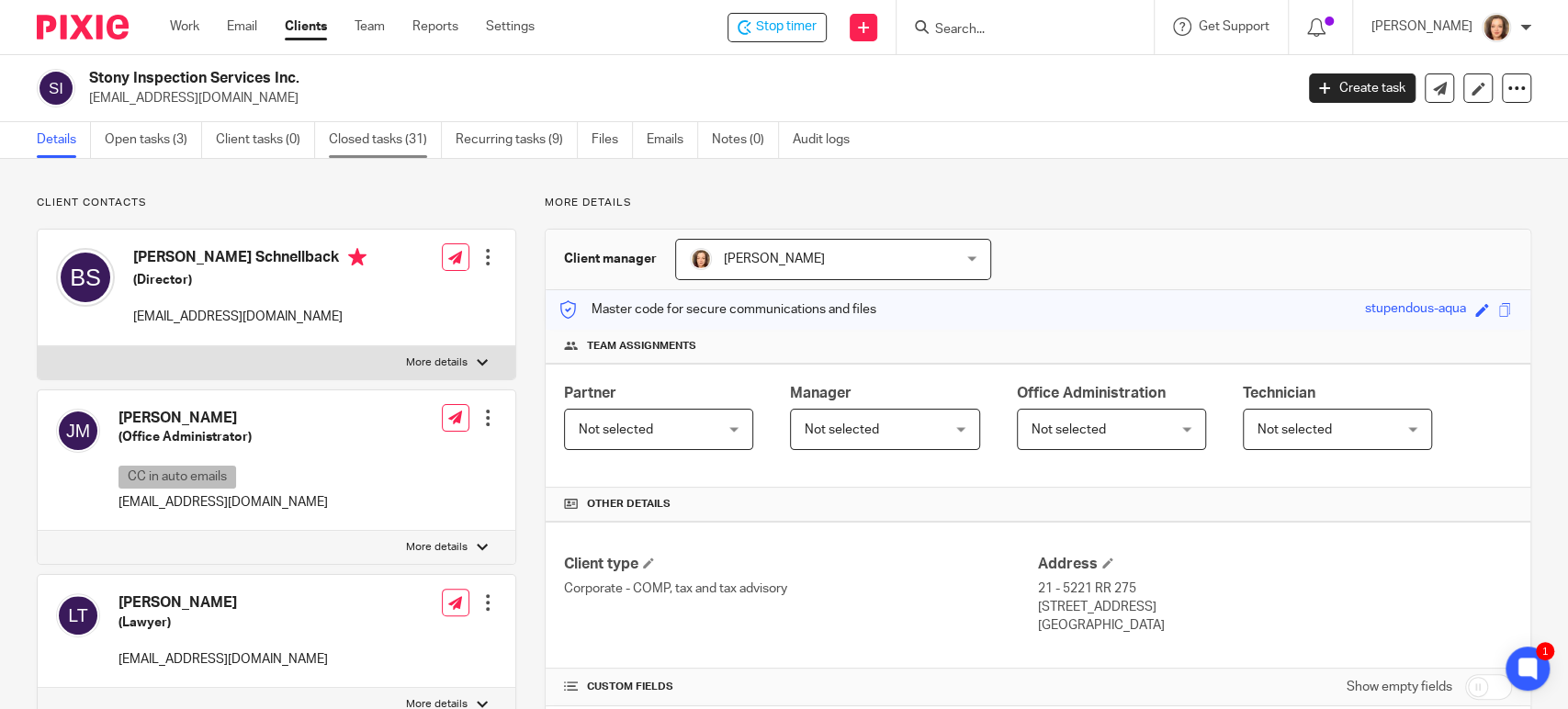
click at [392, 135] on link "Closed tasks (31)" at bounding box center [386, 140] width 113 height 36
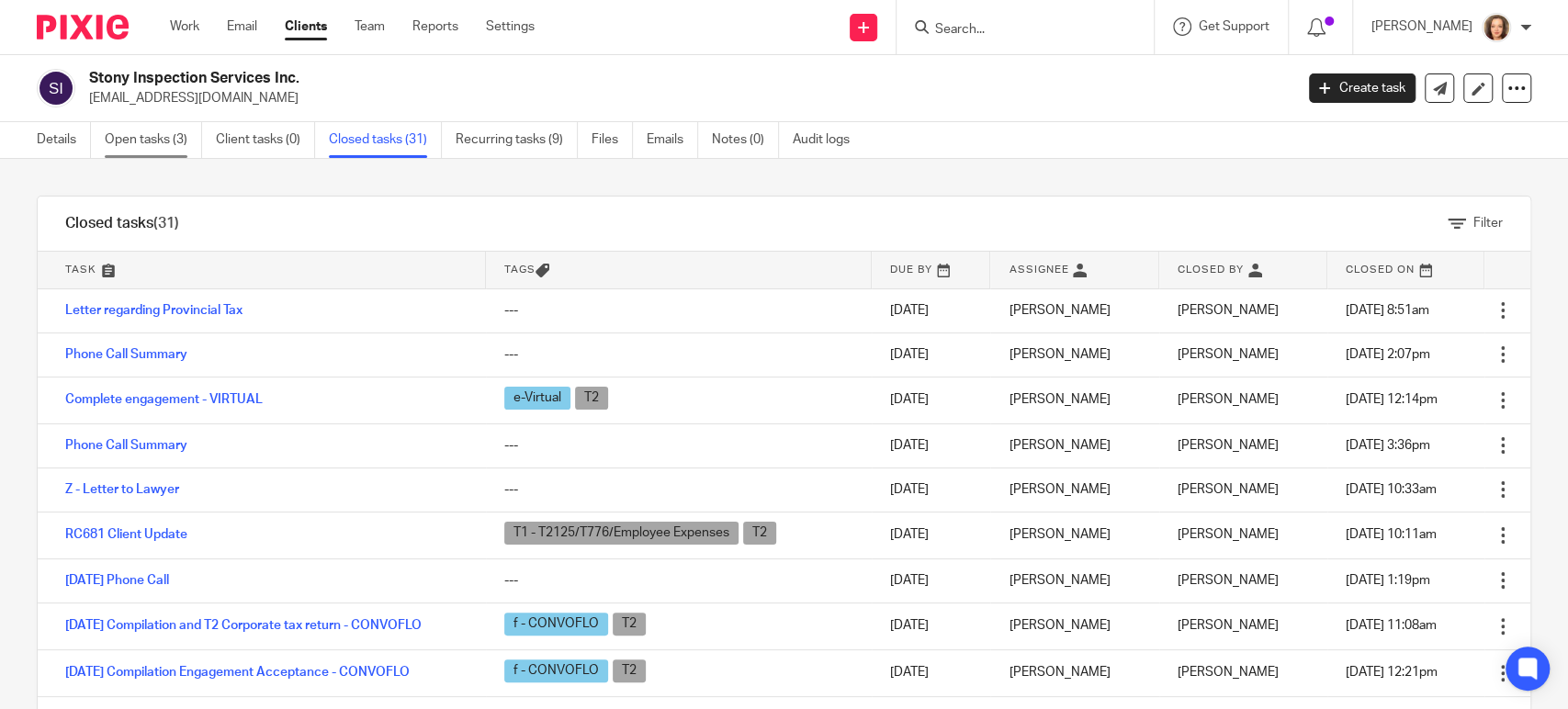
click at [139, 137] on link "Open tasks (3)" at bounding box center [153, 140] width 98 height 36
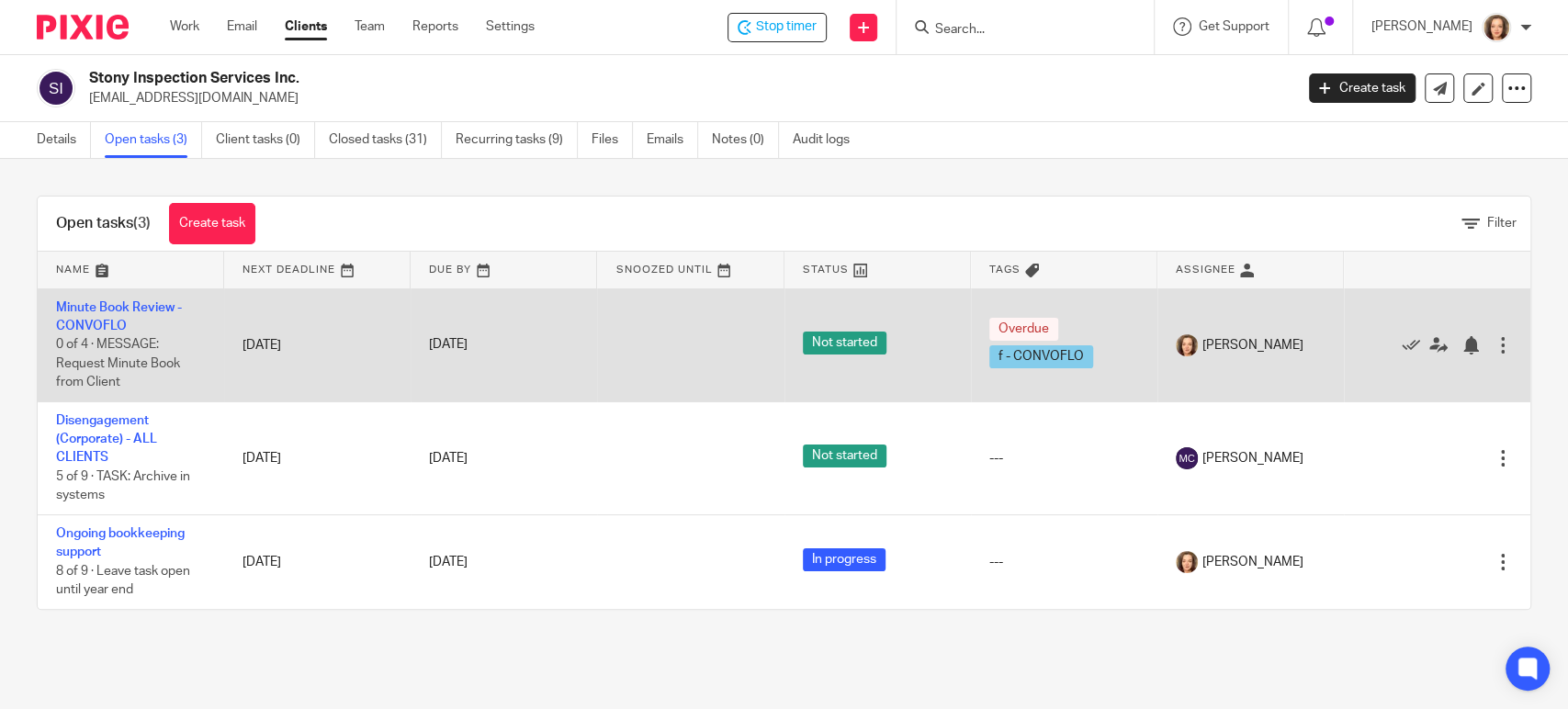
click at [1494, 345] on div at bounding box center [1503, 345] width 19 height 19
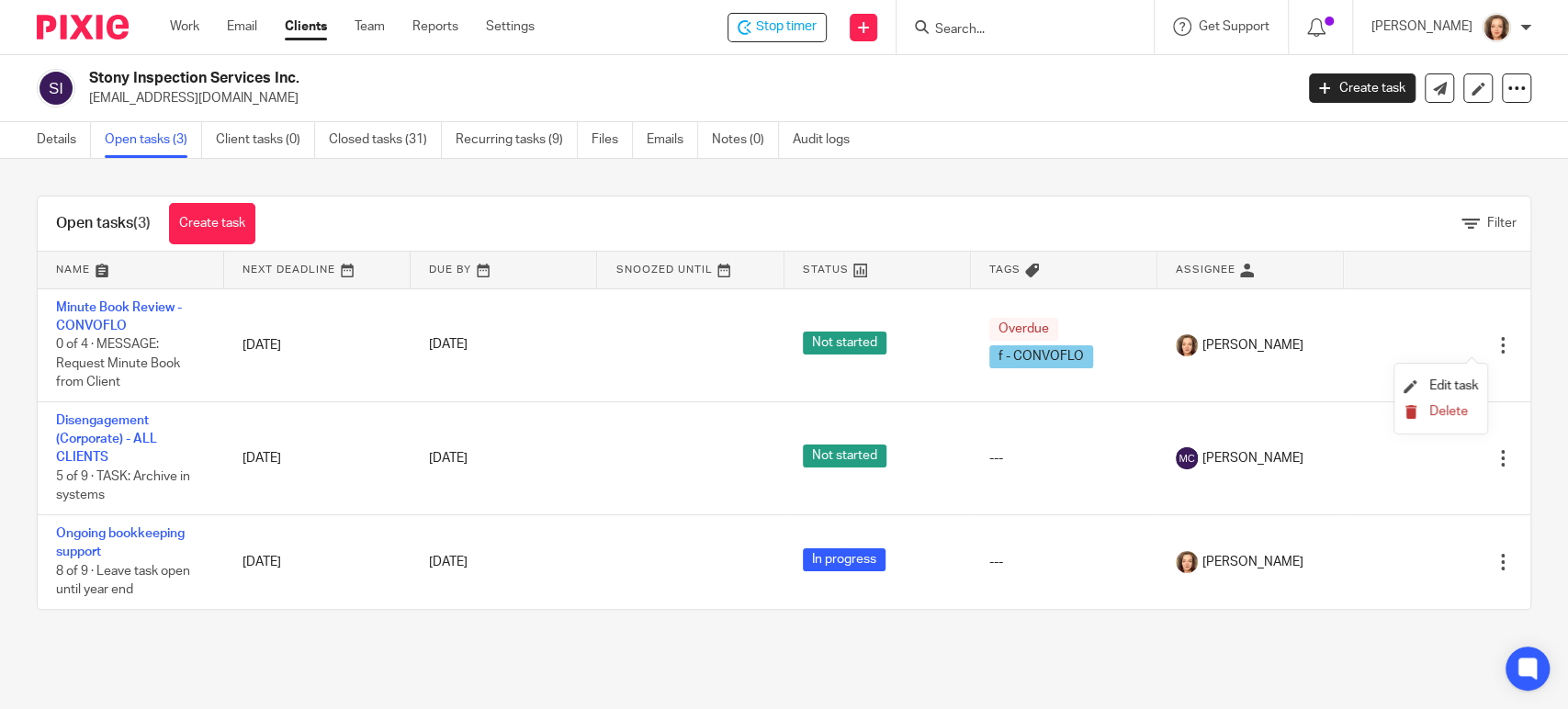
click at [1420, 410] on button "Delete" at bounding box center [1440, 413] width 74 height 15
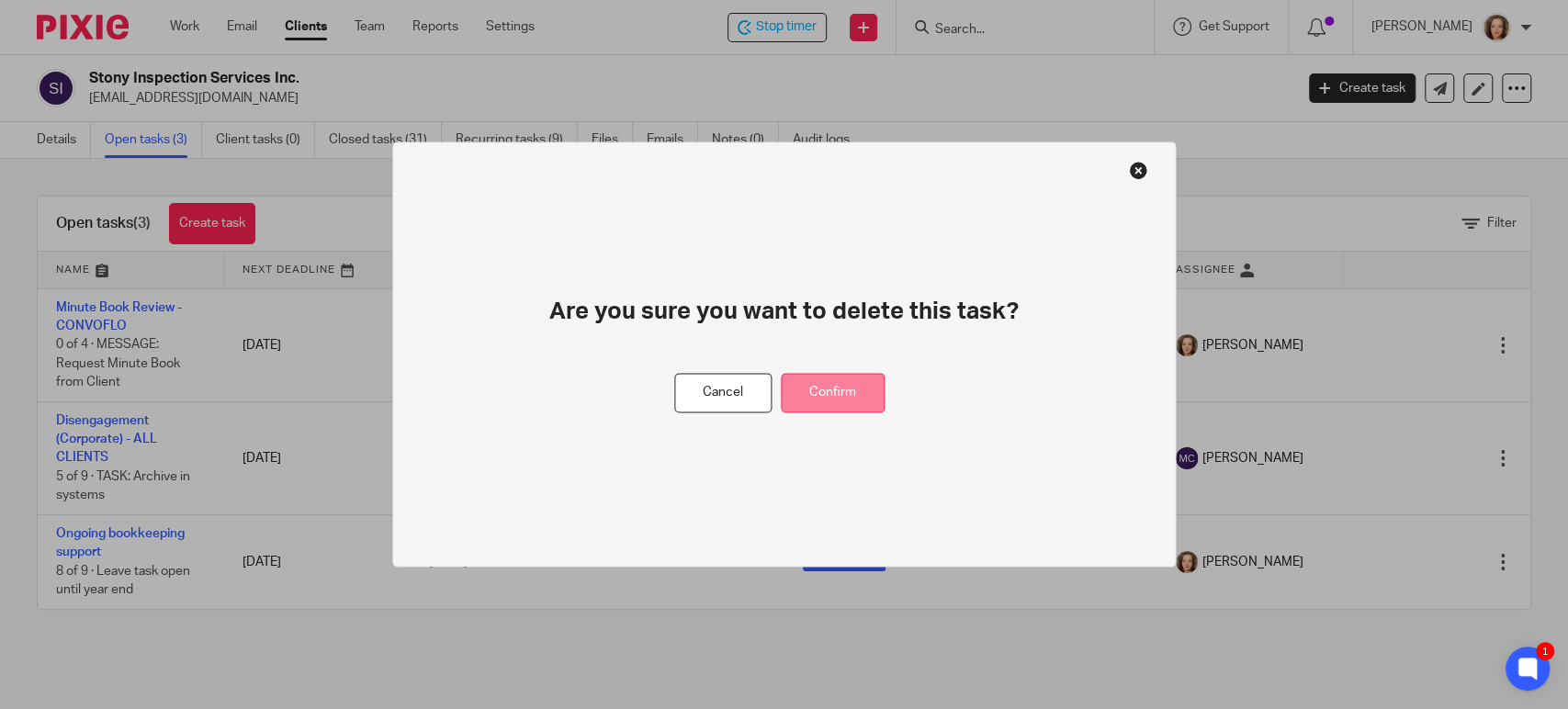
click at [840, 388] on button "Confirm" at bounding box center [832, 394] width 103 height 39
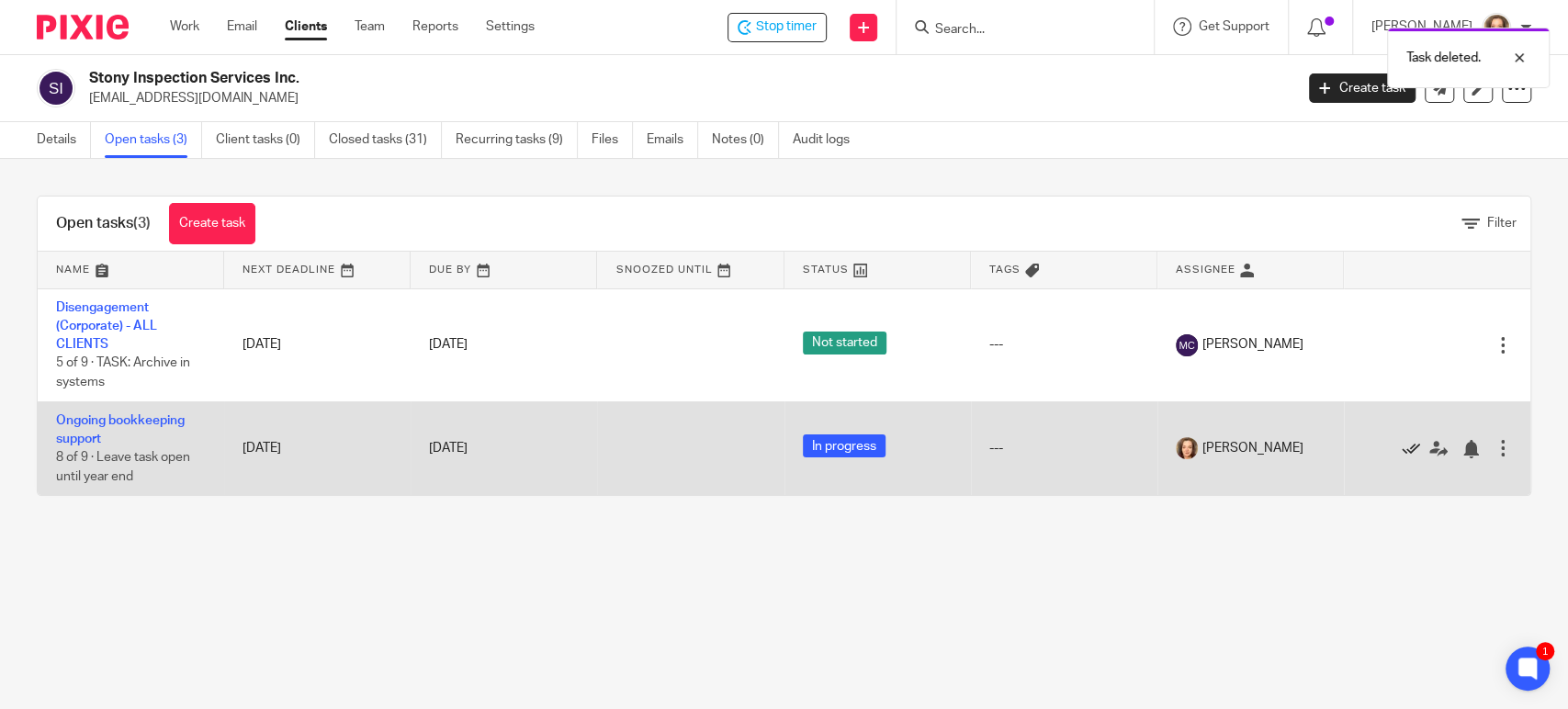
click at [1402, 453] on icon at bounding box center [1411, 449] width 19 height 19
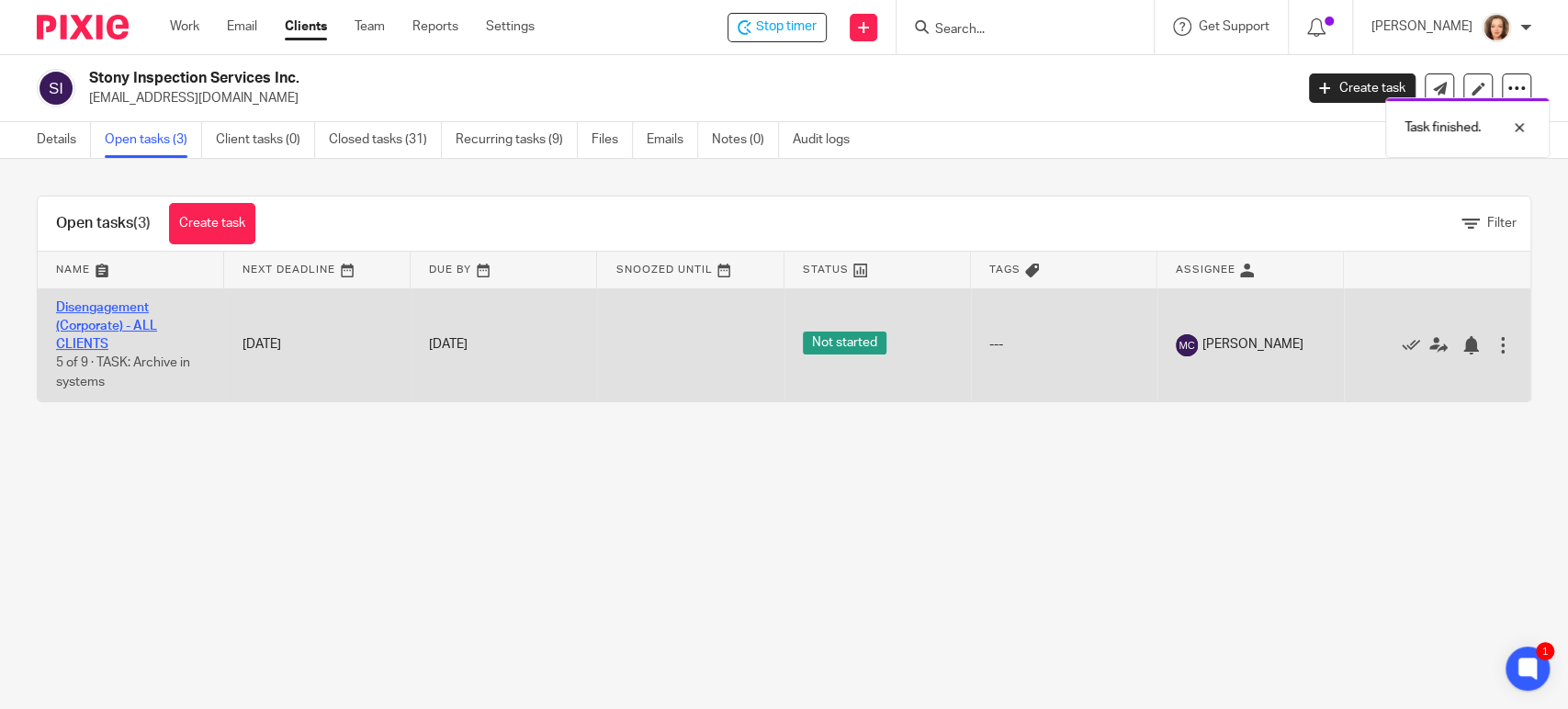
click at [142, 321] on link "Disengagement (Corporate) - ALL CLIENTS" at bounding box center [106, 326] width 101 height 51
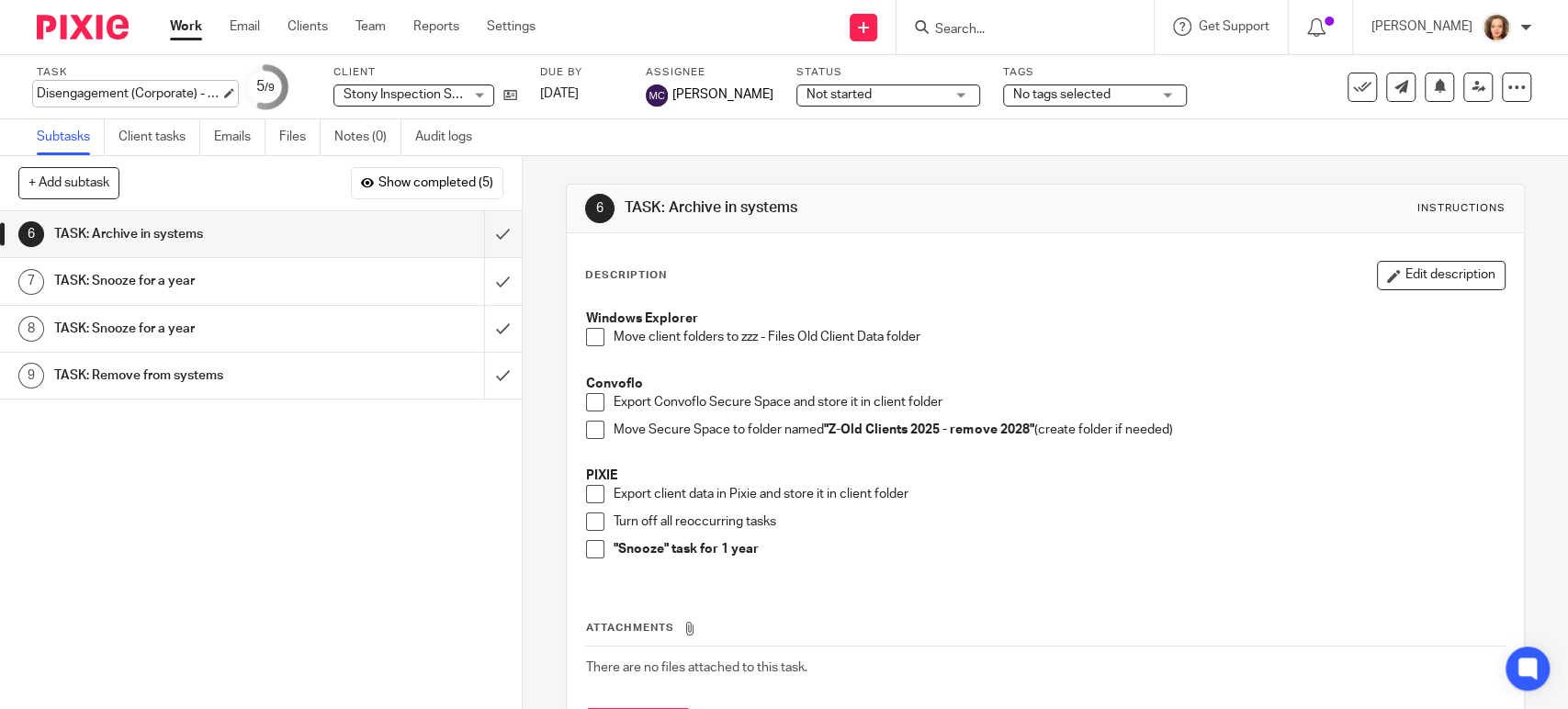
click at [134, 92] on div "Disengagement (Corporate) - ALL CLIENTS Save Disengagement (Corporate) - ALL CL…" at bounding box center [128, 94] width 183 height 19
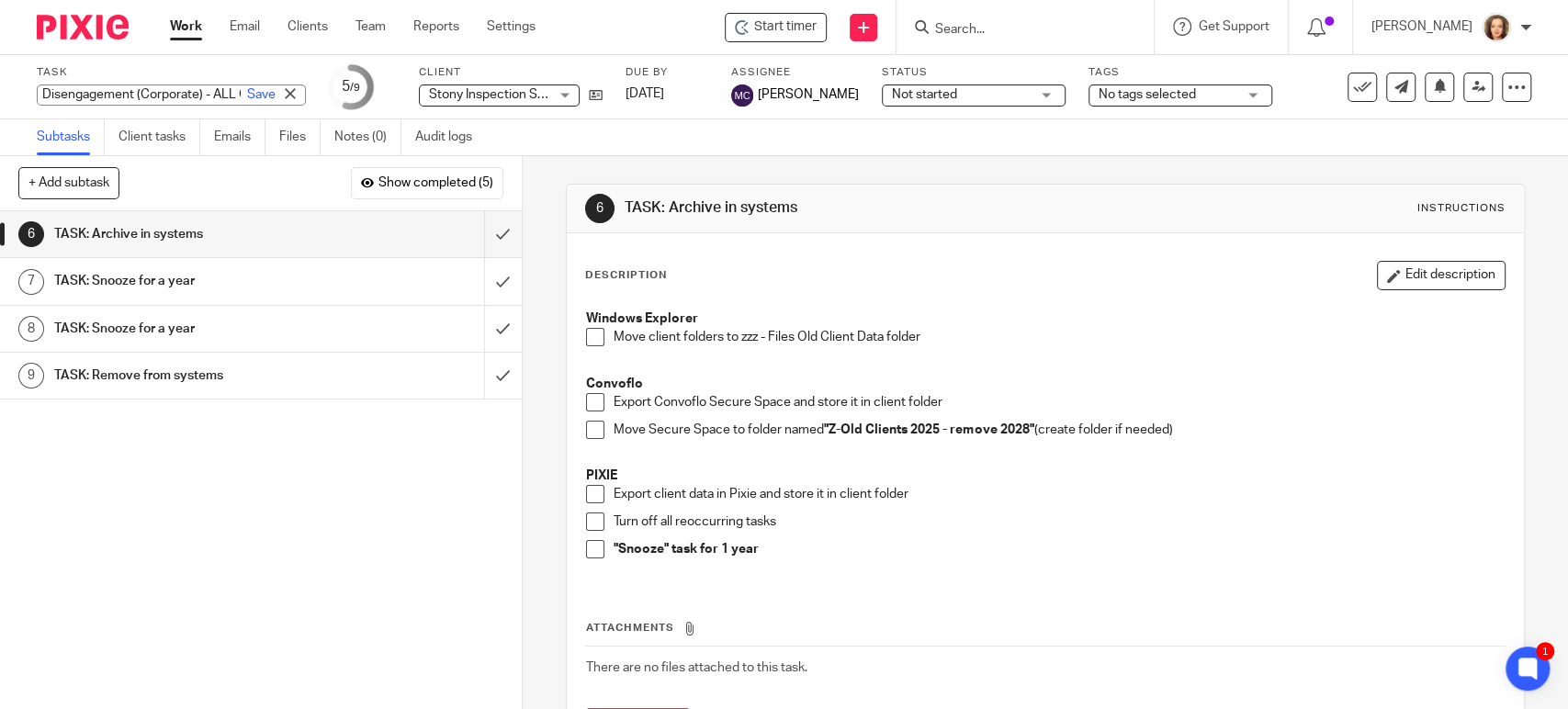
click at [1432, 343] on p "Move client folders to zzz - Files Old Client Data folder" at bounding box center [1058, 338] width 890 height 19
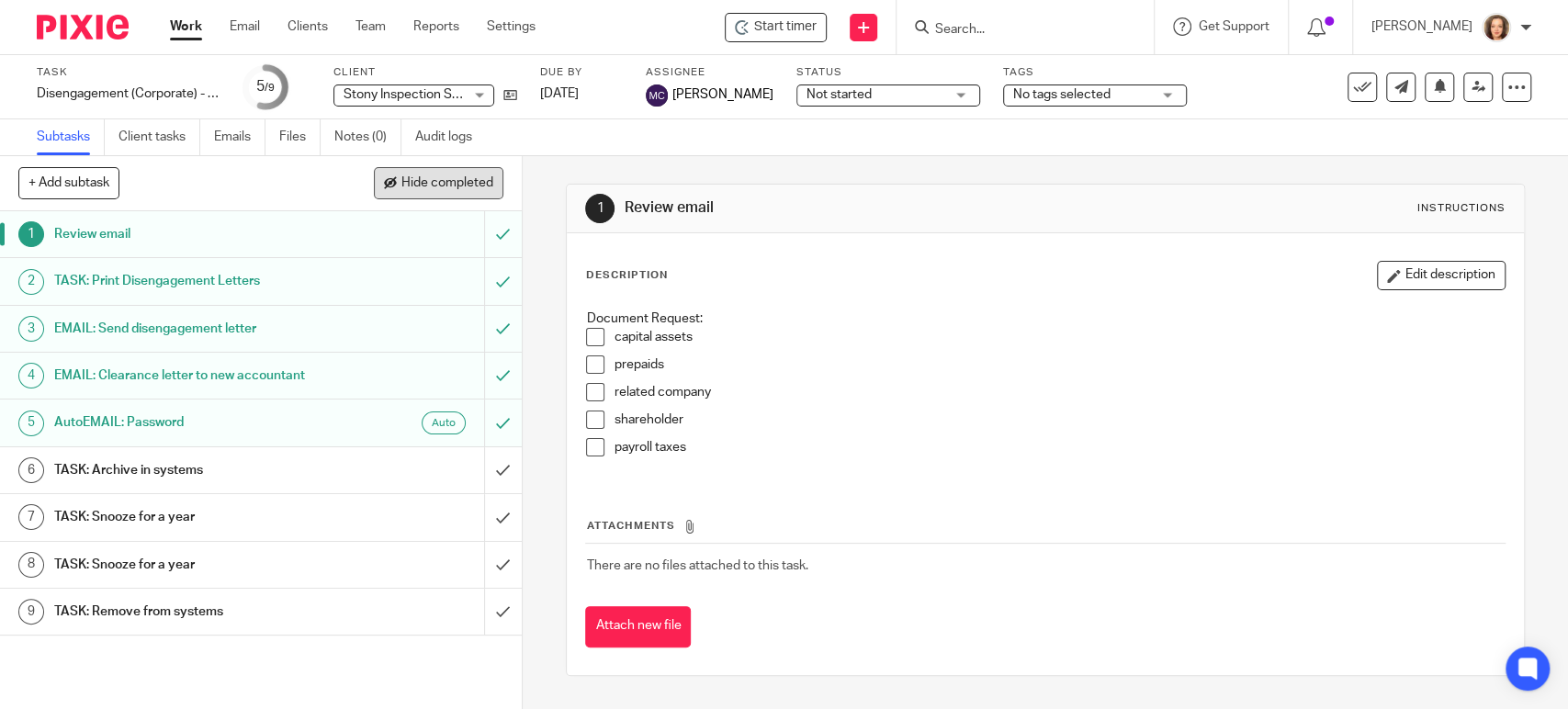
click at [463, 171] on button "Hide completed" at bounding box center [439, 182] width 130 height 31
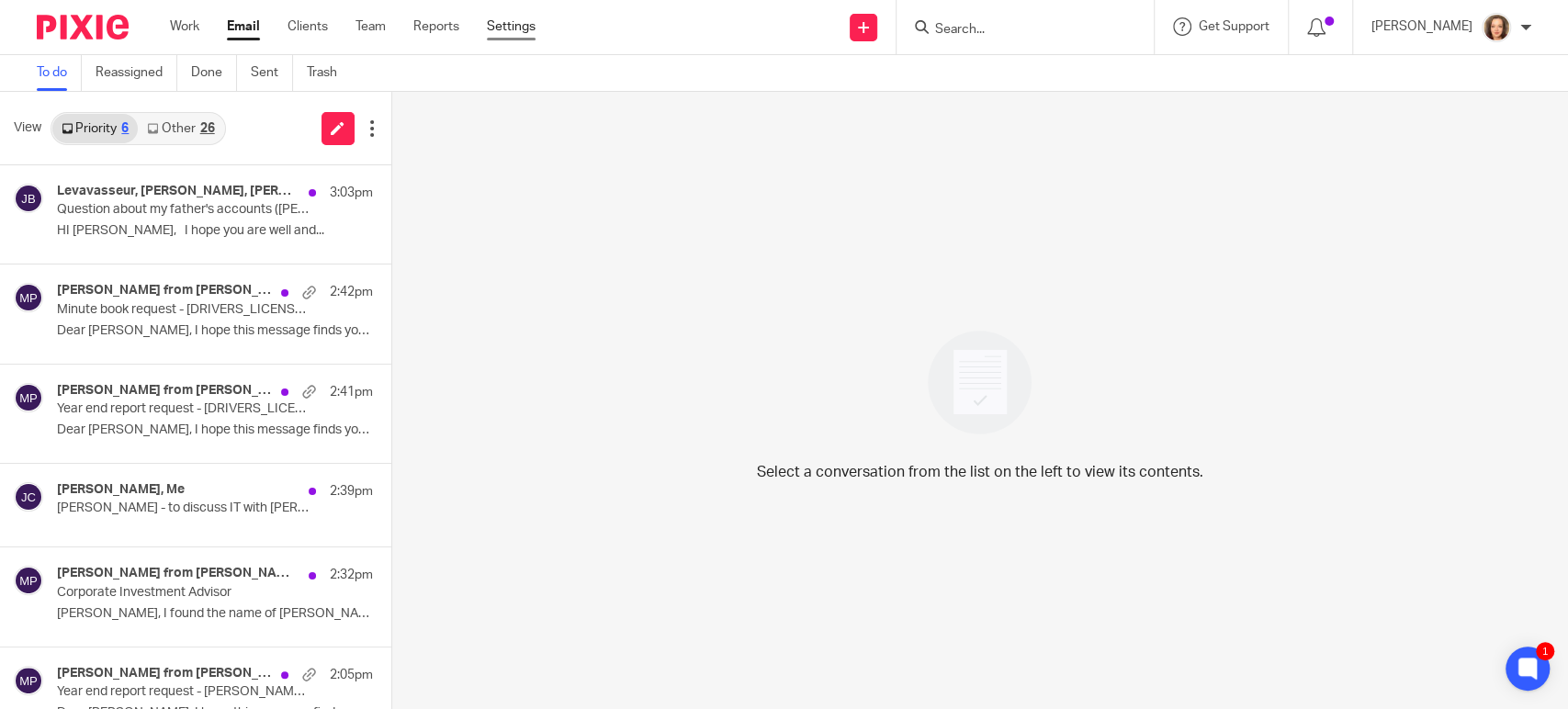
click at [501, 27] on link "Settings" at bounding box center [512, 27] width 49 height 19
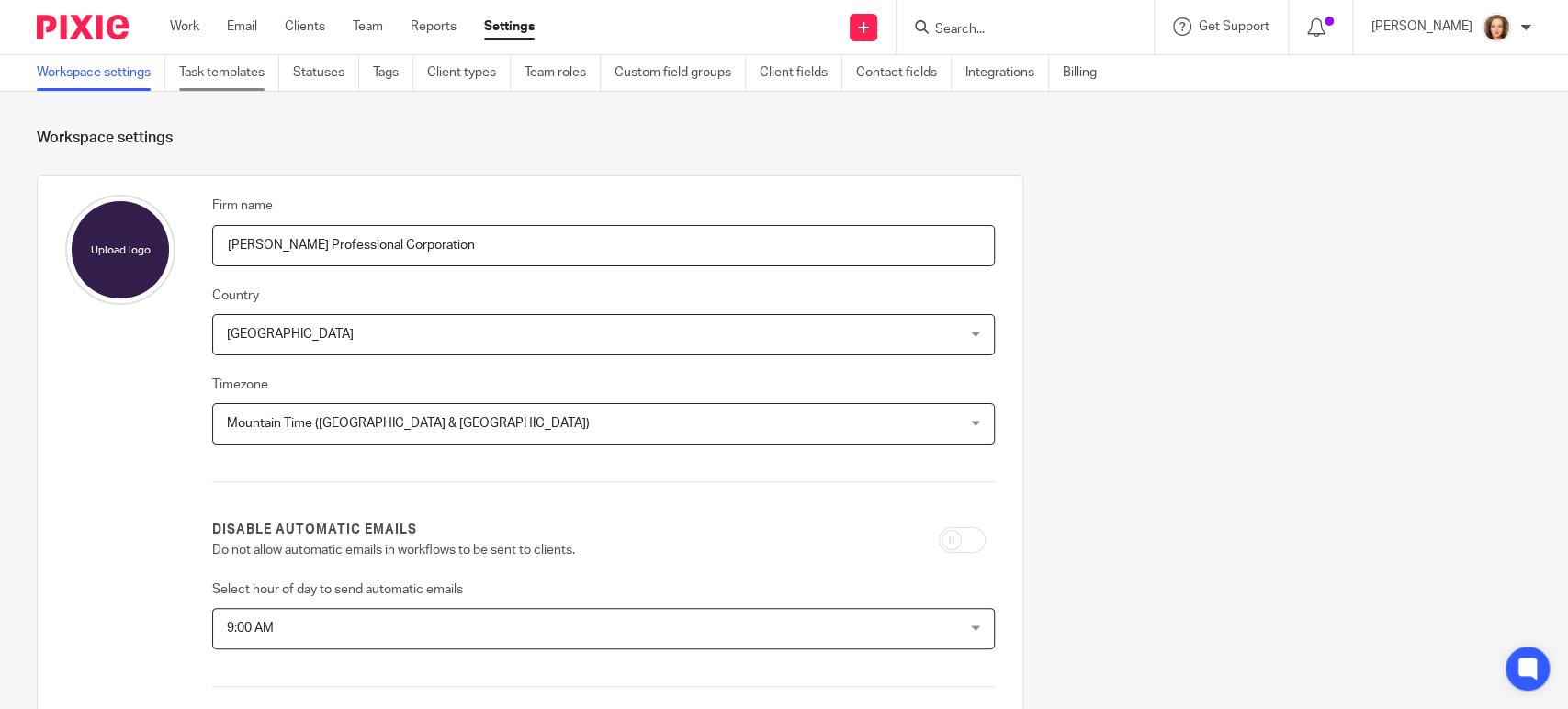
click at [230, 68] on link "Task templates" at bounding box center [229, 73] width 100 height 36
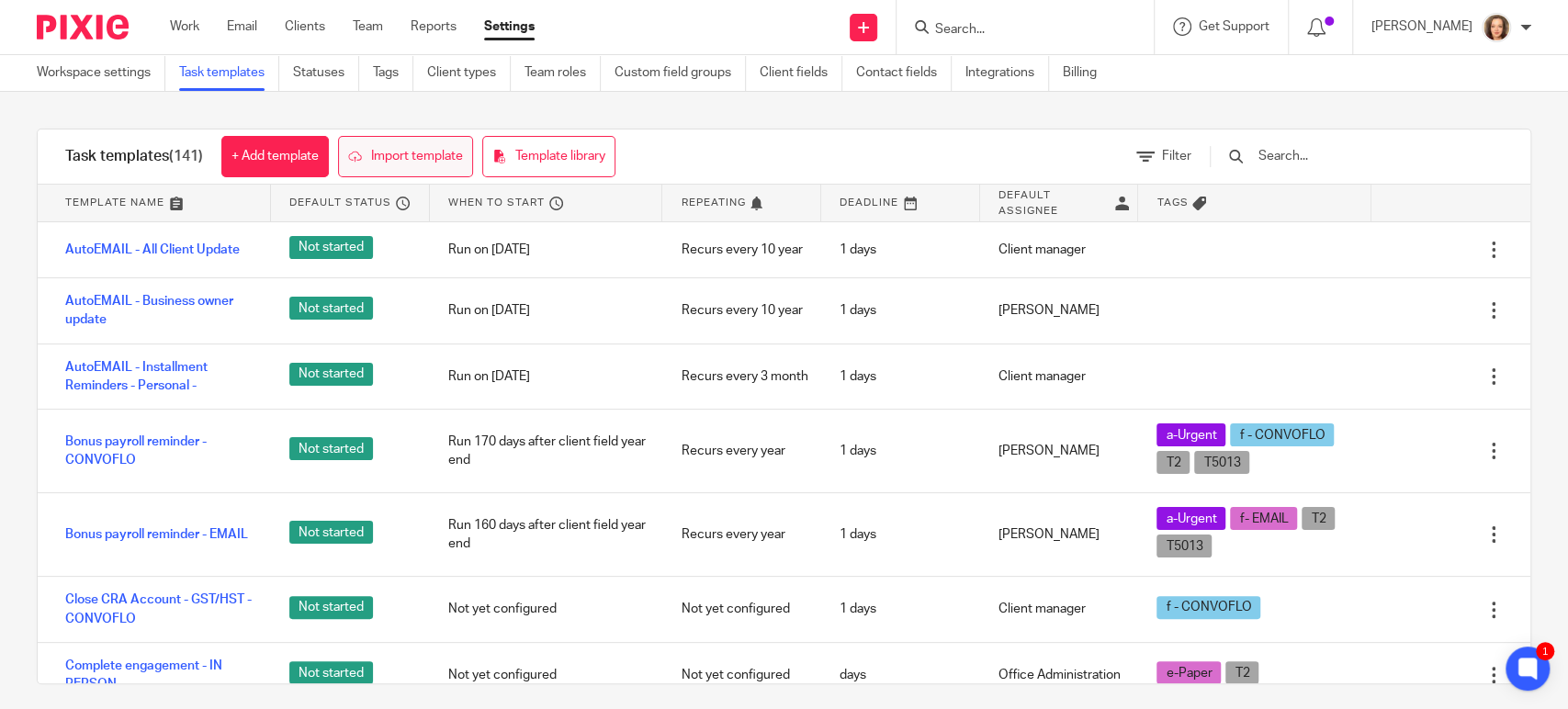
click at [396, 150] on link "Import template" at bounding box center [405, 157] width 135 height 41
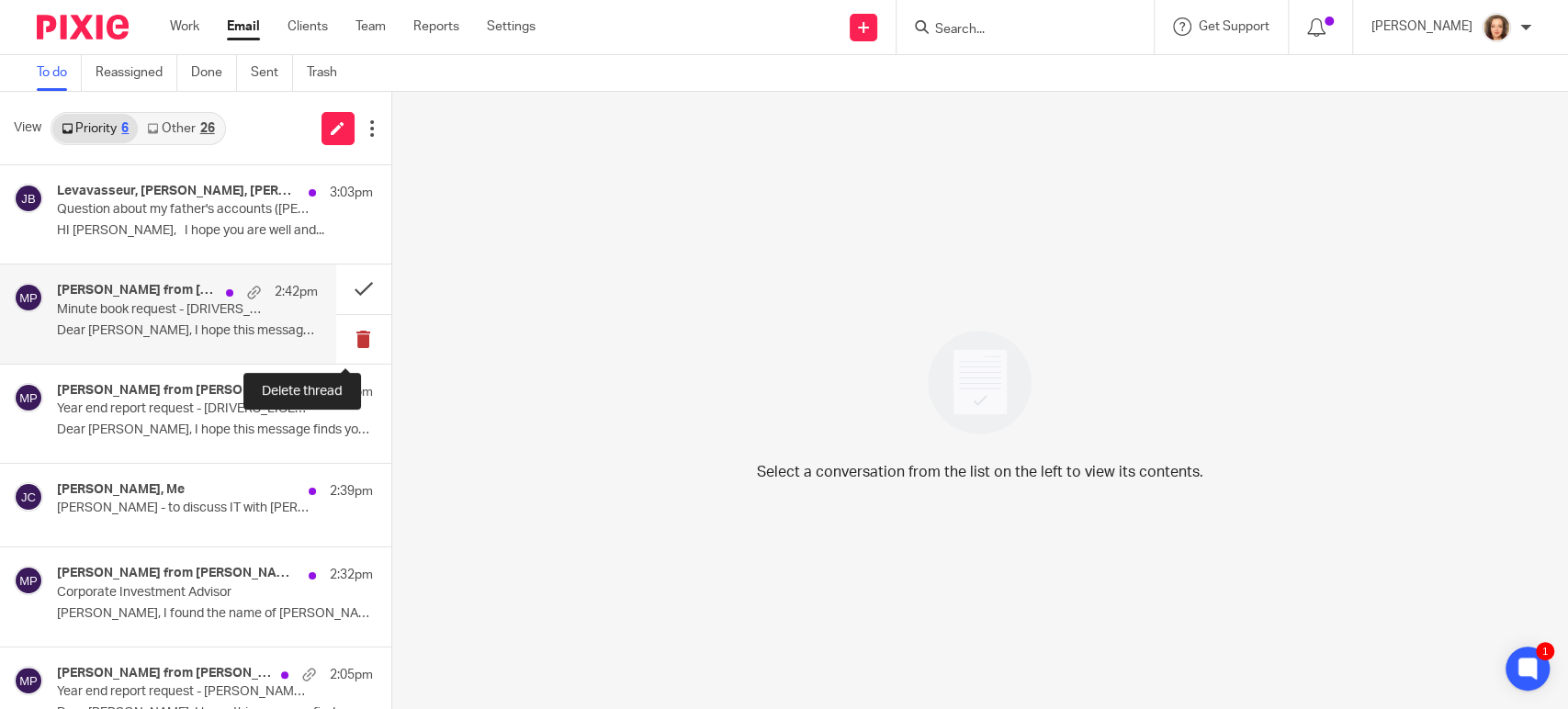
click at [346, 337] on button at bounding box center [363, 339] width 55 height 49
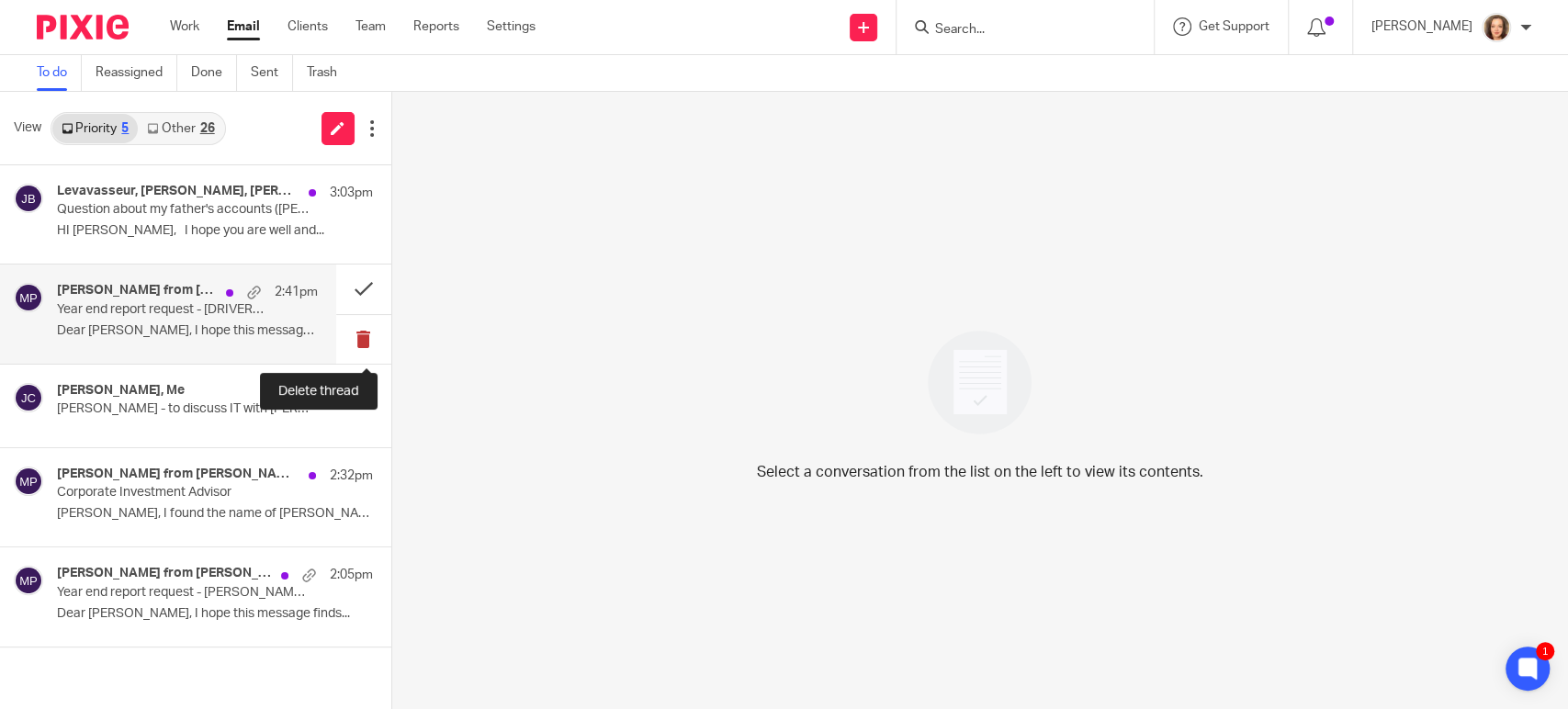
click at [357, 335] on button at bounding box center [363, 339] width 55 height 49
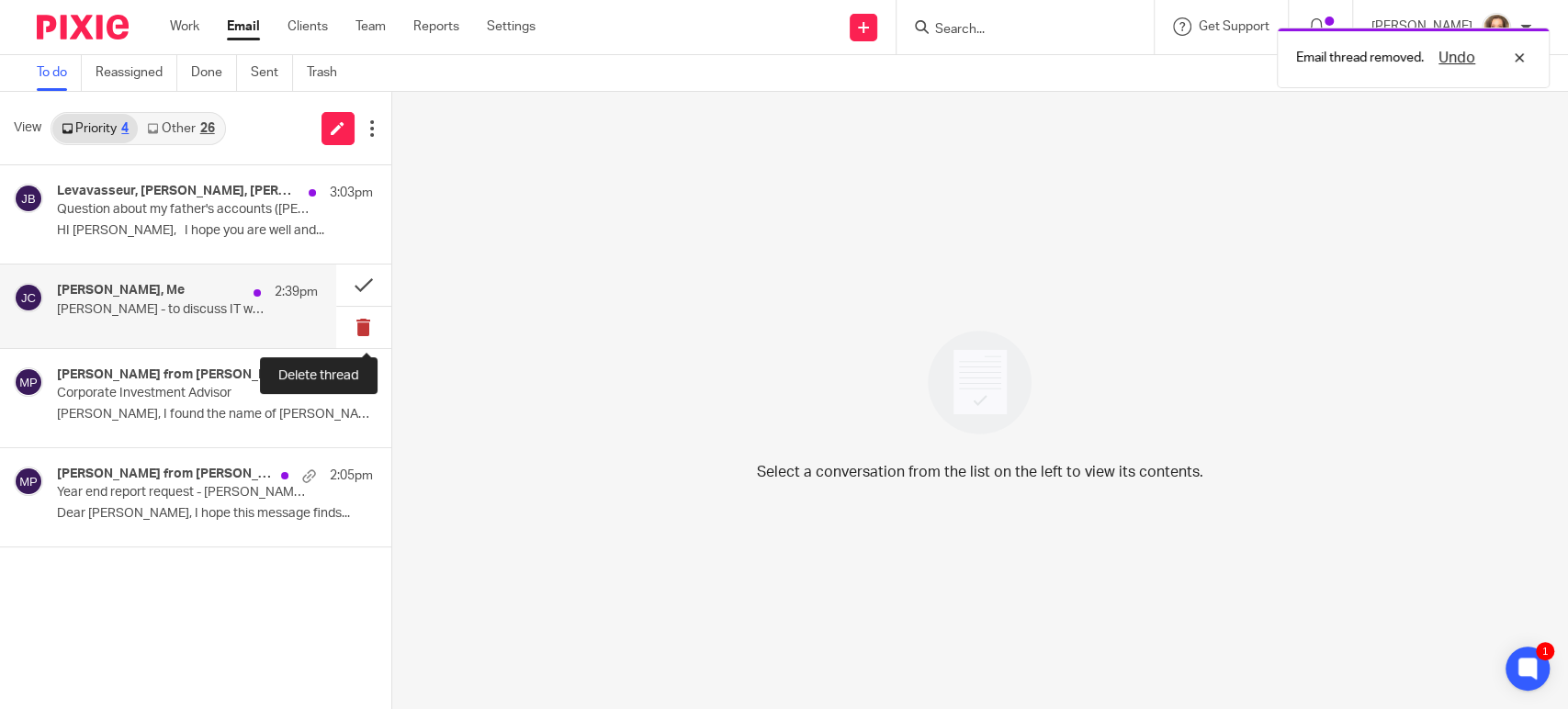
click at [366, 328] on button at bounding box center [363, 327] width 55 height 41
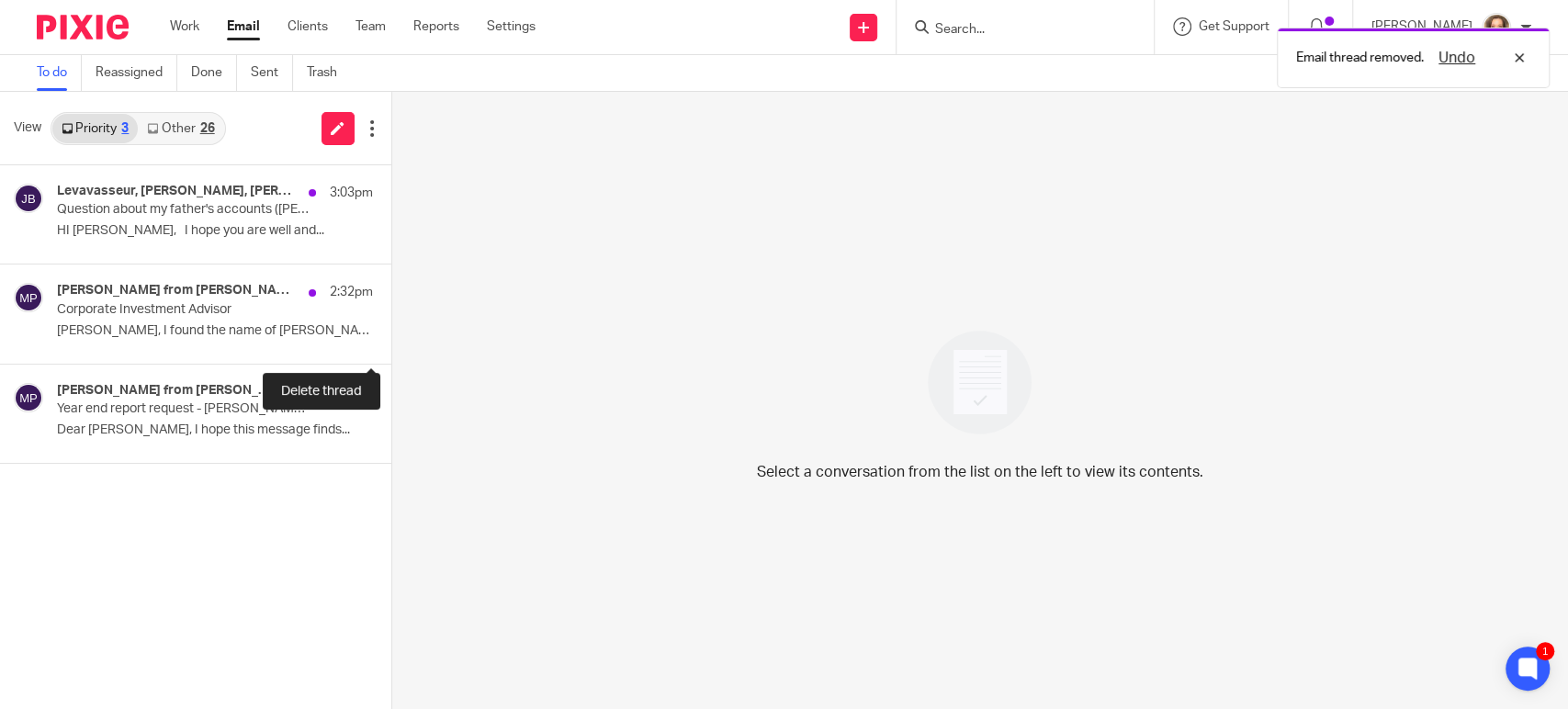
click at [391, 328] on button at bounding box center [399, 339] width 15 height 49
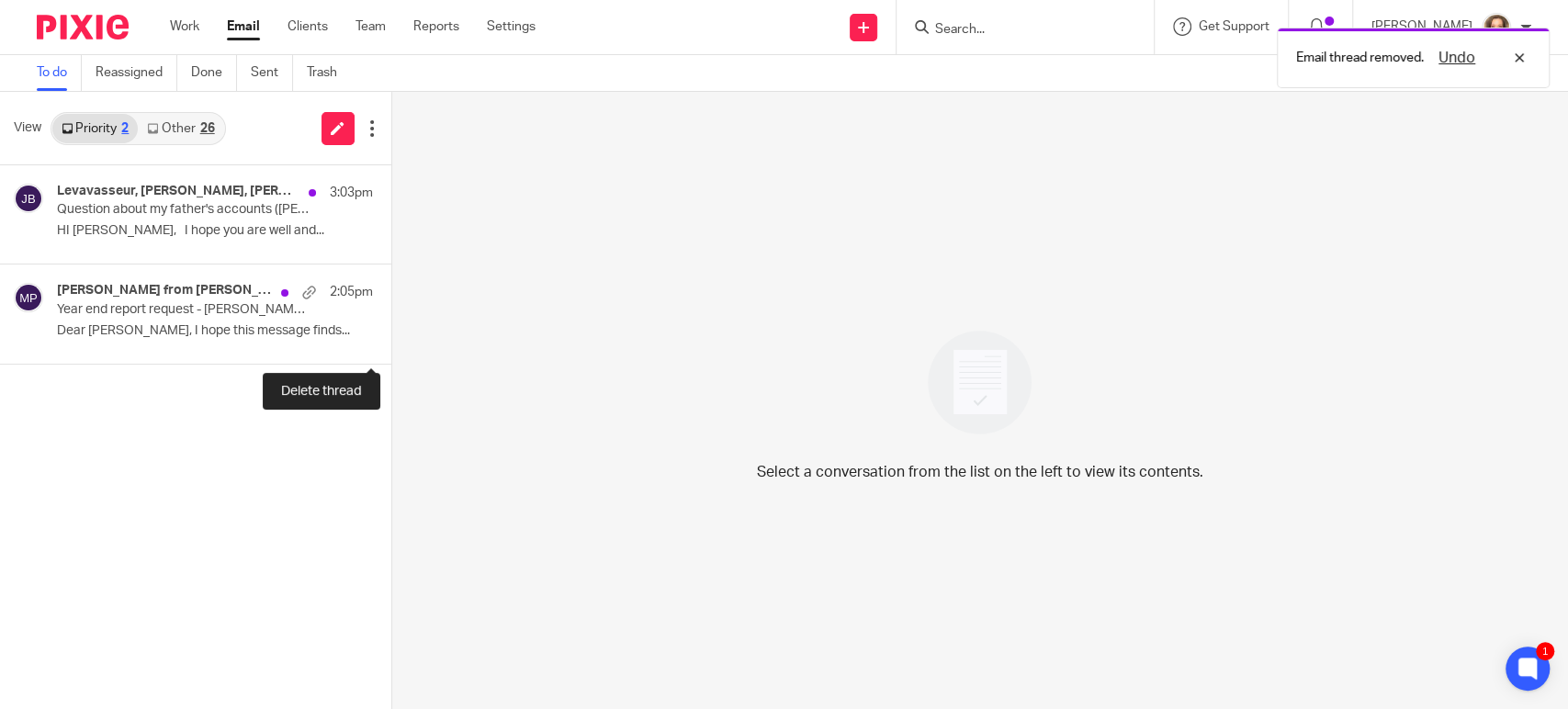
click at [391, 328] on button at bounding box center [399, 339] width 15 height 49
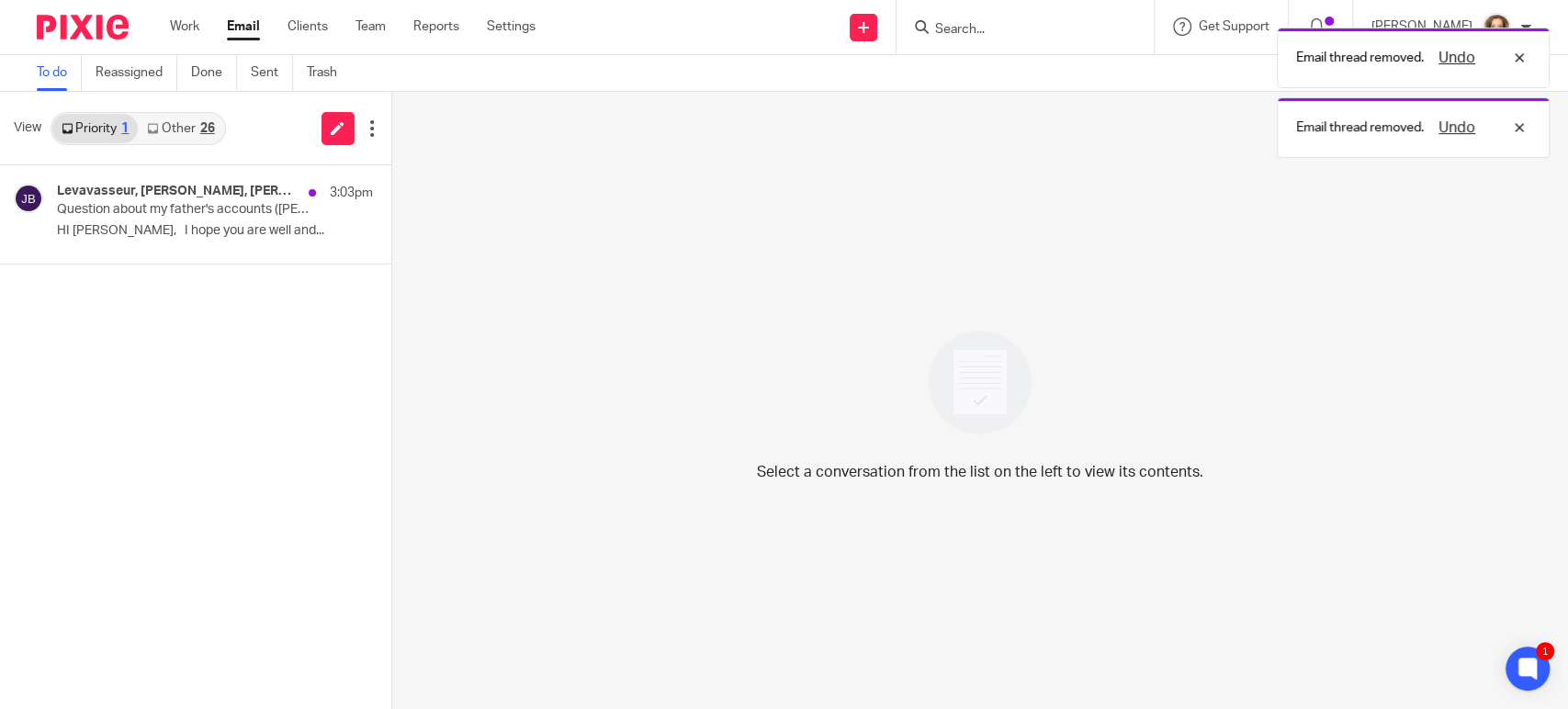
click at [185, 129] on link "Other 26" at bounding box center [181, 128] width 86 height 29
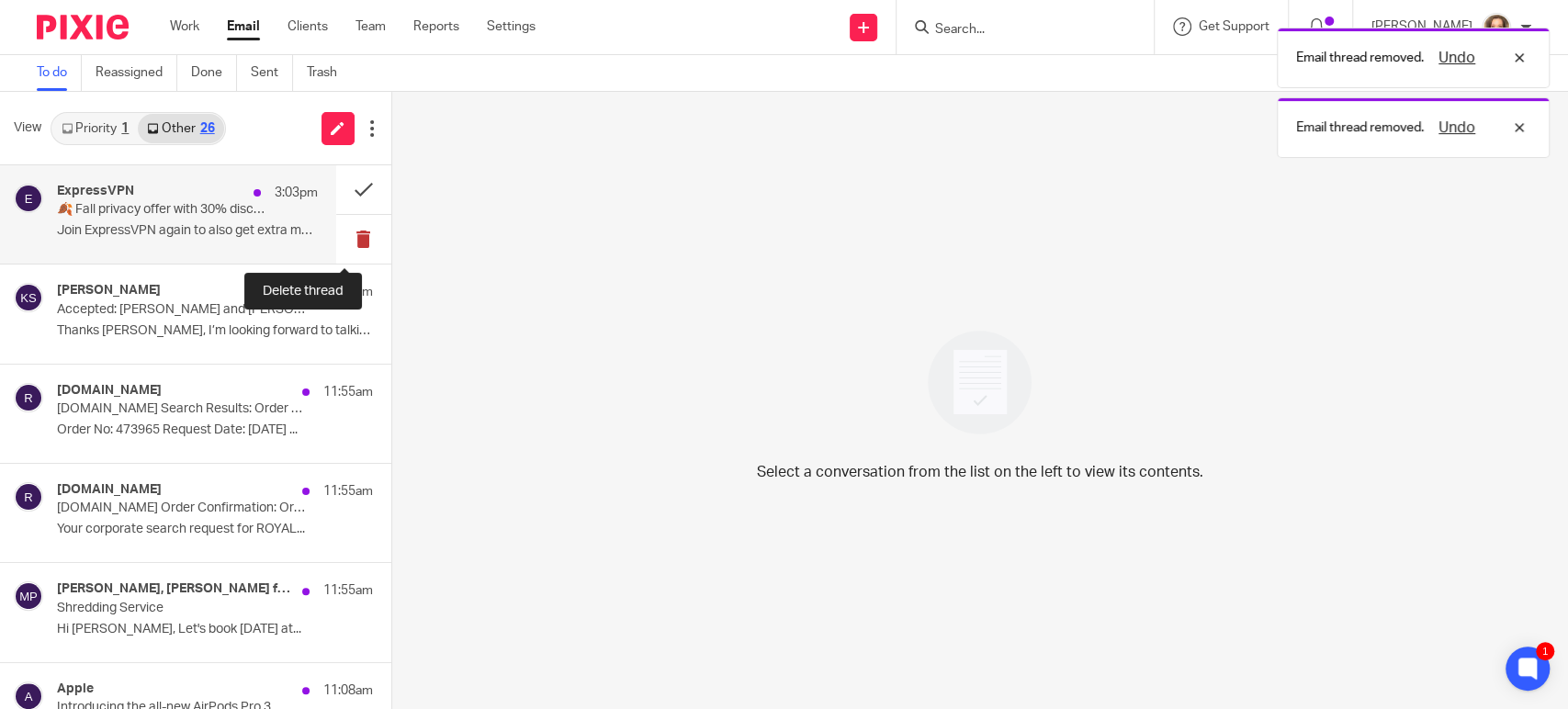
click at [346, 237] on button at bounding box center [363, 240] width 55 height 49
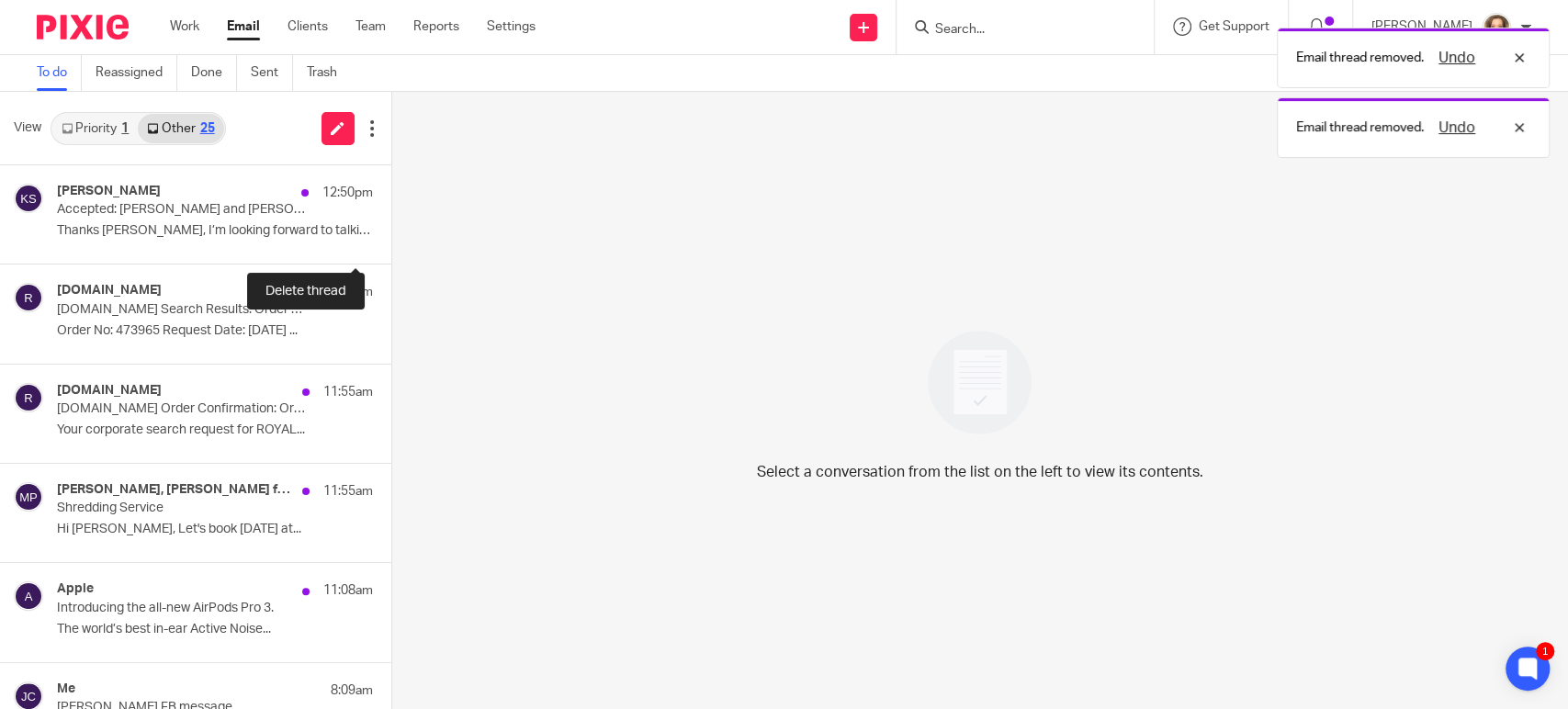
click at [391, 237] on button at bounding box center [399, 240] width 15 height 49
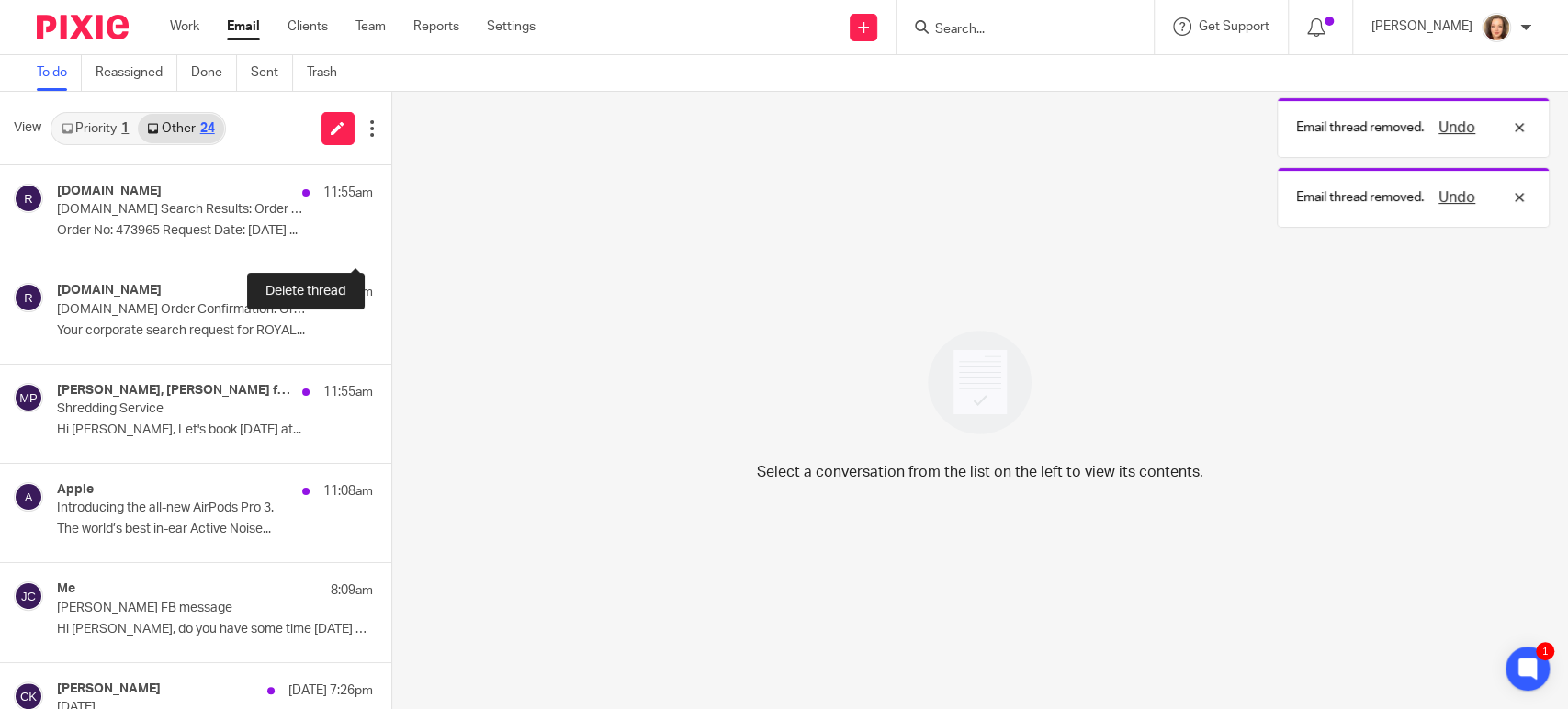
click at [391, 237] on button at bounding box center [399, 240] width 15 height 49
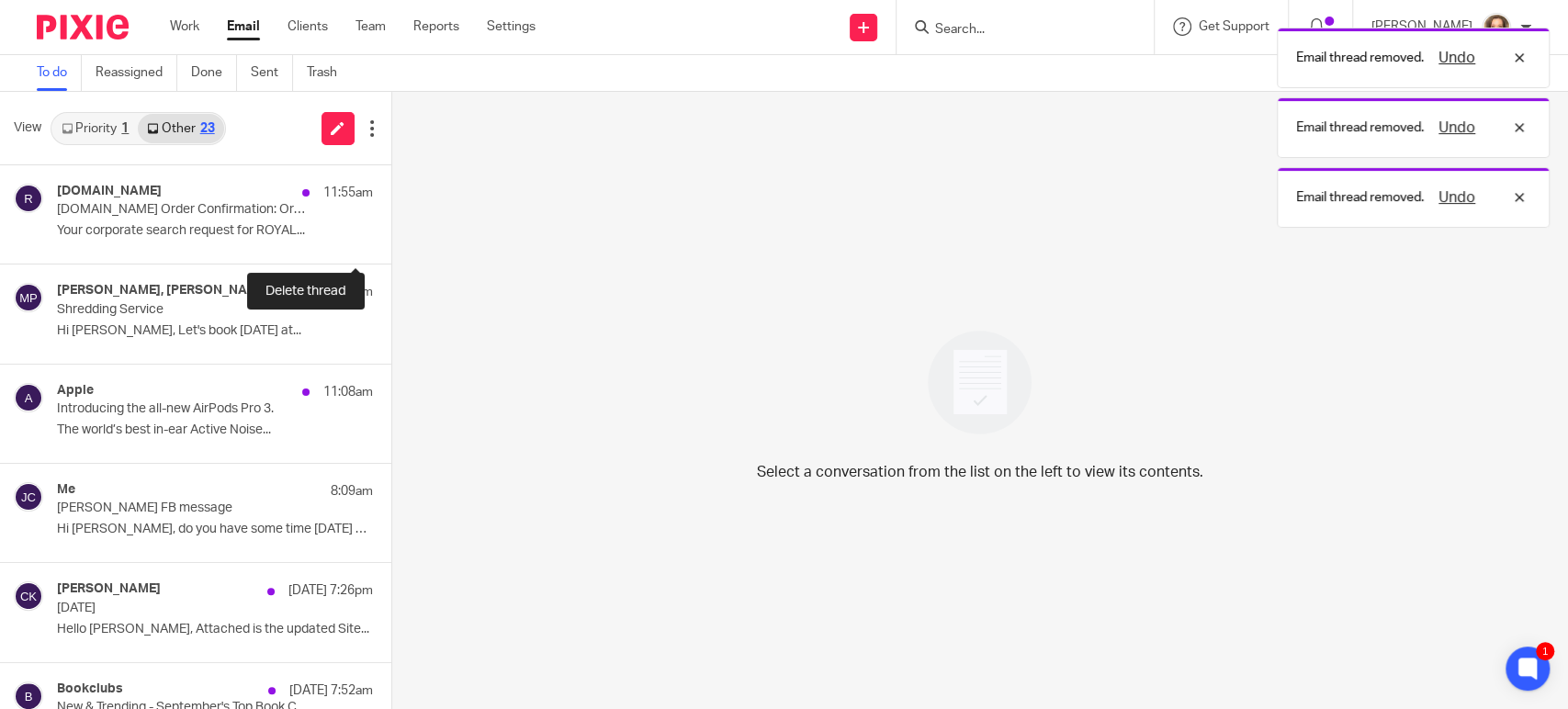
click at [391, 237] on button at bounding box center [399, 240] width 15 height 49
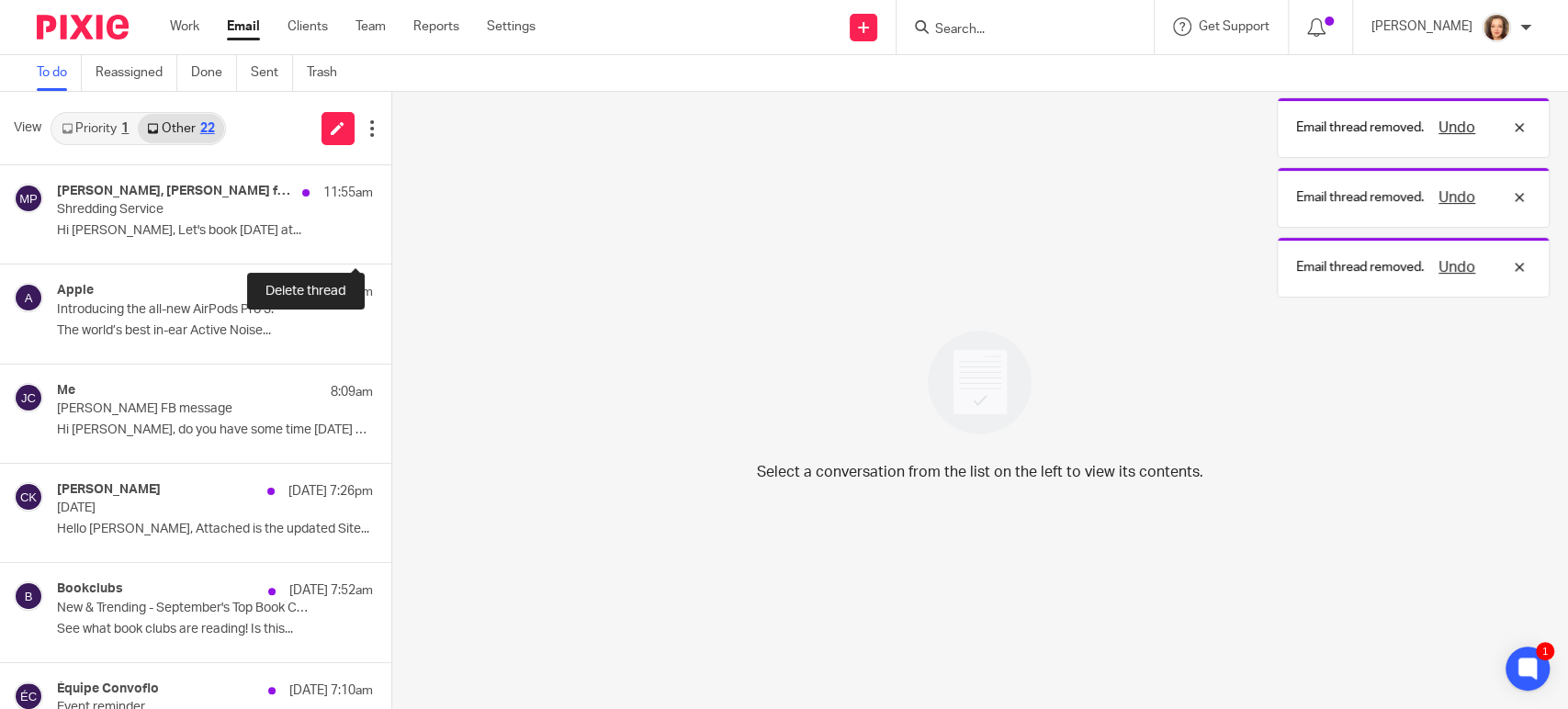
click at [391, 237] on button at bounding box center [399, 240] width 15 height 49
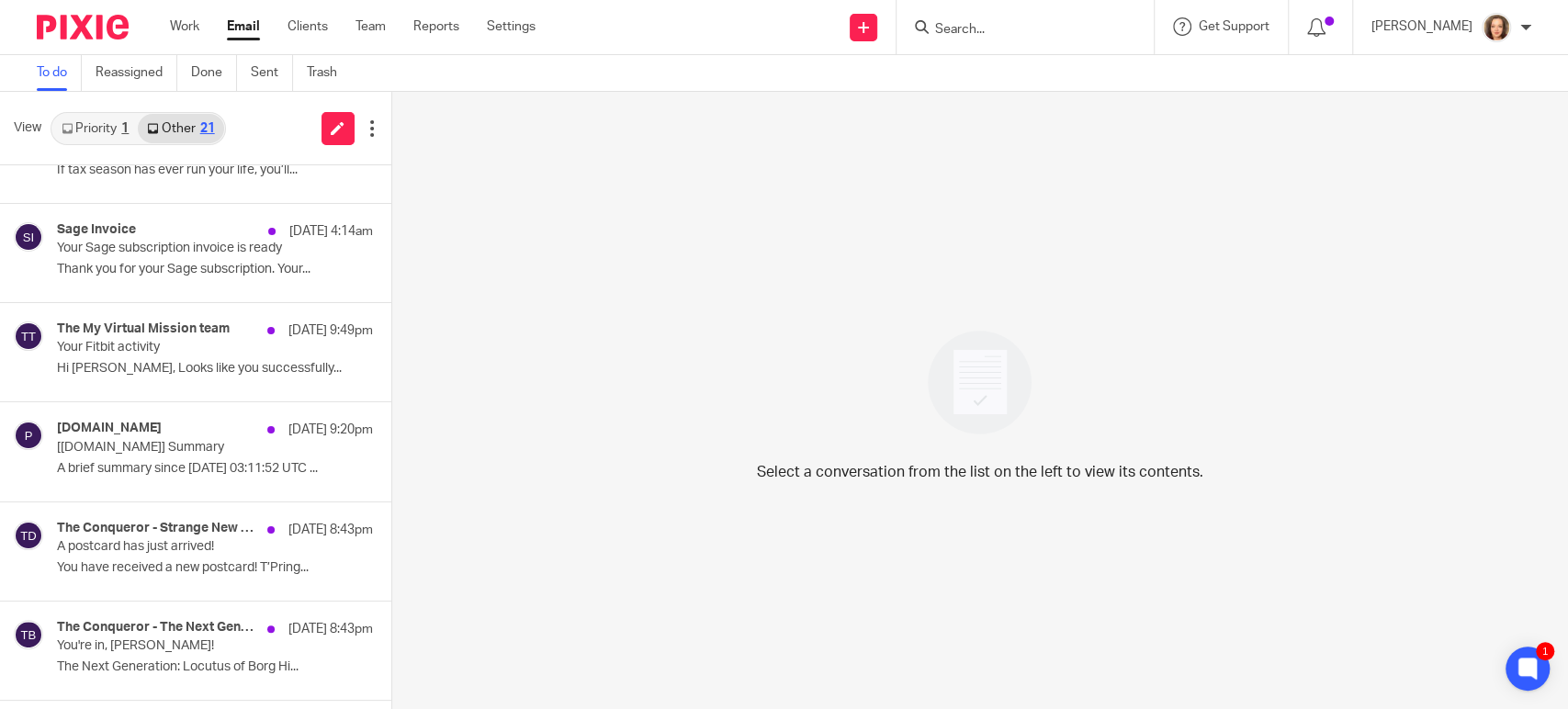
scroll to position [955, 0]
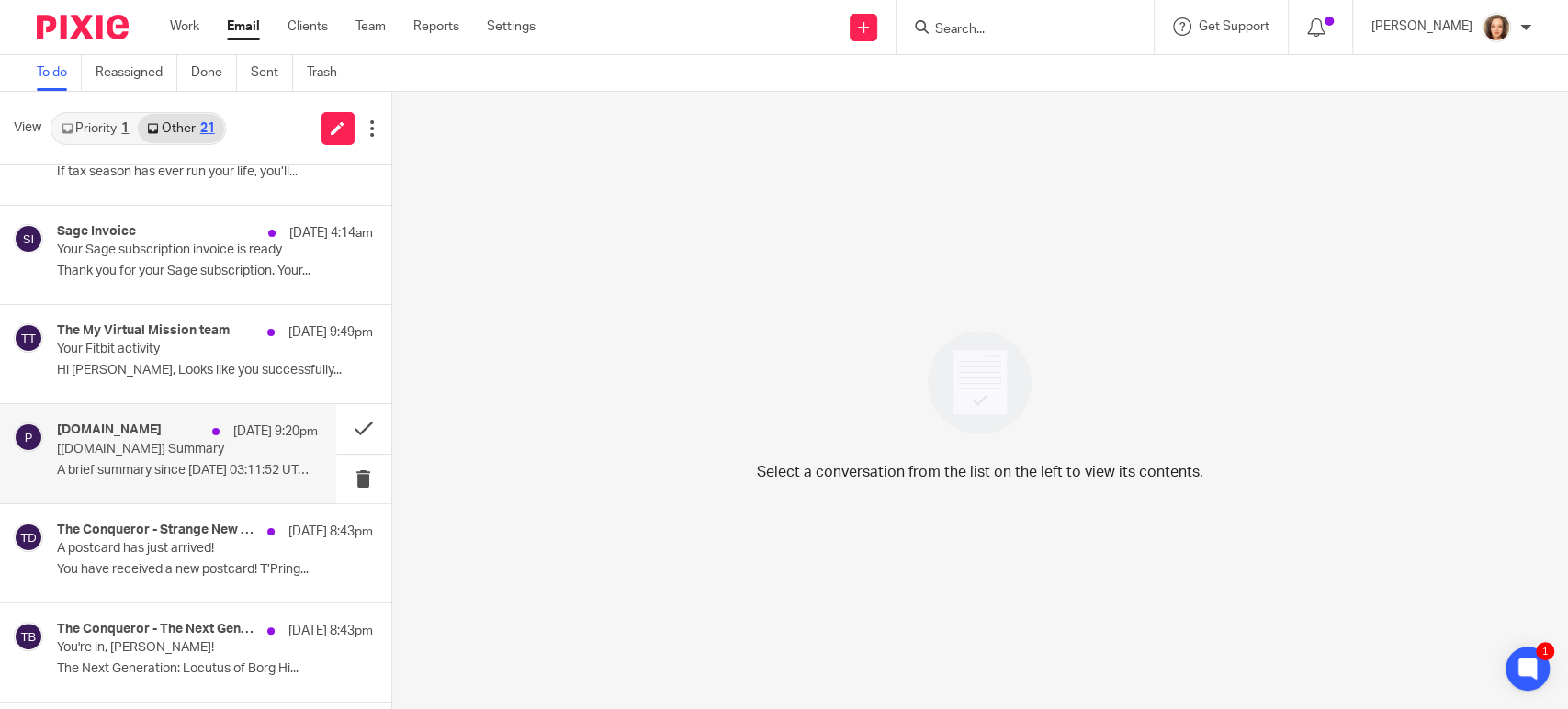
click at [159, 460] on div "protaxcommunity.com Sep 24 9:20pm [protaxcommunity.com] Summary A brief summary…" at bounding box center [187, 452] width 261 height 61
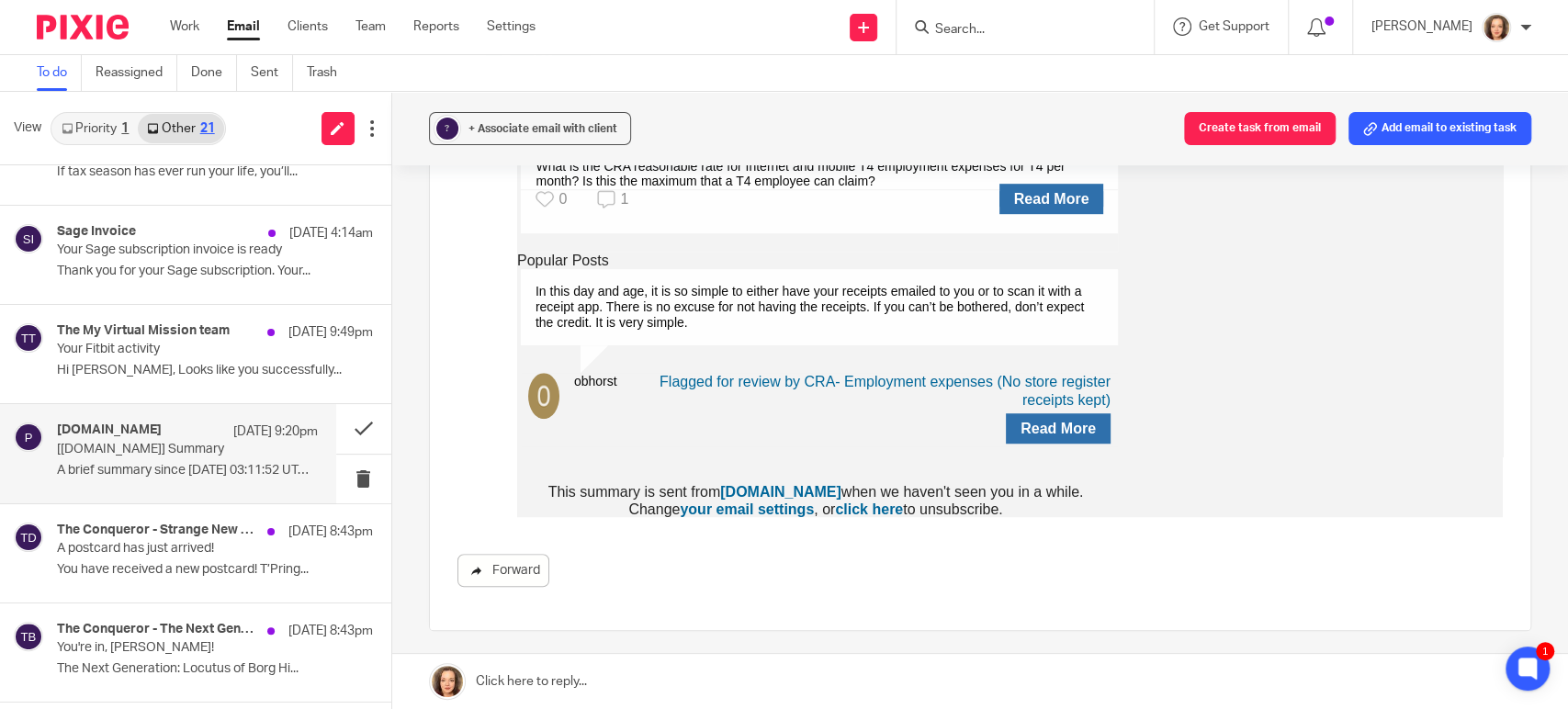
scroll to position [899, 0]
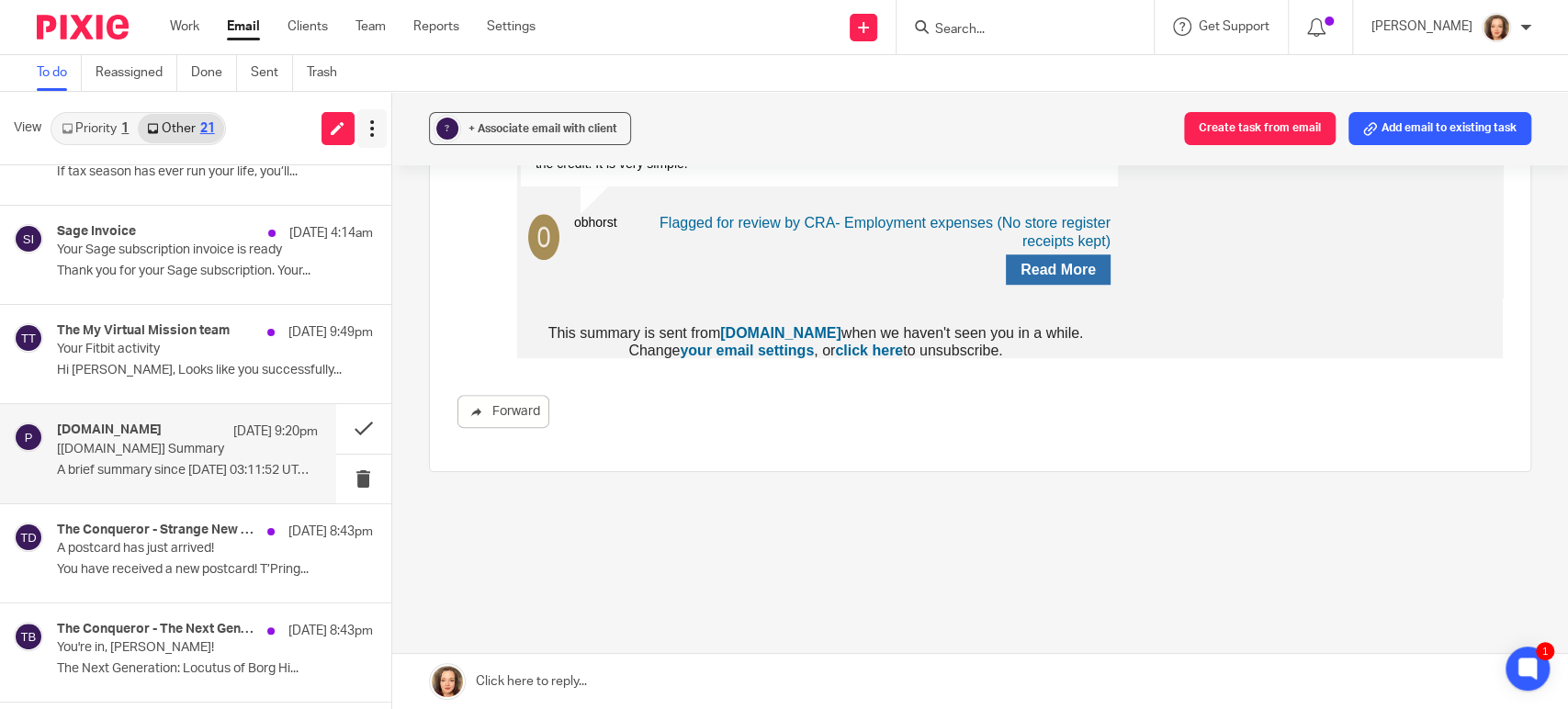
click at [374, 132] on icon at bounding box center [372, 129] width 19 height 19
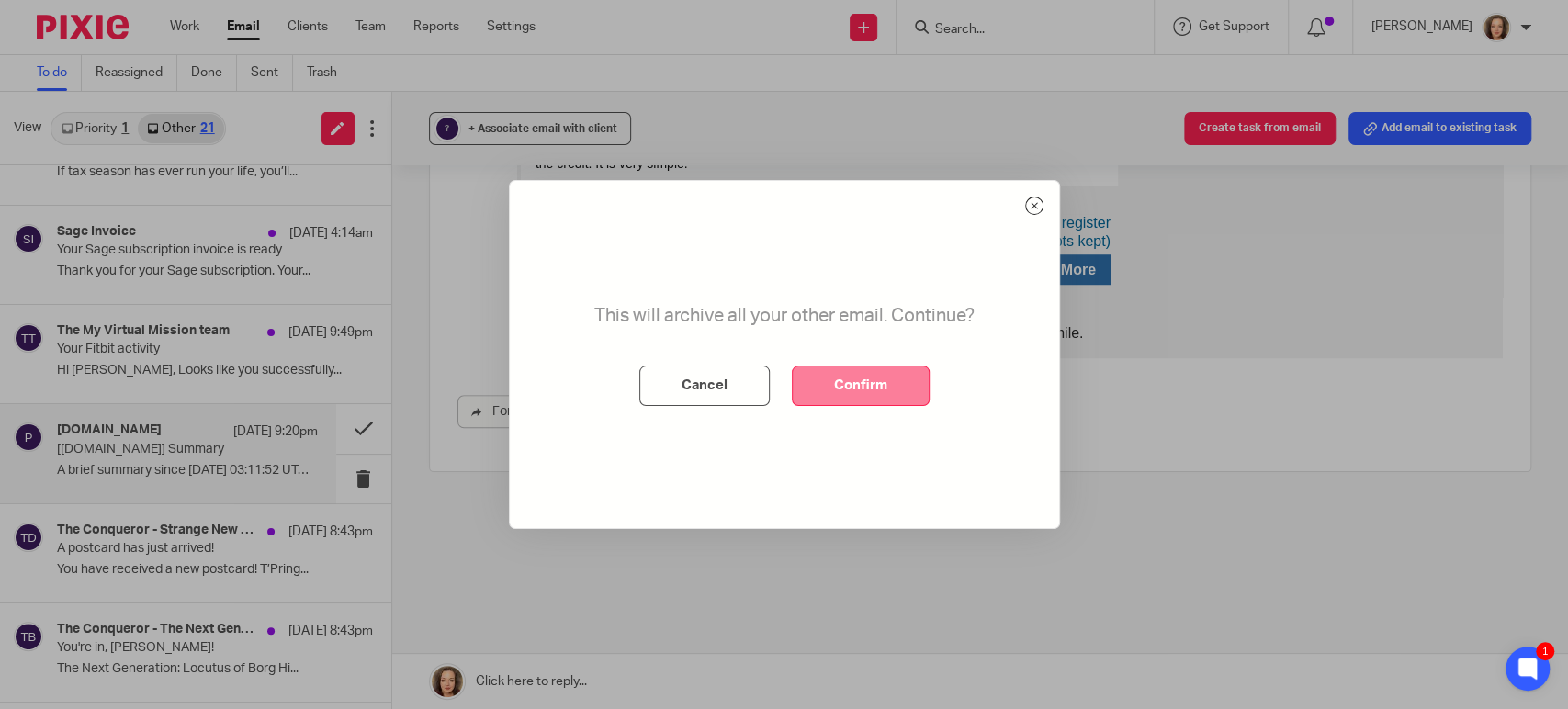
click at [867, 386] on button "Confirm" at bounding box center [861, 386] width 138 height 40
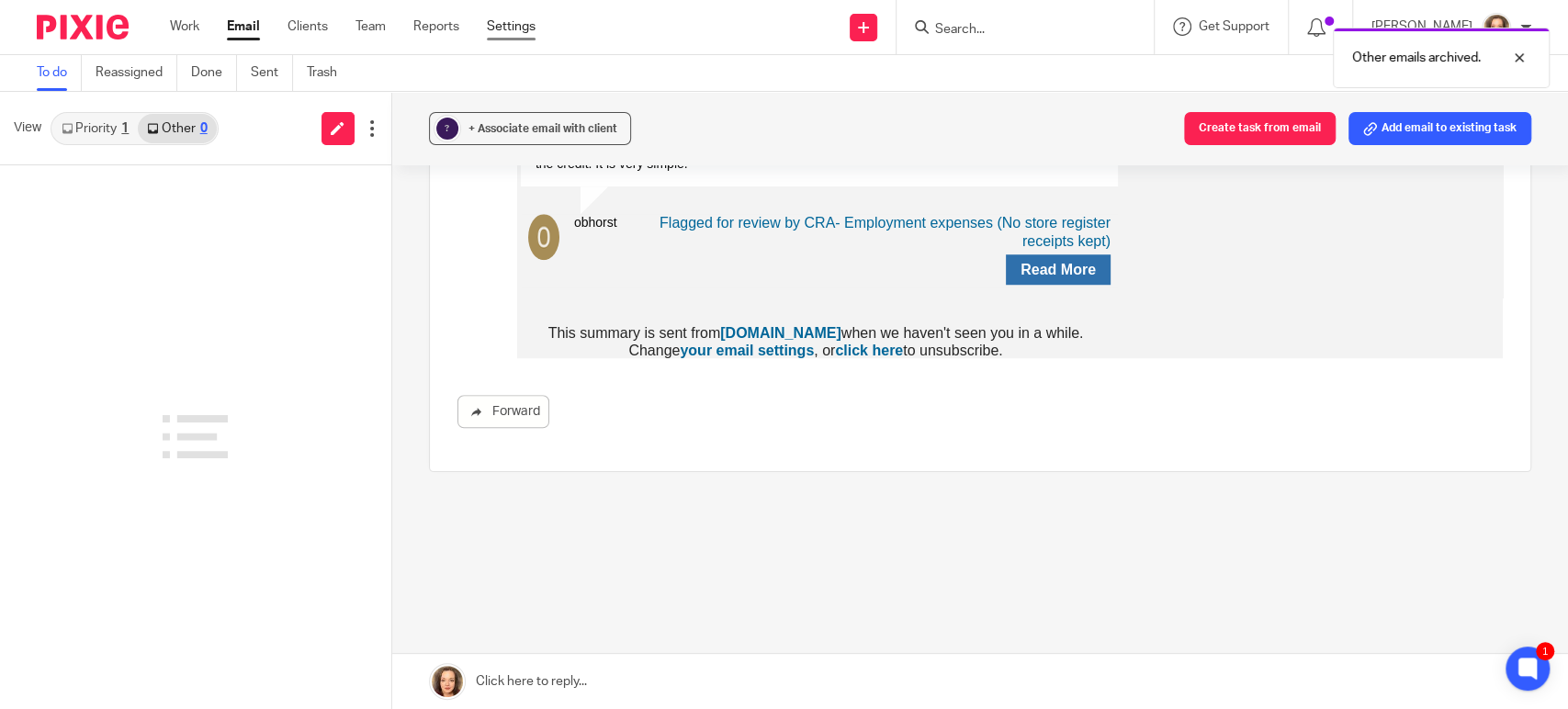
click at [527, 34] on link "Settings" at bounding box center [512, 27] width 49 height 19
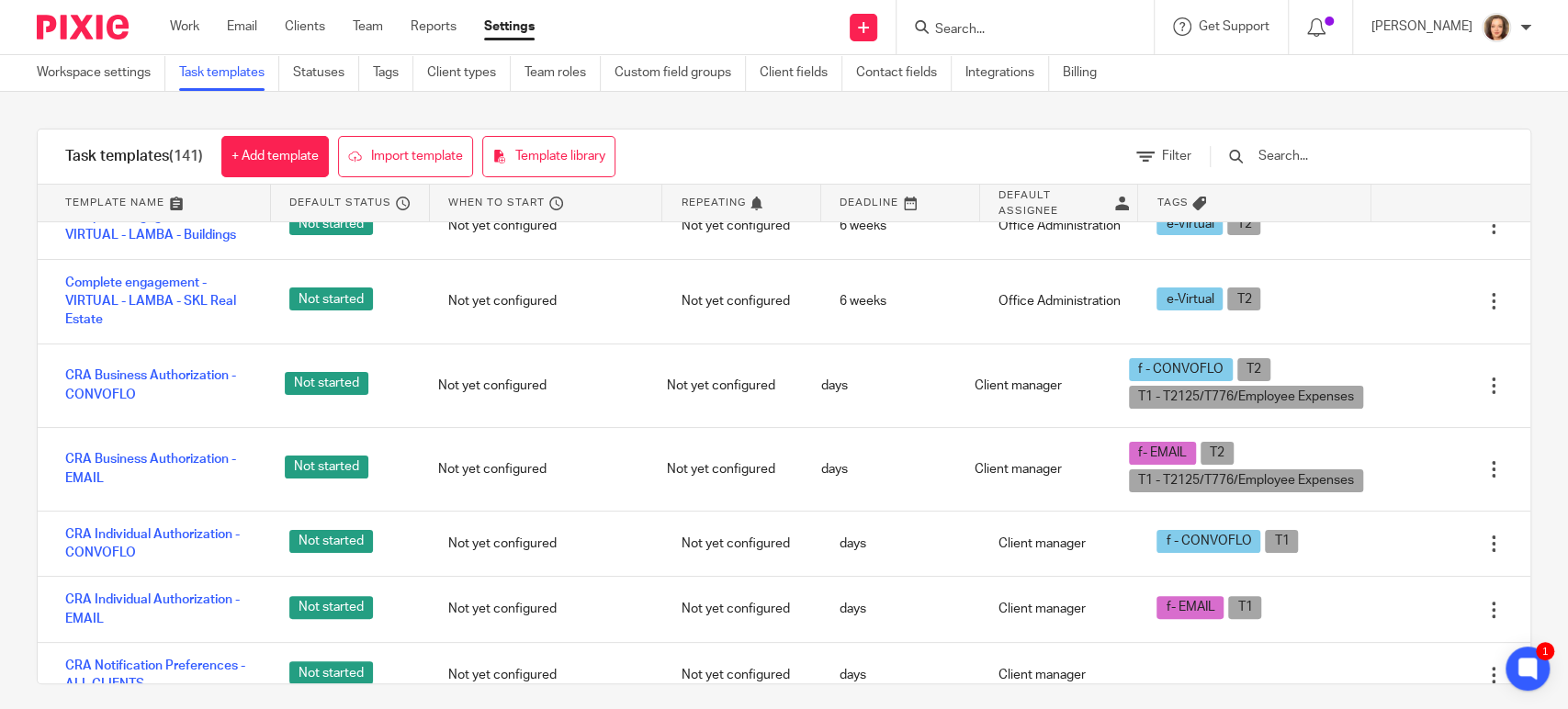
scroll to position [765, 0]
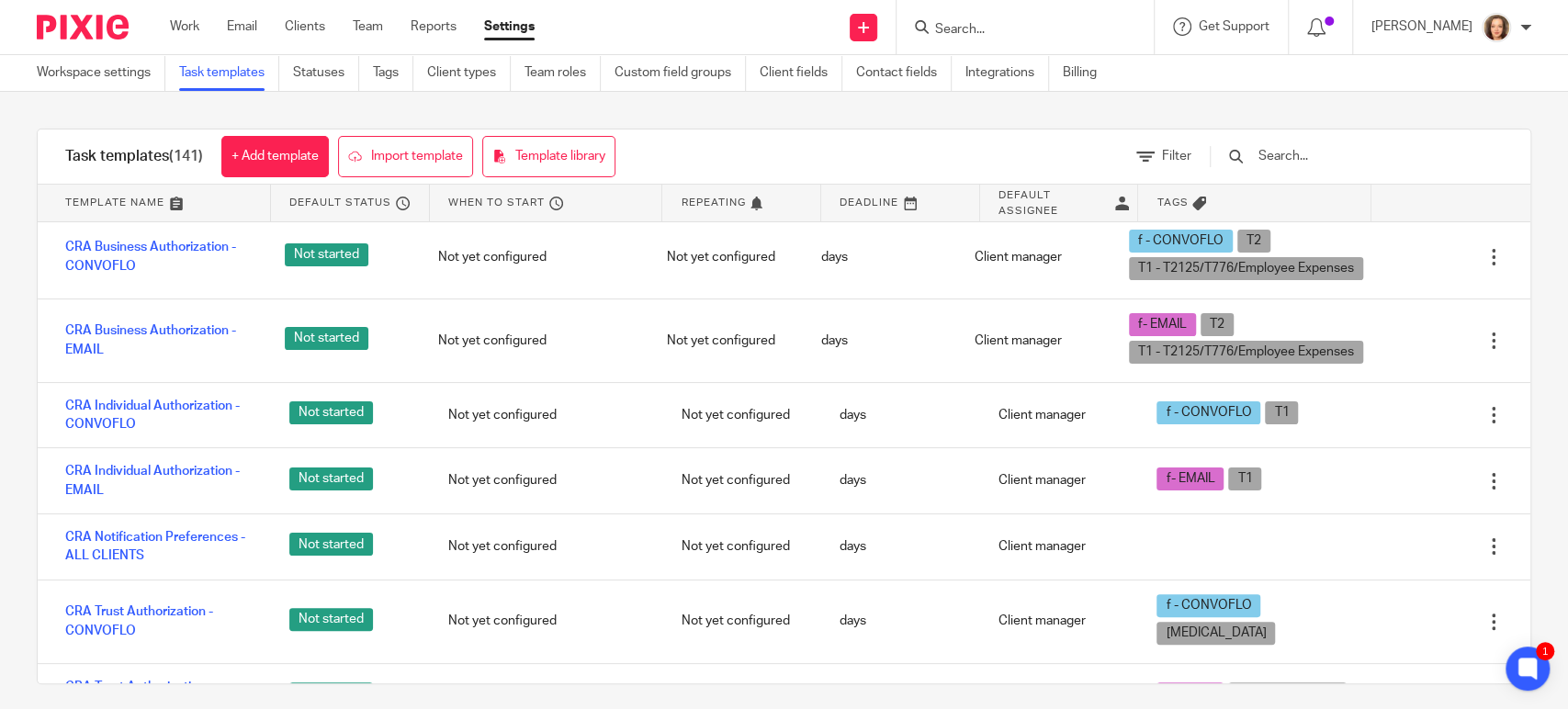
click at [1335, 150] on input "text" at bounding box center [1364, 155] width 214 height 20
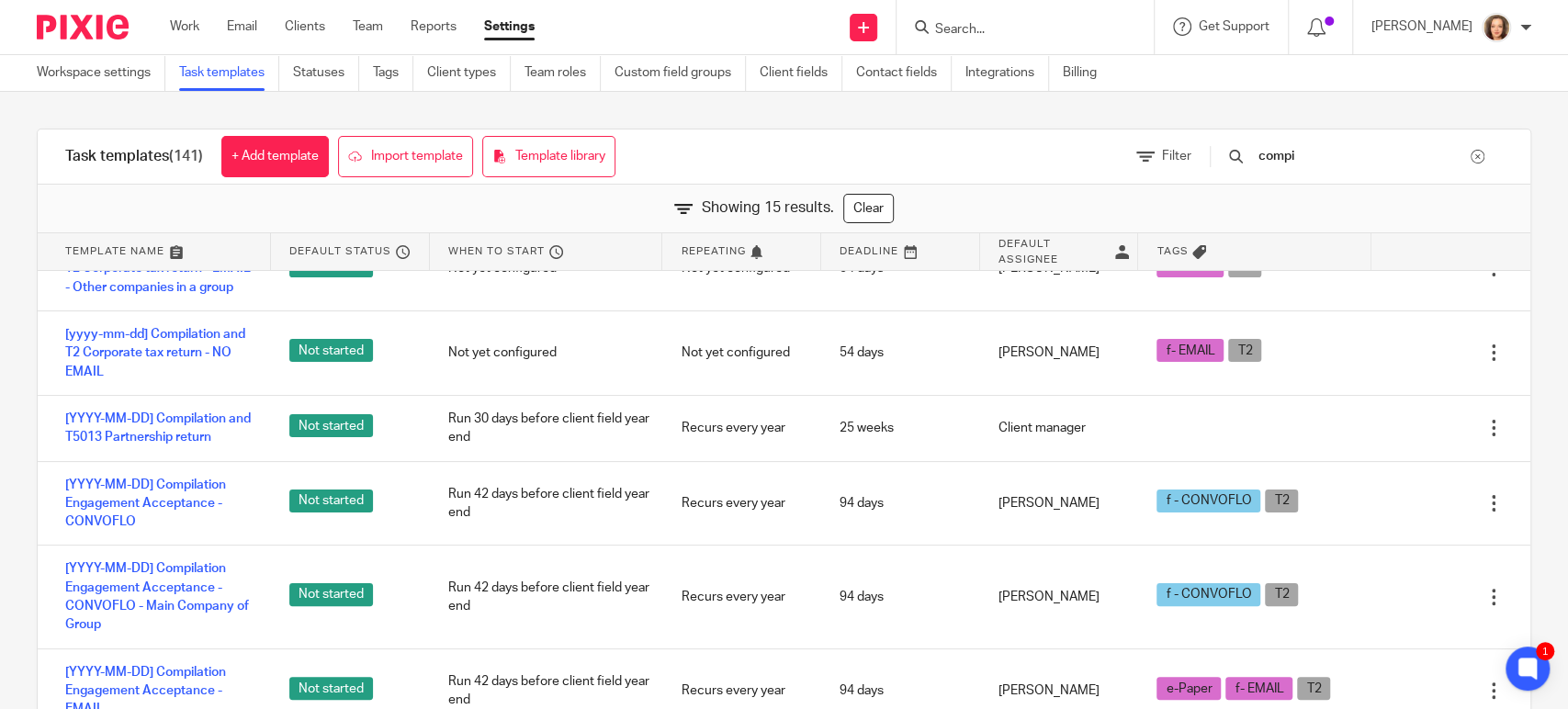
scroll to position [165, 0]
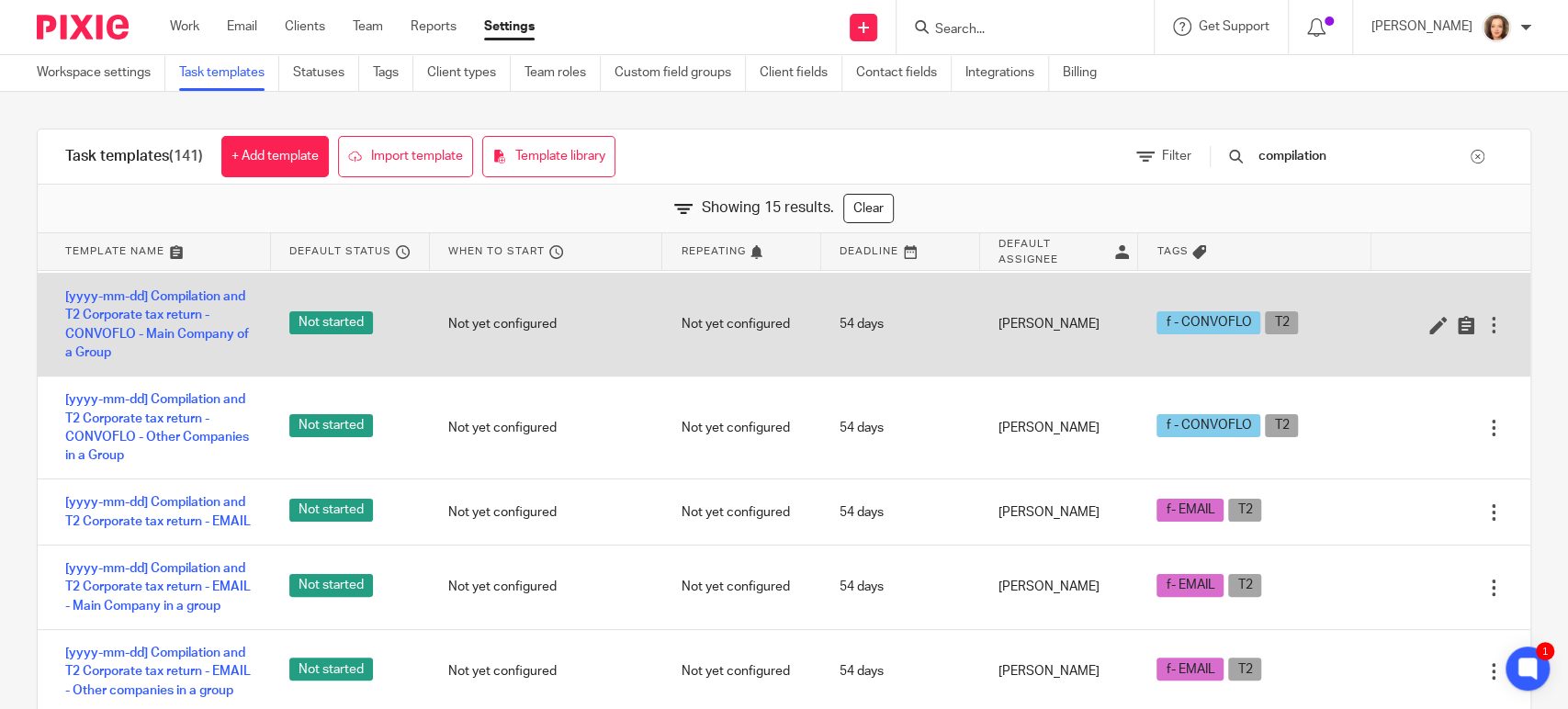
type input "compilation"
click at [1484, 321] on div at bounding box center [1494, 325] width 19 height 19
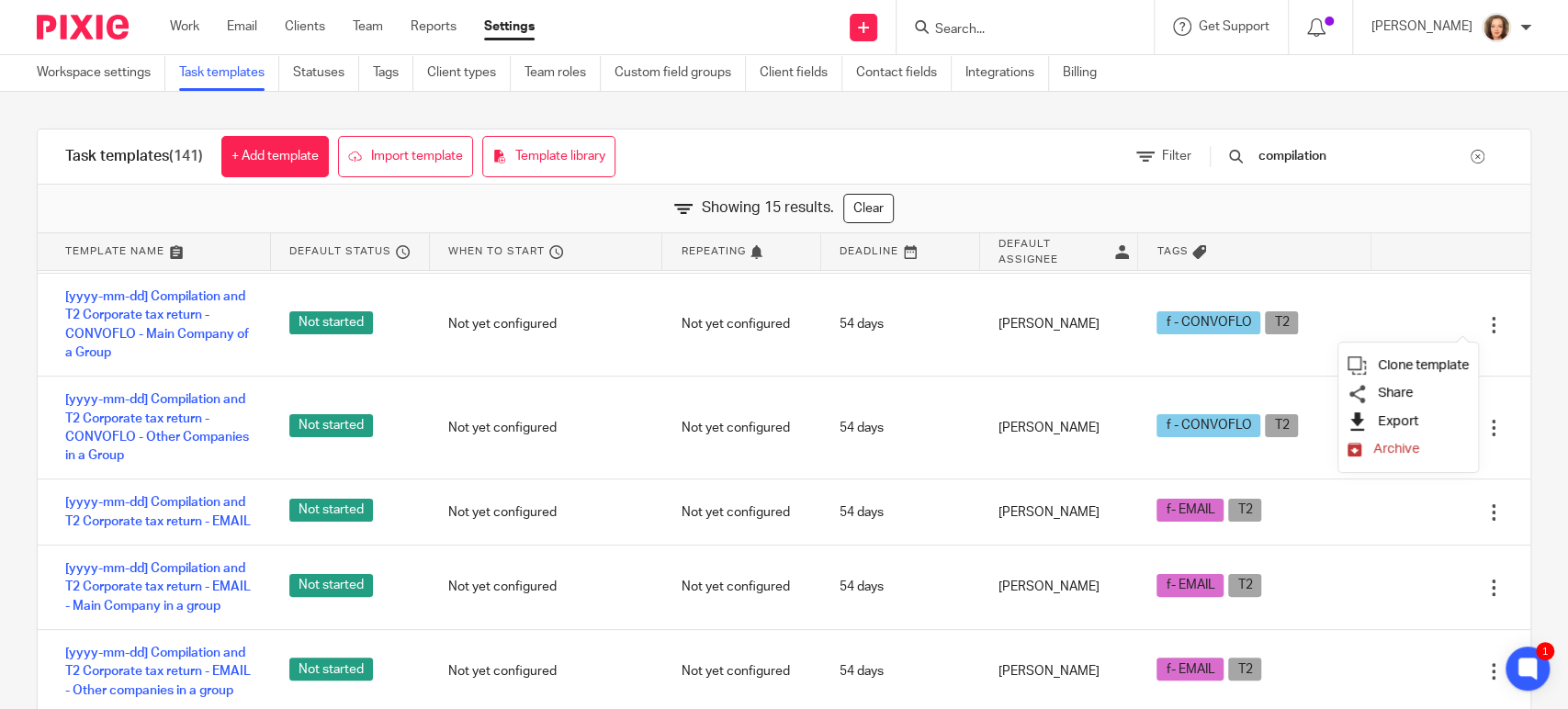
click at [1410, 417] on span "Export" at bounding box center [1398, 420] width 40 height 14
click at [1501, 79] on div "Workspace settings Task templates Statuses Tags Client types Team roles Custom …" at bounding box center [784, 73] width 1568 height 37
click at [383, 160] on link "Import template" at bounding box center [405, 157] width 135 height 41
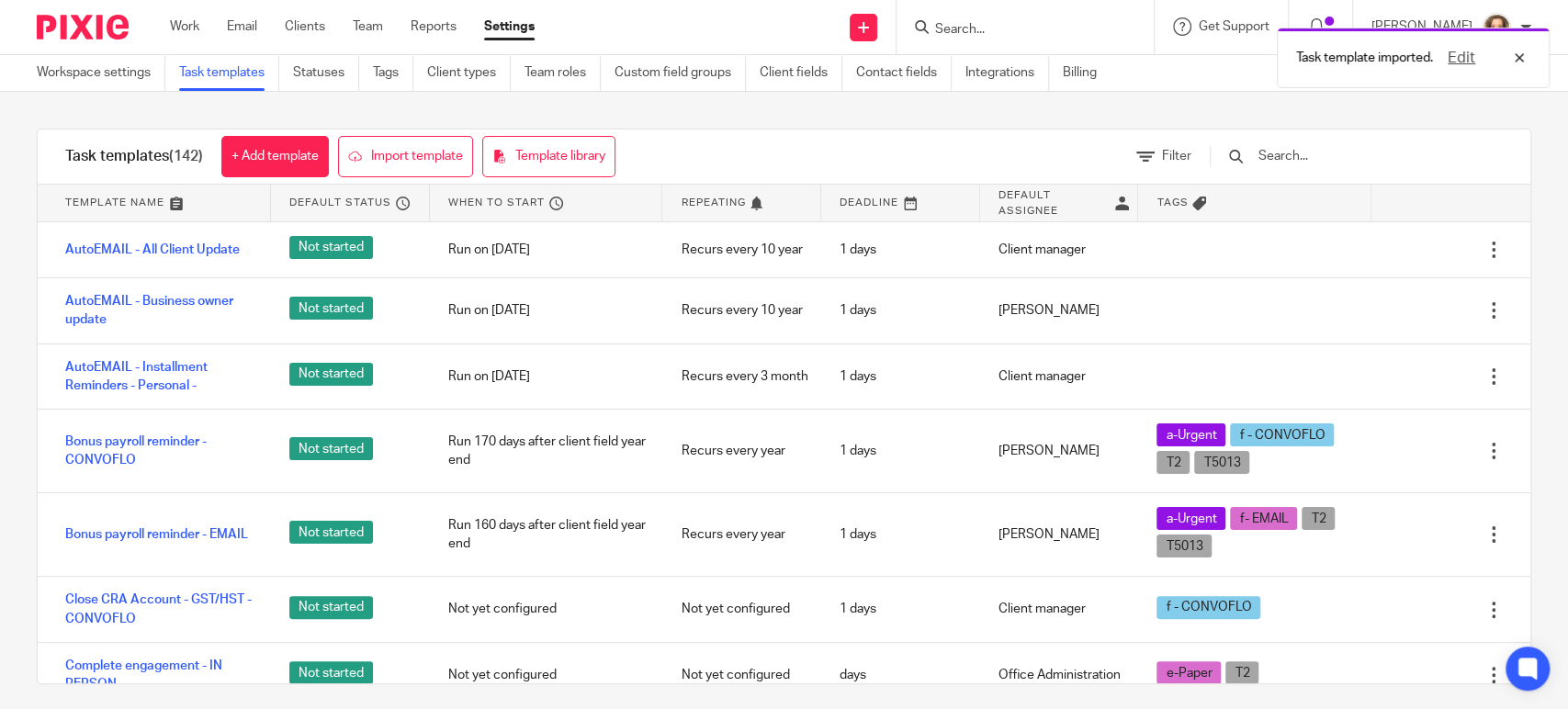
click at [1313, 147] on input "text" at bounding box center [1364, 155] width 214 height 20
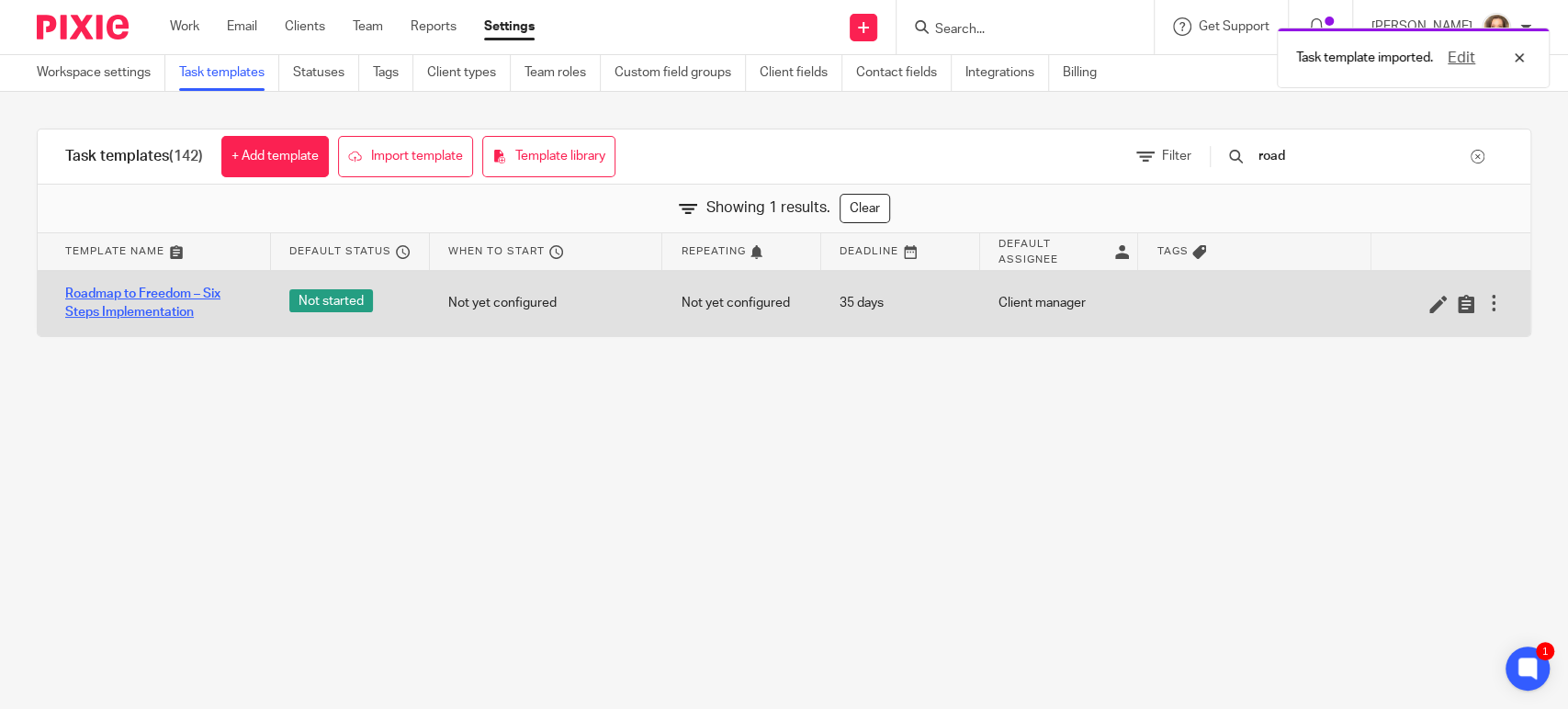
type input "road"
click at [153, 300] on link "Roadmap to Freedom – Six Steps Implementation" at bounding box center [158, 304] width 187 height 38
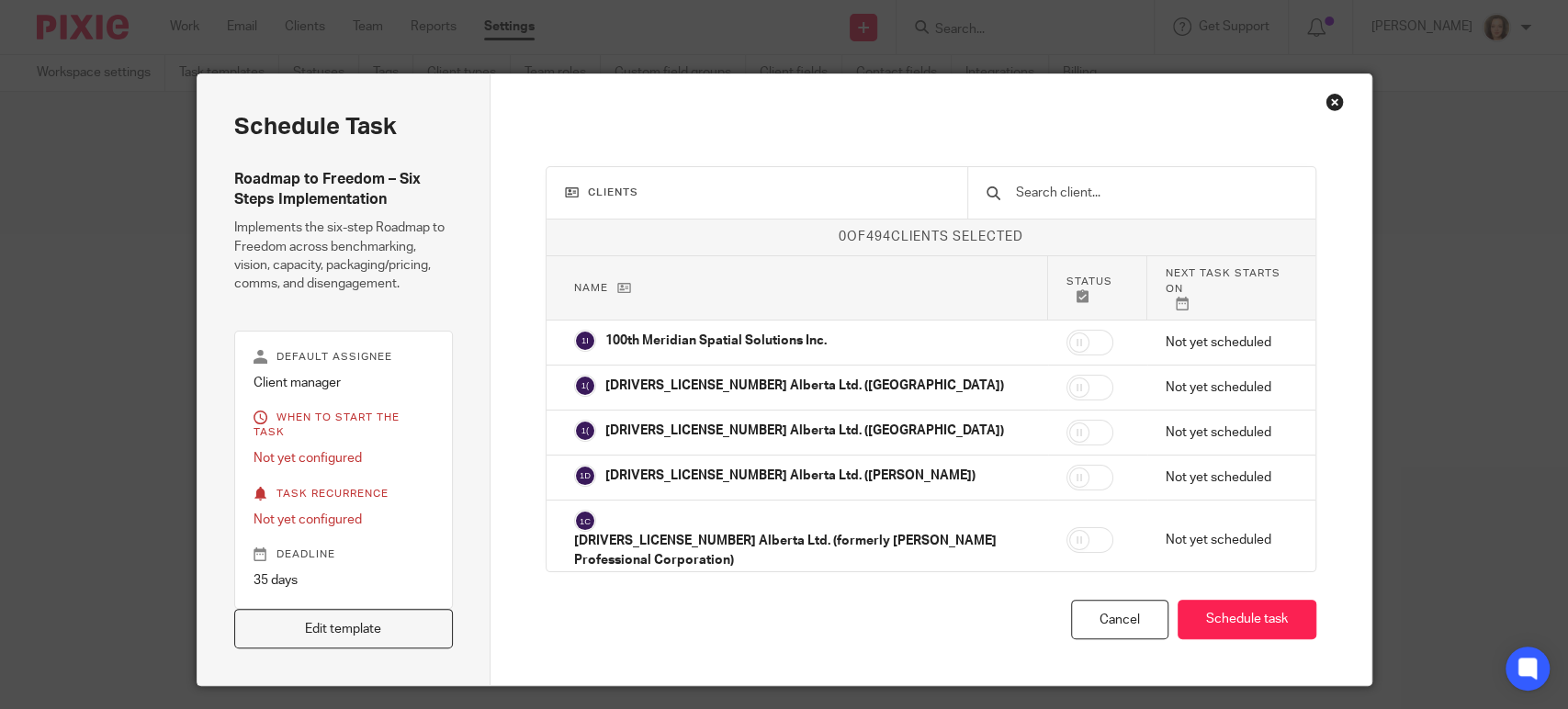
click at [1069, 191] on input "text" at bounding box center [1155, 192] width 283 height 20
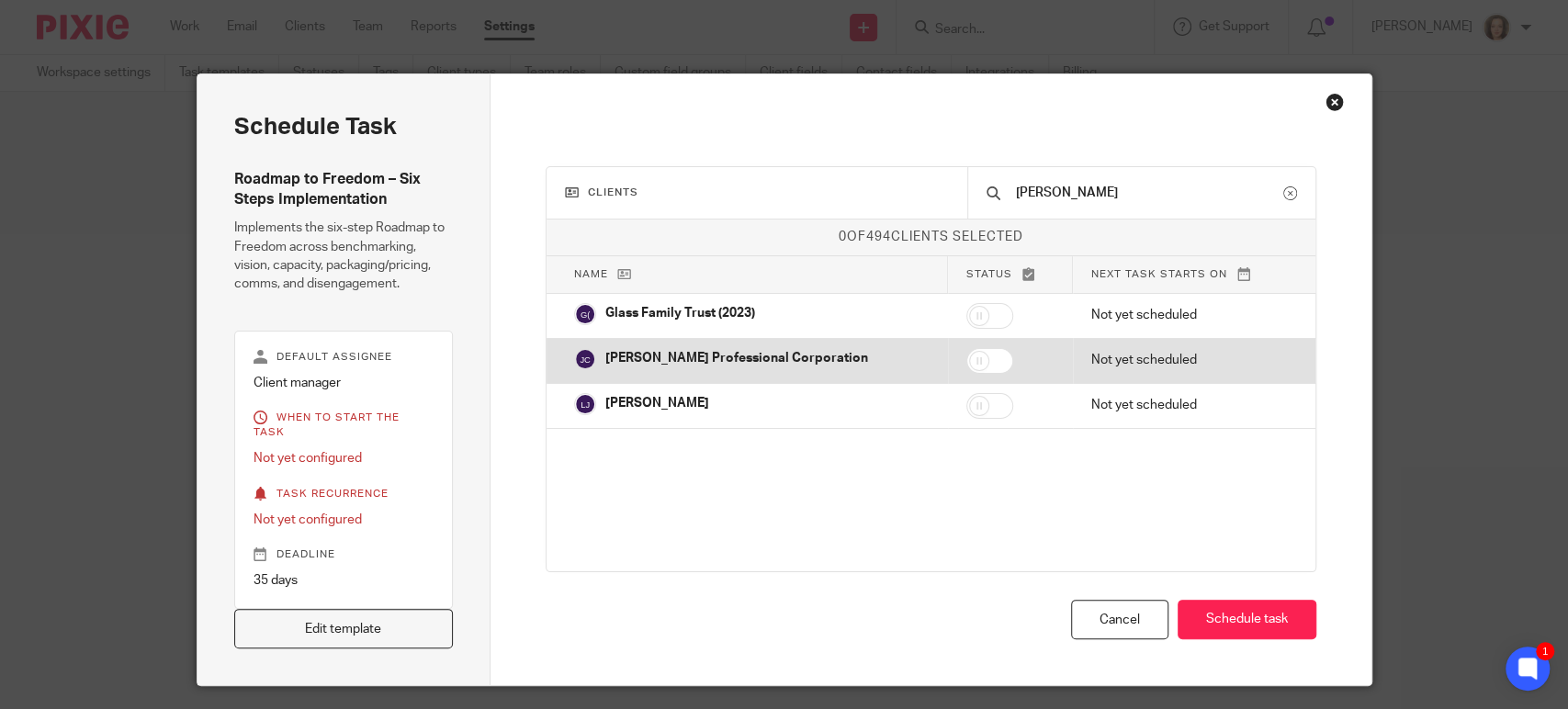
type input "[PERSON_NAME]"
click at [749, 354] on p "[PERSON_NAME] Professional Corporation" at bounding box center [736, 358] width 262 height 19
checkbox input "true"
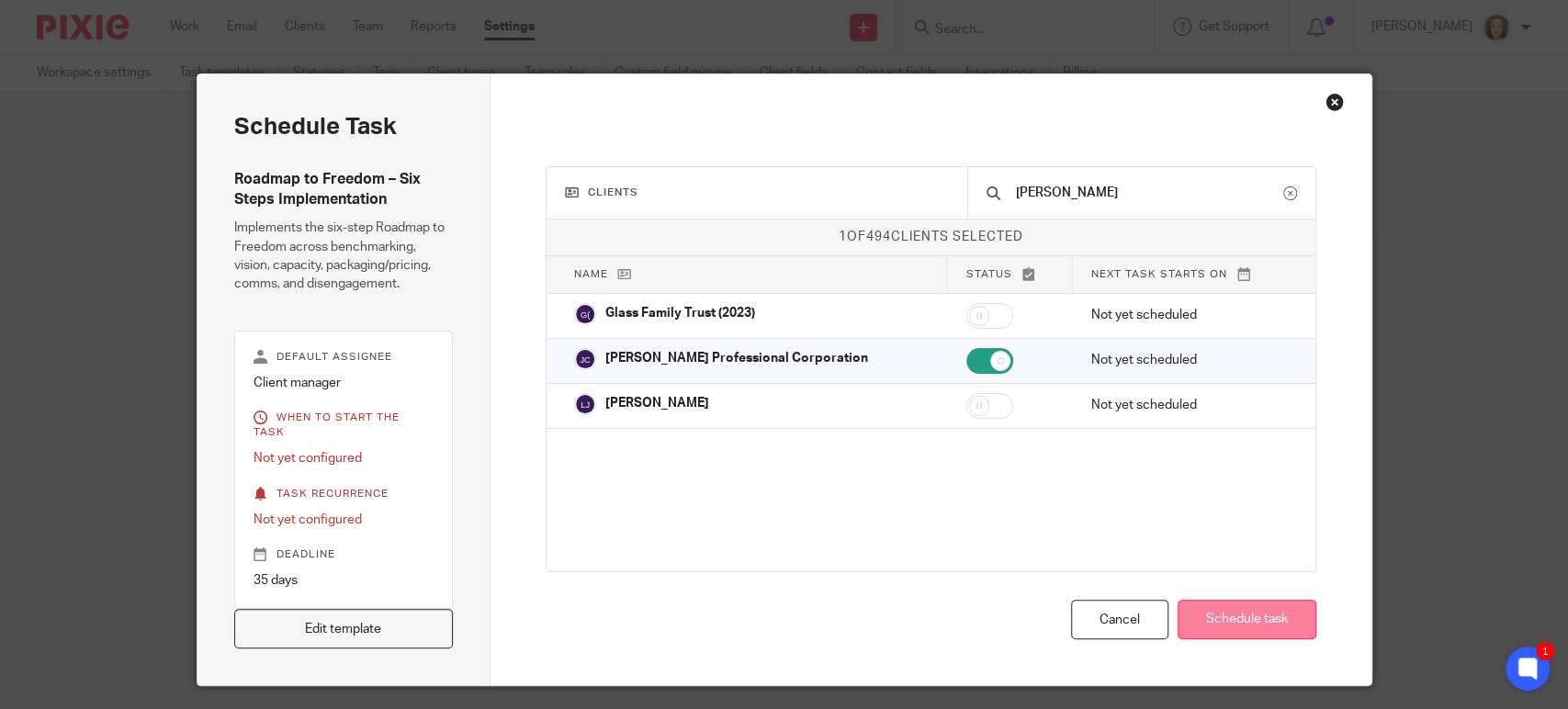
click at [1222, 600] on button "Schedule task" at bounding box center [1246, 620] width 138 height 39
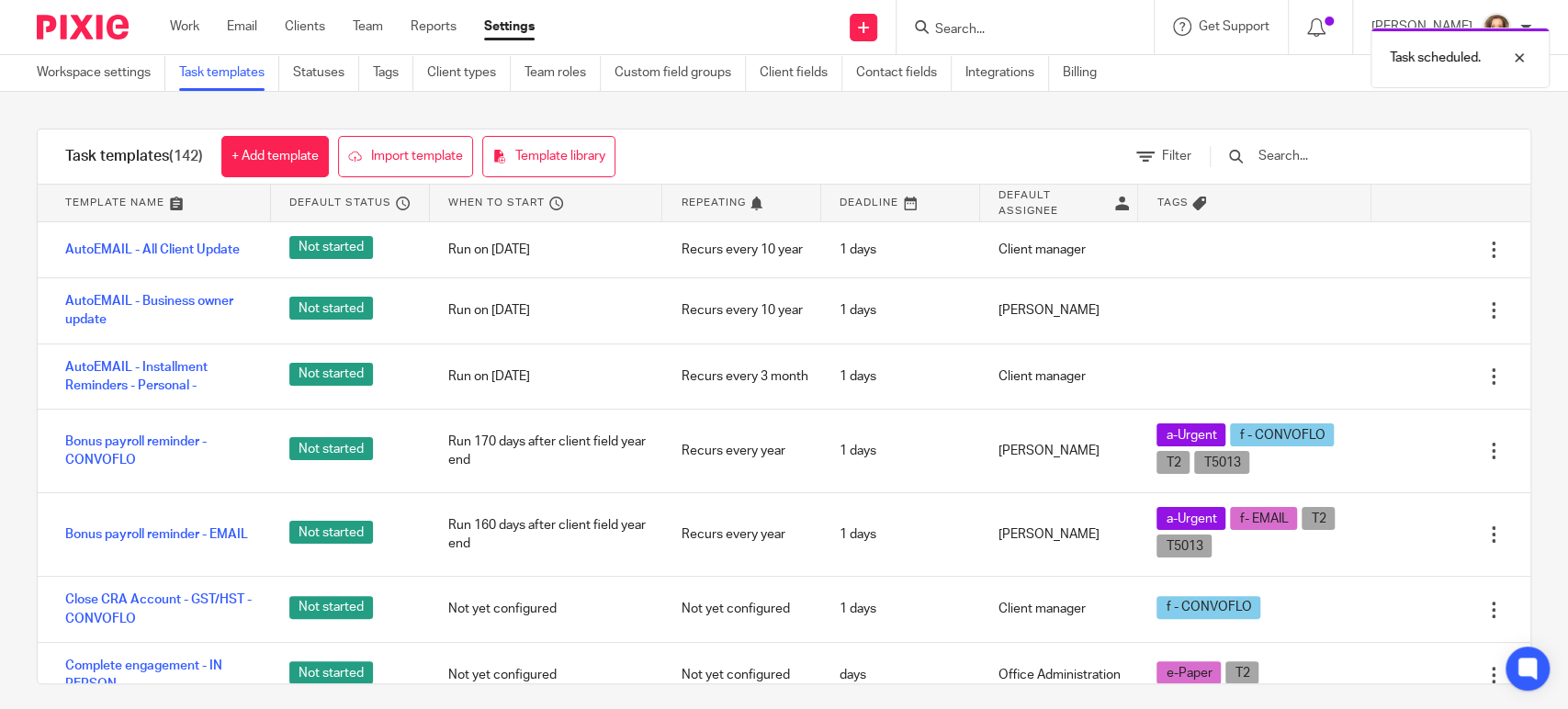
click at [1311, 152] on input "text" at bounding box center [1364, 155] width 214 height 20
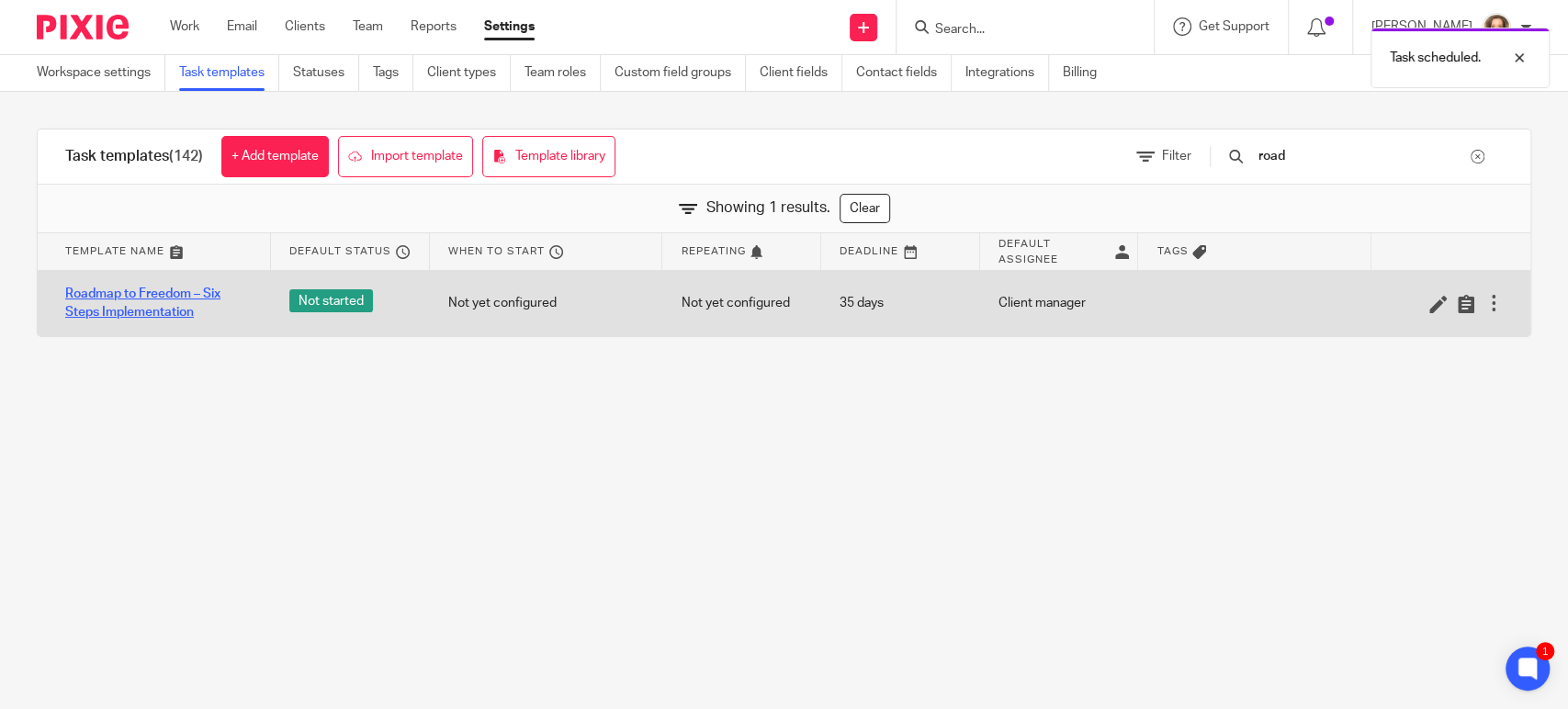
type input "road"
click at [147, 286] on link "Roadmap to Freedom – Six Steps Implementation" at bounding box center [158, 304] width 187 height 38
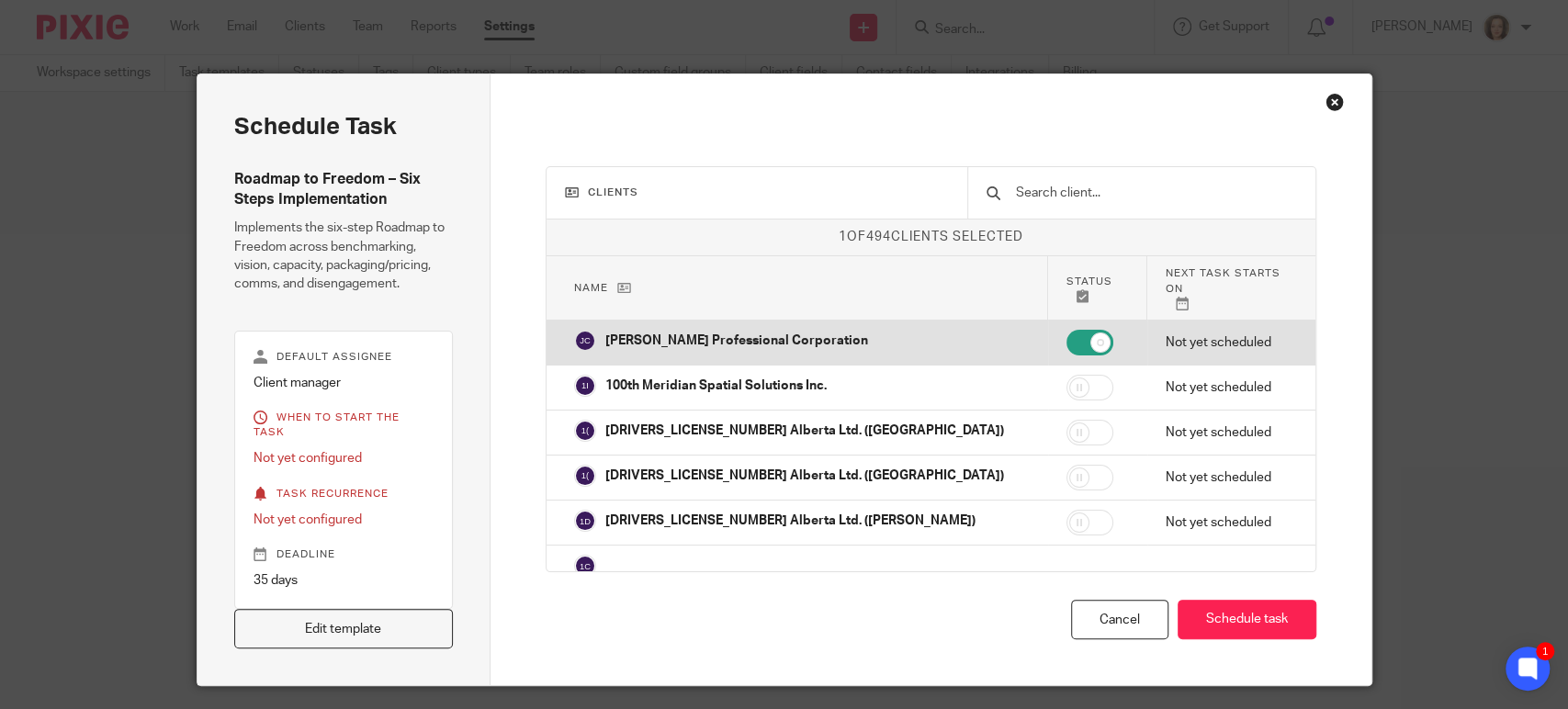
click at [1067, 330] on input "checkbox" at bounding box center [1090, 342] width 47 height 25
checkbox input "false"
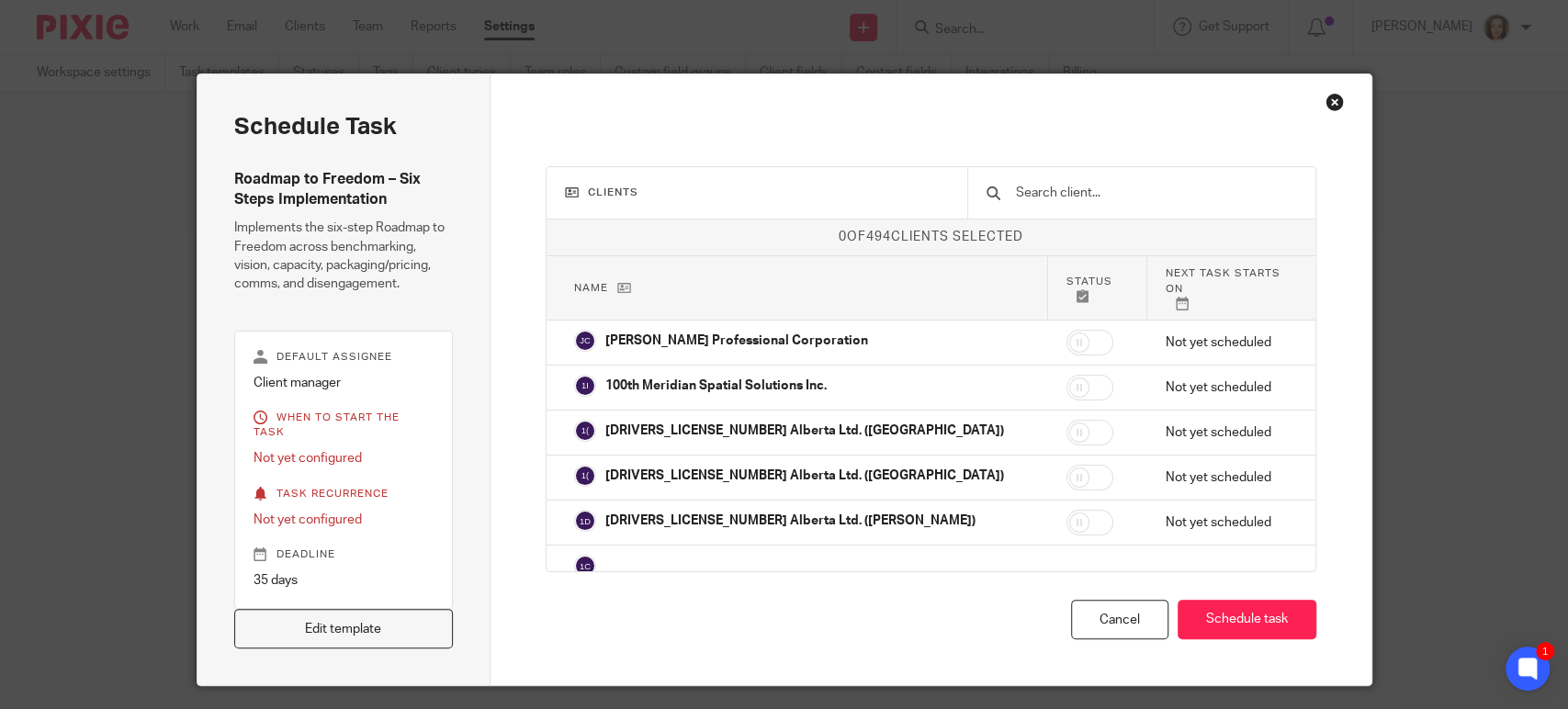
click at [992, 635] on div "Clients 0 of 494 clients selected Name Status Next task starts on Jeanette Glas…" at bounding box center [931, 379] width 881 height 610
click at [1325, 104] on div "Close this dialog window" at bounding box center [1335, 102] width 19 height 19
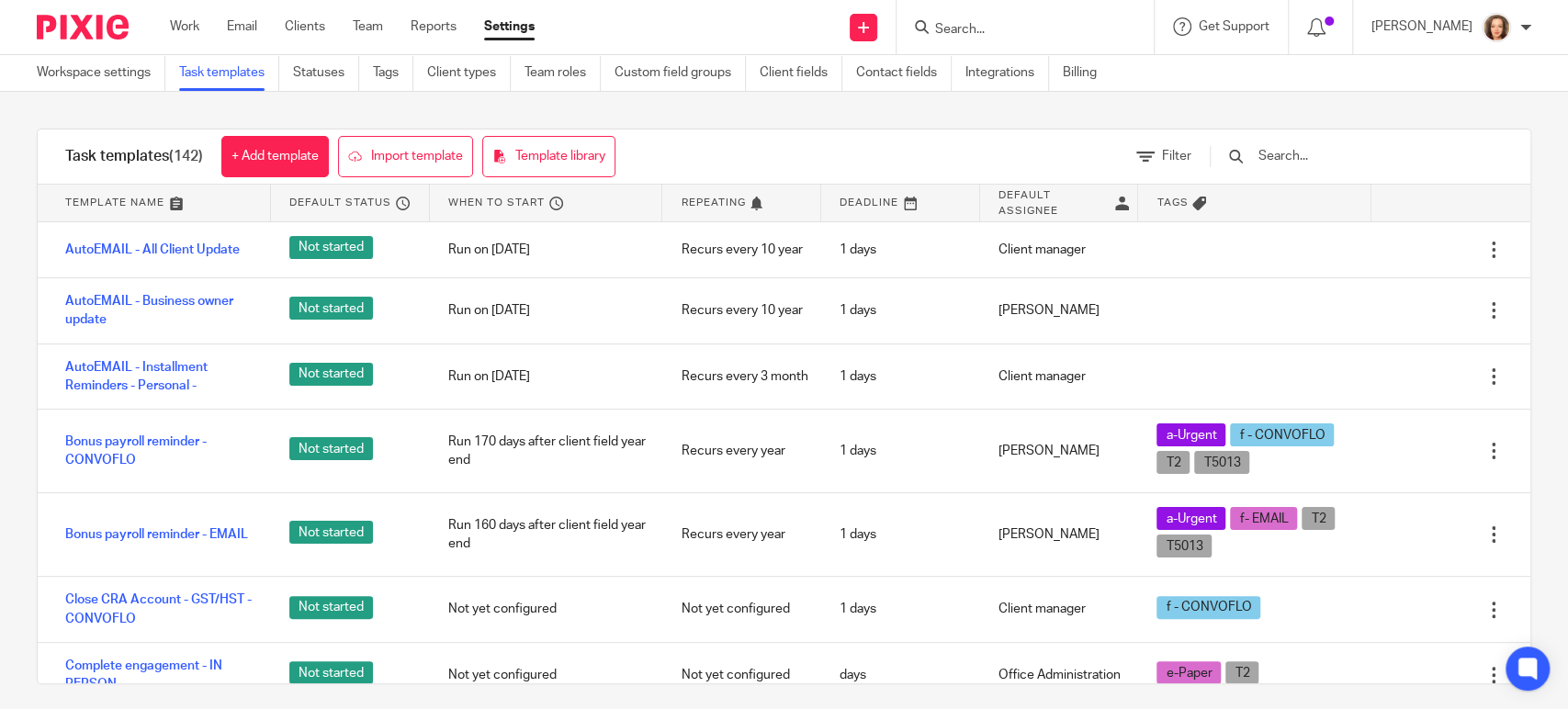
click at [976, 24] on input "Search" at bounding box center [1016, 30] width 166 height 17
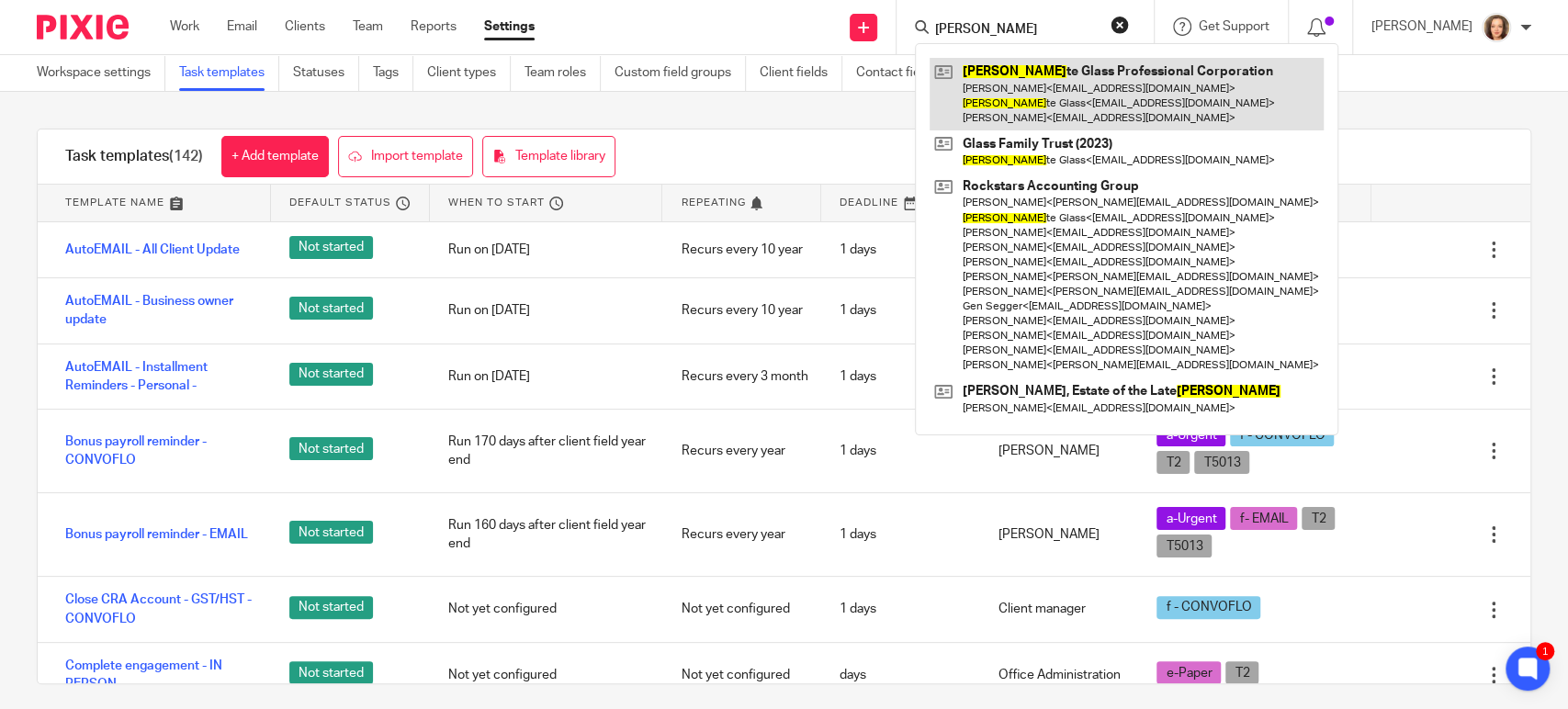
type input "[PERSON_NAME]"
click at [1054, 113] on link at bounding box center [1126, 94] width 394 height 72
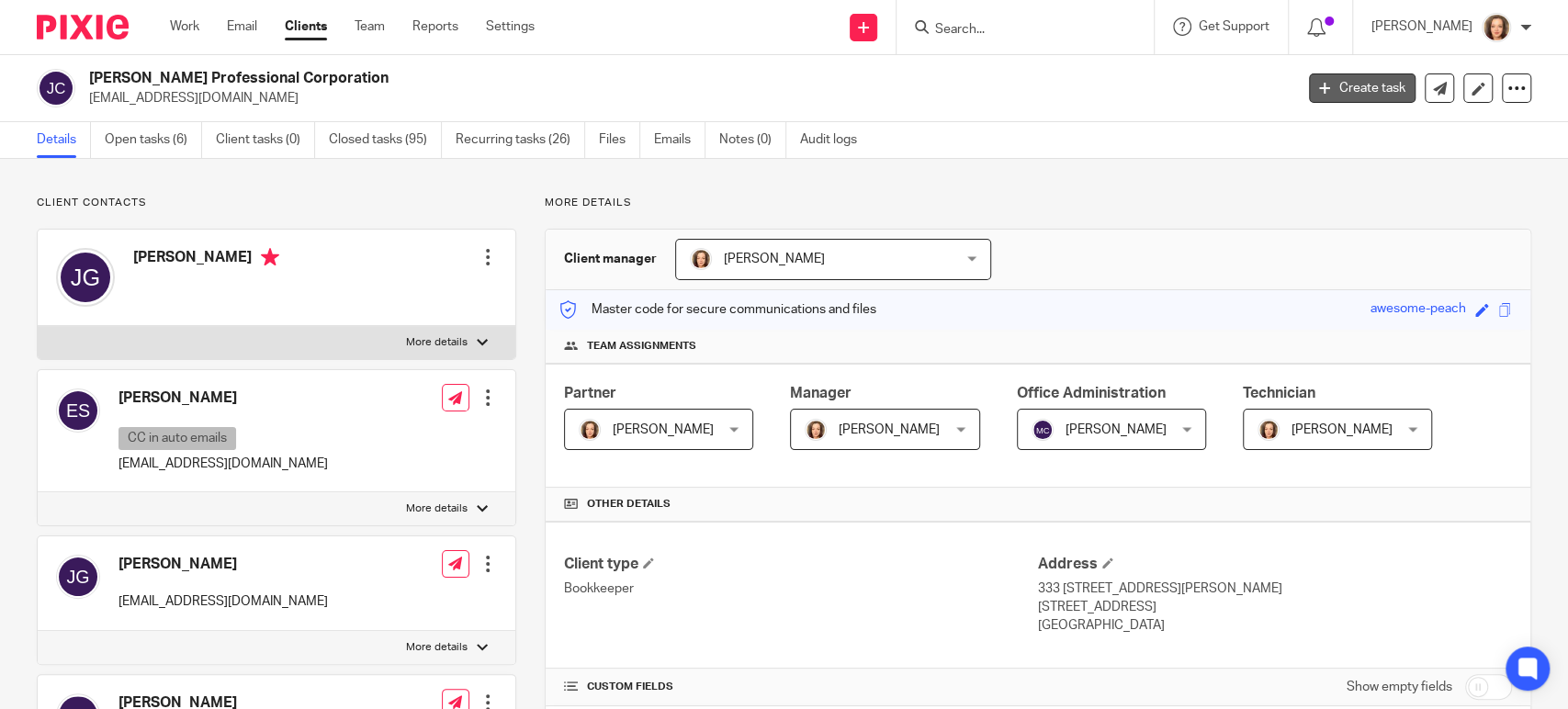
click at [1320, 88] on icon at bounding box center [1325, 88] width 11 height 11
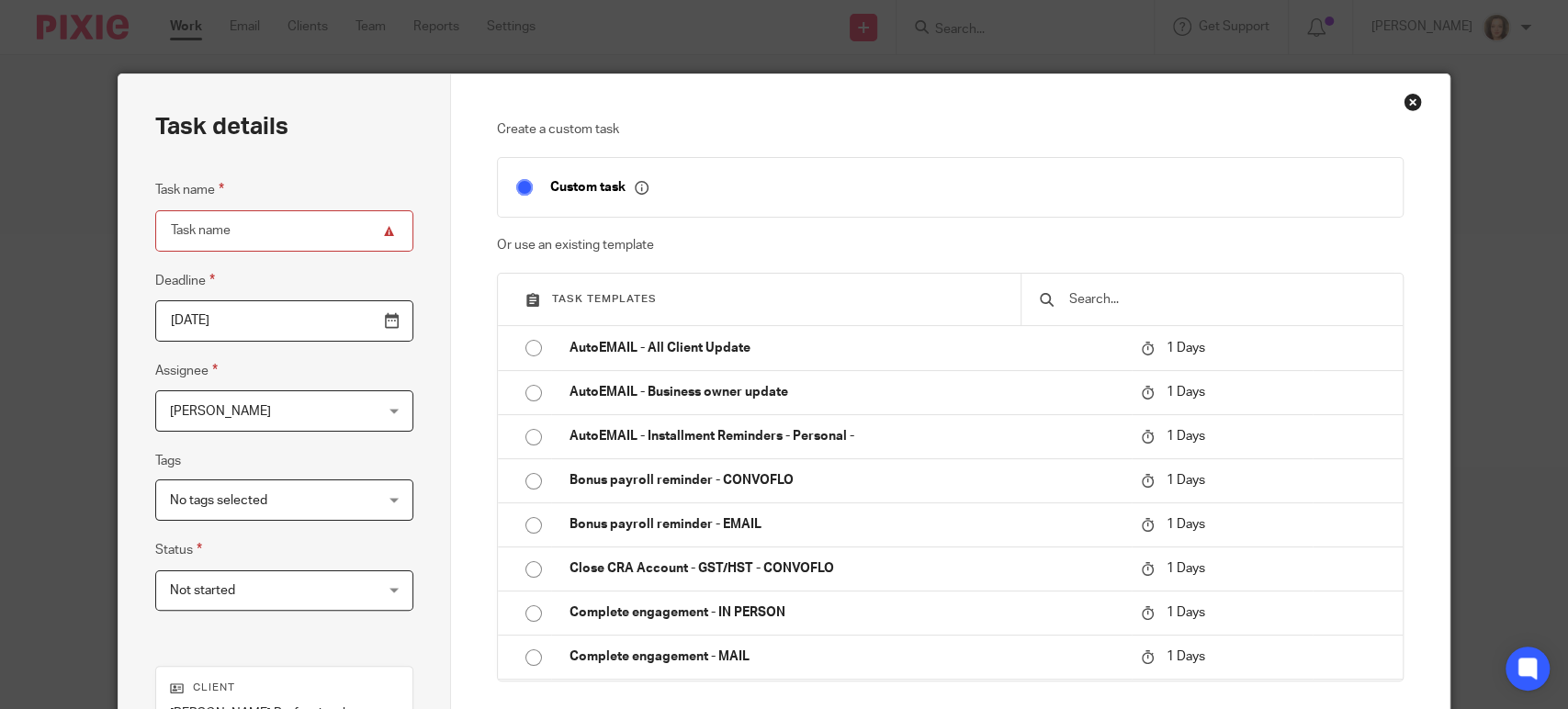
click at [1099, 295] on input "text" at bounding box center [1226, 299] width 317 height 20
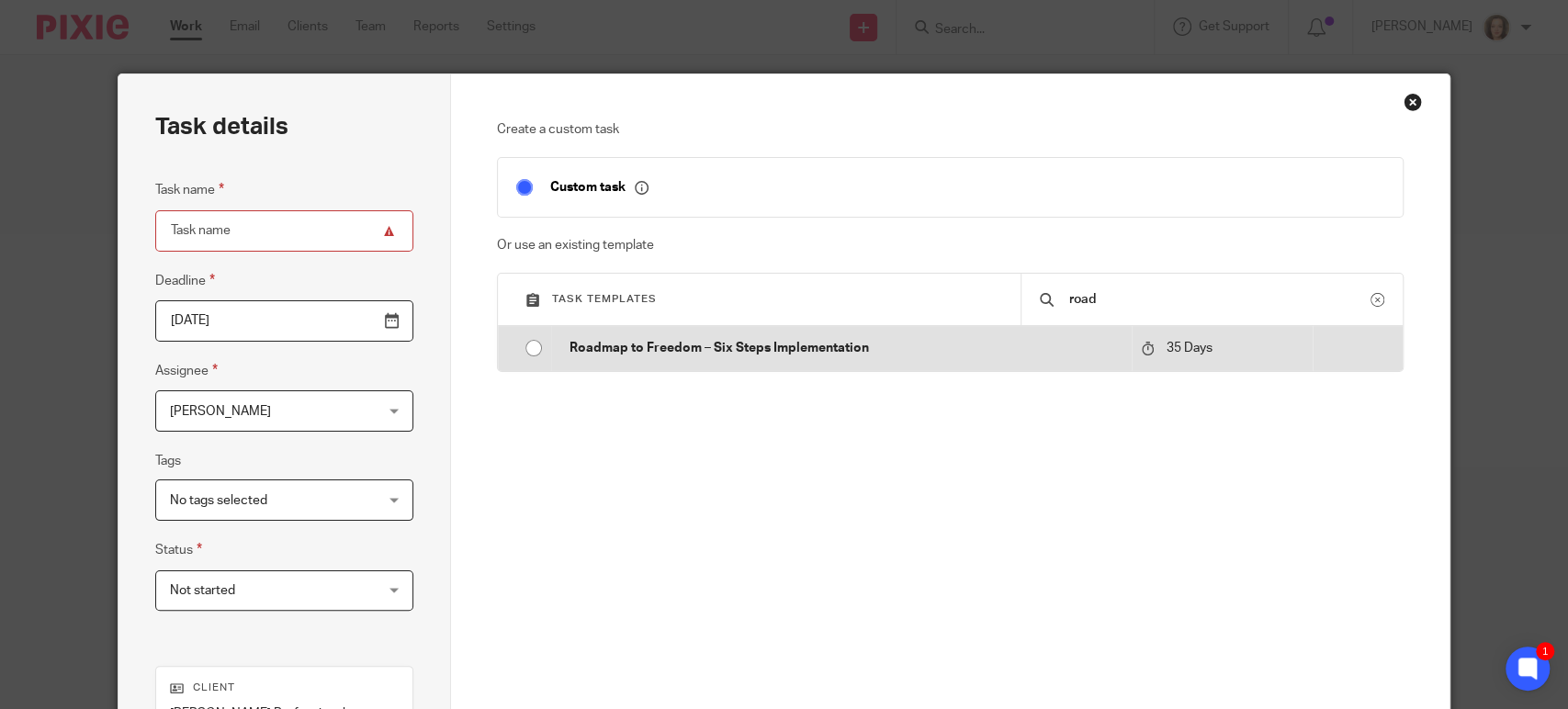
type input "road"
click at [968, 344] on p "Roadmap to Freedom – Six Steps Implementation" at bounding box center [846, 348] width 552 height 19
type input "2025-10-31"
type input "Roadmap to Freedom – Six Steps Implementation"
checkbox input "false"
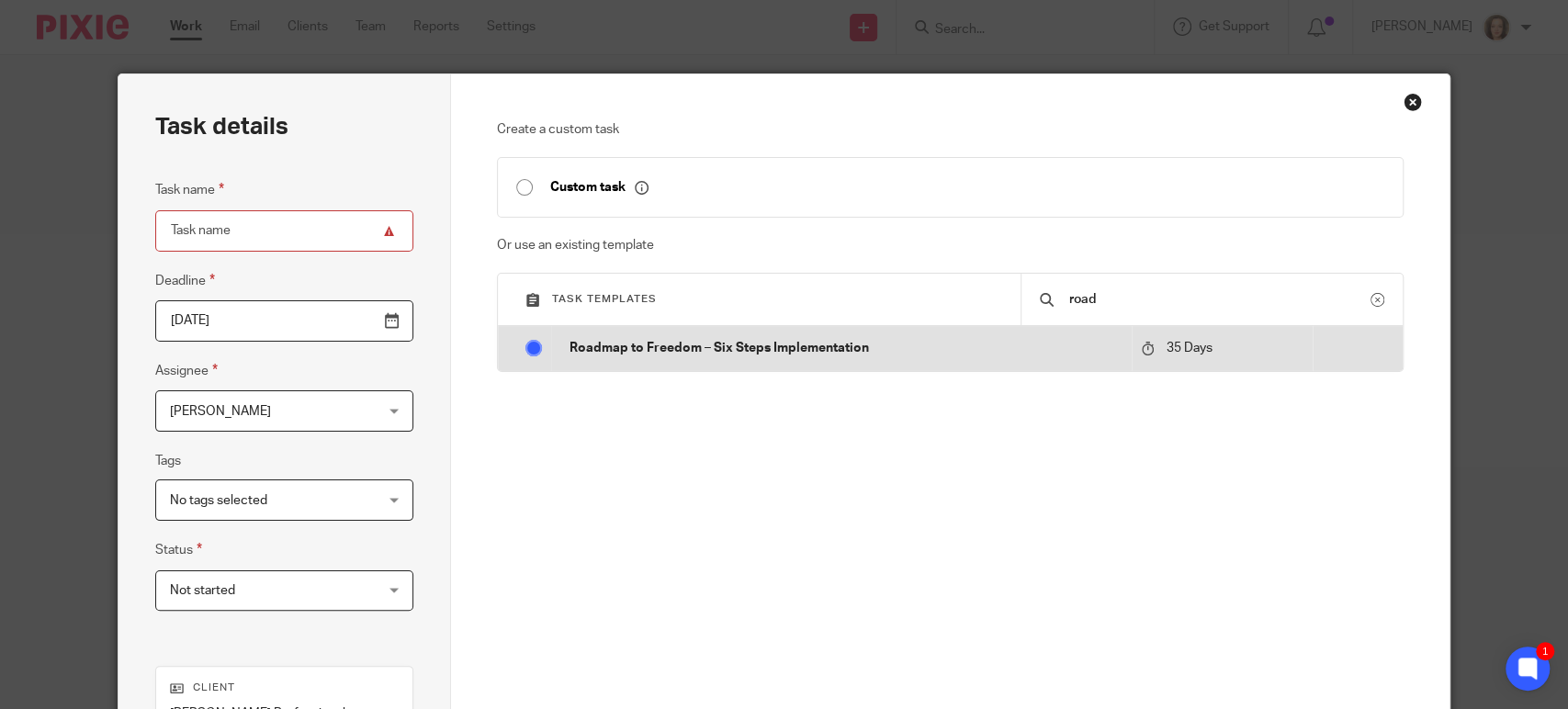
radio input "true"
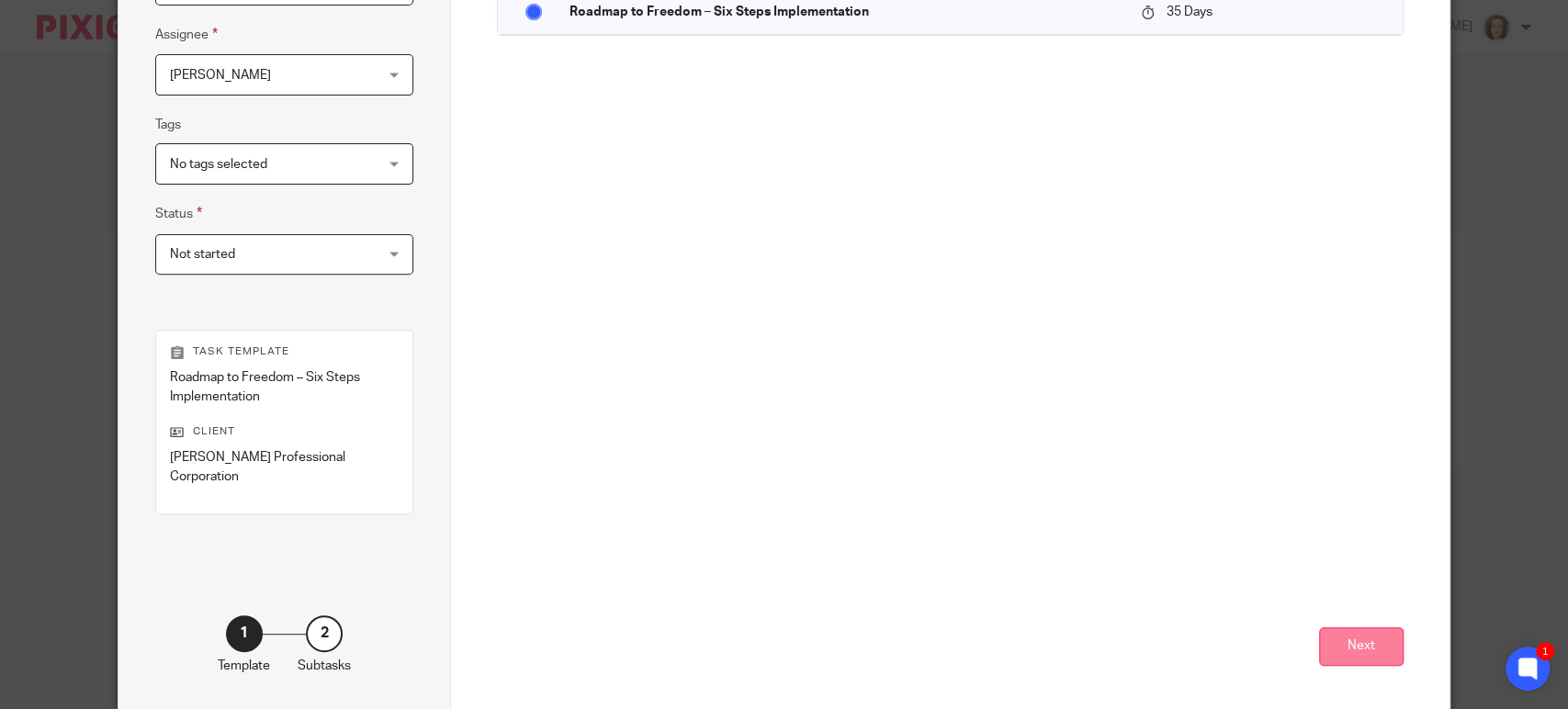
scroll to position [412, 0]
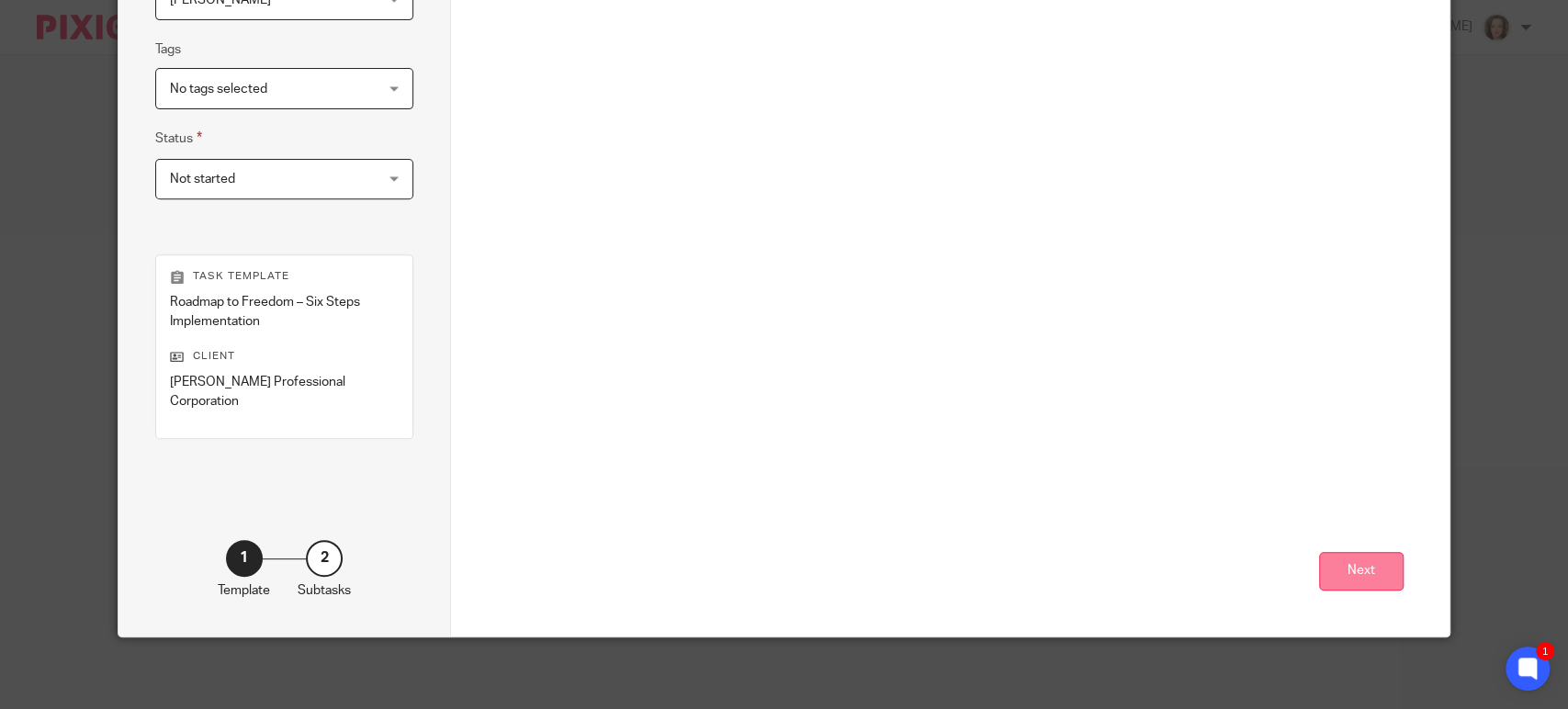
click at [1334, 562] on button "Next" at bounding box center [1362, 572] width 85 height 39
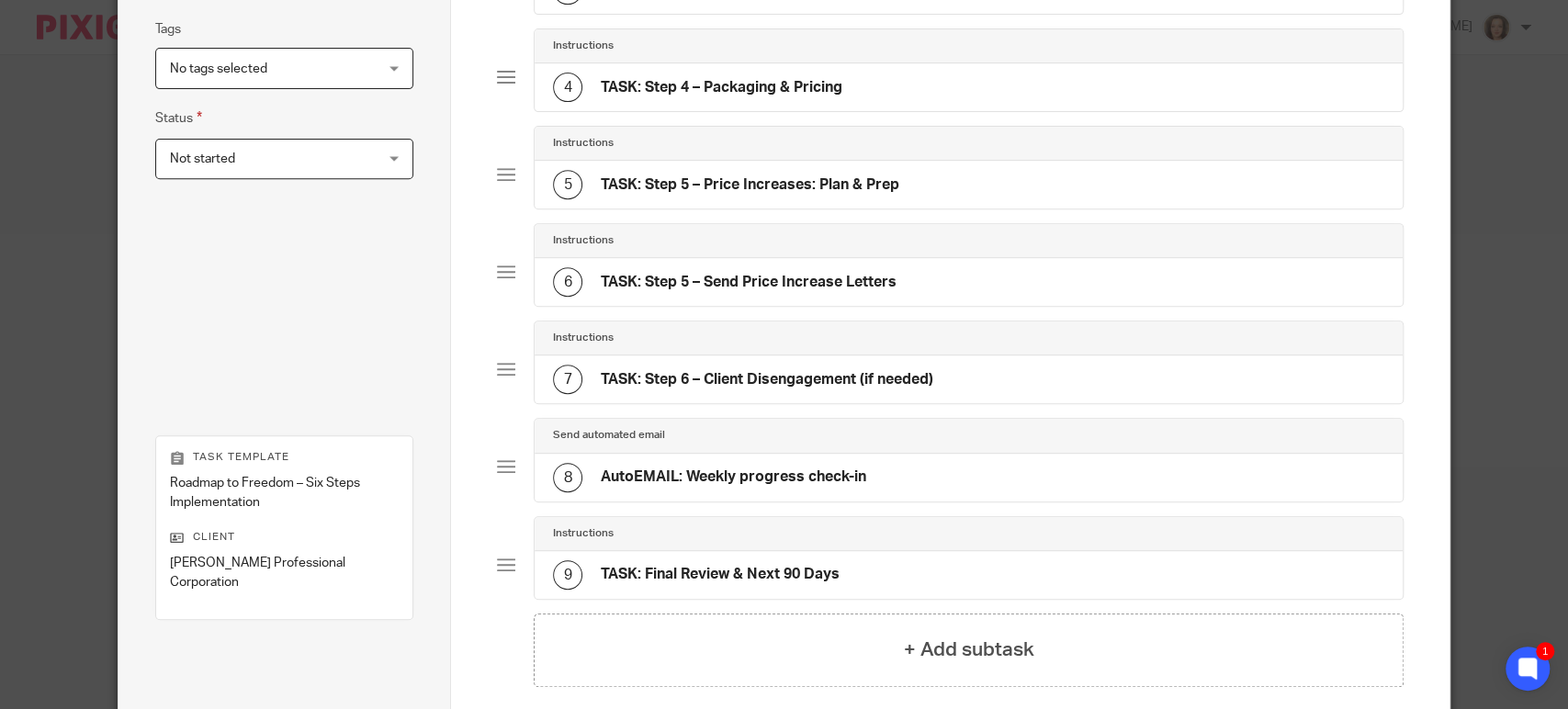
scroll to position [437, 0]
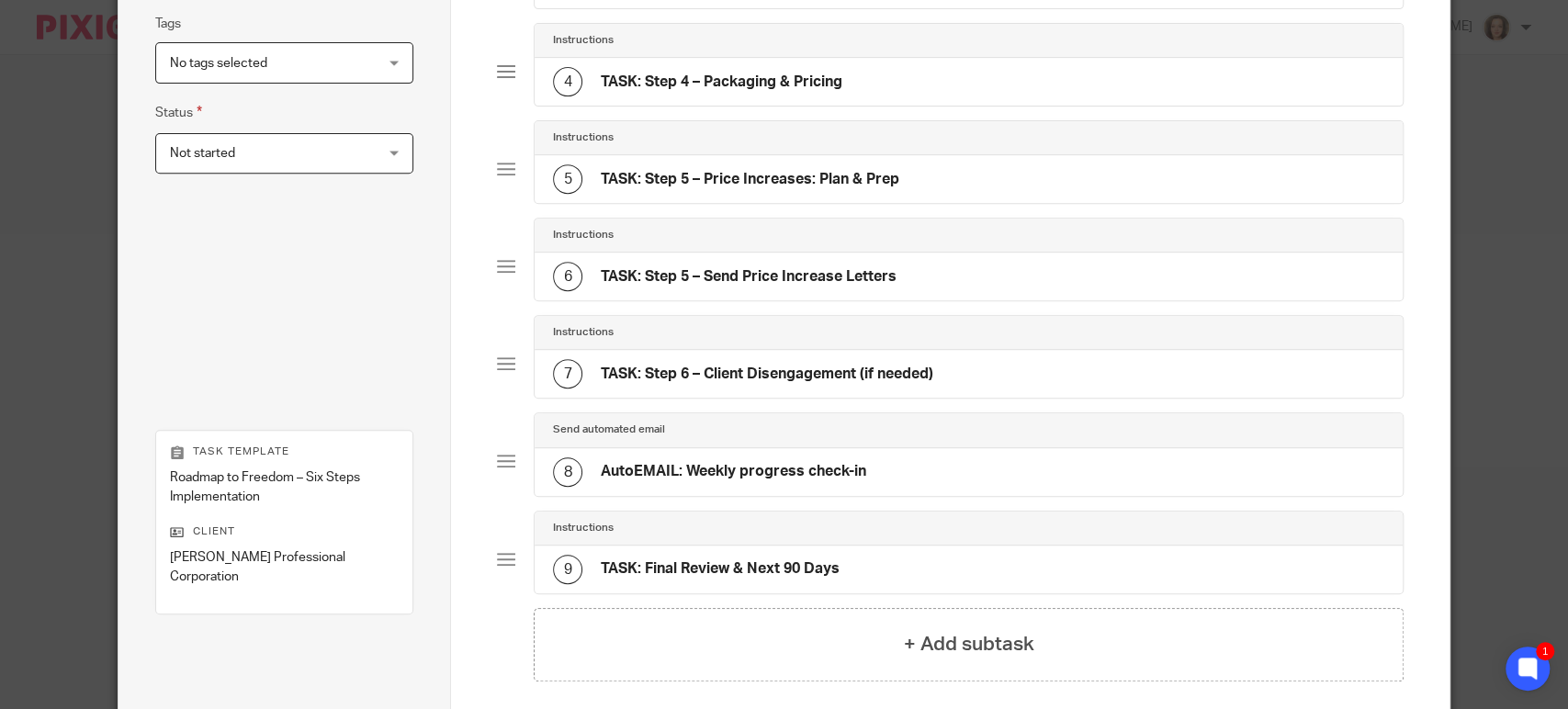
click at [878, 467] on div "8 AutoEMAIL: Weekly progress check-in" at bounding box center [968, 472] width 868 height 48
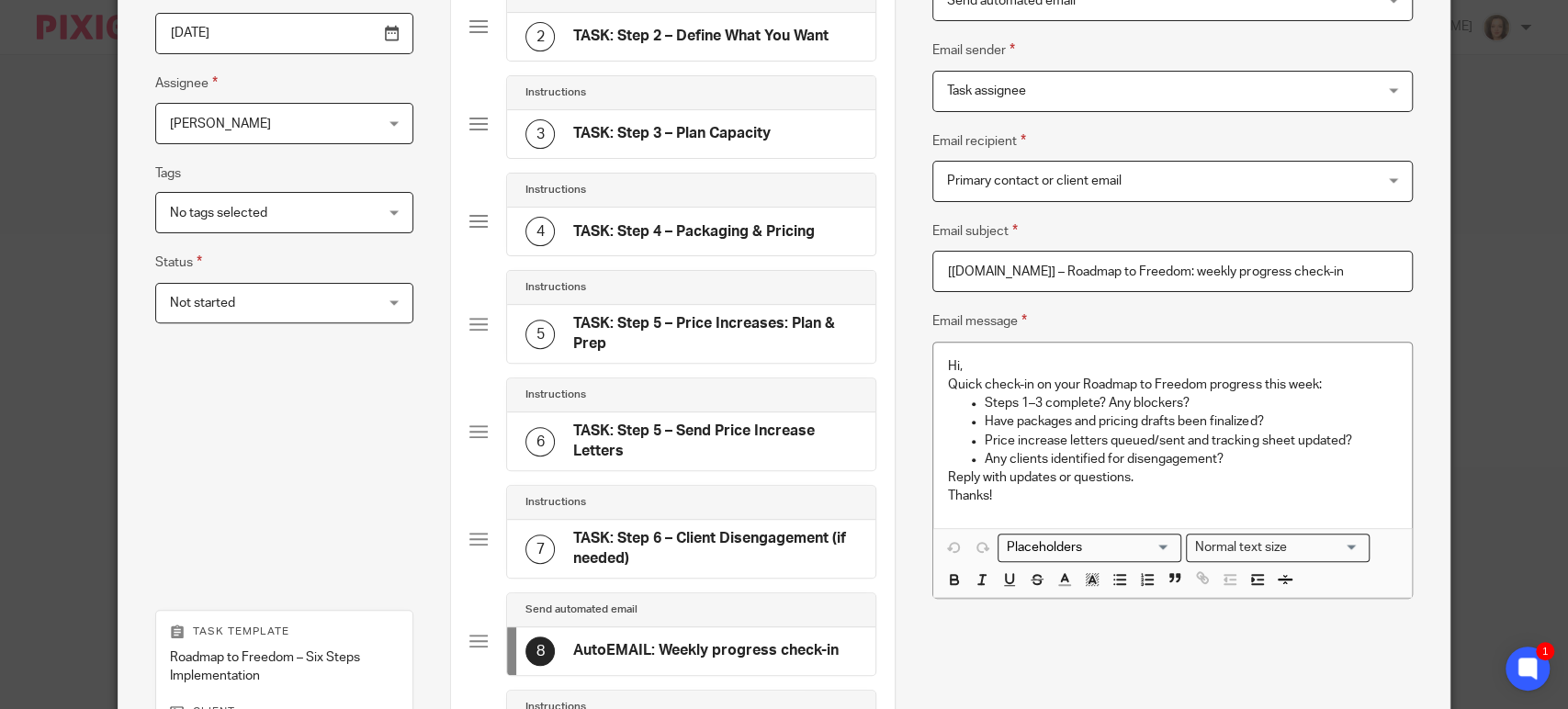
scroll to position [284, 0]
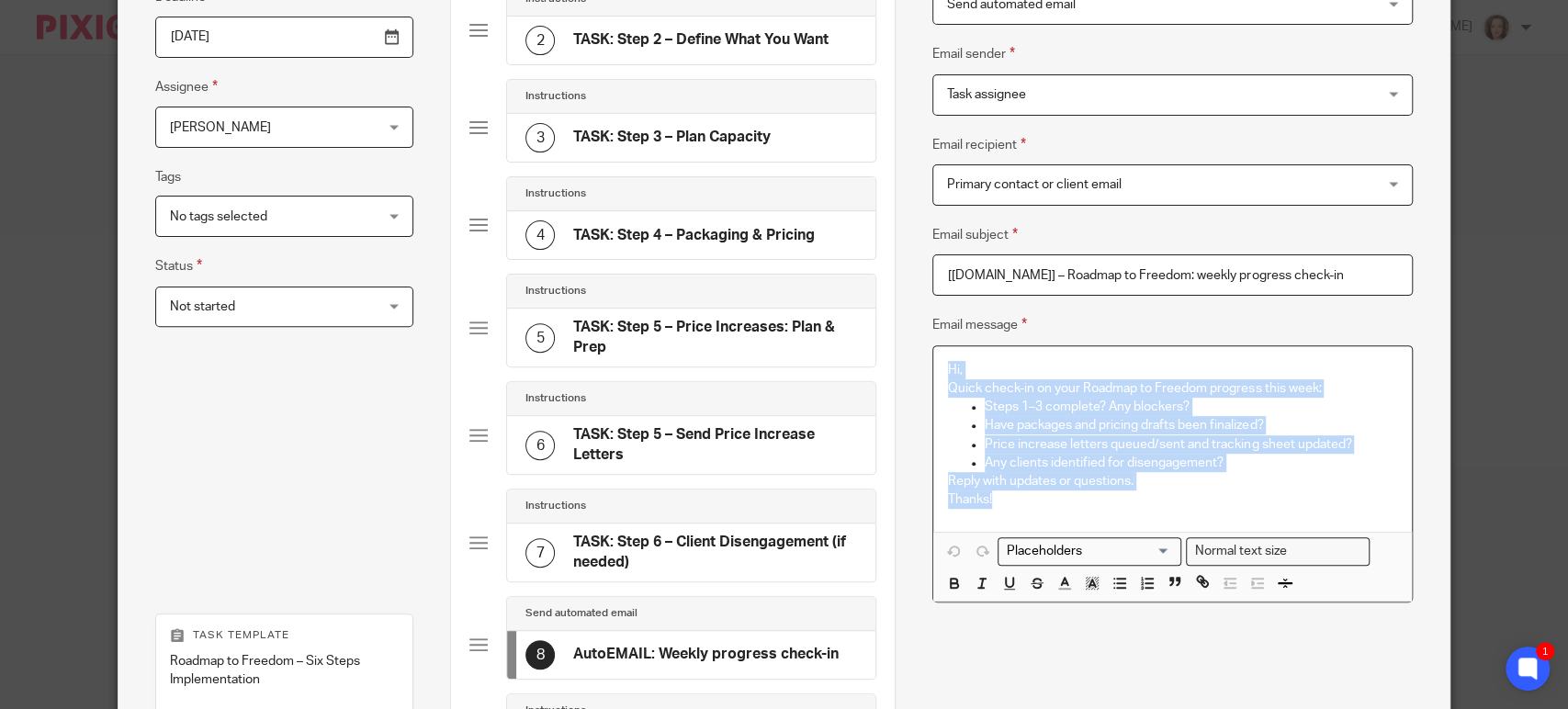
drag, startPoint x: 1006, startPoint y: 502, endPoint x: 880, endPoint y: 343, distance: 202.9
click at [880, 343] on div "Task details Task name Roadmap to Freedom – Six Steps Implementation Deadline 2…" at bounding box center [784, 392] width 1331 height 1205
copy div "Hi, Quick check-in on your Roadmap to Freedom progress this week: Steps 1–3 com…"
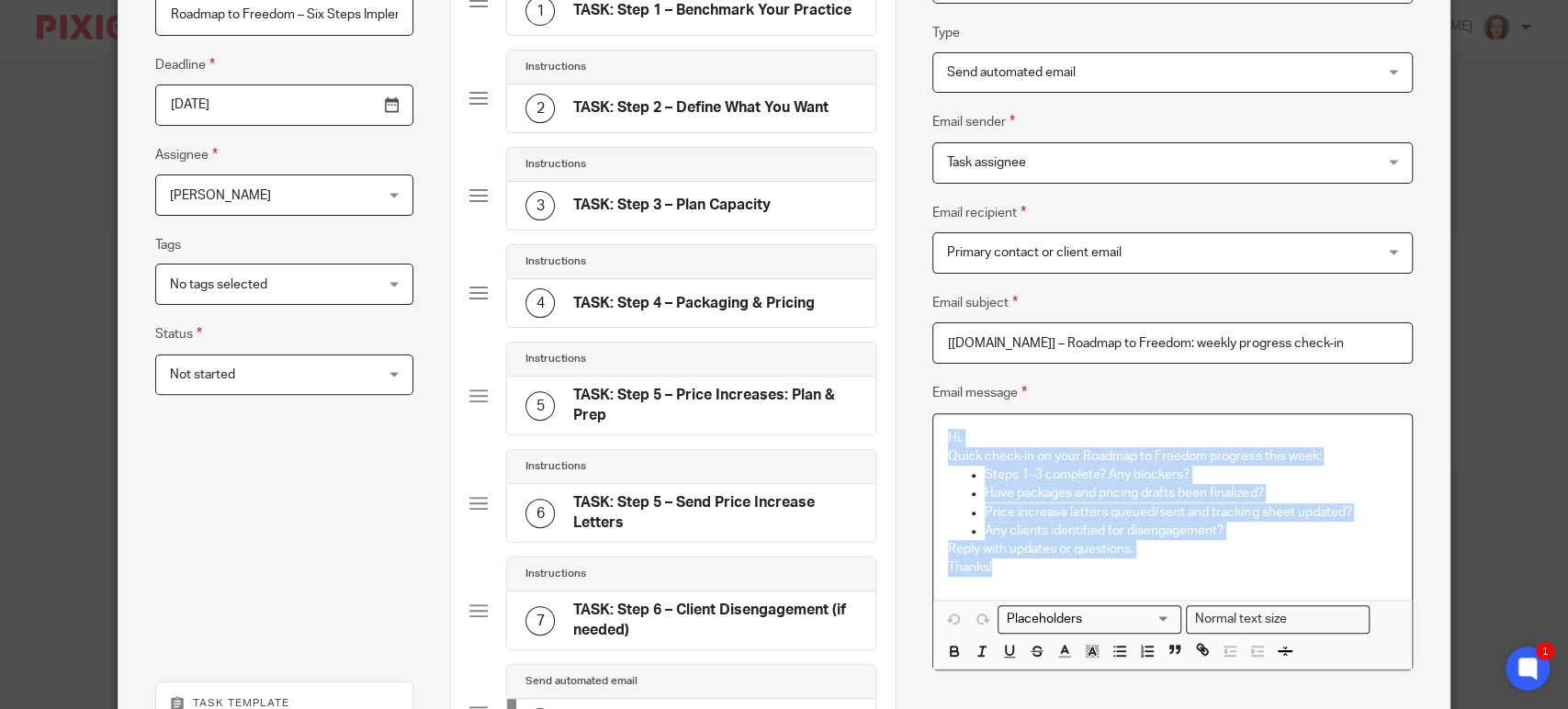
scroll to position [615, 0]
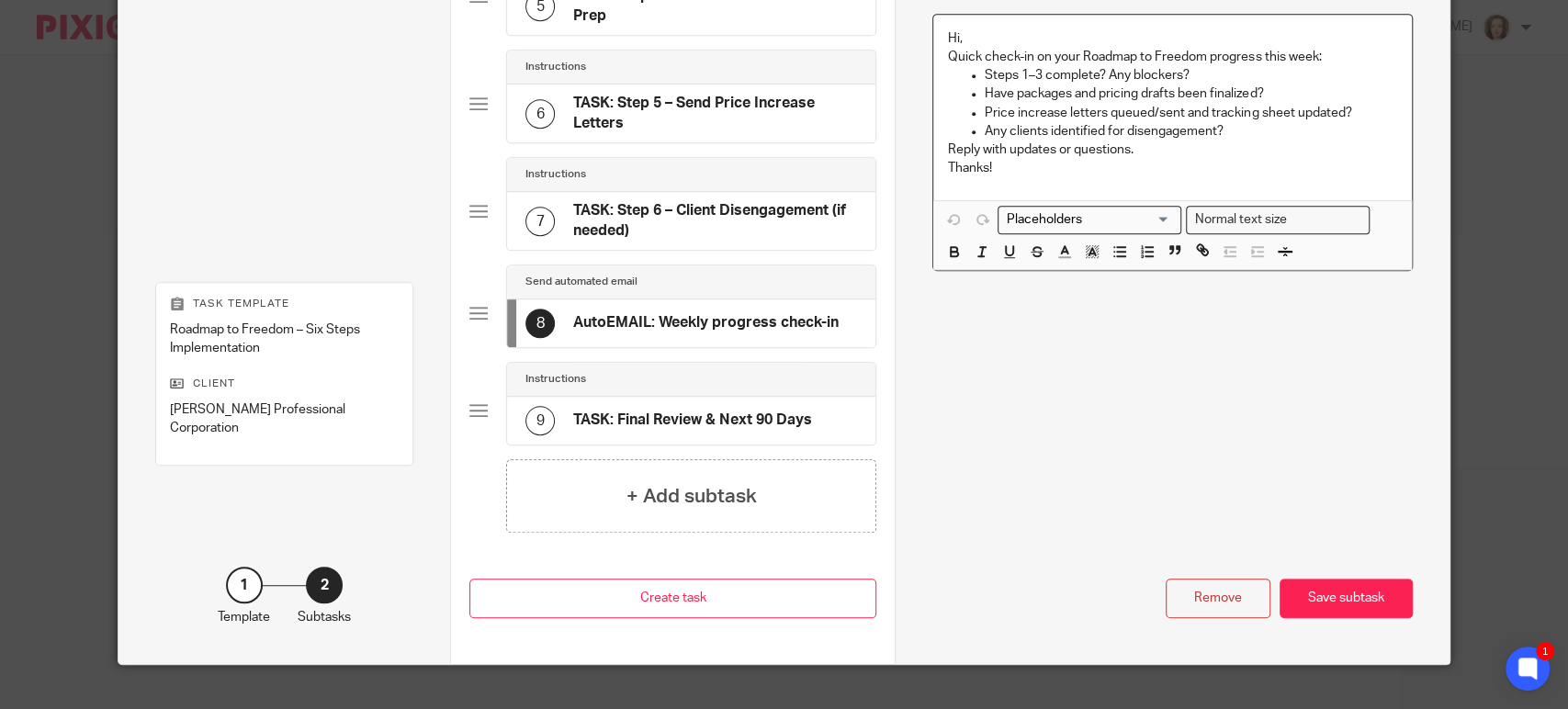
click at [469, 309] on div at bounding box center [479, 313] width 19 height 19
click at [526, 314] on div "8" at bounding box center [540, 323] width 29 height 29
click at [639, 492] on h4 "+ Add subtask" at bounding box center [691, 496] width 131 height 28
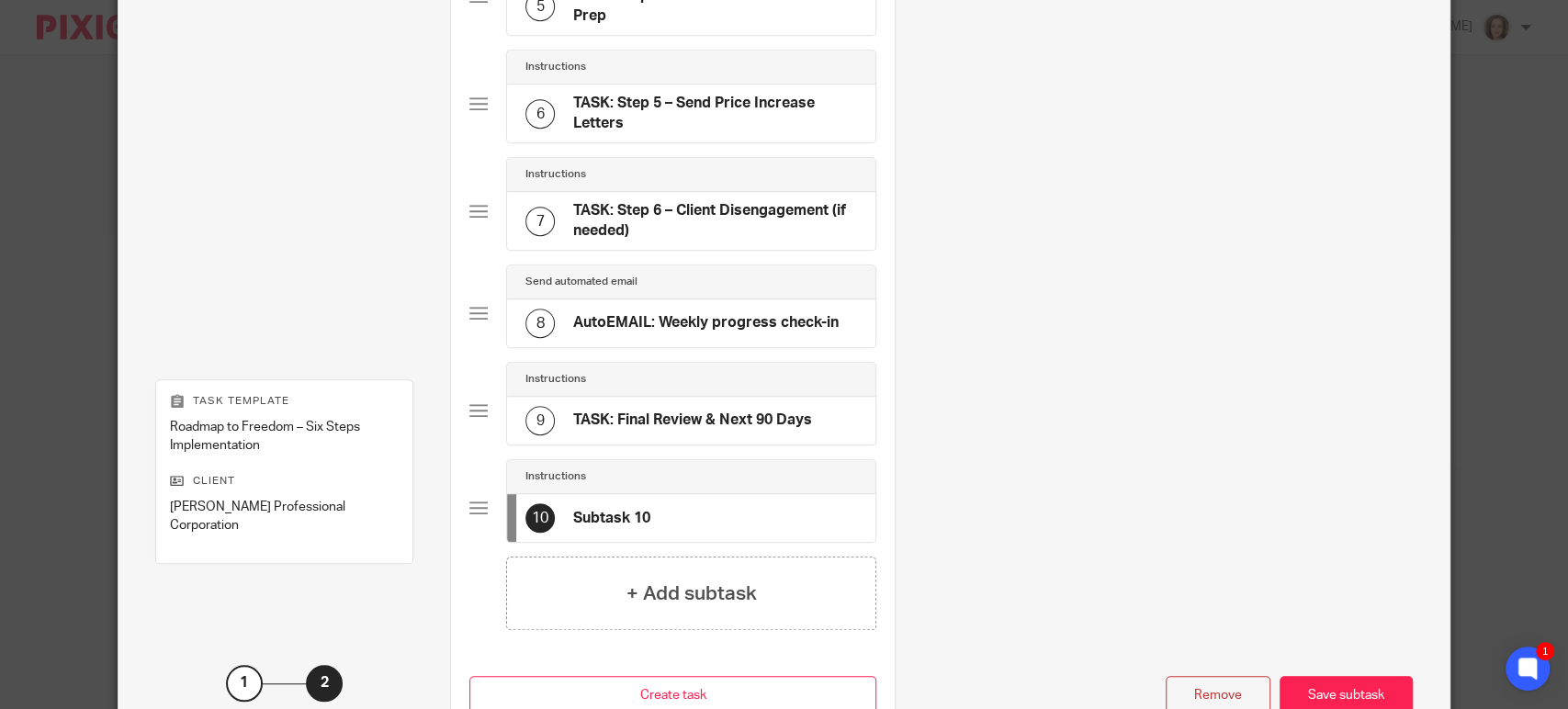
click at [638, 521] on h4 "Subtask 10" at bounding box center [611, 518] width 77 height 20
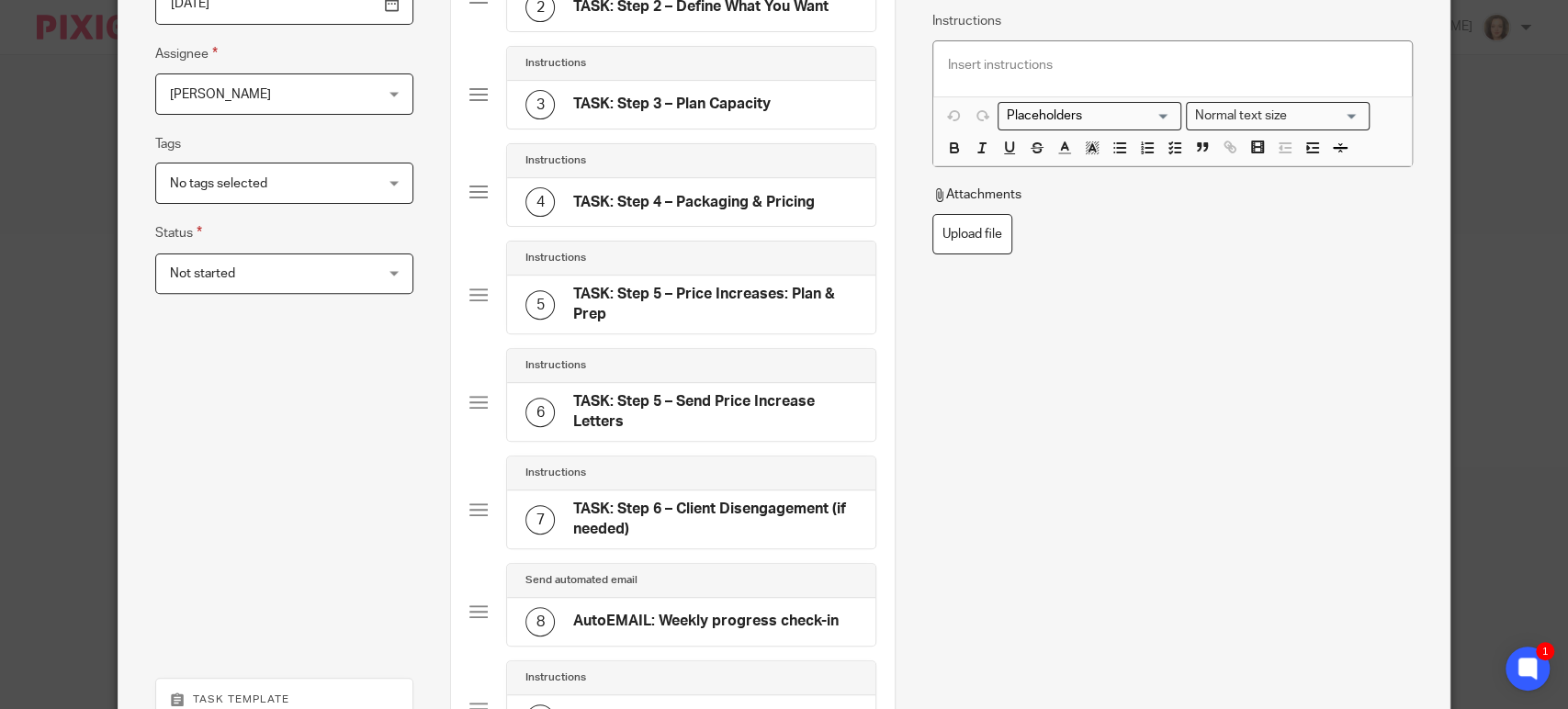
scroll to position [181, 0]
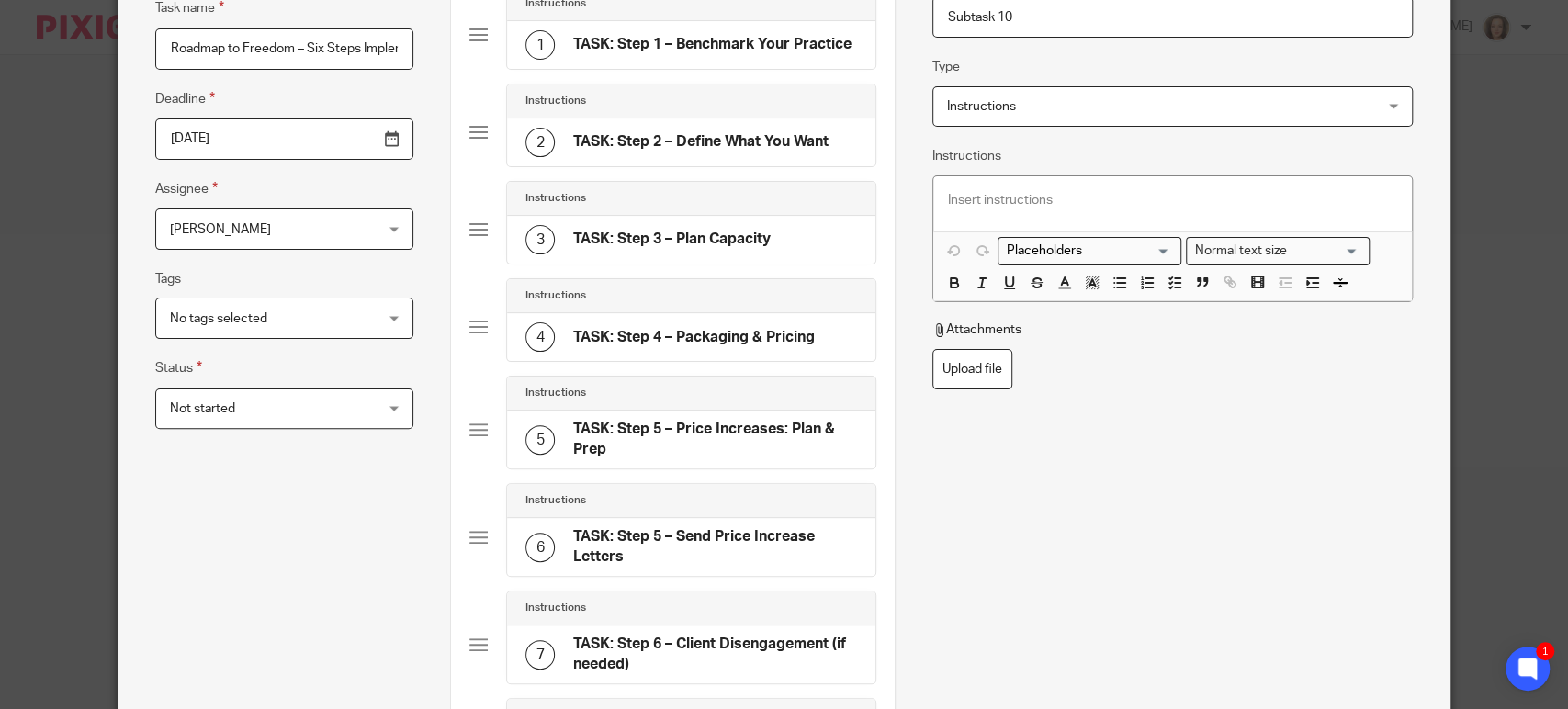
click at [1016, 106] on span "Instructions" at bounding box center [1133, 106] width 372 height 39
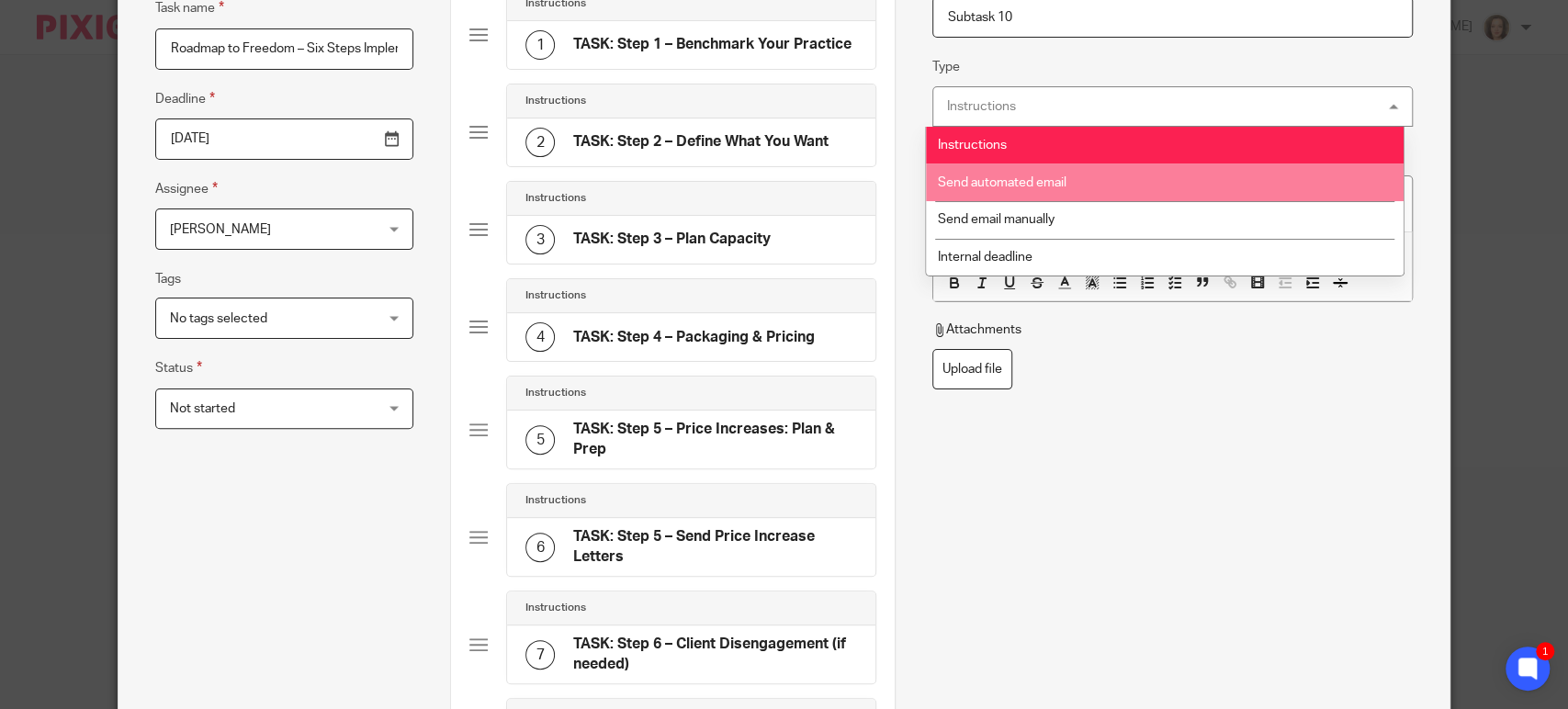
click at [1005, 179] on span "Send automated email" at bounding box center [1002, 183] width 129 height 13
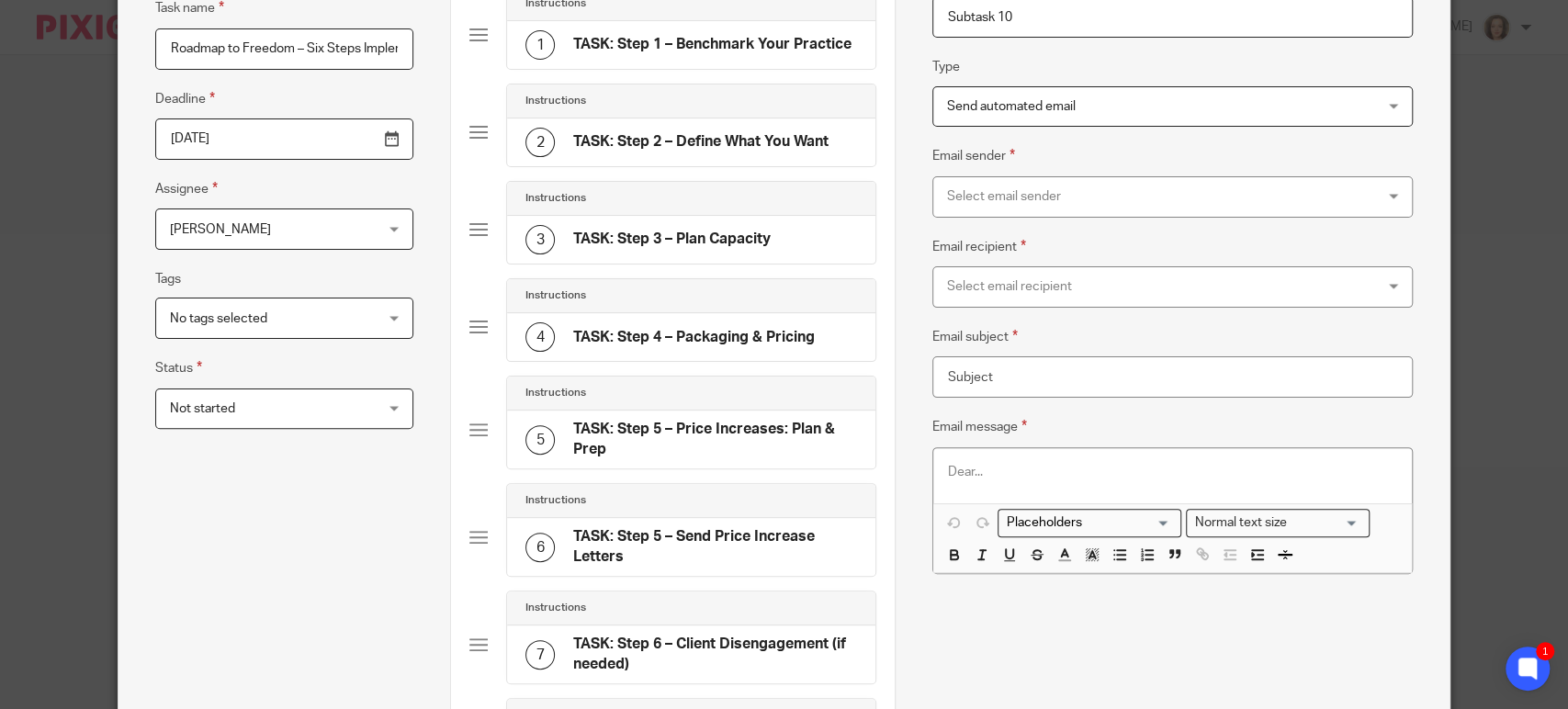
click at [981, 475] on p at bounding box center [1173, 472] width 450 height 19
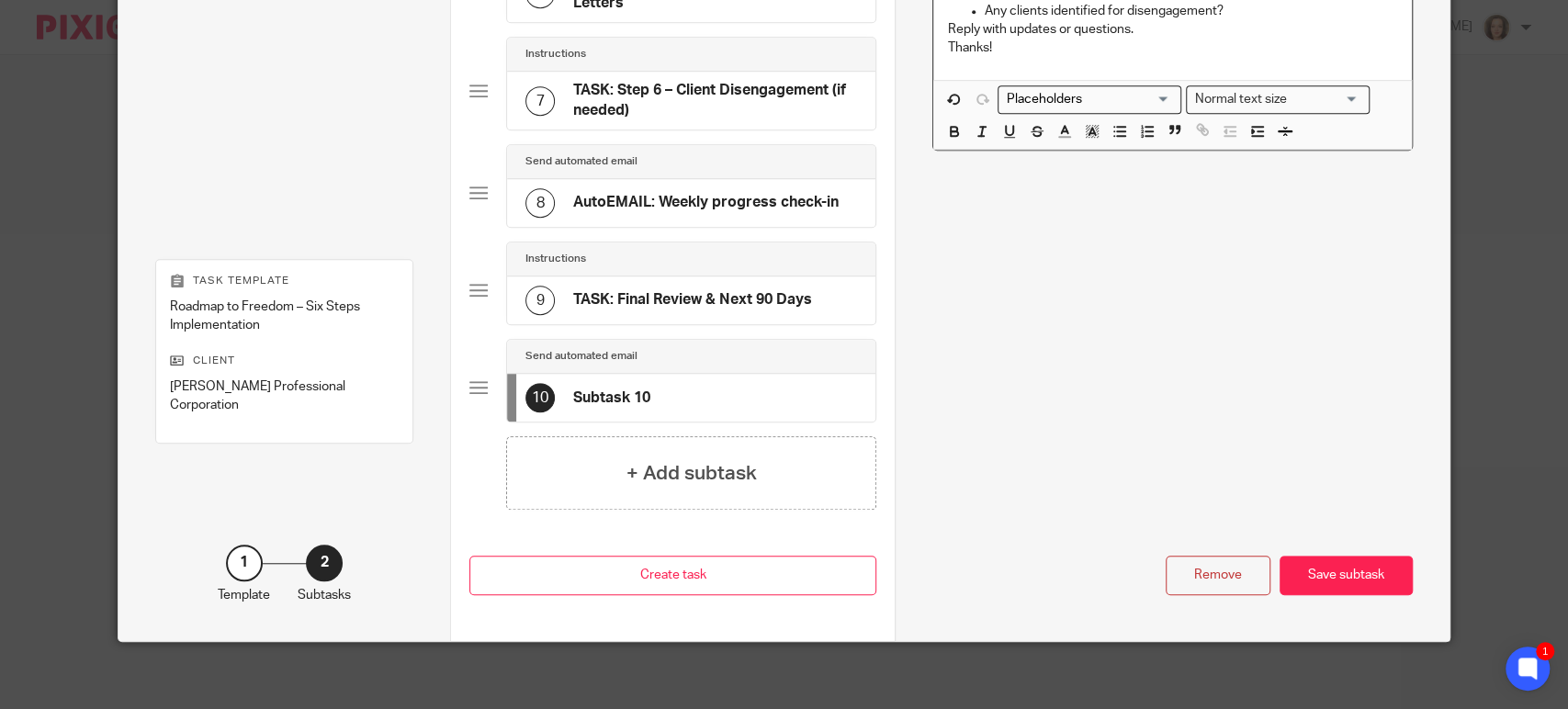
scroll to position [737, 0]
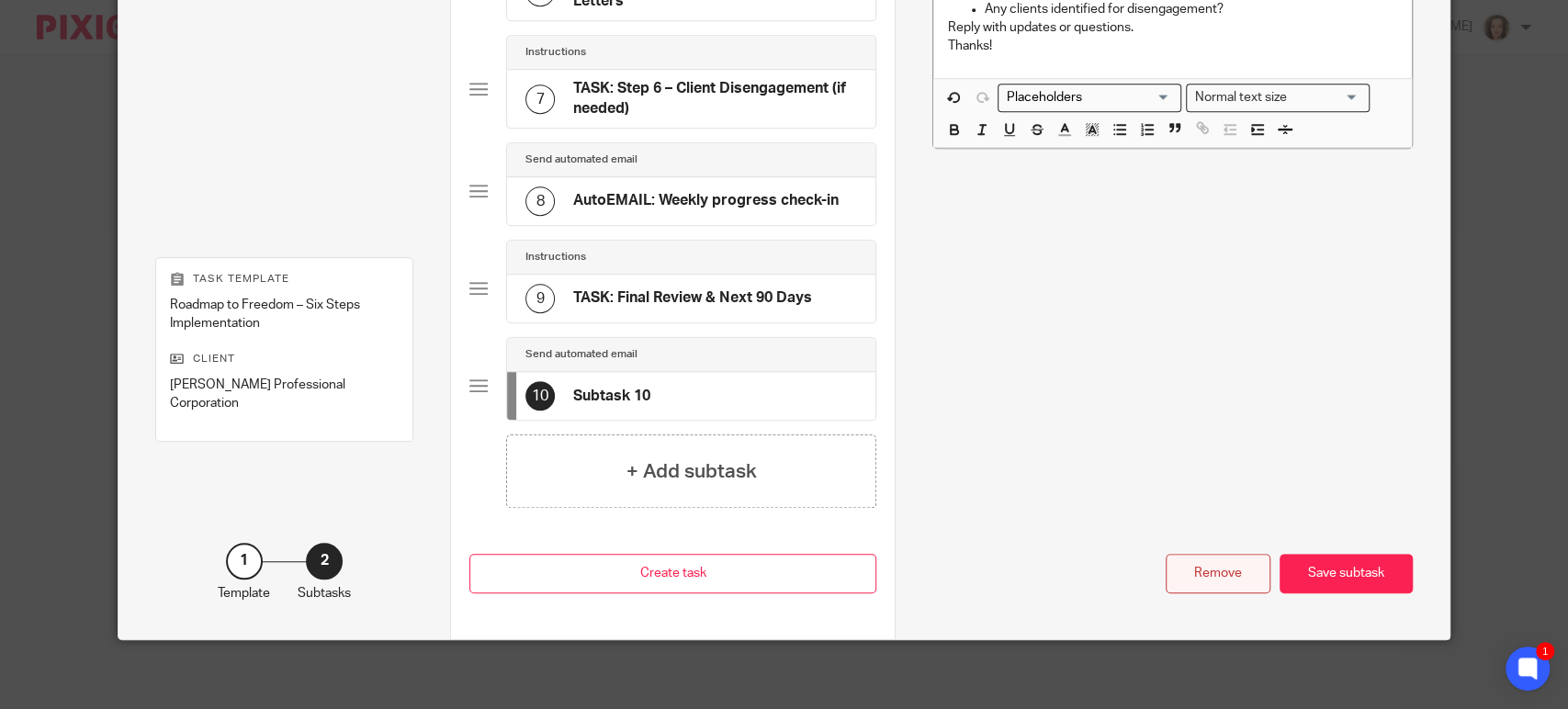
click at [1198, 568] on div "Remove" at bounding box center [1217, 574] width 104 height 39
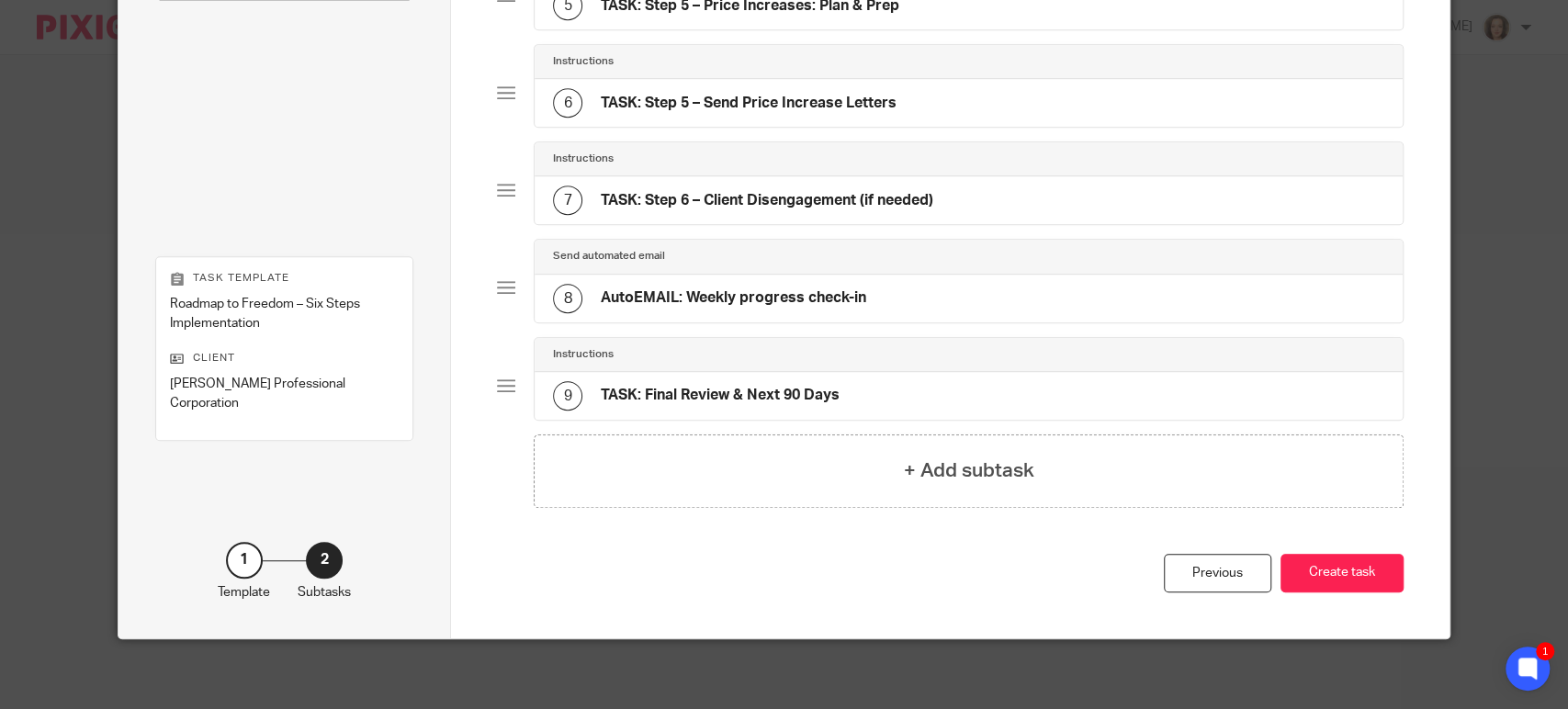
click at [705, 289] on h4 "AutoEMAIL: Weekly progress check-in" at bounding box center [734, 298] width 265 height 20
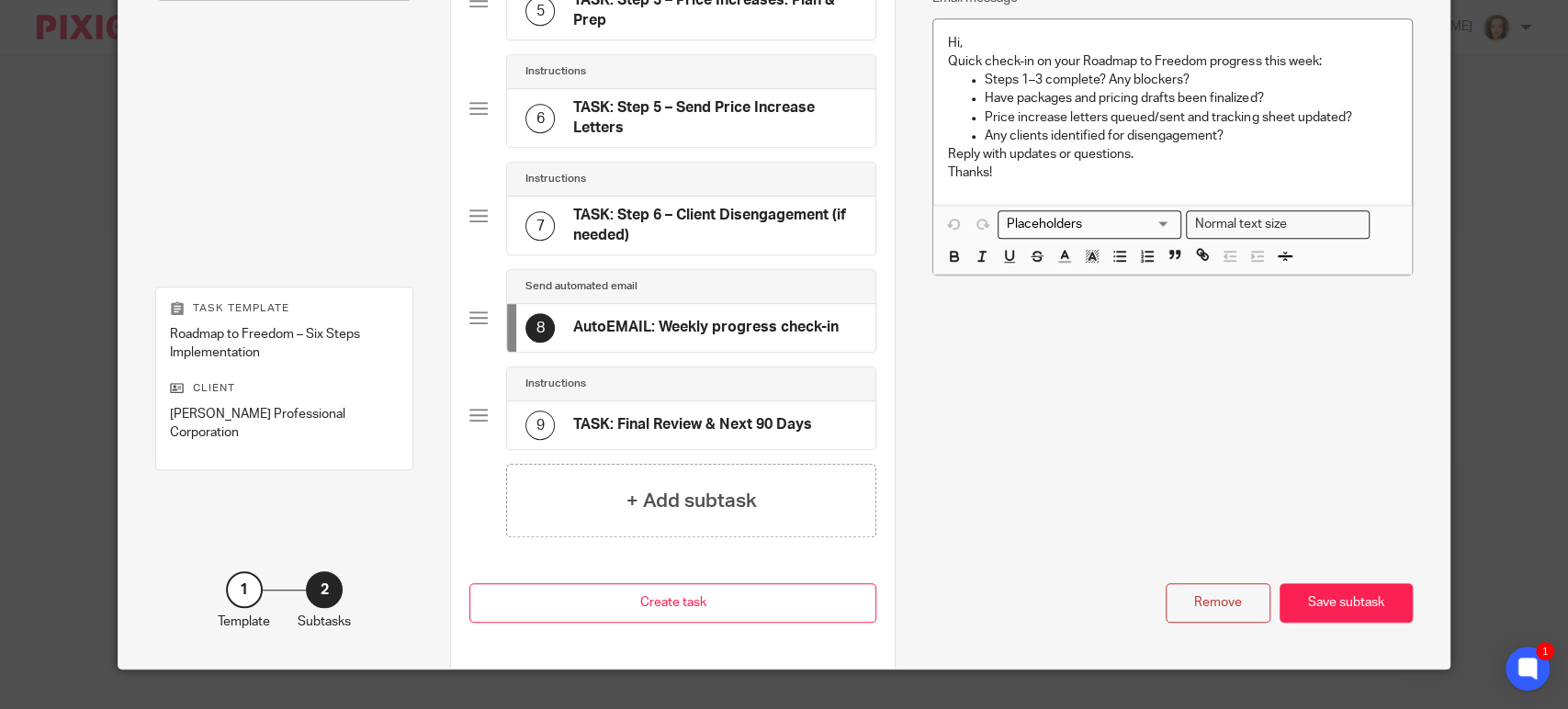
scroll to position [640, 0]
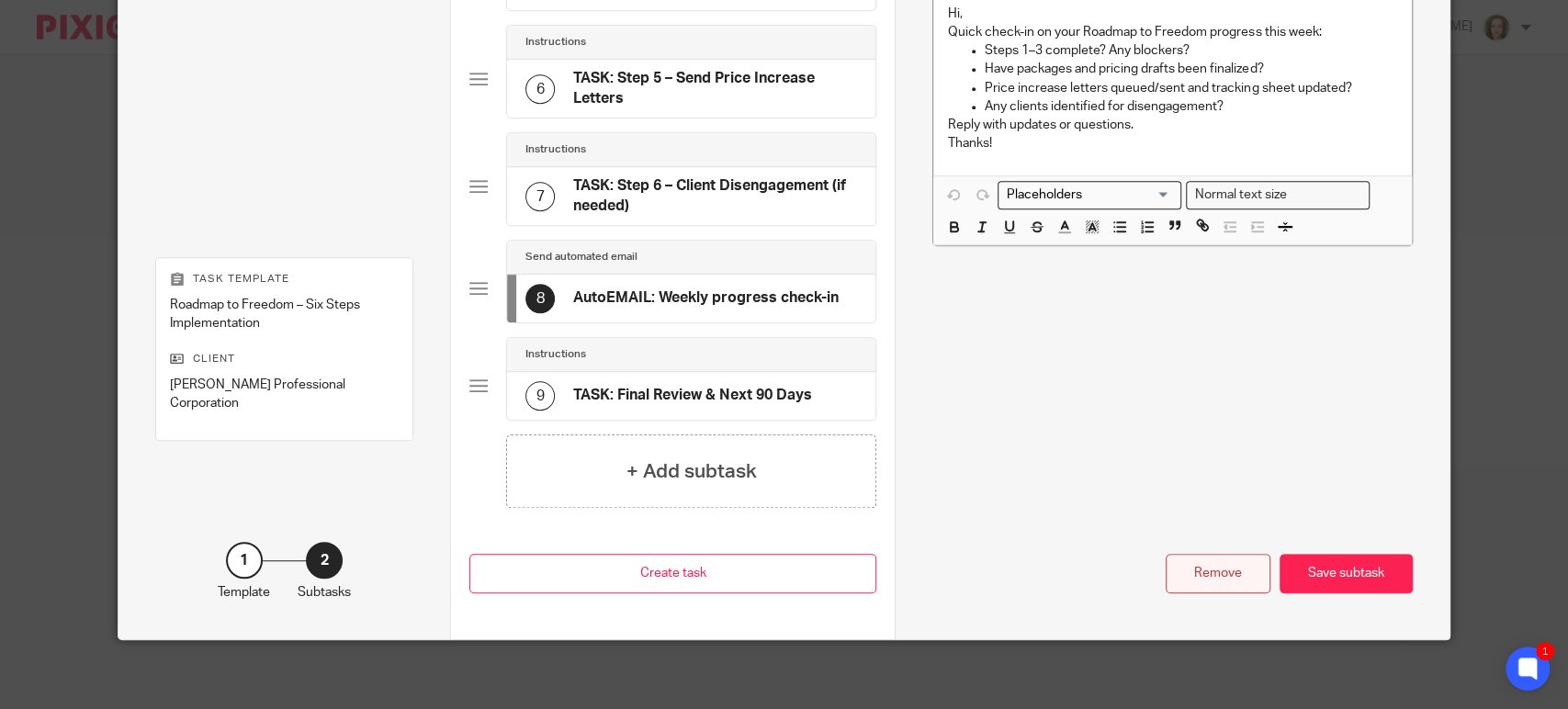
click at [1215, 568] on div "Remove" at bounding box center [1217, 574] width 104 height 39
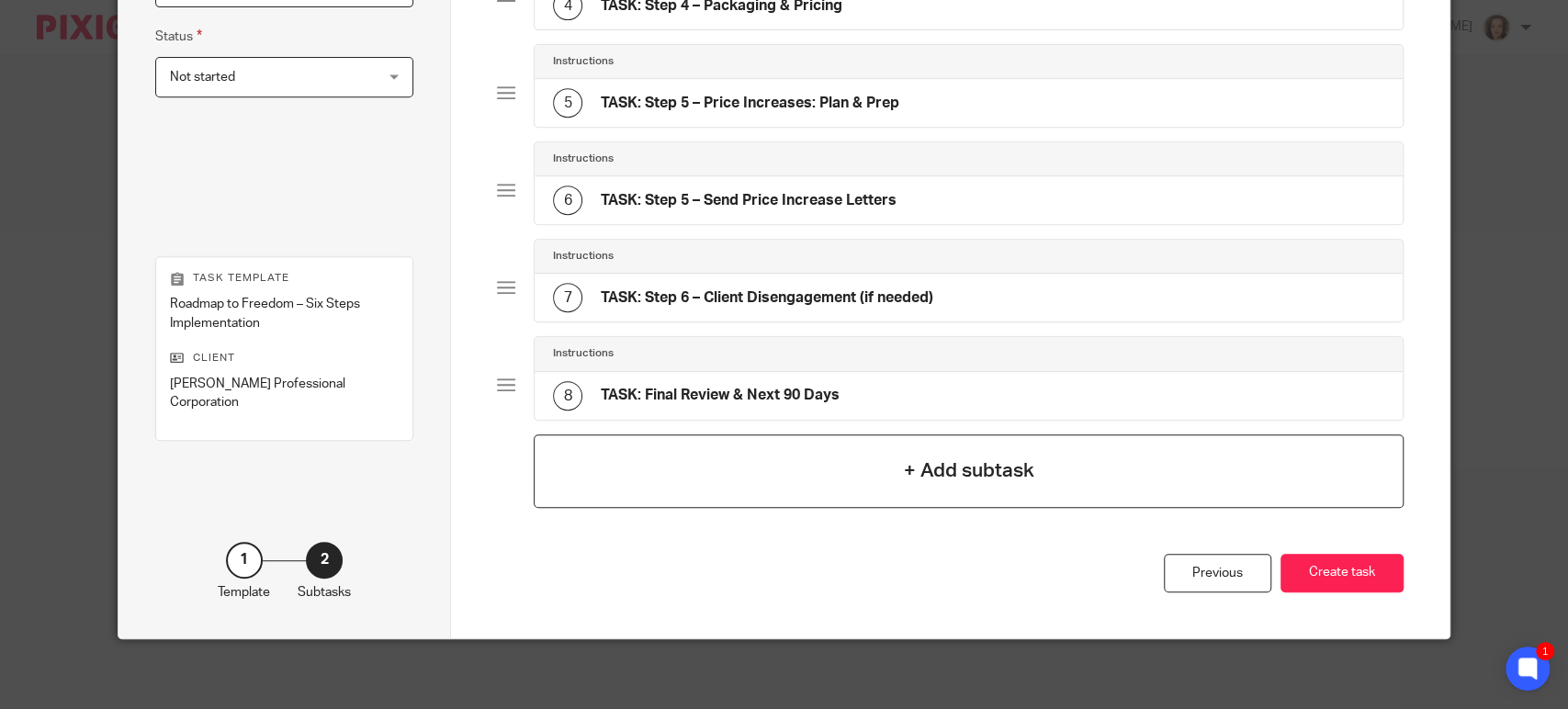
scroll to position [514, 0]
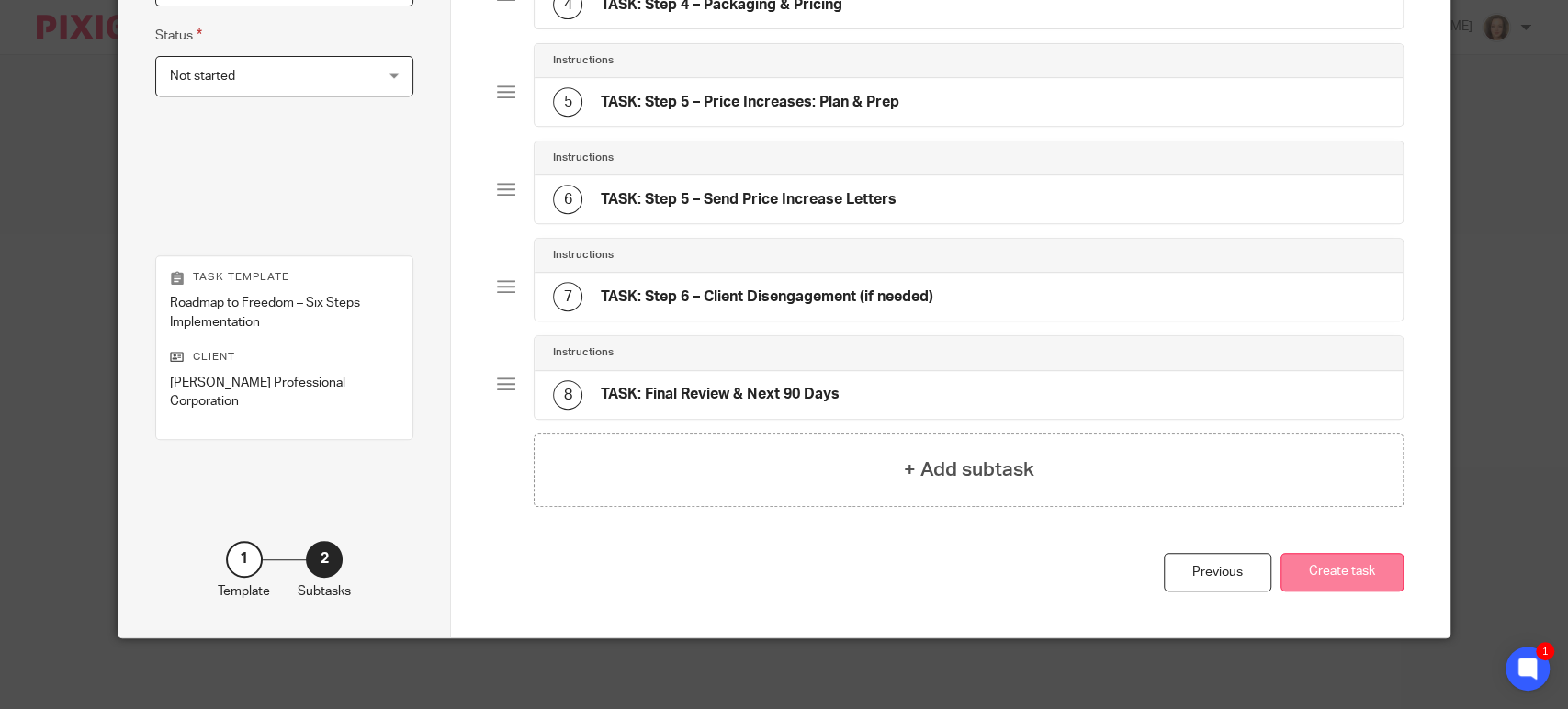
click at [1338, 570] on button "Create task" at bounding box center [1341, 573] width 123 height 39
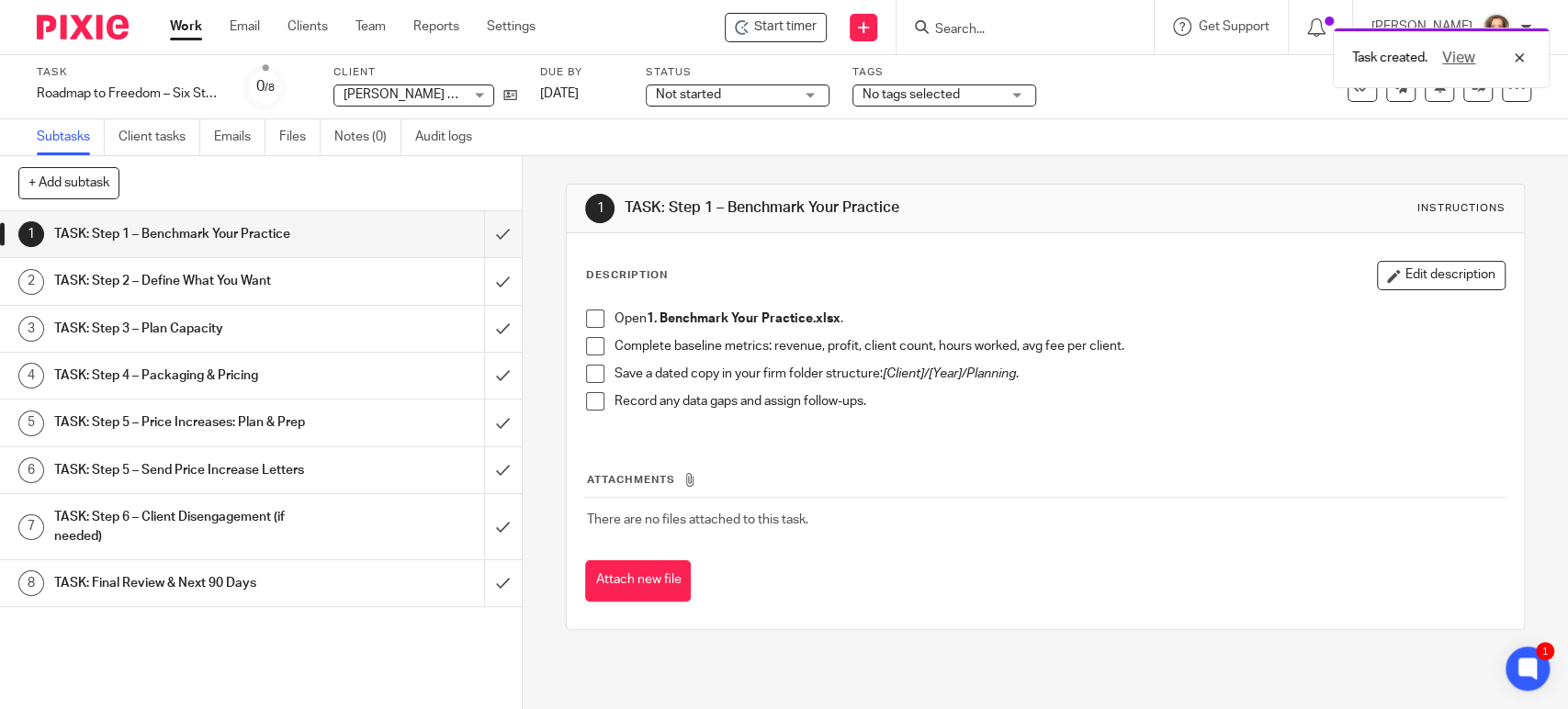
click at [683, 478] on icon at bounding box center [689, 480] width 14 height 14
click at [1367, 304] on div "Open 1. Benchmark Your Practice.xlsx . Complete baseline metrics: revenue, prof…" at bounding box center [1044, 367] width 936 height 134
click at [1386, 276] on button "Edit description" at bounding box center [1441, 275] width 129 height 29
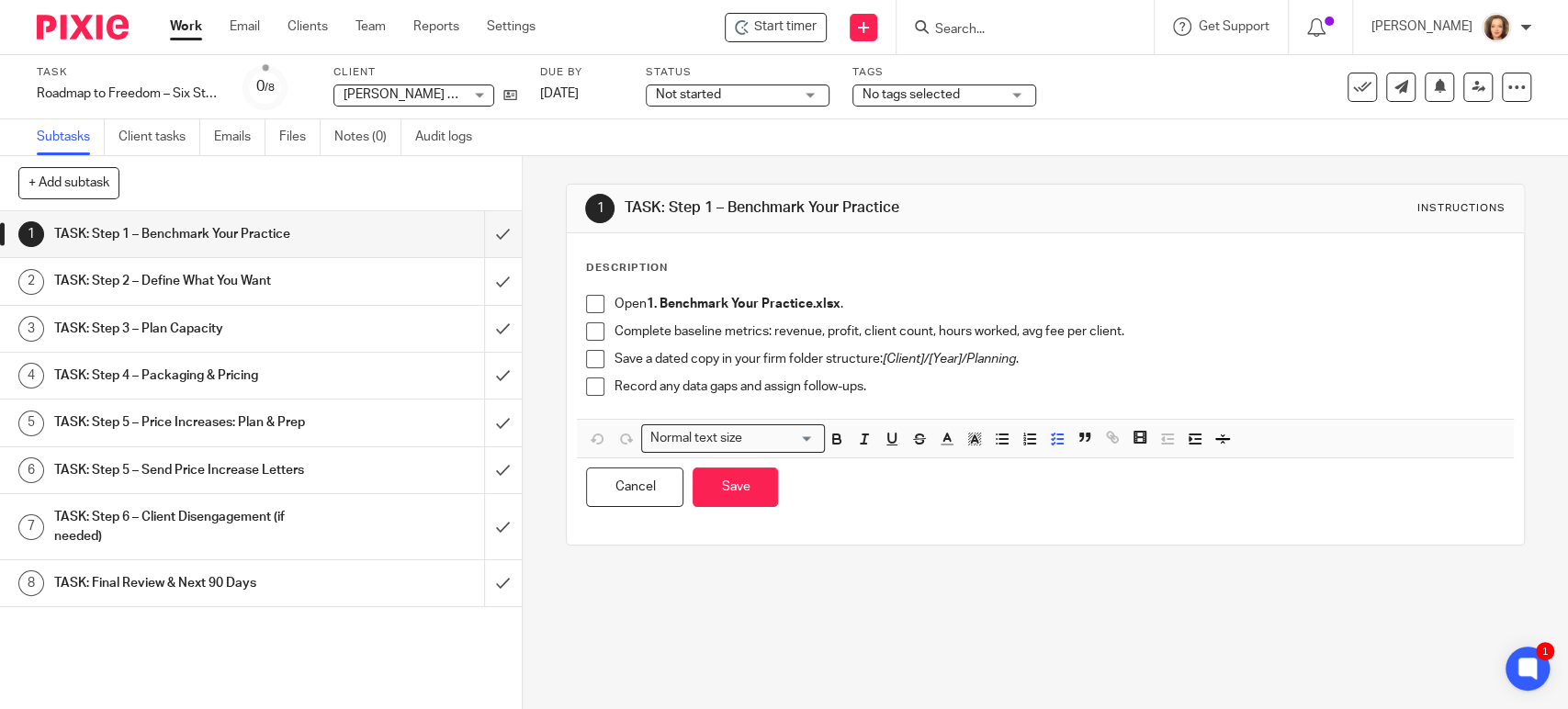
click at [1376, 247] on div "Description Open 1. Benchmark Your Practice.xlsx . Complete baseline metrics: r…" at bounding box center [1045, 388] width 957 height 311
click at [626, 481] on button "Cancel" at bounding box center [635, 487] width 98 height 39
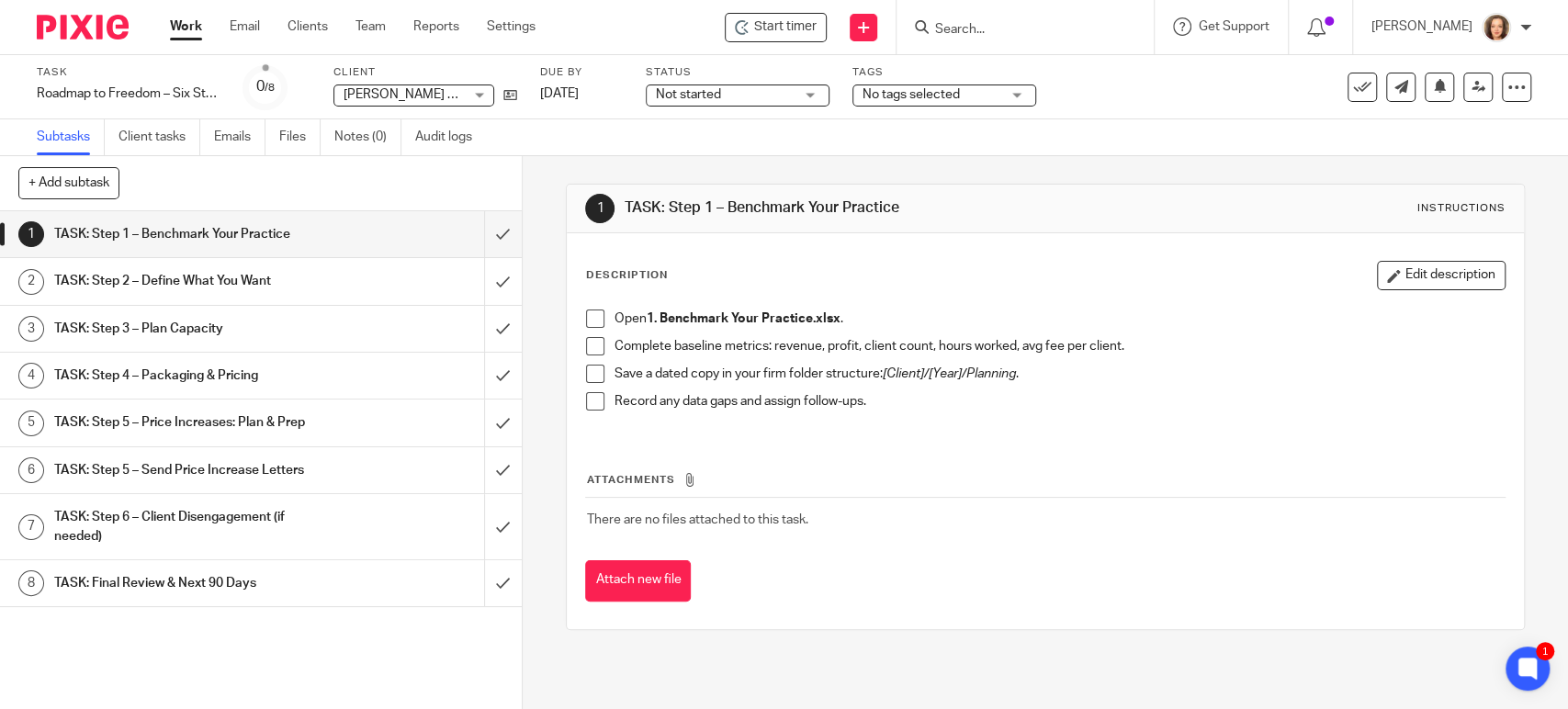
click at [814, 412] on div "Record any data gaps and assign follow-ups." at bounding box center [1058, 405] width 890 height 27
click at [518, 22] on link "Settings" at bounding box center [512, 27] width 49 height 19
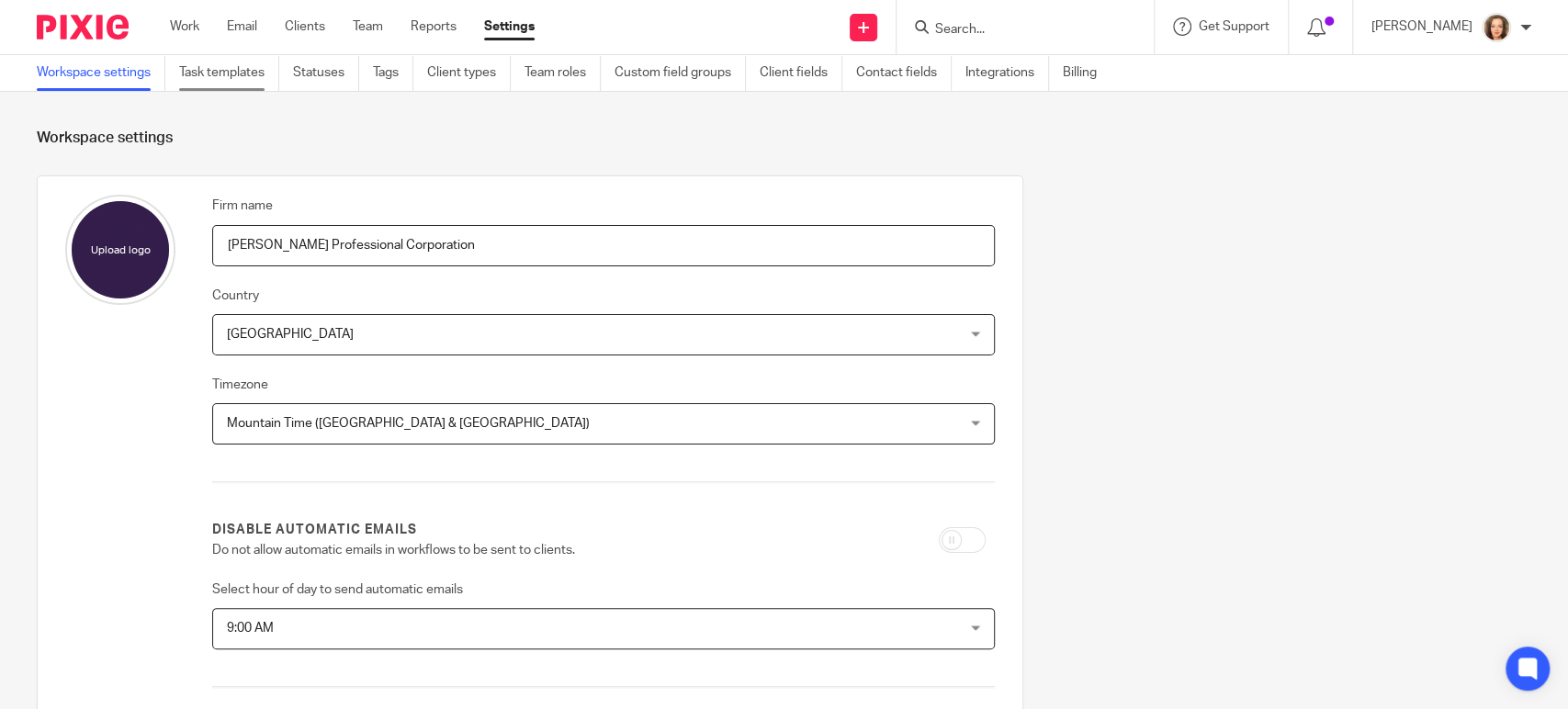
click at [201, 78] on link "Task templates" at bounding box center [229, 73] width 100 height 36
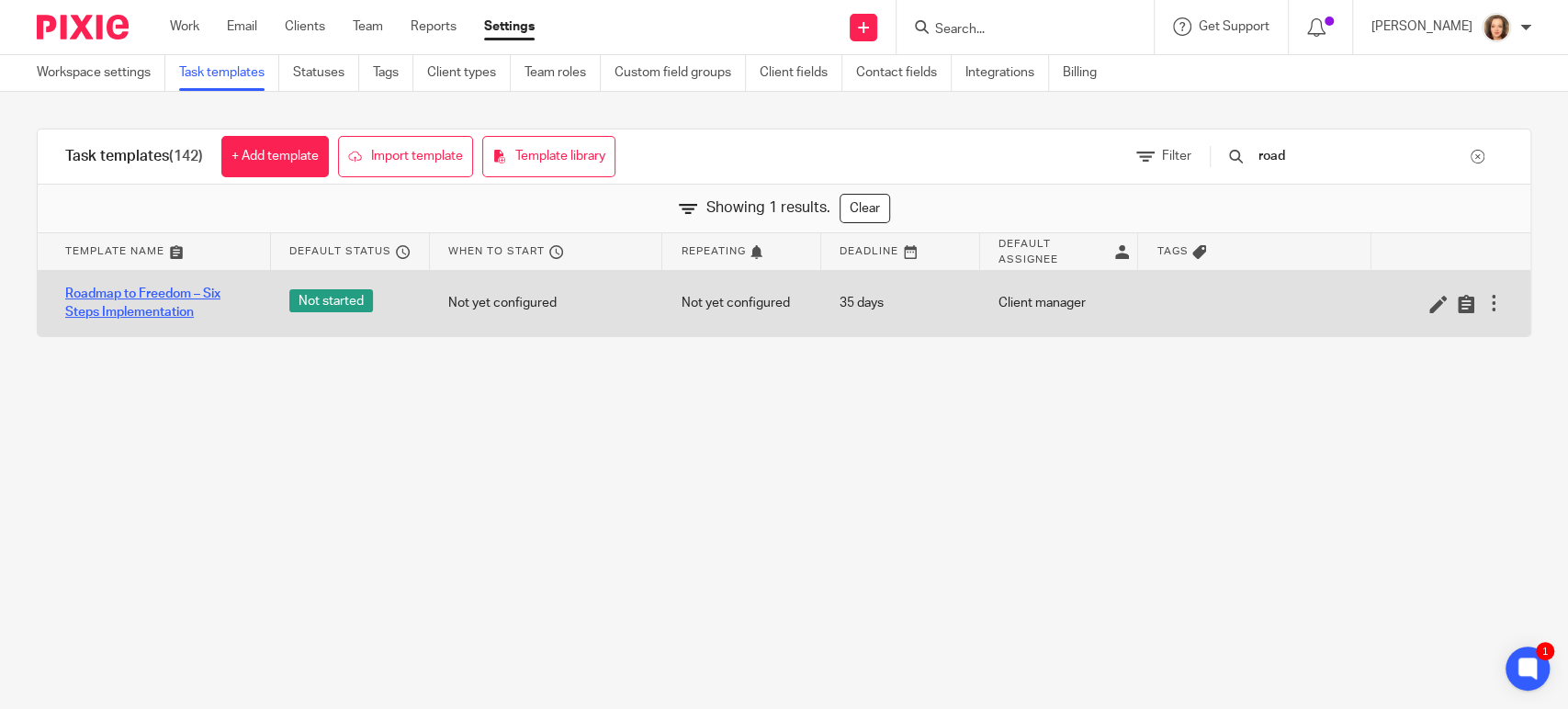
type input "road"
click at [113, 300] on link "Roadmap to Freedom – Six Steps Implementation" at bounding box center [158, 304] width 187 height 38
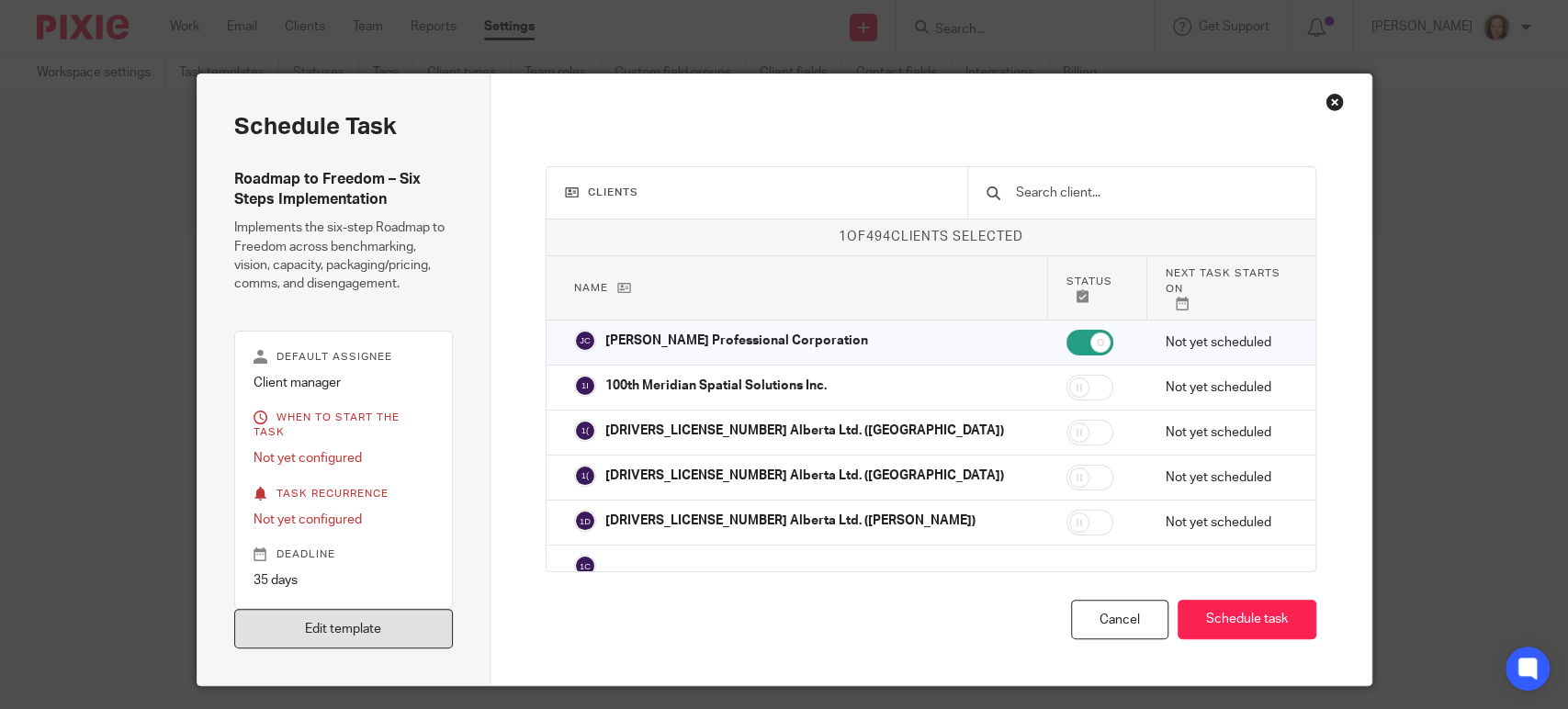
click at [380, 613] on link "Edit template" at bounding box center [343, 629] width 219 height 39
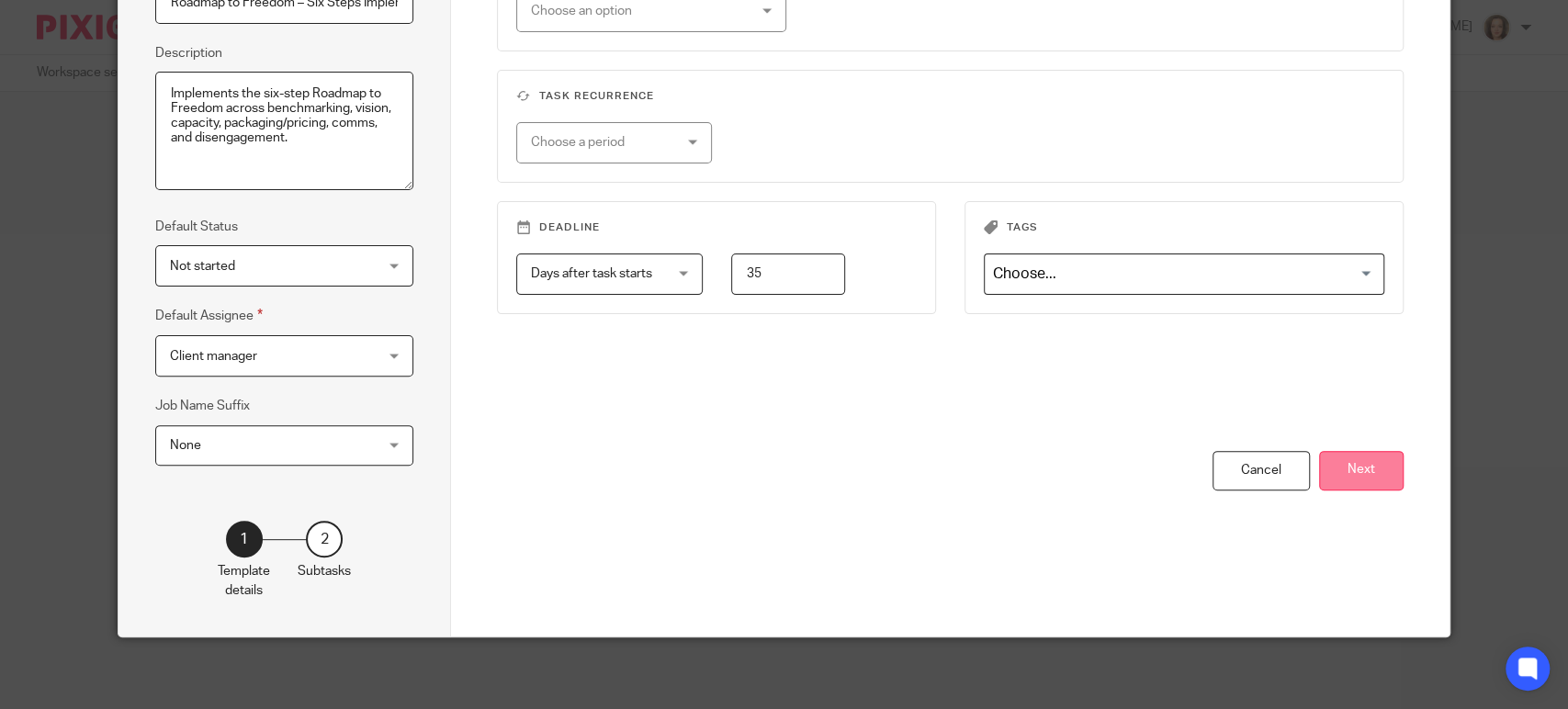
click at [1340, 460] on button "Next" at bounding box center [1362, 471] width 85 height 39
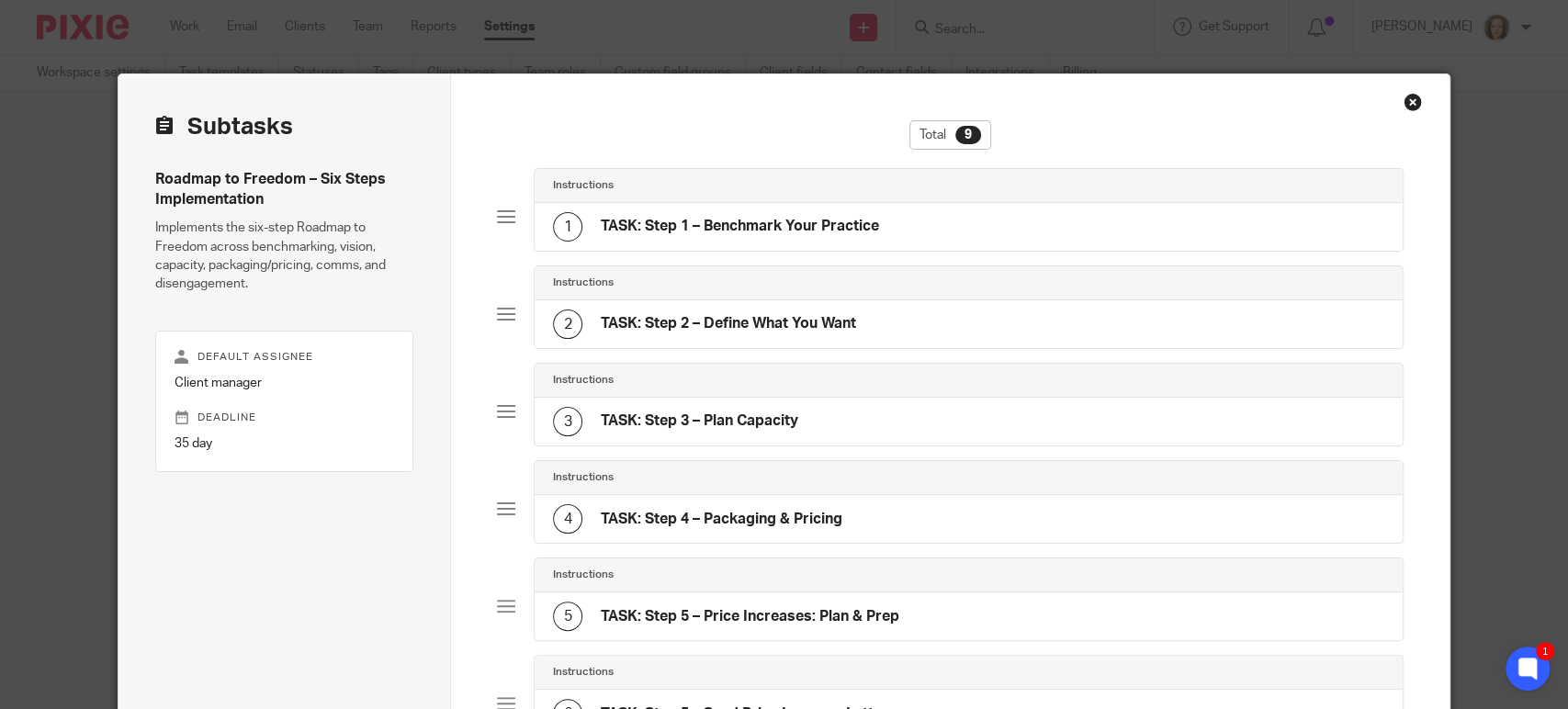
click at [767, 229] on h4 "TASK: Step 1 – Benchmark Your Practice" at bounding box center [740, 226] width 278 height 20
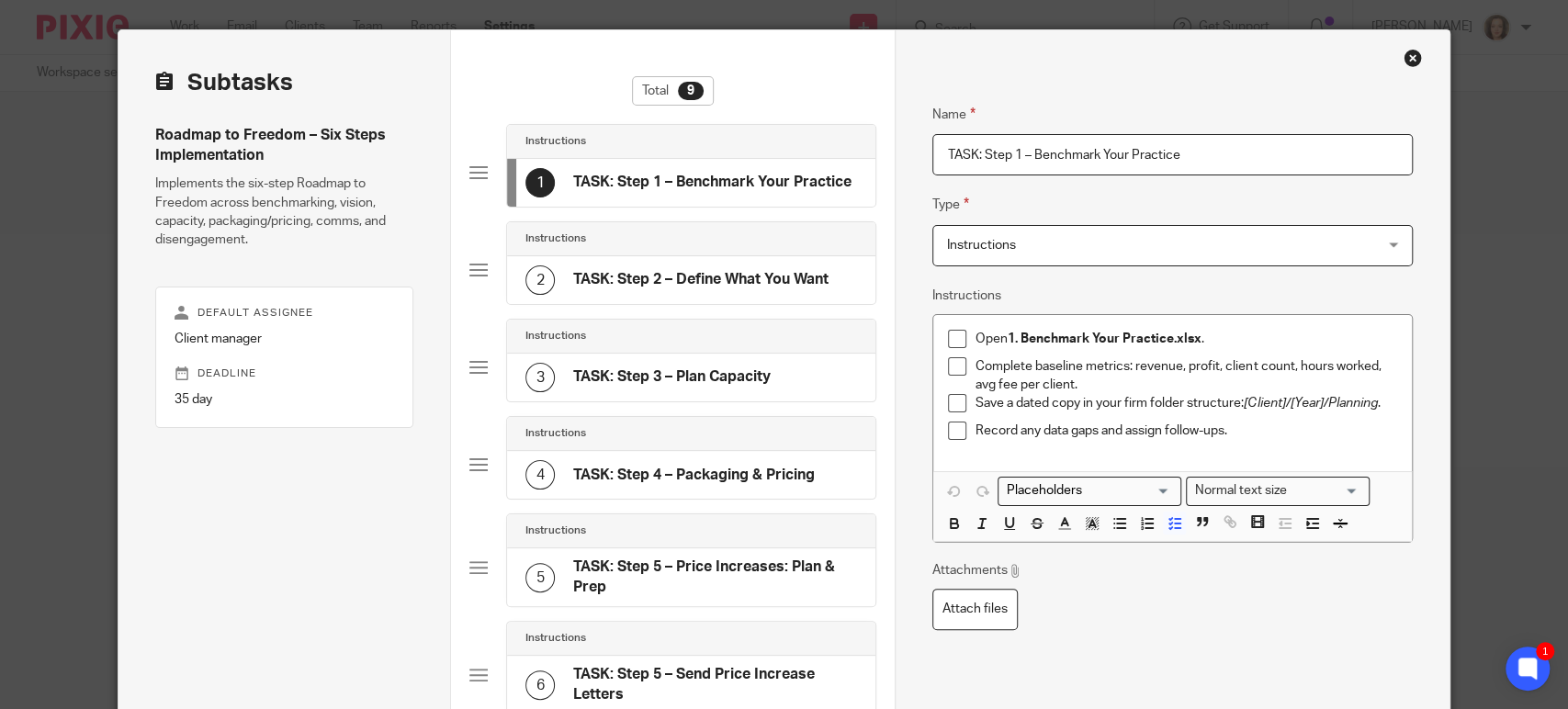
scroll to position [204, 0]
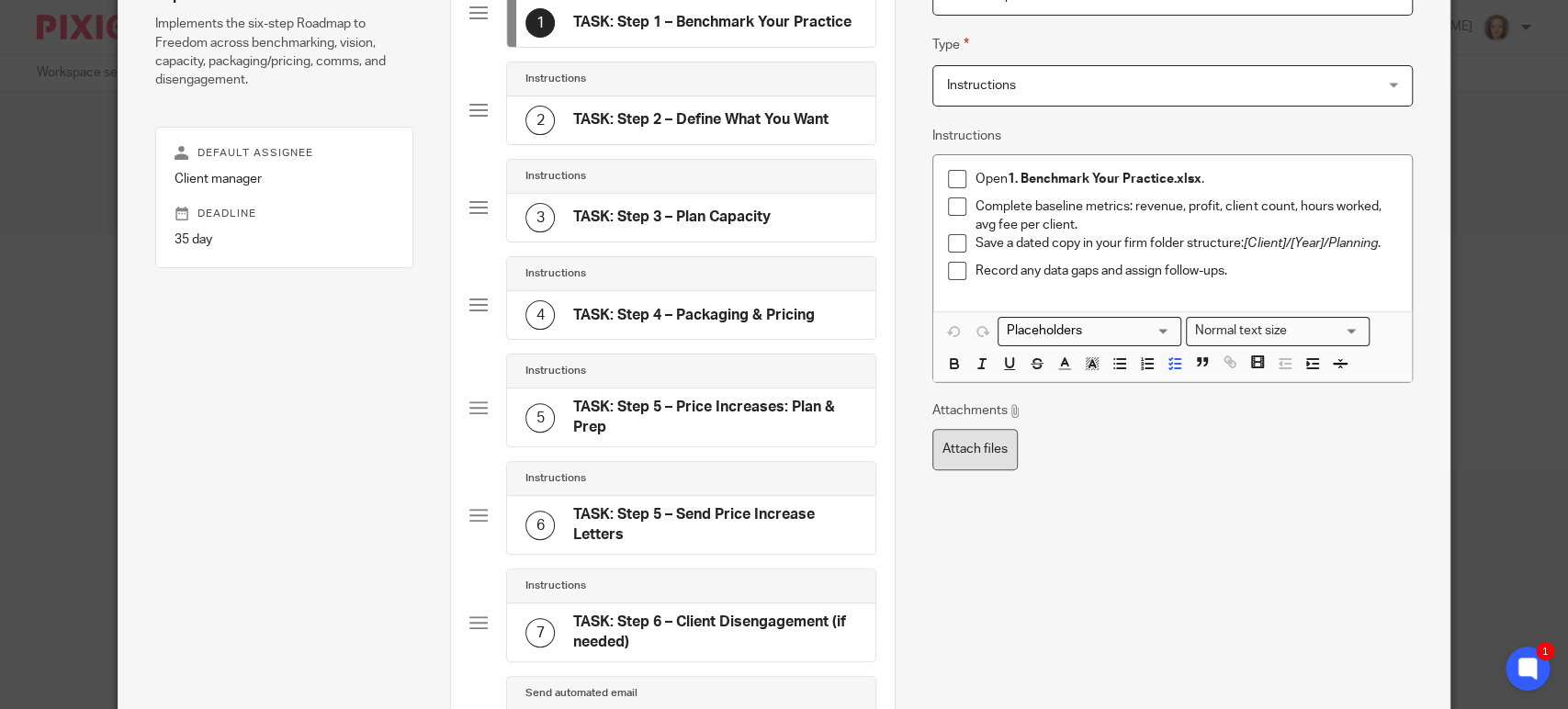
click at [962, 437] on label "Attach files" at bounding box center [974, 449] width 86 height 41
type input "C:\fakepath\1. Benchmark Your Practice.xlsx"
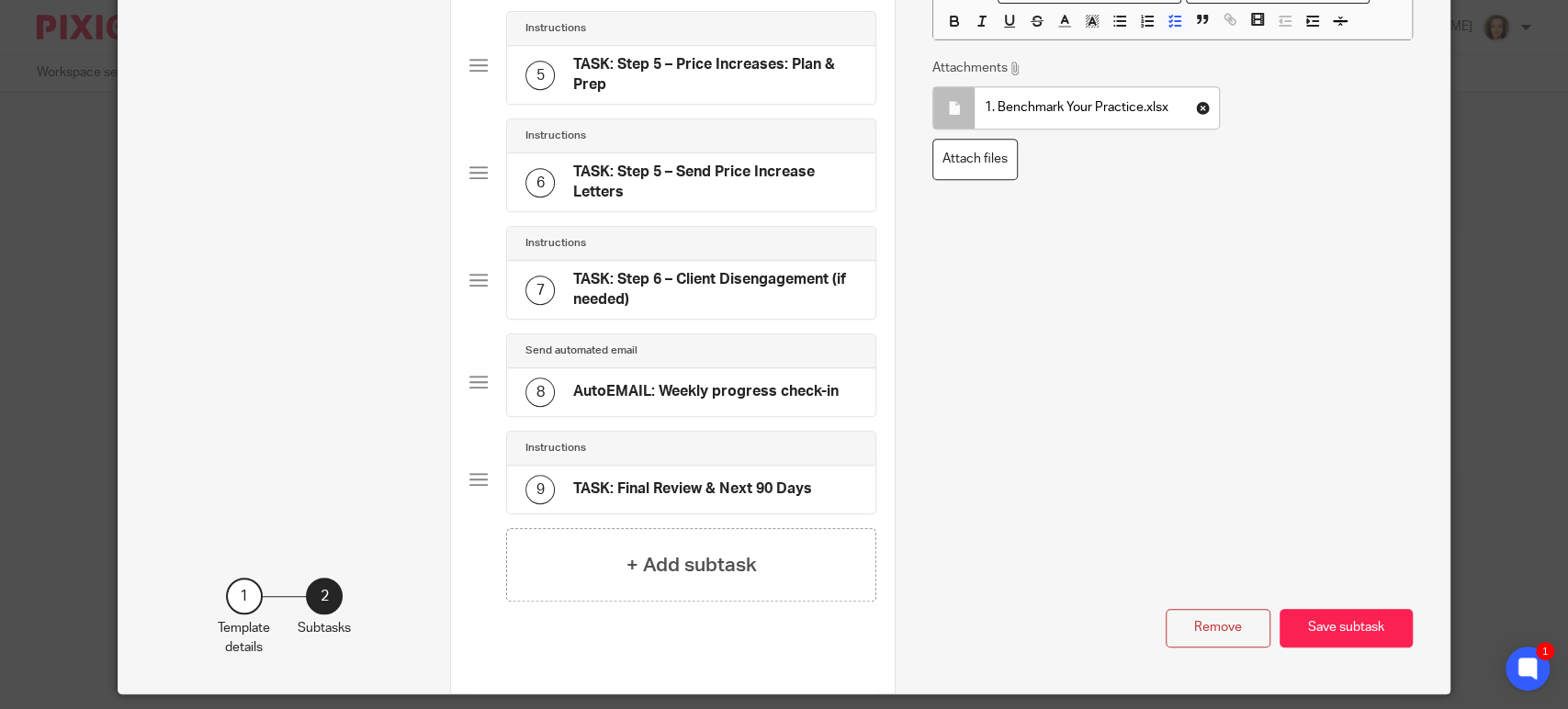
scroll to position [602, 0]
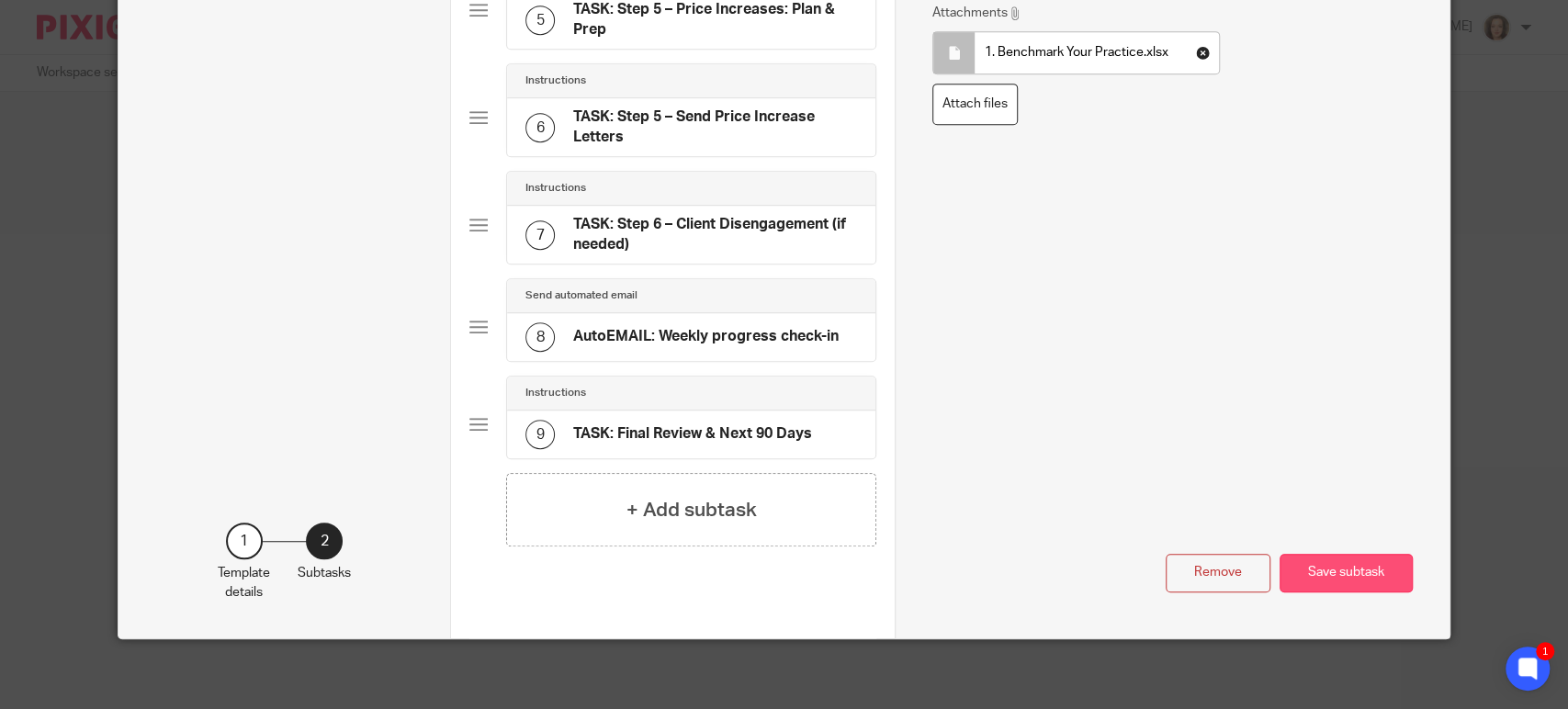
click at [1347, 566] on button "Save subtask" at bounding box center [1347, 574] width 134 height 39
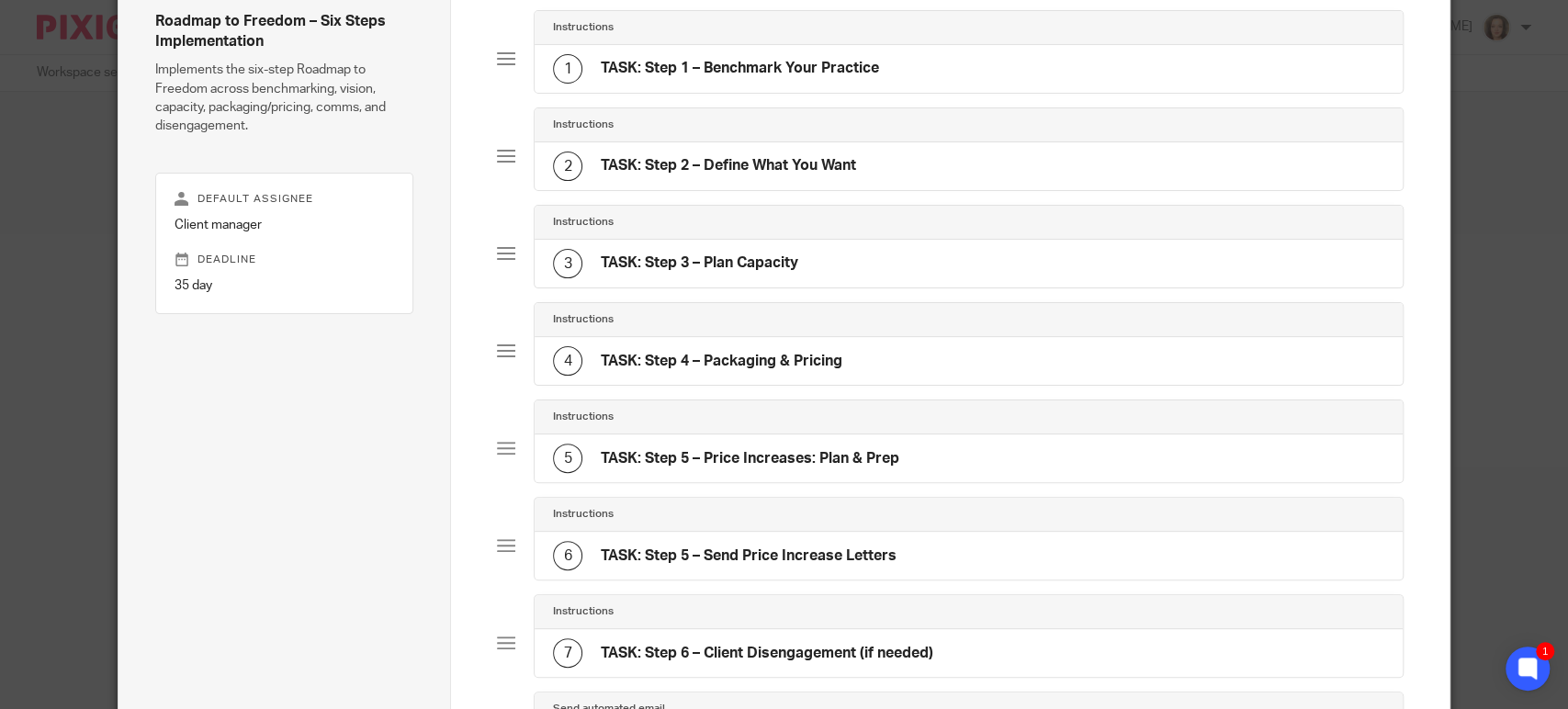
scroll to position [142, 0]
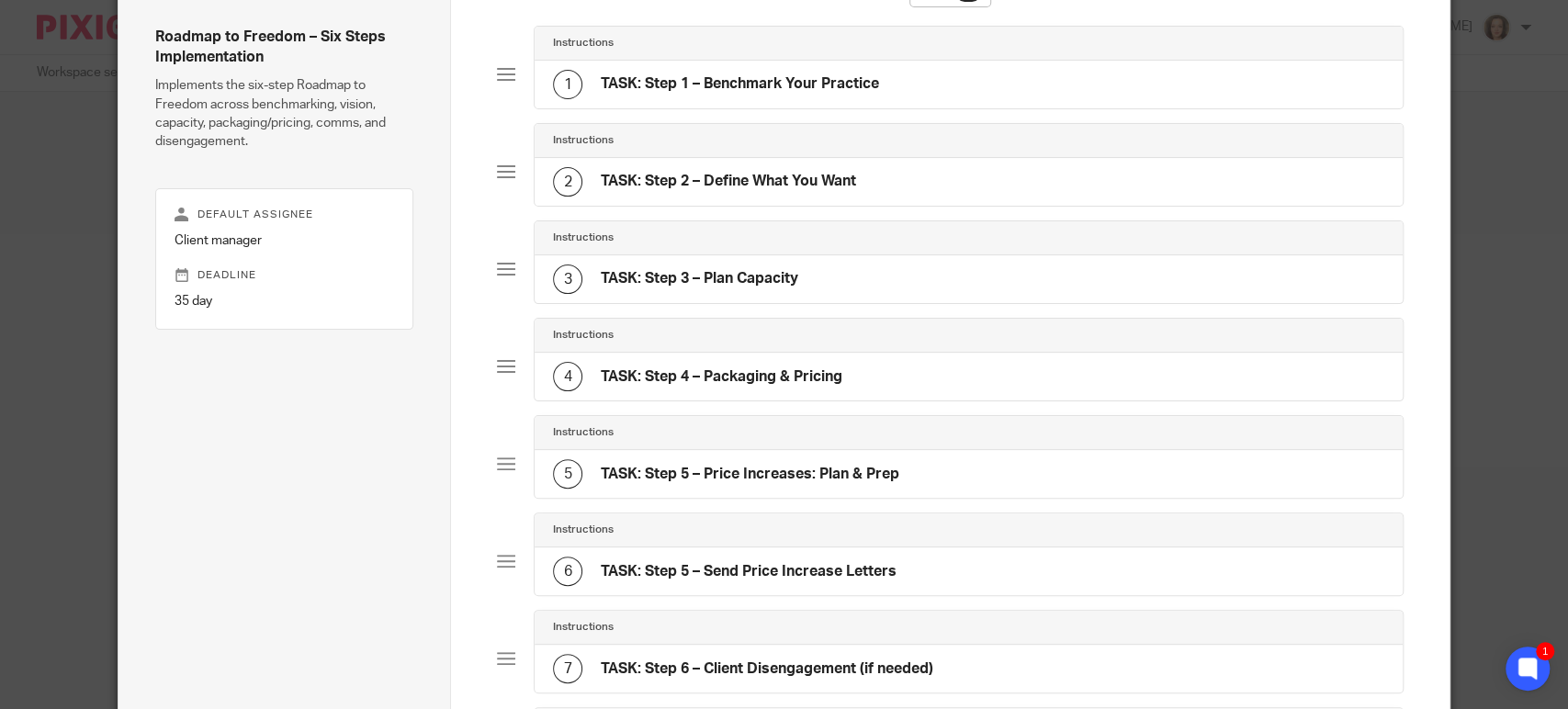
click at [831, 178] on h4 "TASK: Step 2 – Define What You Want" at bounding box center [729, 181] width 256 height 20
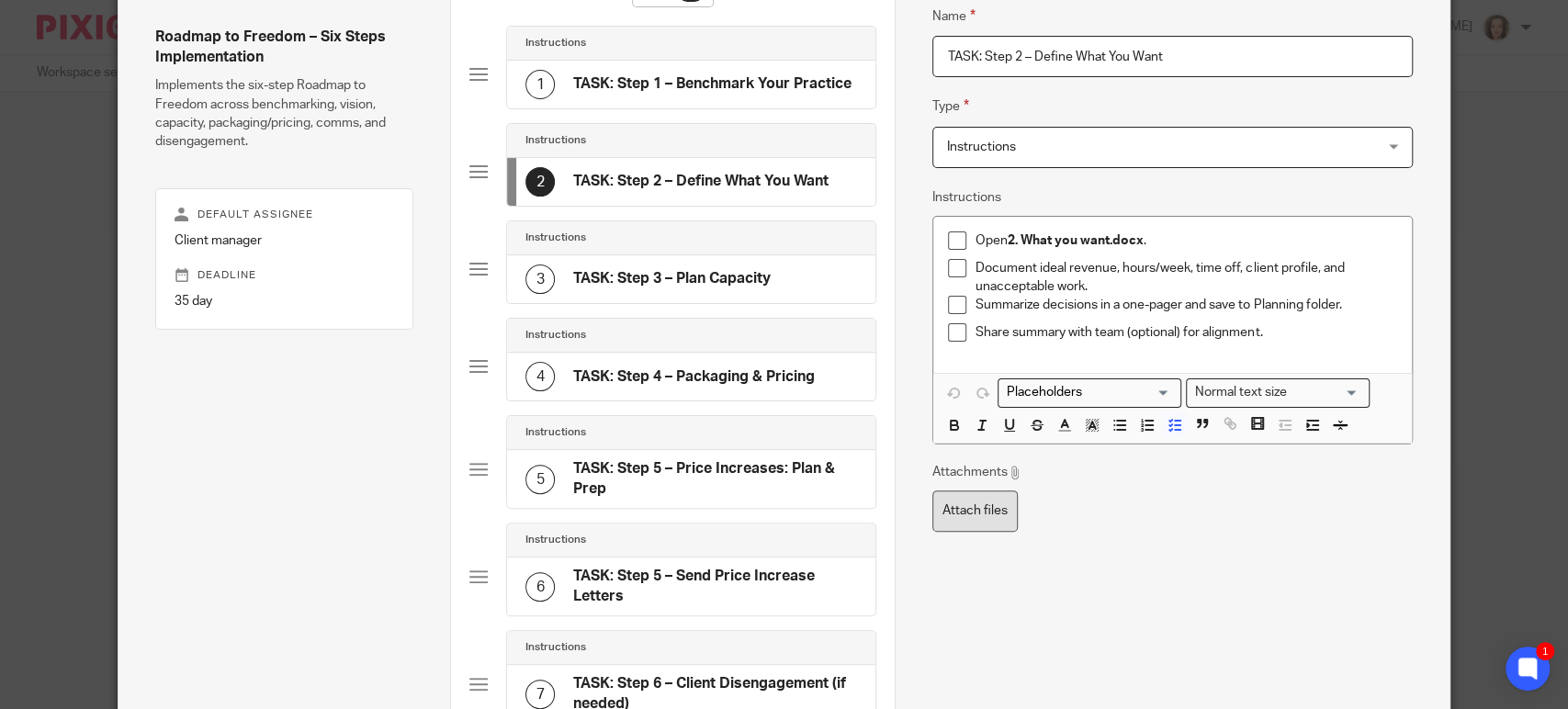
click at [975, 503] on label "Attach files" at bounding box center [974, 512] width 86 height 41
type input "C:\fakepath\2. What you want.docx"
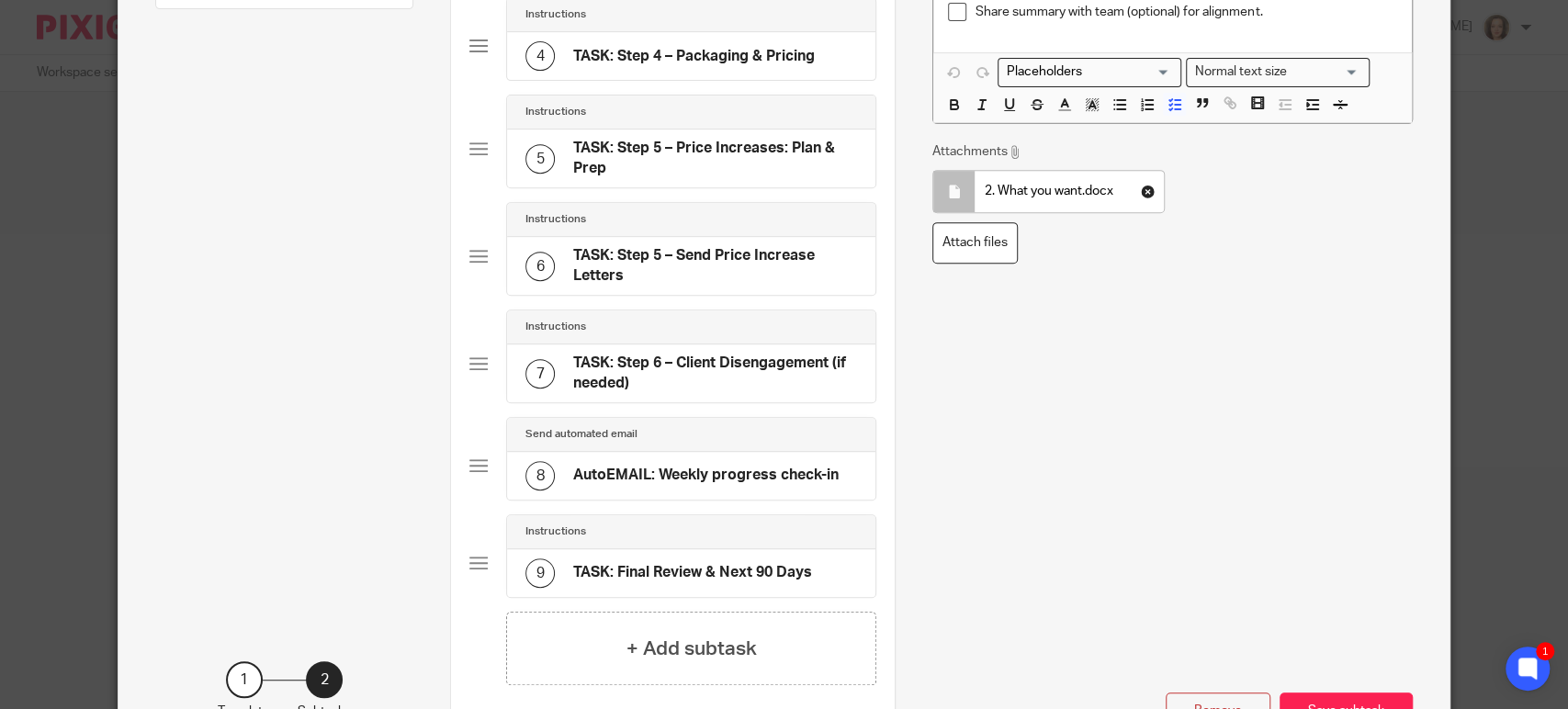
scroll to position [602, 0]
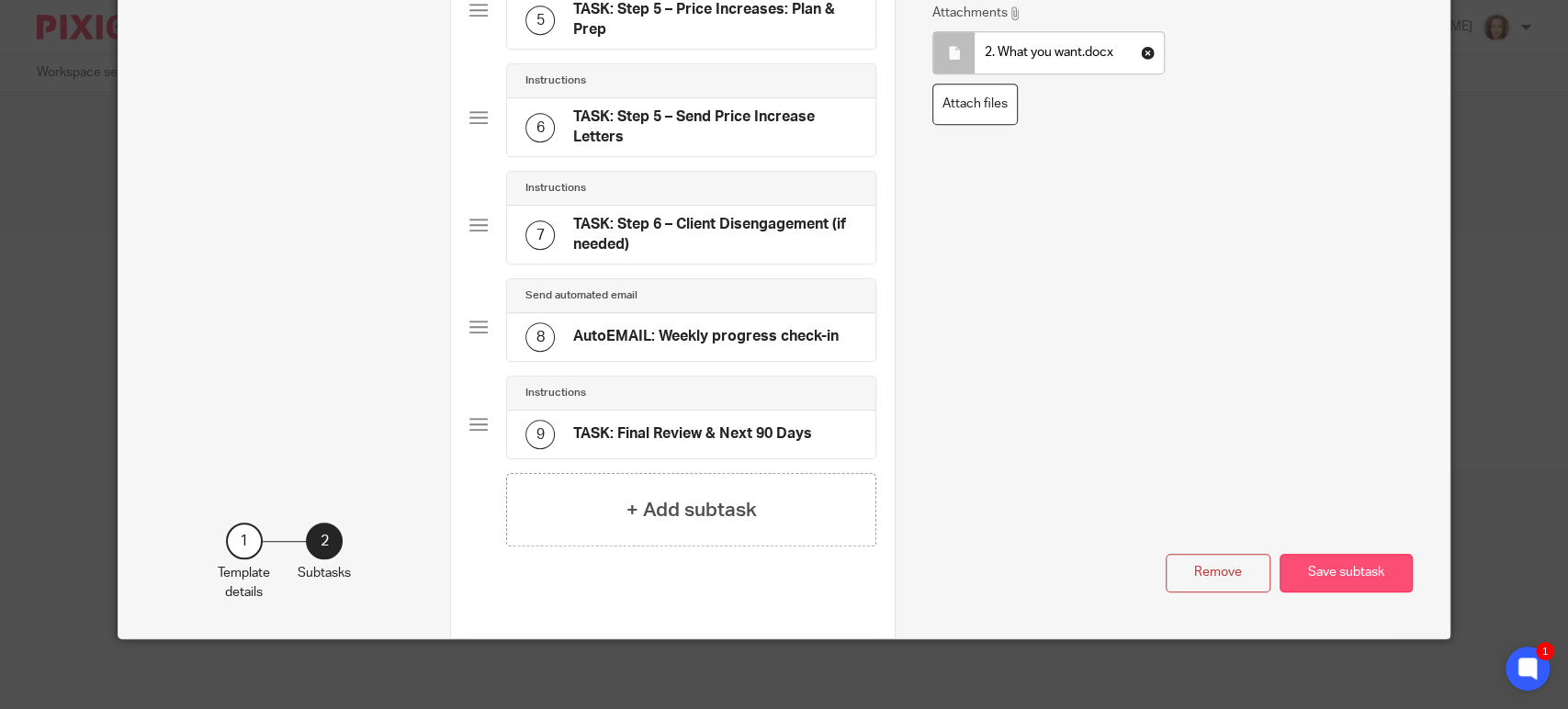
click at [1370, 569] on button "Save subtask" at bounding box center [1347, 574] width 134 height 39
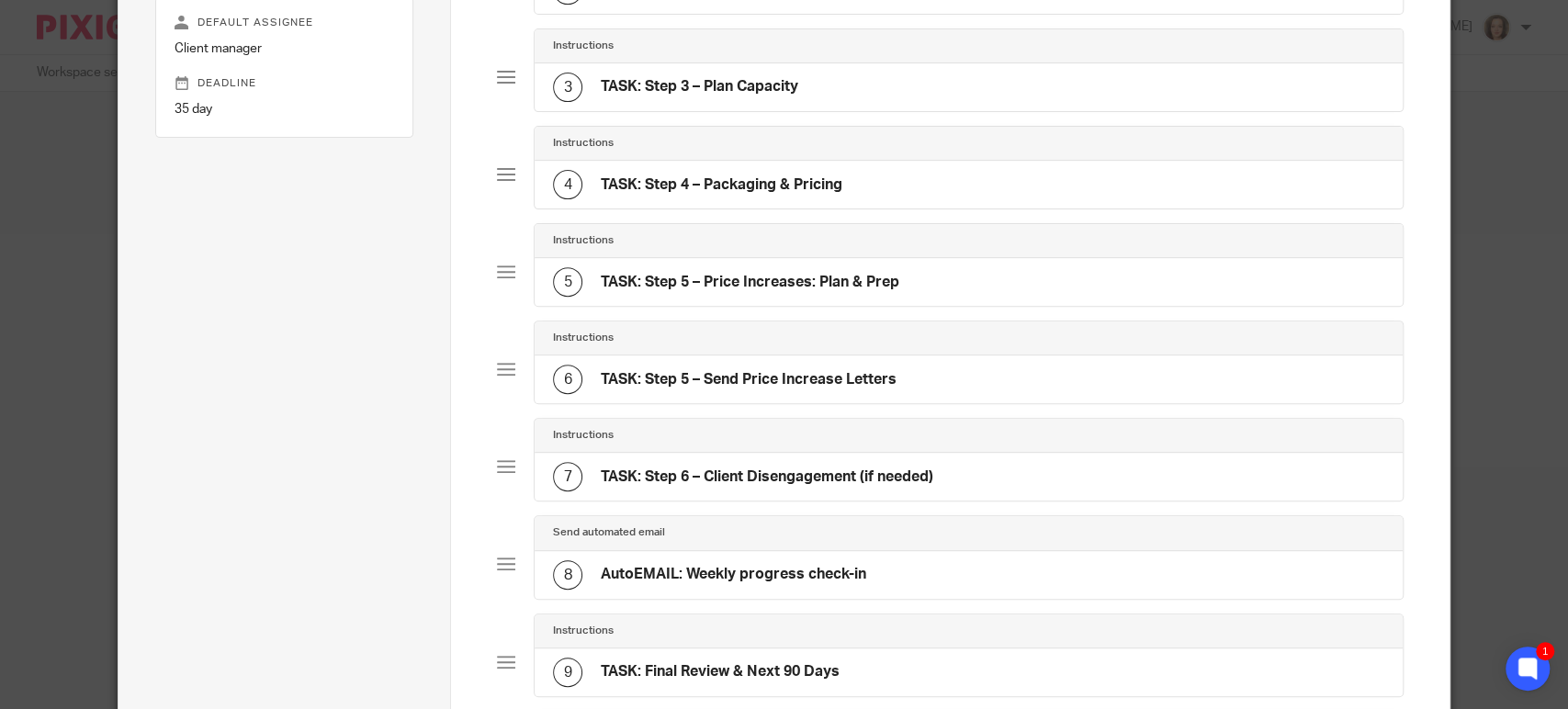
scroll to position [295, 0]
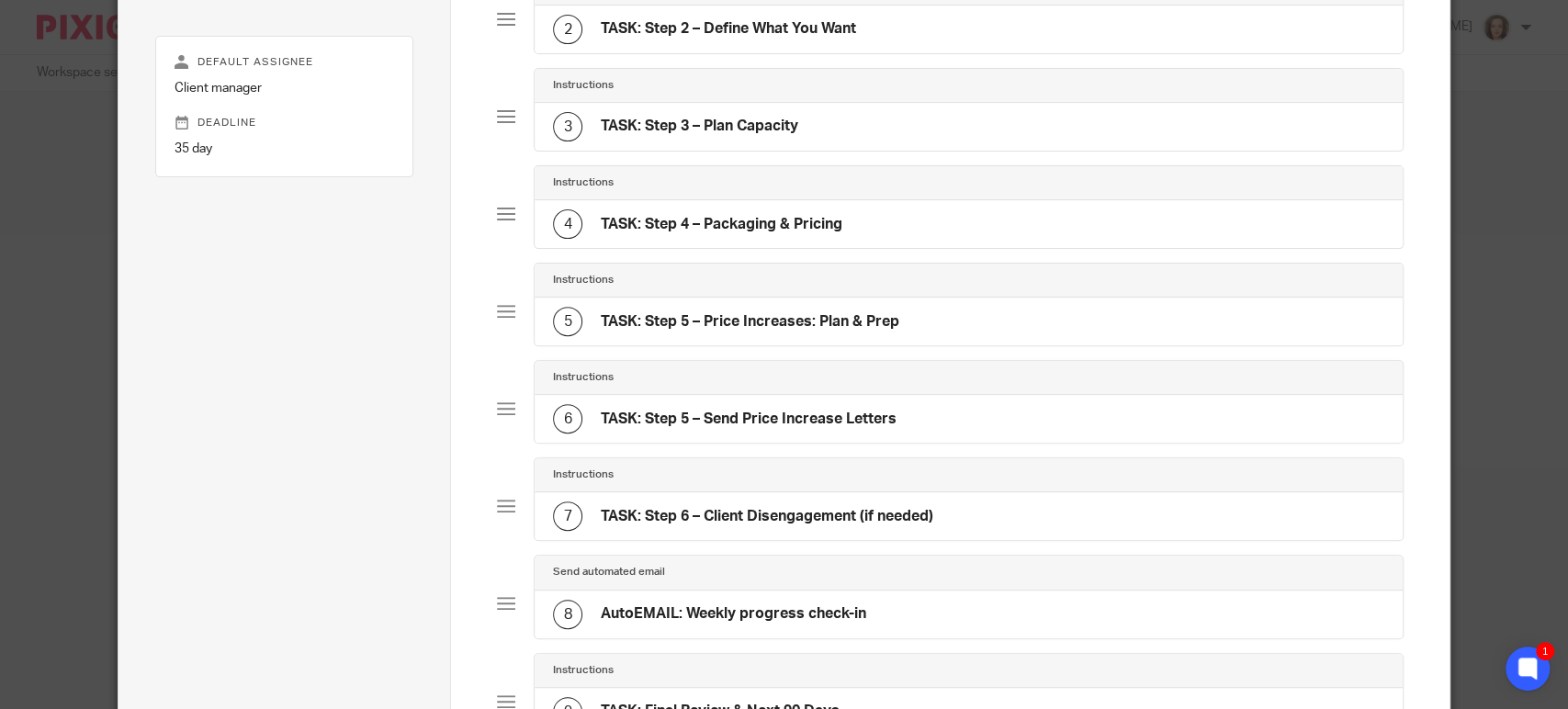
click at [735, 134] on h4 "TASK: Step 3 – Plan Capacity" at bounding box center [700, 126] width 198 height 20
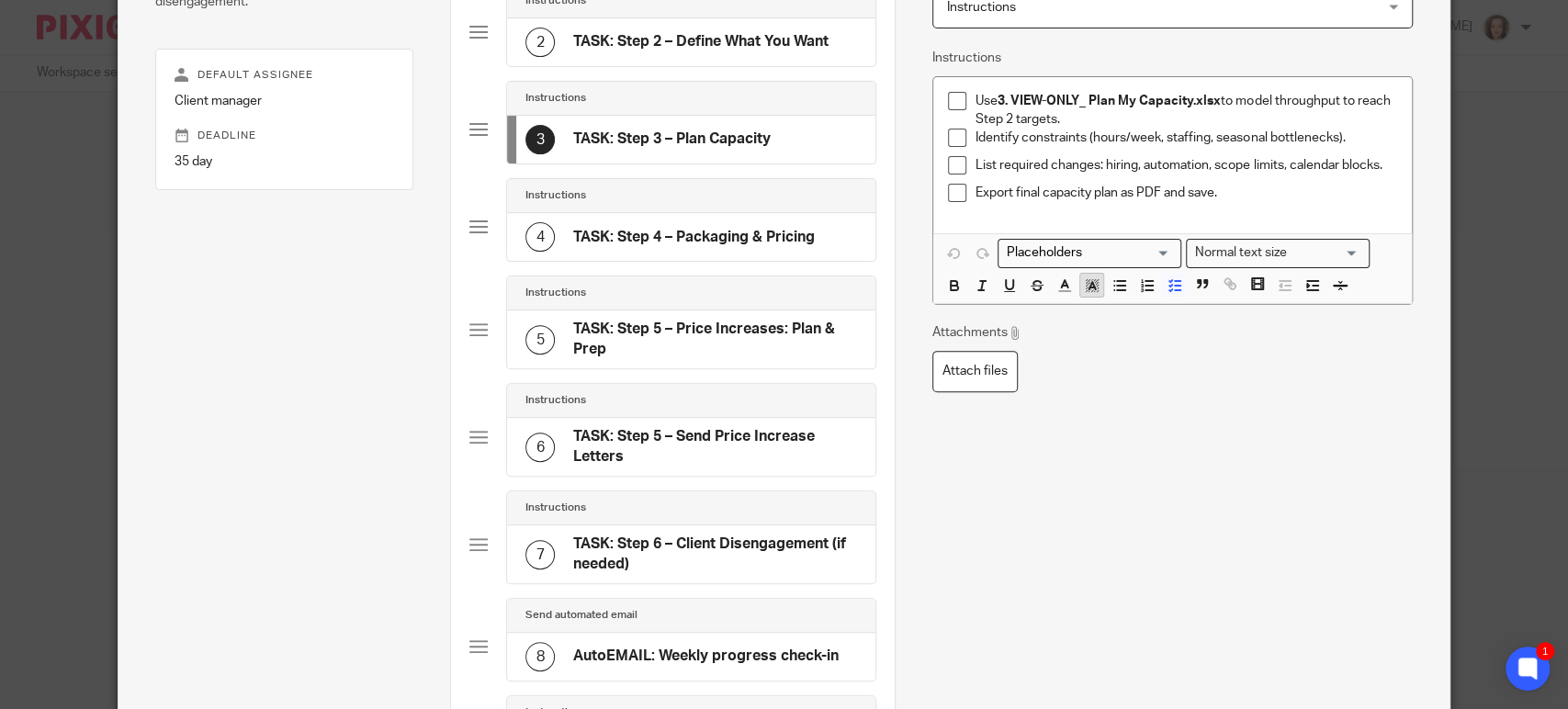
scroll to position [331, 0]
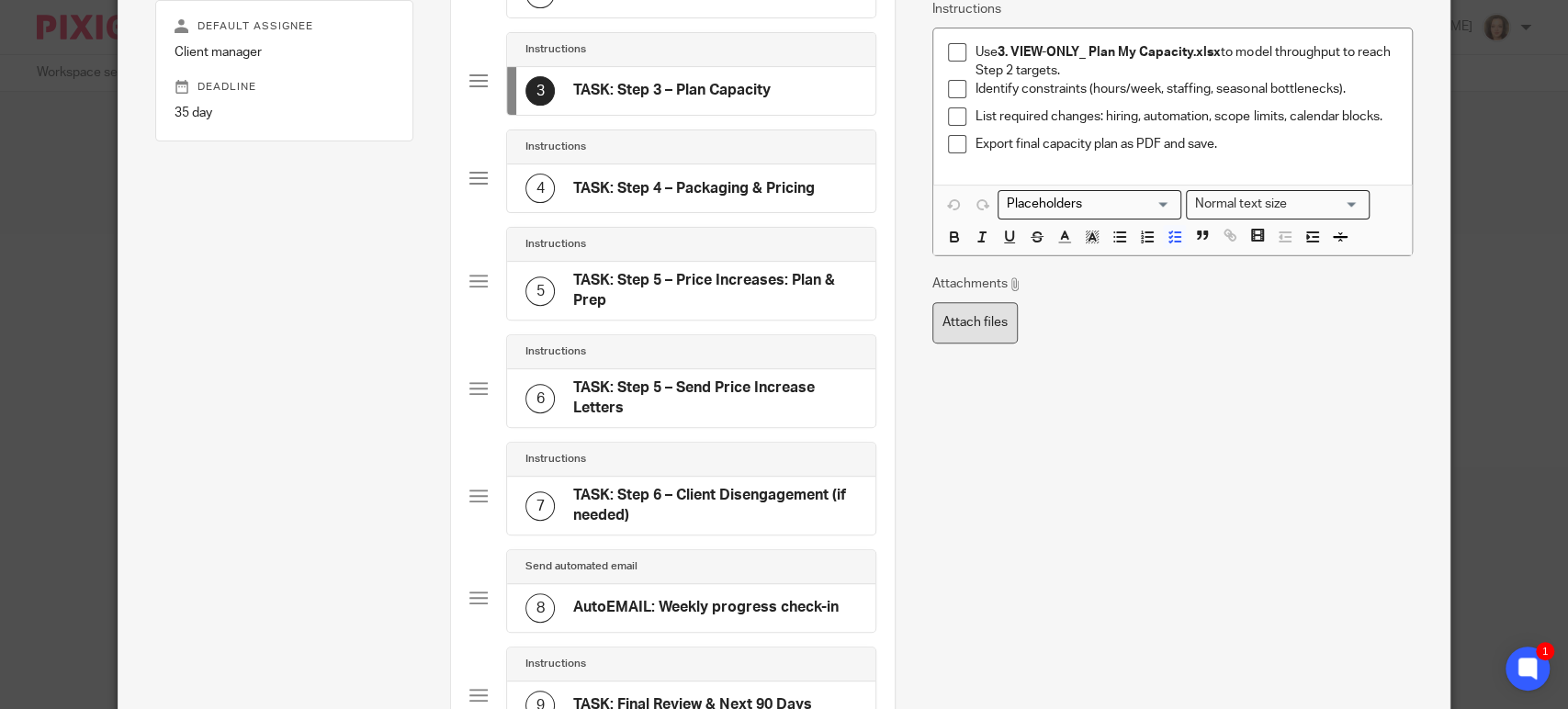
click at [968, 323] on label "Attach files" at bounding box center [974, 323] width 86 height 41
type input "C:\fakepath\3. VIEW-ONLY_ Plan My Capacity.xlsx"
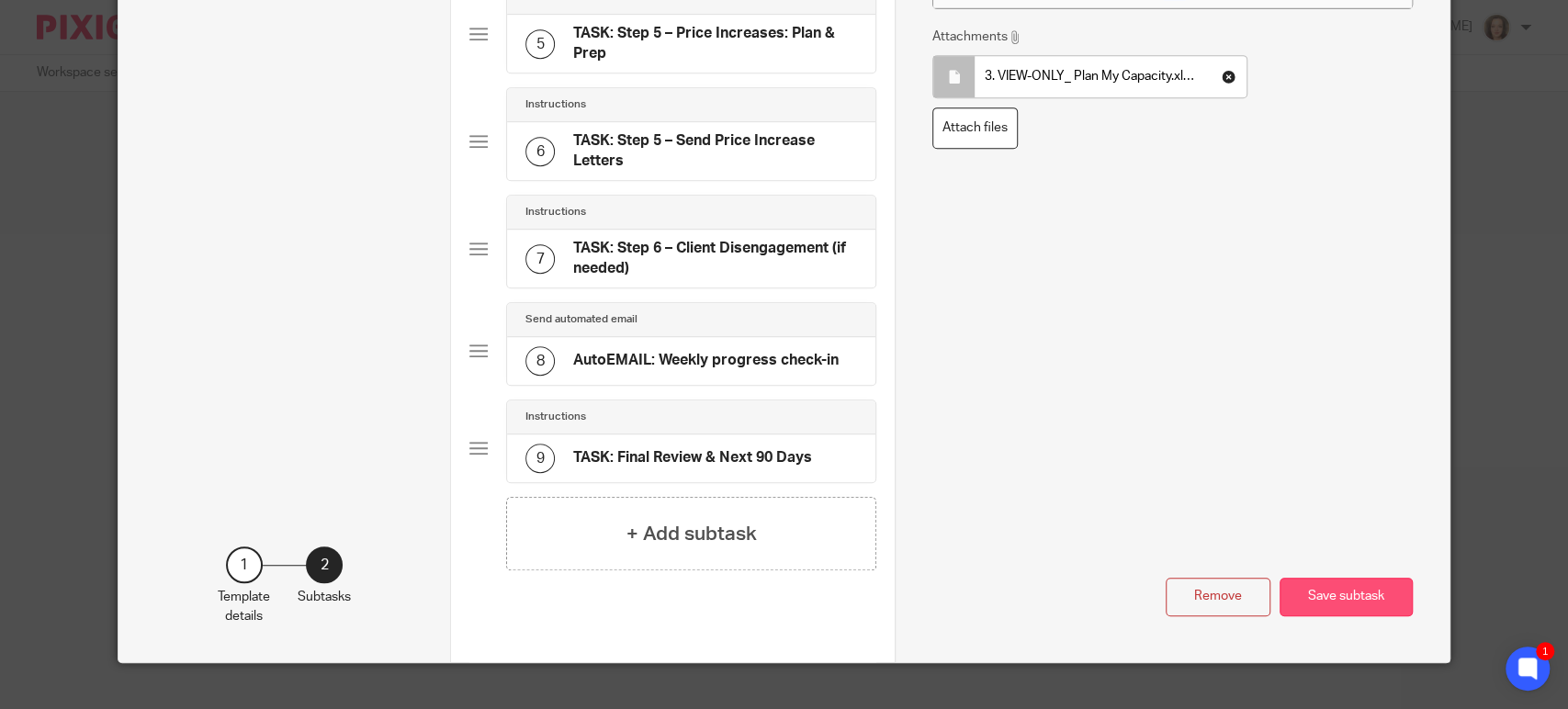
scroll to position [602, 0]
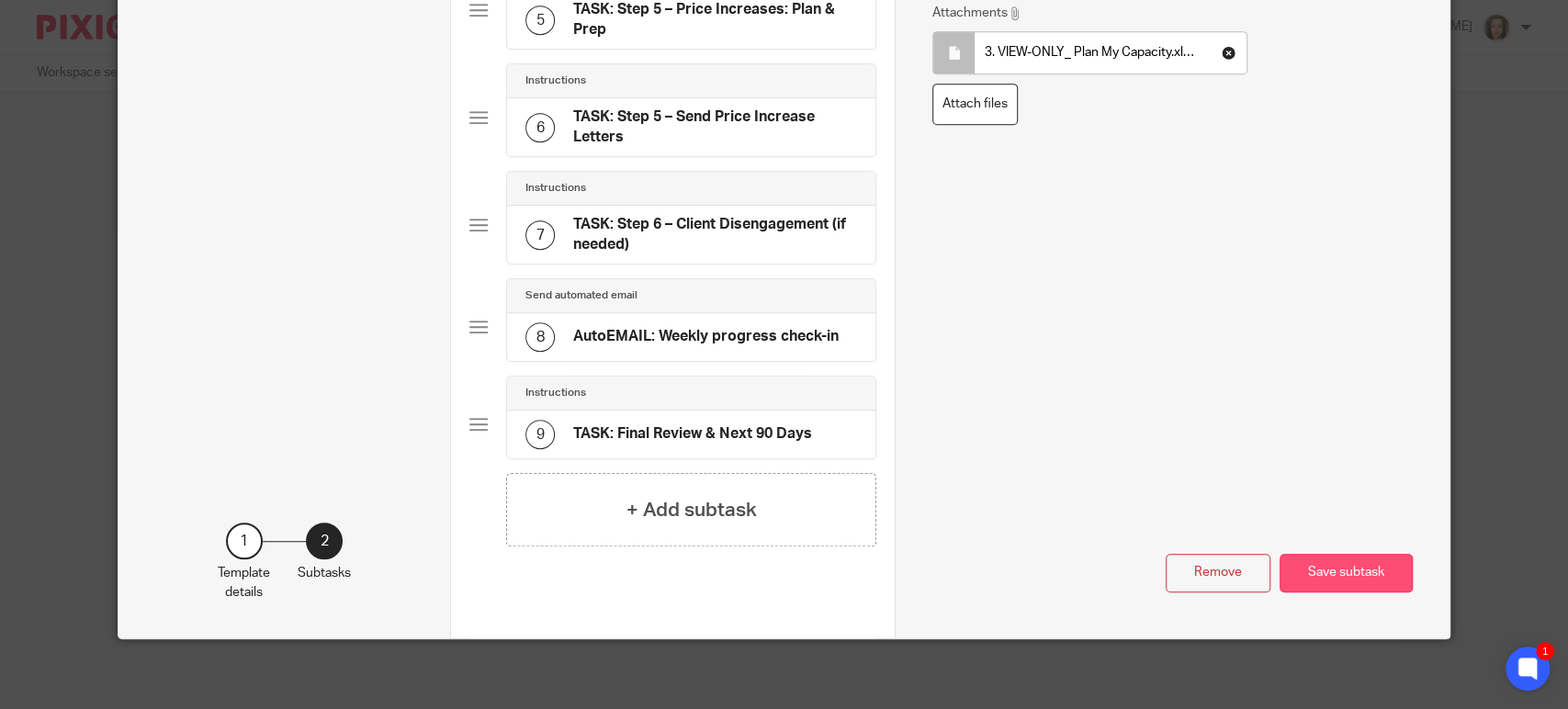
click at [1338, 564] on button "Save subtask" at bounding box center [1347, 574] width 134 height 39
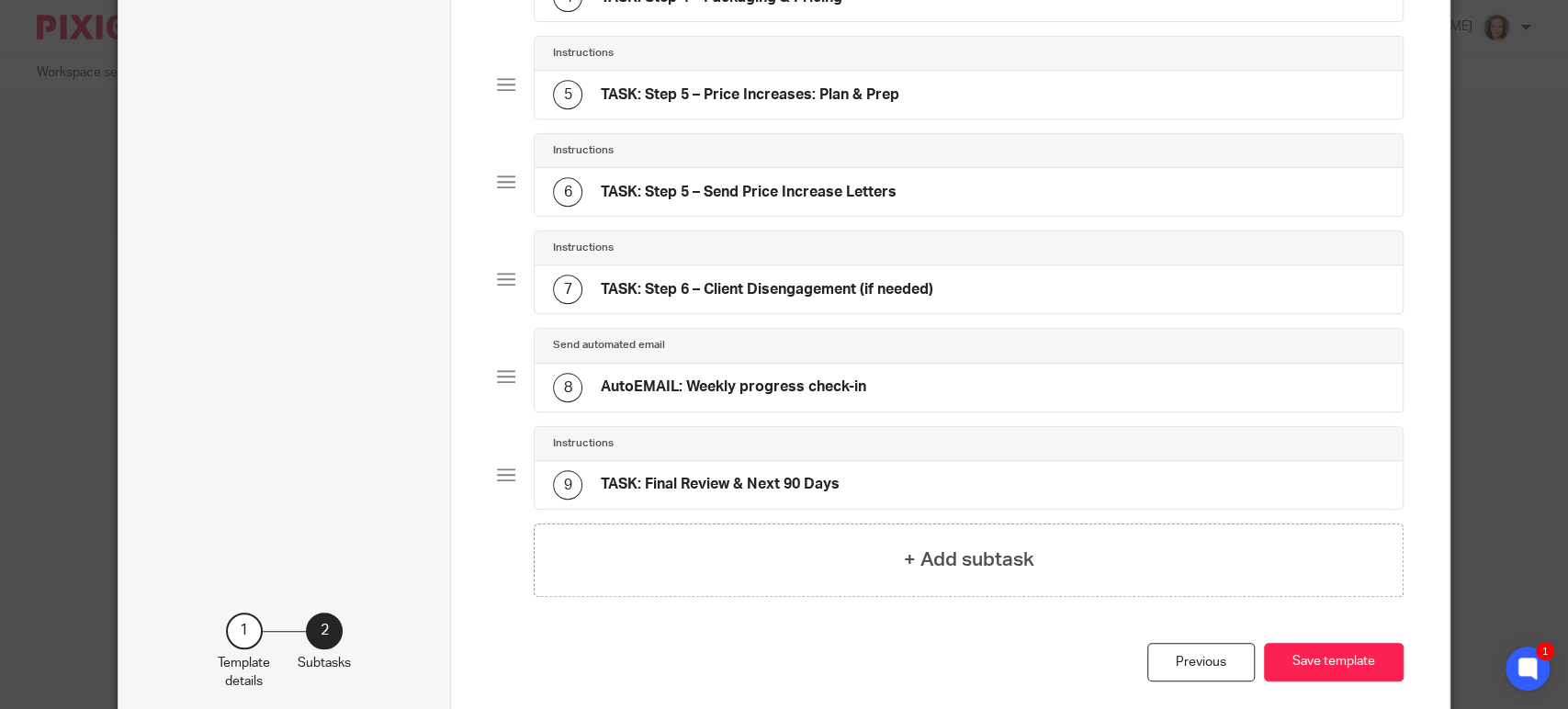
scroll to position [295, 0]
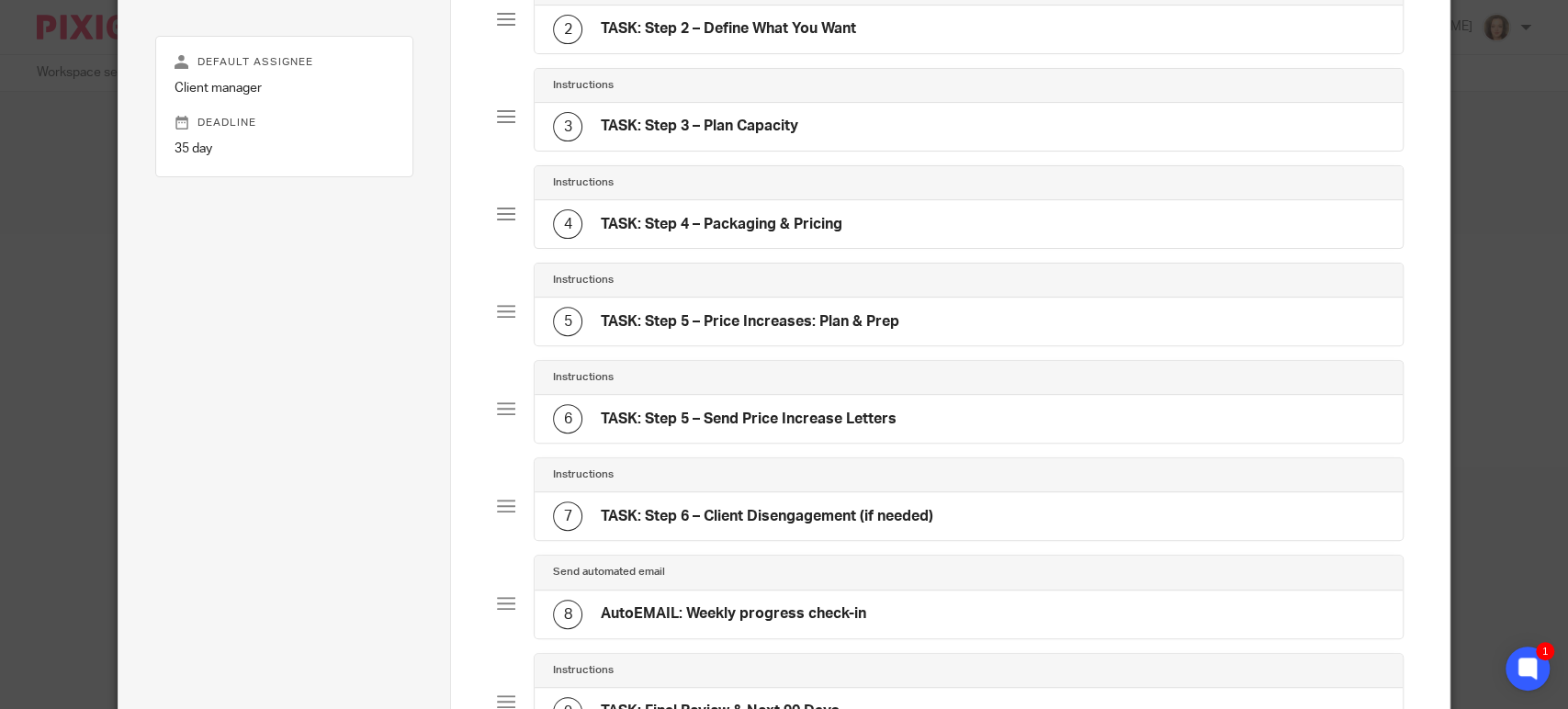
click at [769, 233] on div "4 TASK: Step 4 – Packaging & Pricing" at bounding box center [698, 224] width 290 height 29
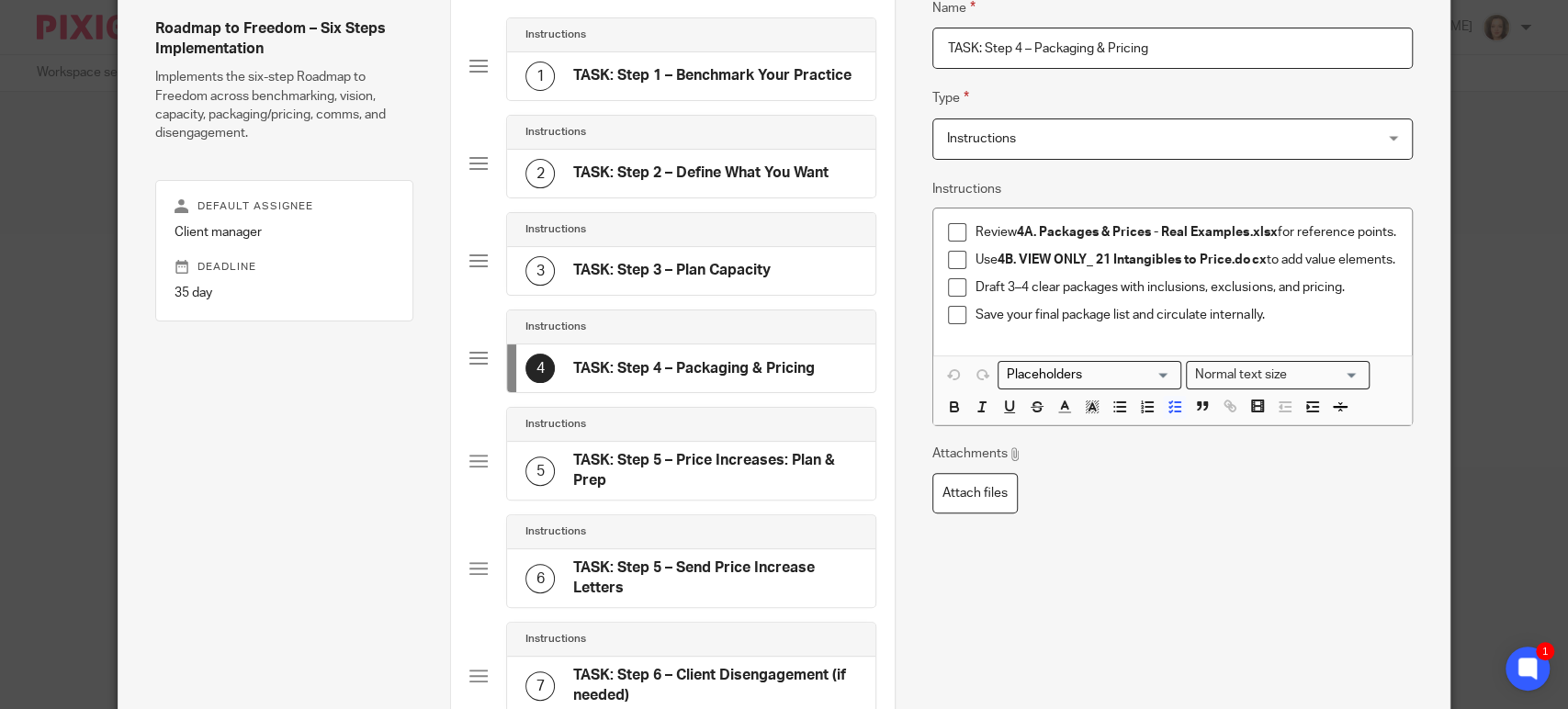
scroll to position [433, 0]
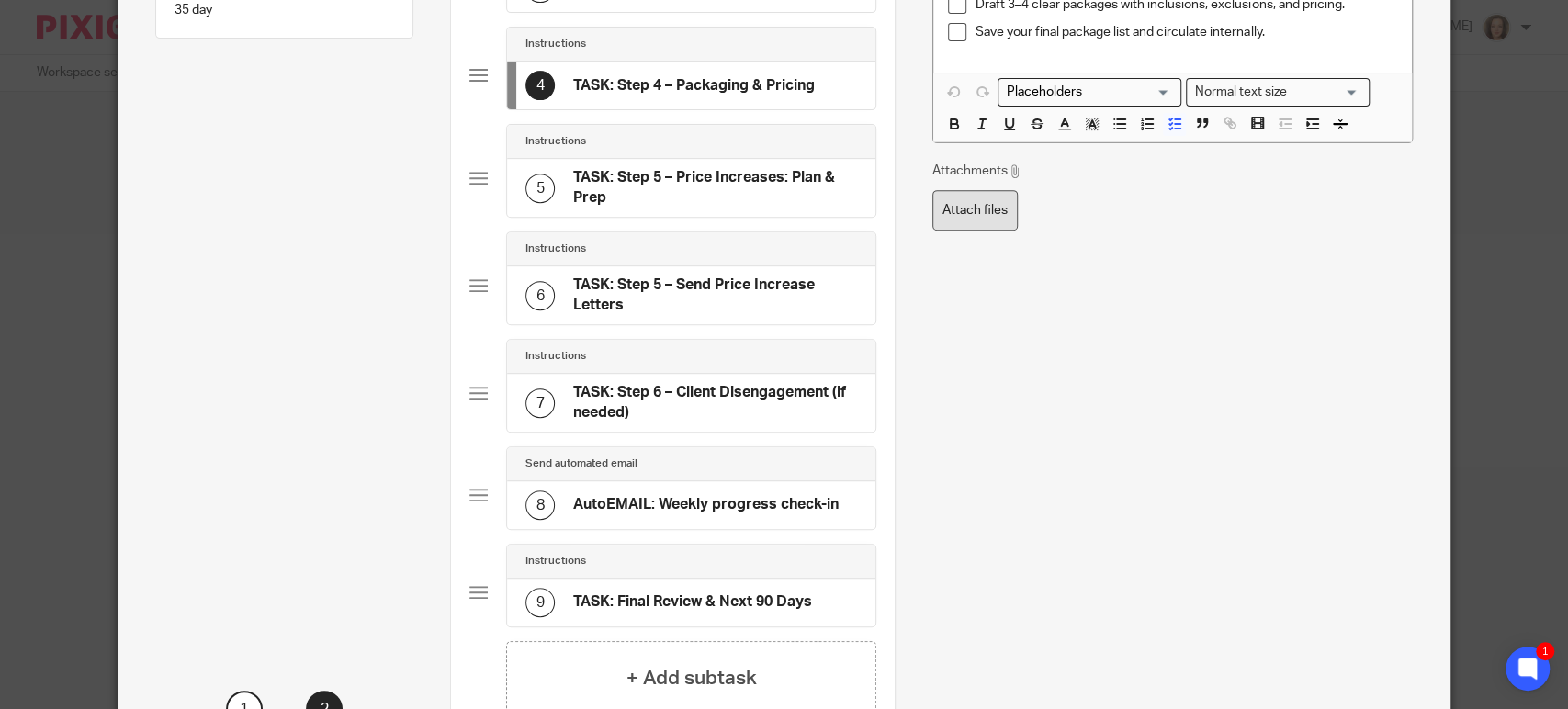
click at [982, 216] on label "Attach files" at bounding box center [974, 211] width 86 height 41
type input "C:\fakepath\4A. Packages & Prices - Real Examples.xlsx"
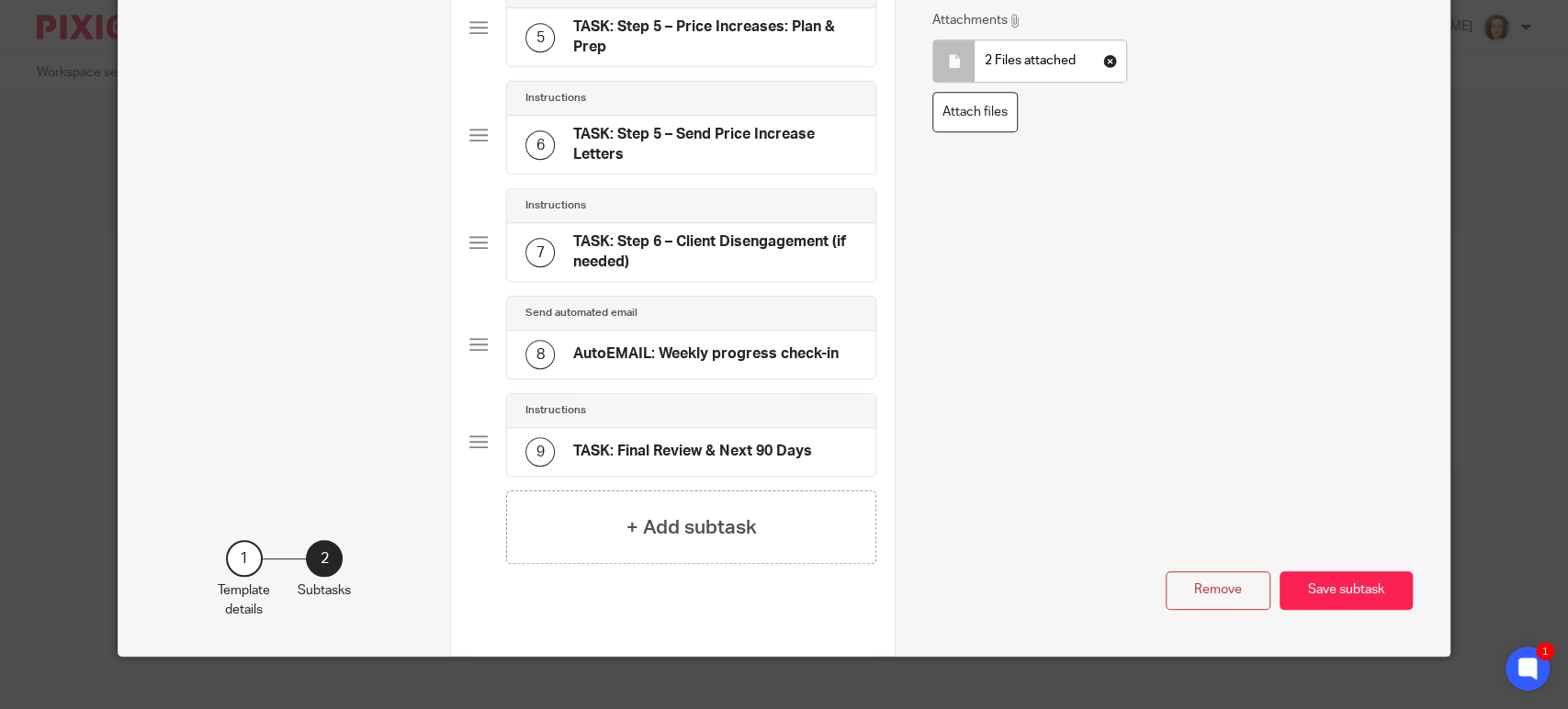
scroll to position [602, 0]
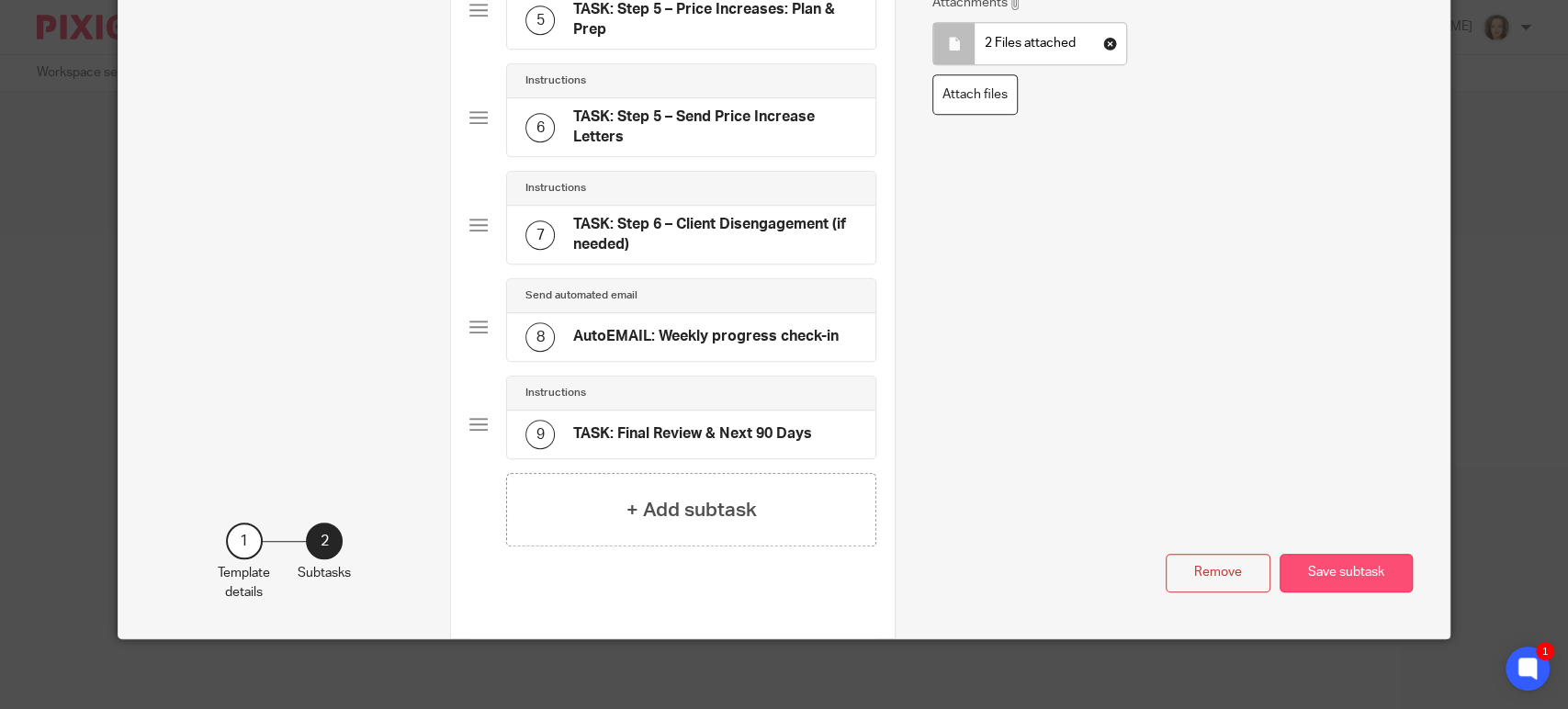
click at [1334, 566] on button "Save subtask" at bounding box center [1347, 574] width 134 height 39
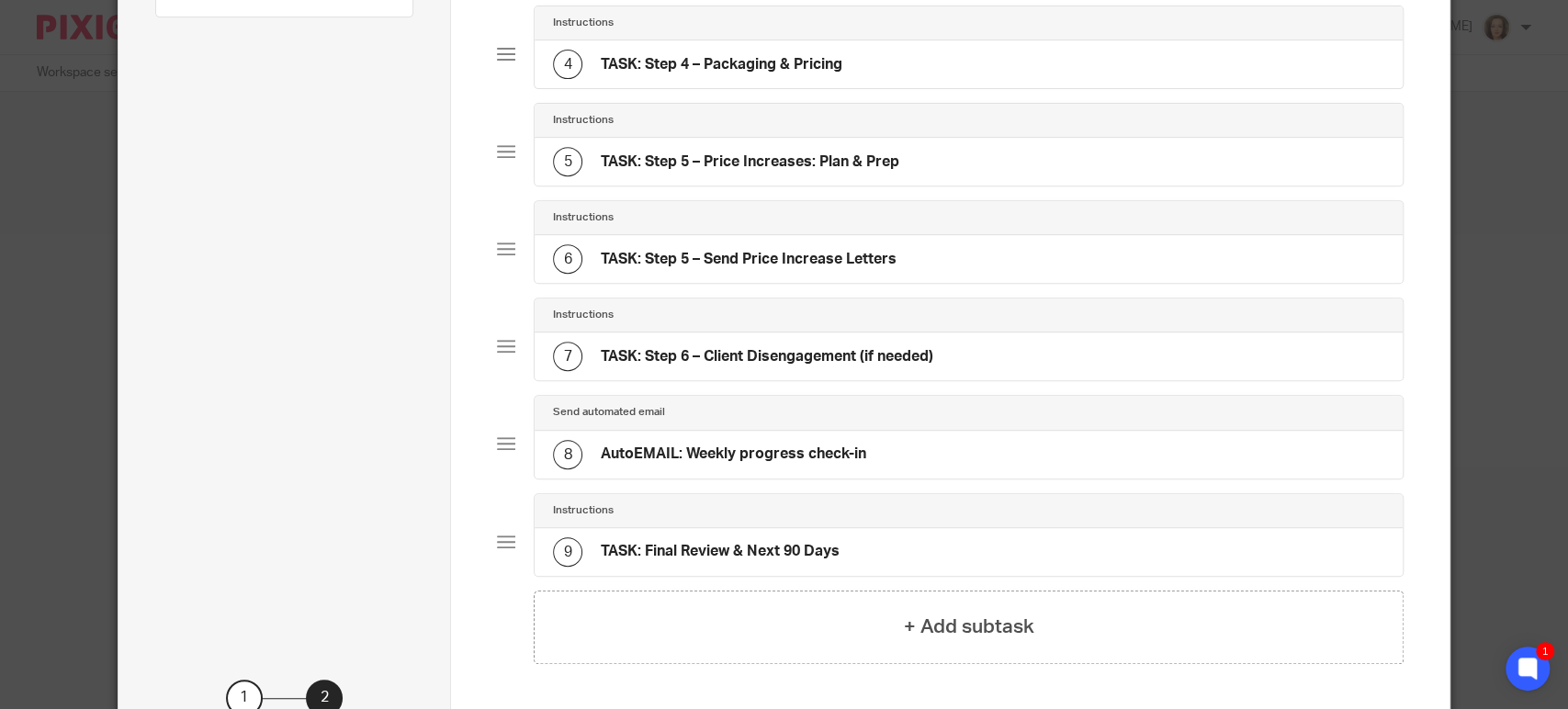
scroll to position [397, 0]
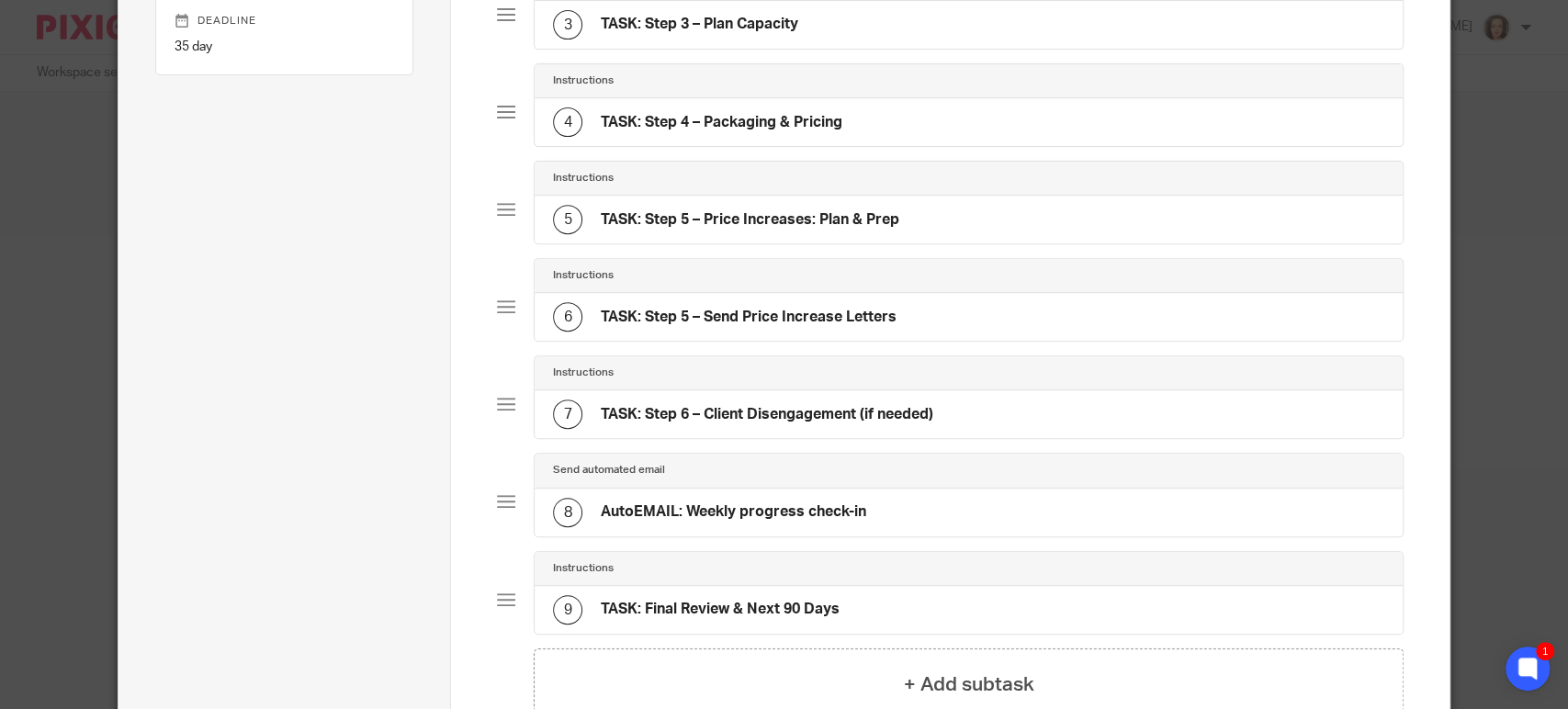
click at [774, 214] on h4 "TASK: Step 5 – Price Increases: Plan & Prep" at bounding box center [750, 220] width 298 height 20
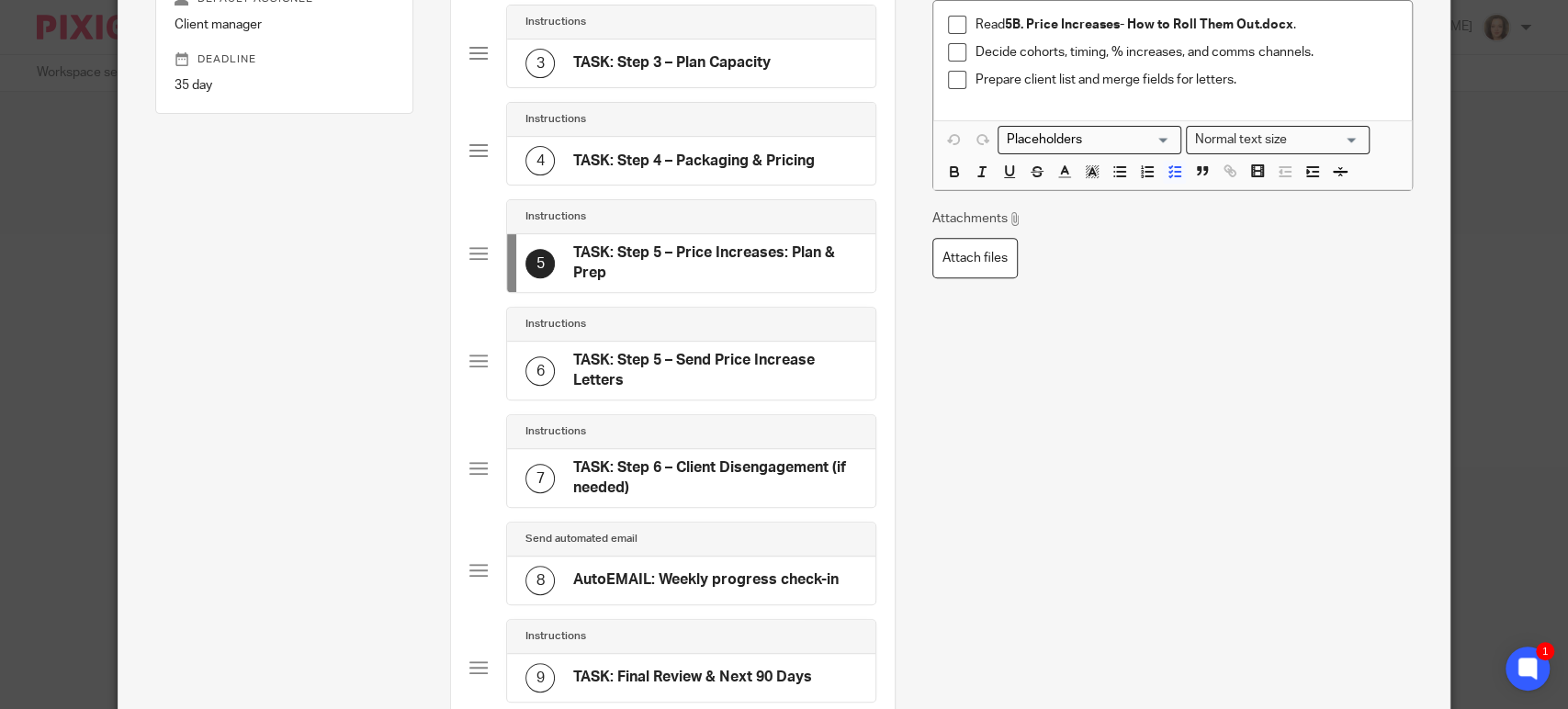
scroll to position [357, 0]
click at [689, 359] on h4 "TASK: Step 5 – Send Price Increase Letters" at bounding box center [715, 371] width 284 height 39
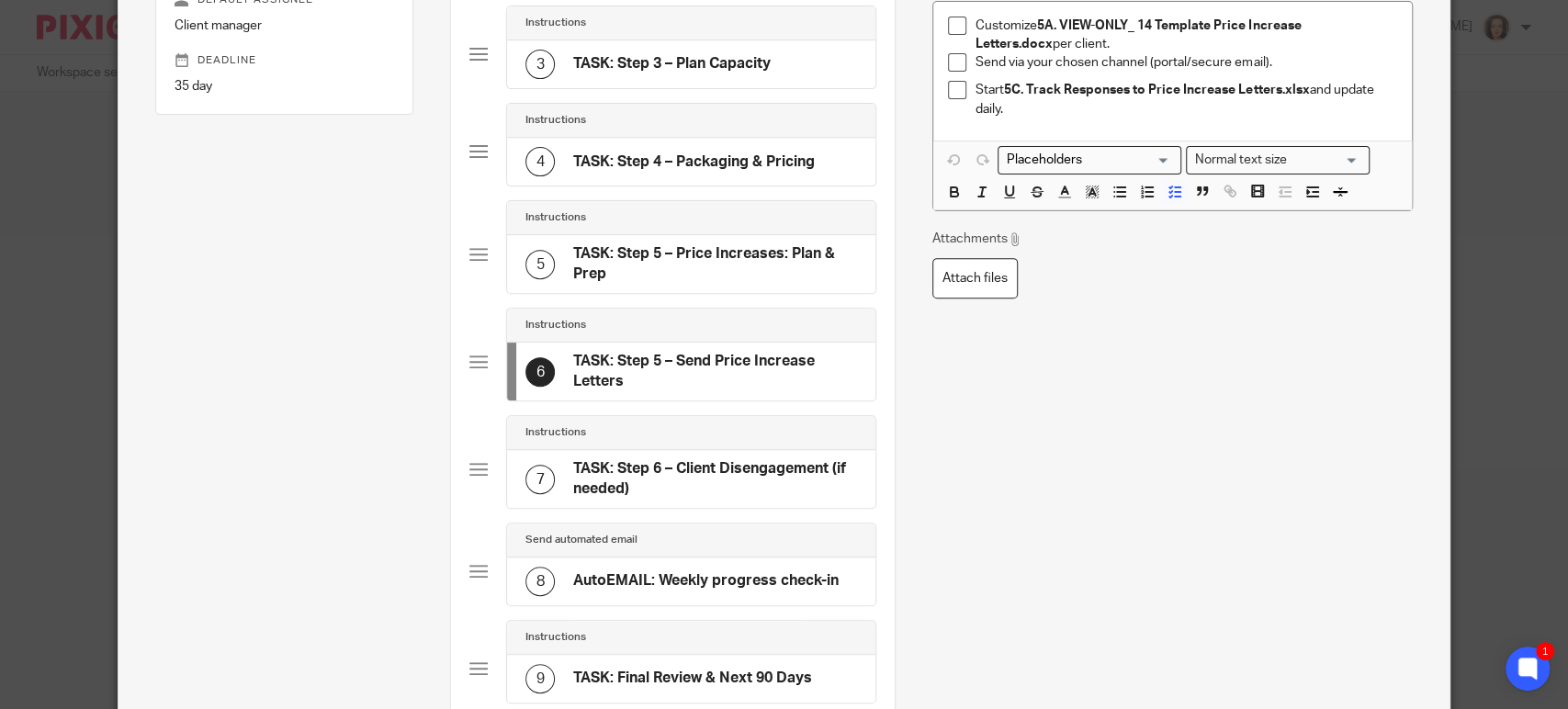
scroll to position [0, 0]
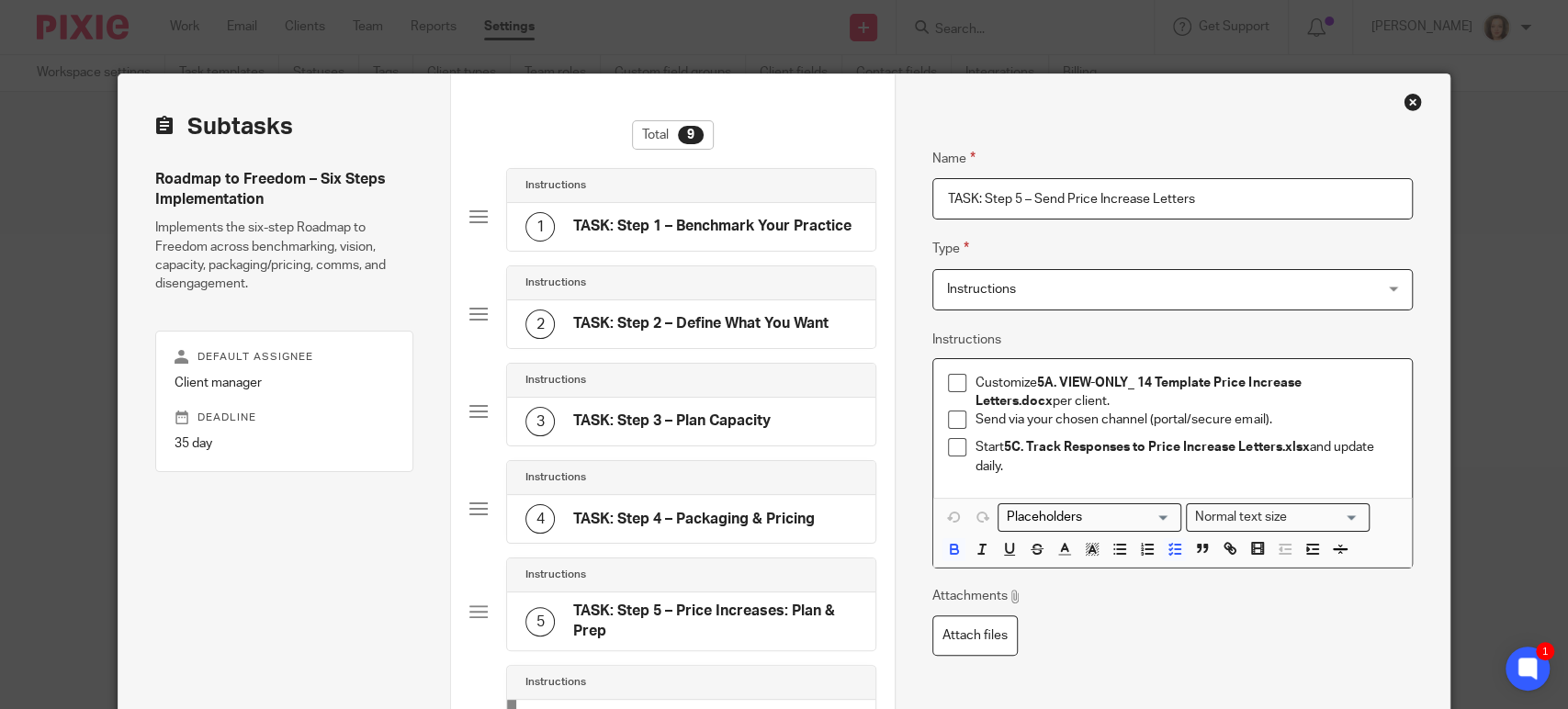
drag, startPoint x: 1018, startPoint y: 468, endPoint x: 933, endPoint y: 381, distance: 121.6
click at [933, 381] on div "Customize 5A. VIEW-ONLY_ 14 Template Price Increase Letters.docx per client. Se…" at bounding box center [1172, 428] width 479 height 138
click at [1083, 473] on p "Start 5C. Track Responses to Price Increase Letters.xlsx and update daily." at bounding box center [1186, 457] width 421 height 38
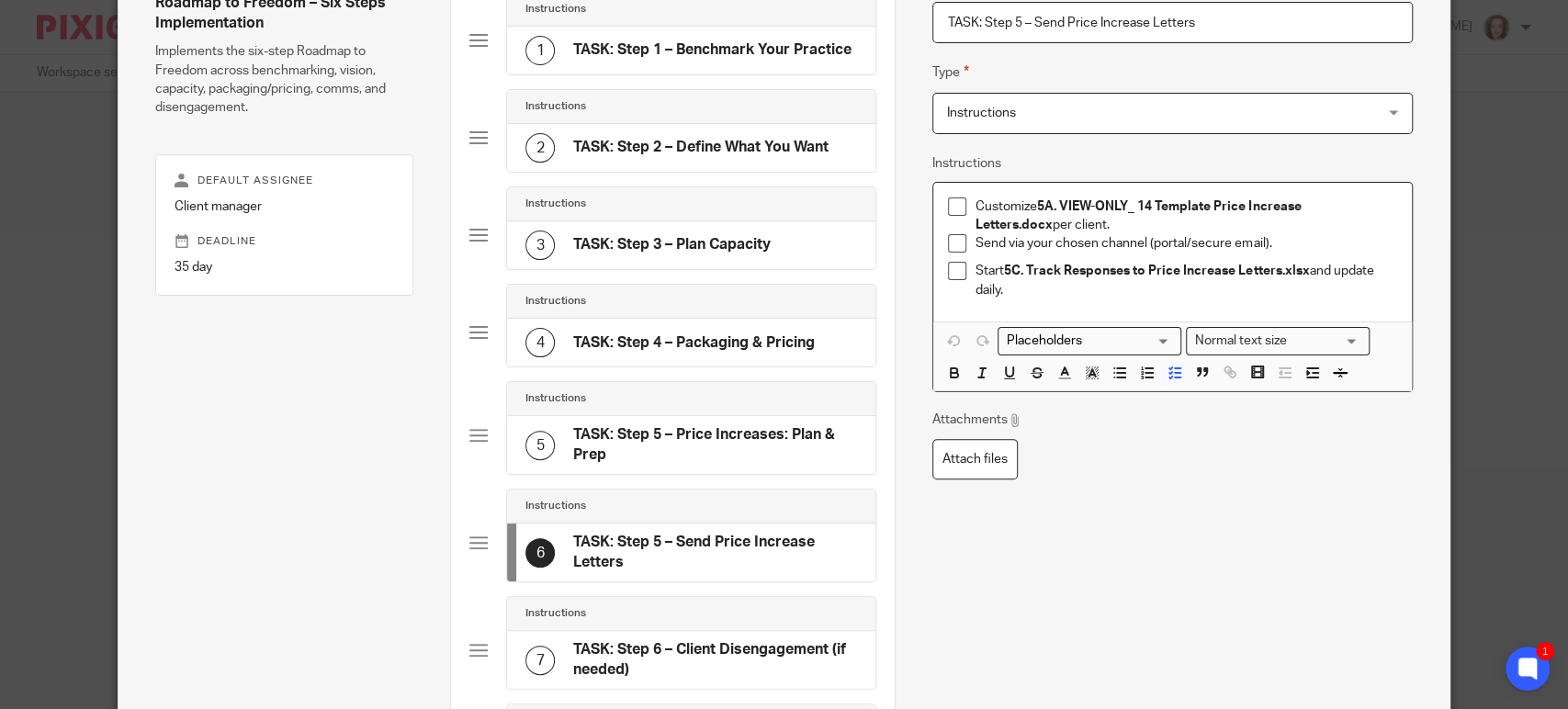
scroll to position [178, 0]
click at [957, 447] on label "Attach files" at bounding box center [974, 458] width 86 height 41
type input "C:\fakepath\5A. VIEW-ONLY_ 14 Template Price Increase Letters.docx"
click at [975, 271] on p "Start 5C. Track Responses to Price Increase Letters.xlsx and update daily." at bounding box center [1186, 278] width 421 height 38
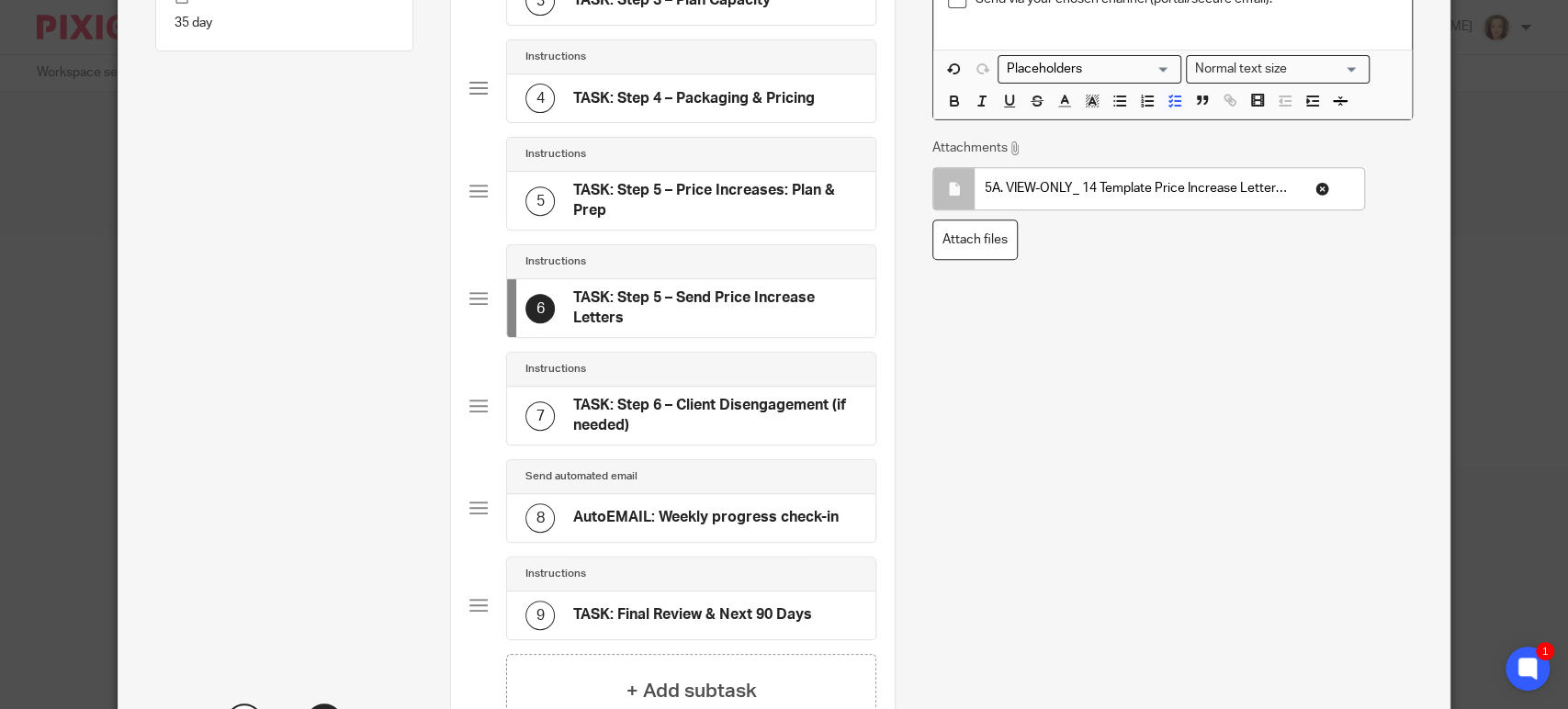
scroll to position [511, 0]
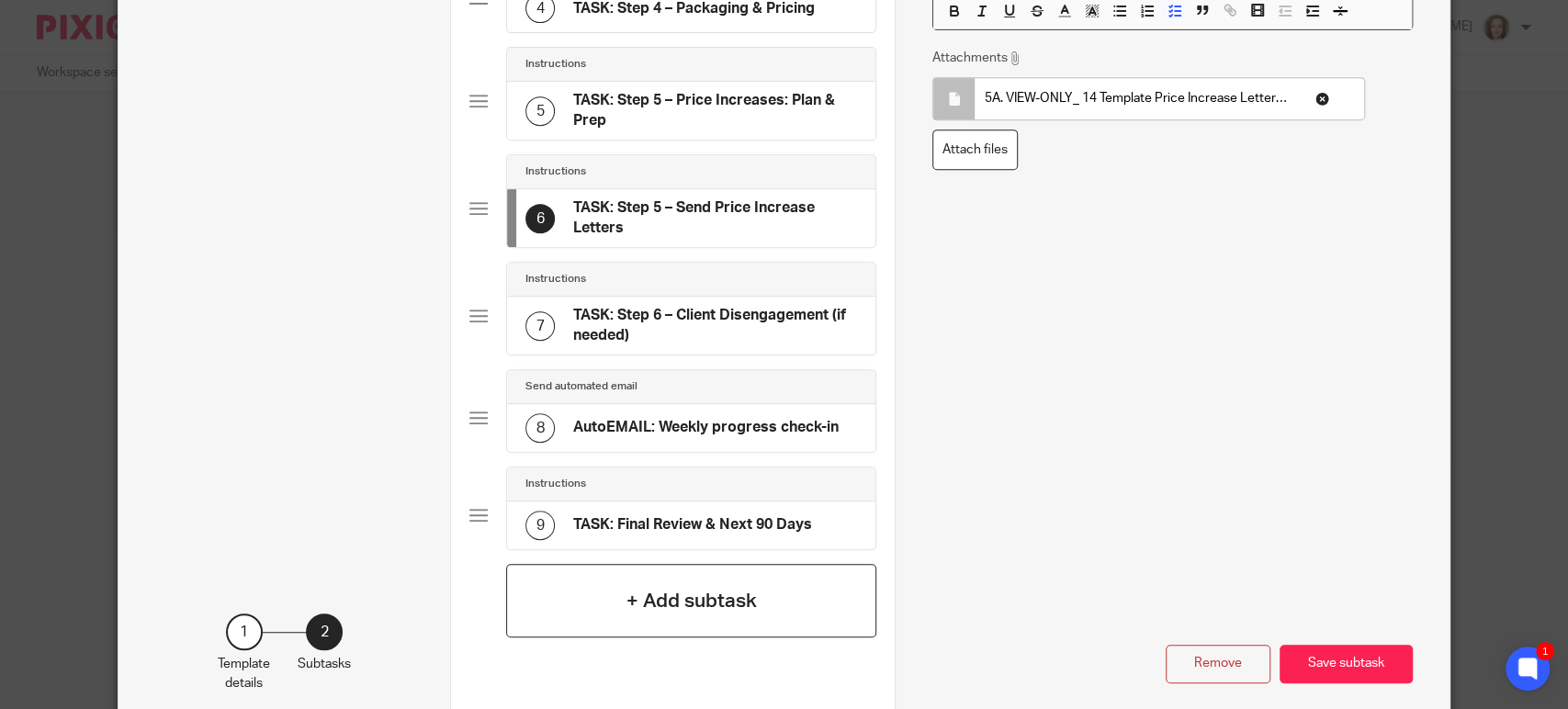
click at [663, 588] on h4 "+ Add subtask" at bounding box center [691, 601] width 131 height 28
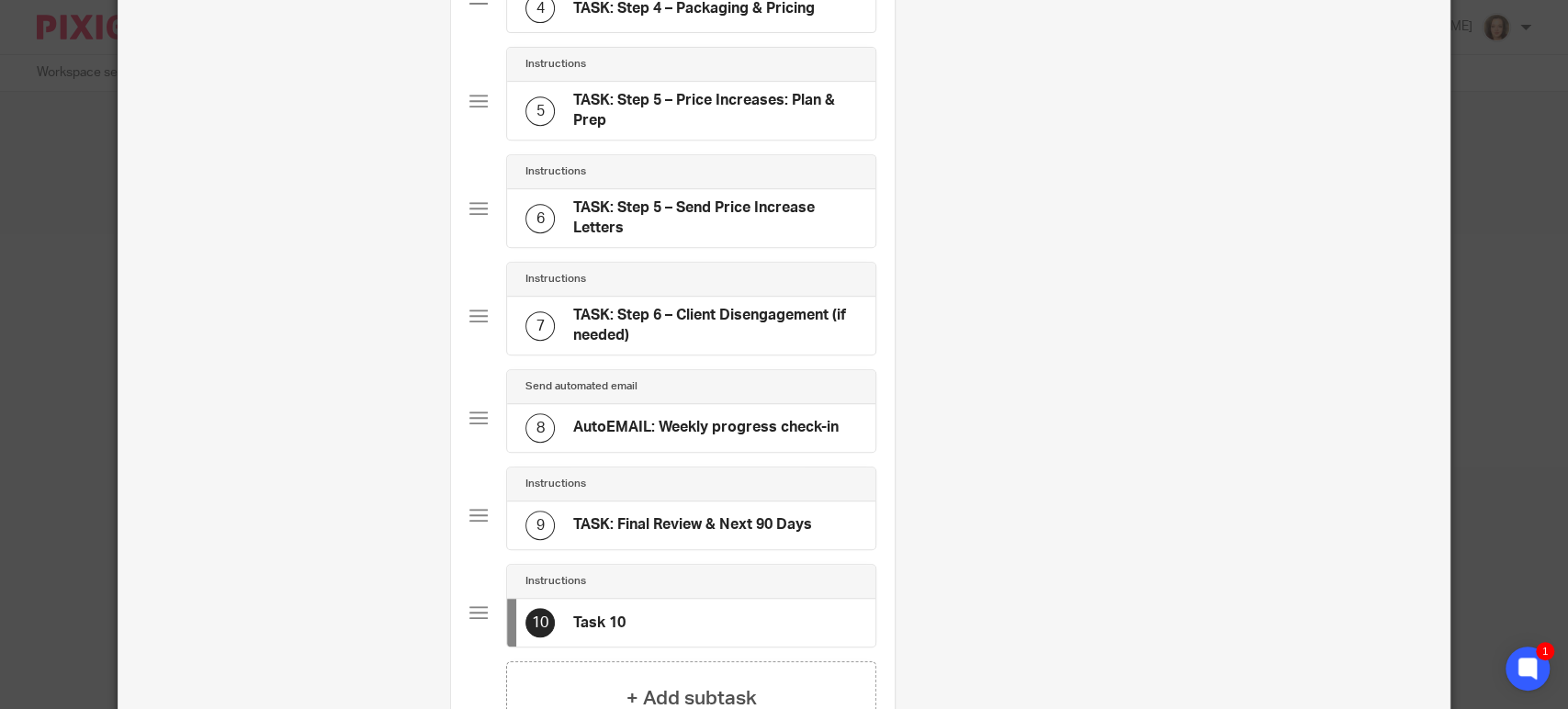
scroll to position [0, 0]
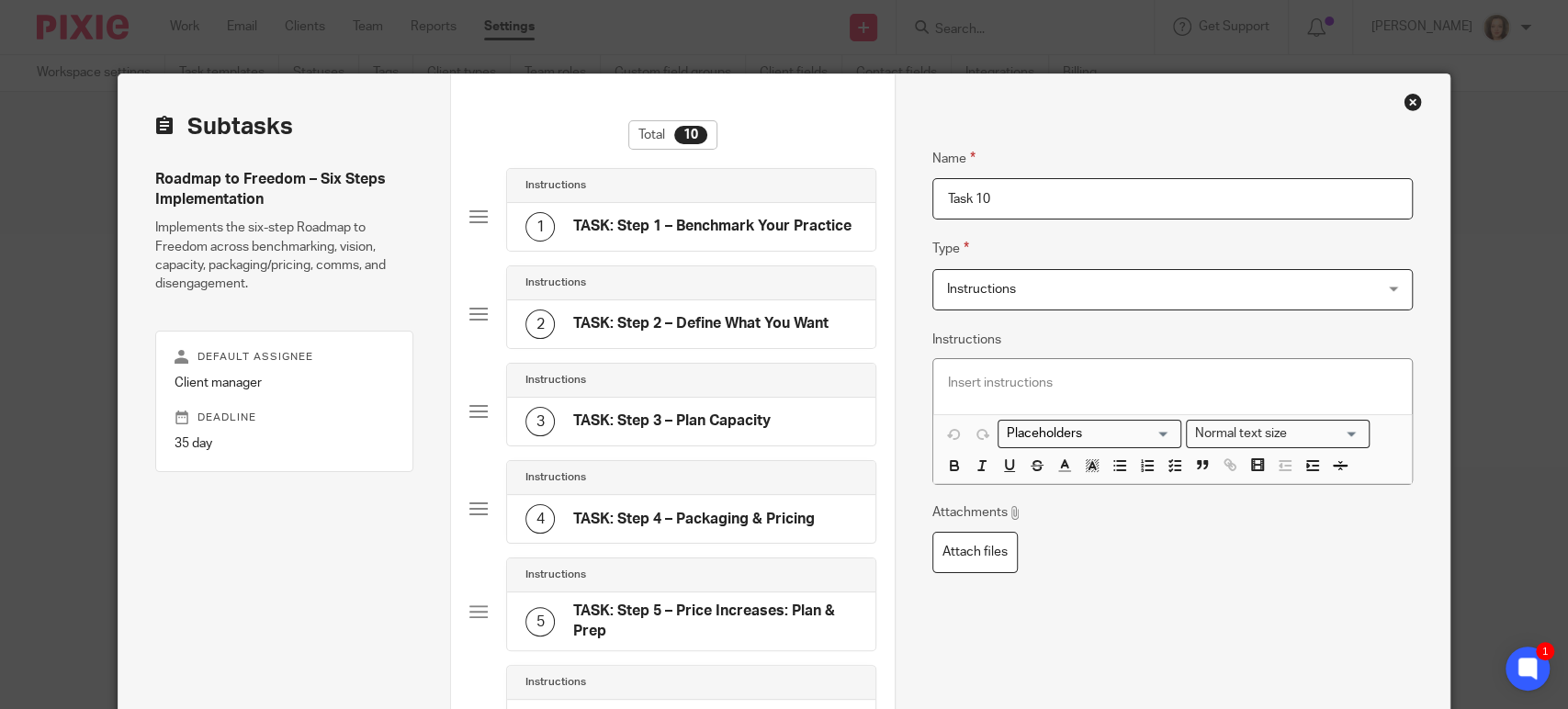
click at [1004, 374] on p at bounding box center [1173, 384] width 450 height 19
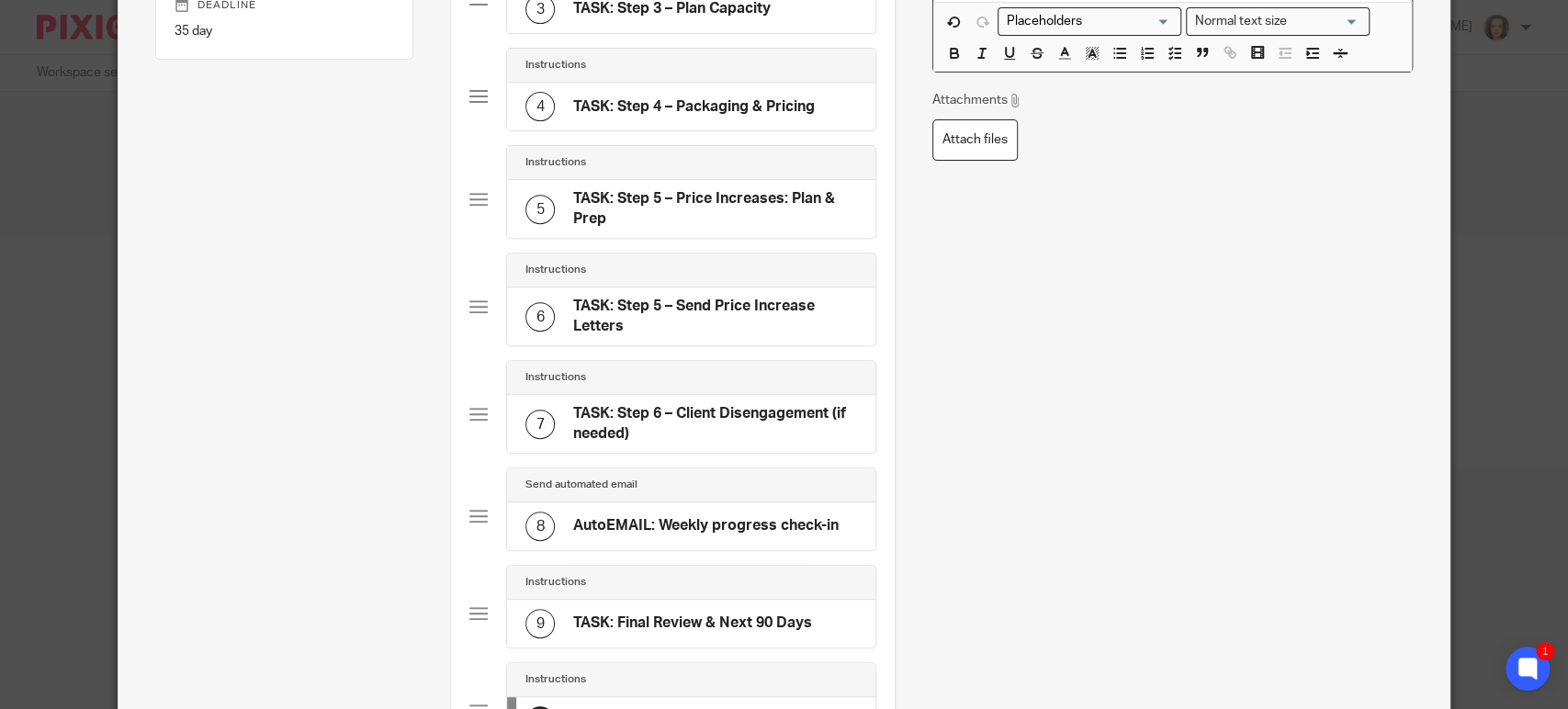
scroll to position [459, 0]
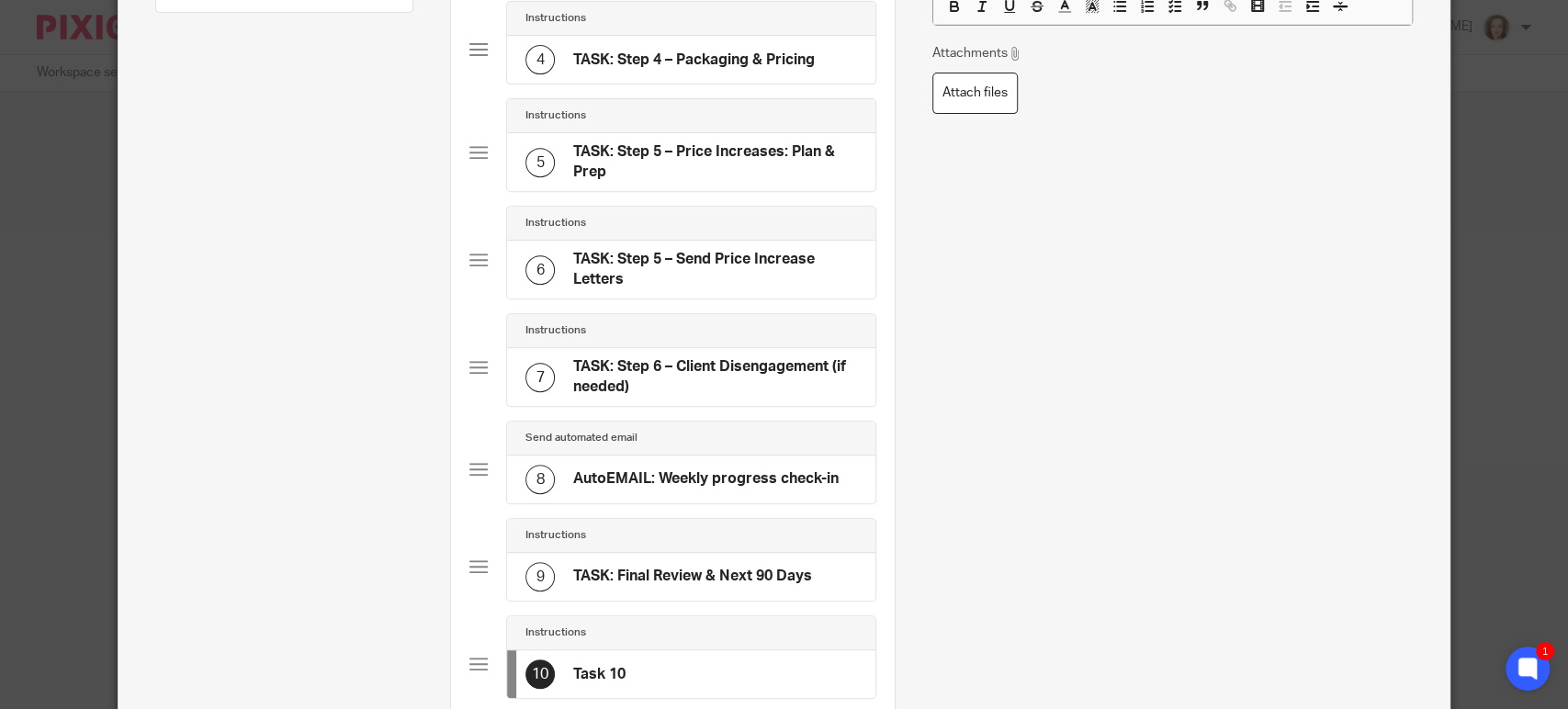
click at [705, 242] on div "6 TASK: Step 5 – Send Price Increase Letters" at bounding box center [691, 270] width 369 height 58
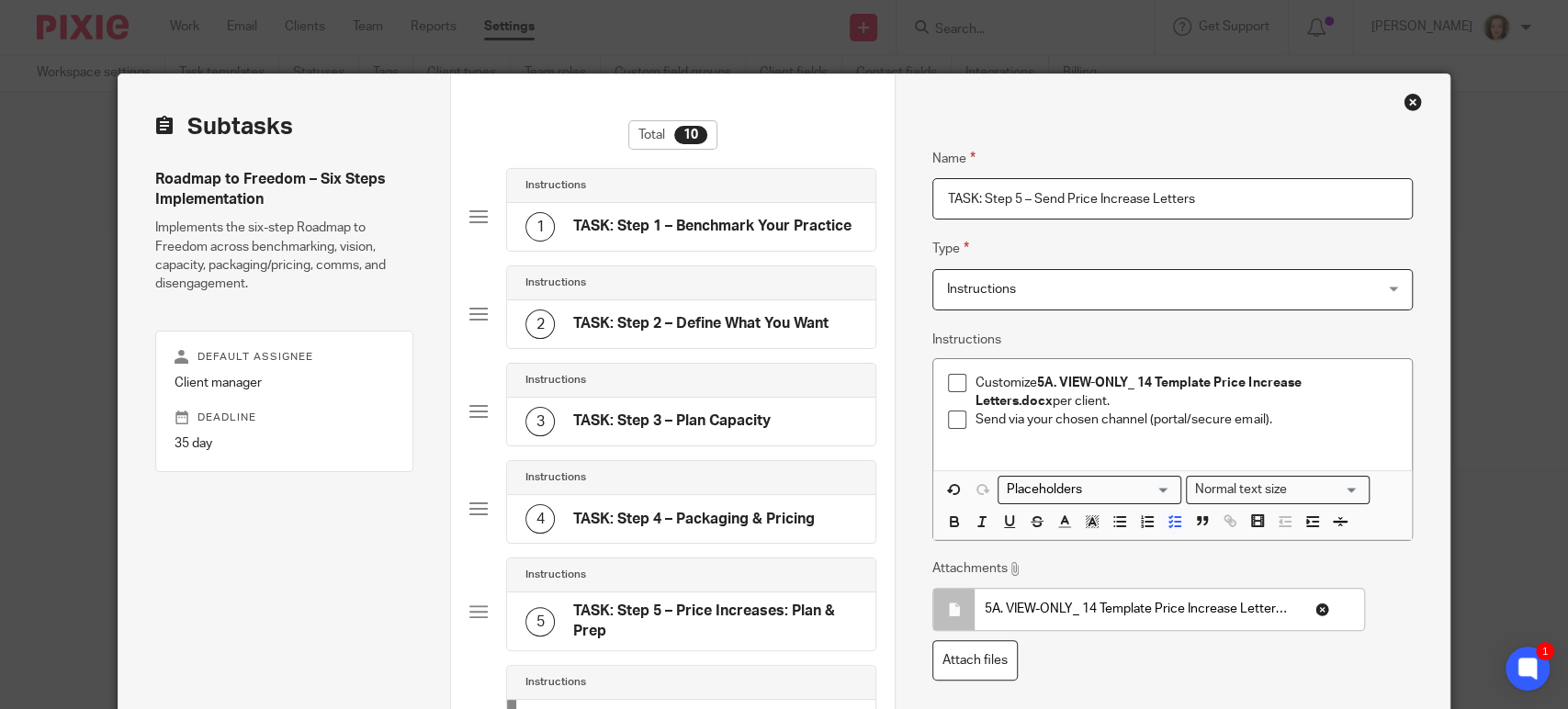
drag, startPoint x: 1013, startPoint y: 198, endPoint x: 1036, endPoint y: 204, distance: 23.8
click at [1013, 199] on input "TASK: Step 5 – Send Price Increase Letters" at bounding box center [1172, 198] width 481 height 41
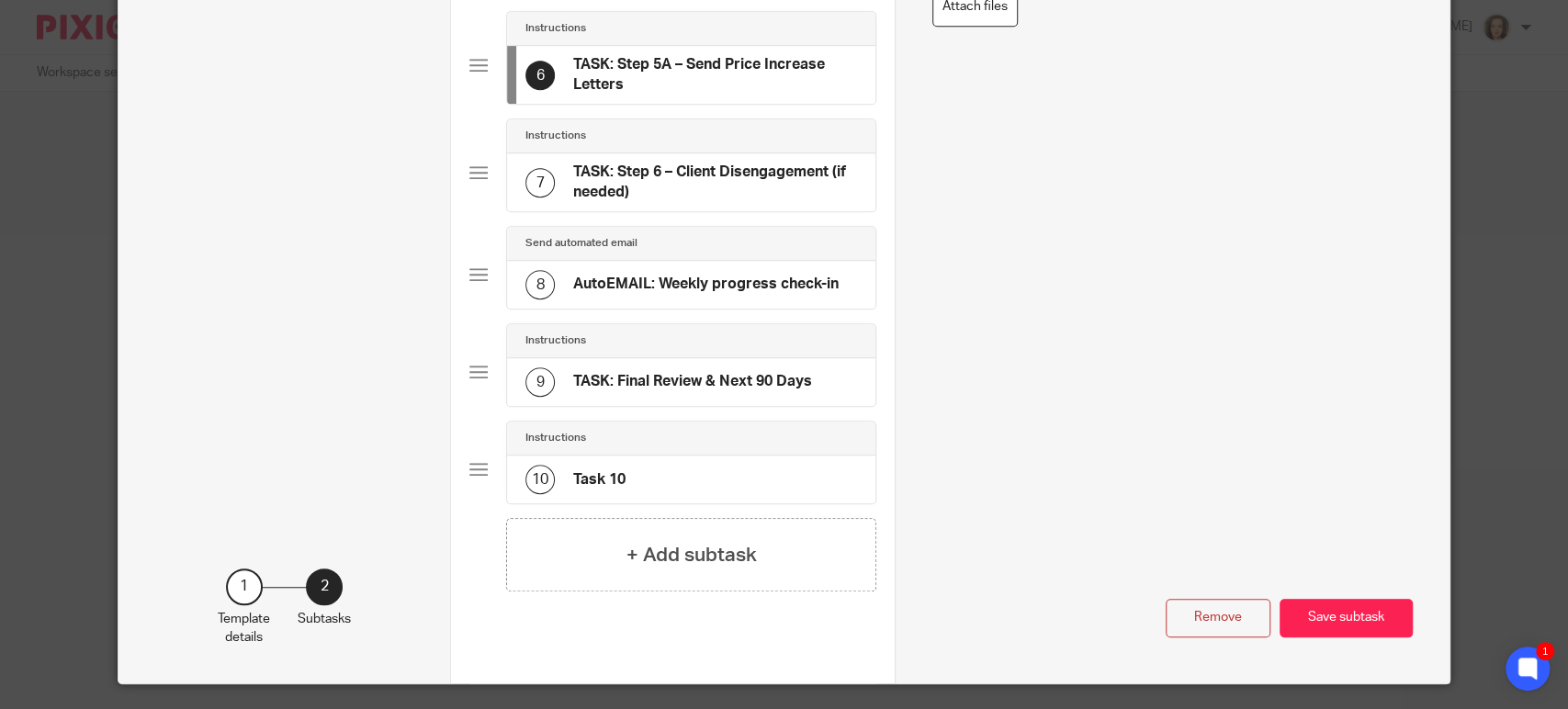
scroll to position [698, 0]
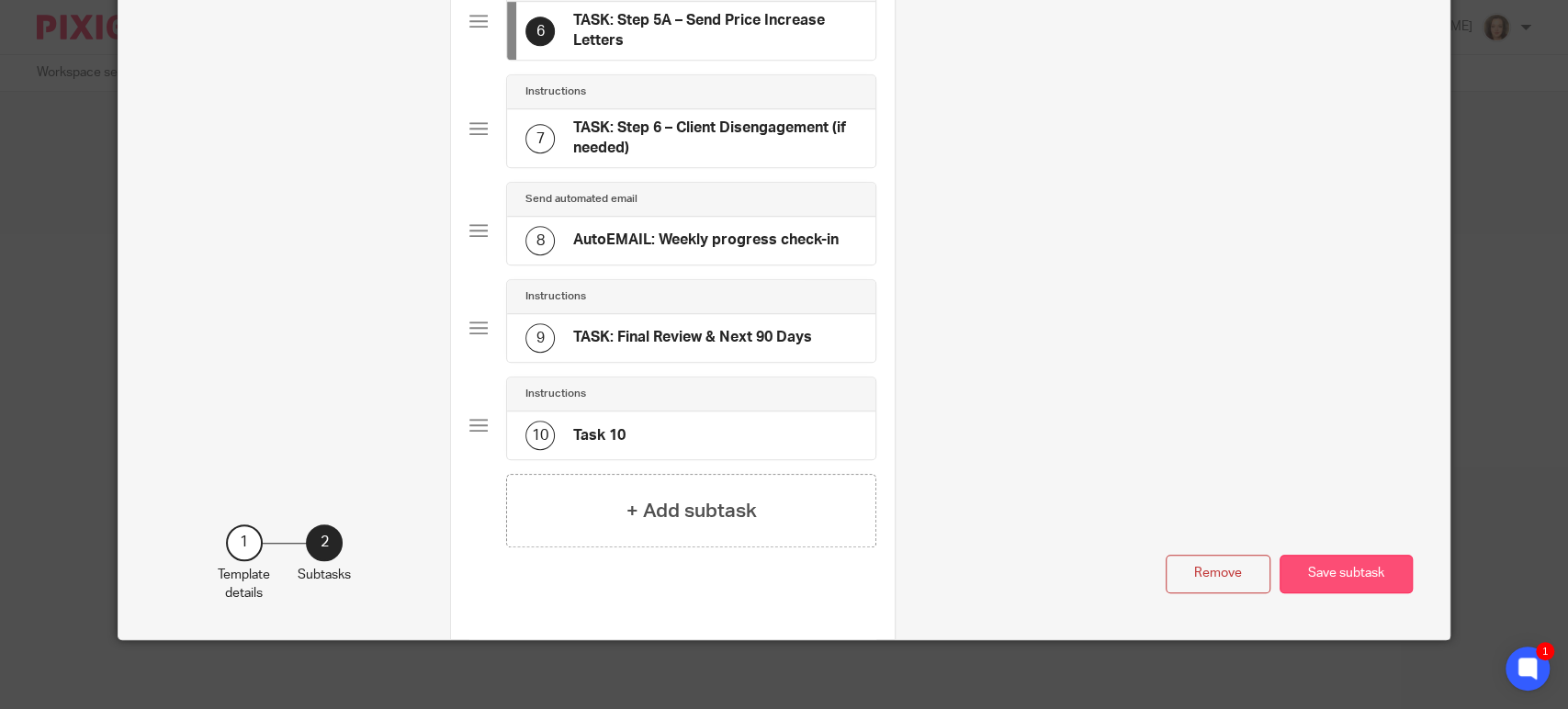
type input "TASK: Step 5A – Send Price Increase Letters"
click at [1323, 559] on button "Save subtask" at bounding box center [1347, 575] width 134 height 39
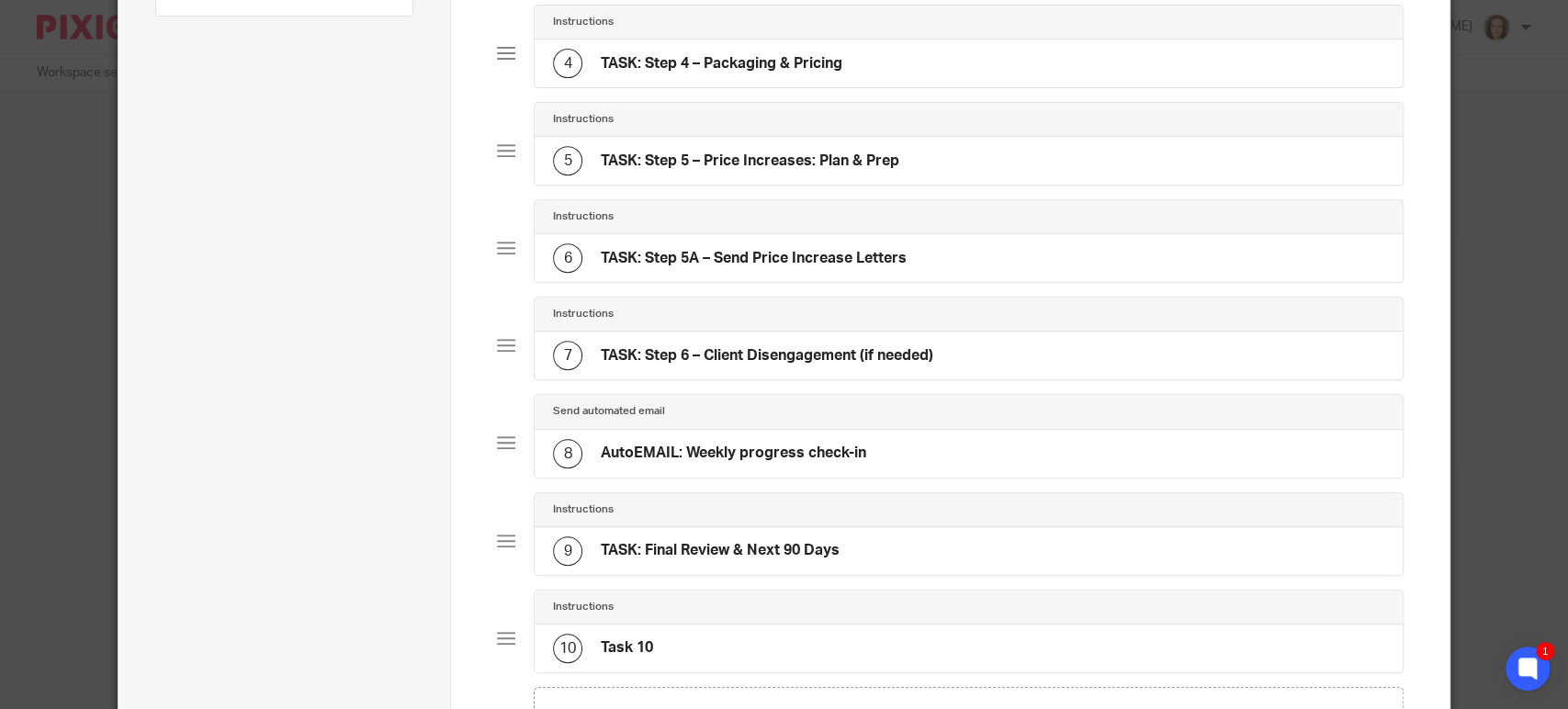
scroll to position [444, 0]
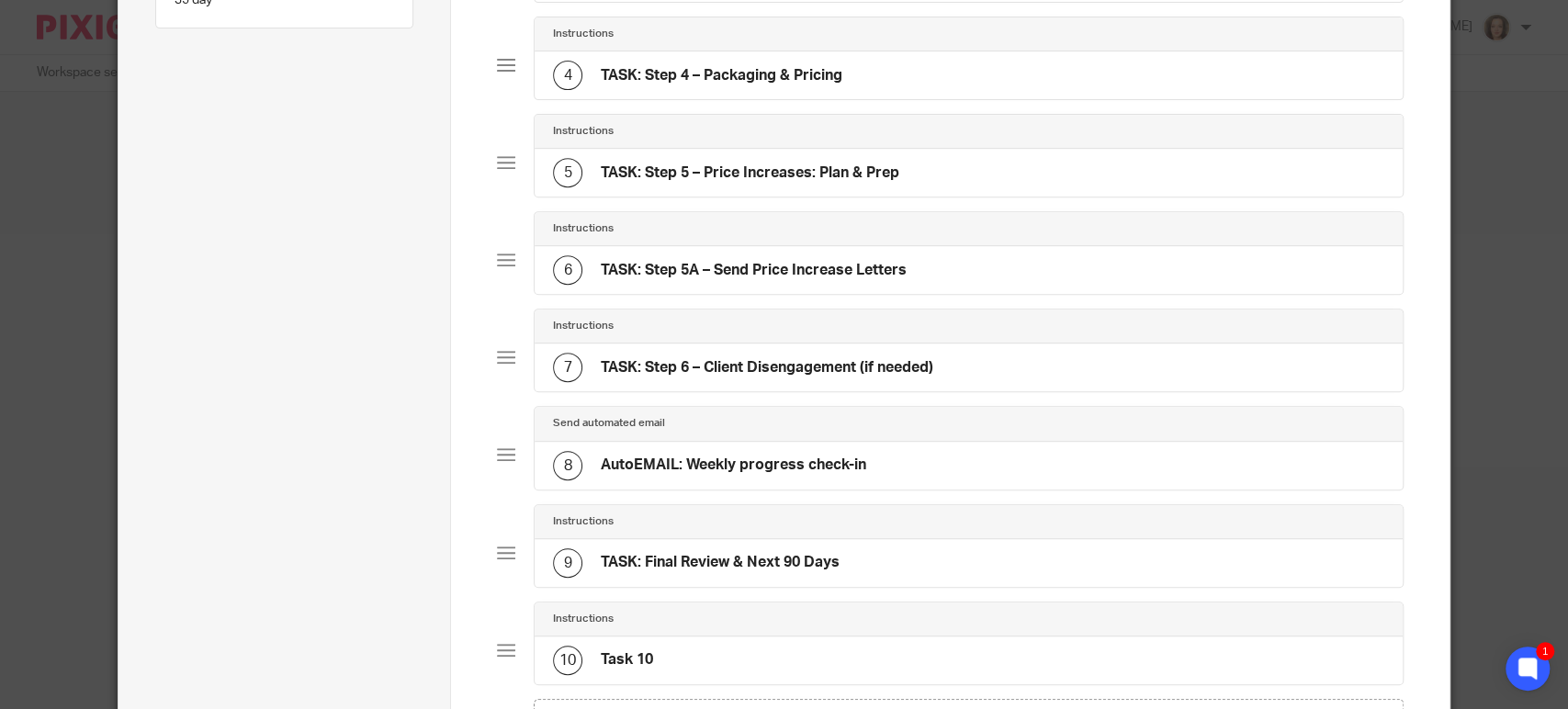
click at [721, 171] on h4 "TASK: Step 5 – Price Increases: Plan & Prep" at bounding box center [750, 173] width 298 height 20
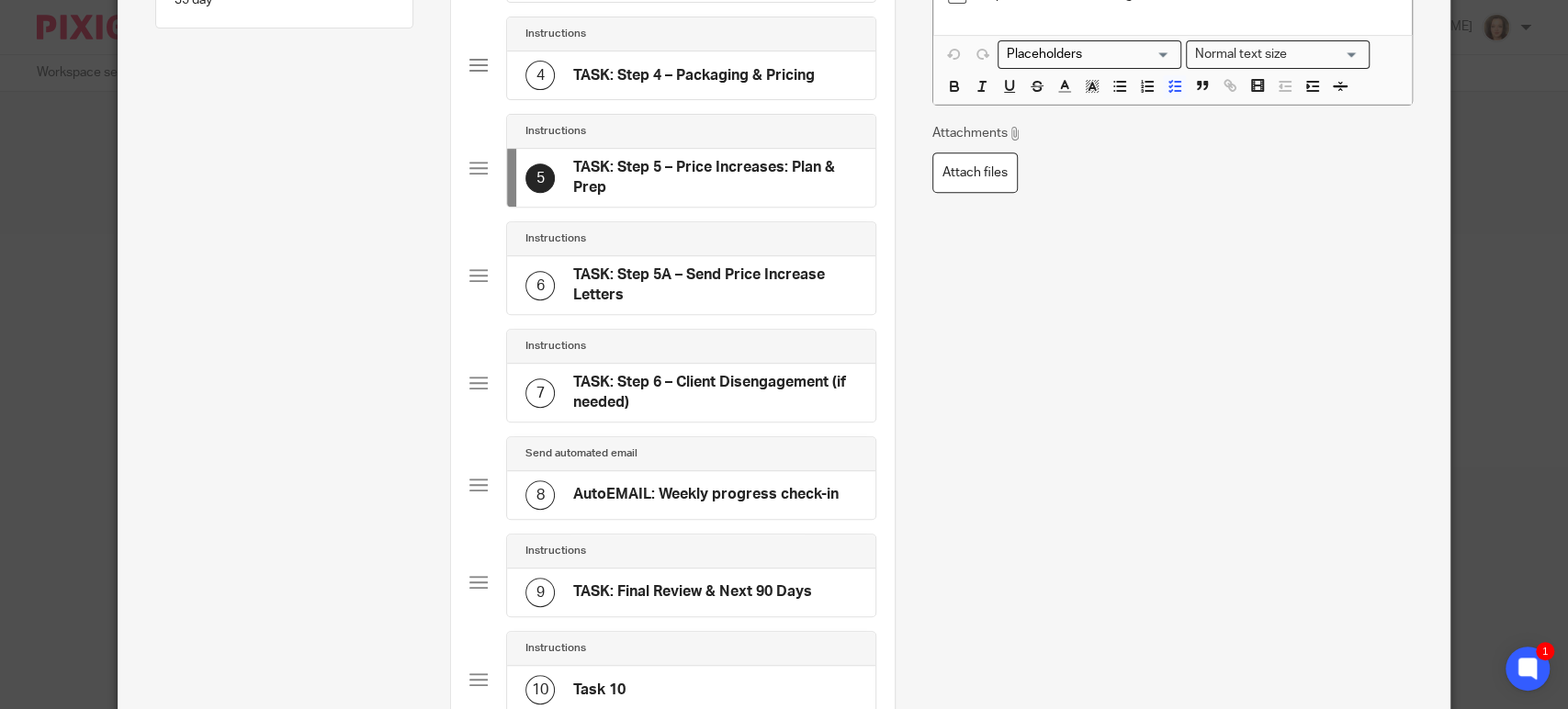
scroll to position [0, 0]
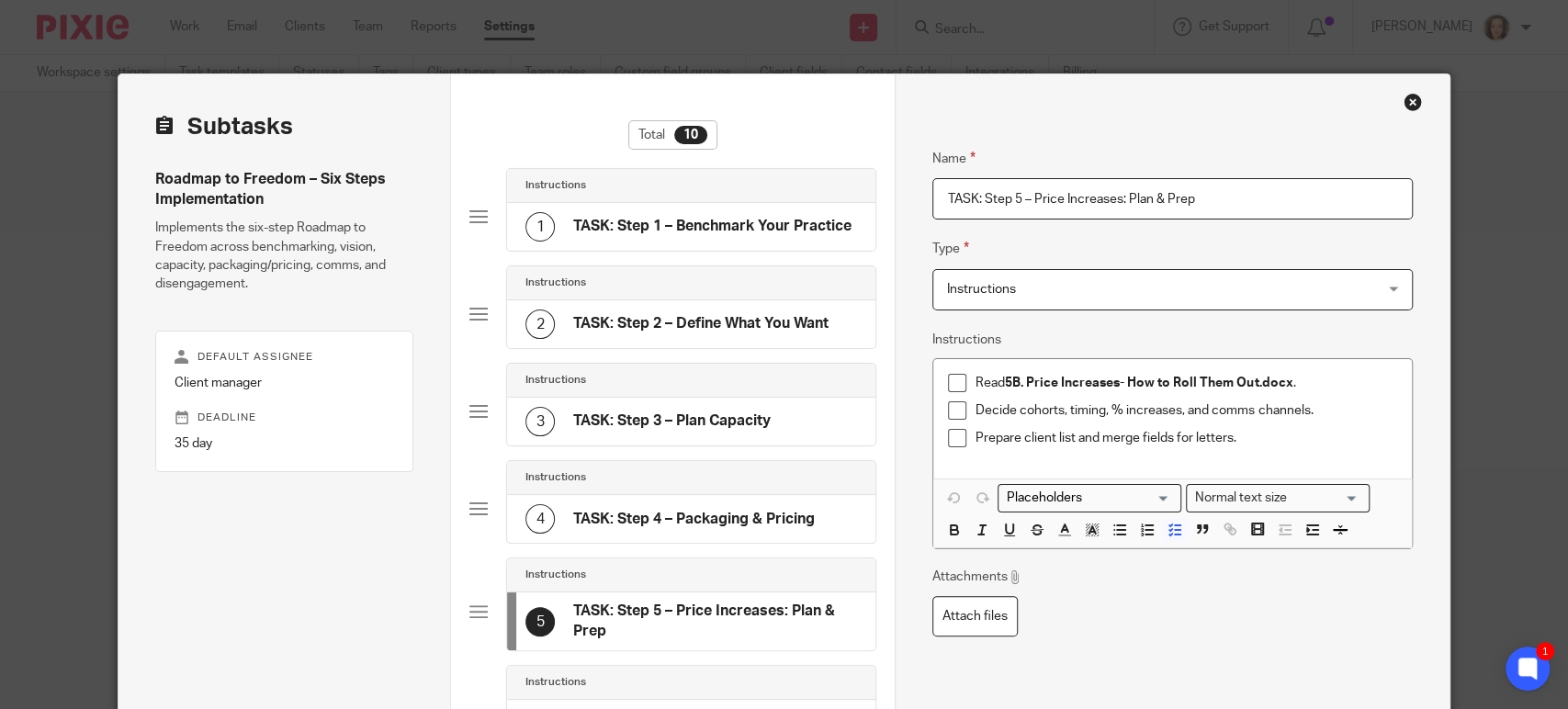
click at [1013, 197] on input "TASK: Step 5 – Price Increases: Plan & Prep" at bounding box center [1172, 198] width 481 height 41
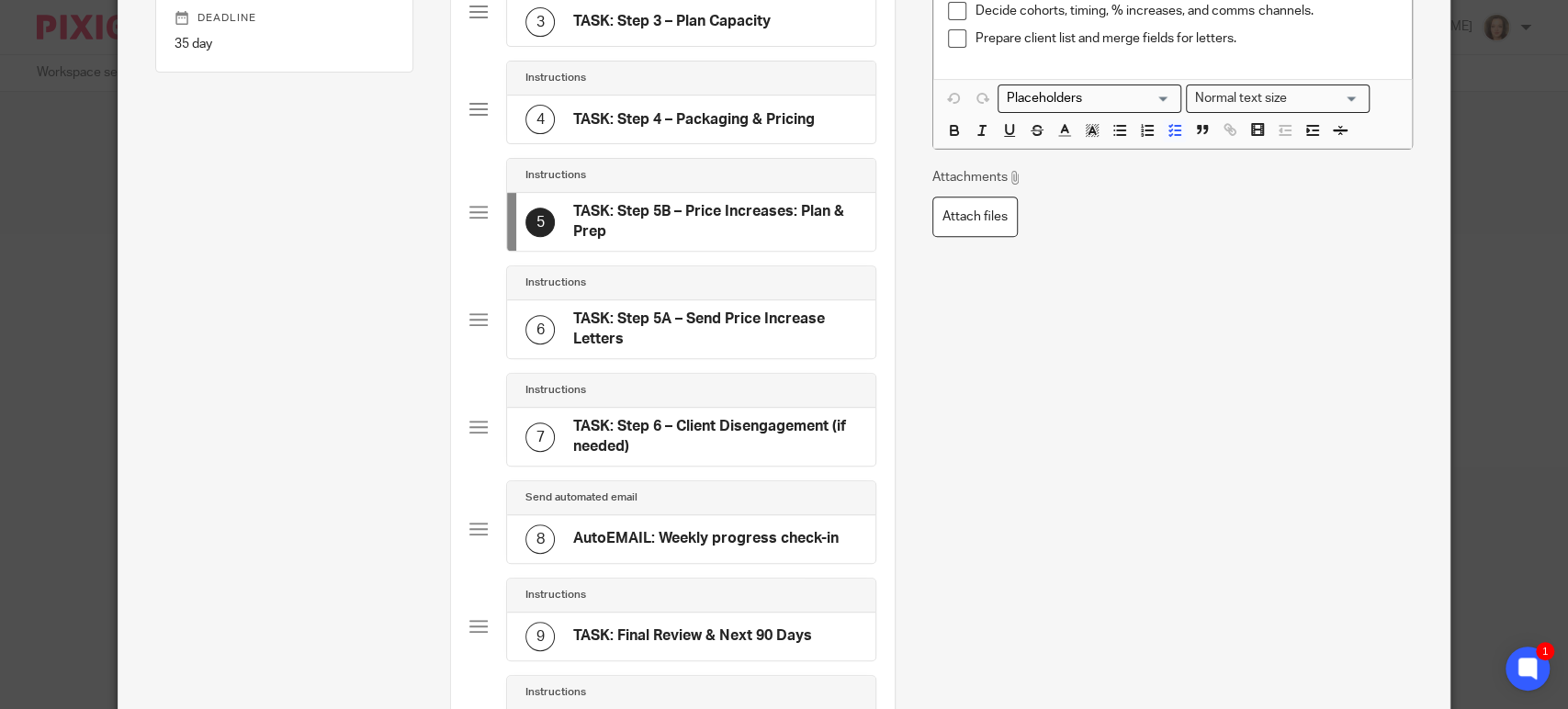
scroll to position [357, 0]
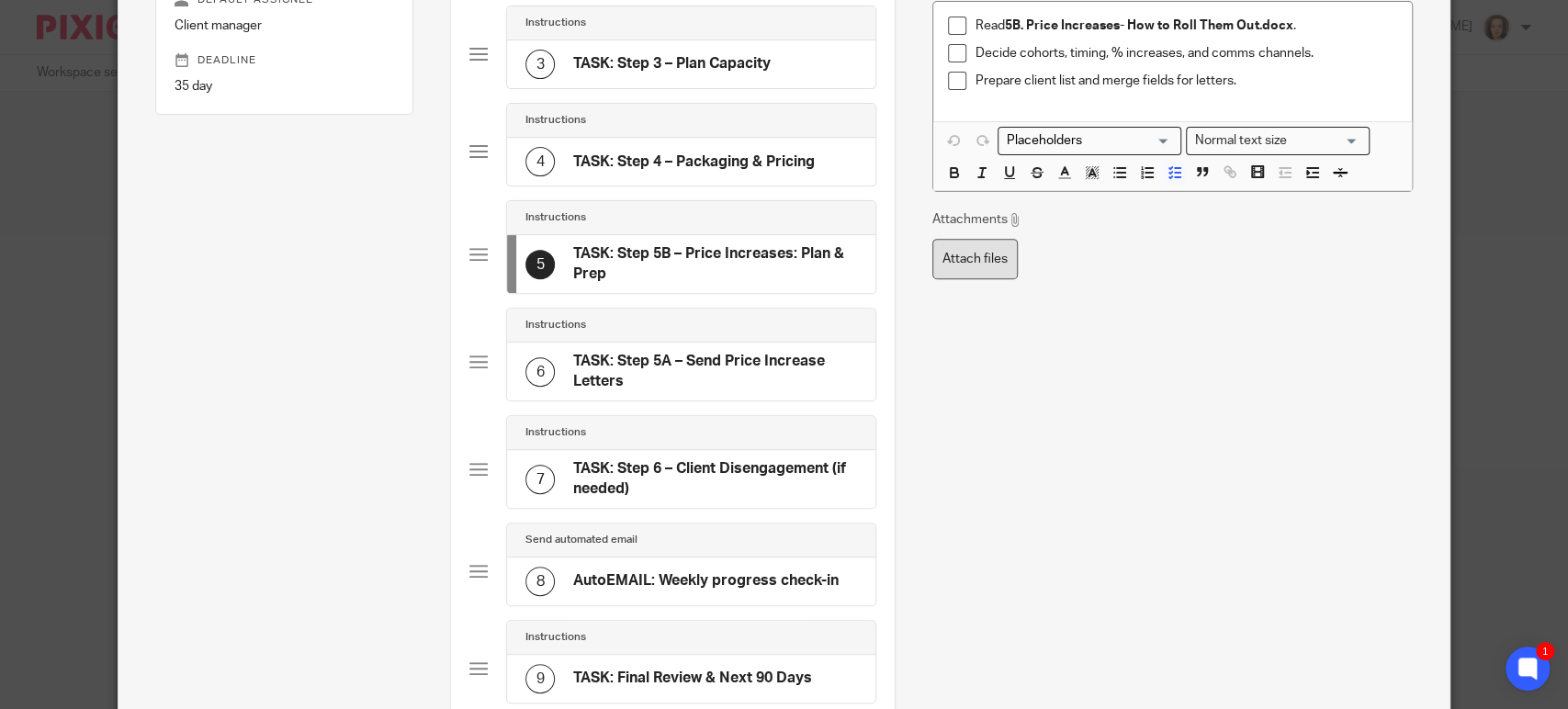
type input "TASK: Step 5B – Price Increases: Plan & Prep"
click at [941, 262] on label "Attach files" at bounding box center [974, 260] width 86 height 41
type input "C:\fakepath\5B. Price Increases- How to Roll Them Out.docx"
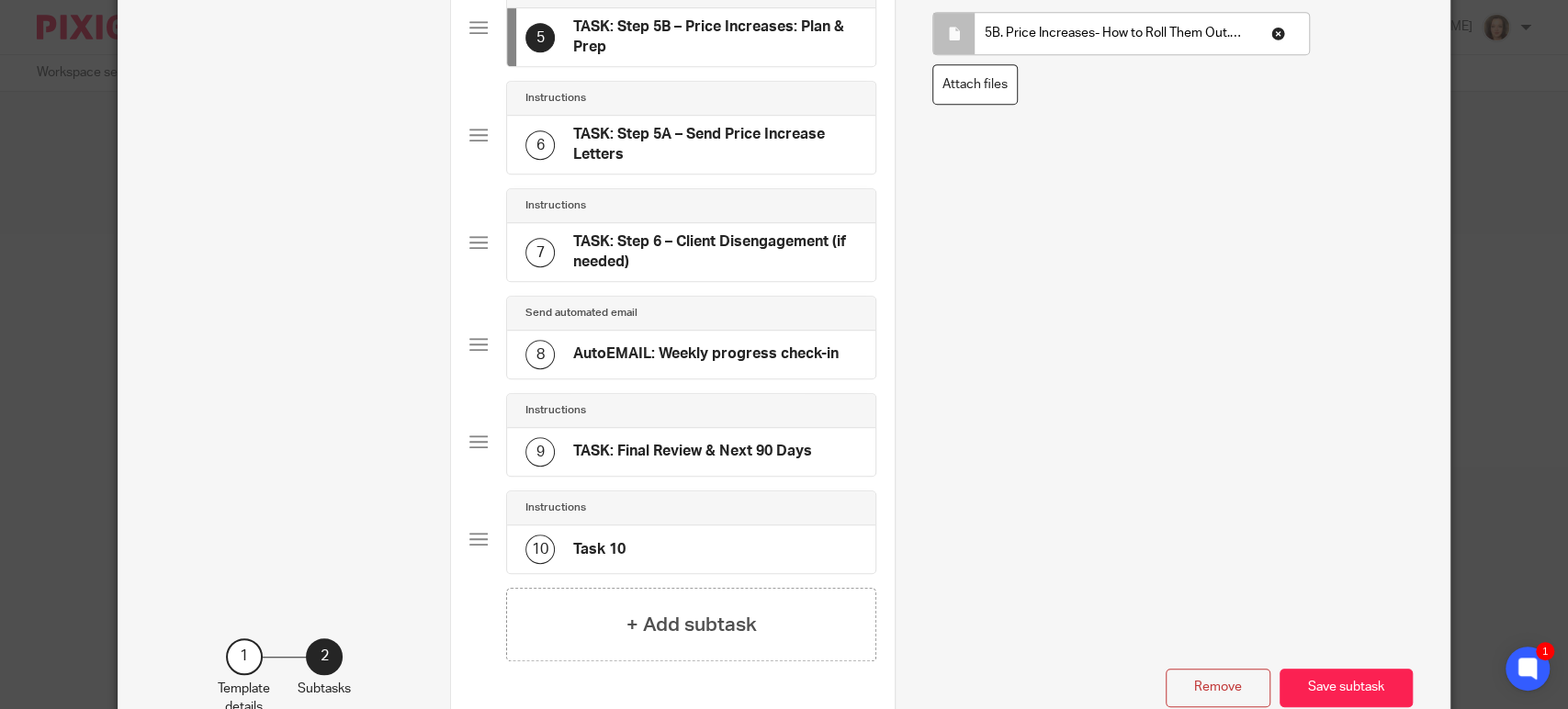
scroll to position [698, 0]
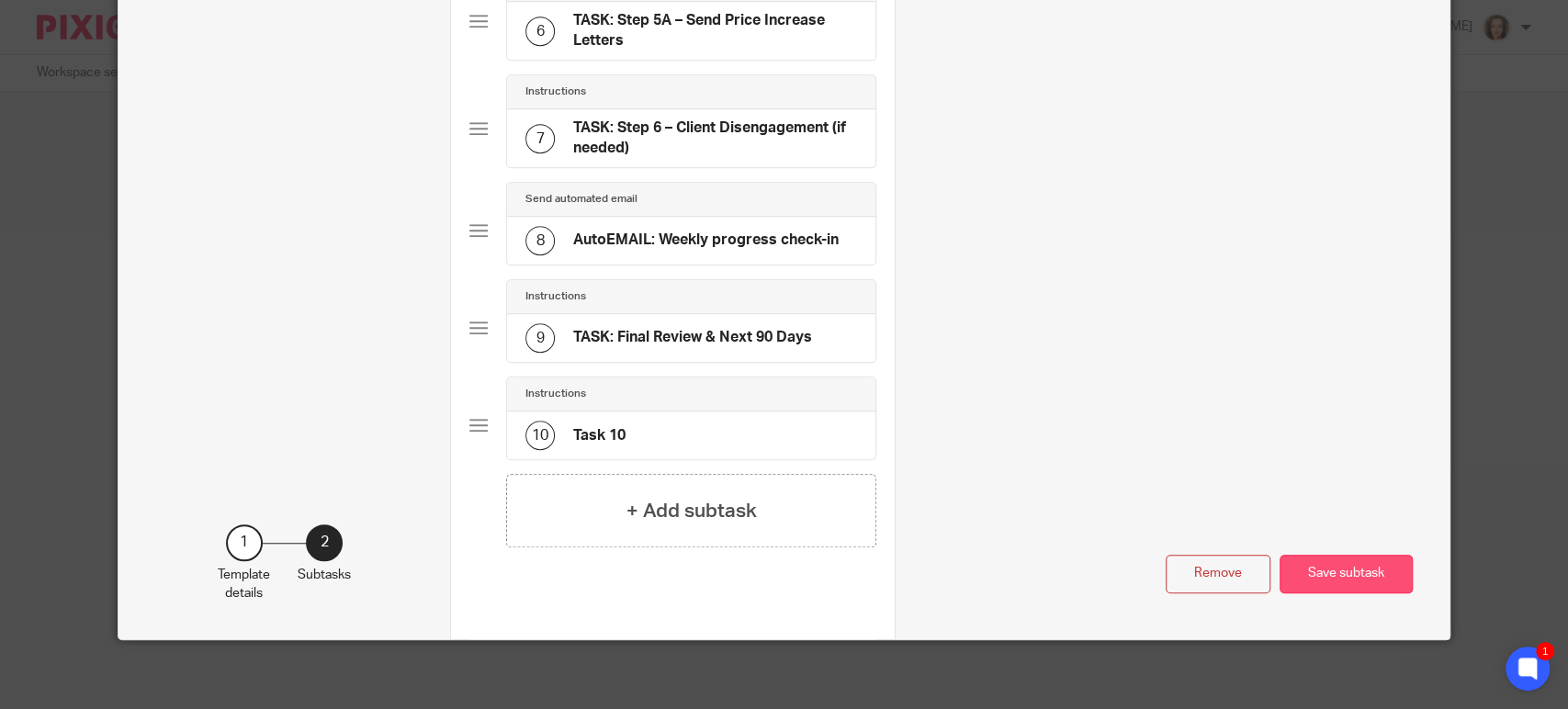
click at [1347, 568] on button "Save subtask" at bounding box center [1347, 575] width 134 height 39
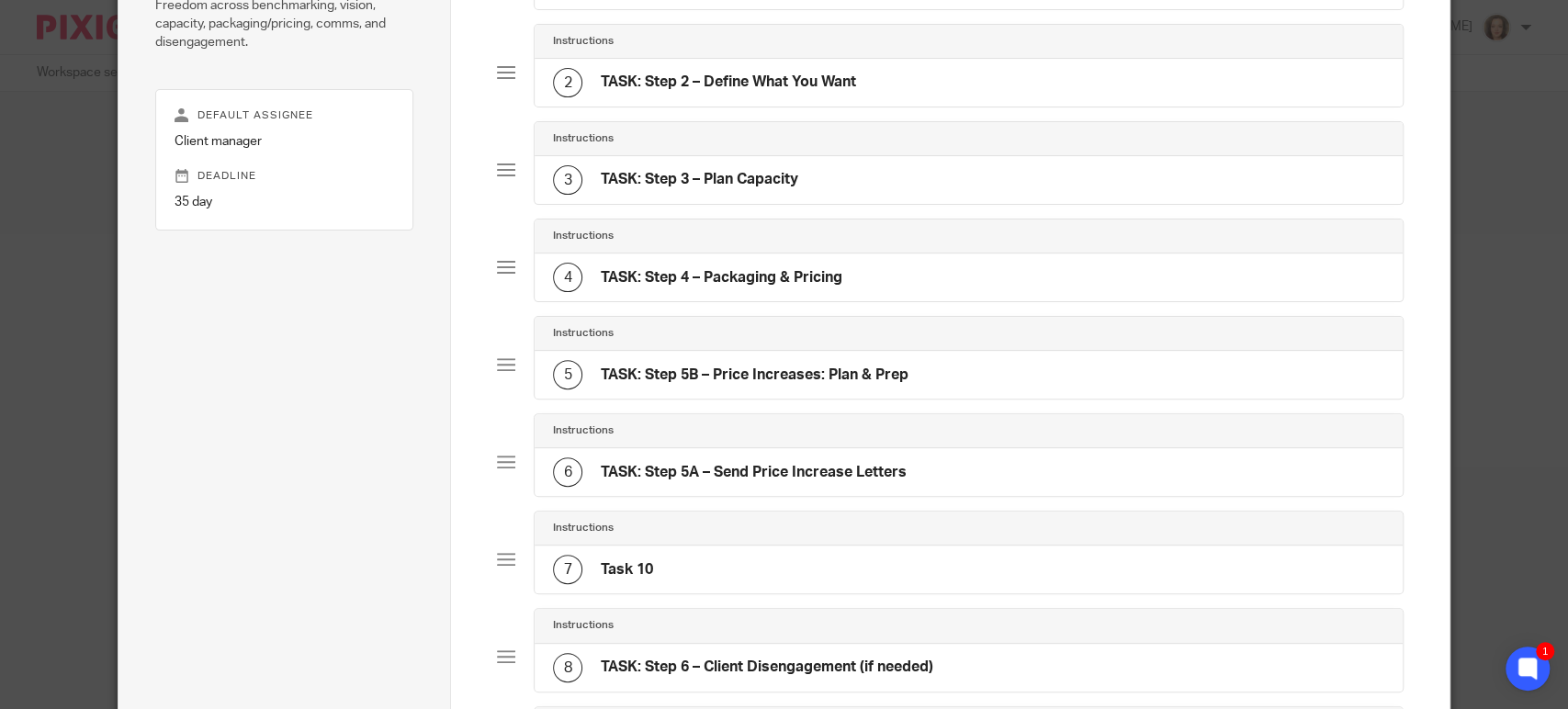
scroll to position [240, 0]
click at [618, 565] on h4 "Task 10" at bounding box center [627, 572] width 53 height 20
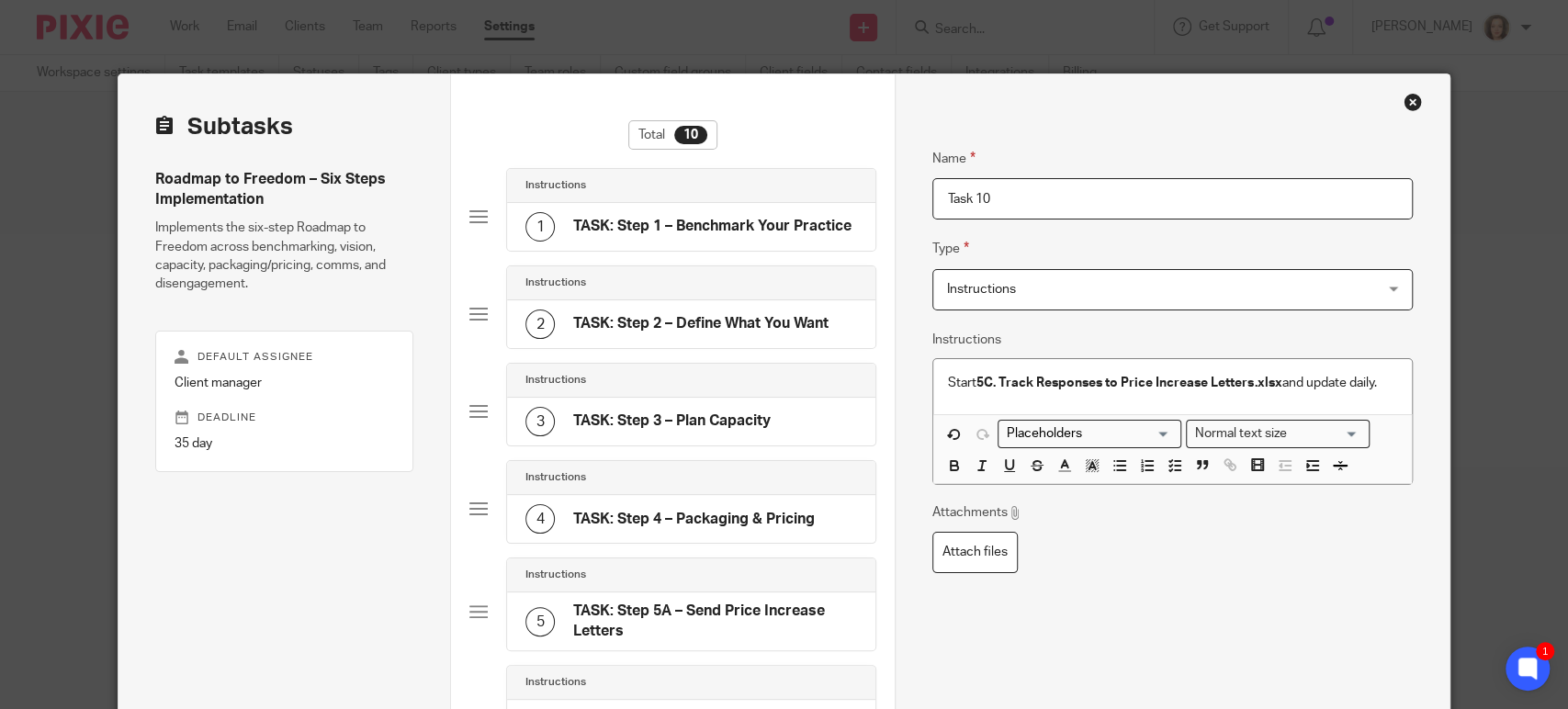
scroll to position [0, 0]
drag, startPoint x: 1011, startPoint y: 195, endPoint x: 864, endPoint y: 189, distance: 147.1
click at [878, 189] on div "Subtasks Roadmap to Freedom – Six Steps Implementation Implements the six-step …" at bounding box center [784, 705] width 1331 height 1263
type input "S"
click at [997, 382] on strong "5C. Track Responses to Price Increase Letters.xlsx" at bounding box center [1129, 383] width 305 height 13
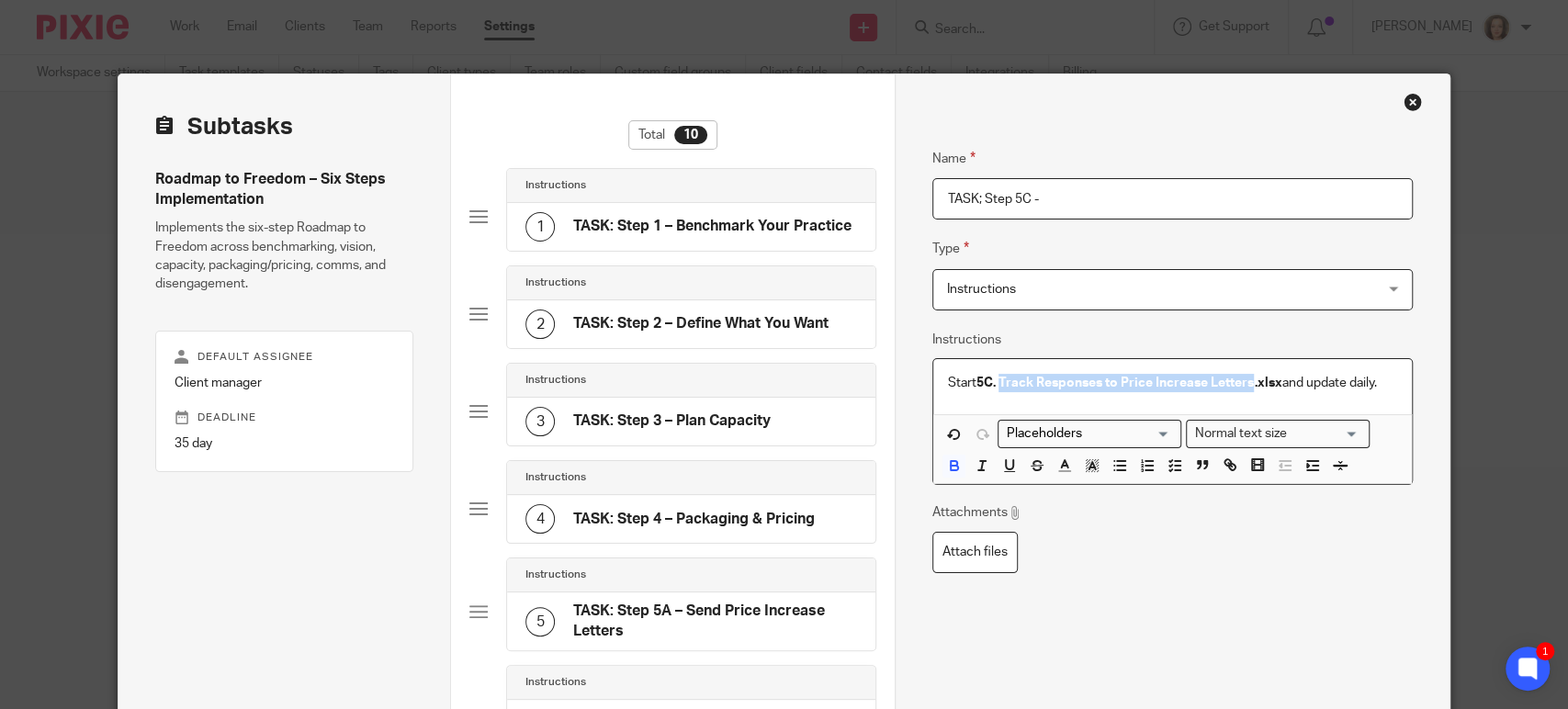
click at [1246, 384] on strong "5C. Track Responses to Price Increase Letters.xlsx" at bounding box center [1129, 383] width 305 height 13
copy strong "Track Responses to Price Increase Letters"
click at [1070, 196] on input "TASK; Step 5C -" at bounding box center [1172, 198] width 481 height 41
paste input "Track Responses to Price Increase Letters"
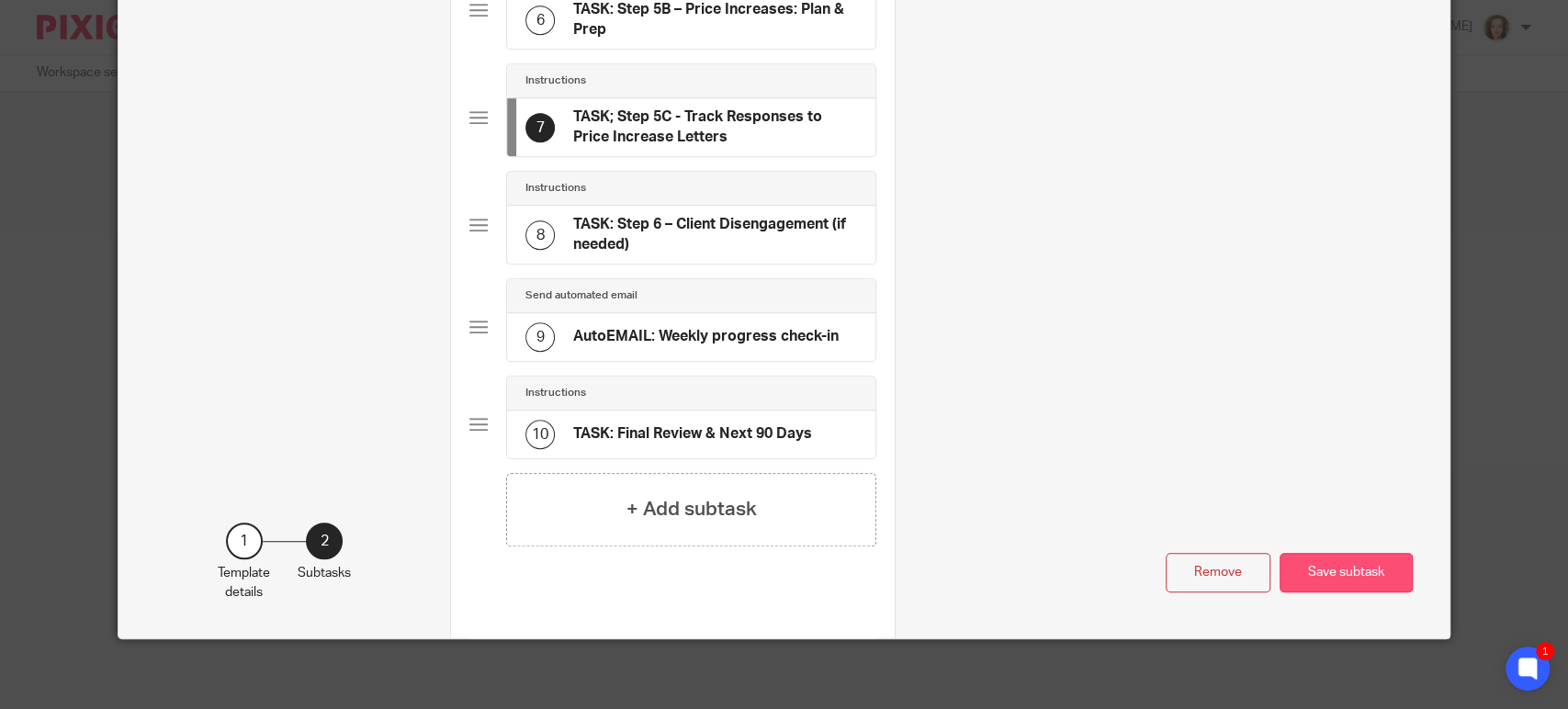
type input "TASK; Step 5C - Track Responses to Price Increase Letters"
click at [1338, 565] on button "Save subtask" at bounding box center [1347, 573] width 134 height 39
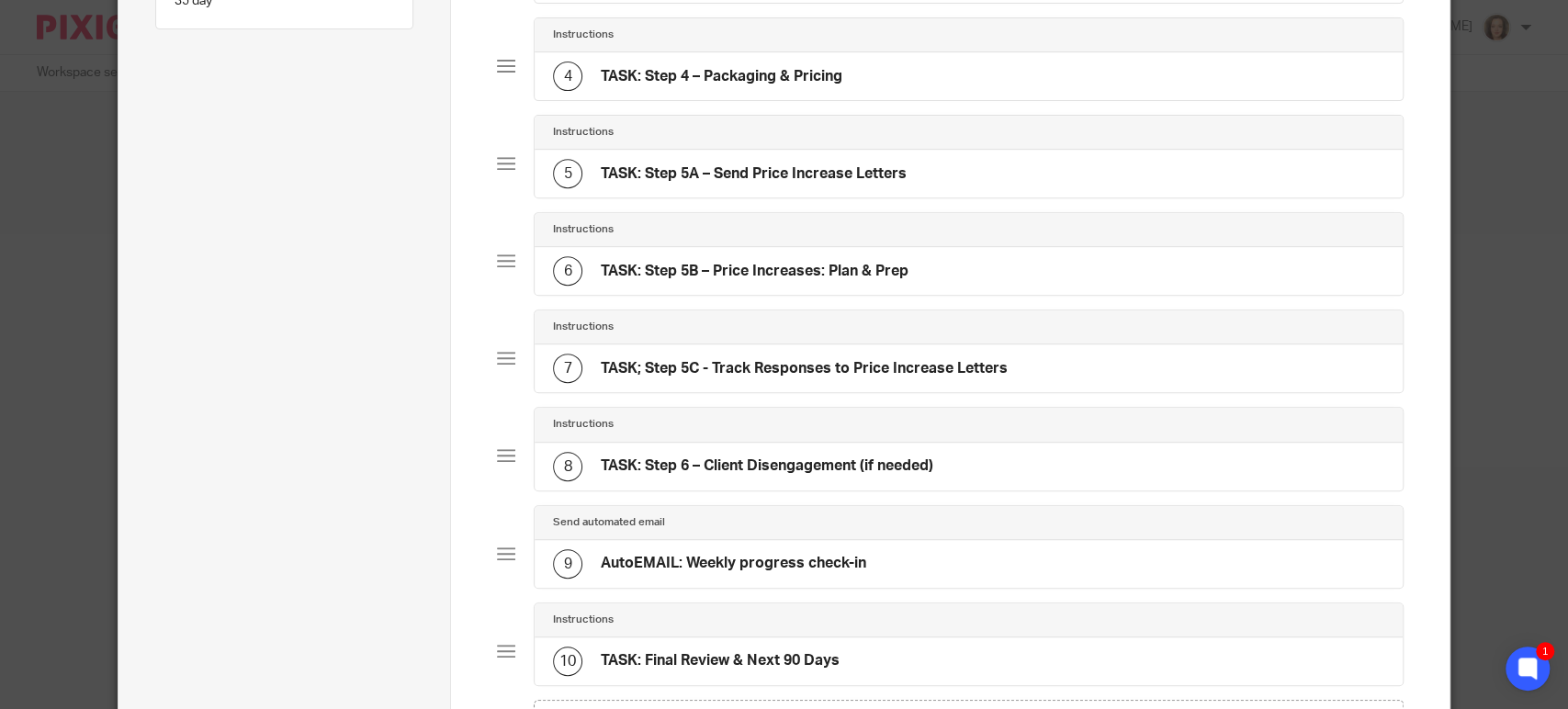
scroll to position [427, 0]
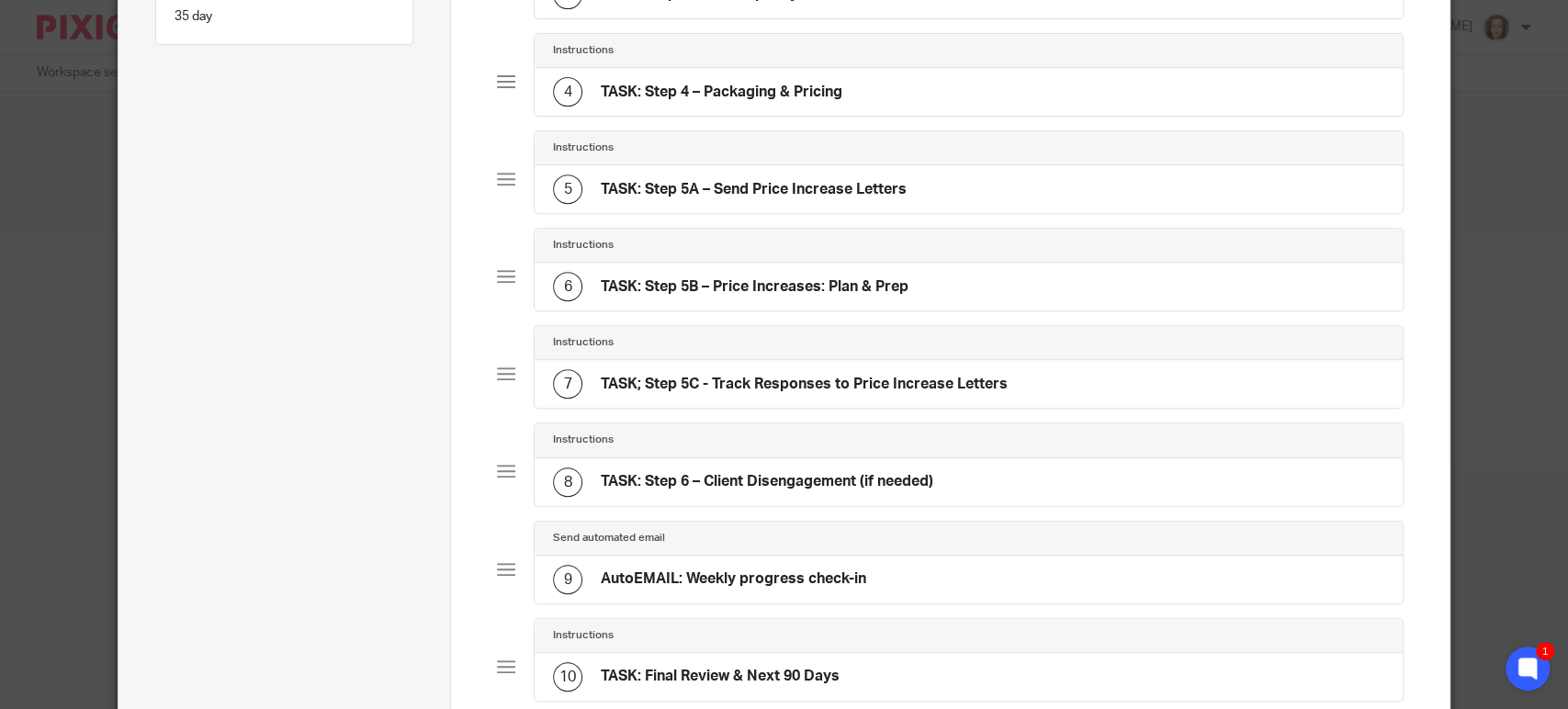
click at [710, 474] on h4 "TASK: Step 6 – Client Disengagement (if needed)" at bounding box center [768, 481] width 333 height 20
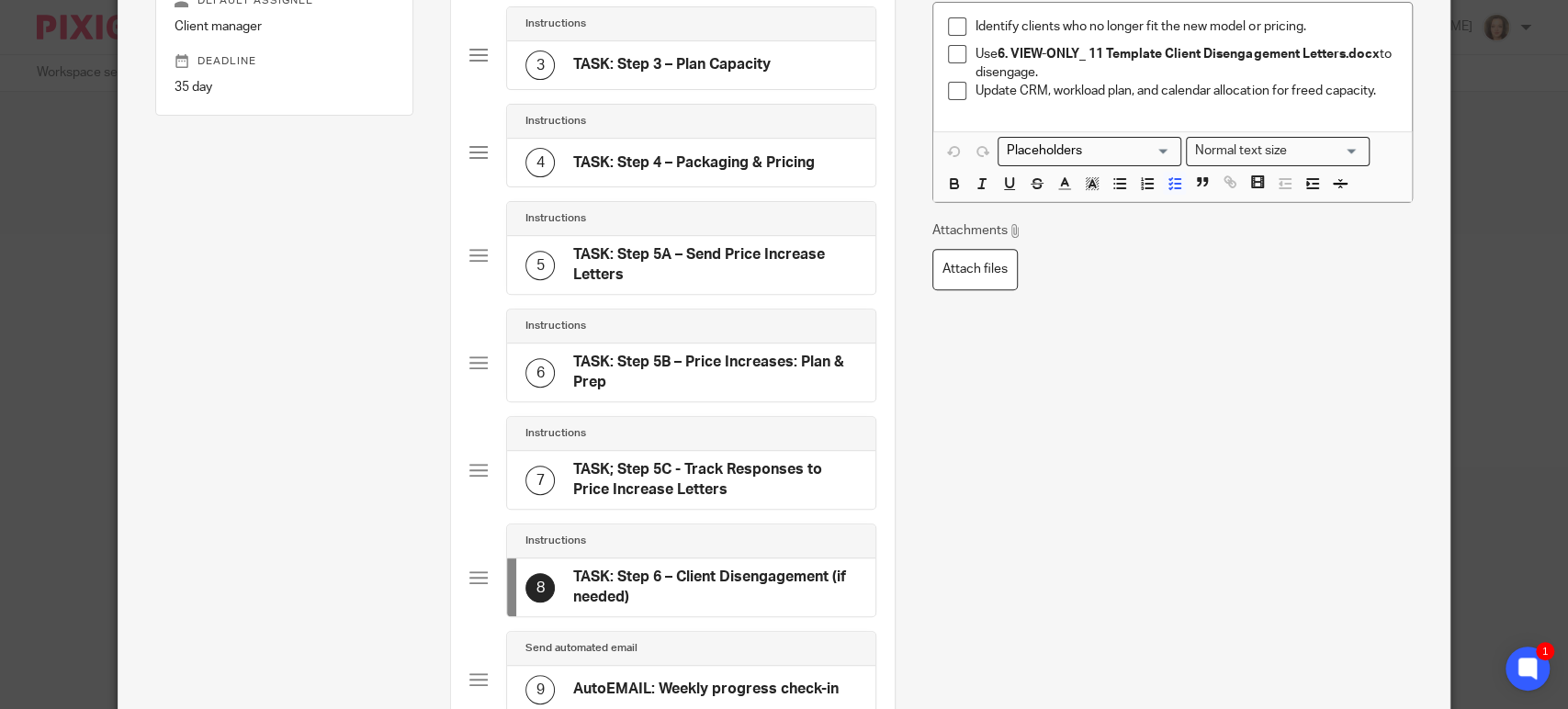
scroll to position [408, 0]
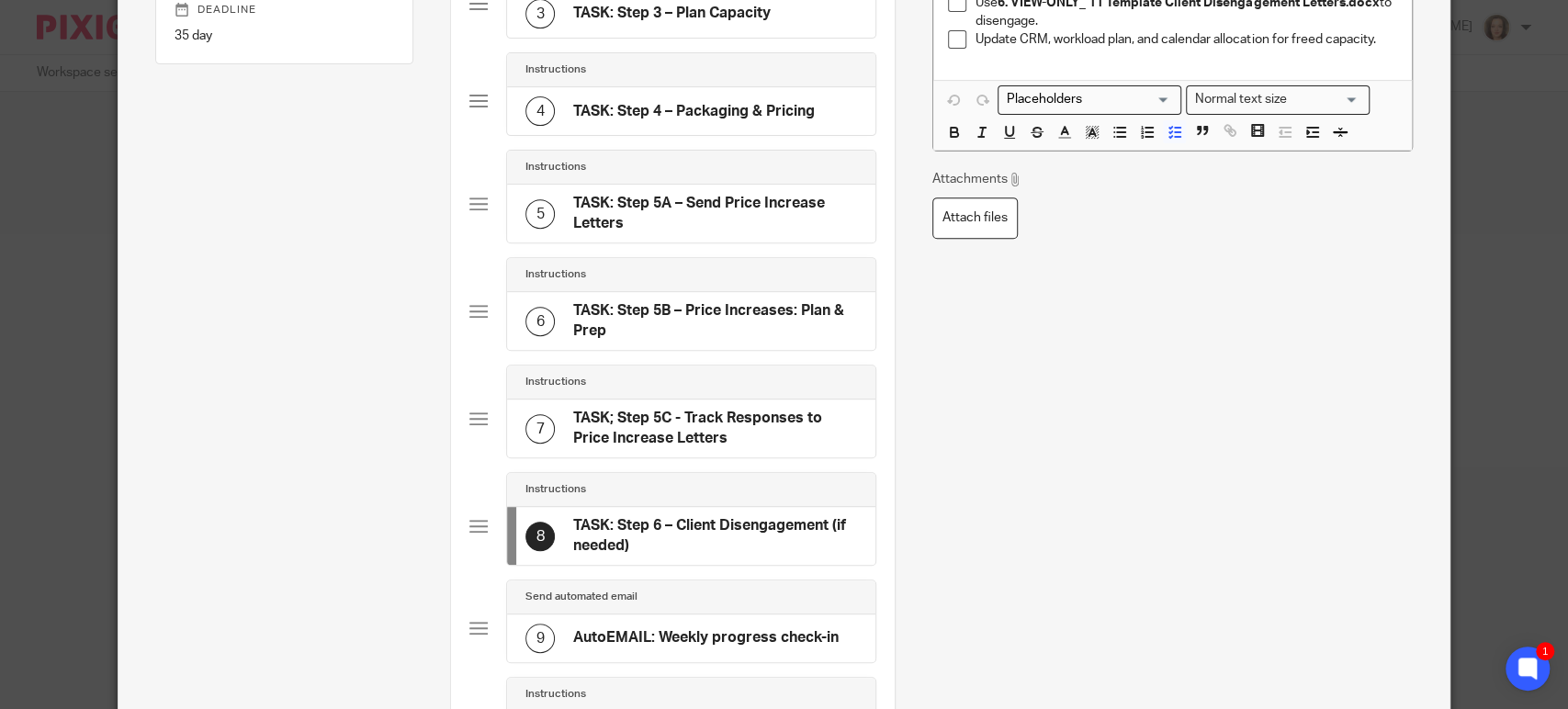
click at [631, 425] on h4 "TASK; Step 5C - Track Responses to Price Increase Letters" at bounding box center [715, 429] width 284 height 39
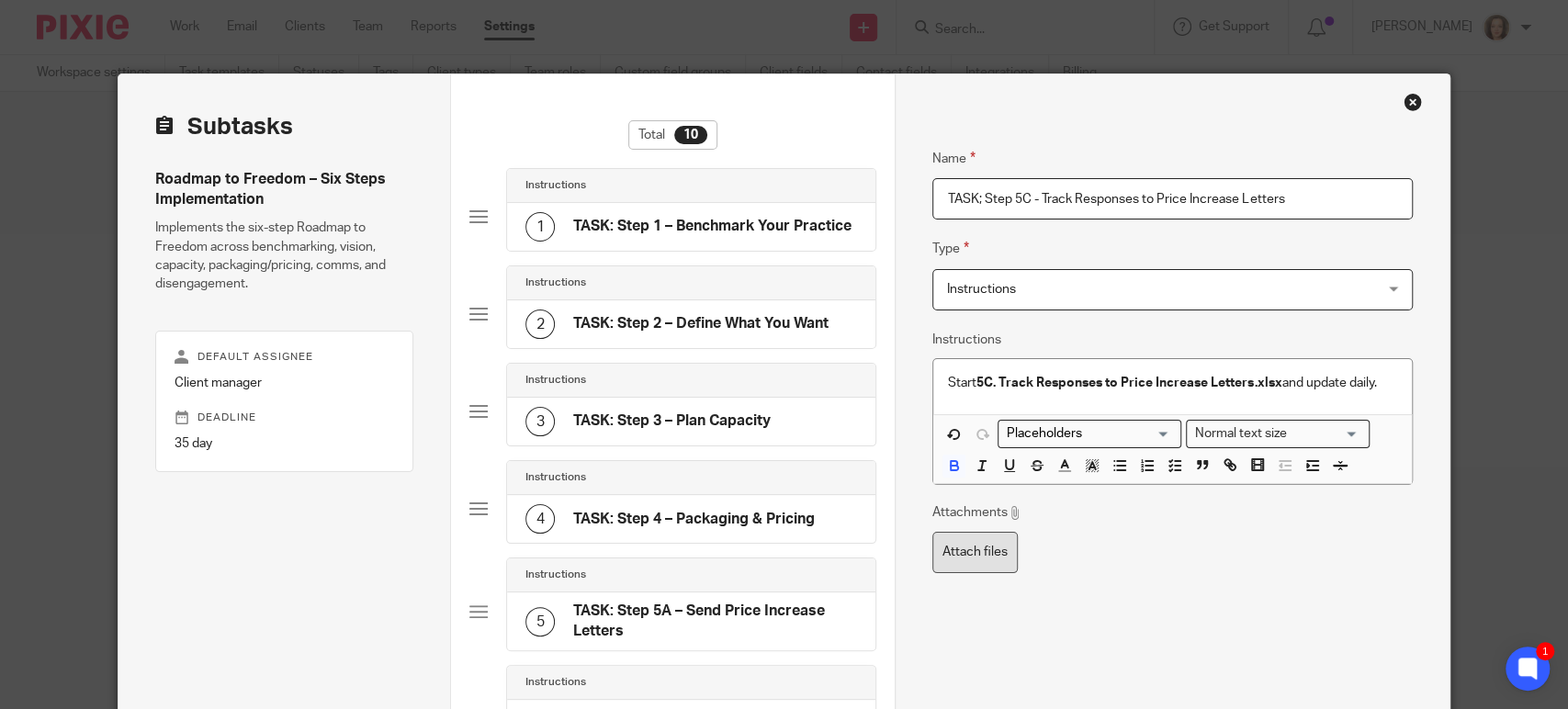
click at [968, 543] on label "Attach files" at bounding box center [974, 552] width 86 height 41
type input "C:\fakepath\5C. Track Responses to Price Increase Letters.xlsx"
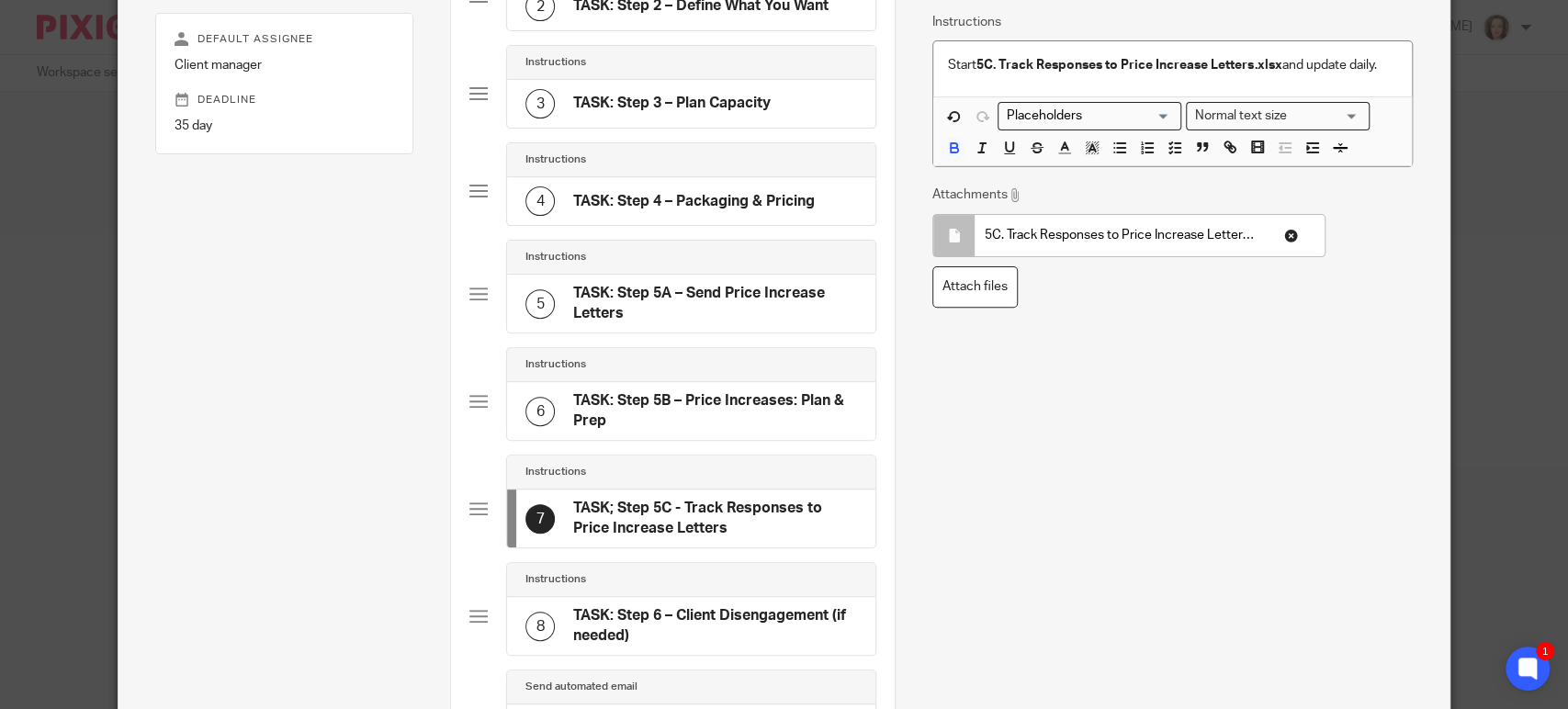
scroll to position [663, 0]
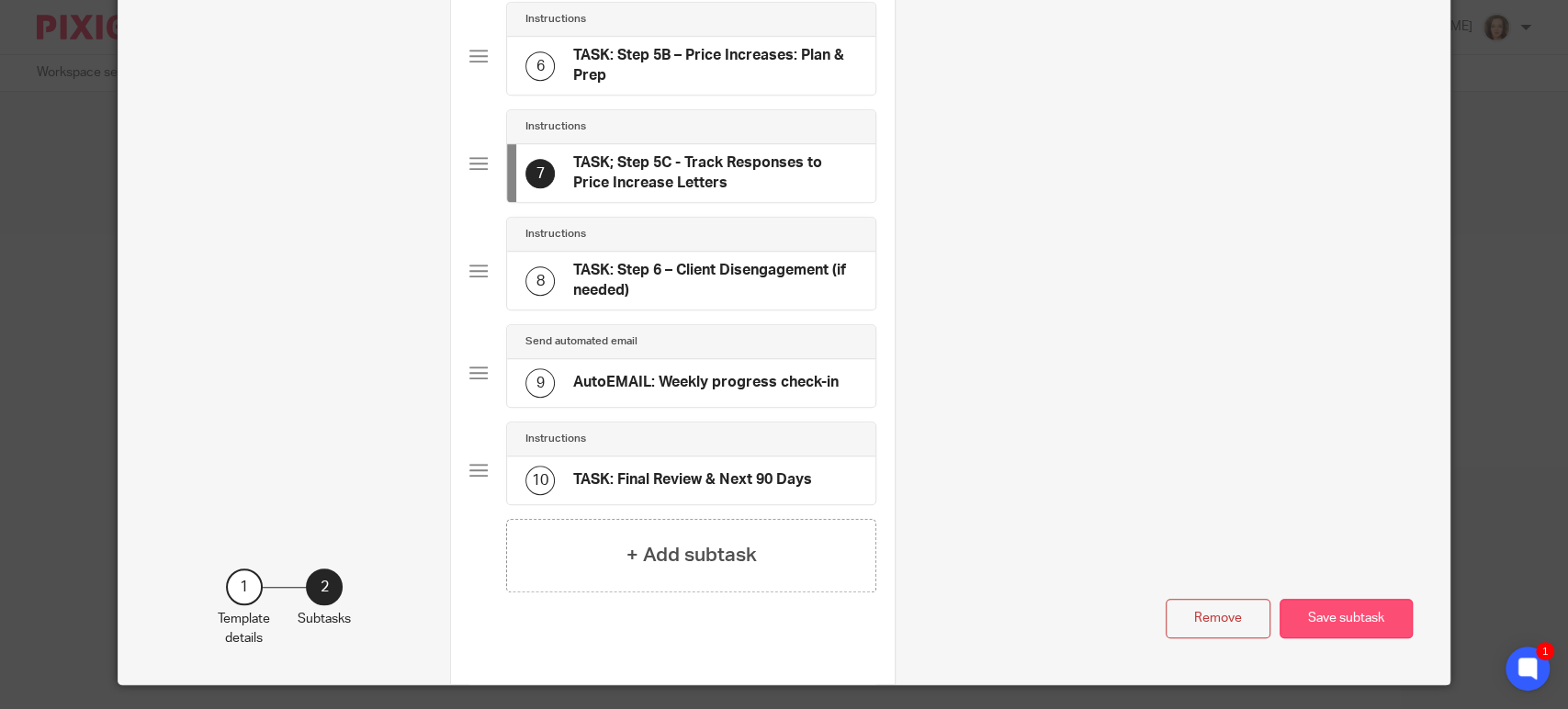
click at [1338, 612] on button "Save subtask" at bounding box center [1347, 619] width 134 height 39
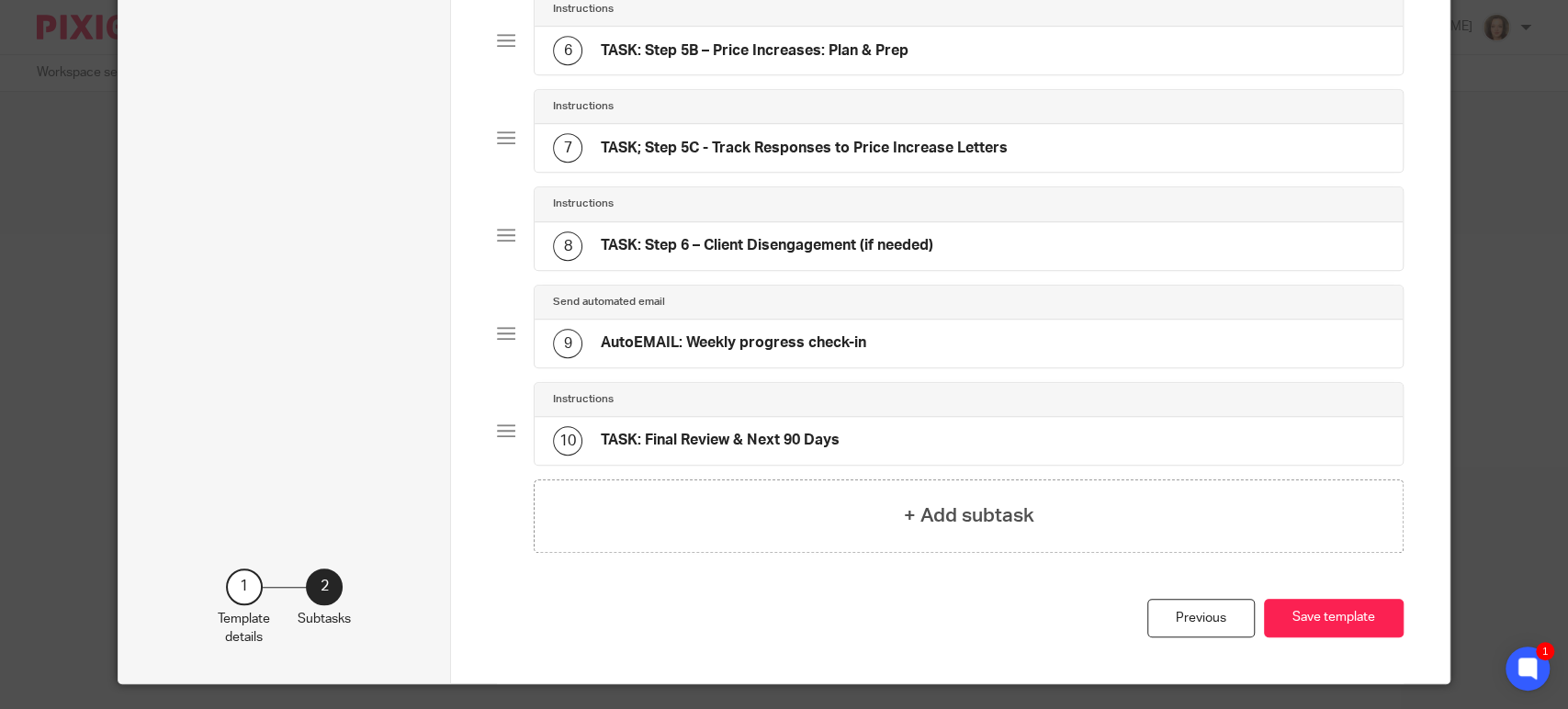
click at [647, 240] on h4 "TASK: Step 6 – Client Disengagement (if needed)" at bounding box center [768, 245] width 333 height 20
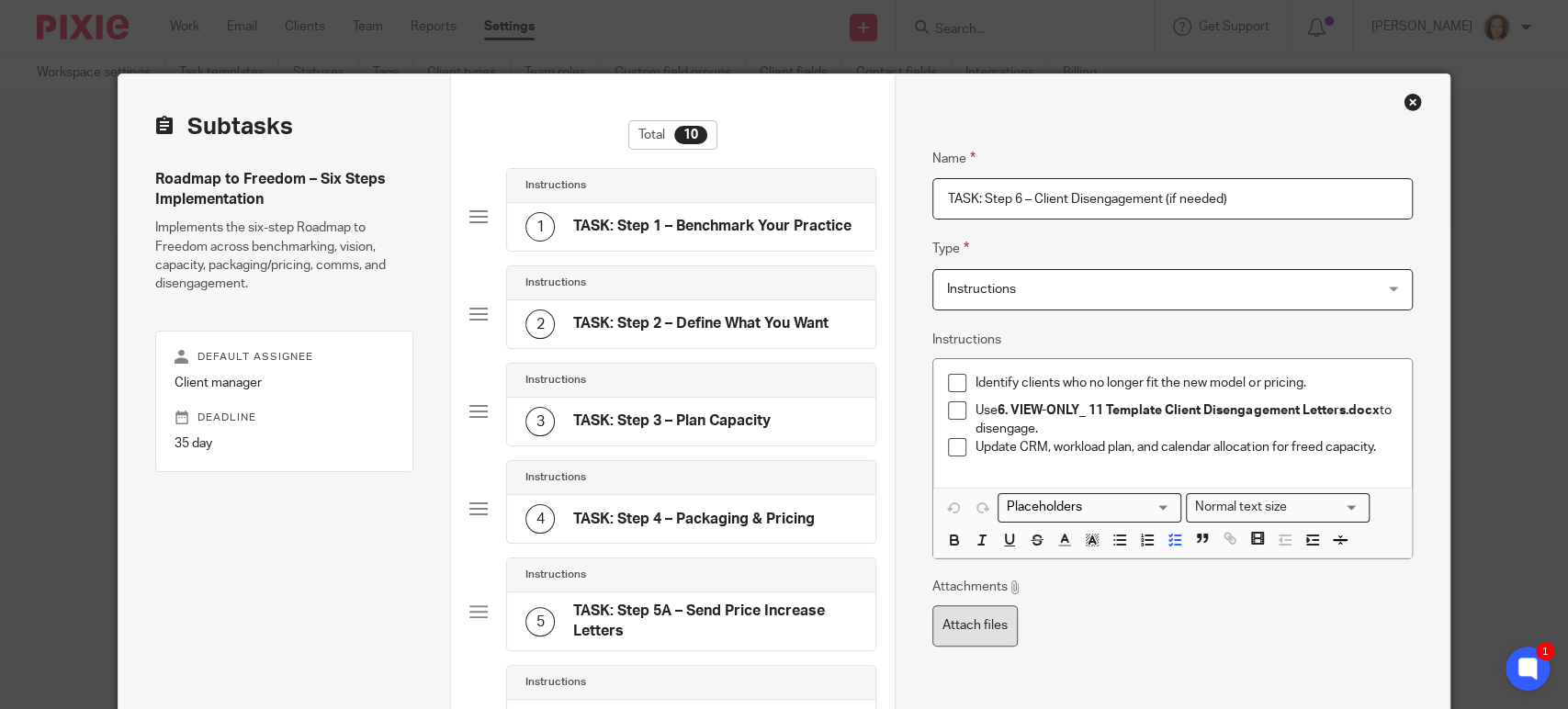
click at [947, 627] on label "Attach files" at bounding box center [974, 626] width 86 height 41
type input "C:\fakepath\6. VIEW-ONLY_ 11 Template Client Disengagement Letters.docx"
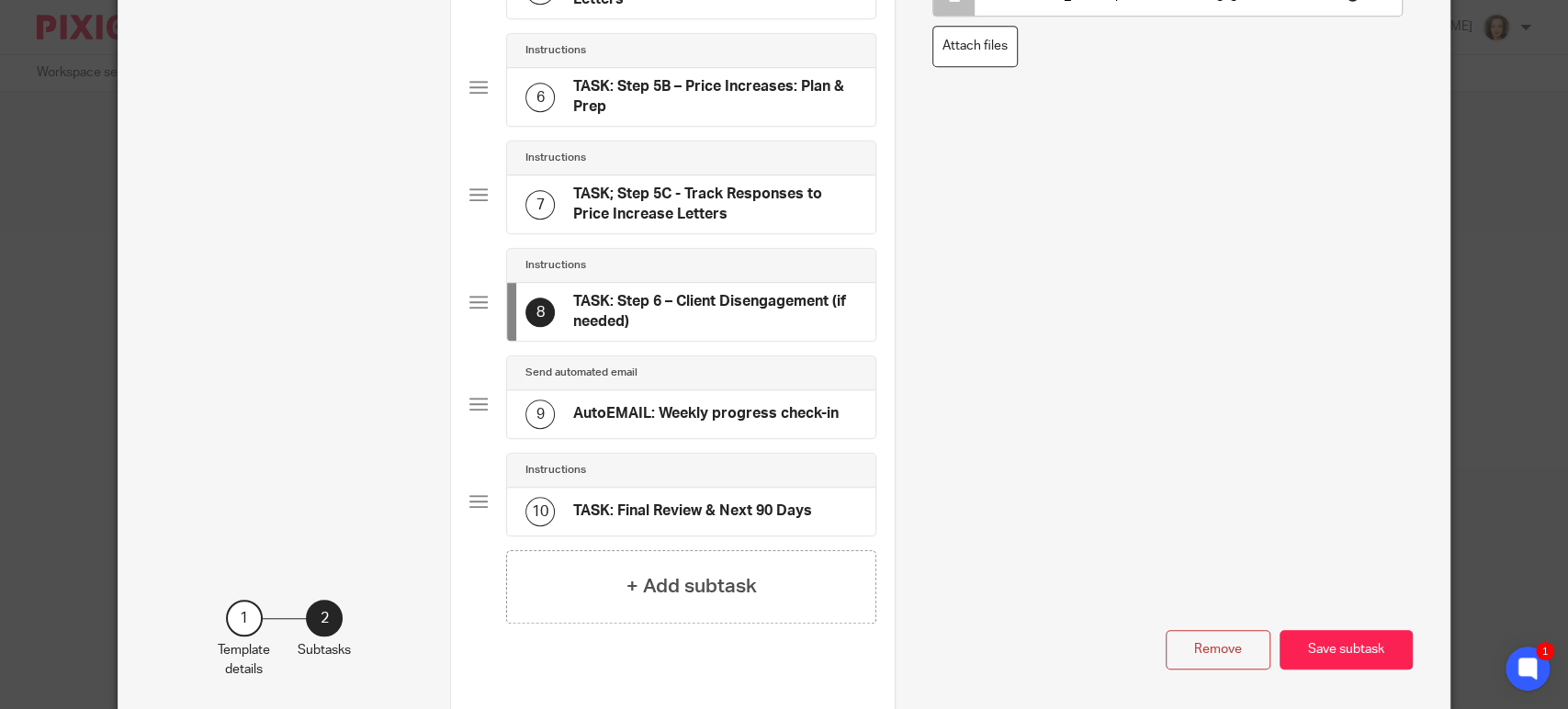
scroll to position [709, 0]
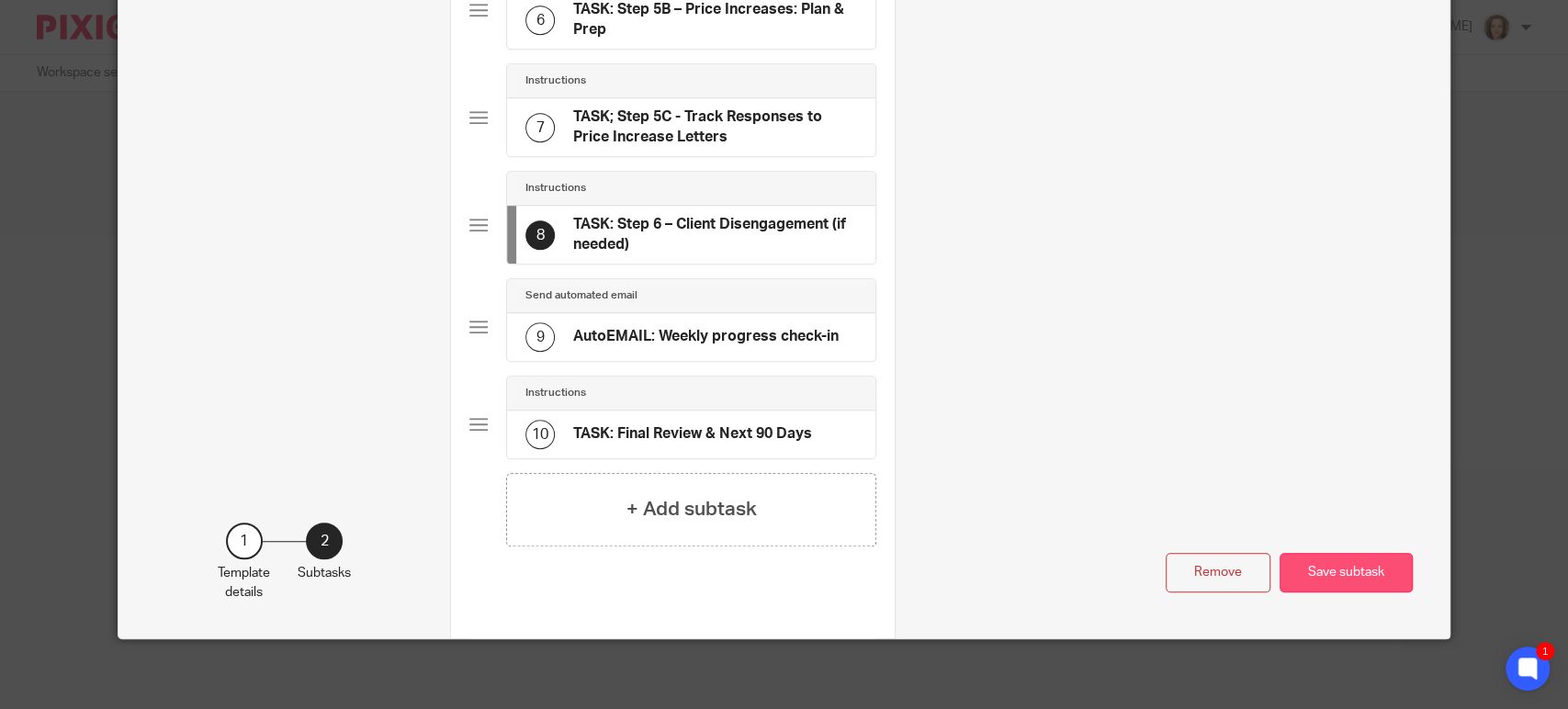
click at [1342, 564] on button "Save subtask" at bounding box center [1347, 573] width 134 height 39
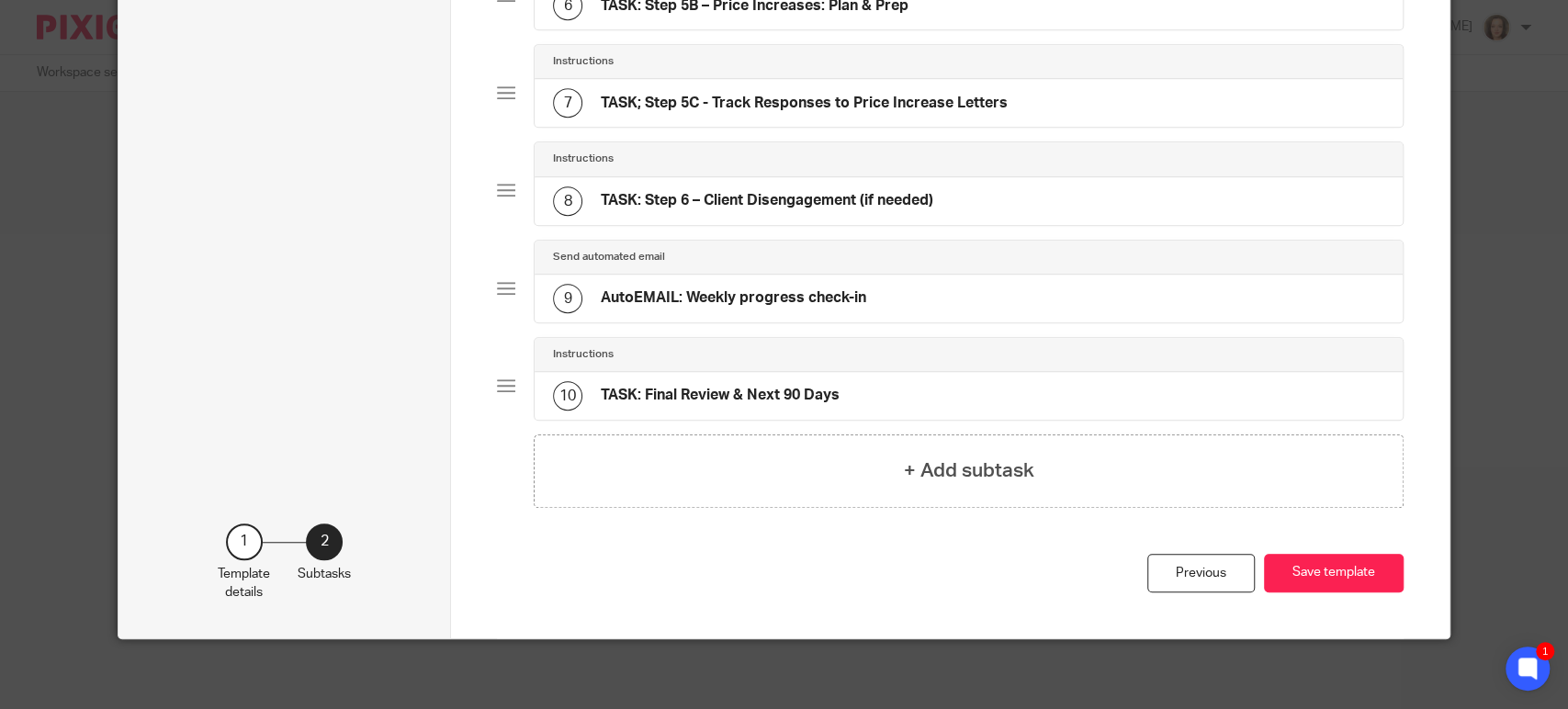
click at [744, 386] on h4 "TASK: Final Review & Next 90 Days" at bounding box center [721, 395] width 239 height 20
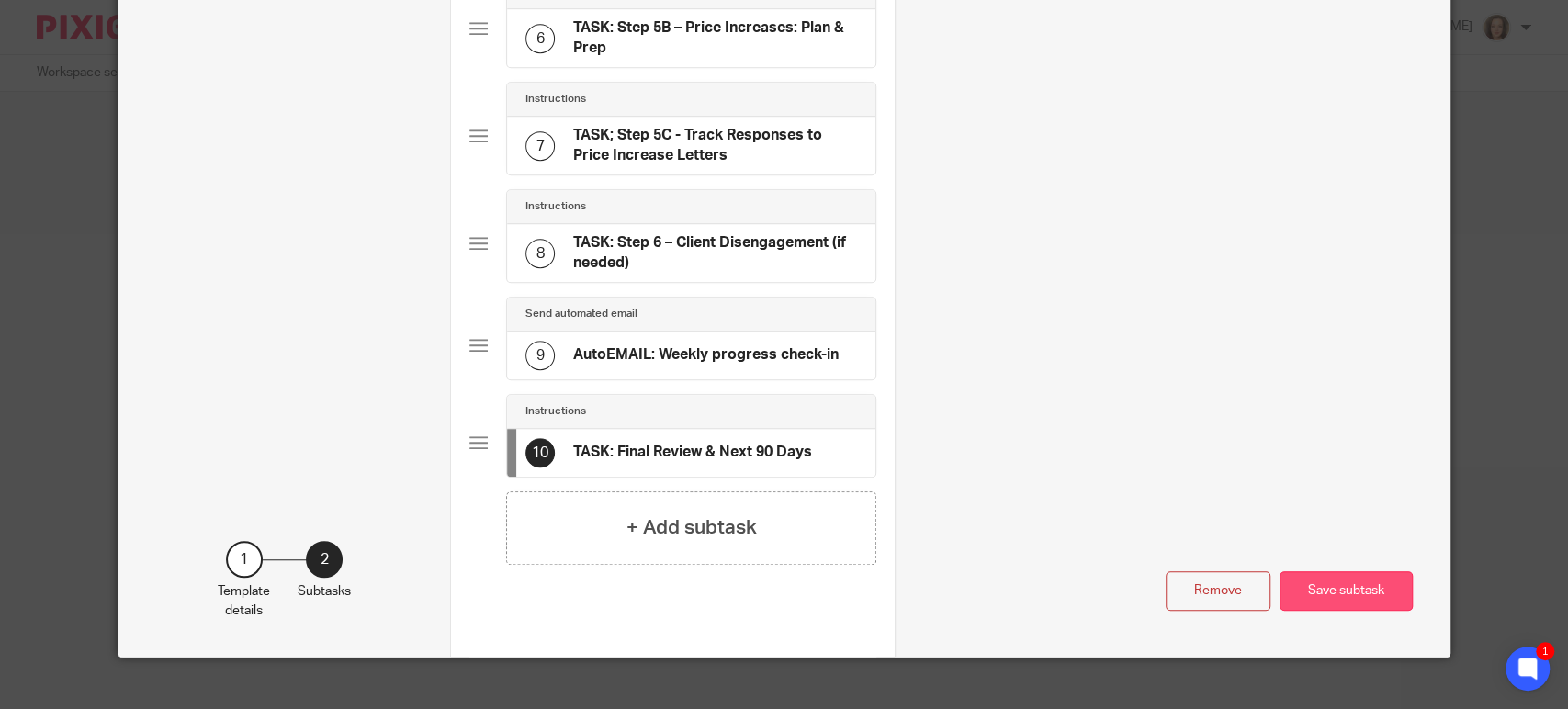
scroll to position [684, 0]
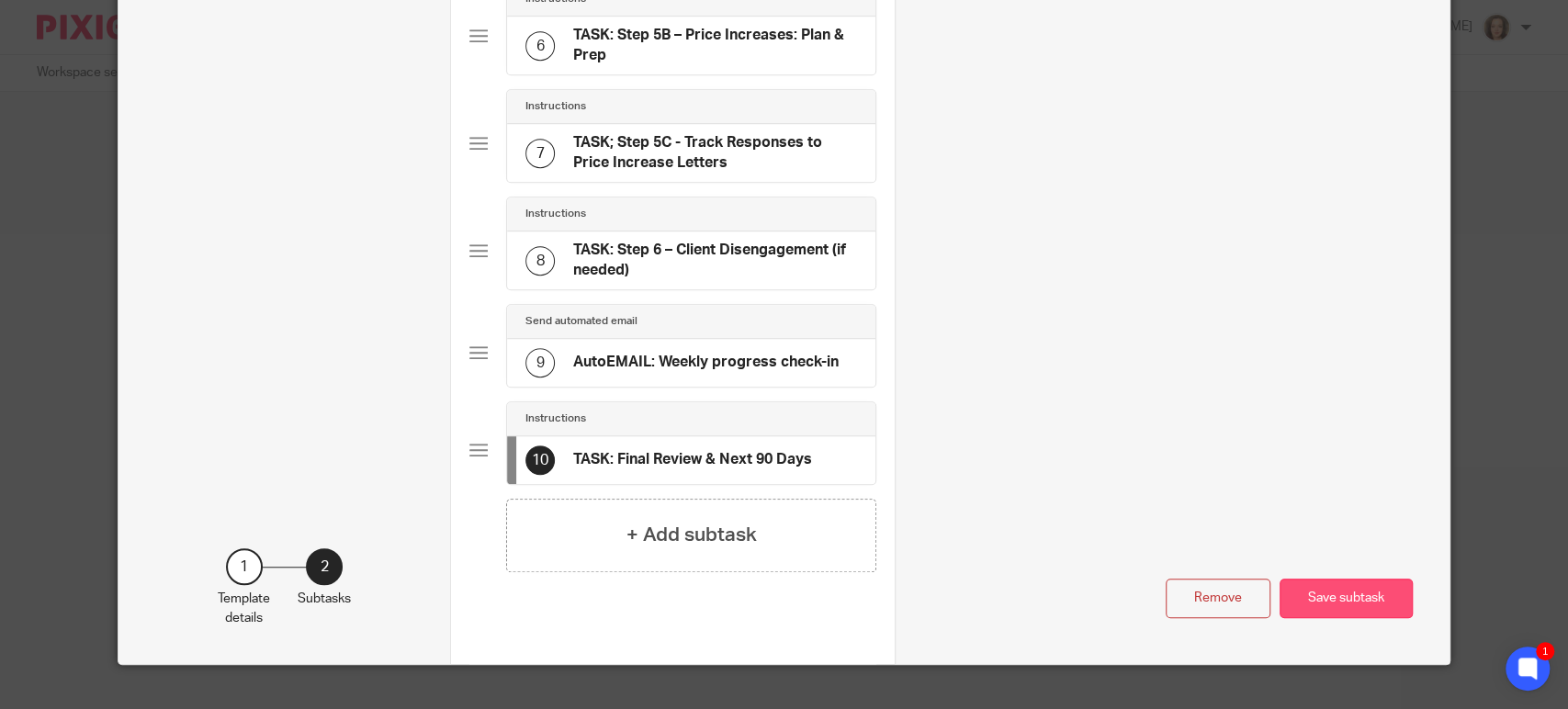
click at [1346, 610] on button "Save subtask" at bounding box center [1347, 598] width 134 height 39
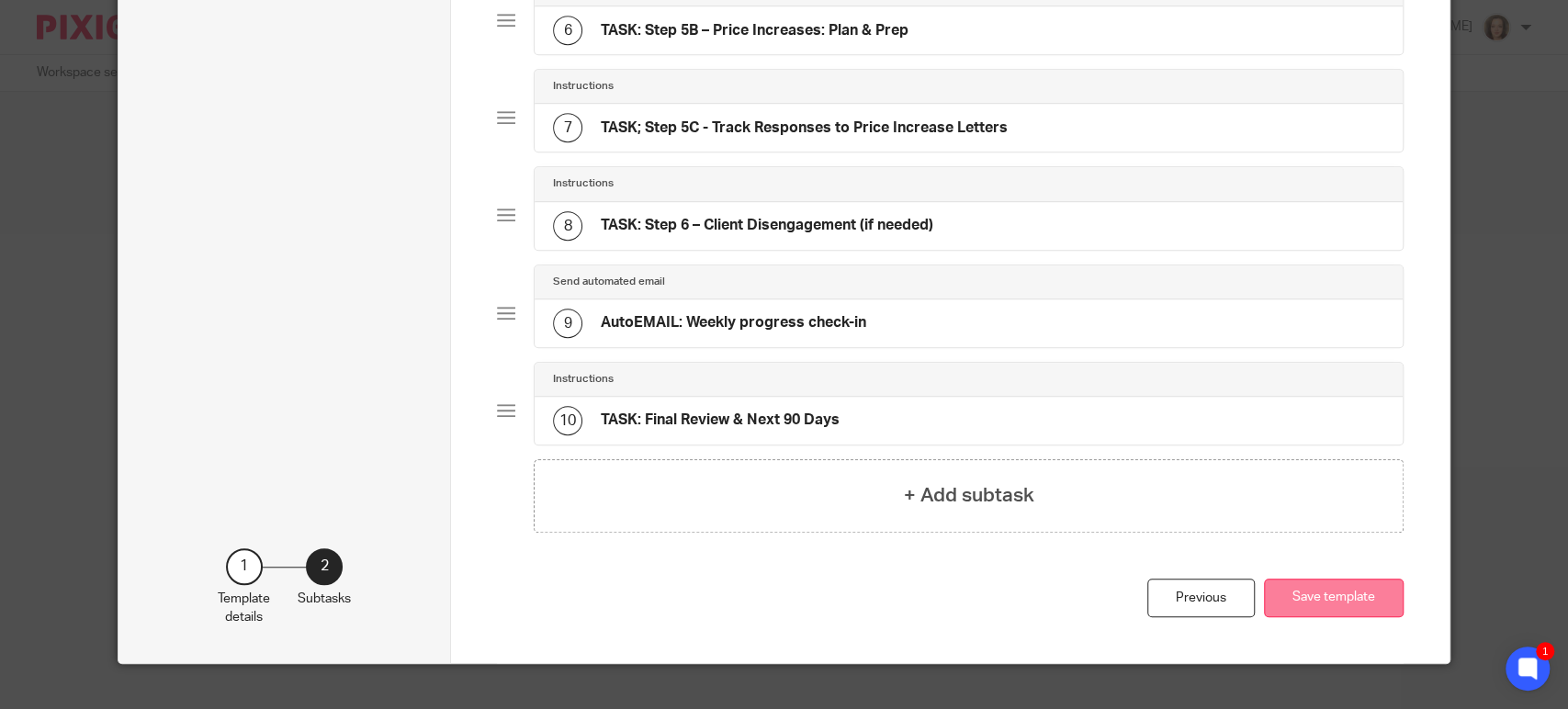
click at [1336, 592] on button "Save template" at bounding box center [1334, 598] width 139 height 39
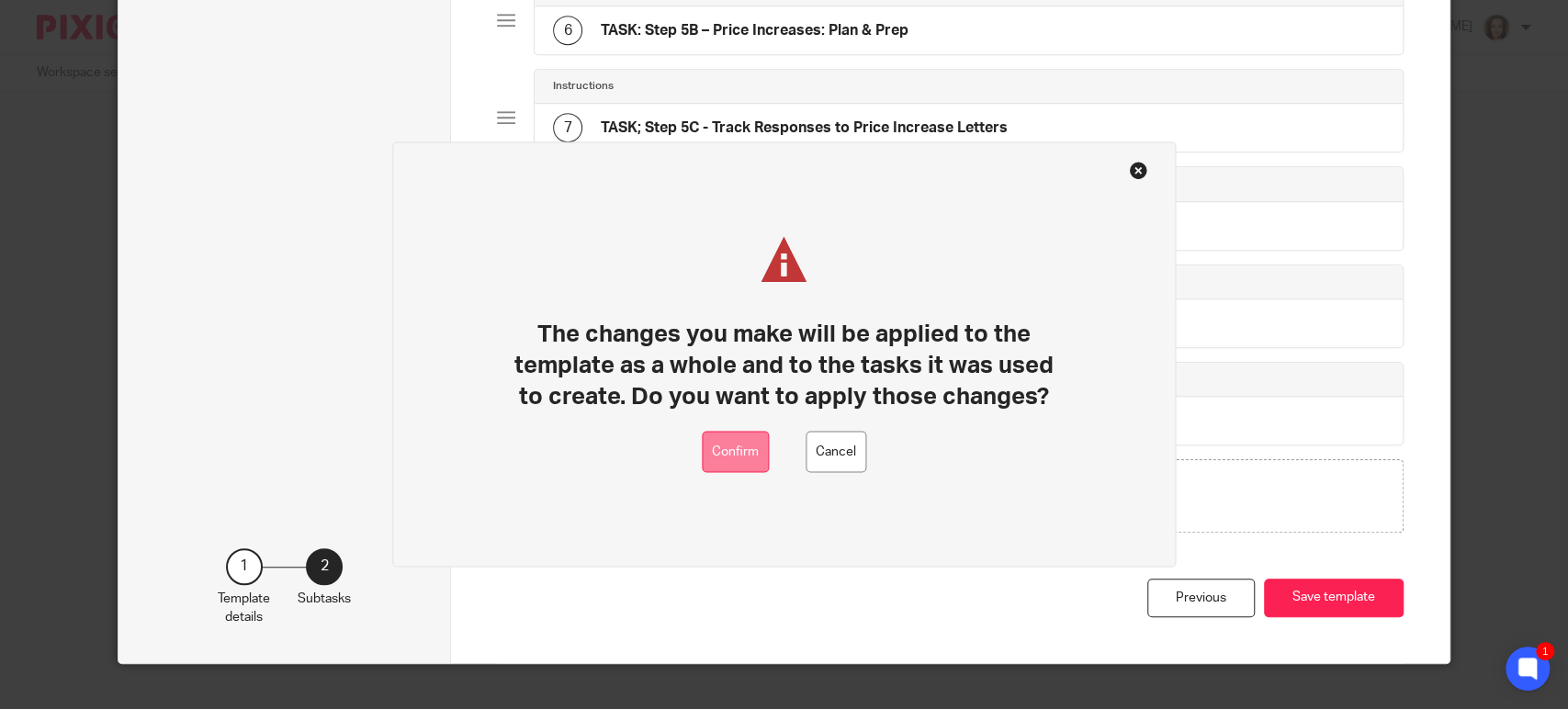
click at [739, 457] on button "Confirm" at bounding box center [735, 452] width 67 height 41
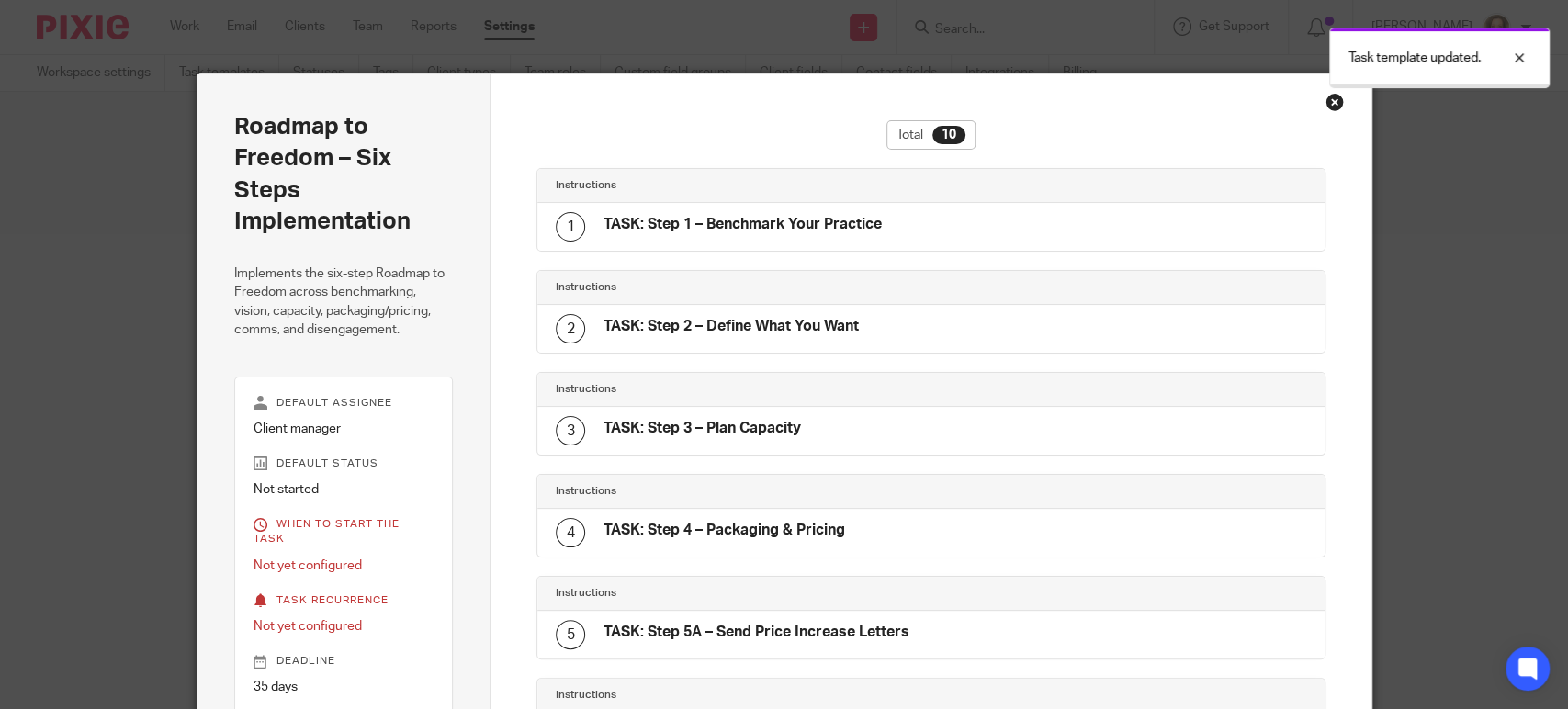
scroll to position [641, 0]
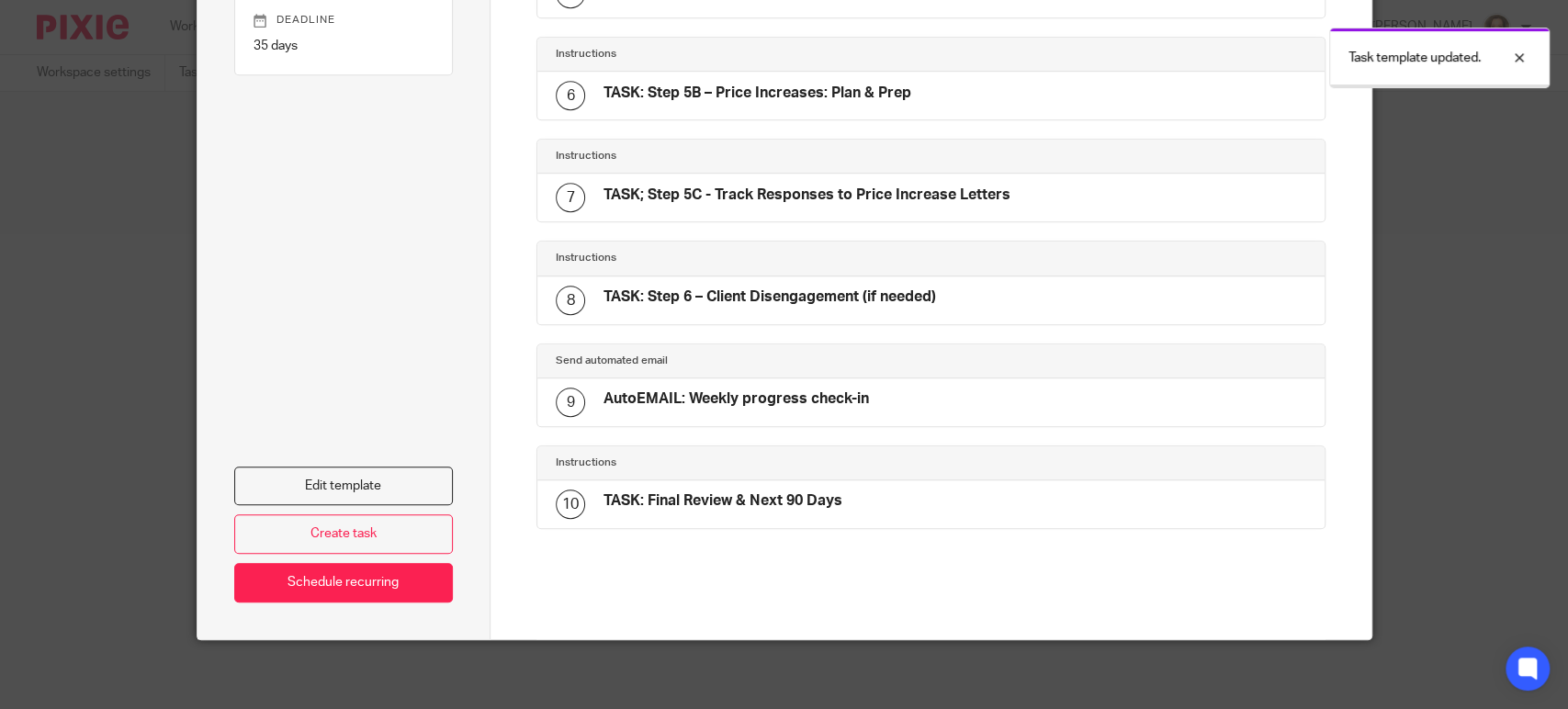
drag, startPoint x: 0, startPoint y: 0, endPoint x: 715, endPoint y: 190, distance: 739.8
click at [715, 190] on h4 "TASK; Step 5C - Track Responses to Price Increase Letters" at bounding box center [807, 195] width 407 height 20
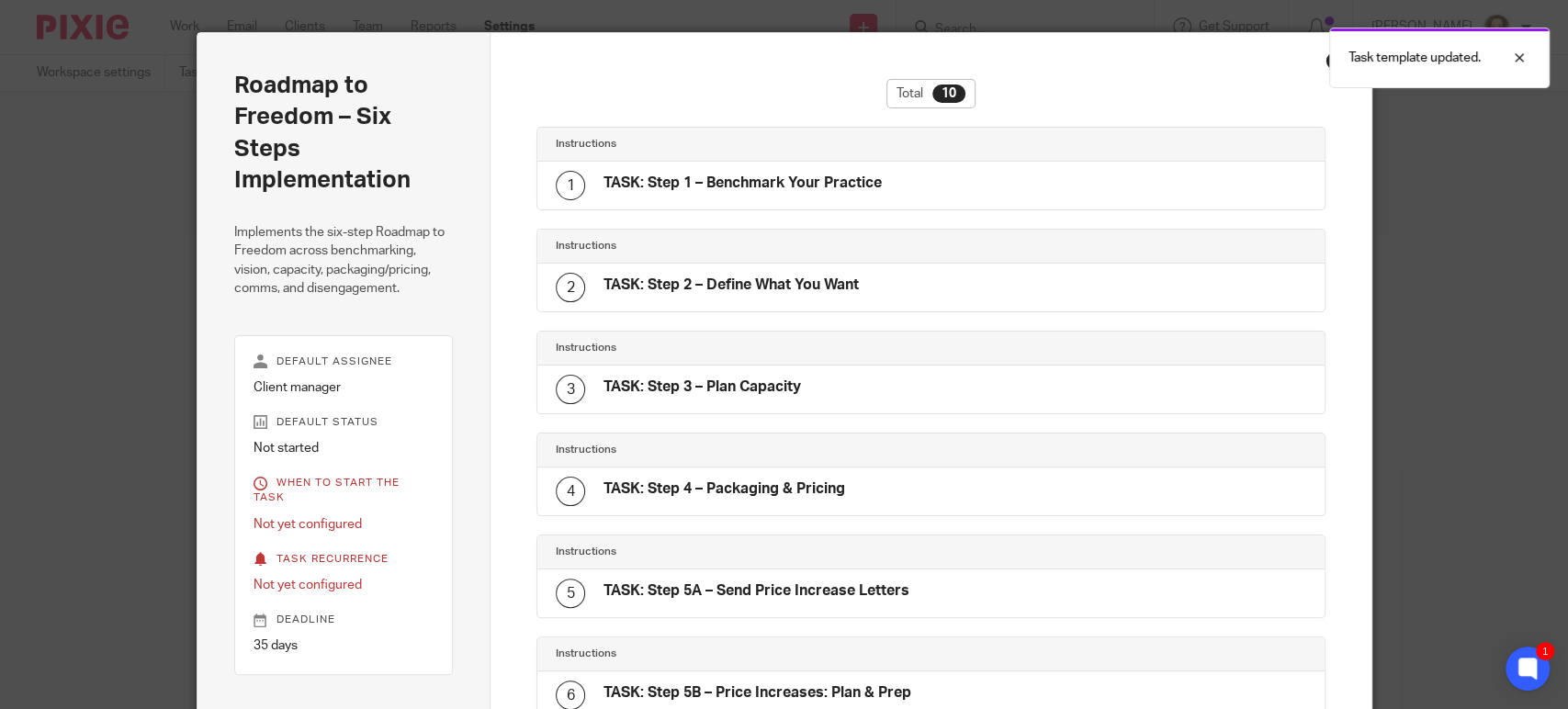
scroll to position [0, 0]
